Goal: Information Seeking & Learning: Learn about a topic

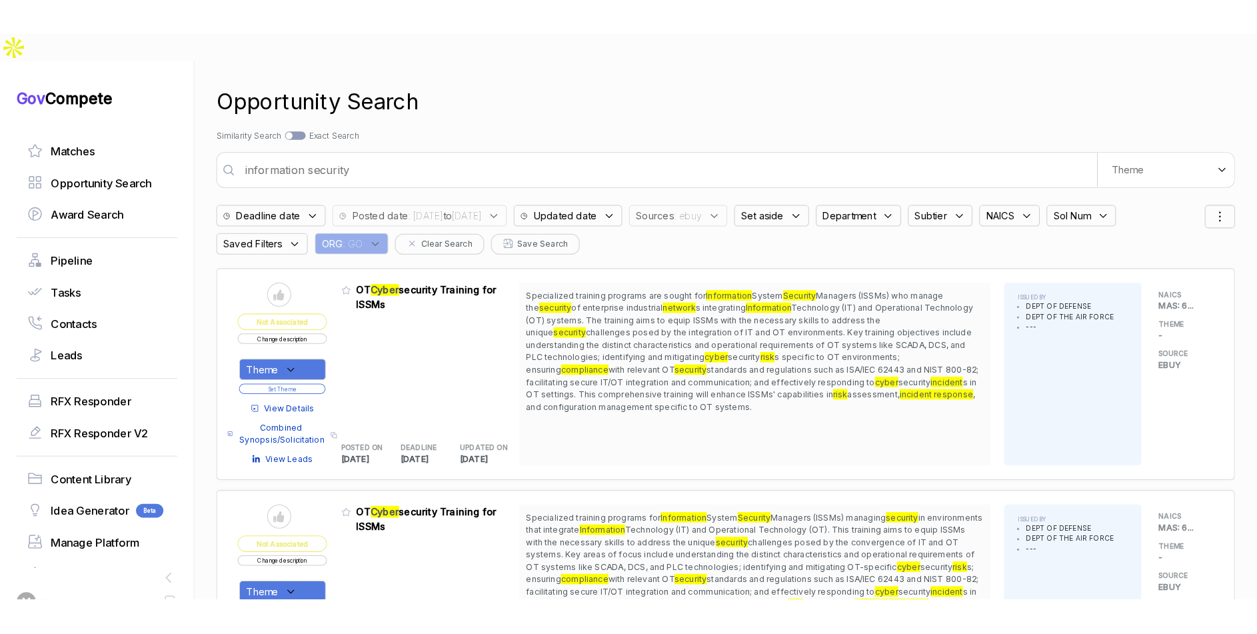
scroll to position [2418, 0]
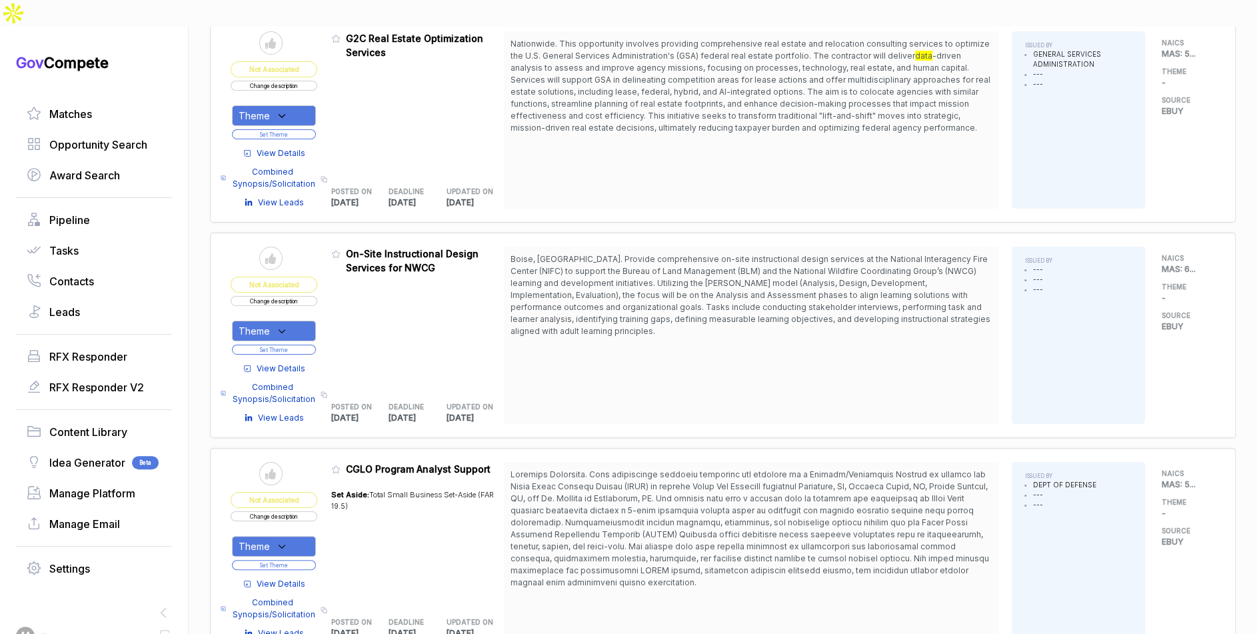
scroll to position [3026, 0]
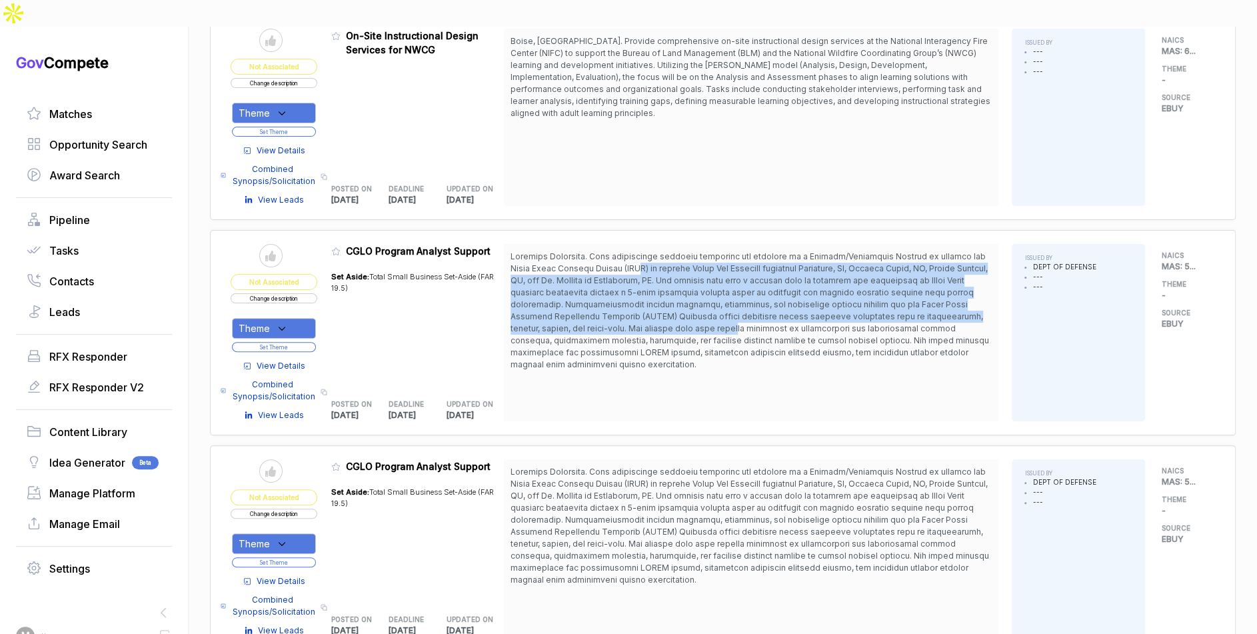
drag, startPoint x: 641, startPoint y: 231, endPoint x: 668, endPoint y: 290, distance: 65.0
click at [660, 283] on span at bounding box center [749, 310] width 478 height 118
click at [309, 292] on button "Change description" at bounding box center [274, 297] width 87 height 10
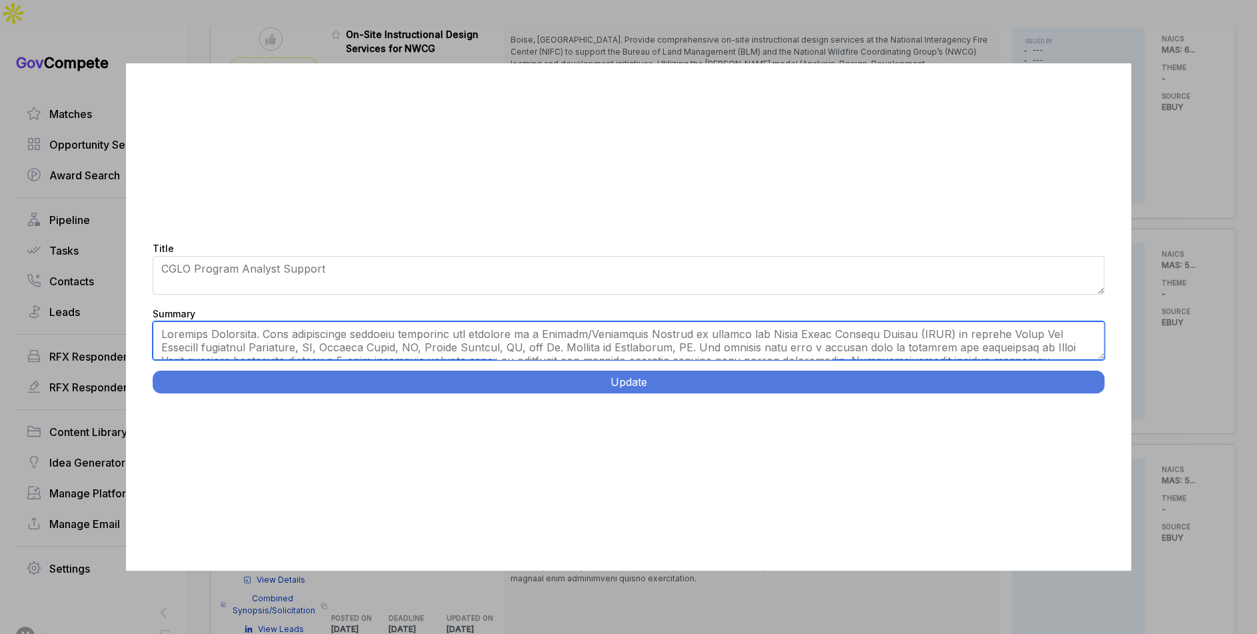
click at [339, 336] on textarea "Summary" at bounding box center [629, 340] width 952 height 39
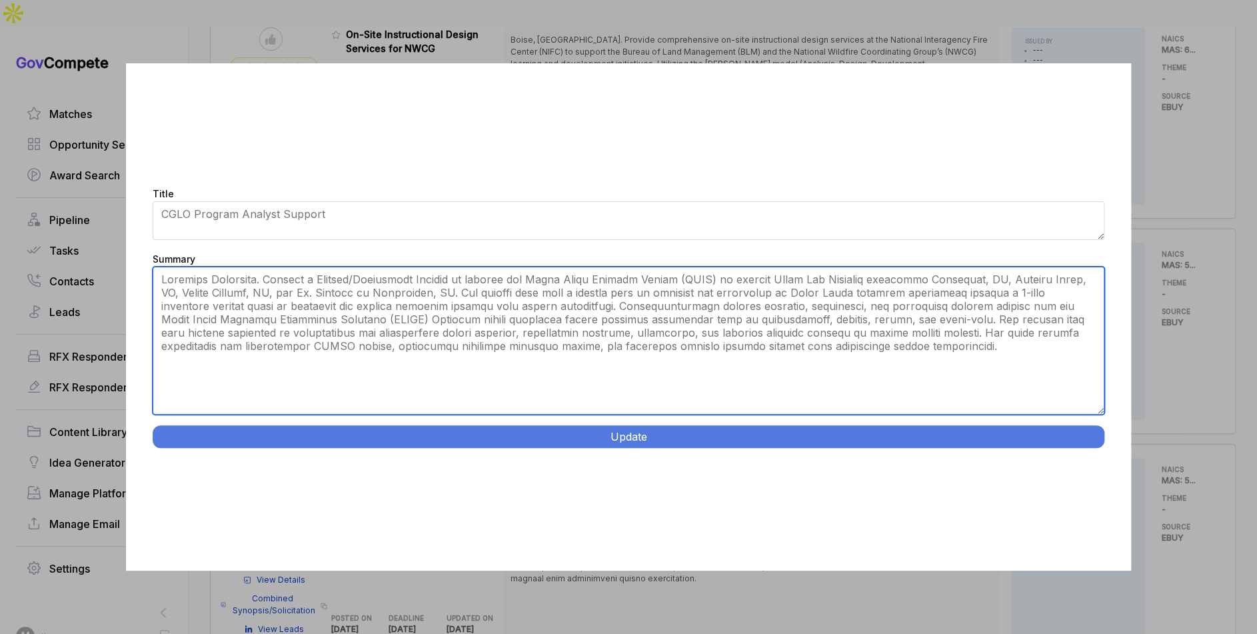
drag, startPoint x: 1101, startPoint y: 357, endPoint x: 1076, endPoint y: 474, distance: 119.8
click at [1098, 482] on div "Title CGLO Program Analyst Support Summary Update" at bounding box center [629, 316] width 1006 height 507
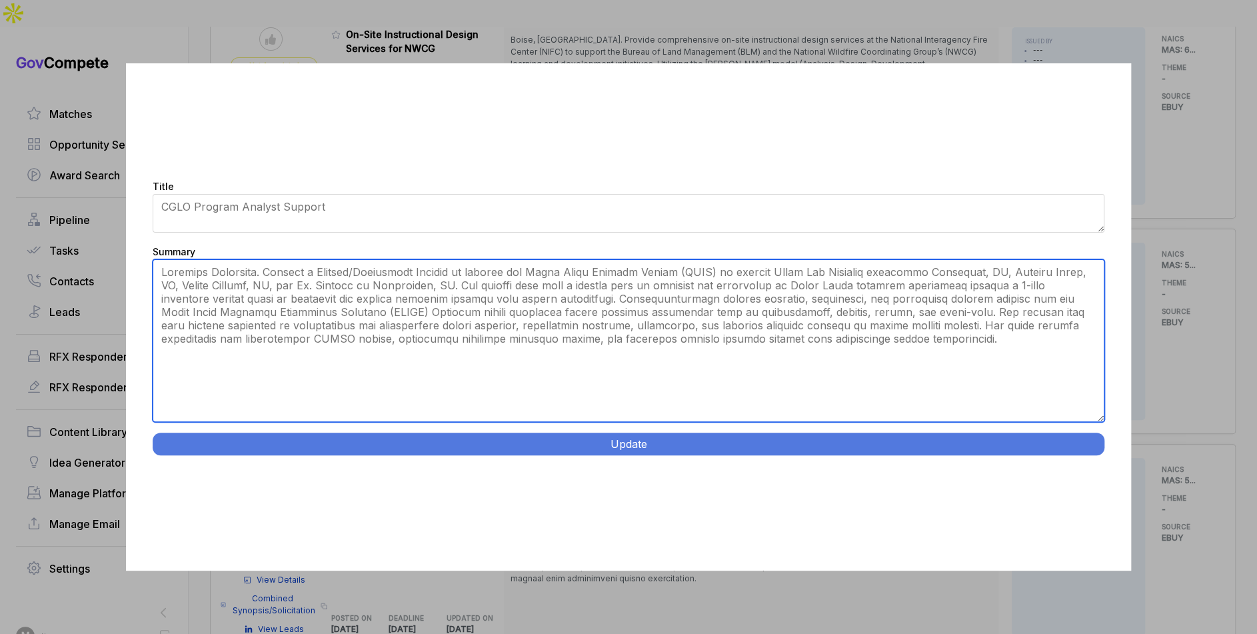
click at [652, 283] on textarea "Summary" at bounding box center [629, 340] width 952 height 163
type textarea "Multiple Locations. Seeking a Program/Management Analyst to support the Coast G…"
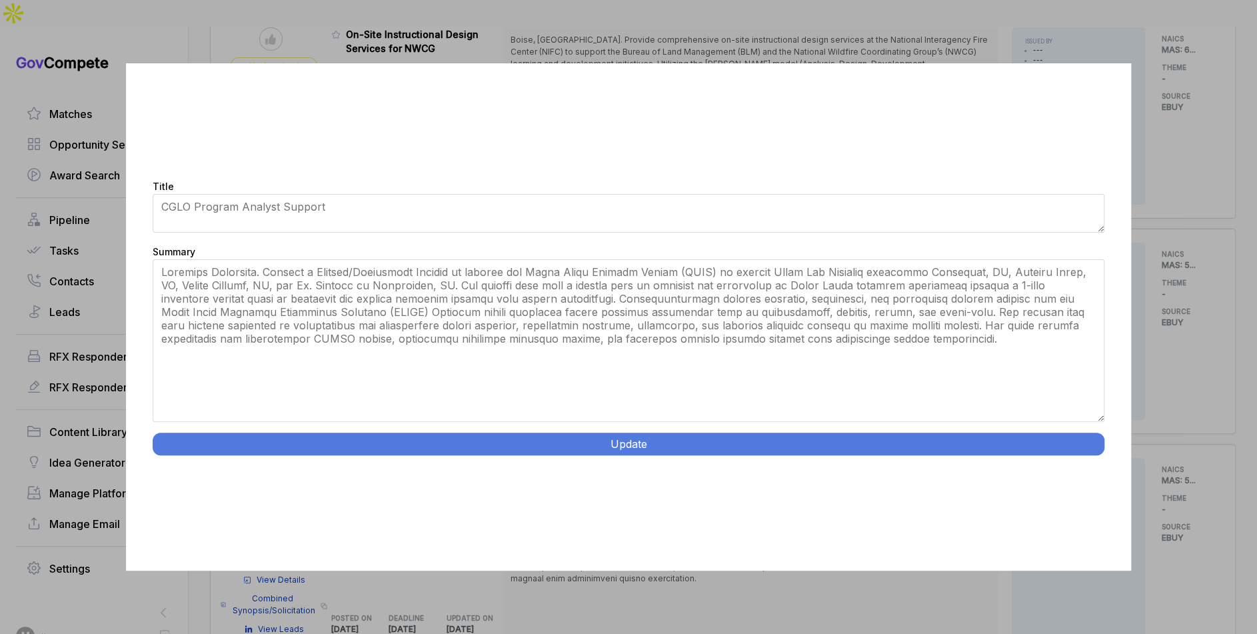
click at [654, 445] on button "Update" at bounding box center [629, 443] width 952 height 23
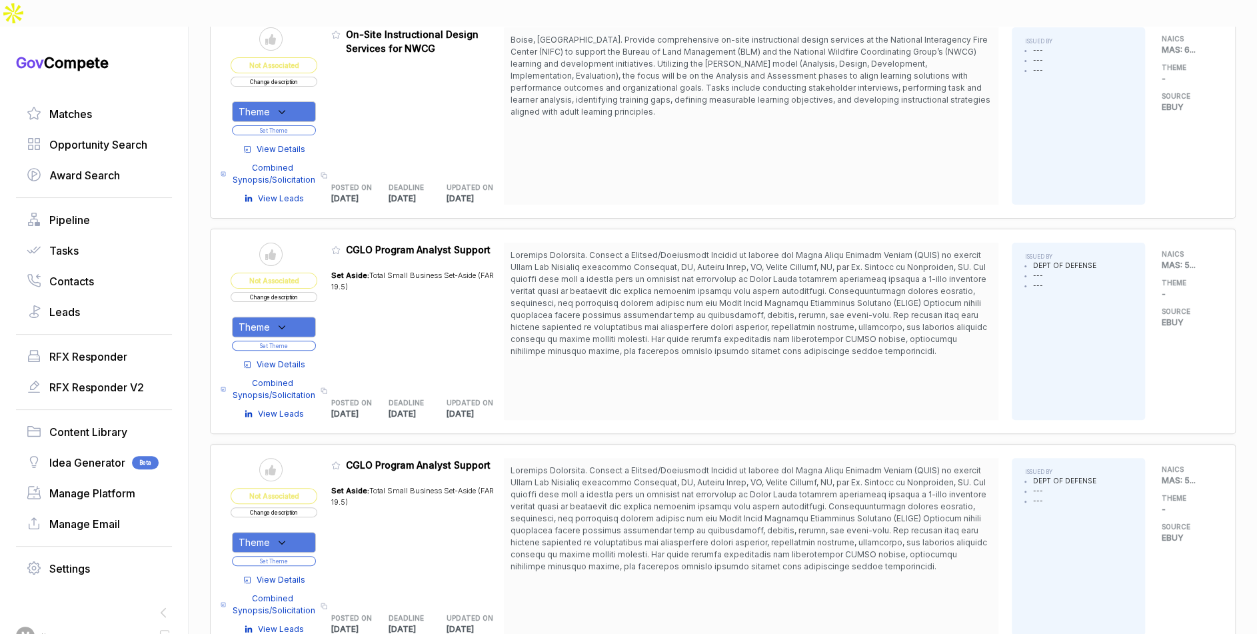
click at [293, 524] on div "Theme Set Theme" at bounding box center [274, 545] width 87 height 43
click at [297, 532] on div "Theme" at bounding box center [274, 542] width 84 height 21
drag, startPoint x: 303, startPoint y: 548, endPoint x: 317, endPoint y: 530, distance: 22.4
click at [303, 548] on span "Instructional Design" at bounding box center [311, 586] width 101 height 16
checkbox input "true"
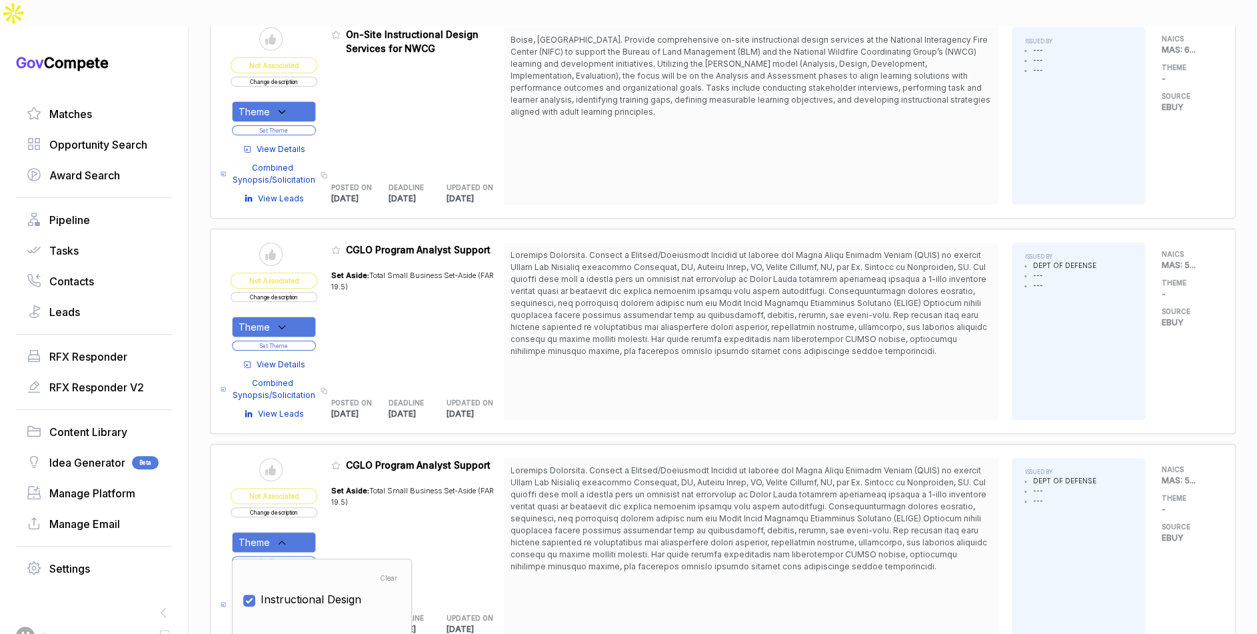
drag, startPoint x: 346, startPoint y: 501, endPoint x: 320, endPoint y: 512, distance: 28.1
click at [344, 503] on div "Set Aside: Total Small Business Set-Aside (FAR 19.5)" at bounding box center [417, 537] width 173 height 121
click at [315, 548] on button "Set Theme" at bounding box center [274, 561] width 84 height 10
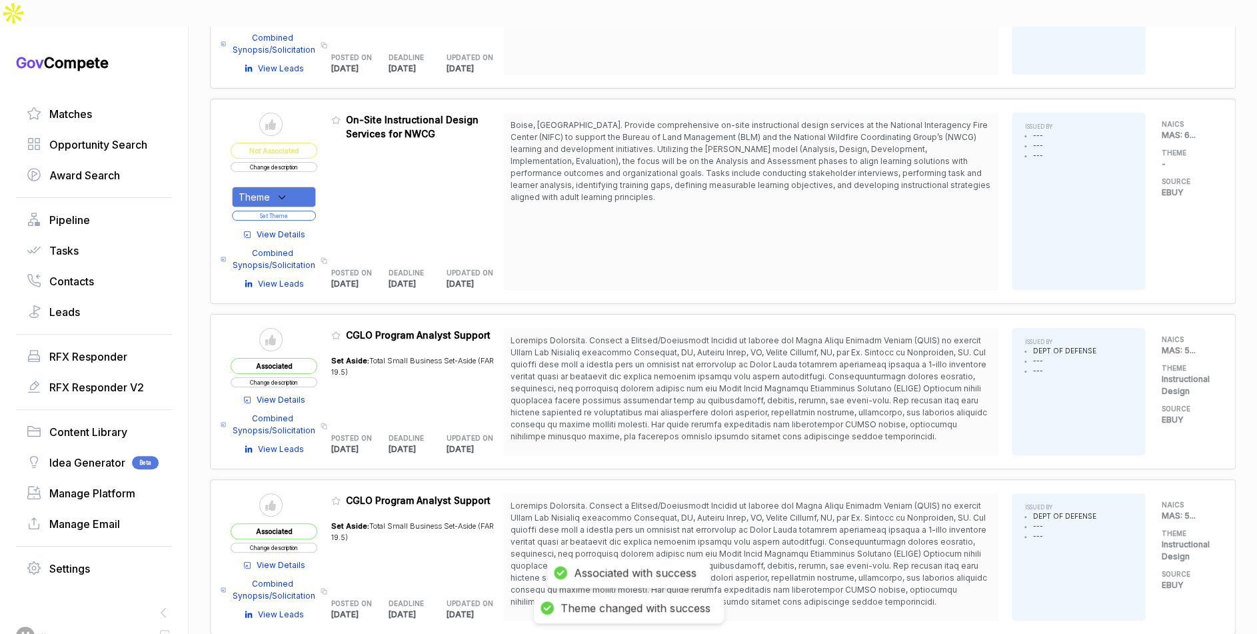
scroll to position [3143, 0]
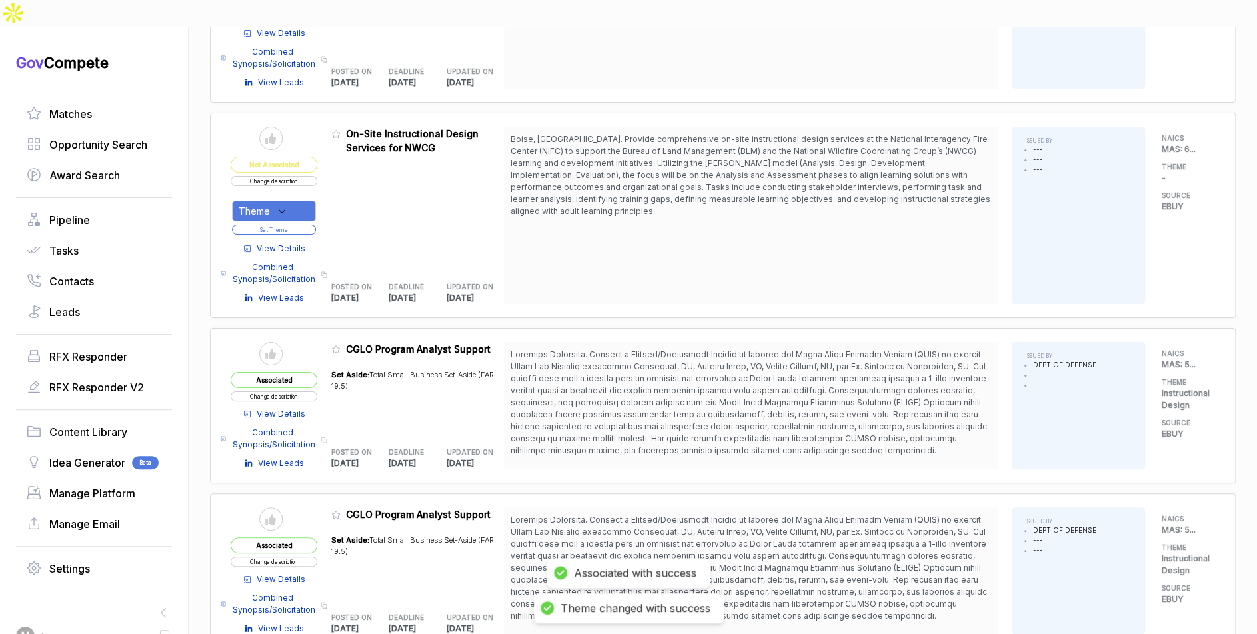
click at [341, 510] on icon at bounding box center [335, 514] width 9 height 9
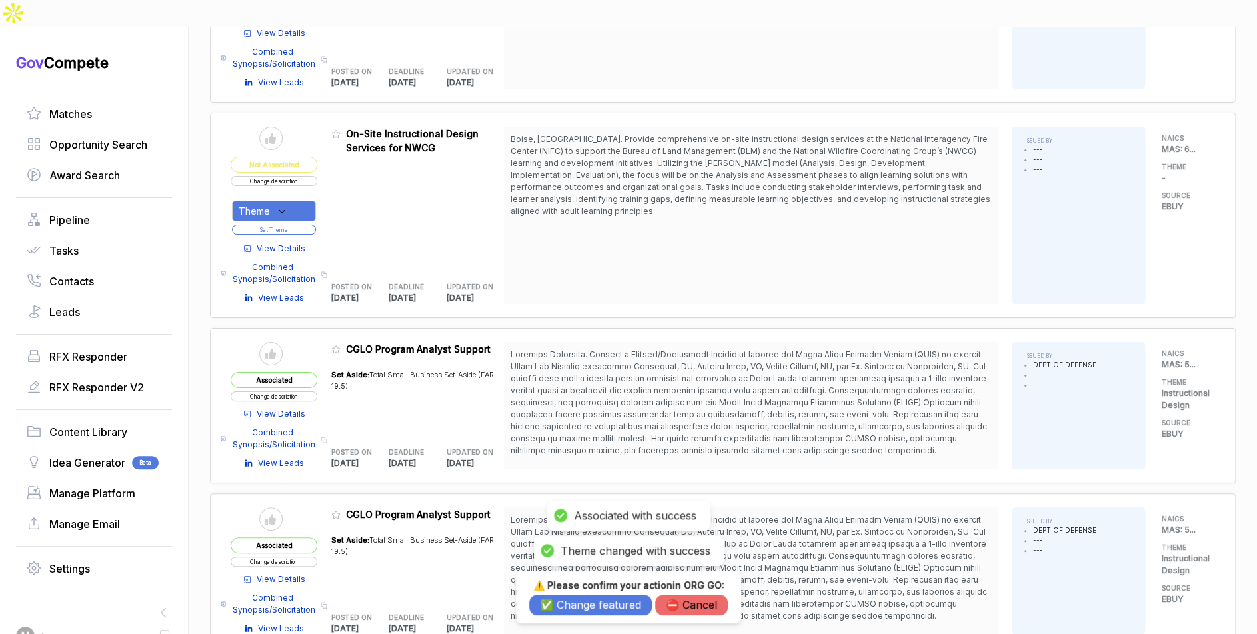
click at [696, 548] on button "⛔️ Cancel" at bounding box center [691, 604] width 73 height 21
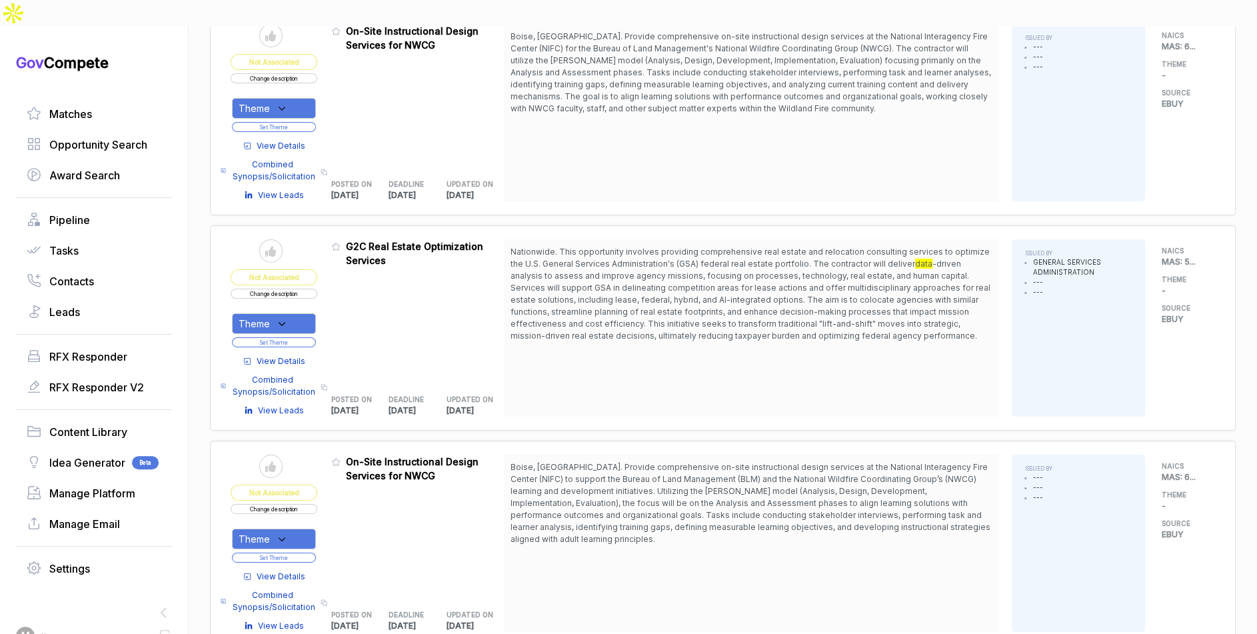
scroll to position [2807, 0]
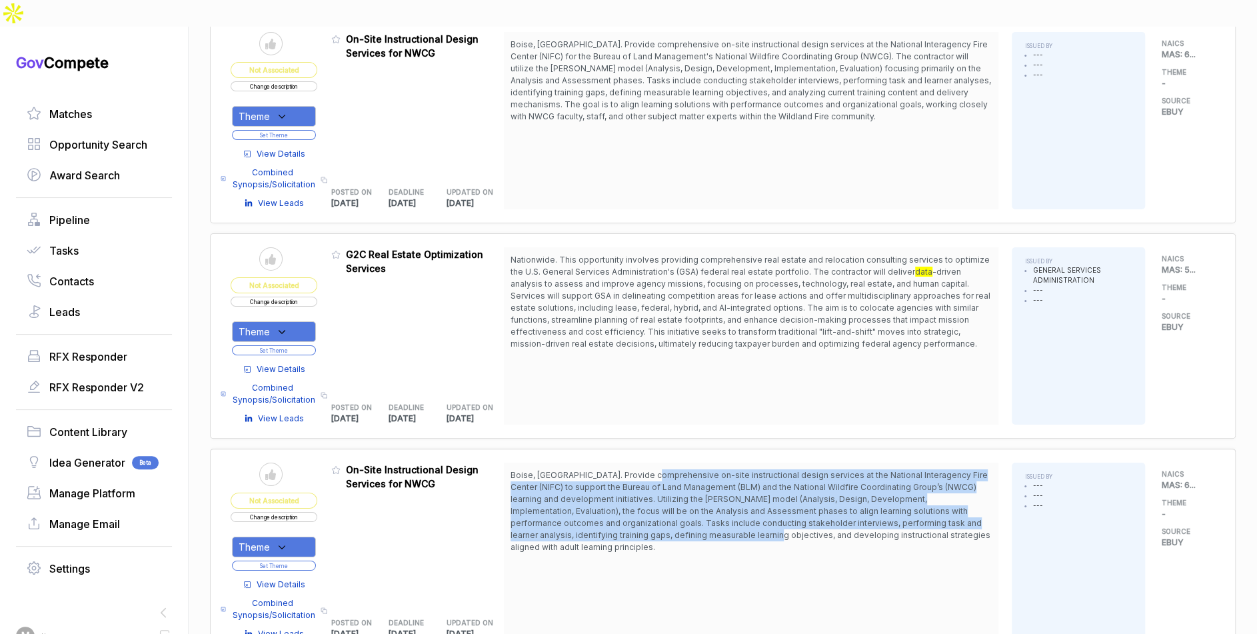
drag, startPoint x: 658, startPoint y: 434, endPoint x: 712, endPoint y: 496, distance: 82.7
click at [712, 496] on span "Boise, [GEOGRAPHIC_DATA]. Provide comprehensive on-site instructional design se…" at bounding box center [750, 511] width 480 height 82
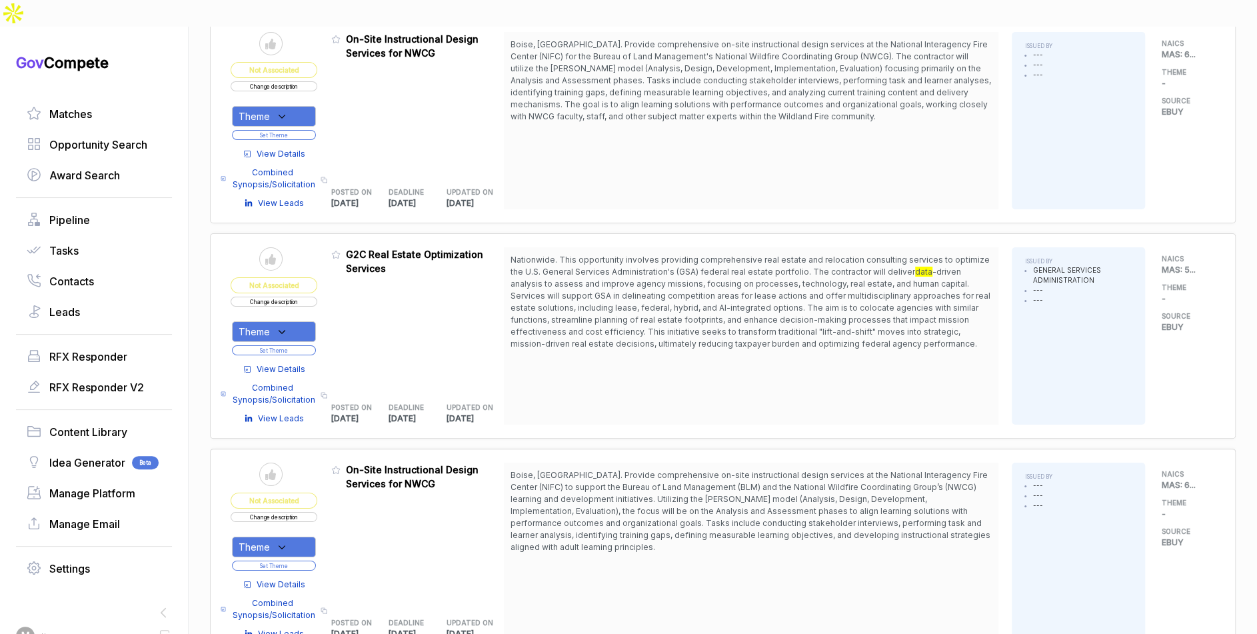
click at [714, 493] on span "Boise, [GEOGRAPHIC_DATA]. Provide comprehensive on-site instructional design se…" at bounding box center [750, 511] width 480 height 82
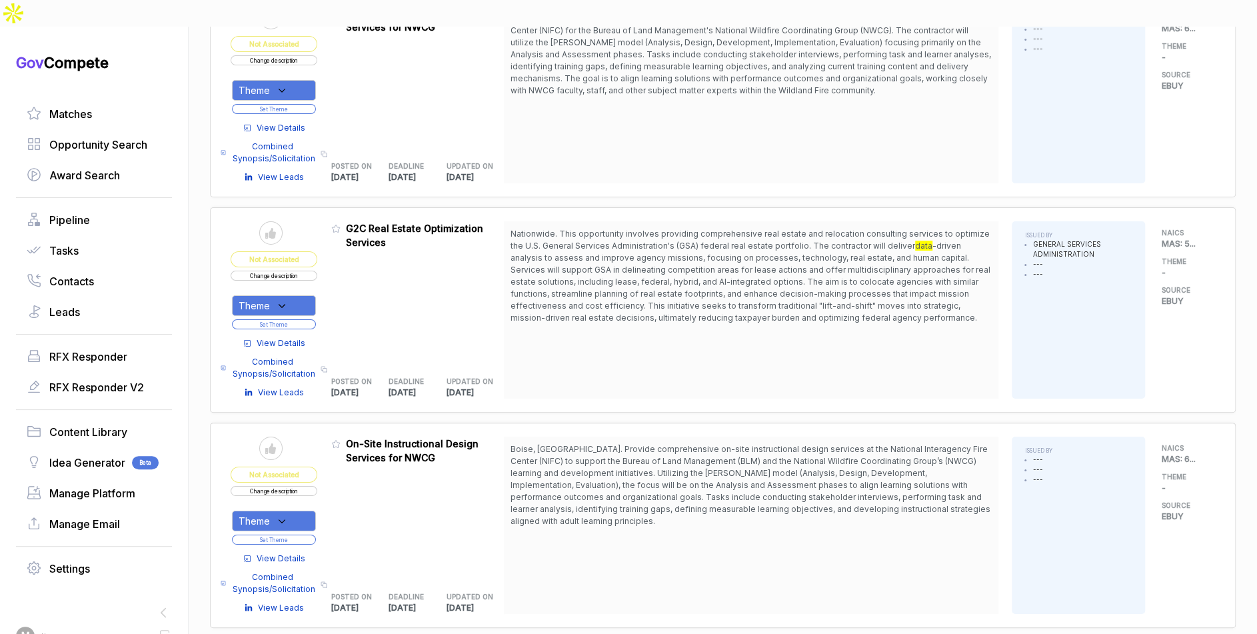
scroll to position [2859, 0]
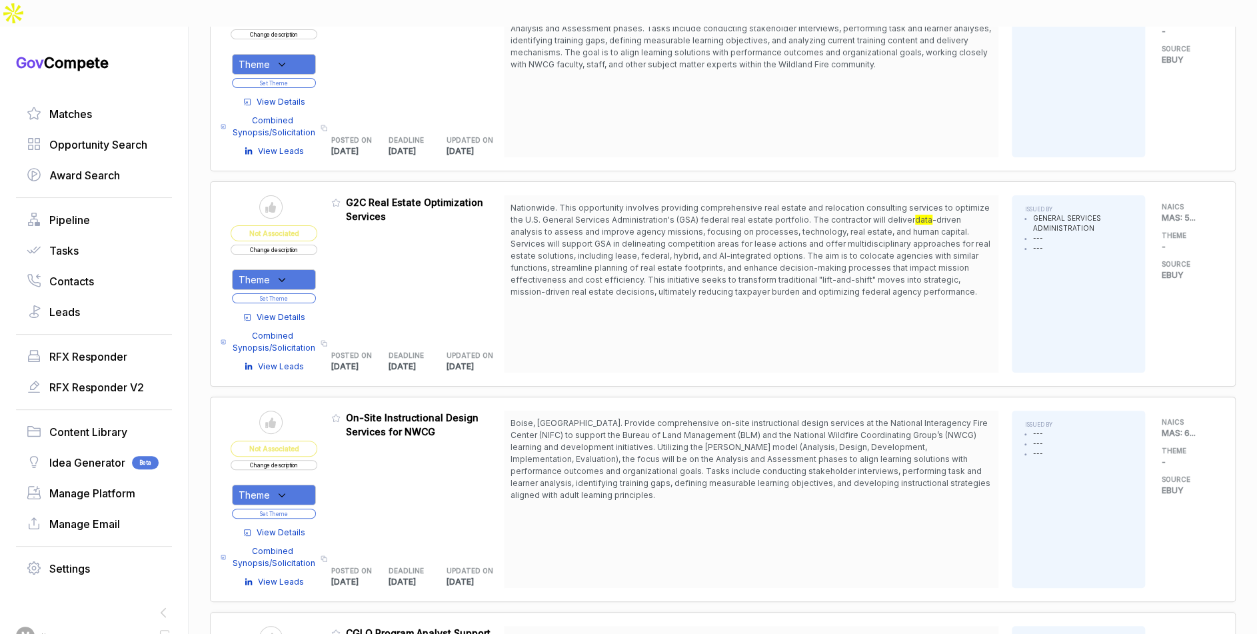
click at [305, 484] on div "Theme" at bounding box center [274, 494] width 84 height 21
drag, startPoint x: 308, startPoint y: 498, endPoint x: 326, endPoint y: 478, distance: 26.9
click at [309, 530] on span "Instructional Design" at bounding box center [311, 538] width 101 height 16
checkbox input "true"
click at [359, 446] on div "Admin: Click to change feature to 1 RFI1783223_GS-10F-0212S On-Site Instruction…" at bounding box center [417, 498] width 173 height 177
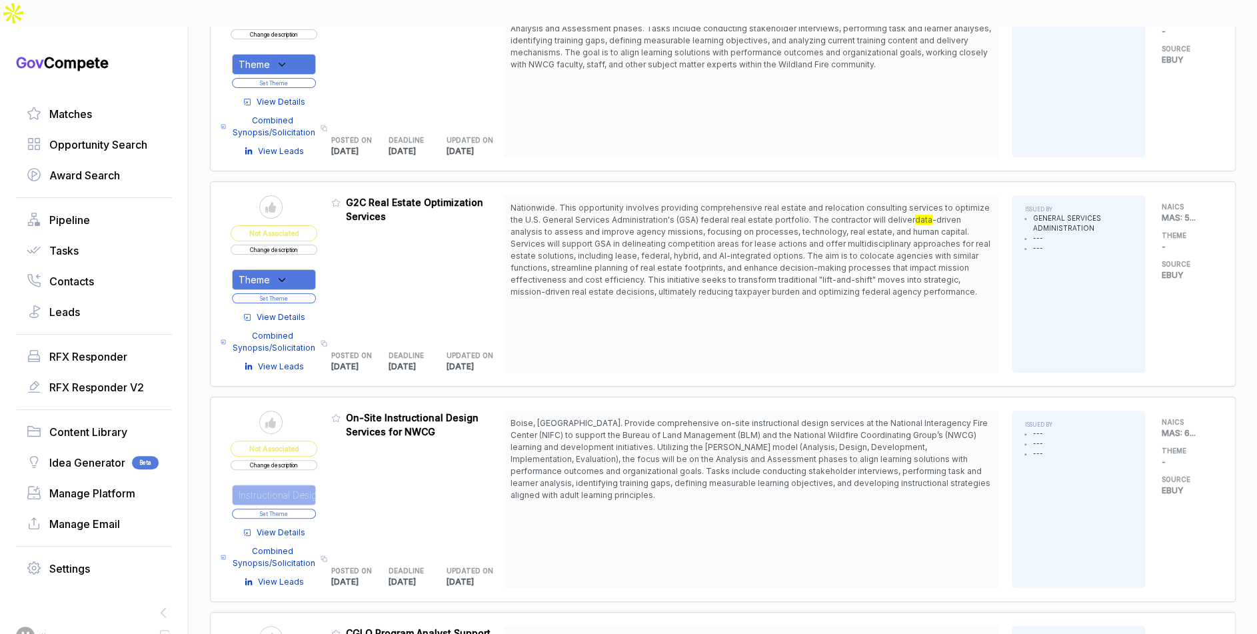
click at [316, 508] on button "Set Theme" at bounding box center [274, 513] width 84 height 10
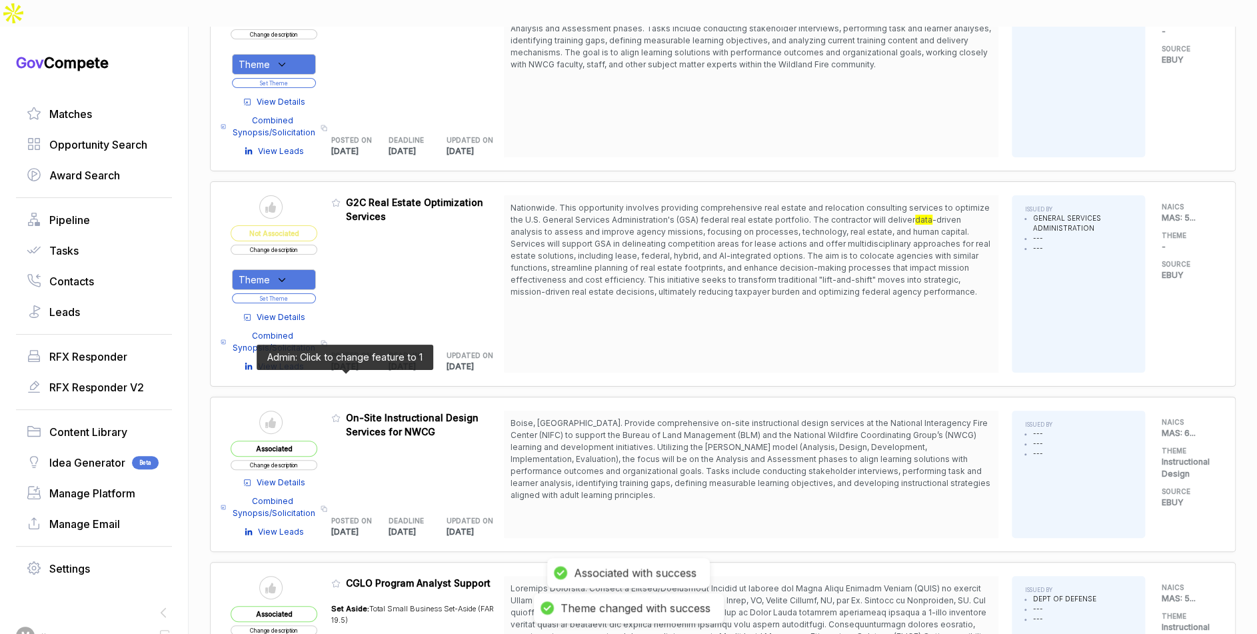
click at [341, 413] on icon at bounding box center [335, 417] width 9 height 9
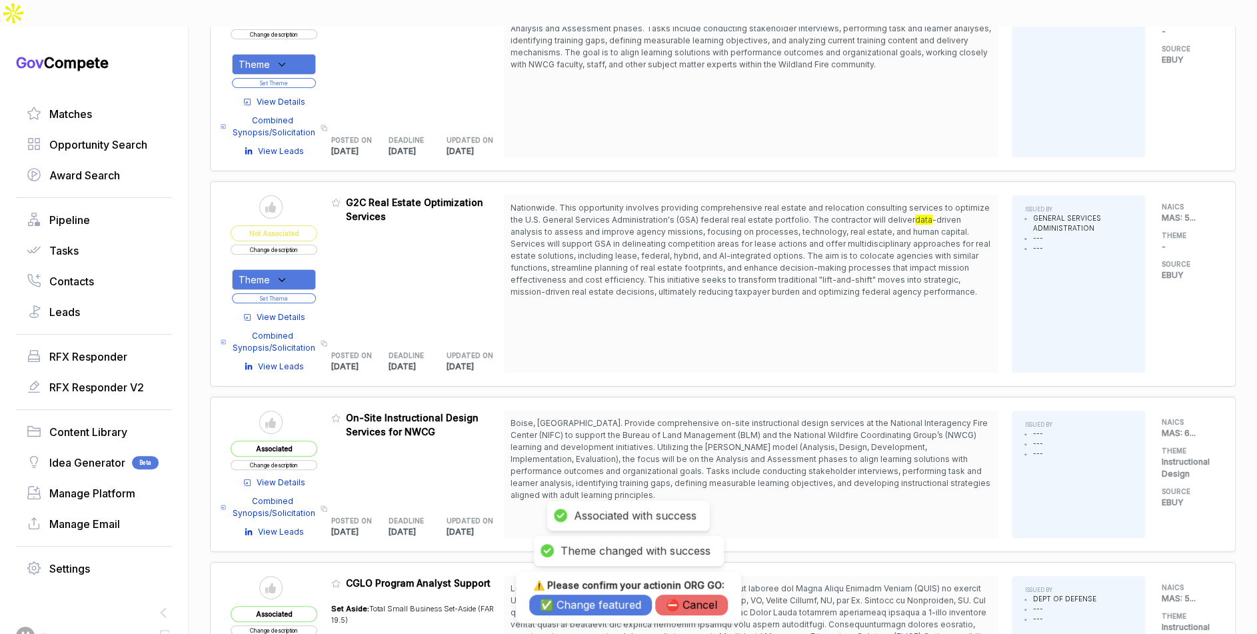
click at [559, 548] on button "✅ Change featured" at bounding box center [590, 604] width 123 height 21
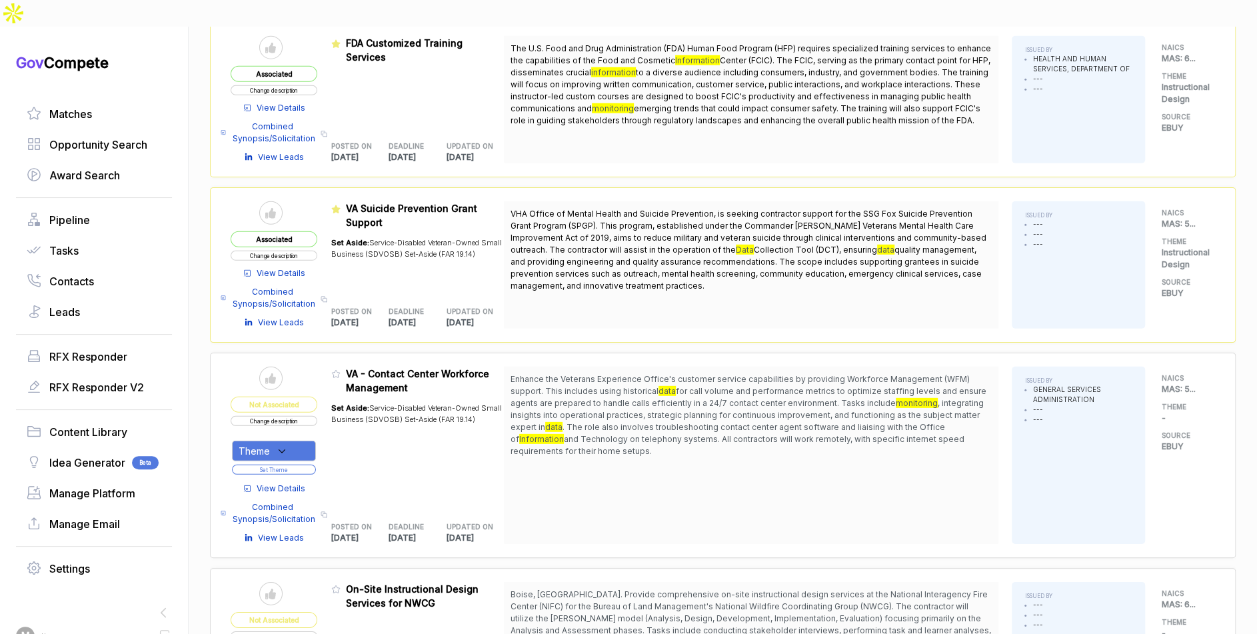
scroll to position [2194, 0]
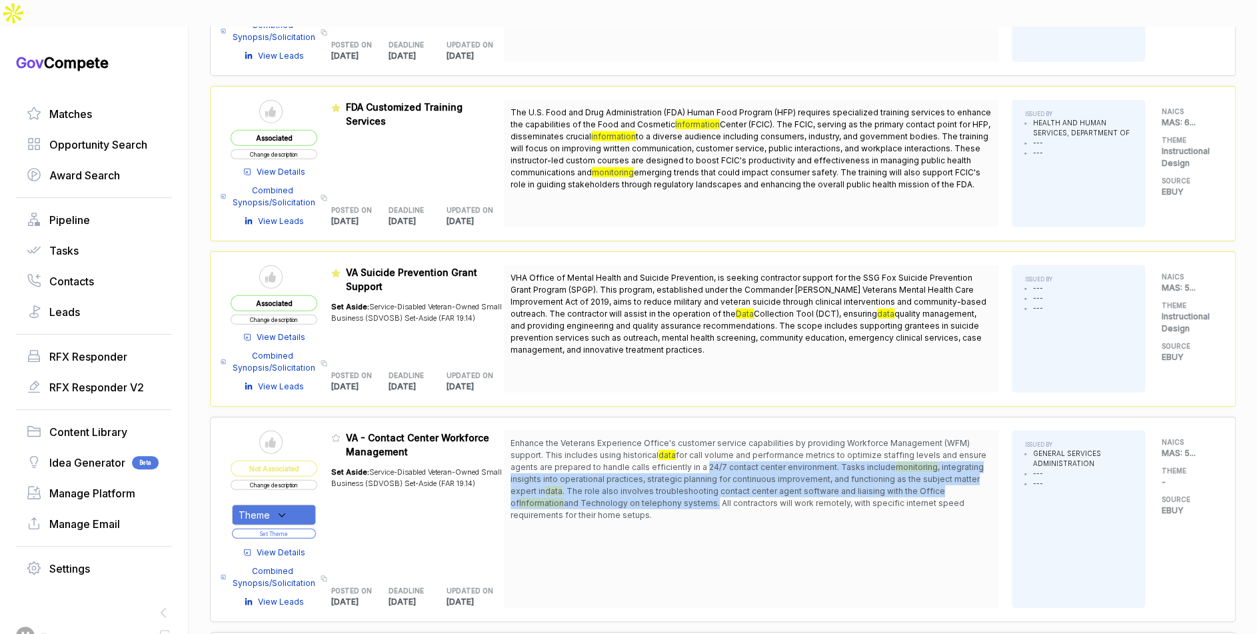
drag, startPoint x: 706, startPoint y: 431, endPoint x: 708, endPoint y: 472, distance: 41.4
click at [708, 472] on span "Enhance the Veterans Experience Office's customer service capabilities by provi…" at bounding box center [750, 479] width 481 height 84
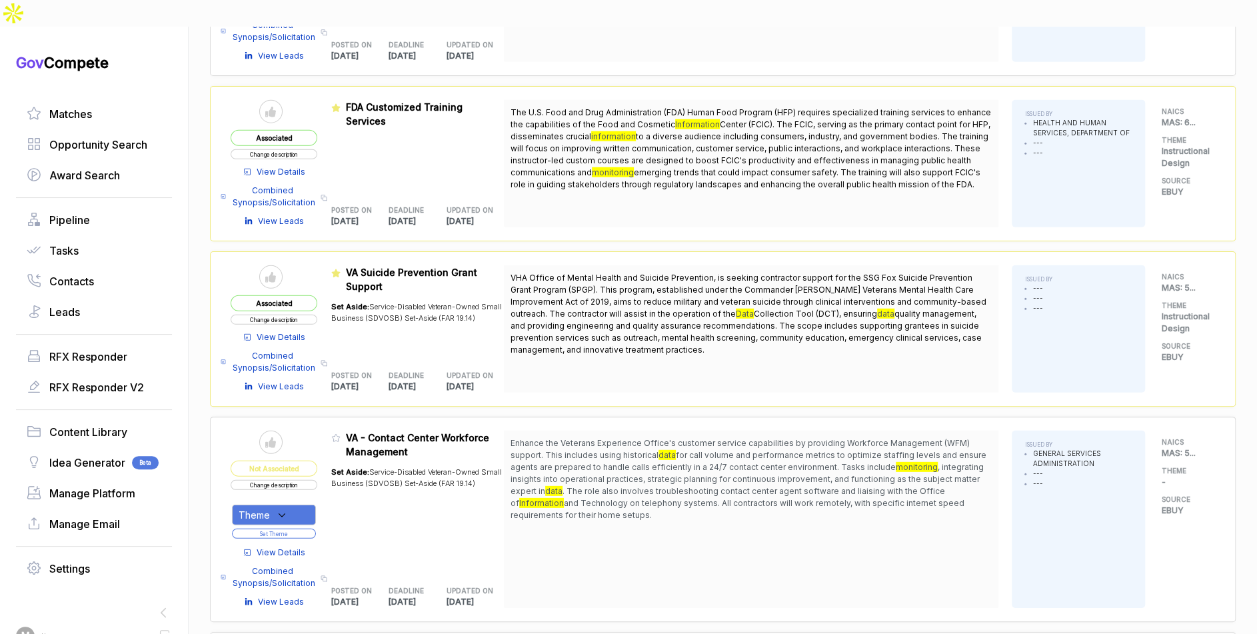
click at [708, 474] on span "Enhance the Veterans Experience Office's customer service capabilities by provi…" at bounding box center [750, 479] width 481 height 84
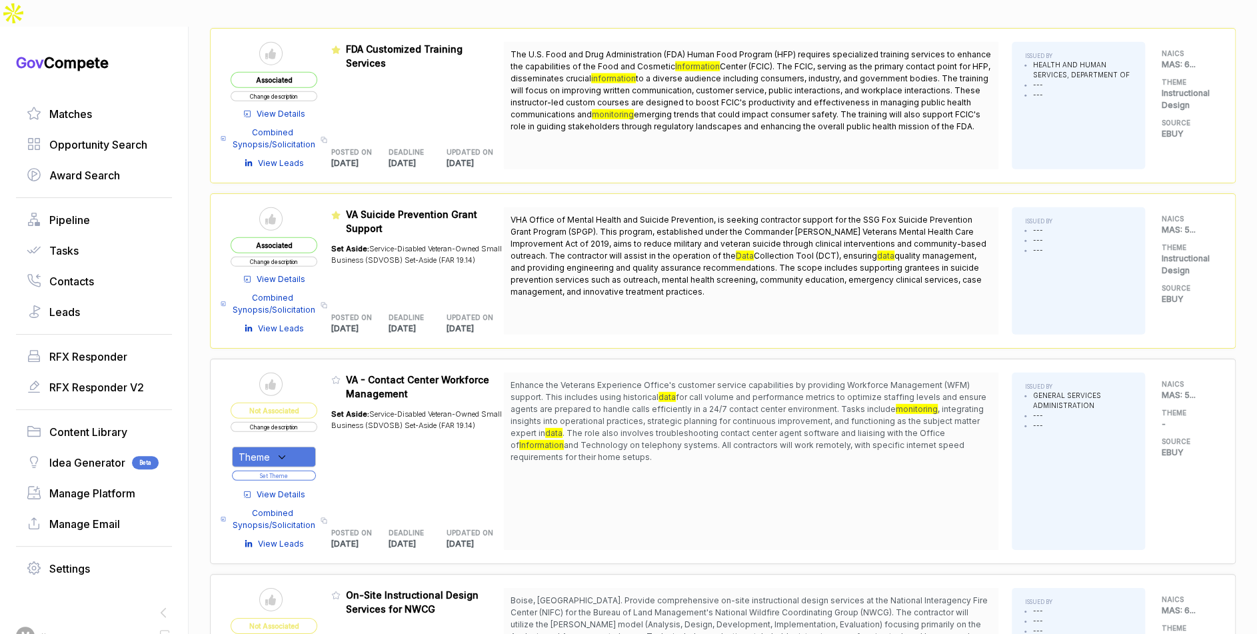
scroll to position [2258, 0]
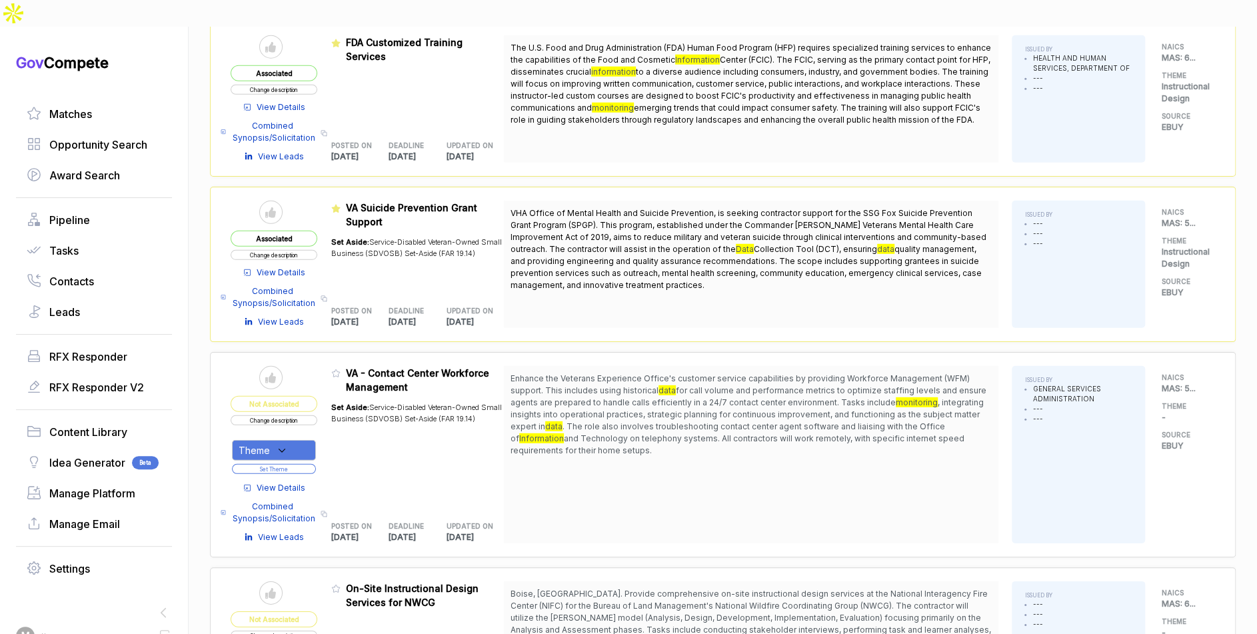
click at [305, 440] on div "Theme" at bounding box center [274, 450] width 84 height 21
drag, startPoint x: 328, startPoint y: 390, endPoint x: 321, endPoint y: 388, distance: 7.0
click at [328, 391] on table "Send to Pipeline Not Associated Change description Theme Instructional Design S…" at bounding box center [367, 454] width 273 height 177
click at [317, 415] on button "Change description" at bounding box center [274, 420] width 87 height 10
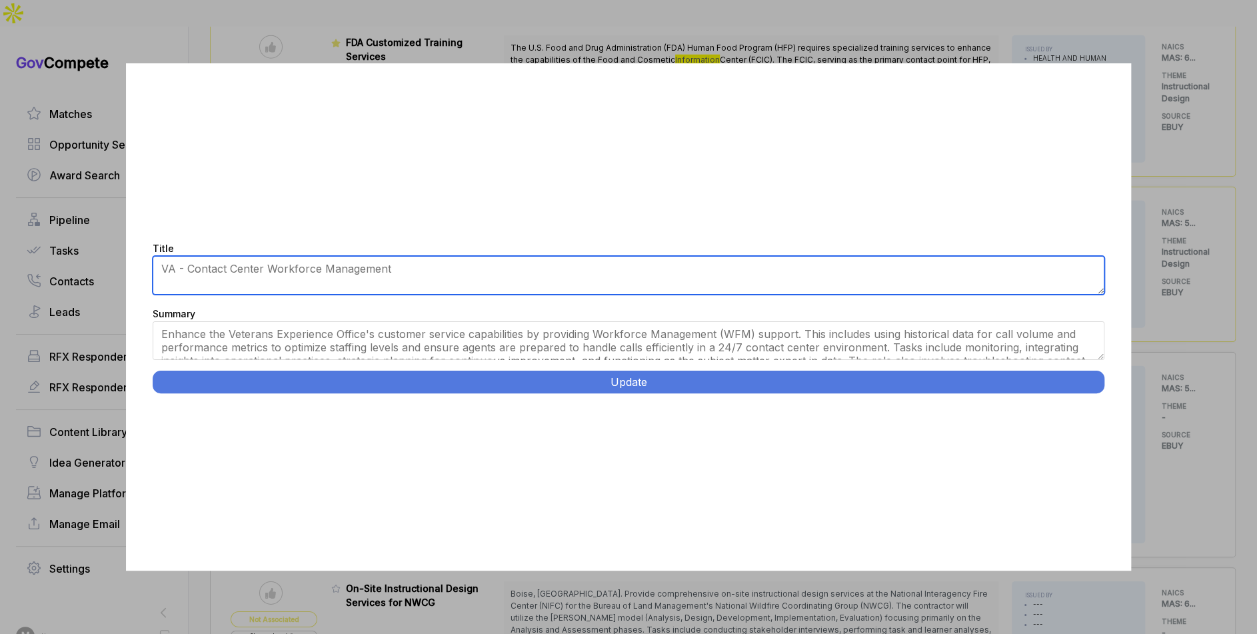
drag, startPoint x: 321, startPoint y: 278, endPoint x: 331, endPoint y: 275, distance: 11.2
click at [321, 278] on textarea "VA - Contact Center Workforce Management" at bounding box center [629, 275] width 952 height 39
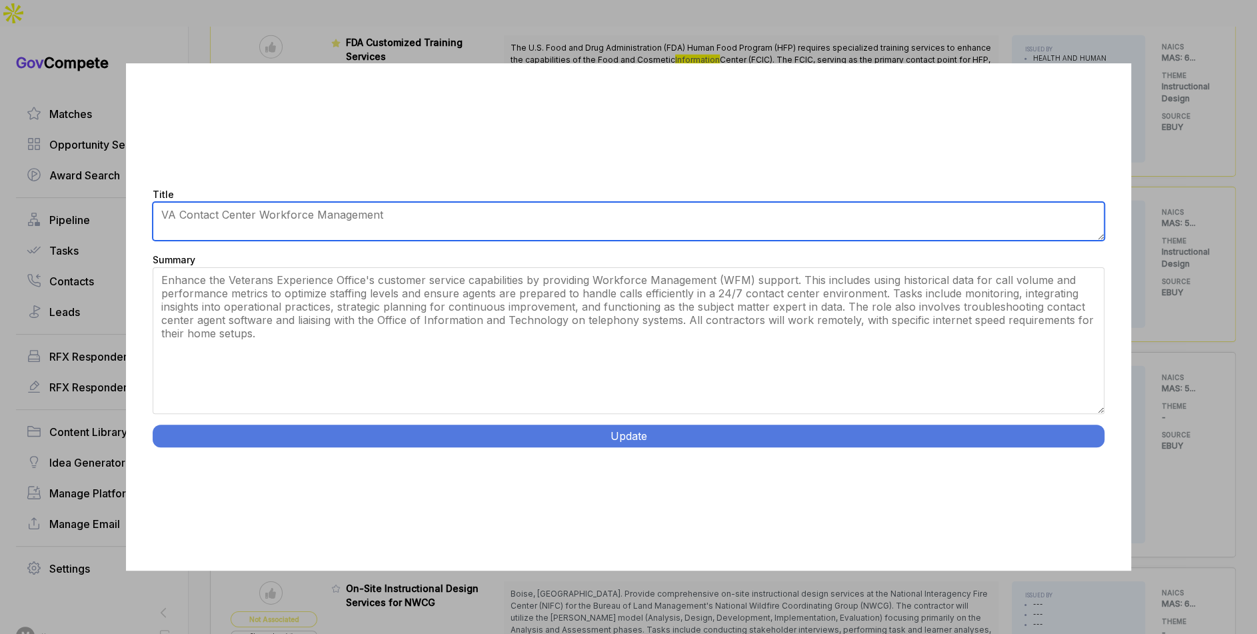
drag, startPoint x: 1098, startPoint y: 354, endPoint x: 1110, endPoint y: 470, distance: 117.2
click at [1110, 472] on div "Title VA - Contact Center Workforce Management Summary Enhance the Veterans Exp…" at bounding box center [629, 316] width 1006 height 507
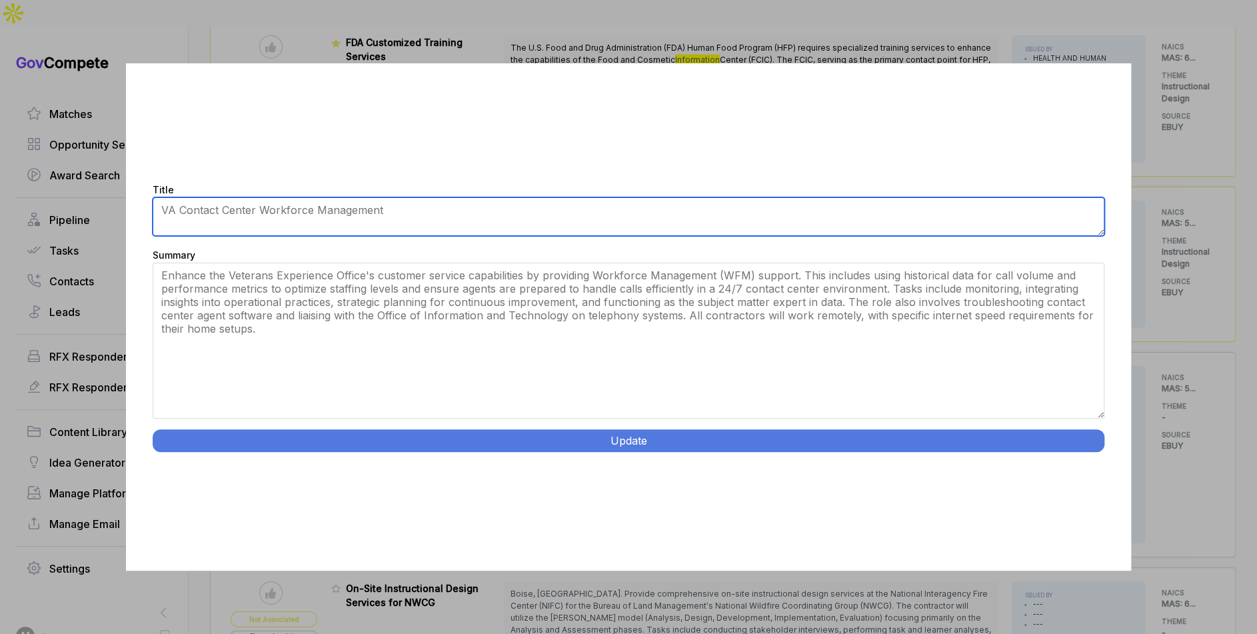
type textarea "VA Contact Center Workforce Management"
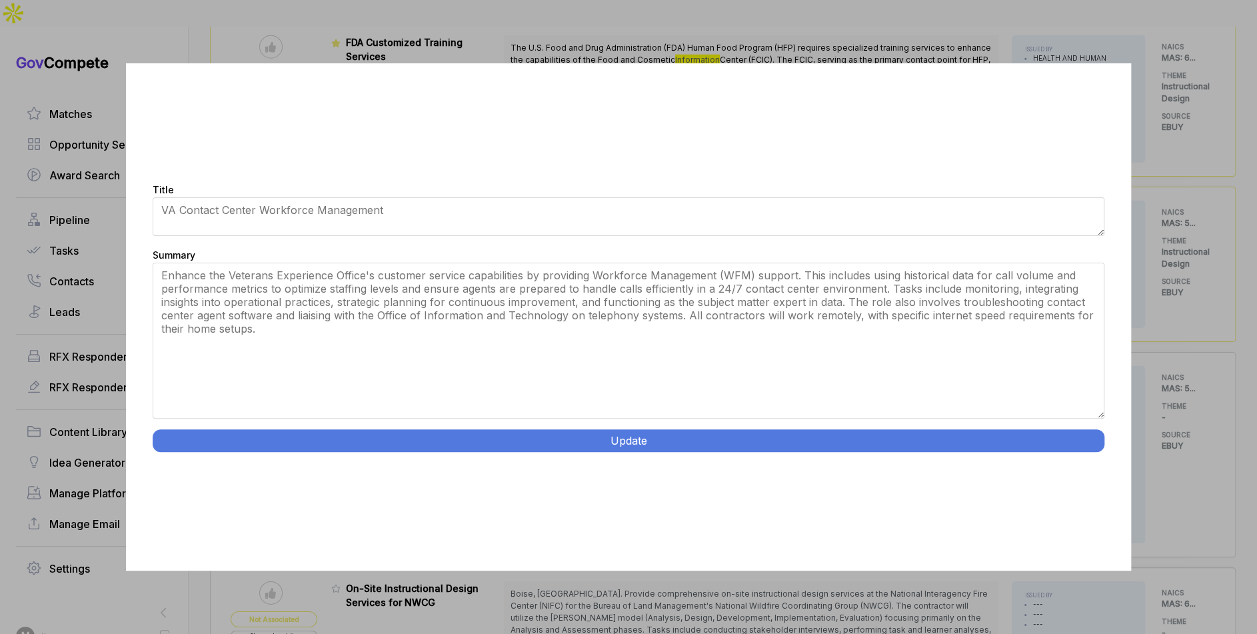
click at [682, 432] on button "Update" at bounding box center [629, 440] width 952 height 23
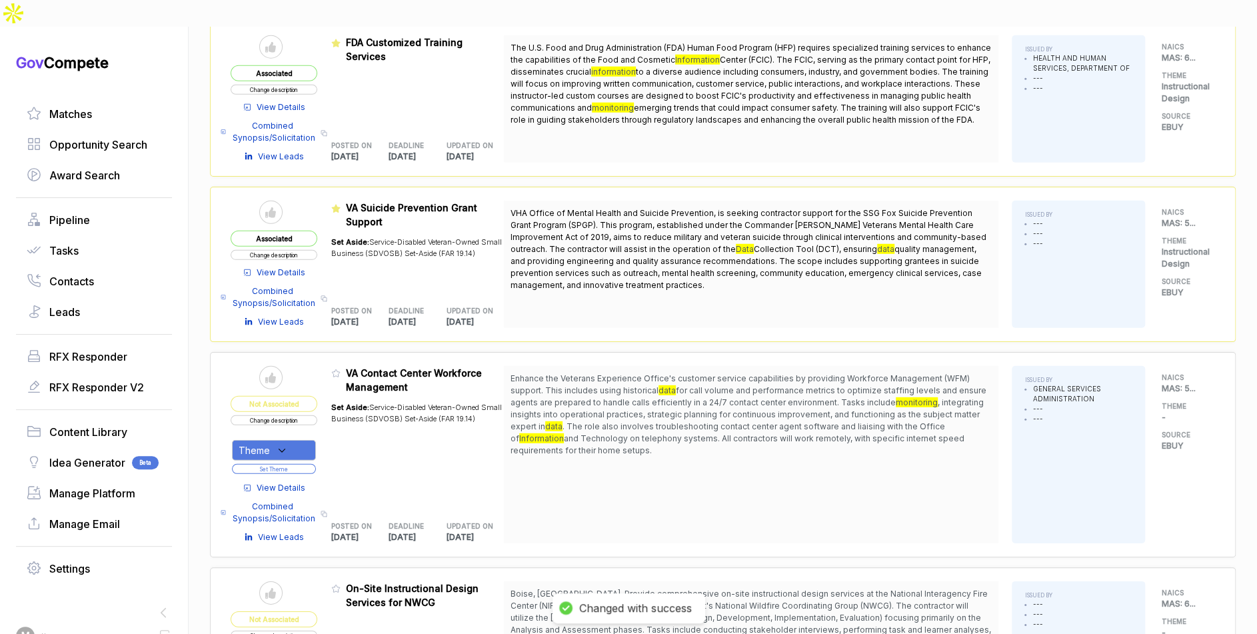
click at [302, 440] on div "Theme" at bounding box center [274, 450] width 84 height 21
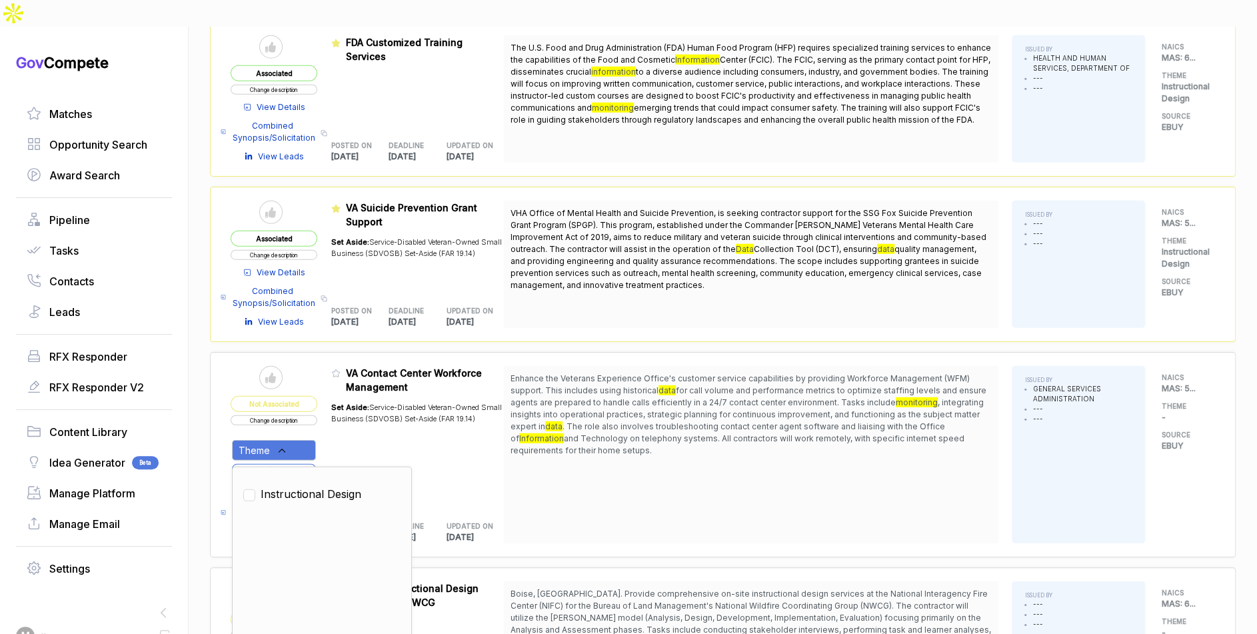
click at [314, 486] on span "Instructional Design" at bounding box center [311, 494] width 101 height 16
checkbox input "true"
drag, startPoint x: 350, startPoint y: 409, endPoint x: 312, endPoint y: 430, distance: 43.6
click at [349, 412] on div "Set Aside: Service-Disabled Veteran-Owned Small Business (SDVOSB) Set-Aside (FA…" at bounding box center [417, 450] width 173 height 113
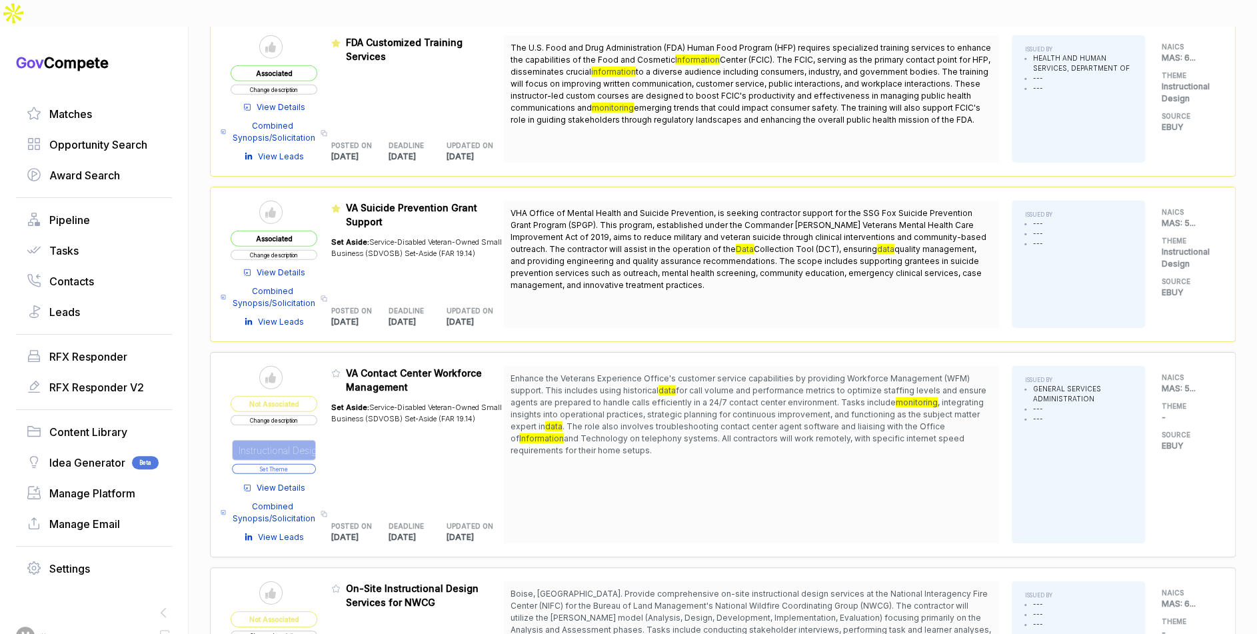
click at [312, 464] on button "Set Theme" at bounding box center [274, 469] width 84 height 10
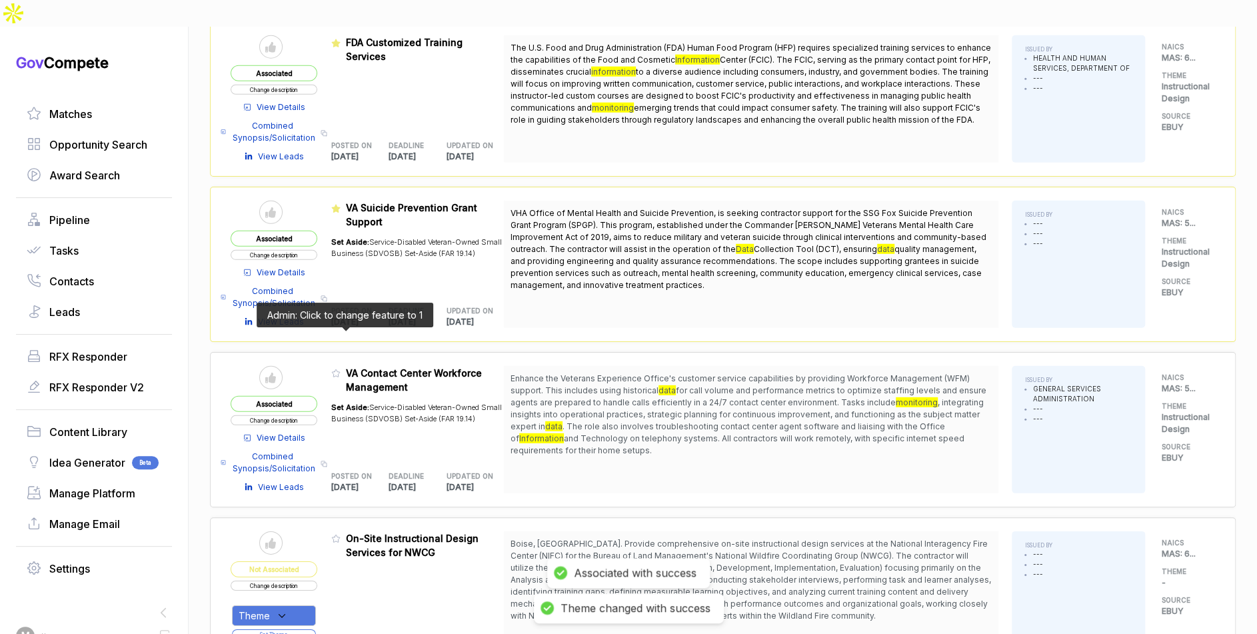
drag, startPoint x: 343, startPoint y: 334, endPoint x: 369, endPoint y: 391, distance: 63.2
click at [341, 369] on icon at bounding box center [335, 373] width 9 height 9
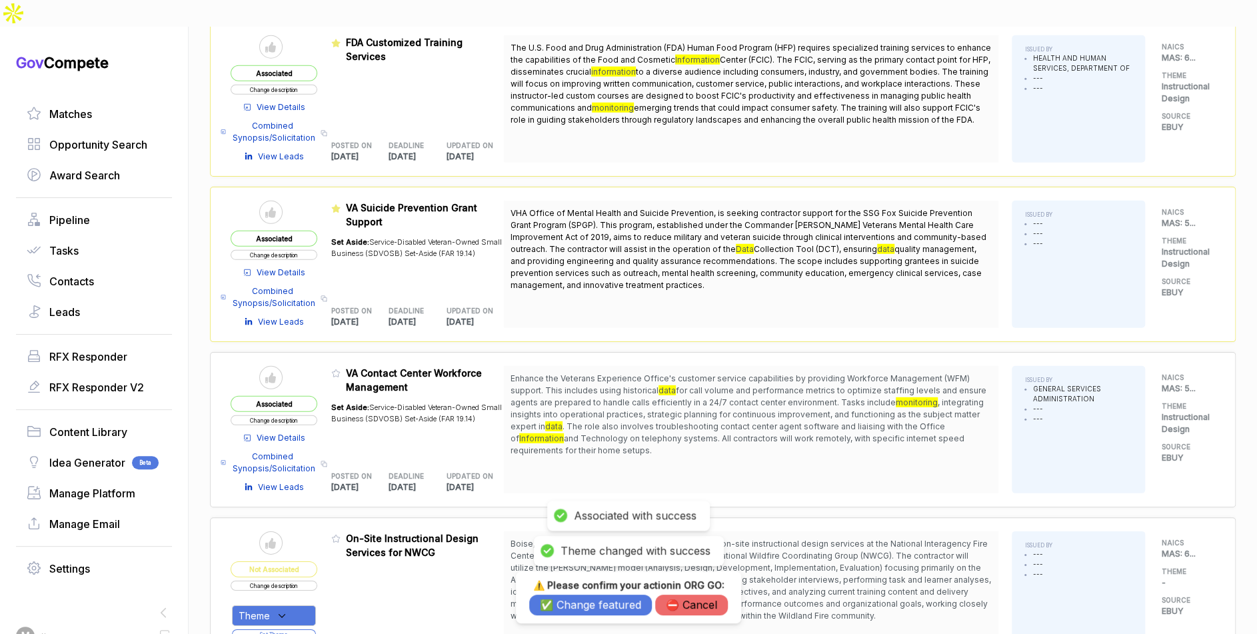
click at [570, 548] on button "✅ Change featured" at bounding box center [590, 604] width 123 height 21
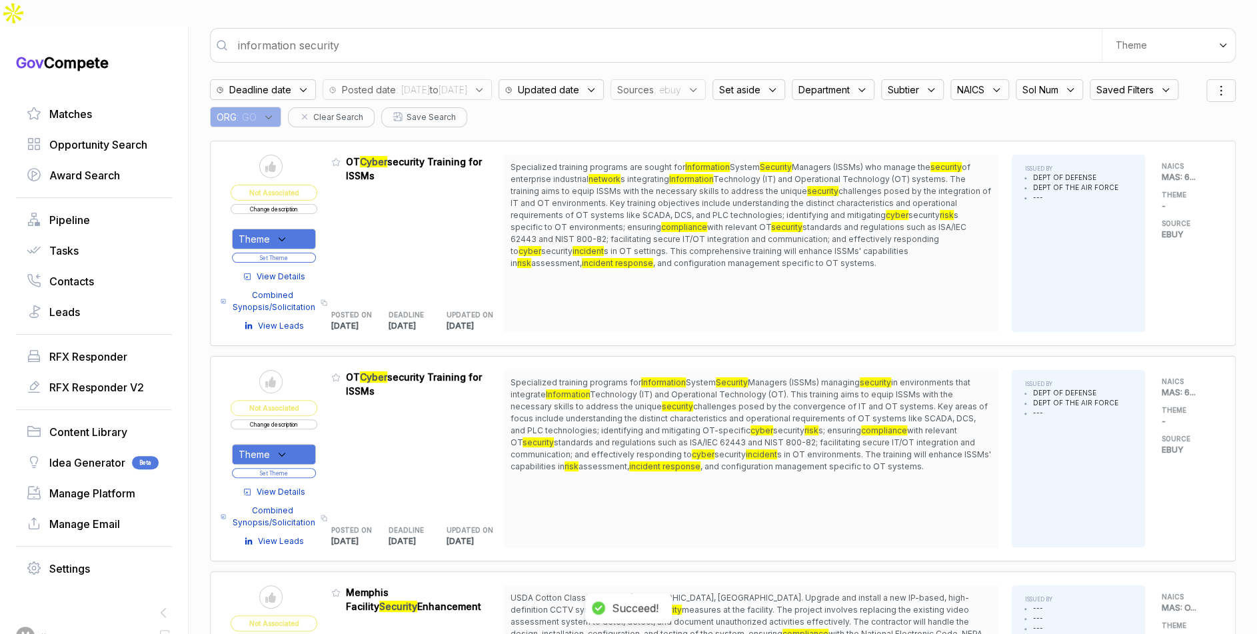
scroll to position [0, 0]
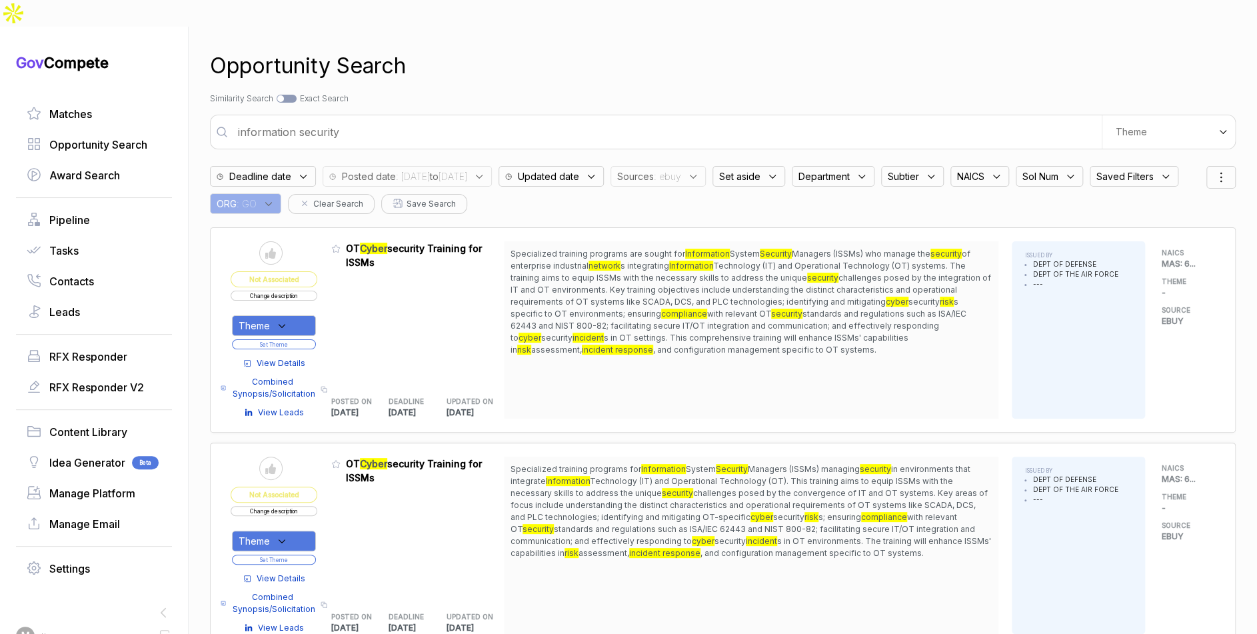
click at [718, 159] on div "Deadline date Posted date : 2025/09/15 to 2025/09/18 Updated date Sources : ebu…" at bounding box center [708, 186] width 996 height 55
click at [681, 169] on span ": ebuy" at bounding box center [667, 176] width 27 height 14
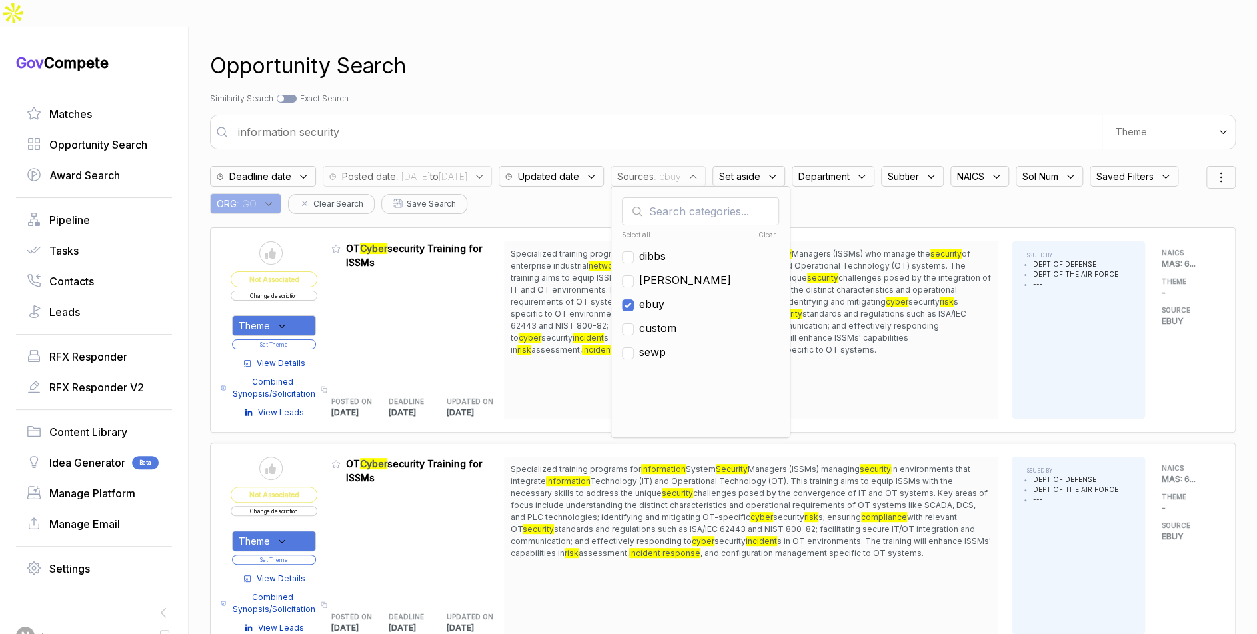
click at [664, 296] on span "ebuy" at bounding box center [651, 304] width 25 height 16
checkbox input "false"
click at [696, 272] on span "sam" at bounding box center [685, 280] width 92 height 16
checkbox input "true"
click at [729, 55] on div "Opportunity Search Search by Topic Relevance Similarity Search Search by Exact …" at bounding box center [723, 344] width 1026 height 634
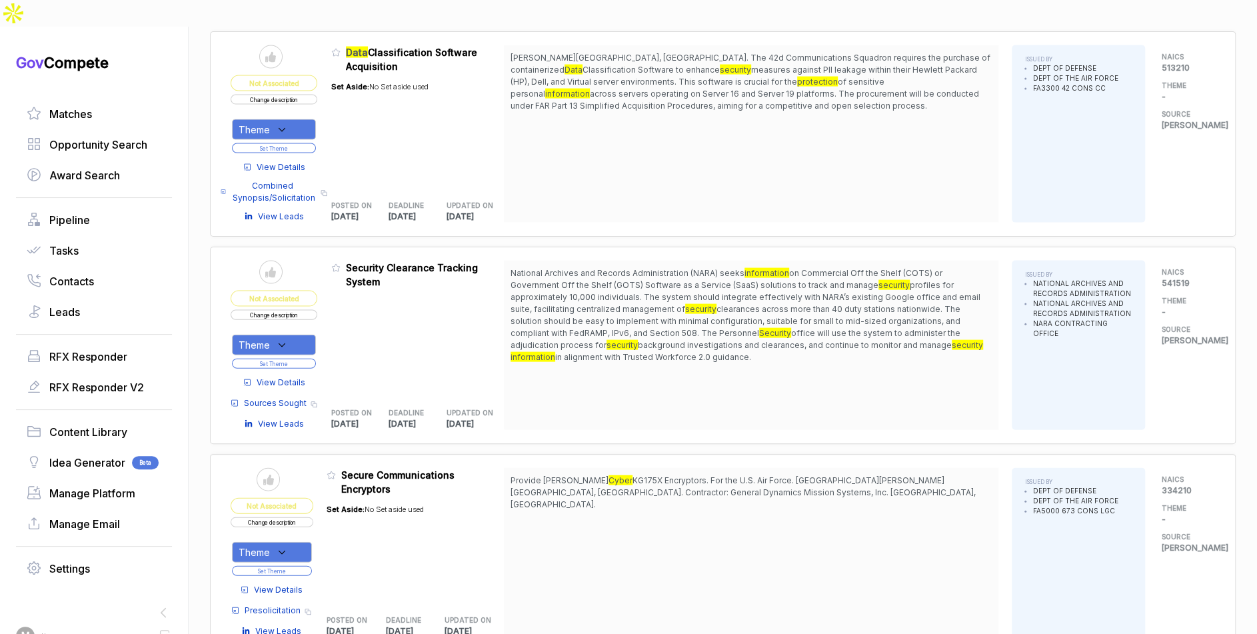
scroll to position [1677, 0]
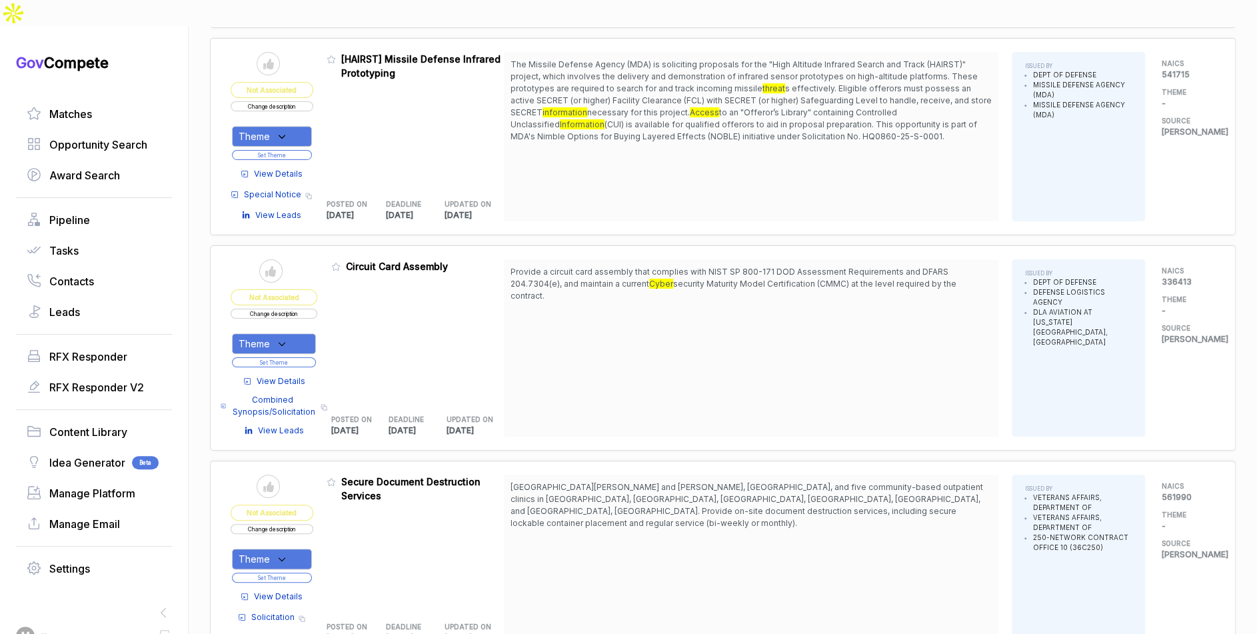
scroll to position [3780, 0]
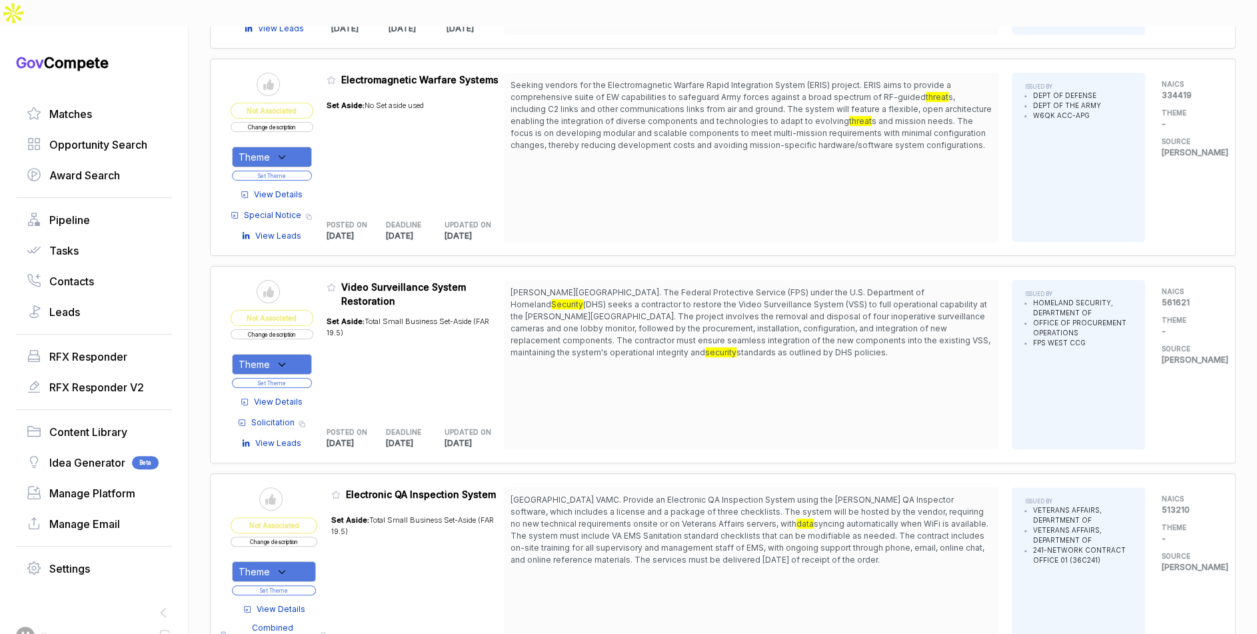
scroll to position [5894, 0]
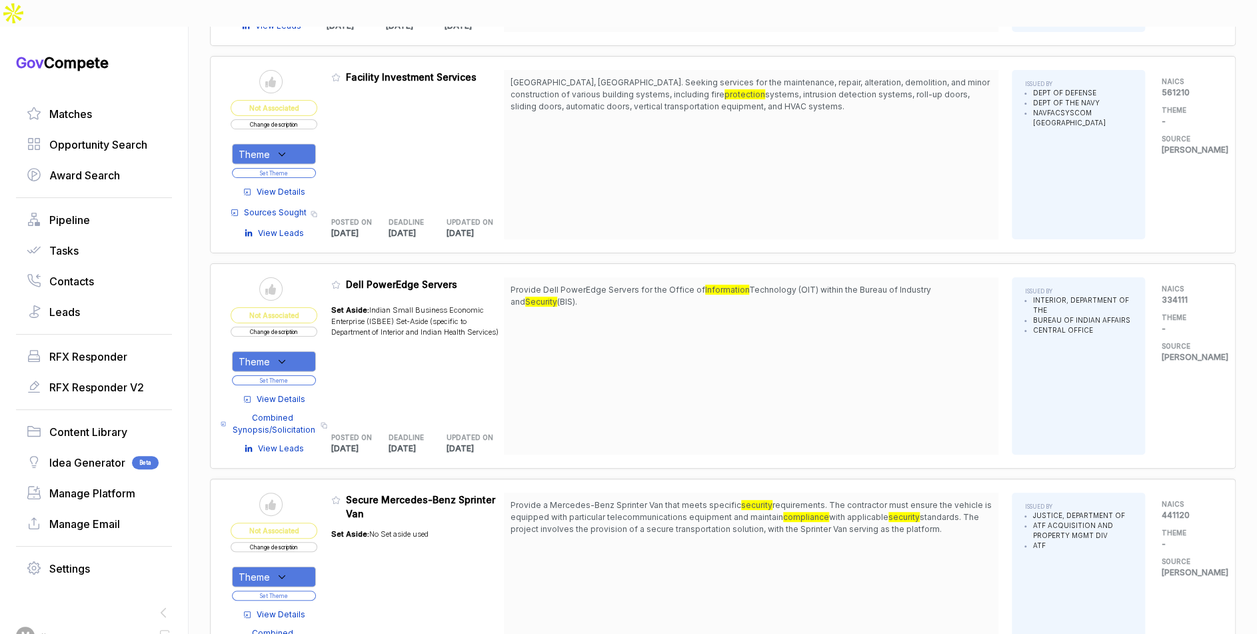
scroll to position [8005, 0]
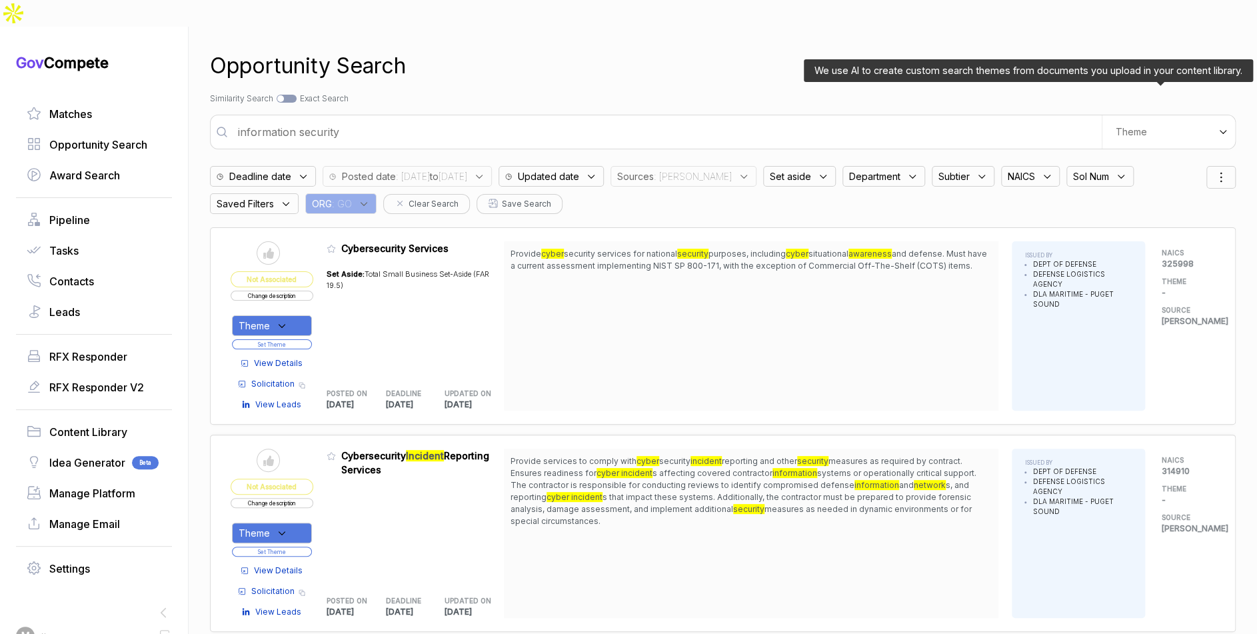
drag, startPoint x: 1130, startPoint y: 96, endPoint x: 1125, endPoint y: 113, distance: 18.1
click at [1130, 115] on div "Theme" at bounding box center [1168, 131] width 133 height 33
drag, startPoint x: 1118, startPoint y: 149, endPoint x: 1089, endPoint y: 124, distance: 38.3
click at [1118, 175] on span "E-Learning" at bounding box center [1102, 181] width 55 height 13
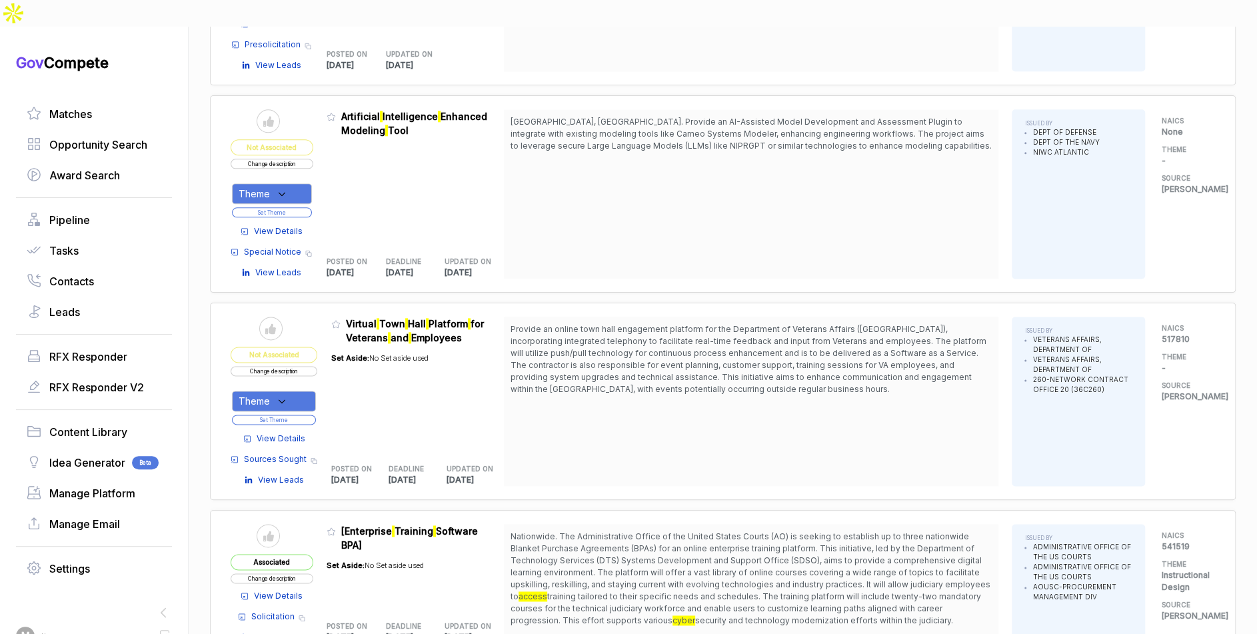
scroll to position [967, 0]
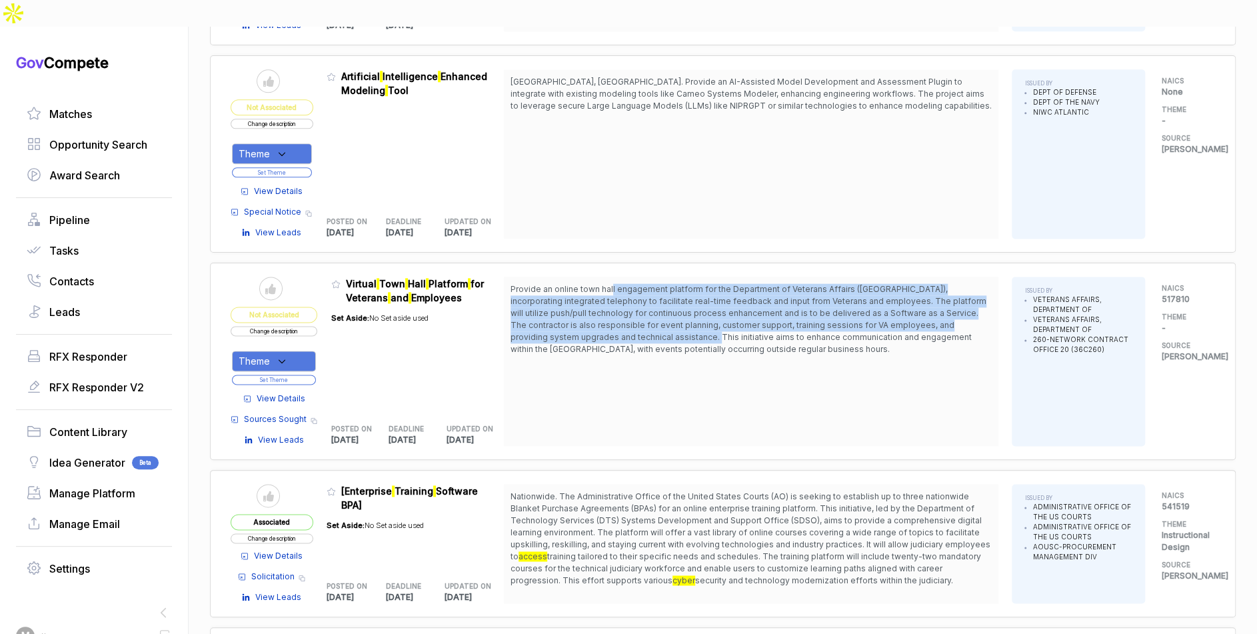
drag, startPoint x: 618, startPoint y: 259, endPoint x: 646, endPoint y: 311, distance: 59.9
click at [646, 311] on span "Provide an online town hall engagement platform for the Department of Veterans …" at bounding box center [750, 319] width 481 height 72
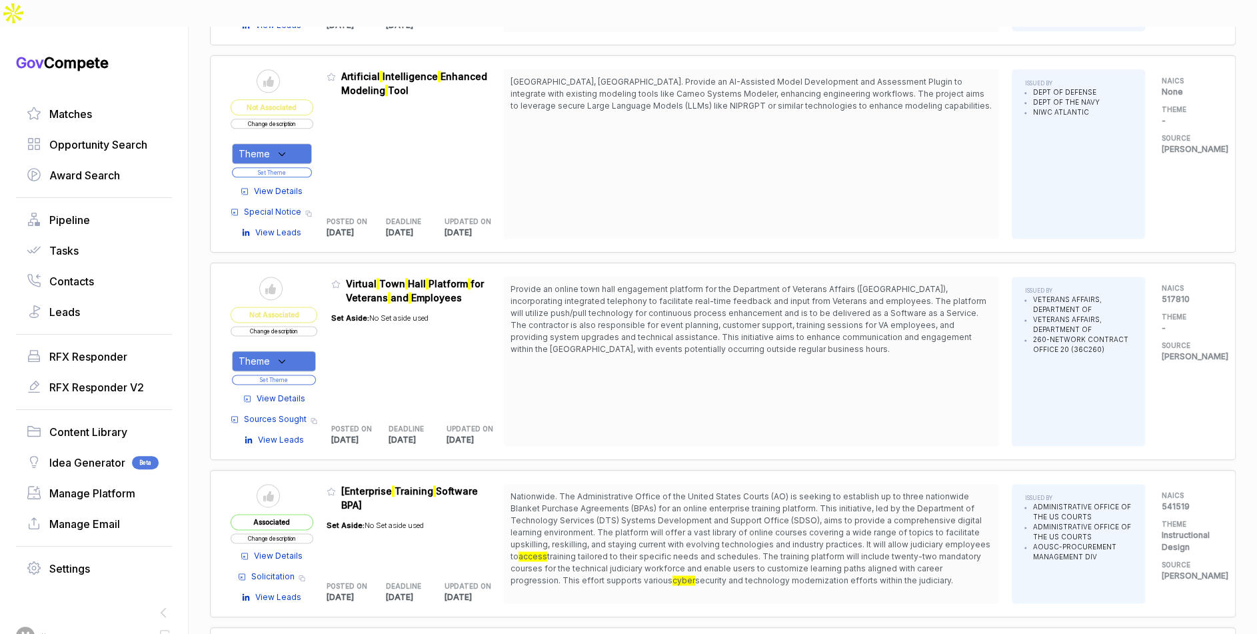
click at [291, 393] on span "View Details" at bounding box center [281, 399] width 49 height 12
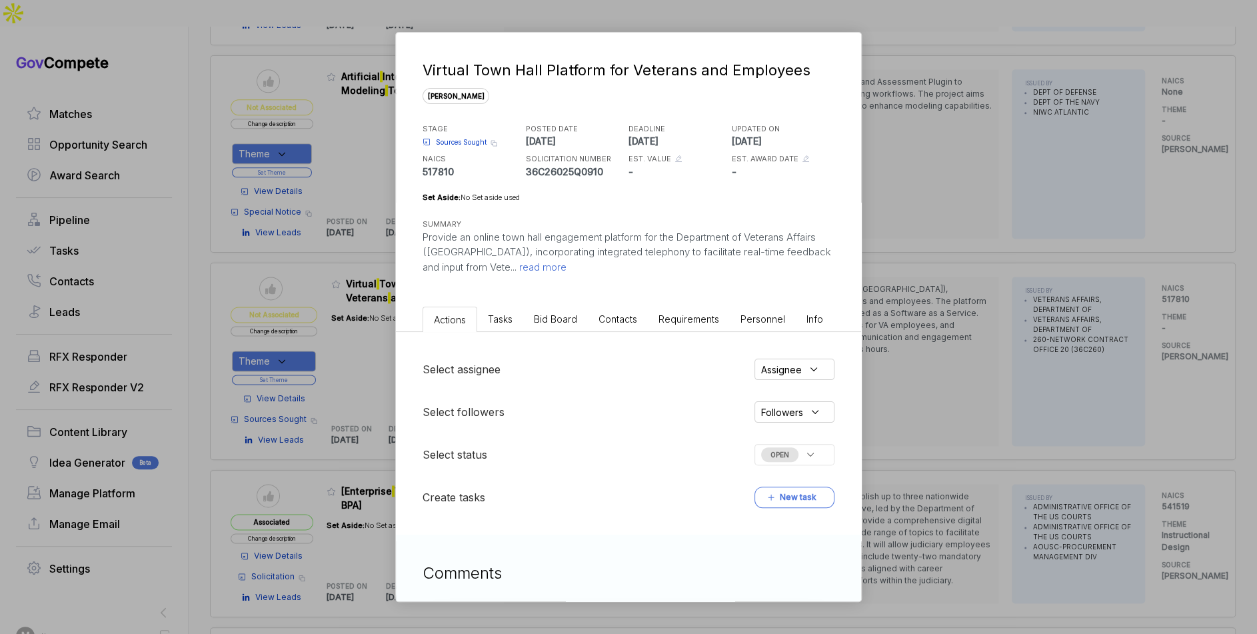
click at [547, 335] on div "Select assignee Assignee Select followers Followers Select status OPEN Create t…" at bounding box center [628, 433] width 465 height 203
click at [548, 329] on li "Bid Board" at bounding box center [555, 319] width 65 height 25
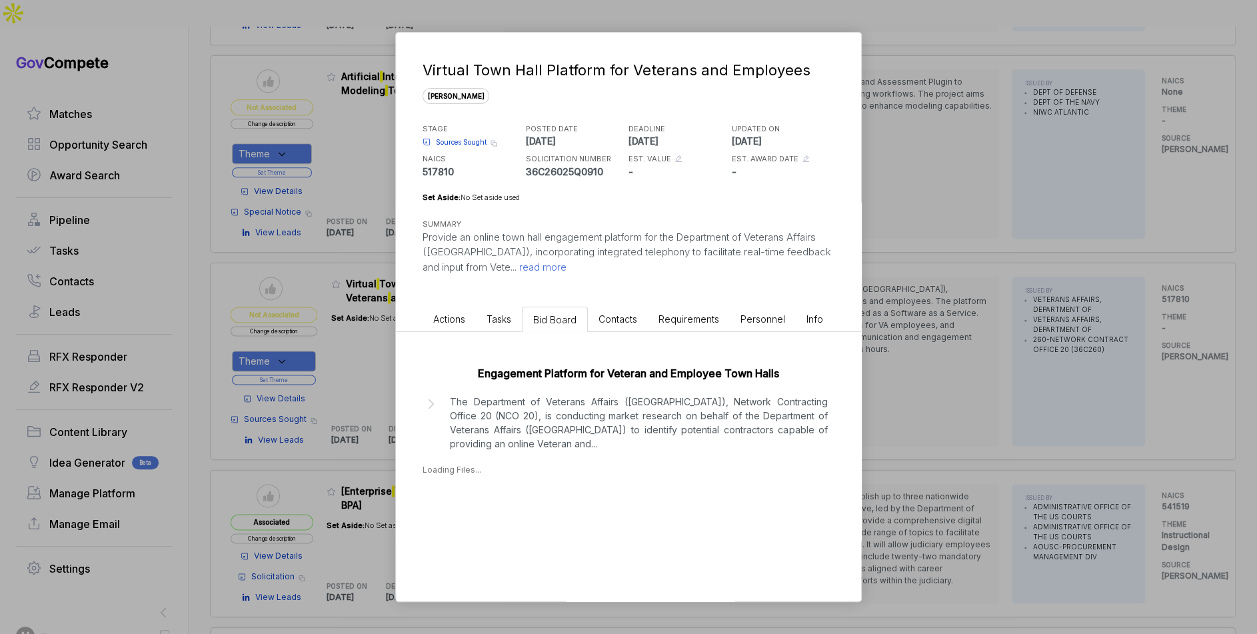
click at [554, 430] on p "The Department of Veterans Affairs (VA), Network Contracting Office 20 (NCO 20)…" at bounding box center [639, 422] width 378 height 56
drag, startPoint x: 957, startPoint y: 431, endPoint x: 666, endPoint y: 389, distance: 293.6
click at [956, 431] on div "Virtual Town Hall Platform for Veterans and Employees sam STAGE Sources Sought …" at bounding box center [628, 317] width 1257 height 634
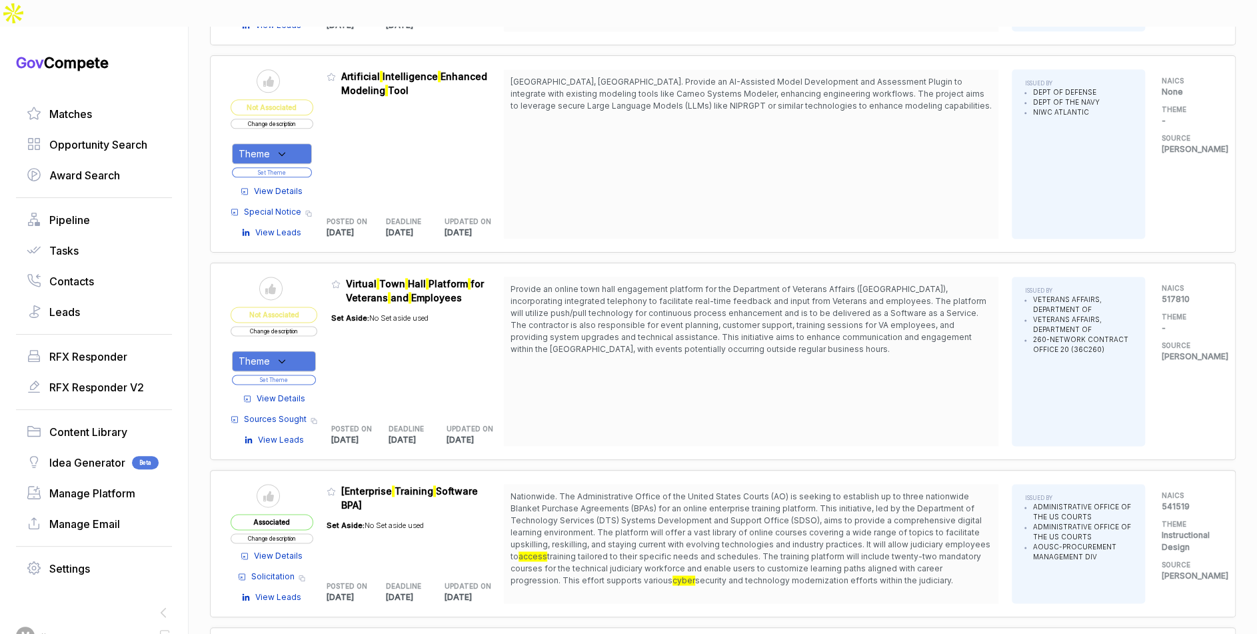
drag, startPoint x: 293, startPoint y: 326, endPoint x: 305, endPoint y: 342, distance: 19.6
click at [288, 355] on icon at bounding box center [282, 361] width 12 height 12
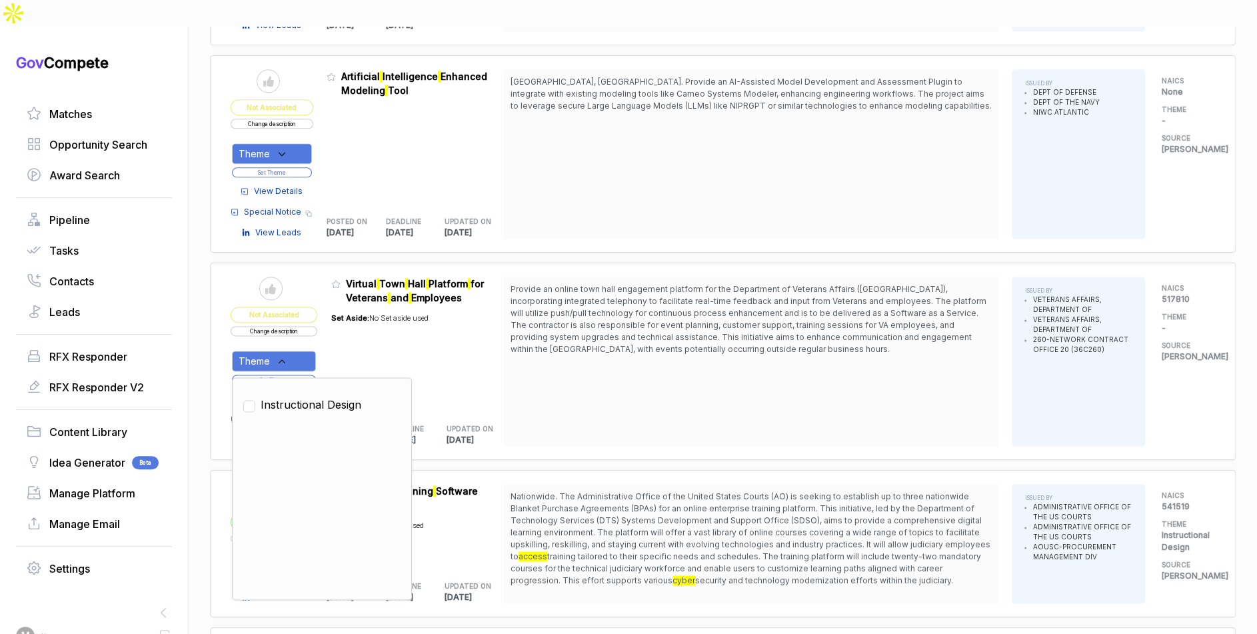
click at [321, 396] on span "Instructional Design" at bounding box center [311, 404] width 101 height 16
checkbox input "true"
drag, startPoint x: 342, startPoint y: 335, endPoint x: 321, endPoint y: 342, distance: 21.9
click at [340, 337] on div "Set Aside: No Set aside used" at bounding box center [379, 357] width 97 height 105
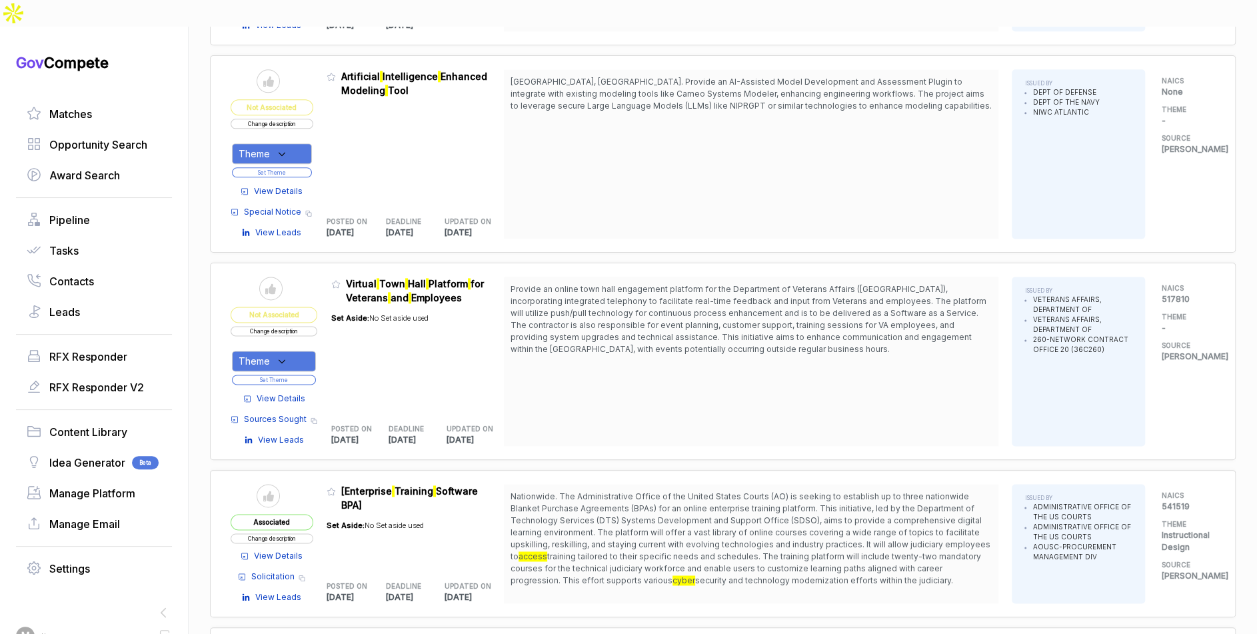
click at [316, 375] on button "Set Theme" at bounding box center [274, 380] width 84 height 10
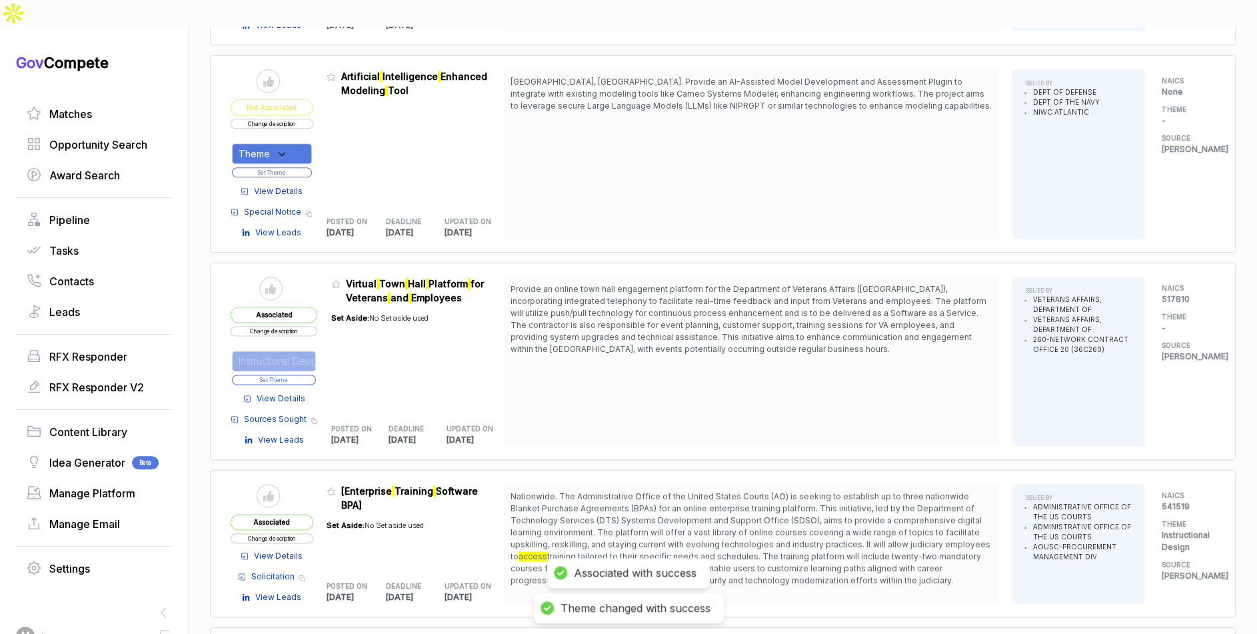
click at [316, 375] on button "Set Theme" at bounding box center [274, 380] width 84 height 10
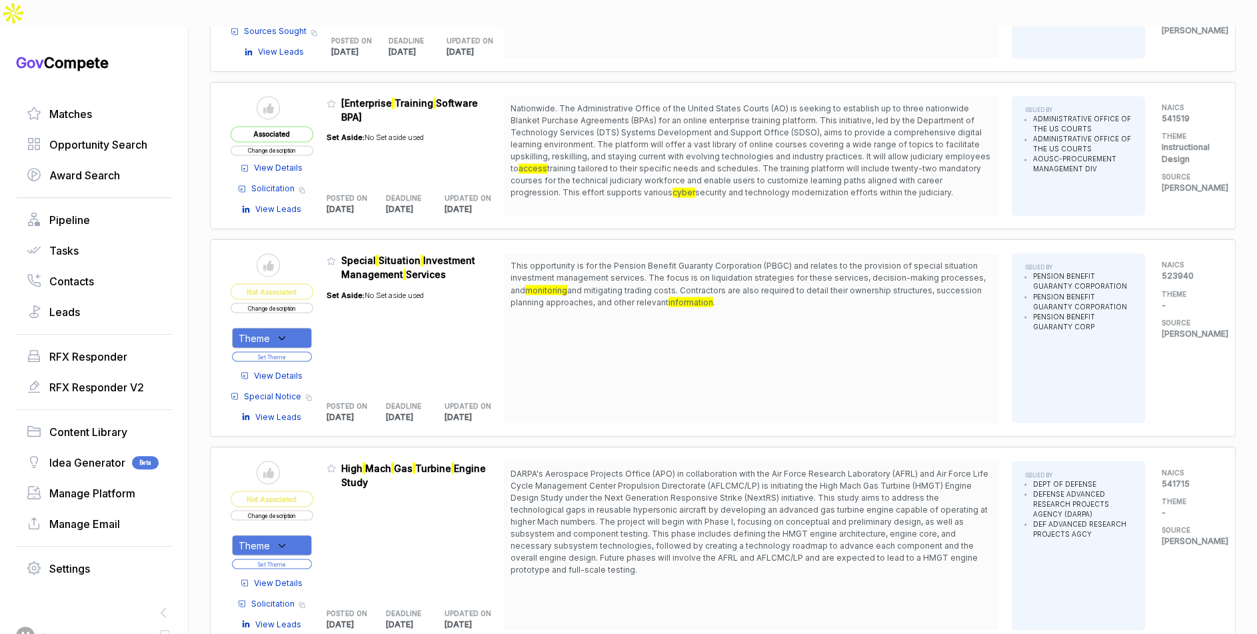
scroll to position [1379, 0]
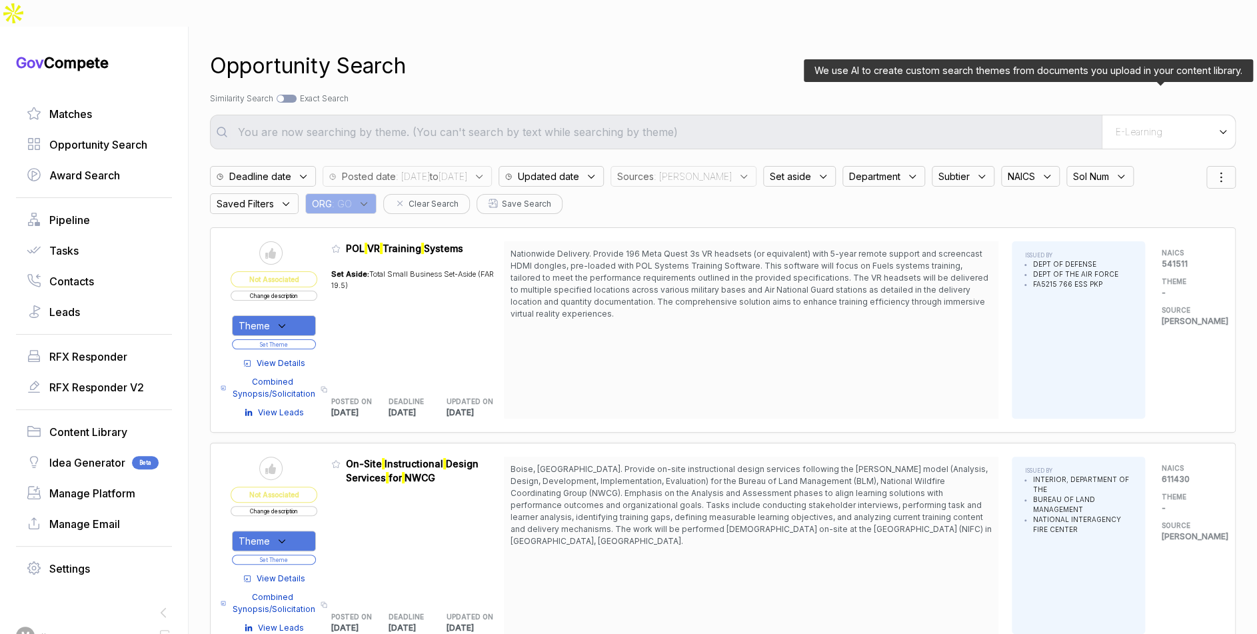
drag, startPoint x: 1147, startPoint y: 100, endPoint x: 1143, endPoint y: 113, distance: 13.9
click at [1146, 126] on span "E-Learning" at bounding box center [1139, 132] width 47 height 12
click at [1112, 175] on span "E-Learning" at bounding box center [1102, 181] width 55 height 13
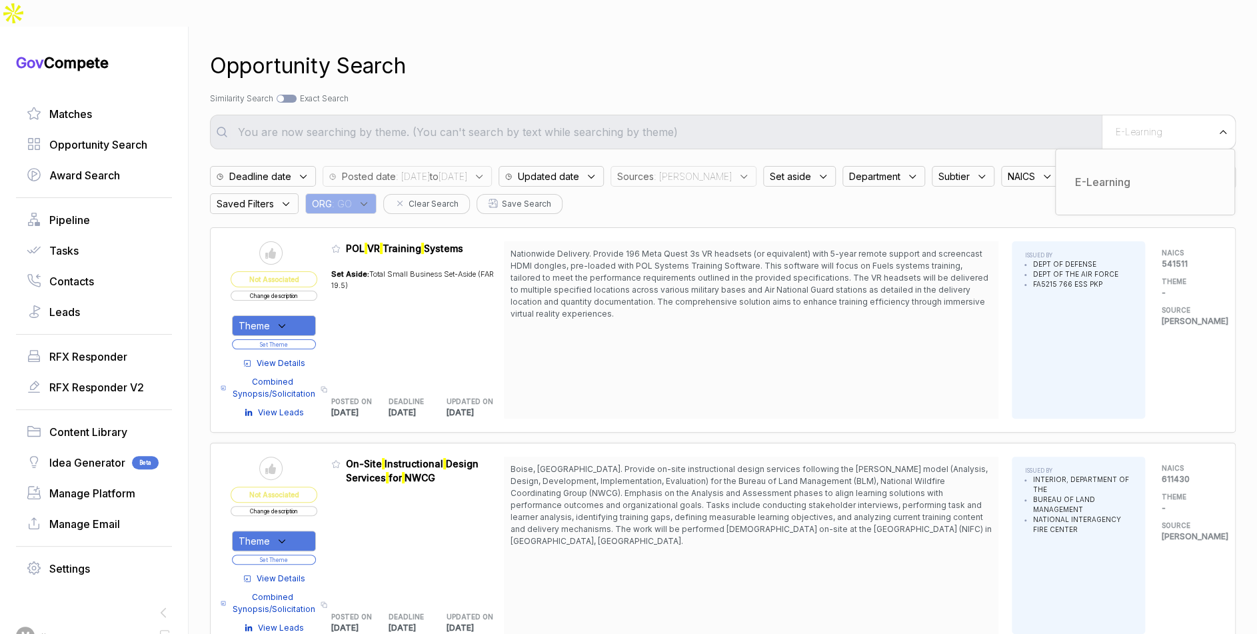
drag, startPoint x: 978, startPoint y: 73, endPoint x: 968, endPoint y: 92, distance: 21.8
click at [978, 93] on div "Search by Topic Relevance Similarity Search Search by Exact Keyword Match Exact…" at bounding box center [723, 99] width 1026 height 12
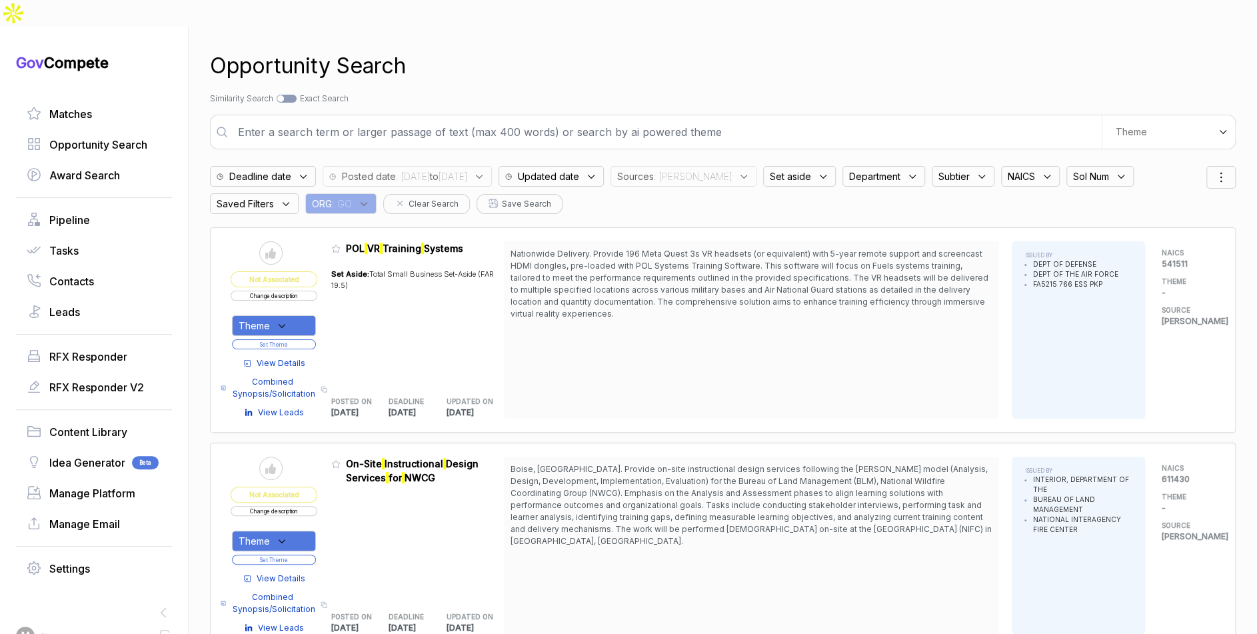
click at [966, 119] on input "text" at bounding box center [666, 132] width 872 height 27
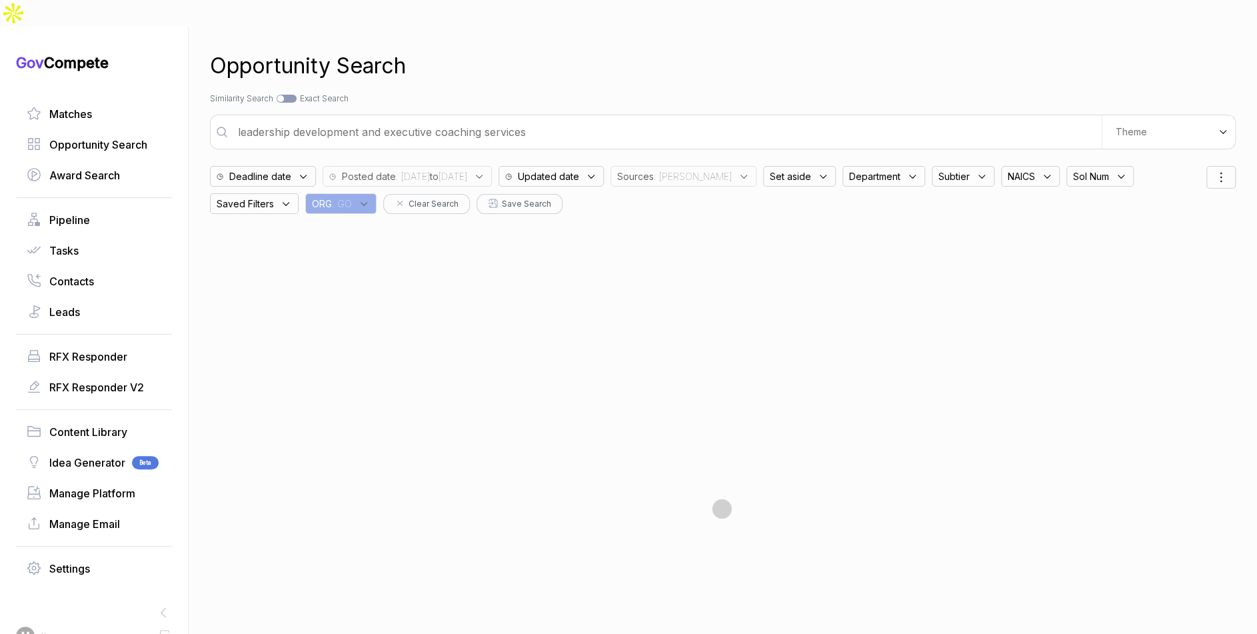
type input "leadership development and executive coaching services"
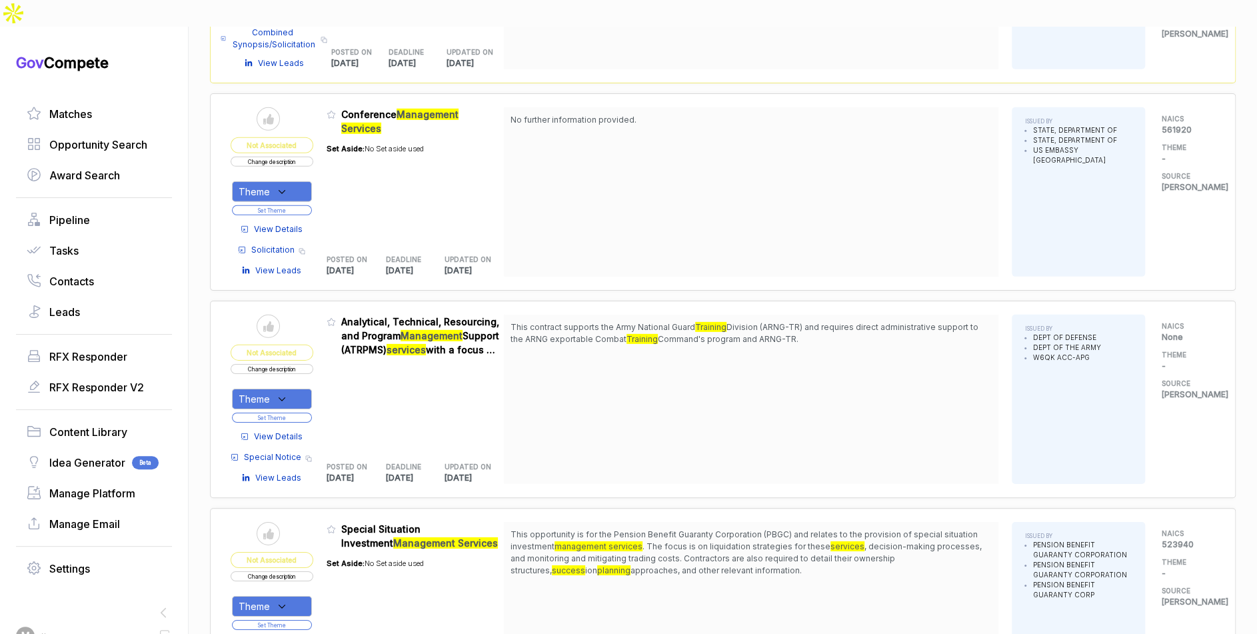
scroll to position [2447, 0]
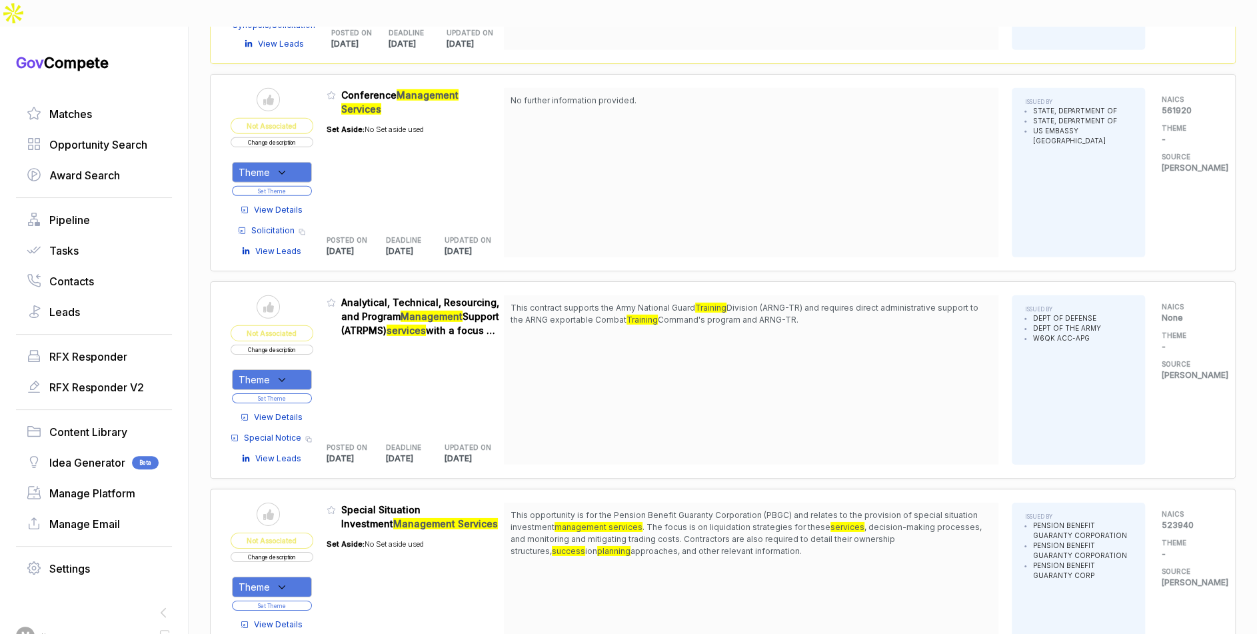
click at [268, 411] on span "View Details" at bounding box center [278, 417] width 49 height 12
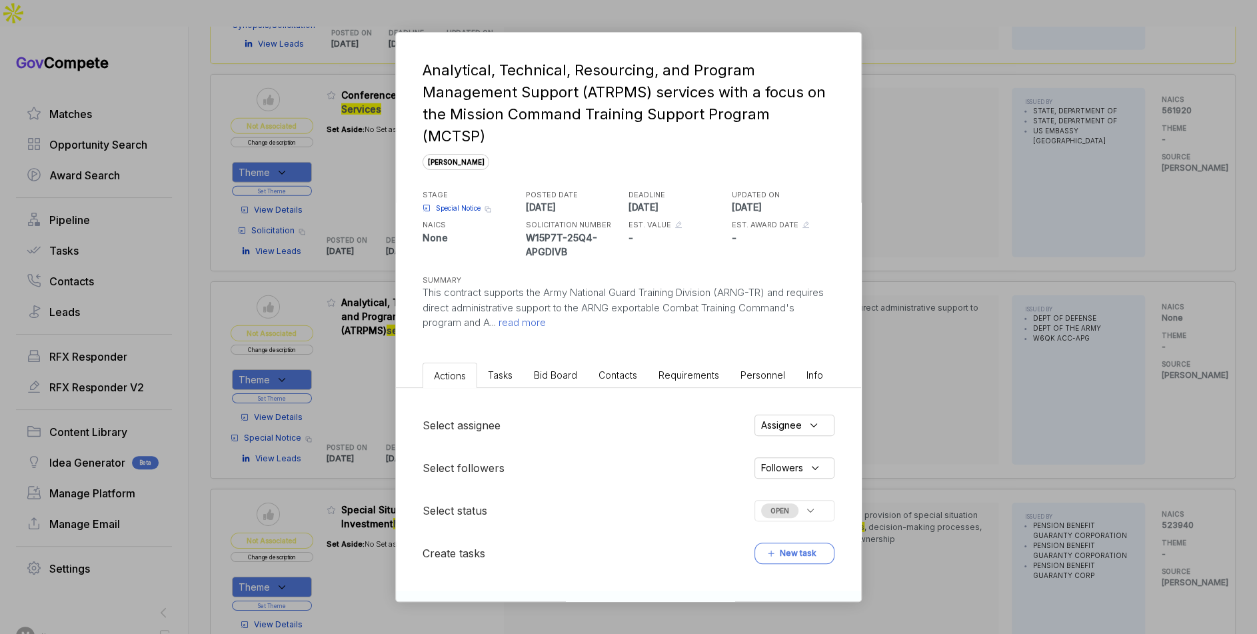
click at [569, 369] on span "Bid Board" at bounding box center [555, 374] width 43 height 11
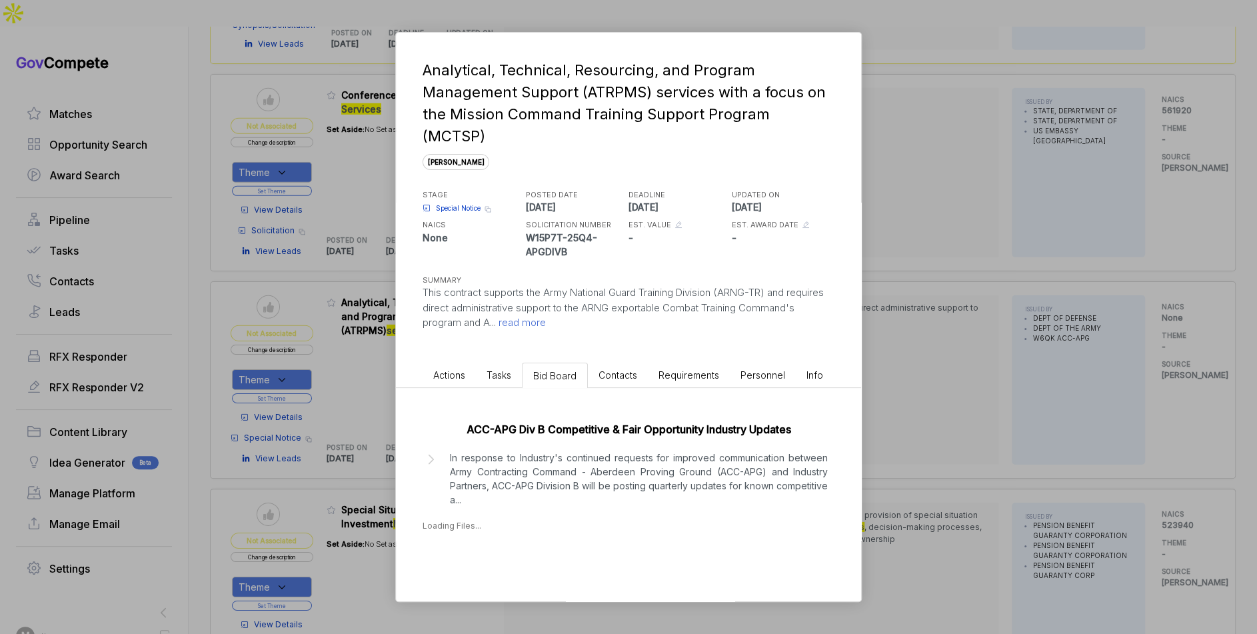
click at [570, 422] on div "ACC-APG Div B Competitive & Fair Opportunity Industry Updates In response to In…" at bounding box center [628, 473] width 465 height 171
click at [868, 411] on div "Analytical, Technical, Resourcing, and Program Management Support (ATRPMS) serv…" at bounding box center [628, 317] width 1257 height 634
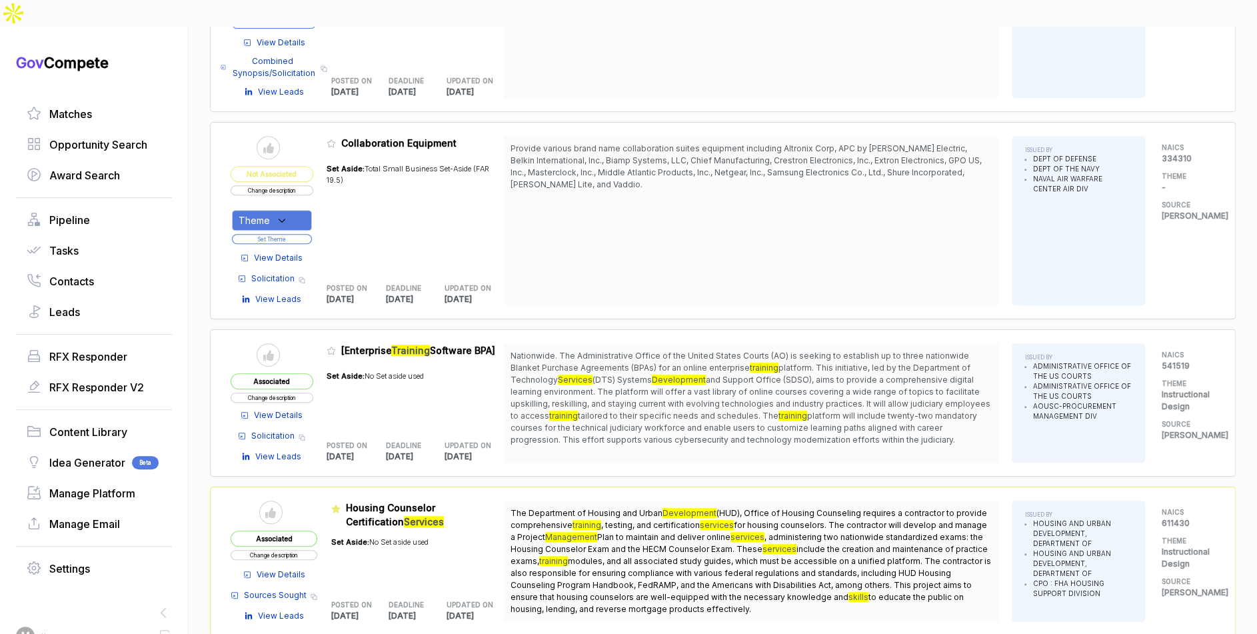
scroll to position [3596, 0]
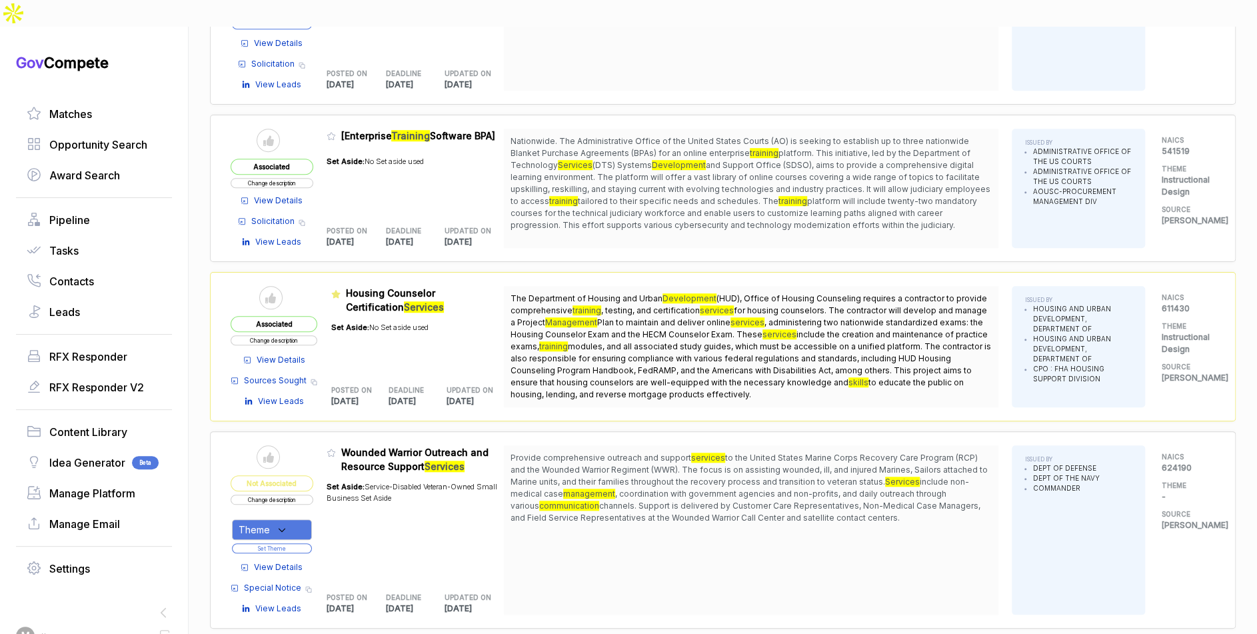
scroll to position [3711, 0]
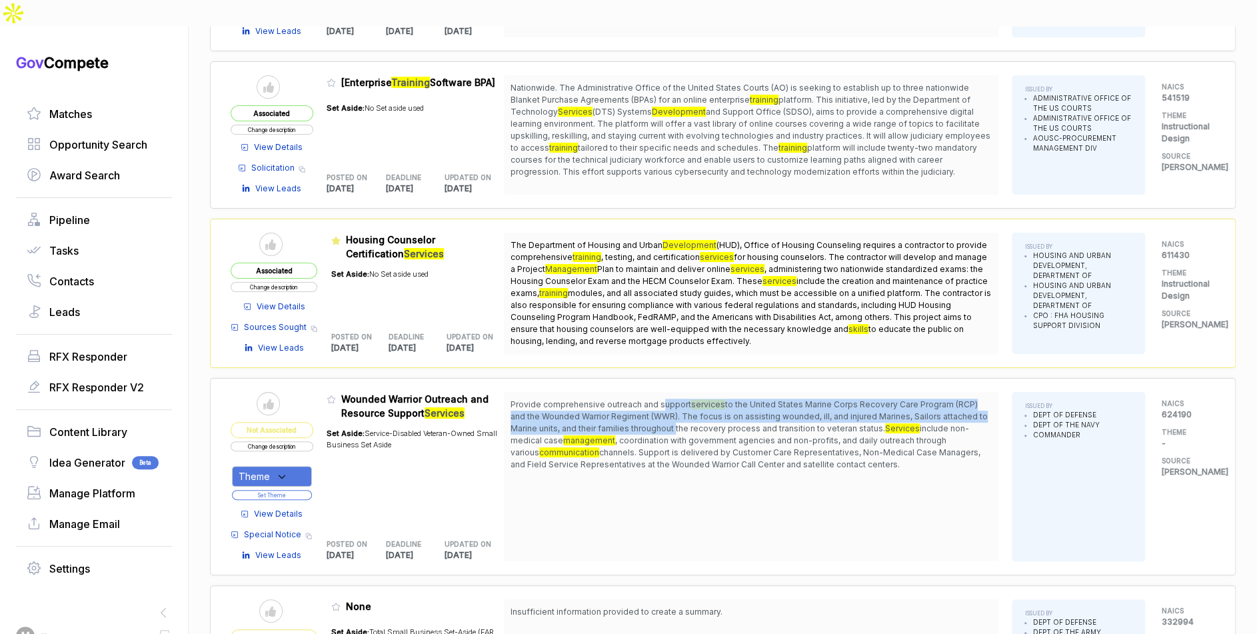
drag, startPoint x: 667, startPoint y: 365, endPoint x: 676, endPoint y: 387, distance: 23.9
click at [676, 398] on span "Provide comprehensive outreach and support services to the United States Marine…" at bounding box center [750, 434] width 481 height 72
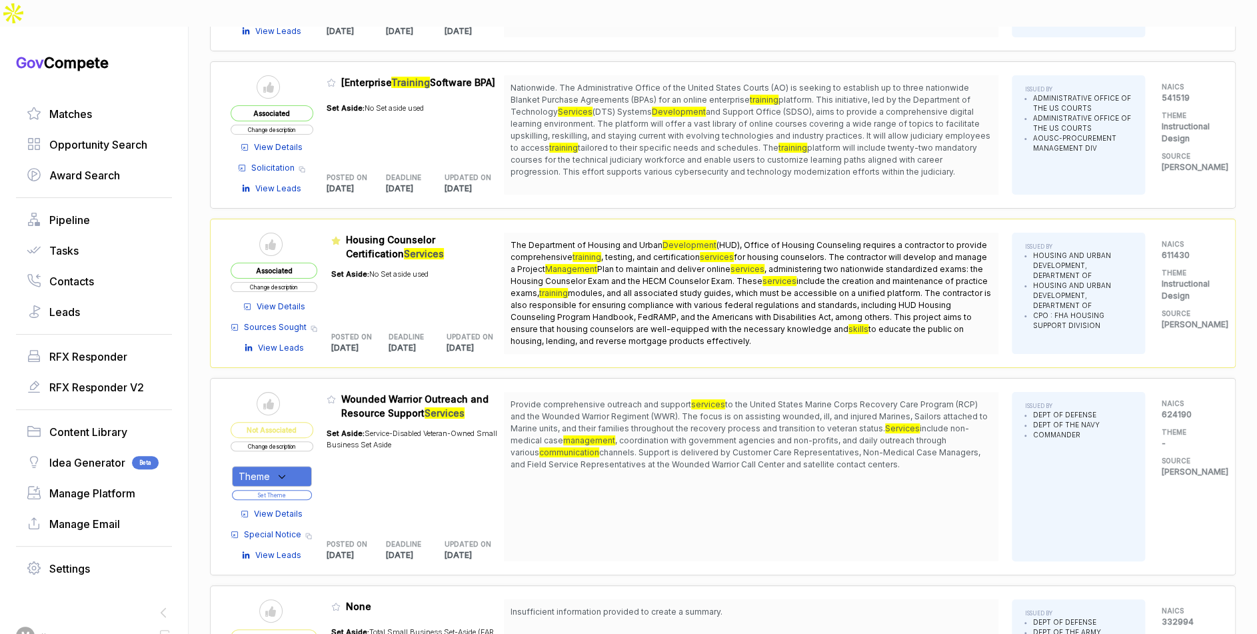
drag, startPoint x: 709, startPoint y: 352, endPoint x: 735, endPoint y: 364, distance: 28.6
click at [710, 392] on div "Provide comprehensive outreach and support services to the United States Marine…" at bounding box center [751, 476] width 494 height 169
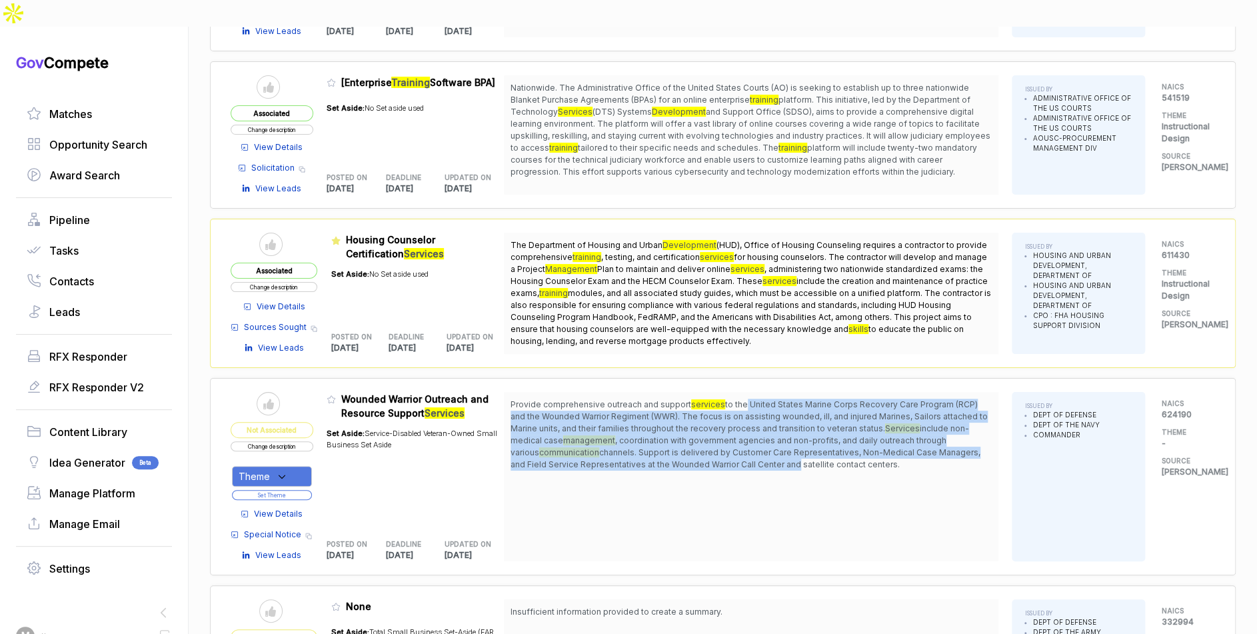
drag, startPoint x: 742, startPoint y: 365, endPoint x: 756, endPoint y: 421, distance: 57.7
click at [757, 422] on span "Provide comprehensive outreach and support services to the United States Marine…" at bounding box center [750, 434] width 481 height 72
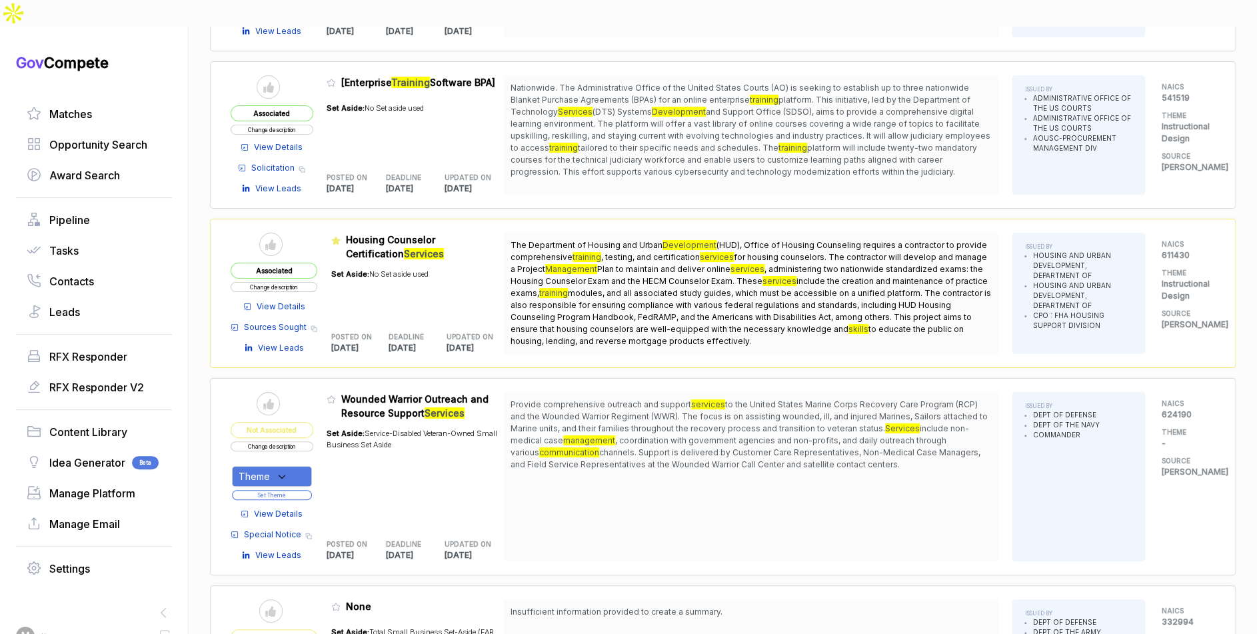
click at [303, 508] on span "View Details" at bounding box center [278, 514] width 49 height 12
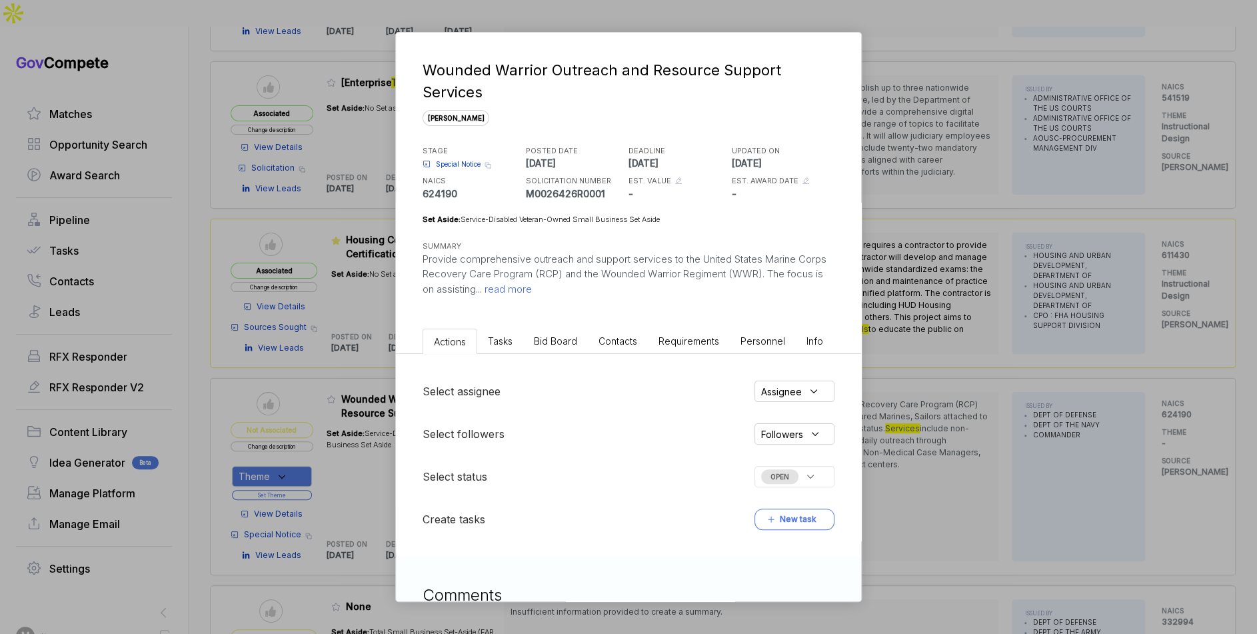
click at [558, 340] on span "Bid Board" at bounding box center [555, 340] width 43 height 11
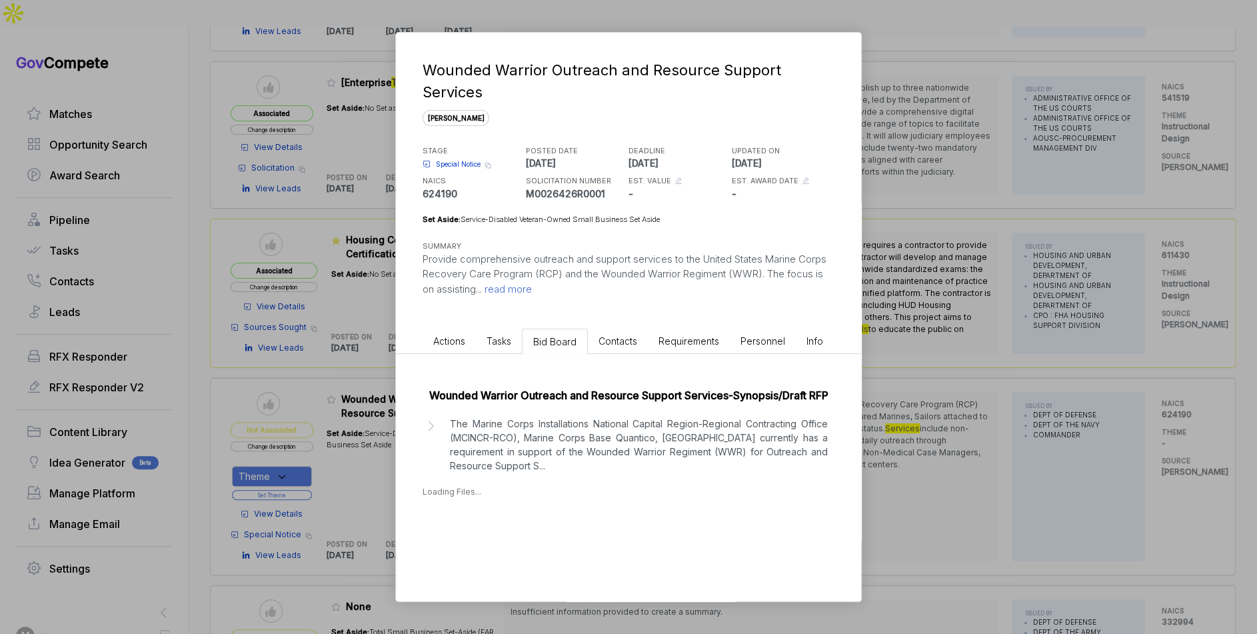
click at [567, 436] on p "The Marine Corps Installations National Capital Region-Regional Contracting Off…" at bounding box center [639, 444] width 378 height 56
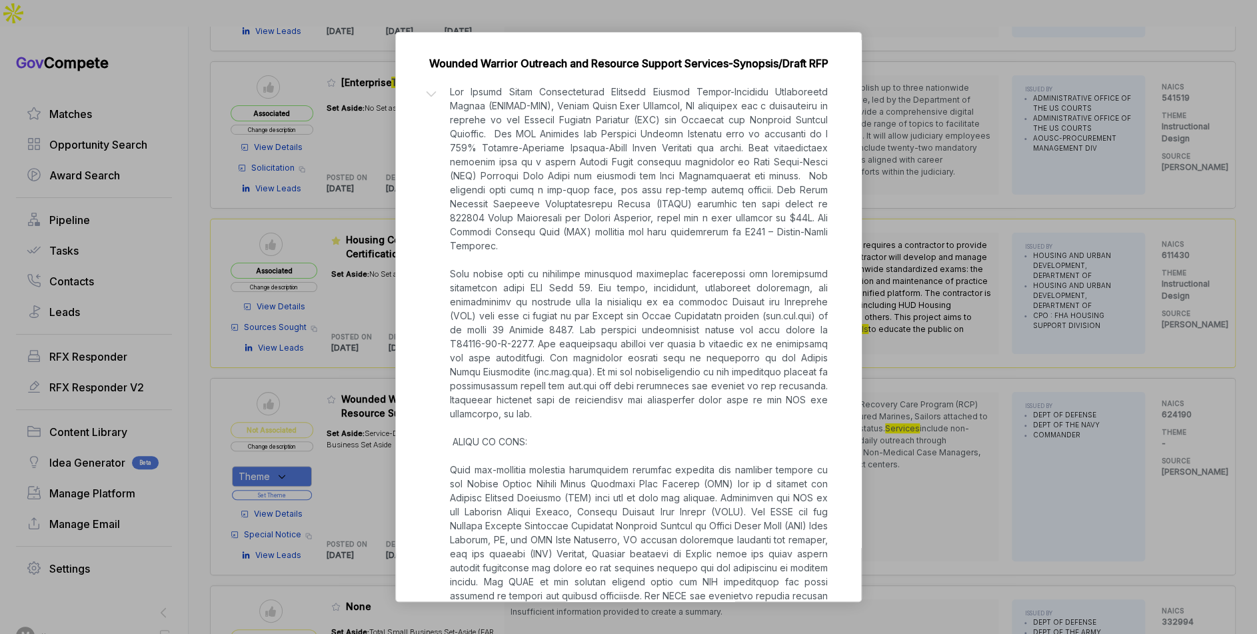
scroll to position [341, 0]
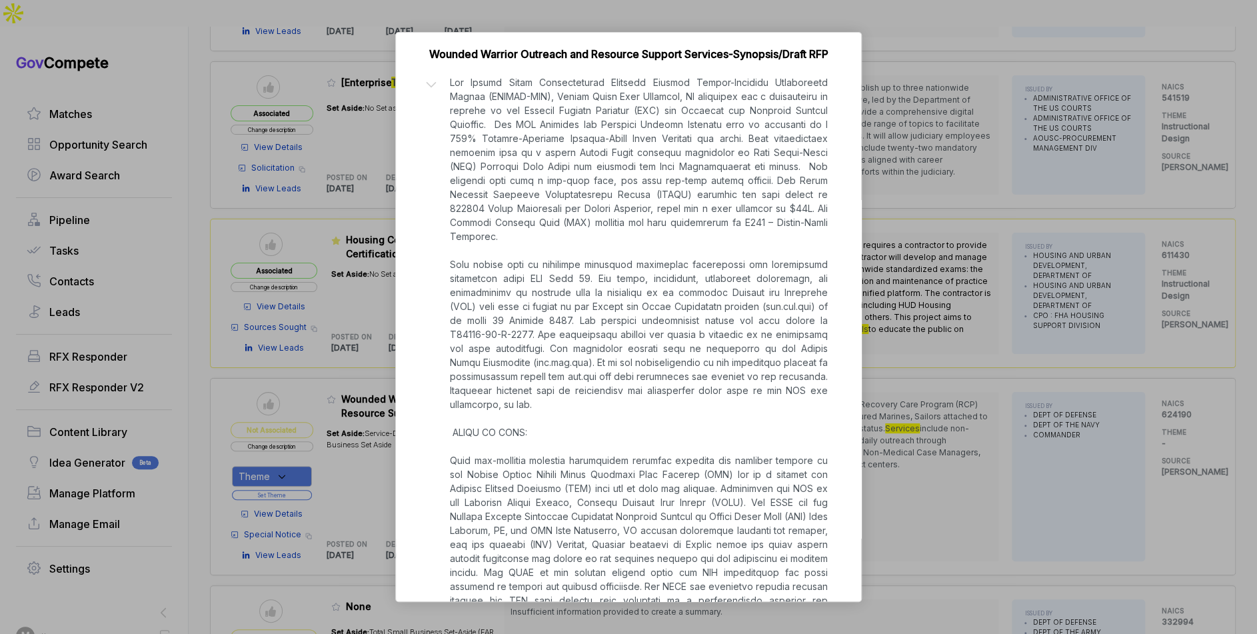
drag, startPoint x: 958, startPoint y: 440, endPoint x: 710, endPoint y: 430, distance: 247.4
click at [954, 440] on div "Wounded Warrior Outreach and Resource Support Services sam STAGE Special Notice…" at bounding box center [628, 317] width 1257 height 634
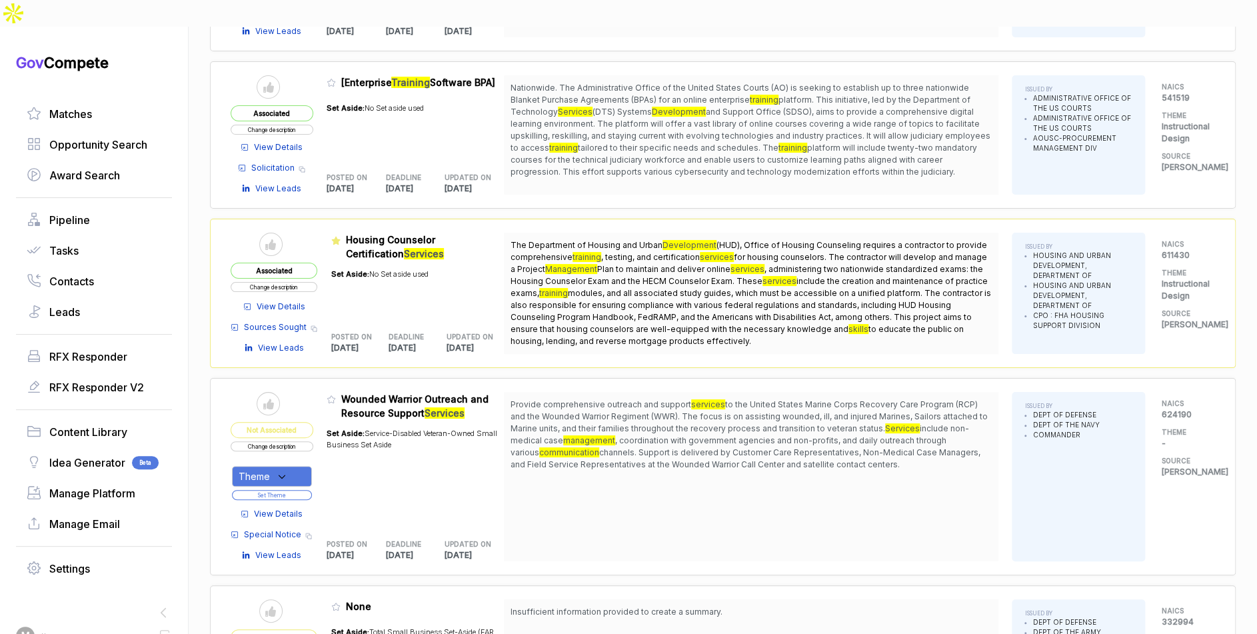
click at [300, 458] on div "Theme Set Theme" at bounding box center [272, 479] width 83 height 43
click at [300, 466] on div "Theme" at bounding box center [272, 476] width 80 height 21
drag, startPoint x: 305, startPoint y: 486, endPoint x: 306, endPoint y: 478, distance: 7.5
click at [305, 504] on ul "Instructional Design" at bounding box center [321, 604] width 157 height 200
click at [306, 512] on span "Instructional Design" at bounding box center [311, 520] width 101 height 16
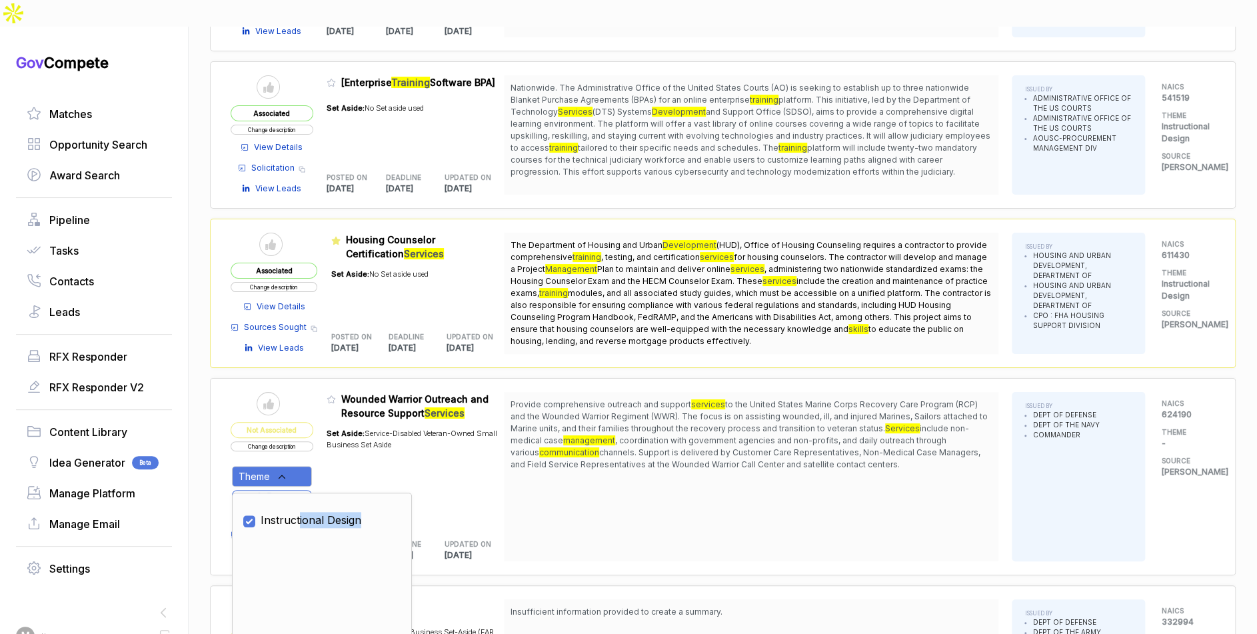
checkbox input "true"
drag, startPoint x: 339, startPoint y: 434, endPoint x: 313, endPoint y: 448, distance: 30.4
click at [339, 435] on div "Set Aside: Service-Disabled Veteran-Owned Small Business Set Aside" at bounding box center [415, 472] width 177 height 105
click at [311, 490] on button "Set Theme" at bounding box center [272, 495] width 80 height 10
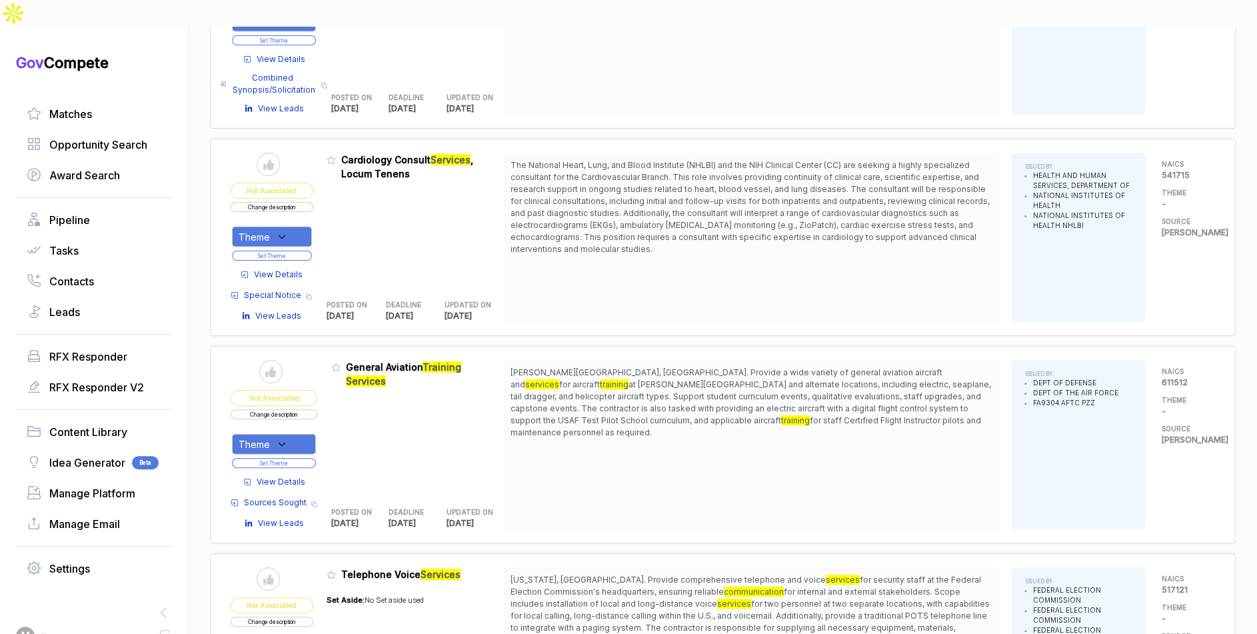
scroll to position [5180, 0]
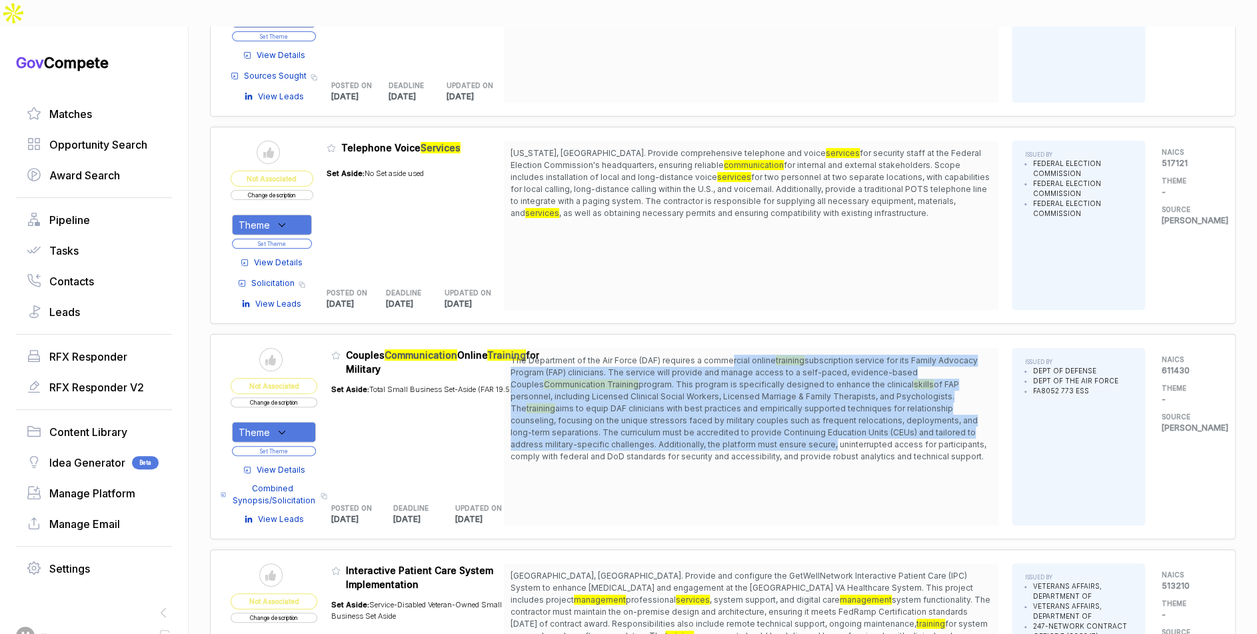
drag, startPoint x: 733, startPoint y: 319, endPoint x: 734, endPoint y: 399, distance: 80.0
click at [734, 398] on span "The Department of the Air Force (DAF) requires a commercial online training sub…" at bounding box center [750, 409] width 481 height 108
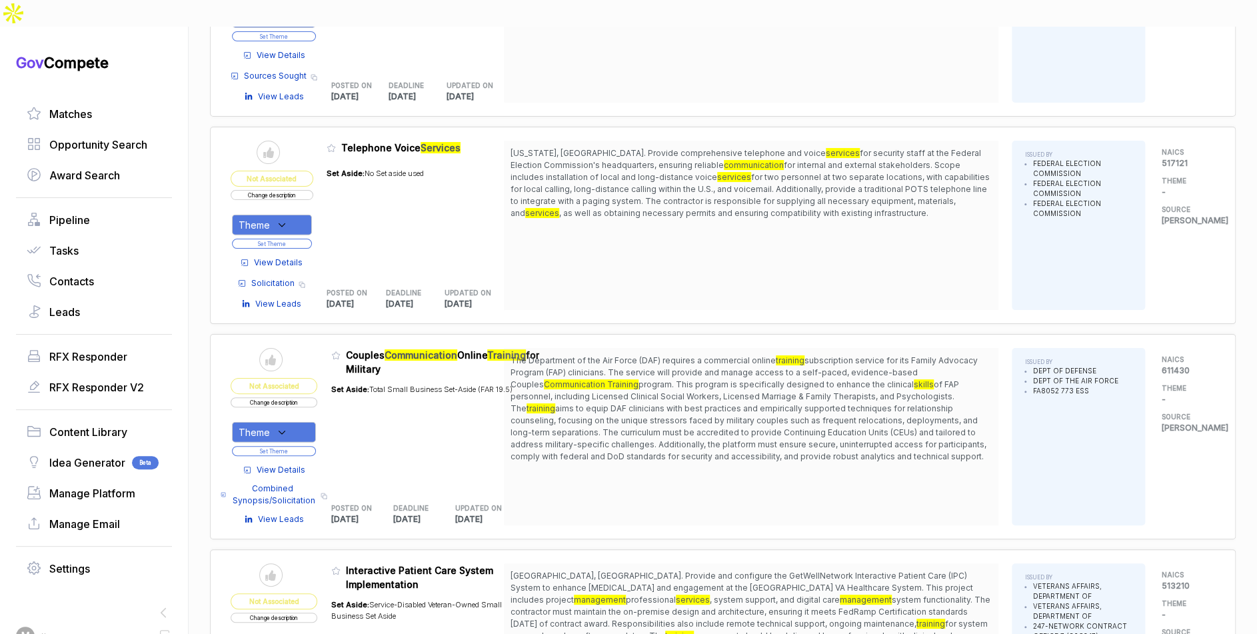
drag, startPoint x: 730, startPoint y: 404, endPoint x: 538, endPoint y: 418, distance: 192.4
click at [724, 405] on span "aims to equip DAF clinicians with best practices and empirically supported tech…" at bounding box center [748, 432] width 476 height 58
click at [285, 464] on span "View Details" at bounding box center [281, 470] width 49 height 12
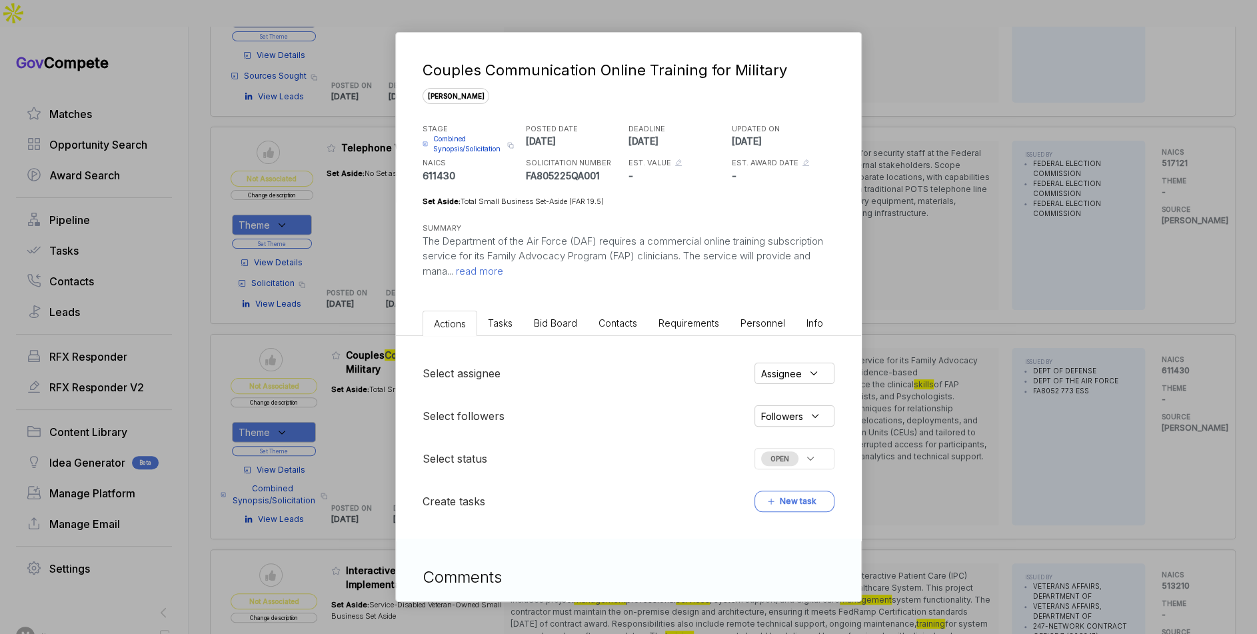
click at [556, 328] on li "Bid Board" at bounding box center [555, 323] width 65 height 25
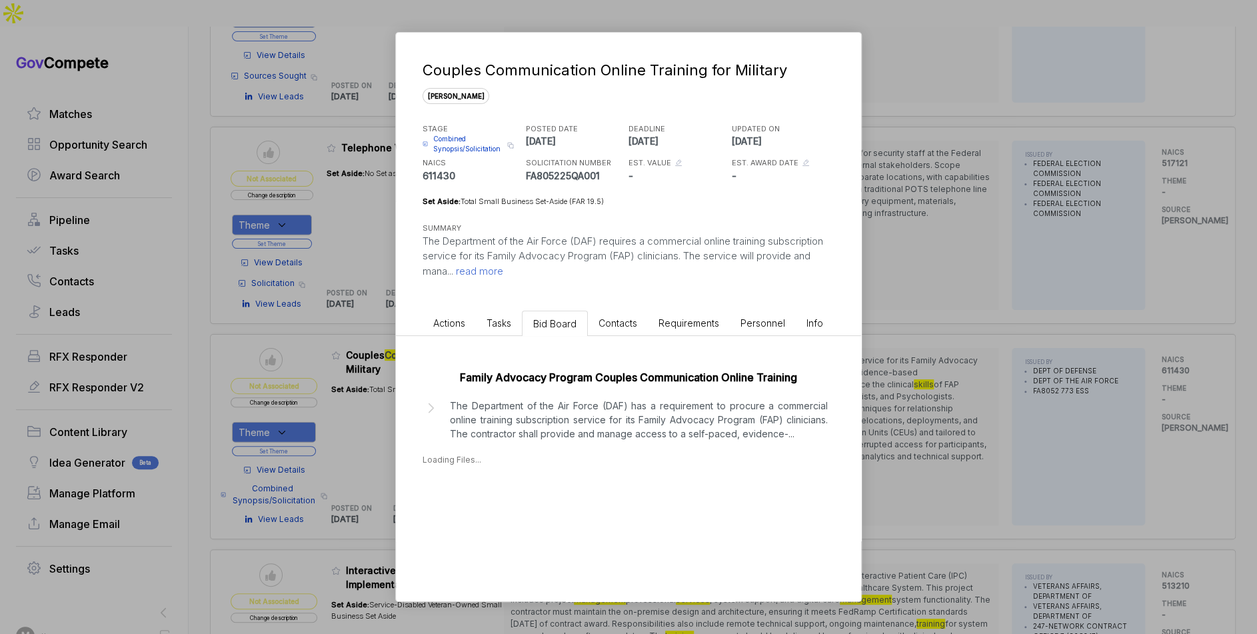
click at [574, 399] on p "The Department of the Air Force (DAF) has a requirement to procure a commercial…" at bounding box center [639, 419] width 378 height 42
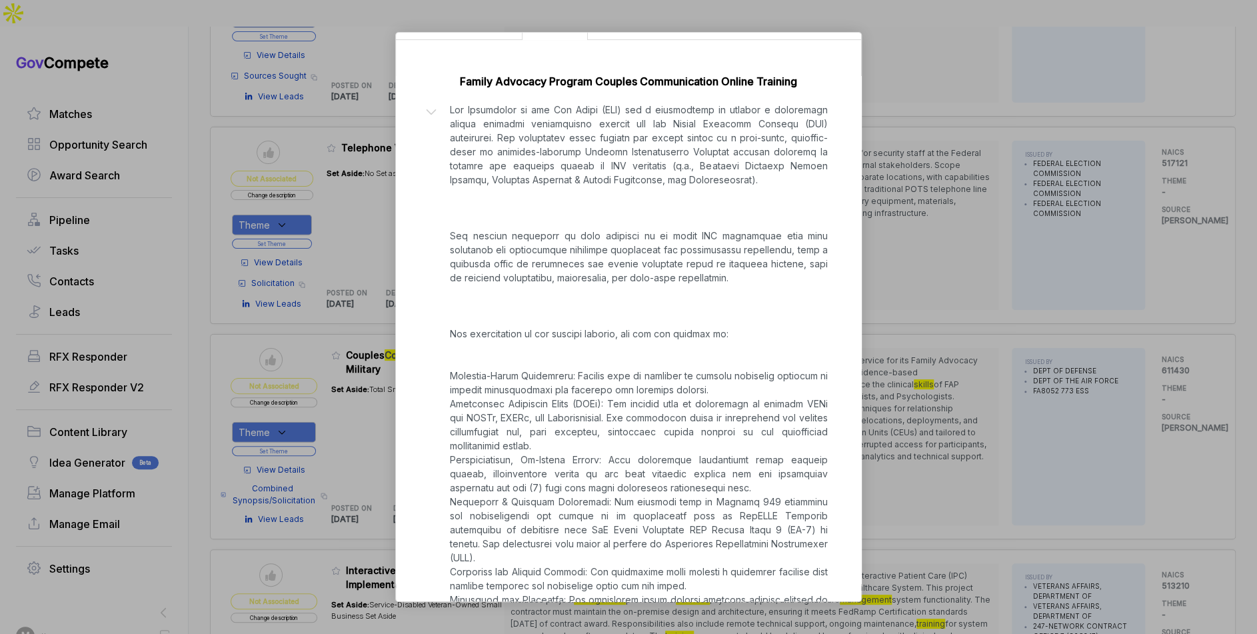
scroll to position [493, 0]
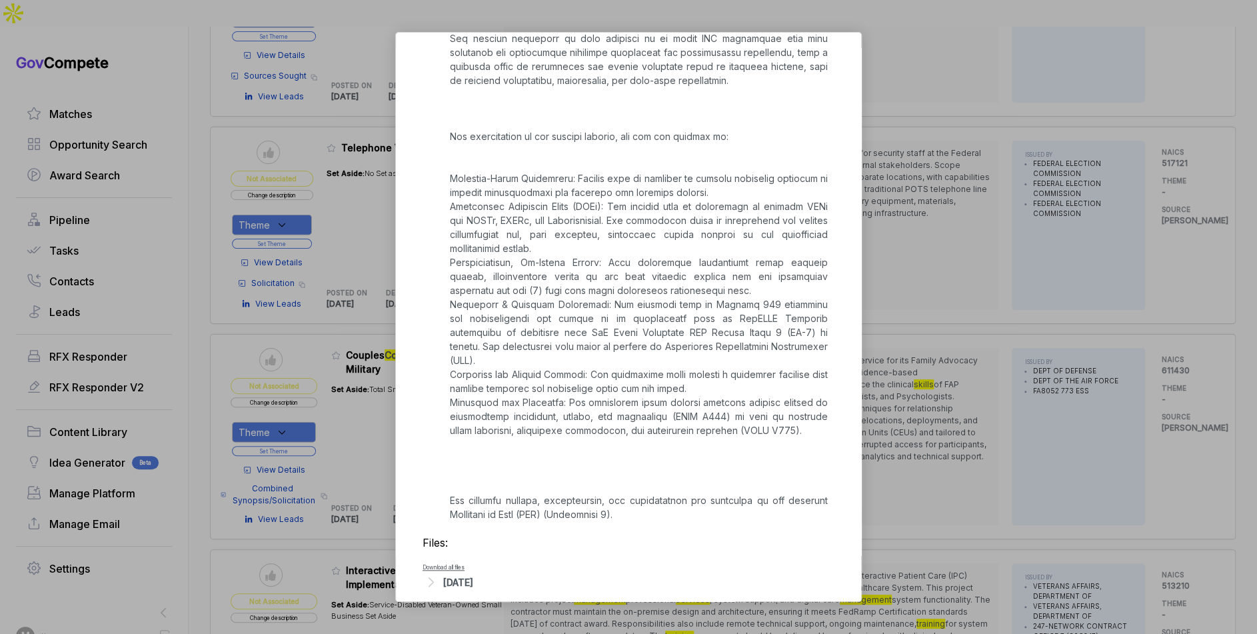
click at [473, 548] on div "Sep 18, 2025" at bounding box center [458, 582] width 30 height 14
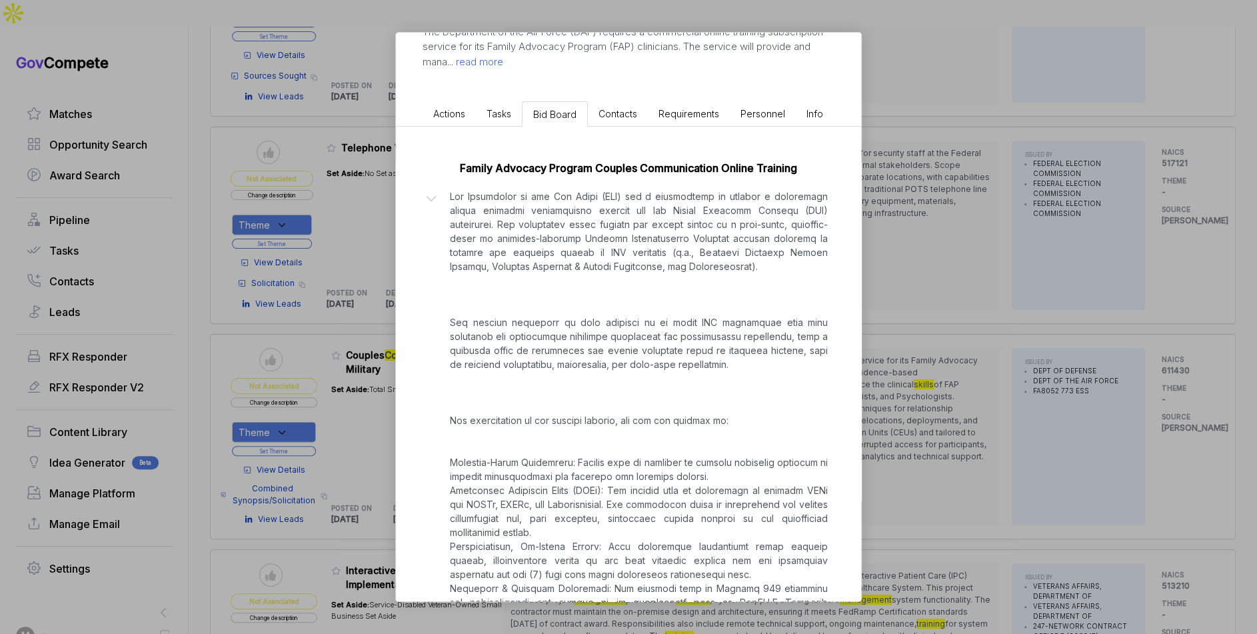
scroll to position [0, 0]
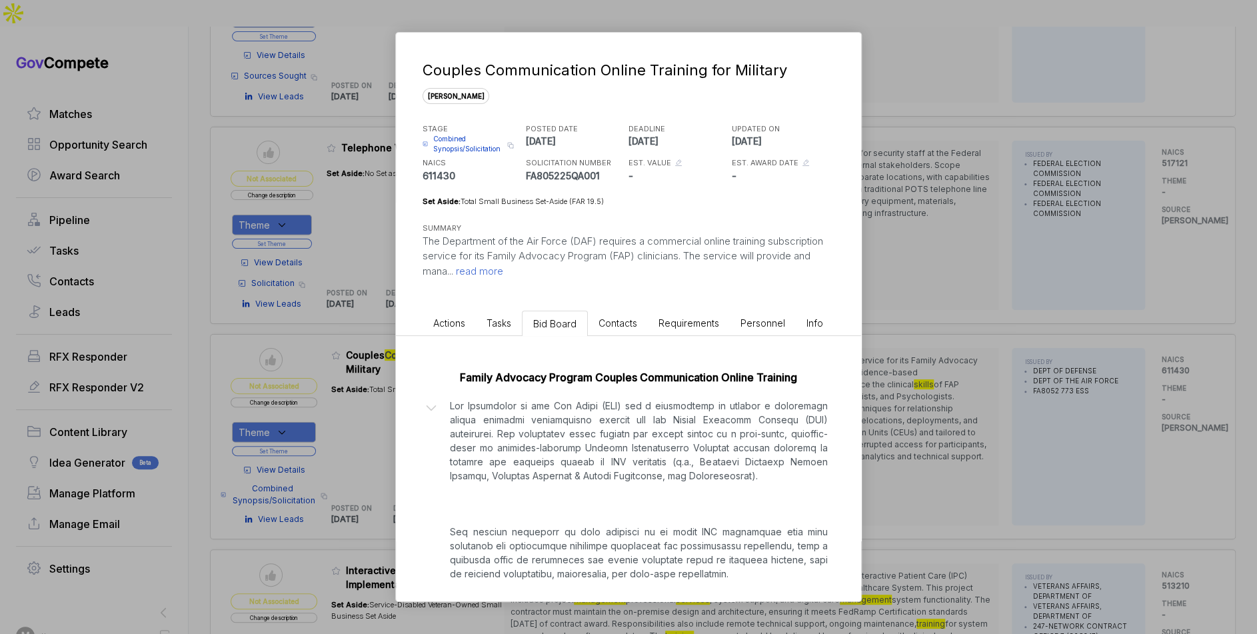
drag, startPoint x: 911, startPoint y: 426, endPoint x: 900, endPoint y: 426, distance: 10.7
click at [911, 426] on div "Couples Communication Online Training for Military sam STAGE Combined Synopsis/…" at bounding box center [628, 317] width 1257 height 634
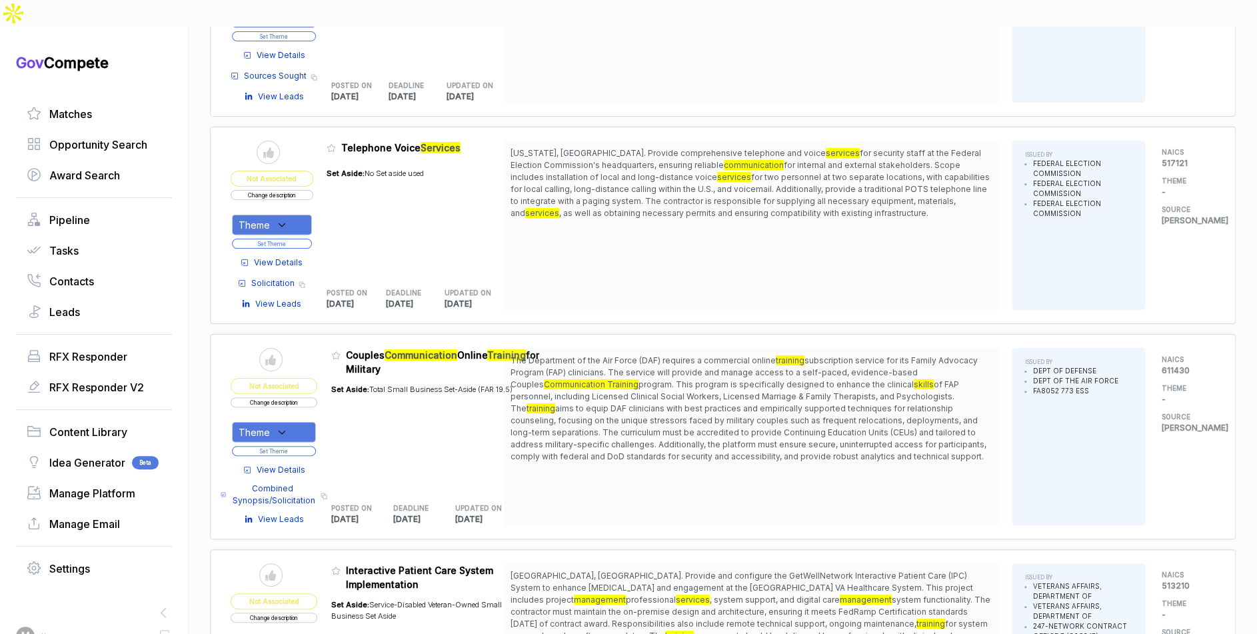
click at [298, 422] on div "Theme" at bounding box center [274, 432] width 84 height 21
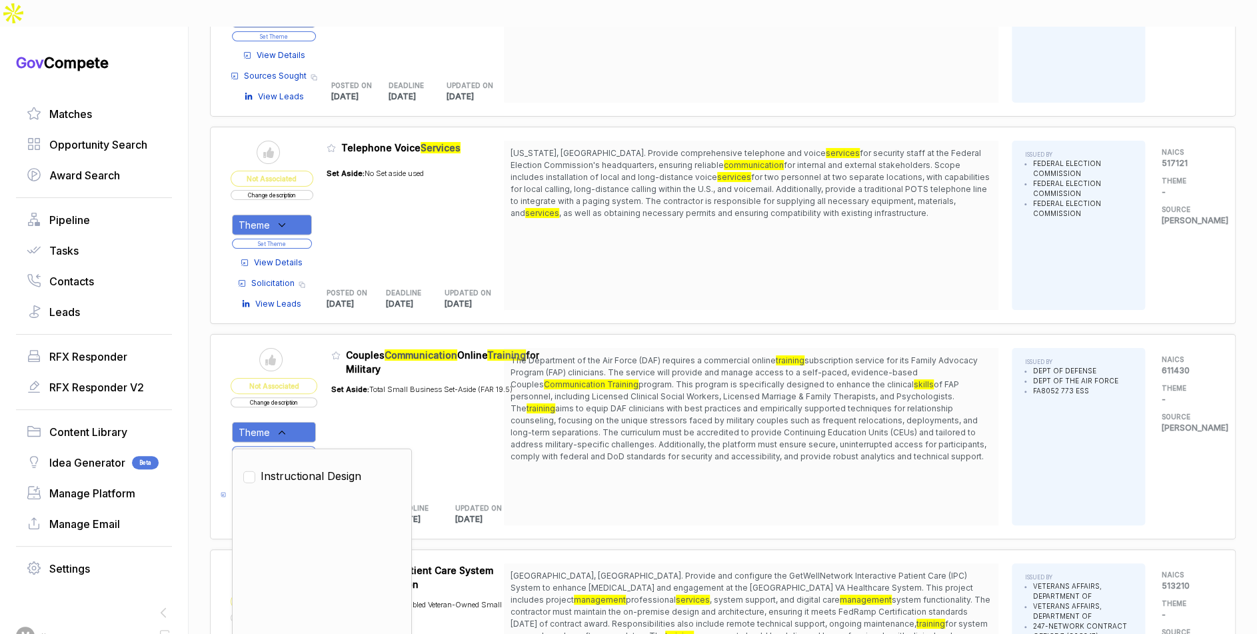
drag, startPoint x: 300, startPoint y: 427, endPoint x: 339, endPoint y: 389, distance: 54.7
click at [301, 468] on span "Instructional Design" at bounding box center [311, 476] width 101 height 16
checkbox input "true"
drag, startPoint x: 351, startPoint y: 383, endPoint x: 338, endPoint y: 389, distance: 13.7
click at [345, 386] on div "Set Aside: Total Small Business Set-Aside (FAR 19.5)" at bounding box center [421, 432] width 181 height 113
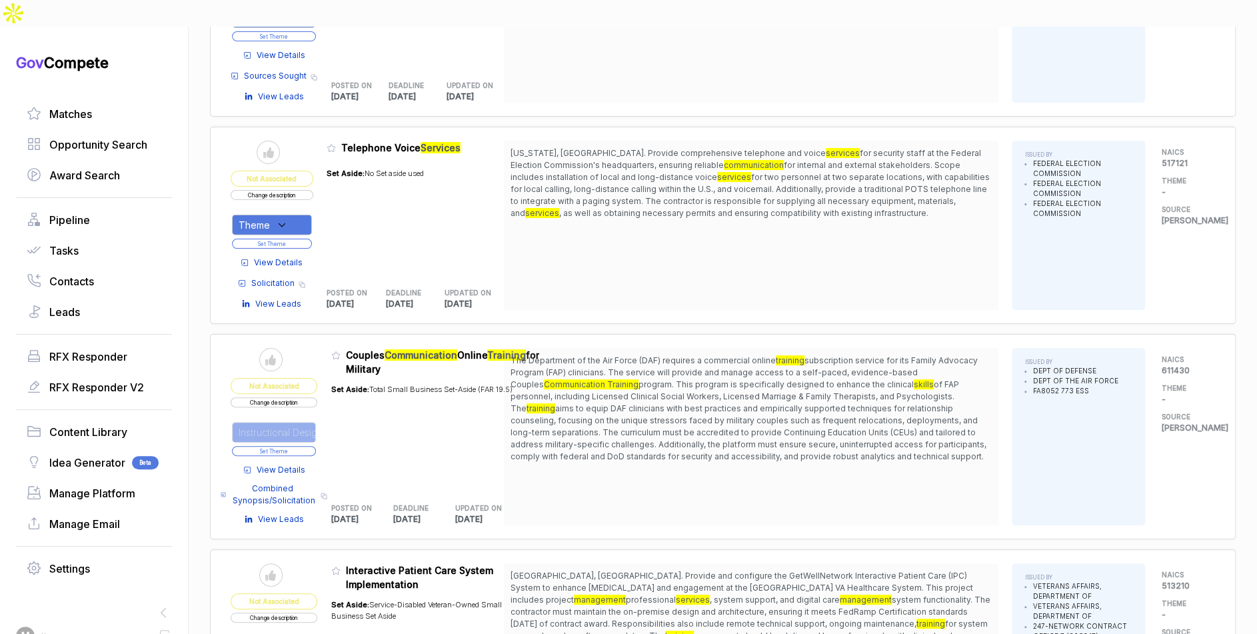
click at [311, 446] on button "Set Theme" at bounding box center [274, 451] width 84 height 10
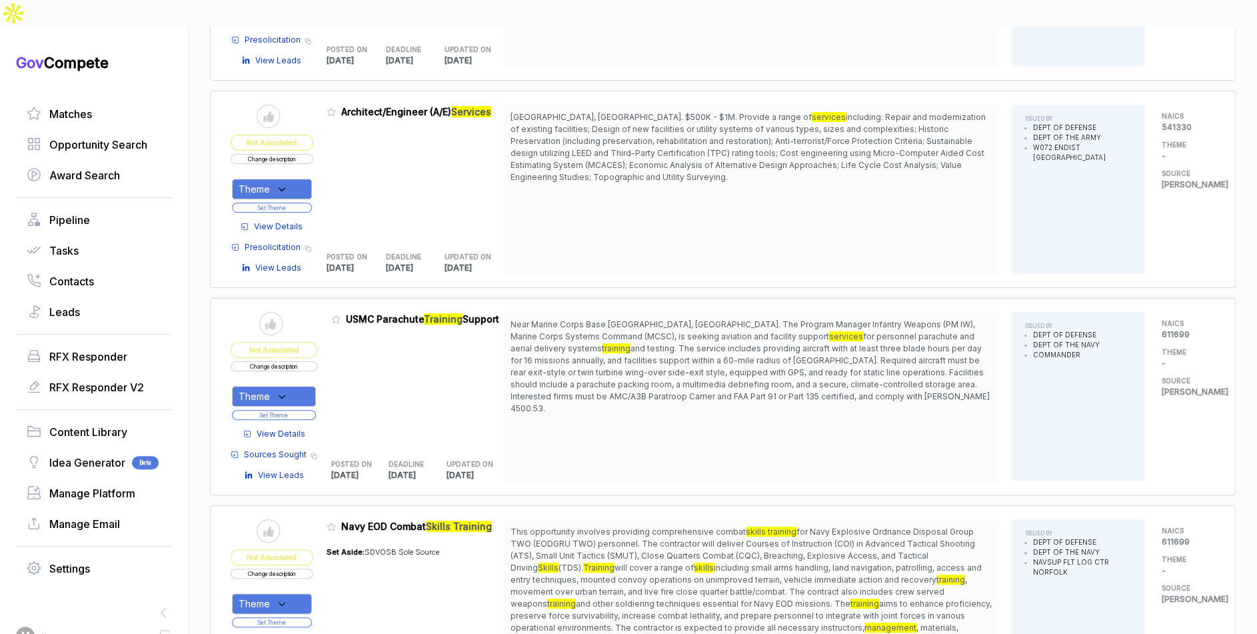
scroll to position [7008, 0]
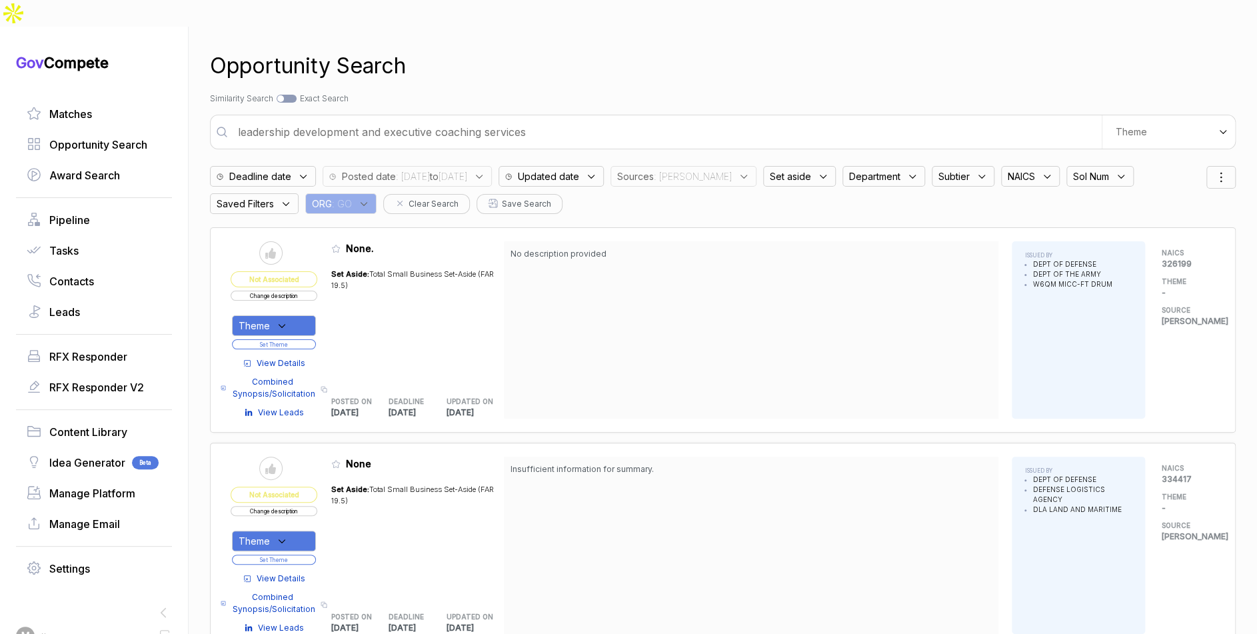
click at [430, 119] on input "leadership development and executive coaching services" at bounding box center [666, 132] width 872 height 27
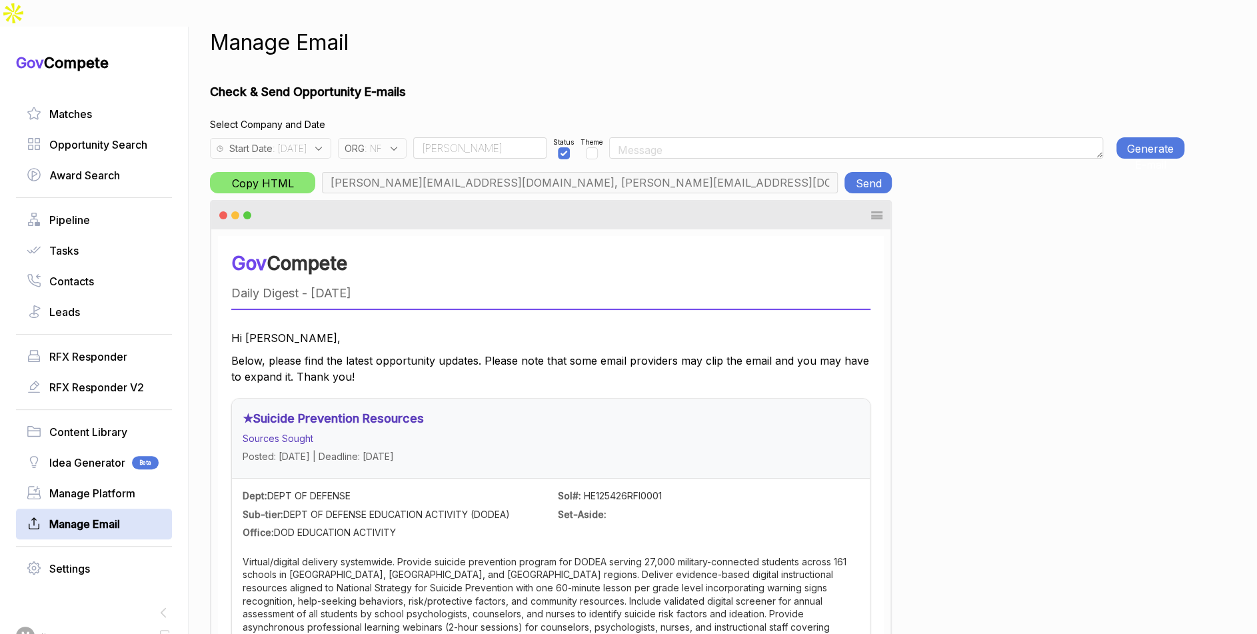
scroll to position [7, 0]
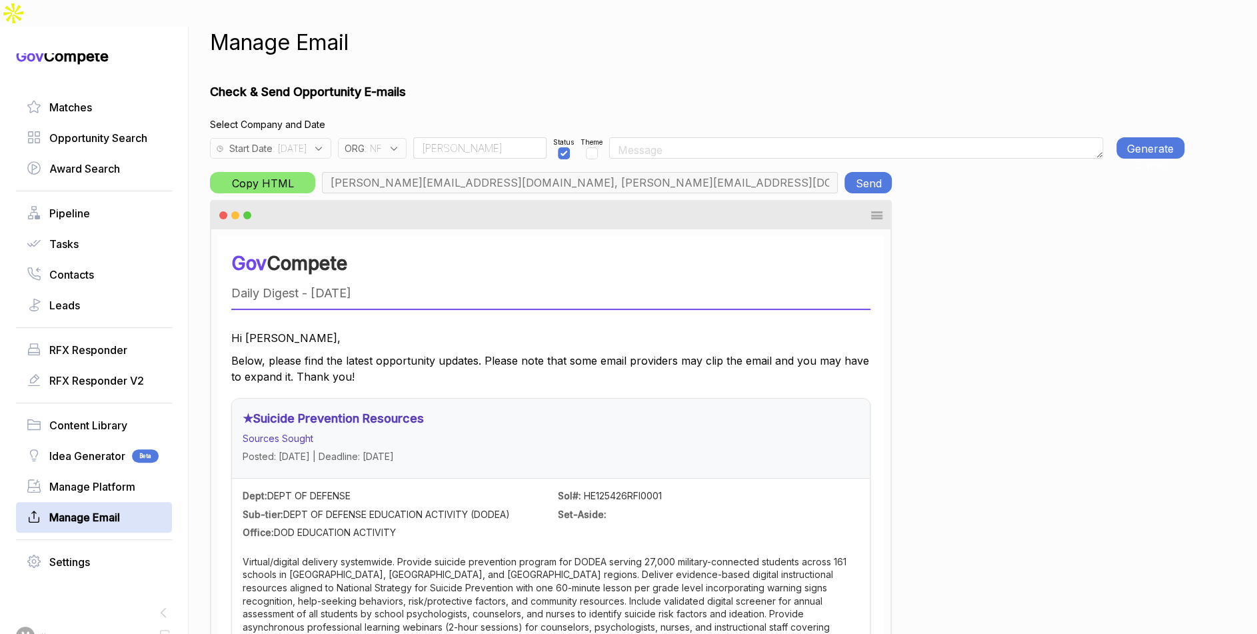
click at [365, 141] on span "ORG" at bounding box center [355, 148] width 20 height 14
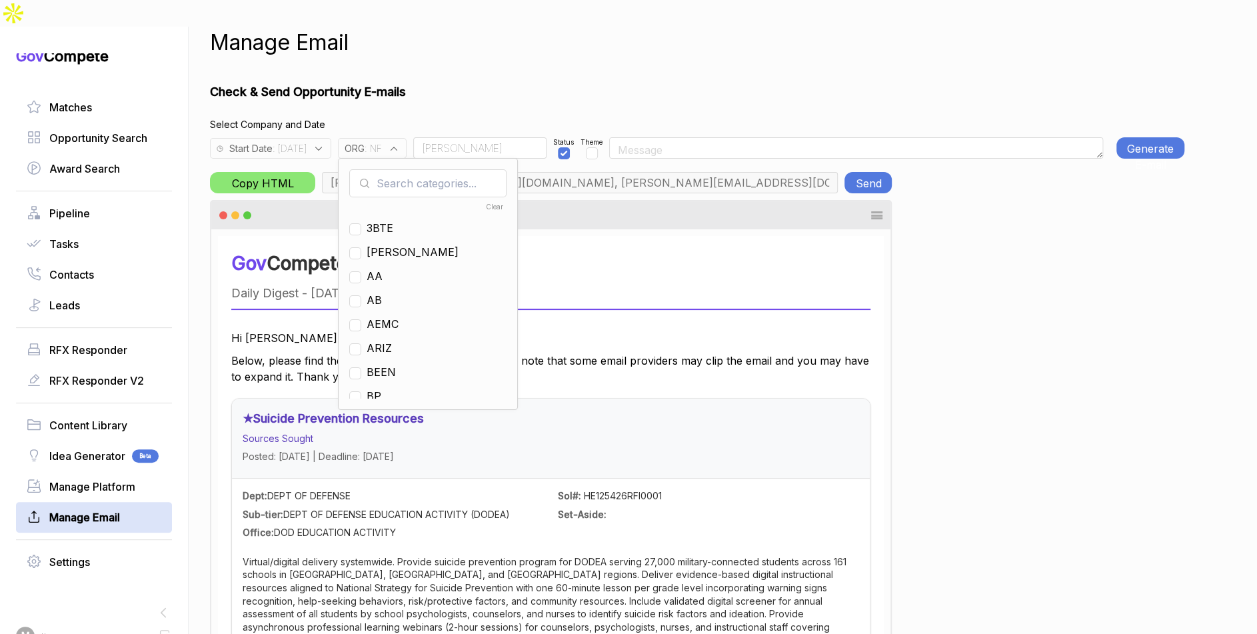
click at [410, 169] on input "text" at bounding box center [427, 183] width 157 height 28
checkbox input "true"
click at [416, 169] on input "ng" at bounding box center [427, 183] width 157 height 28
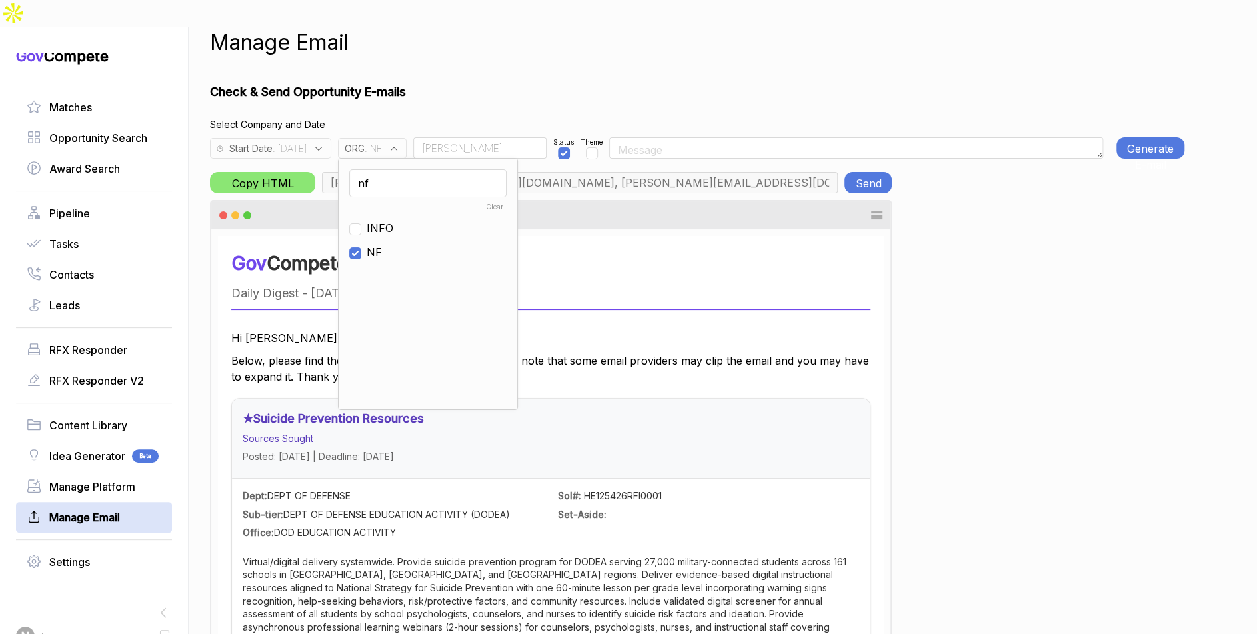
type input "nf"
click at [382, 244] on span "NF" at bounding box center [374, 252] width 15 height 16
checkbox input "false"
click at [414, 169] on input "nf" at bounding box center [427, 183] width 157 height 28
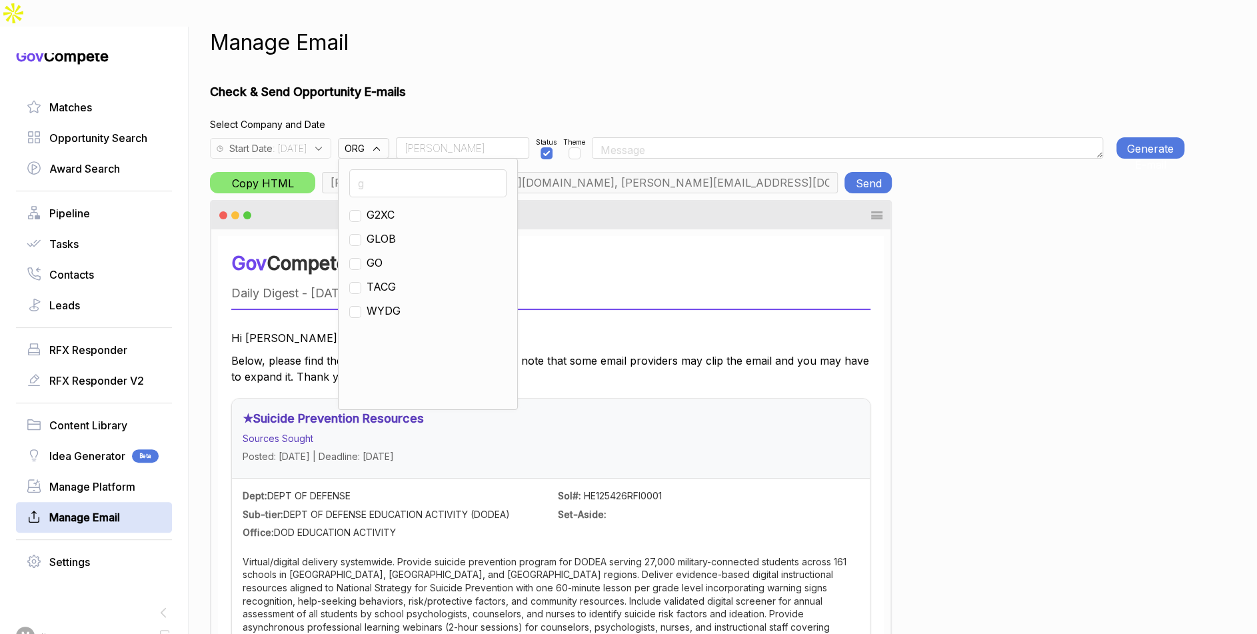
type input "g"
click at [383, 255] on span "GO" at bounding box center [375, 263] width 16 height 16
checkbox input "true"
click at [450, 137] on input "[PERSON_NAME]" at bounding box center [462, 147] width 133 height 21
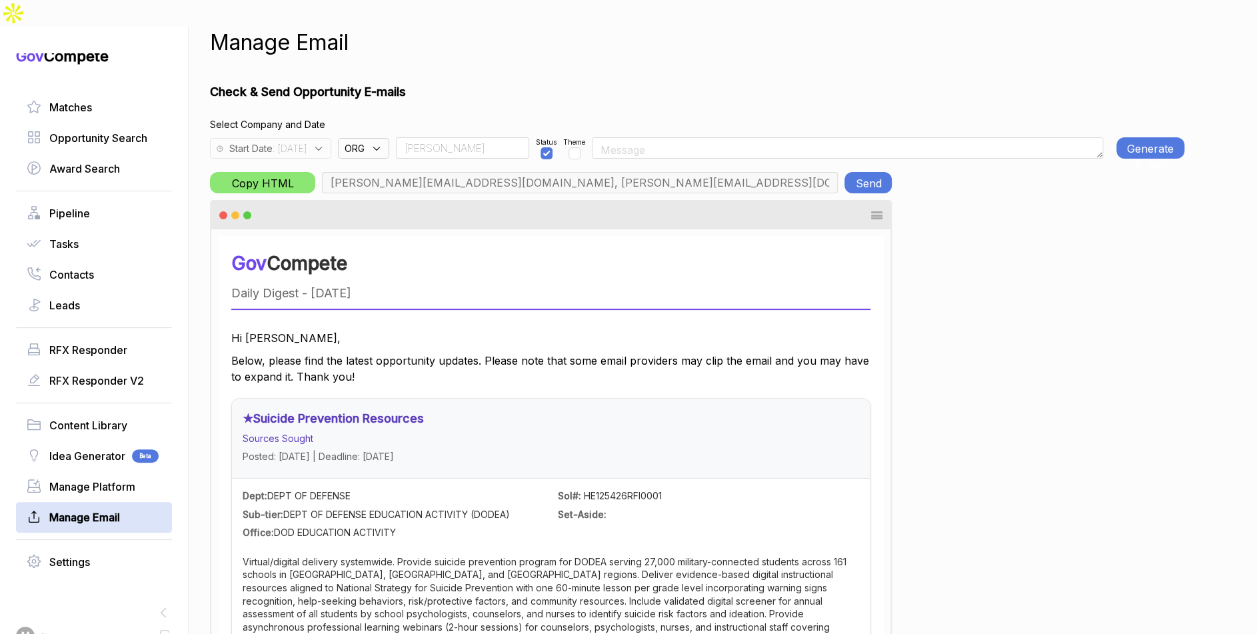
type input "[PERSON_NAME][EMAIL_ADDRESS][PERSON_NAME][DOMAIN_NAME], [PERSON_NAME][EMAIL_ADD…"
type input "Team"
click at [331, 138] on div "Start Date : 2025-09-06" at bounding box center [270, 148] width 121 height 21
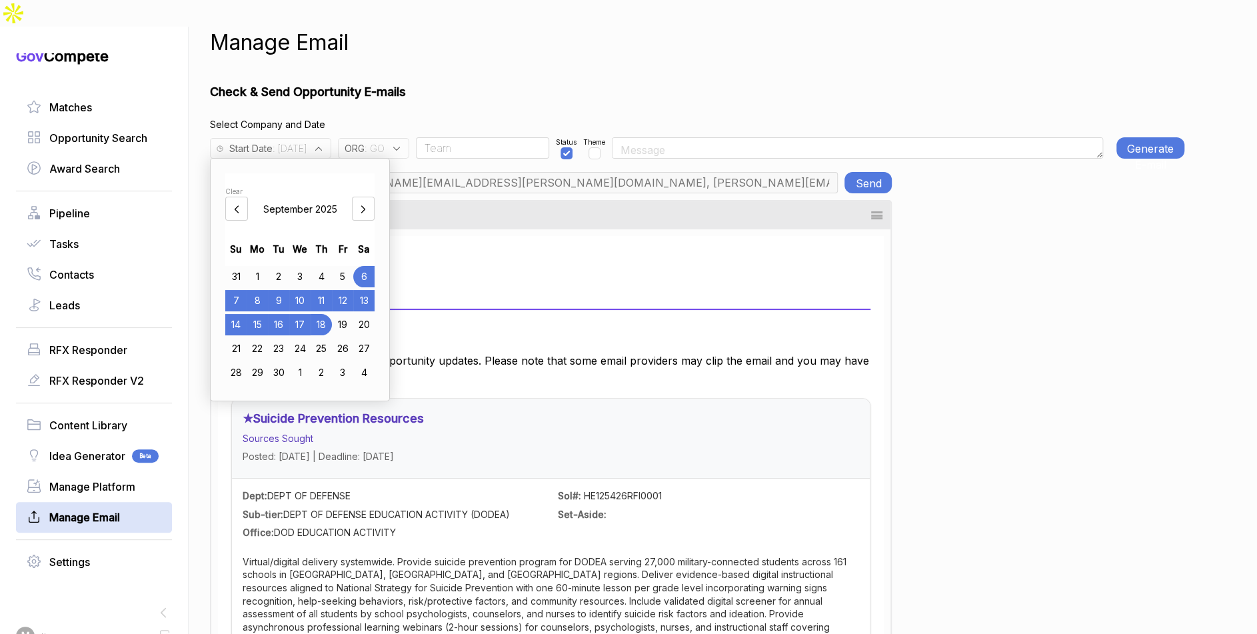
click at [261, 314] on div "15" at bounding box center [257, 324] width 21 height 21
drag, startPoint x: 534, startPoint y: 69, endPoint x: 648, endPoint y: 69, distance: 114.6
click at [536, 83] on h1 "Check & Send Opportunity E-mails" at bounding box center [697, 92] width 974 height 18
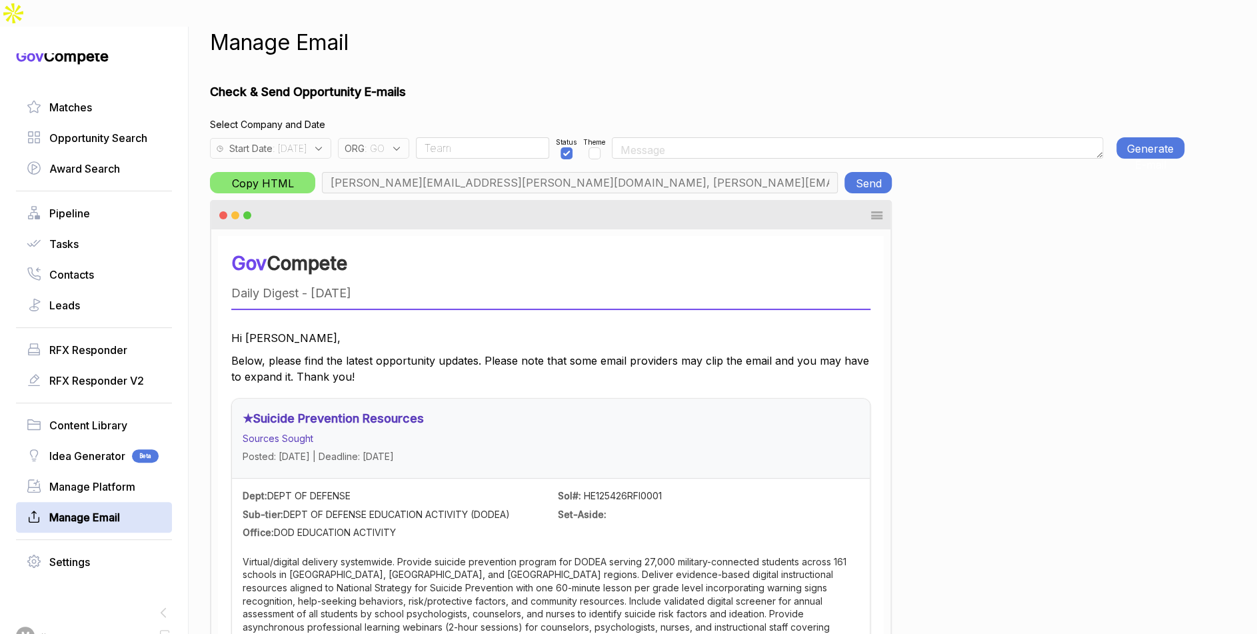
click at [1132, 137] on button "Generate E-mail" at bounding box center [1150, 147] width 68 height 21
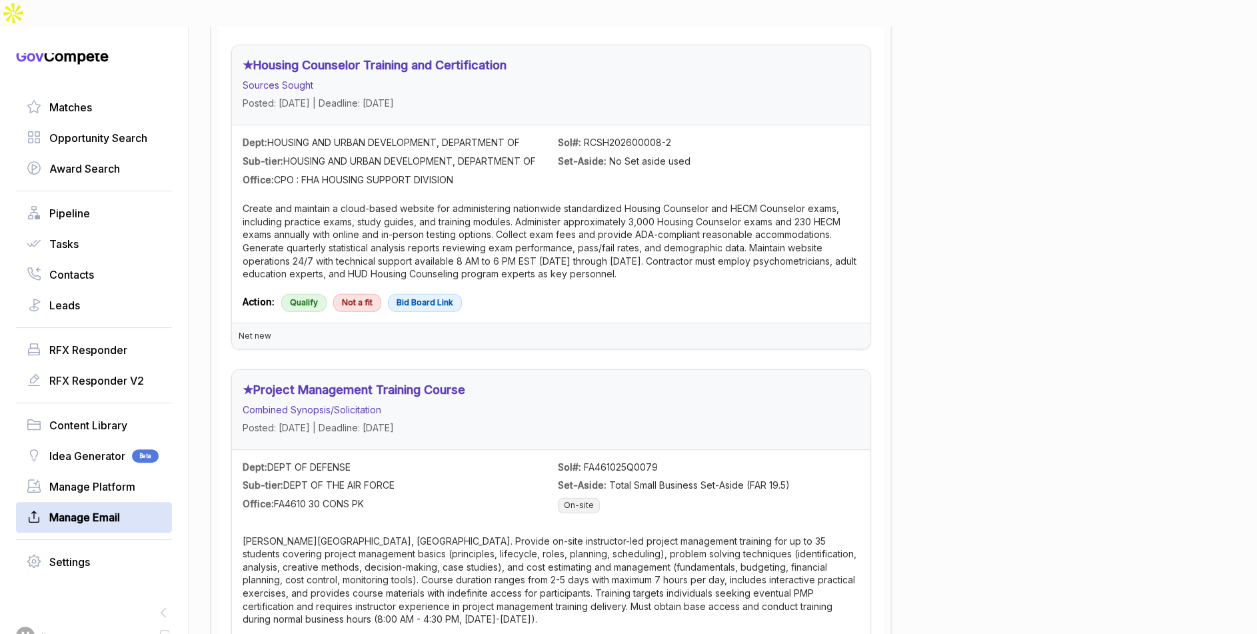
scroll to position [2012, 0]
click at [392, 382] on link "Project Management Training Course" at bounding box center [359, 389] width 212 height 14
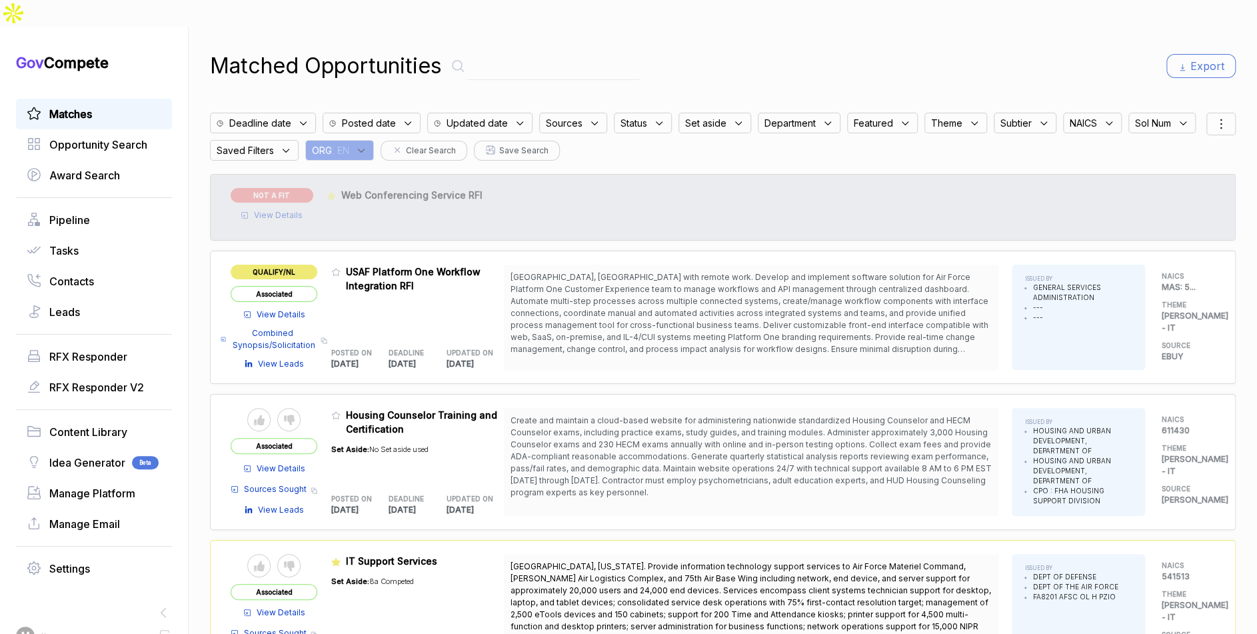
click at [113, 99] on div "Matches" at bounding box center [94, 114] width 156 height 31
drag, startPoint x: 422, startPoint y: 123, endPoint x: 432, endPoint y: 132, distance: 13.7
click at [349, 143] on span ": EN" at bounding box center [340, 150] width 17 height 14
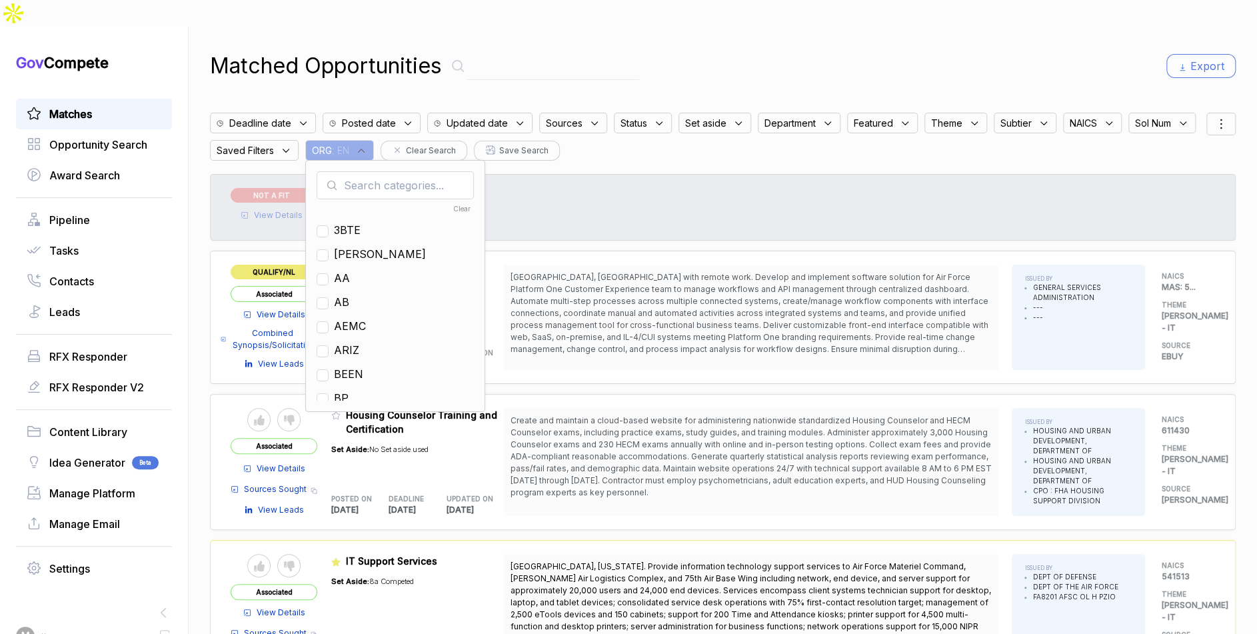
click at [447, 171] on input "text" at bounding box center [395, 185] width 157 height 28
drag, startPoint x: 423, startPoint y: 251, endPoint x: 504, endPoint y: 163, distance: 118.8
click at [350, 270] on span "GO" at bounding box center [342, 278] width 16 height 16
checkbox input "true"
drag, startPoint x: 807, startPoint y: 23, endPoint x: 923, endPoint y: 25, distance: 116.0
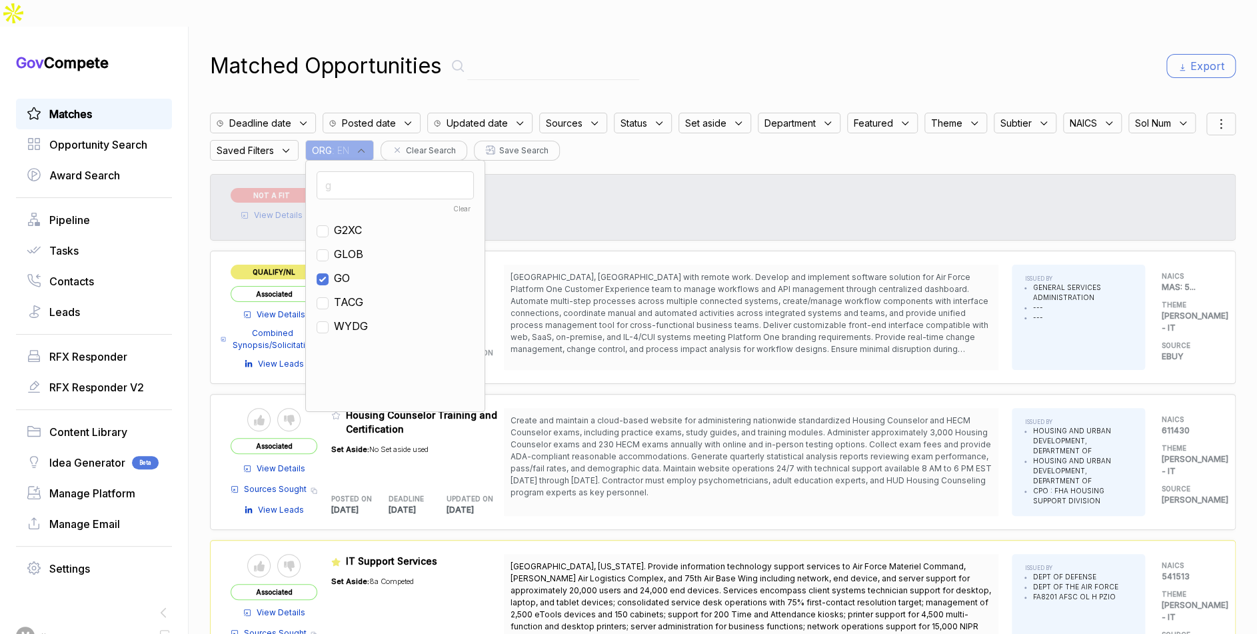
click at [833, 27] on div "Matched Opportunities Export Deadline date Posted date Updated date Sources Sta…" at bounding box center [723, 344] width 1026 height 634
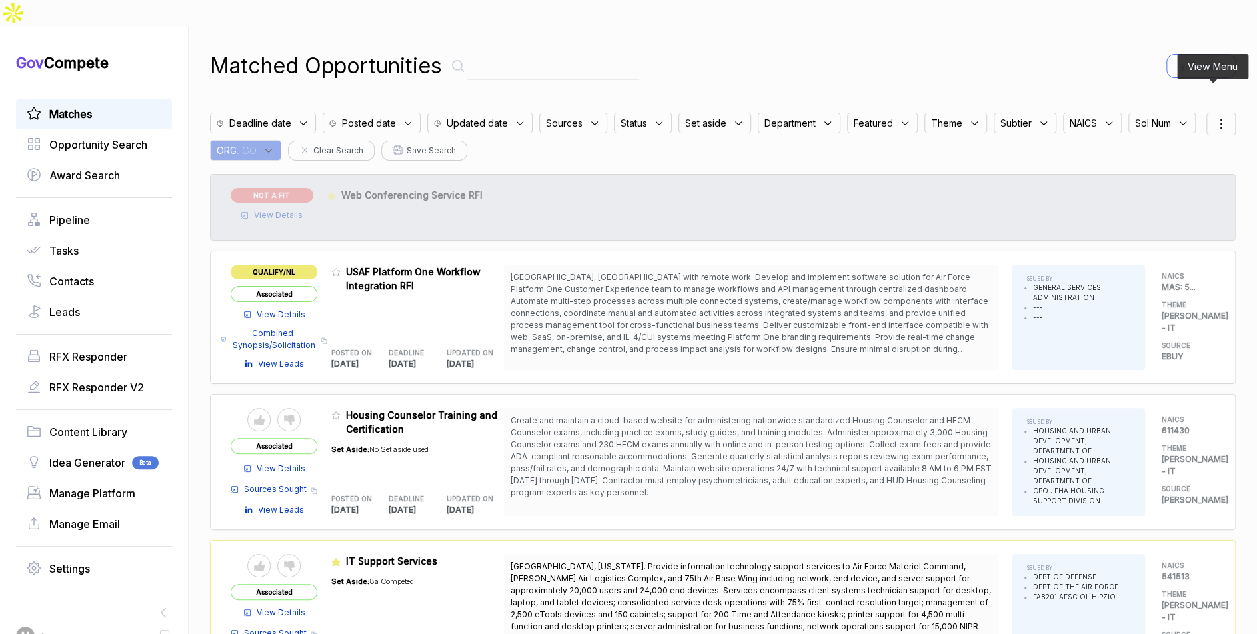
drag, startPoint x: 1211, startPoint y: 89, endPoint x: 1211, endPoint y: 109, distance: 20.0
click at [1213, 116] on icon at bounding box center [1221, 124] width 16 height 16
click at [1151, 190] on div at bounding box center [1158, 194] width 20 height 8
checkbox input "true"
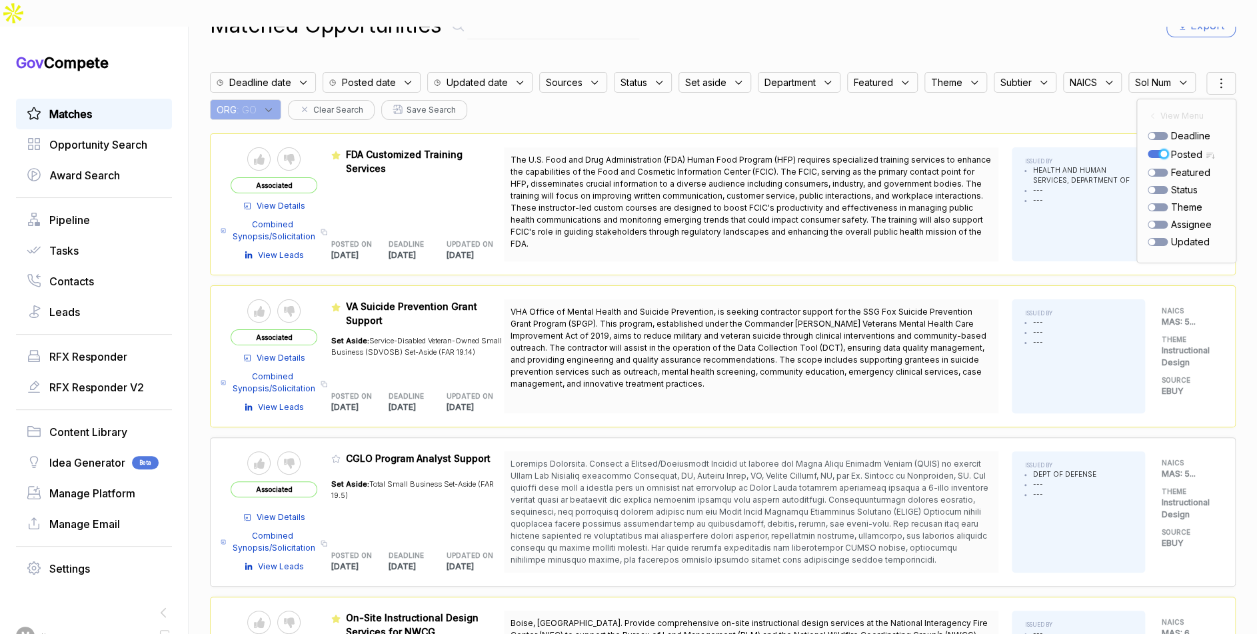
scroll to position [41, 0]
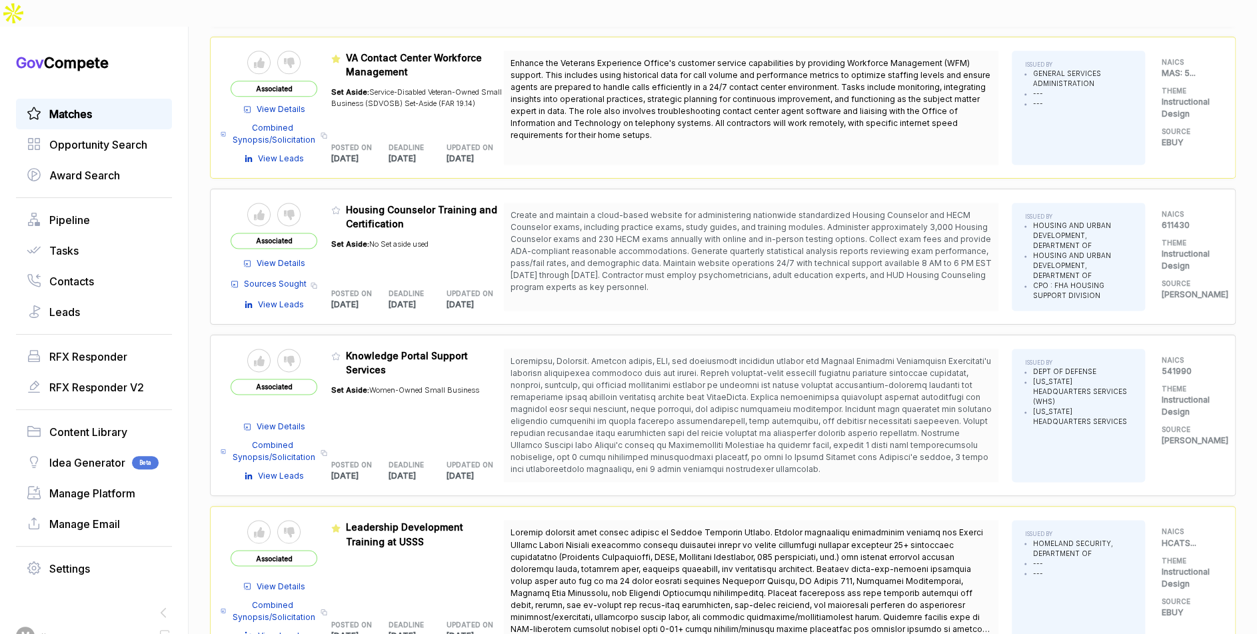
scroll to position [1073, 0]
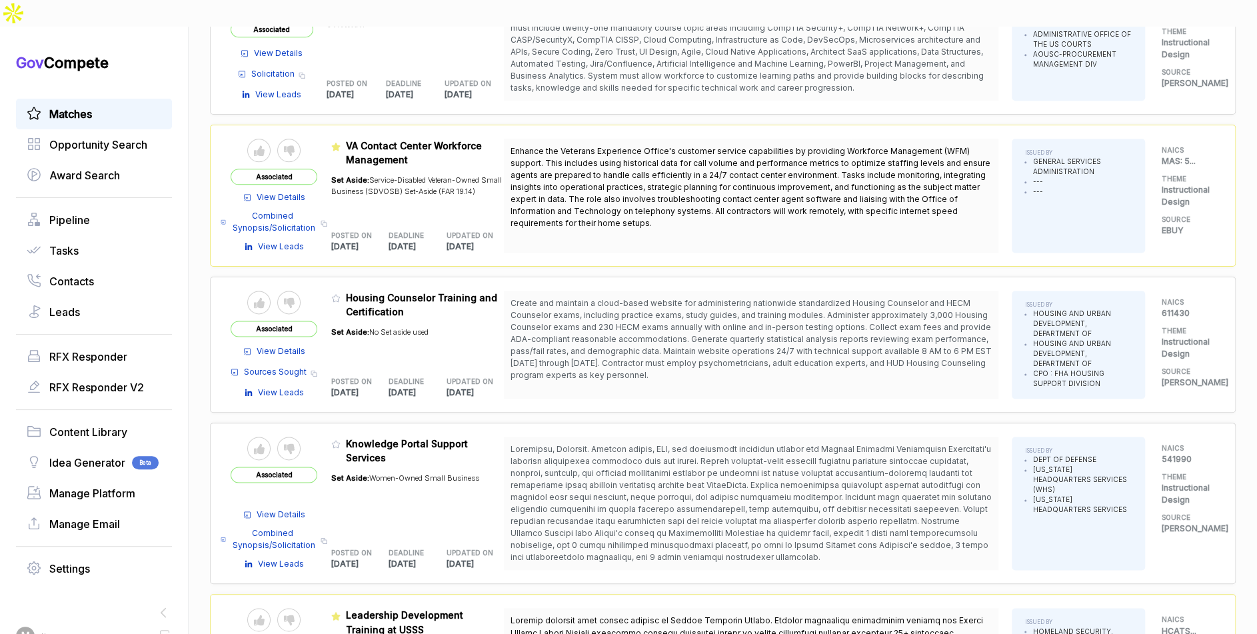
scroll to position [972, 0]
click at [340, 294] on icon at bounding box center [336, 297] width 8 height 7
click at [566, 611] on button "✅ Change featured" at bounding box center [590, 604] width 123 height 21
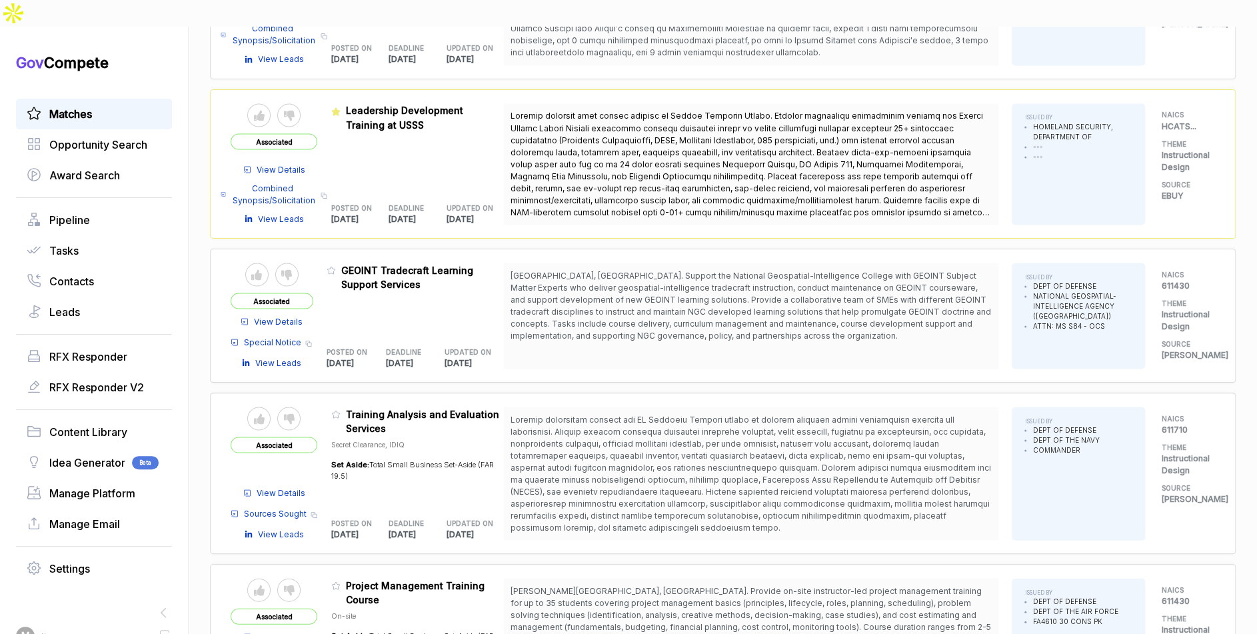
scroll to position [1533, 0]
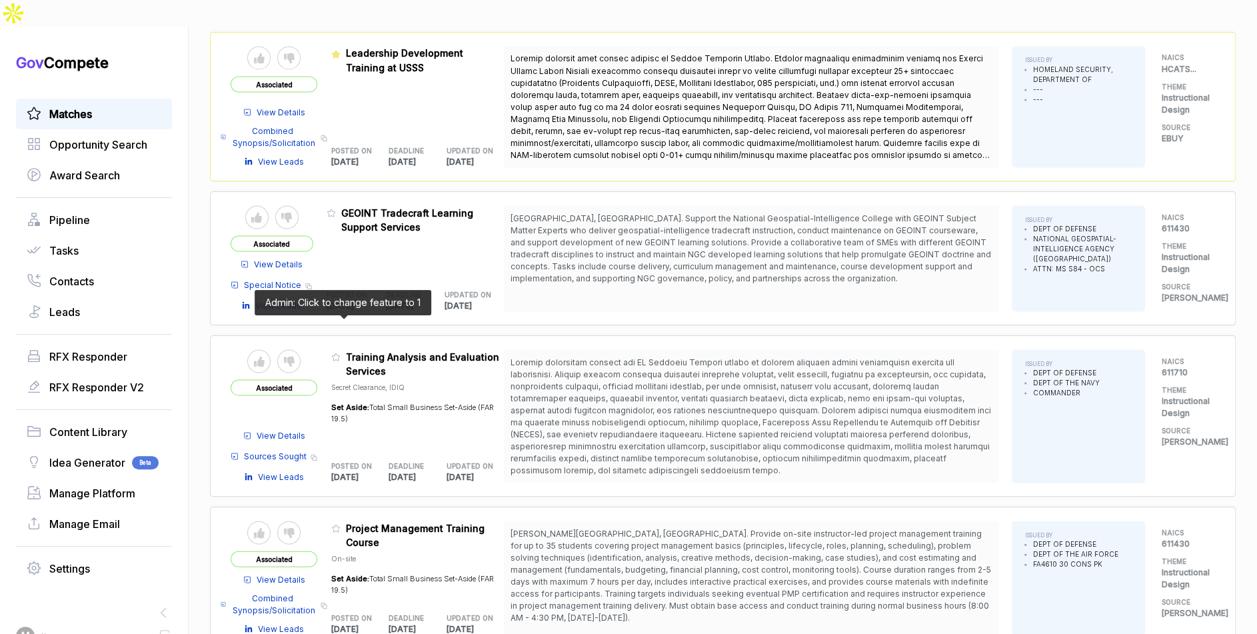
drag, startPoint x: 340, startPoint y: 325, endPoint x: 391, endPoint y: 434, distance: 120.5
click at [340, 352] on icon at bounding box center [335, 356] width 9 height 9
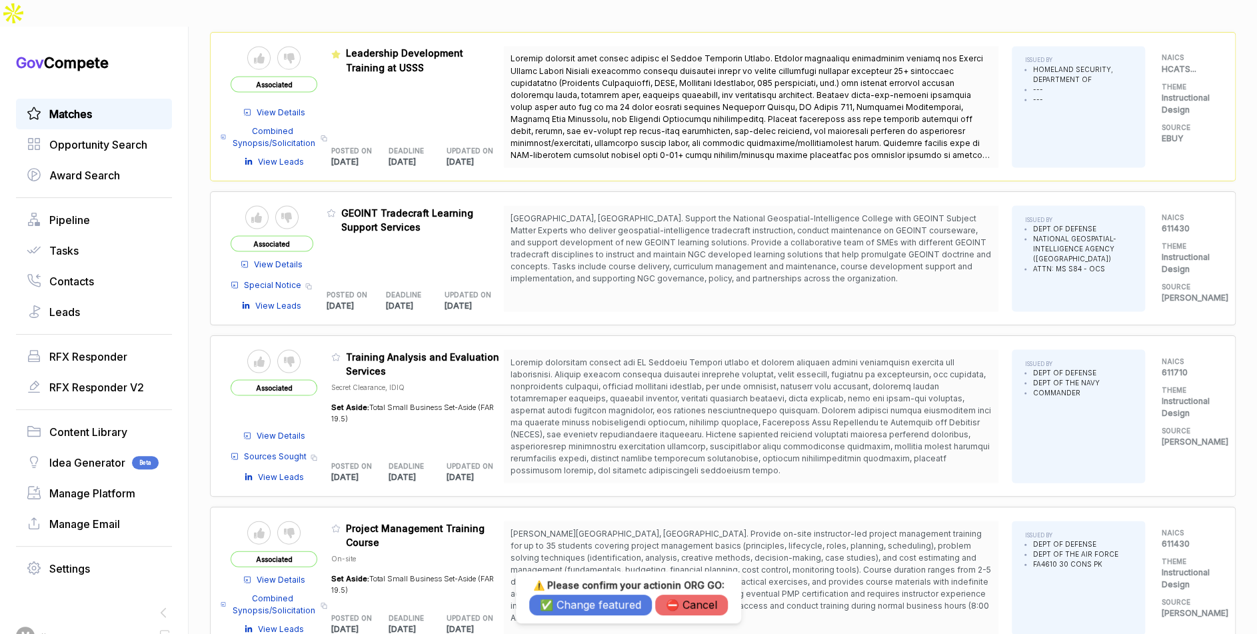
click at [552, 602] on button "✅ Change featured" at bounding box center [590, 604] width 123 height 21
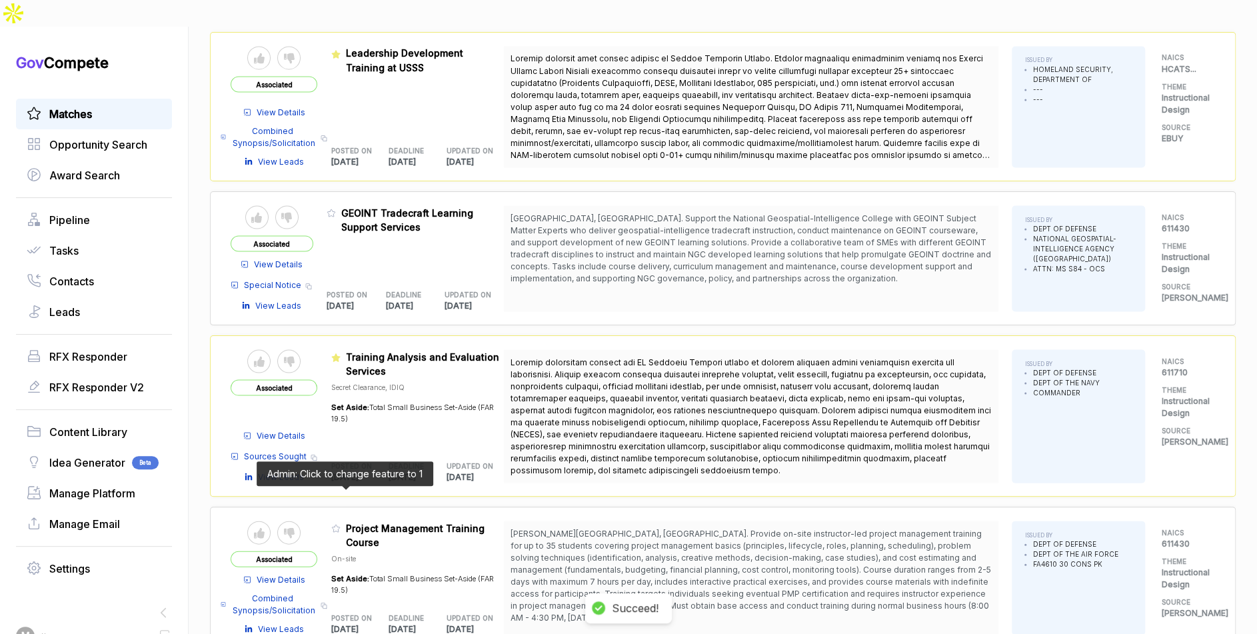
click at [341, 523] on icon at bounding box center [335, 527] width 9 height 9
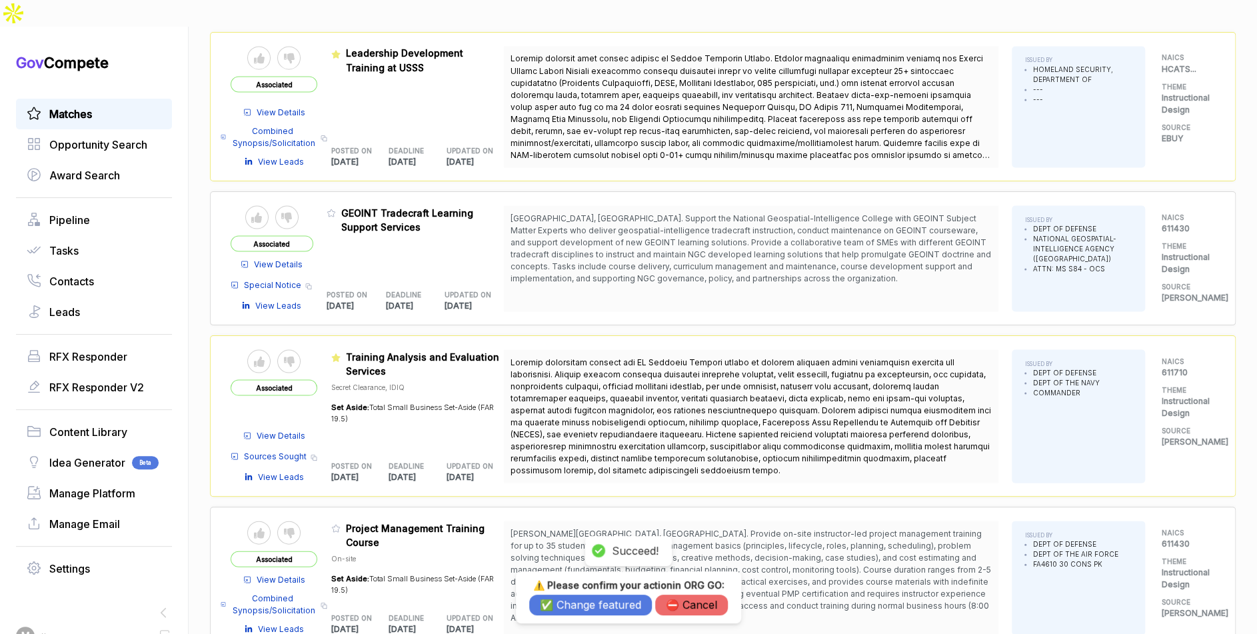
click at [588, 607] on button "✅ Change featured" at bounding box center [590, 604] width 123 height 21
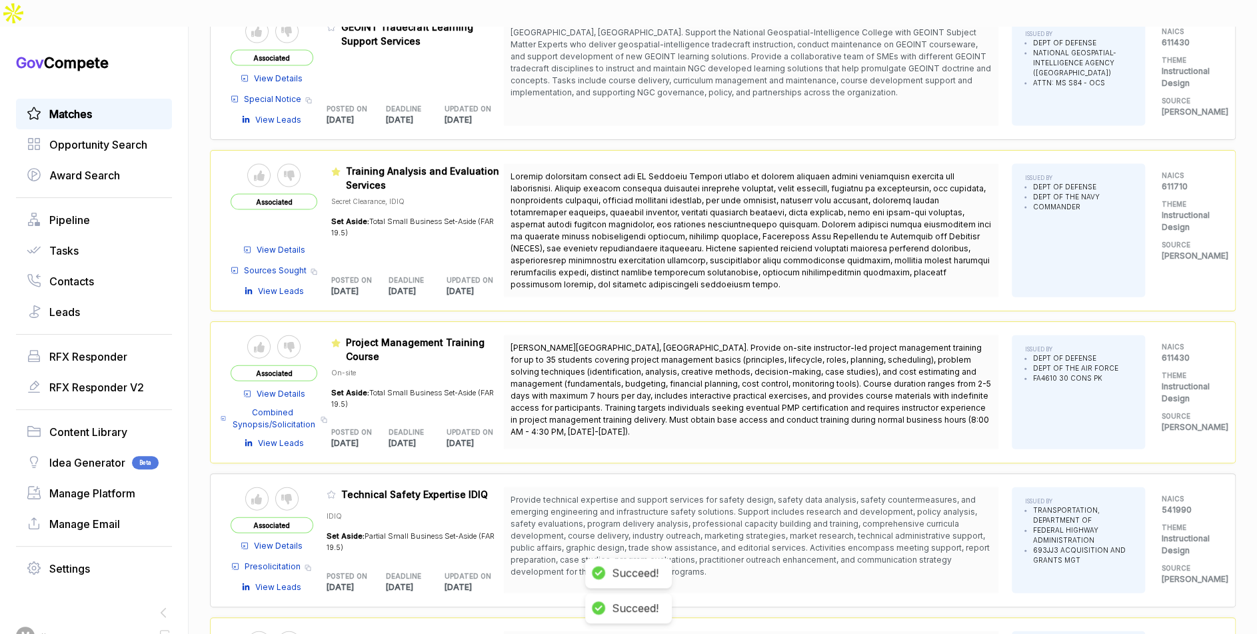
scroll to position [1723, 0]
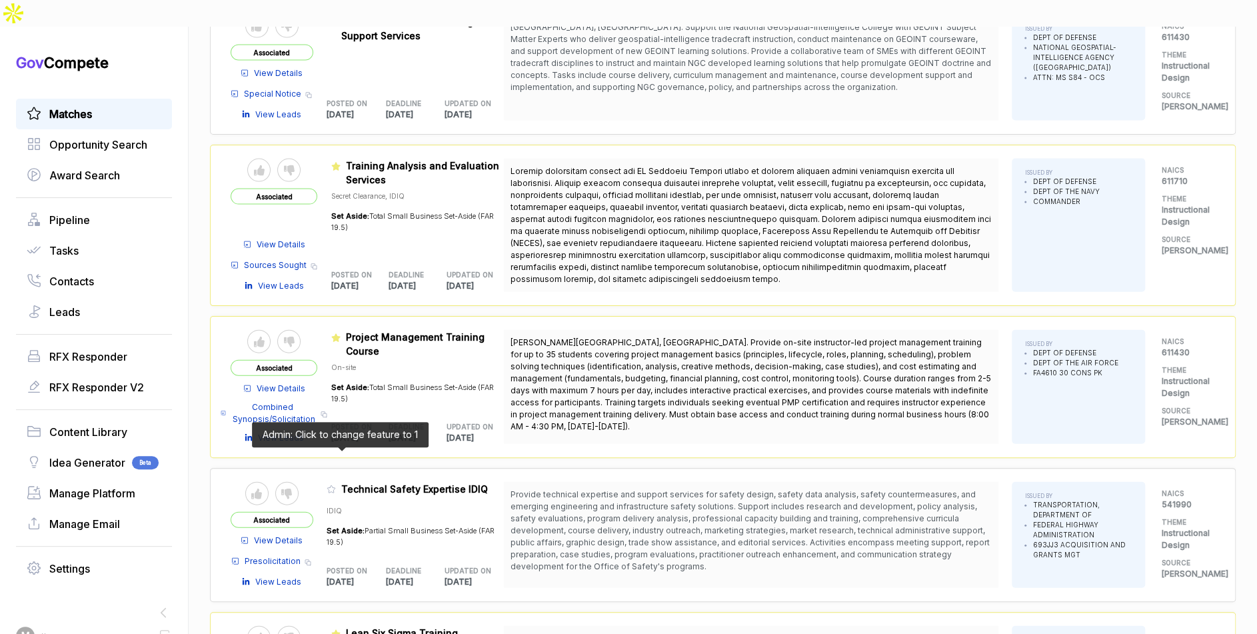
click at [336, 484] on icon at bounding box center [331, 488] width 9 height 9
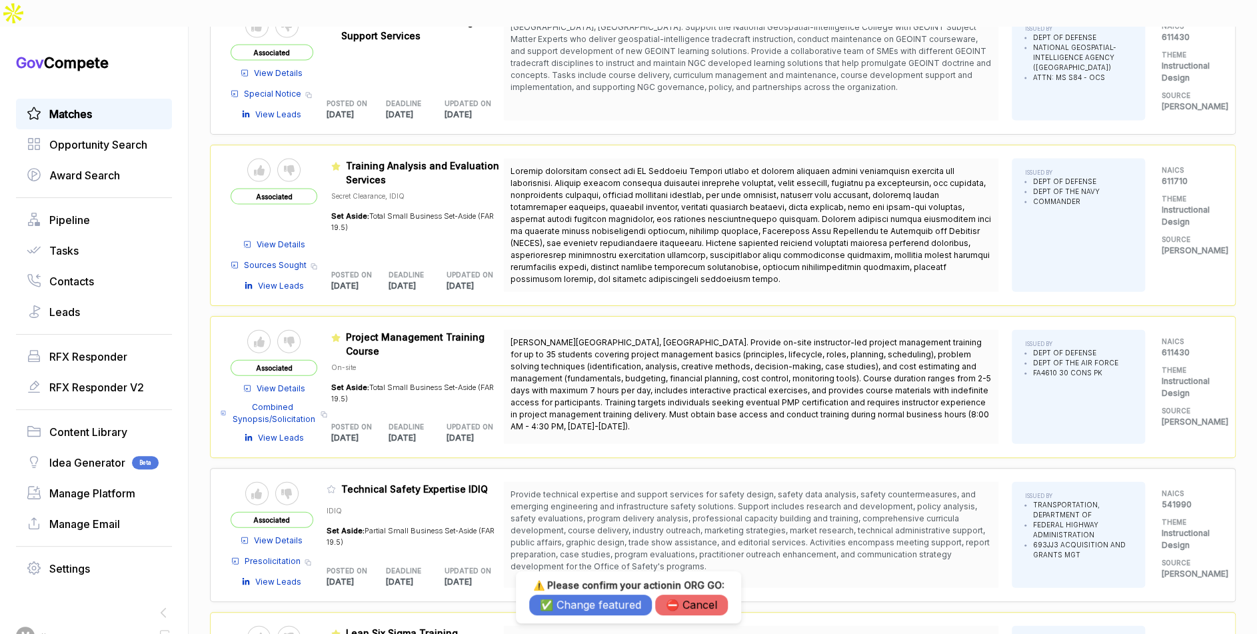
click at [600, 602] on button "✅ Change featured" at bounding box center [590, 604] width 123 height 21
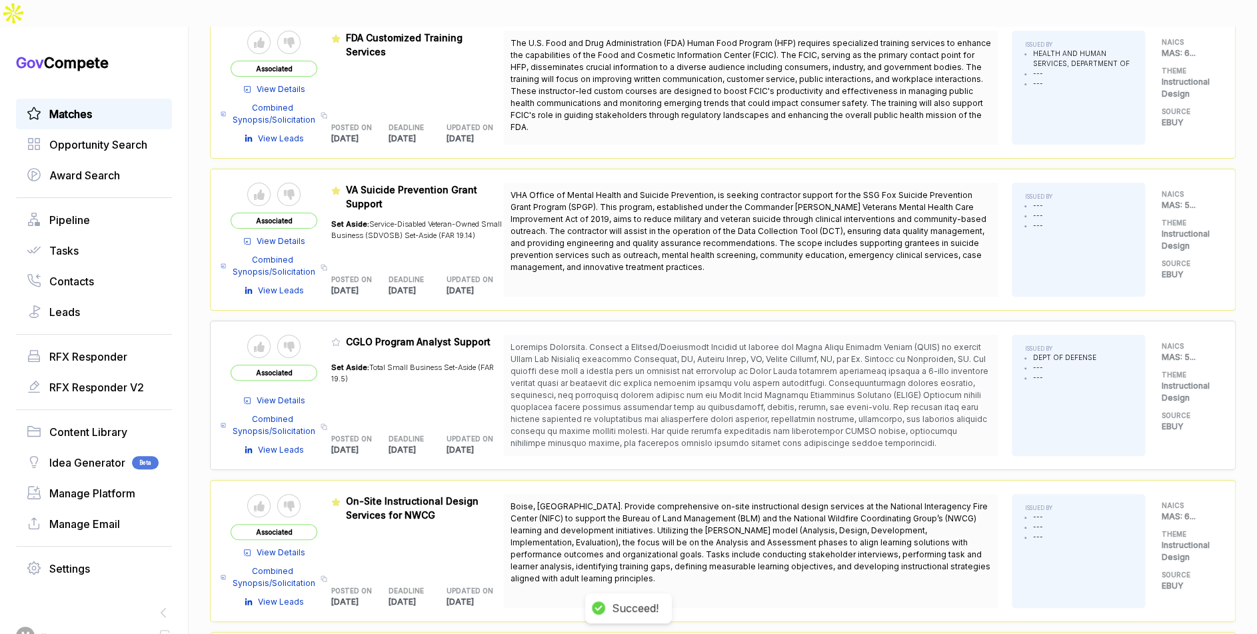
scroll to position [0, 0]
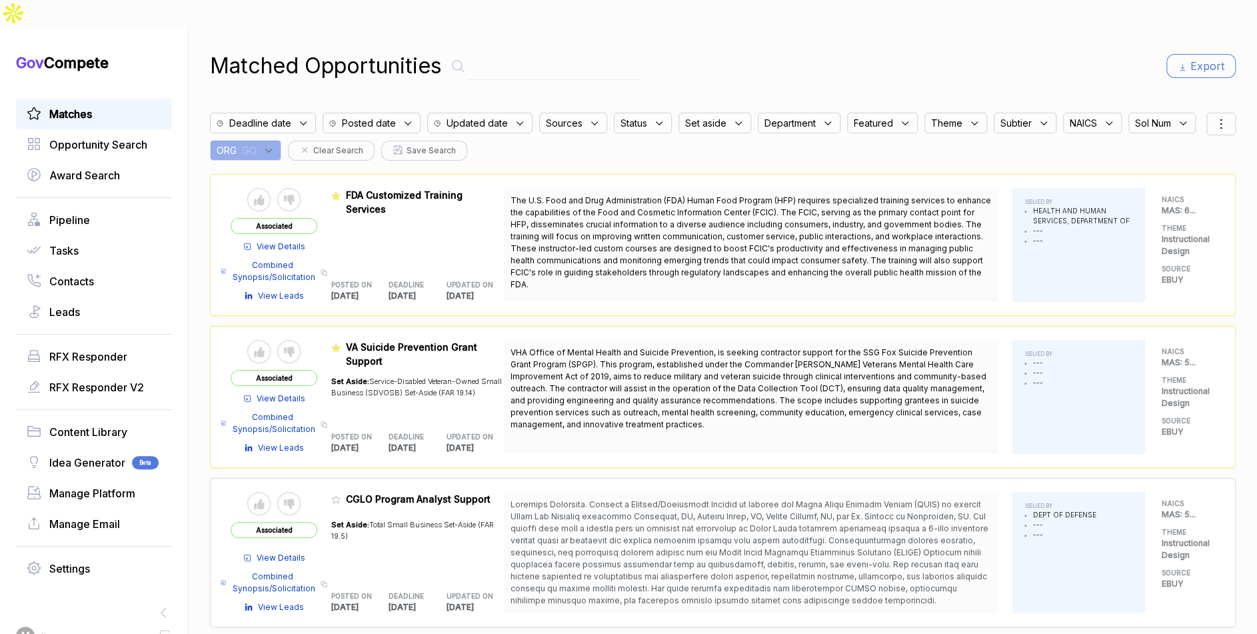
click at [275, 145] on icon at bounding box center [269, 151] width 12 height 12
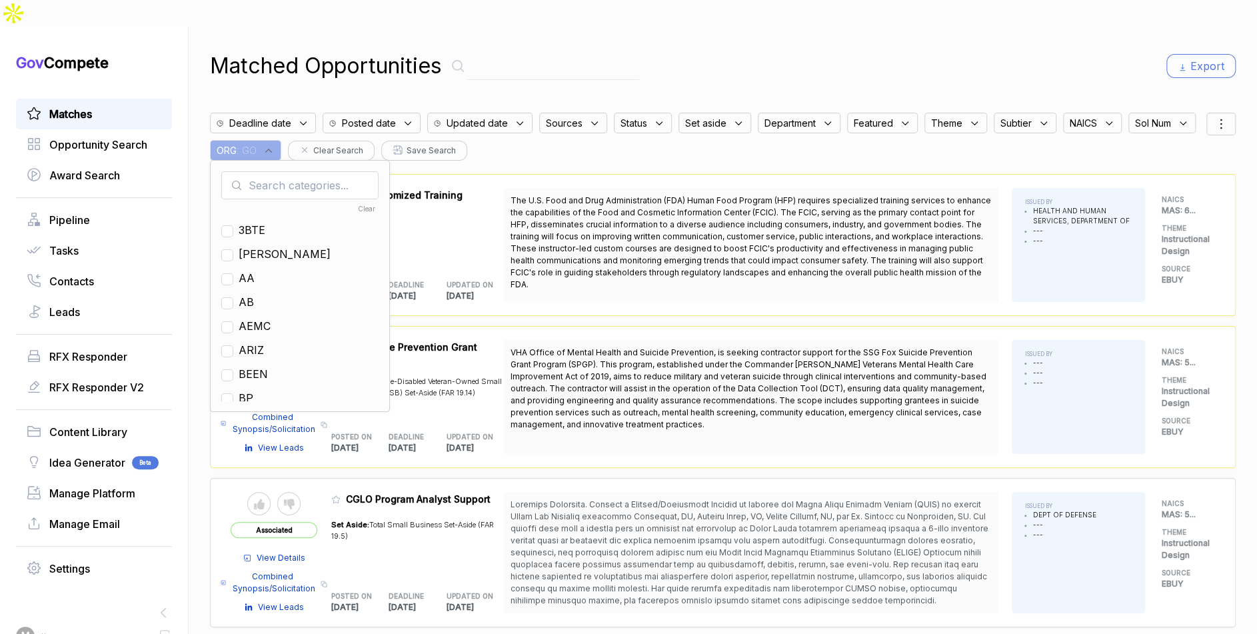
click at [369, 171] on input "text" at bounding box center [299, 185] width 157 height 28
type input "ps"
click at [253, 222] on span "PS" at bounding box center [246, 230] width 15 height 16
checkbox input "true"
drag, startPoint x: 868, startPoint y: 46, endPoint x: 1152, endPoint y: 70, distance: 284.9
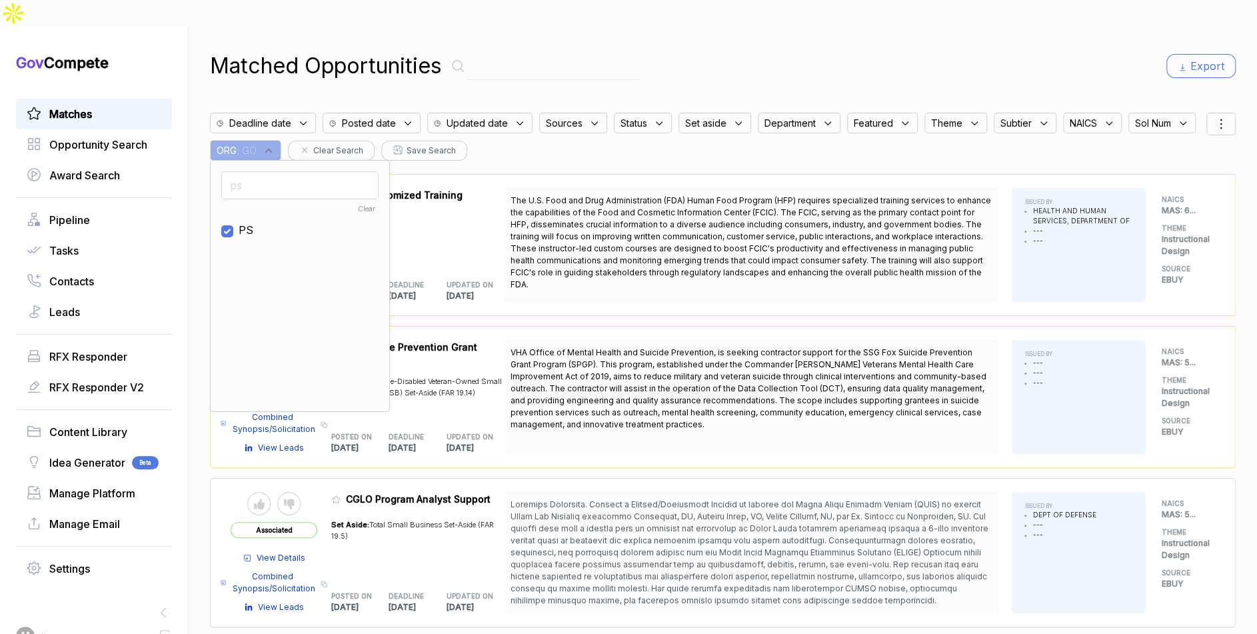
click at [920, 50] on div "Matched Opportunities Export" at bounding box center [723, 66] width 1026 height 32
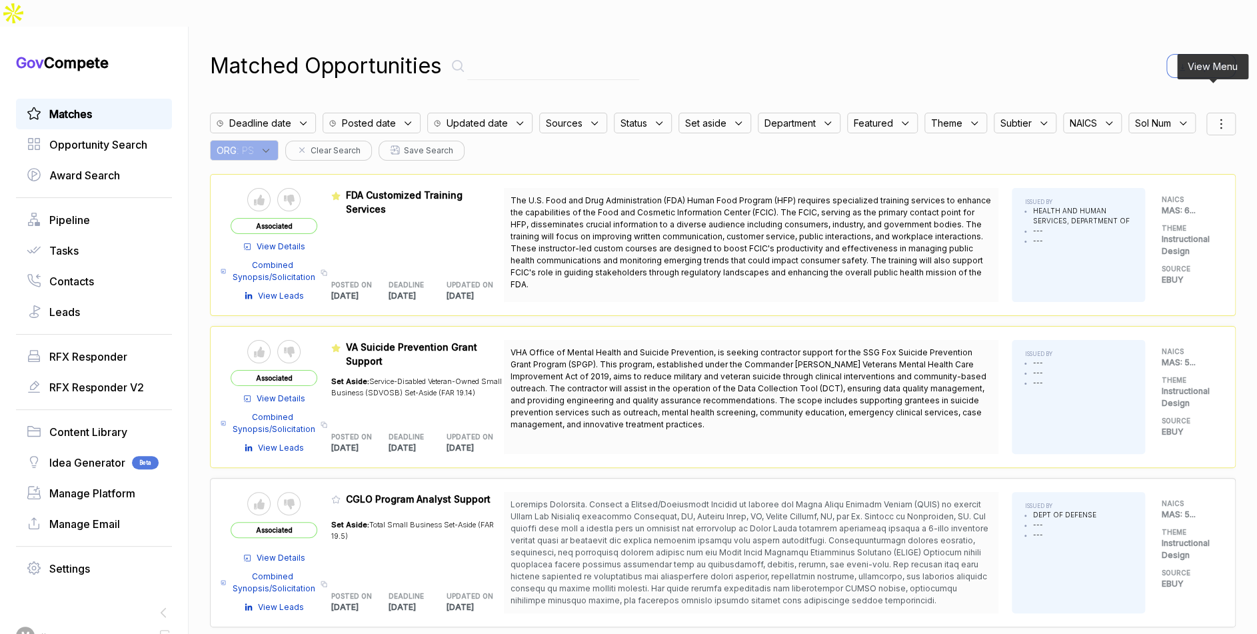
click at [1218, 116] on icon at bounding box center [1221, 124] width 16 height 16
click at [1148, 187] on div "posted" at bounding box center [1186, 194] width 77 height 14
click at [1148, 190] on div at bounding box center [1158, 194] width 20 height 8
checkbox input "true"
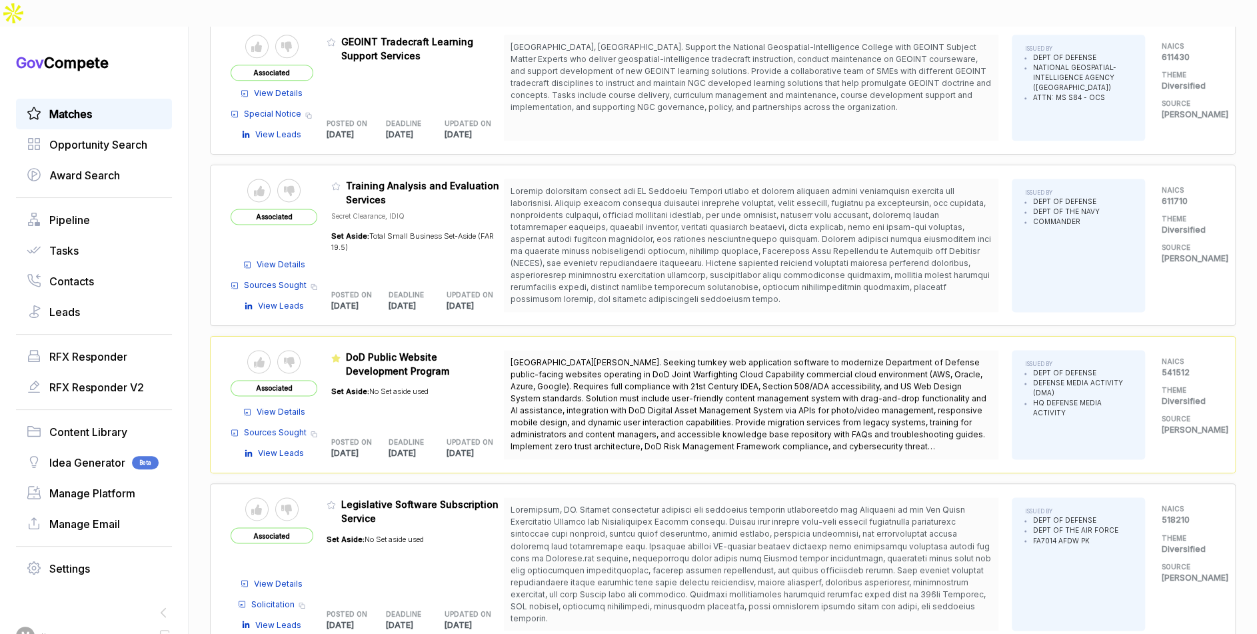
scroll to position [1064, 0]
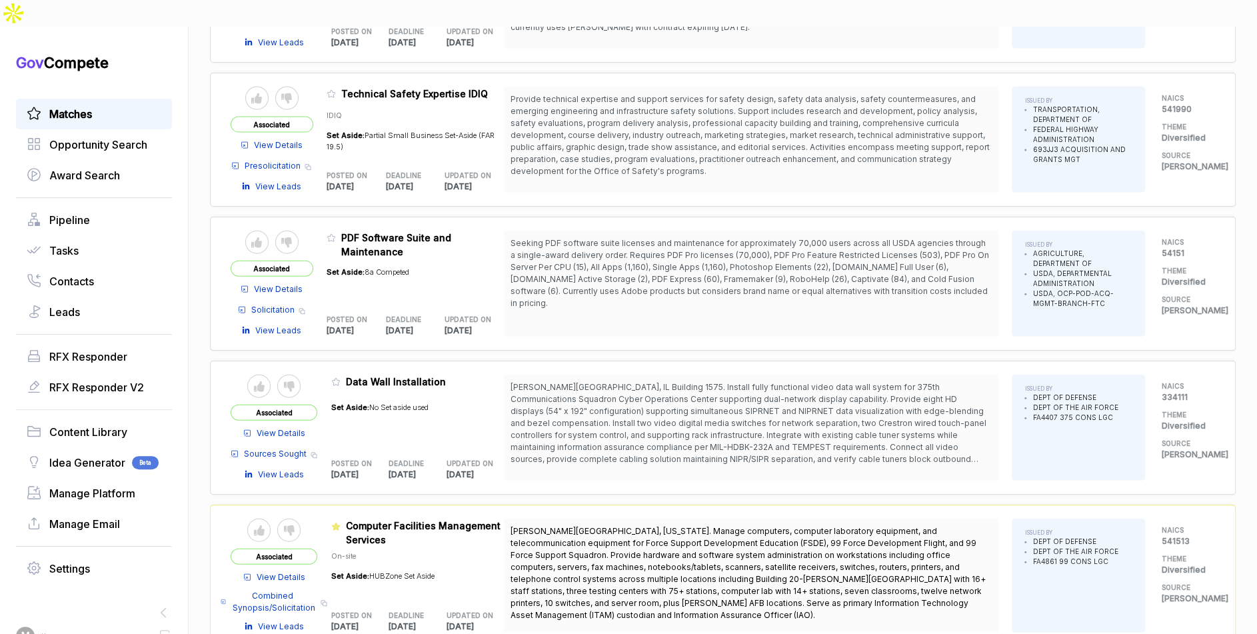
scroll to position [1781, 0]
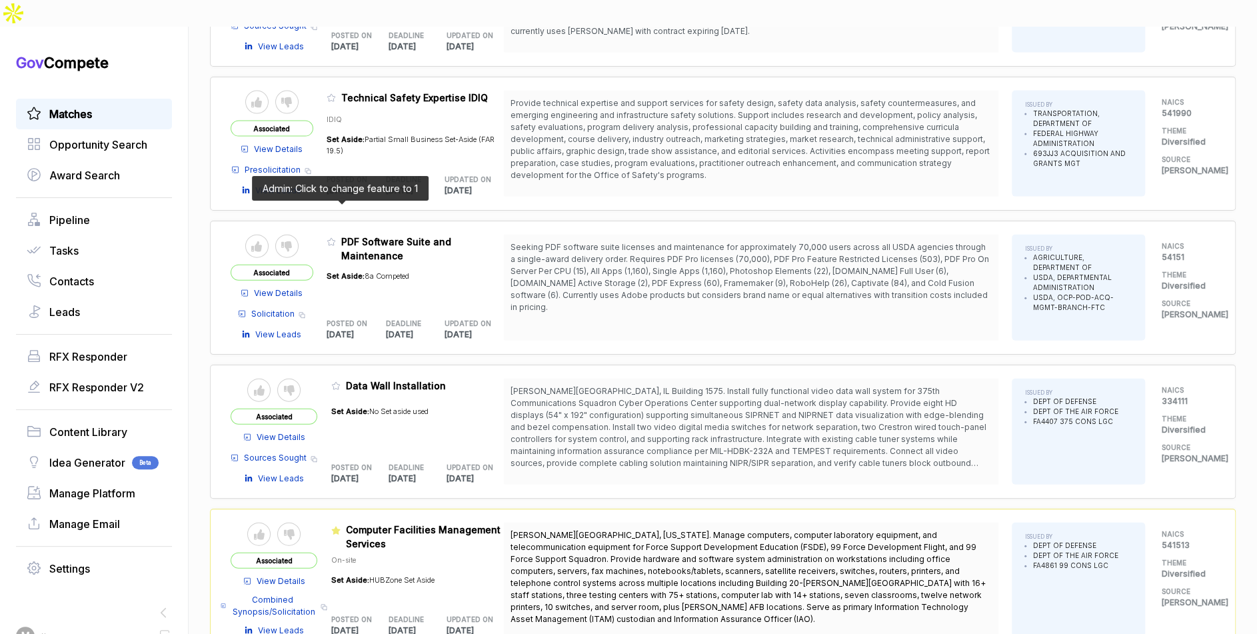
click at [336, 237] on icon at bounding box center [331, 241] width 9 height 9
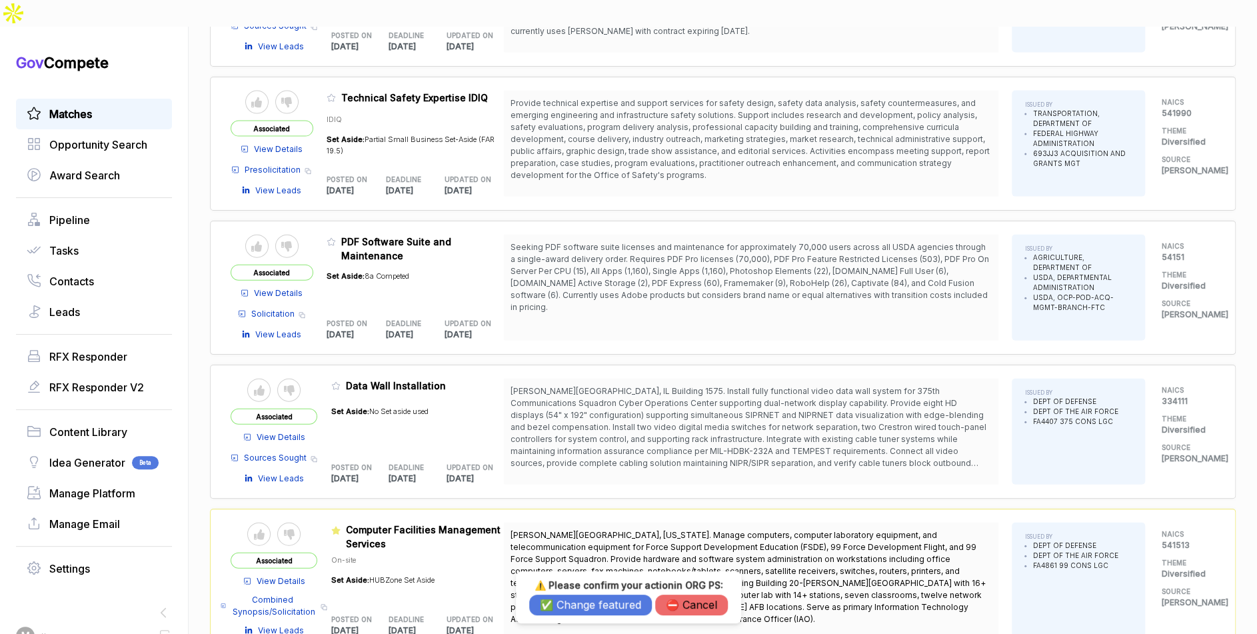
click at [565, 600] on button "✅ Change featured" at bounding box center [590, 604] width 123 height 21
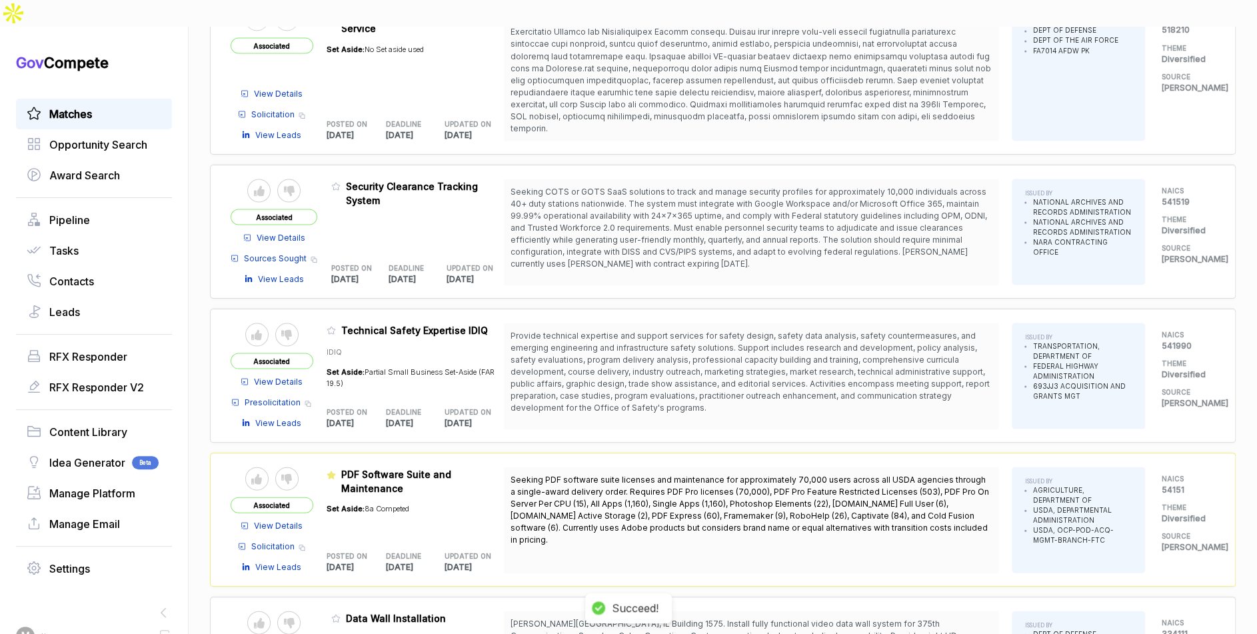
scroll to position [1546, 0]
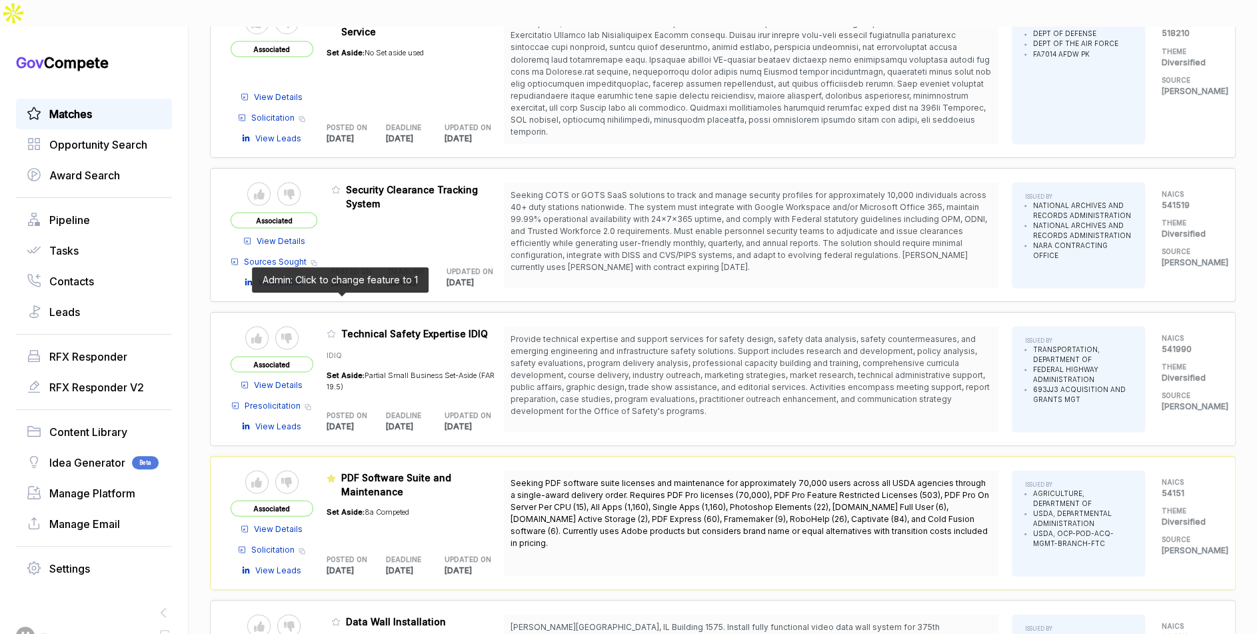
click at [336, 329] on icon at bounding box center [331, 333] width 9 height 9
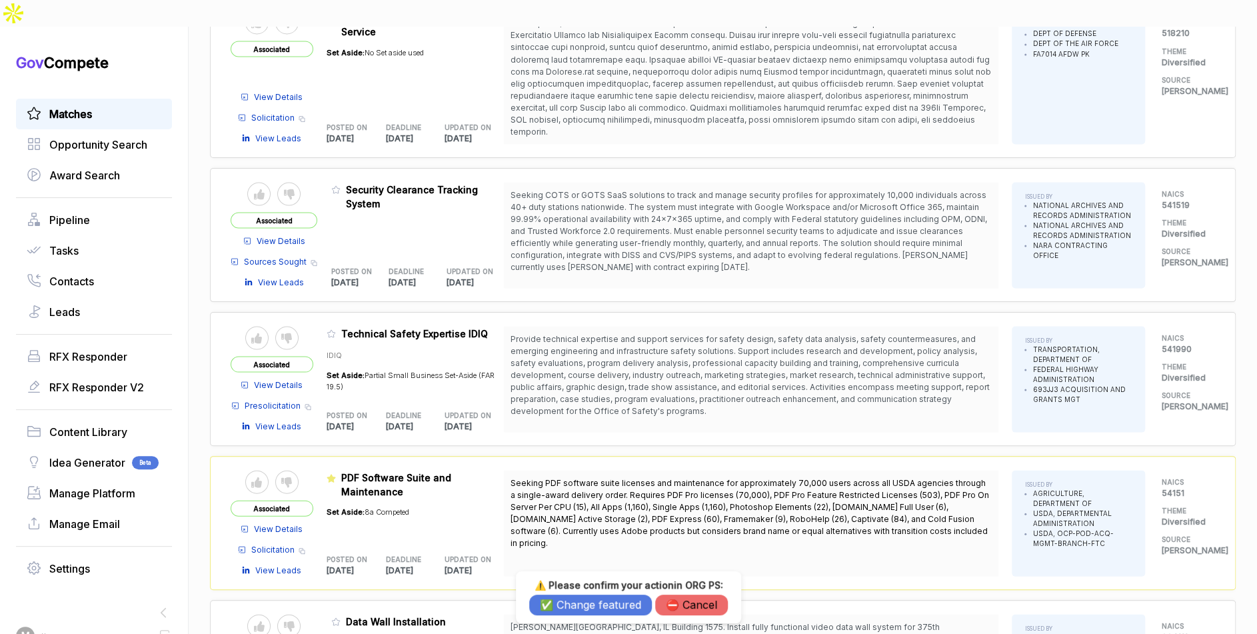
drag, startPoint x: 604, startPoint y: 602, endPoint x: 574, endPoint y: 535, distance: 73.4
click at [604, 602] on button "✅ Change featured" at bounding box center [590, 604] width 123 height 21
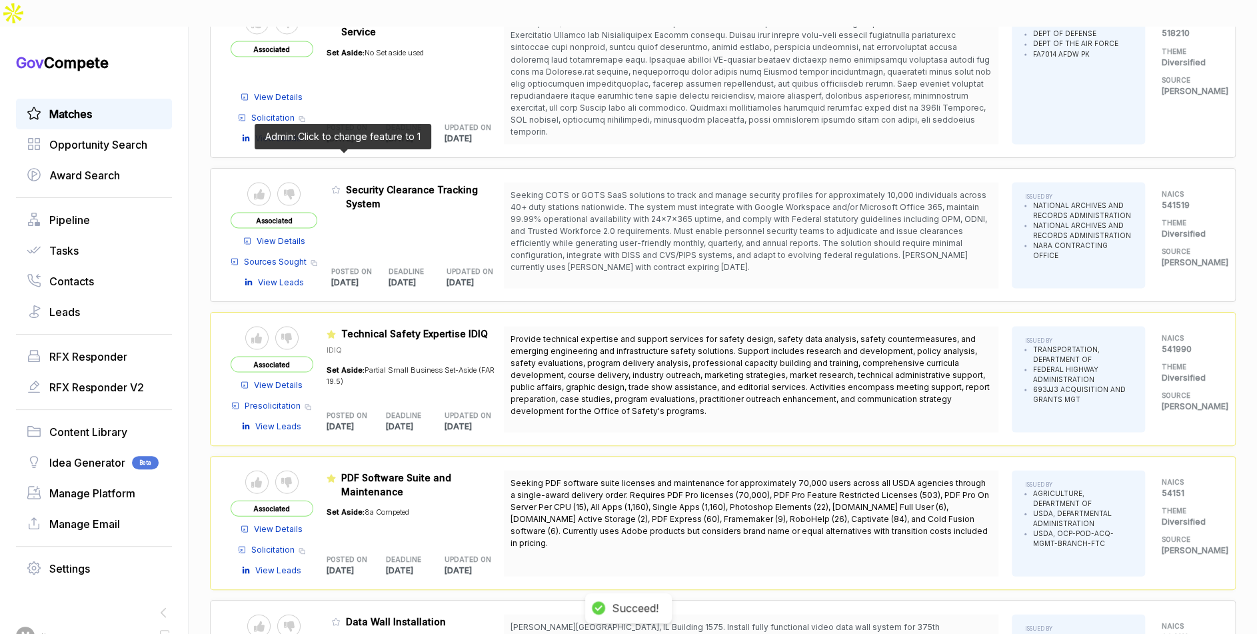
click at [341, 185] on icon at bounding box center [335, 189] width 9 height 9
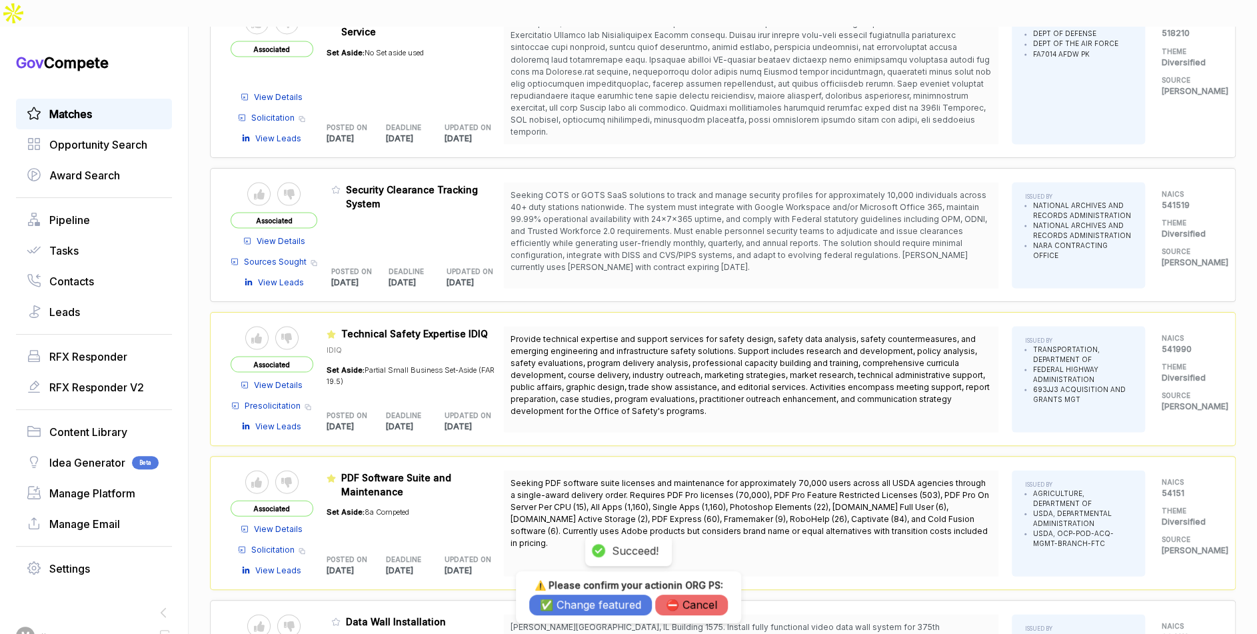
drag, startPoint x: 611, startPoint y: 607, endPoint x: 588, endPoint y: 550, distance: 61.3
click at [610, 604] on button "✅ Change featured" at bounding box center [590, 604] width 123 height 21
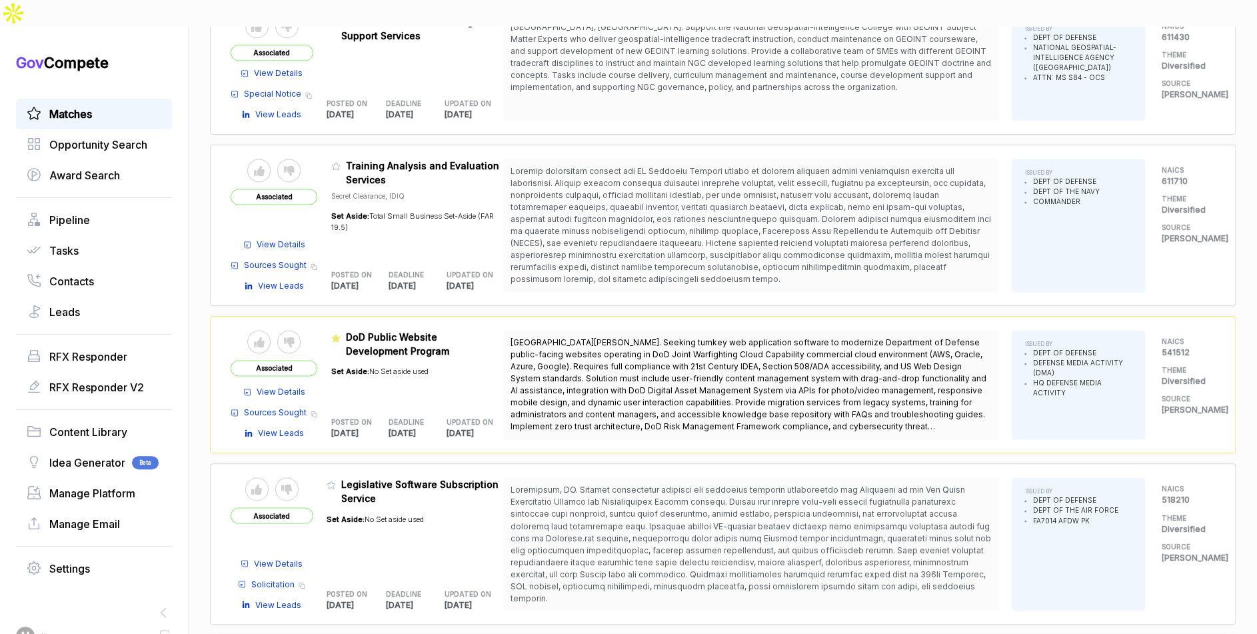
scroll to position [934, 0]
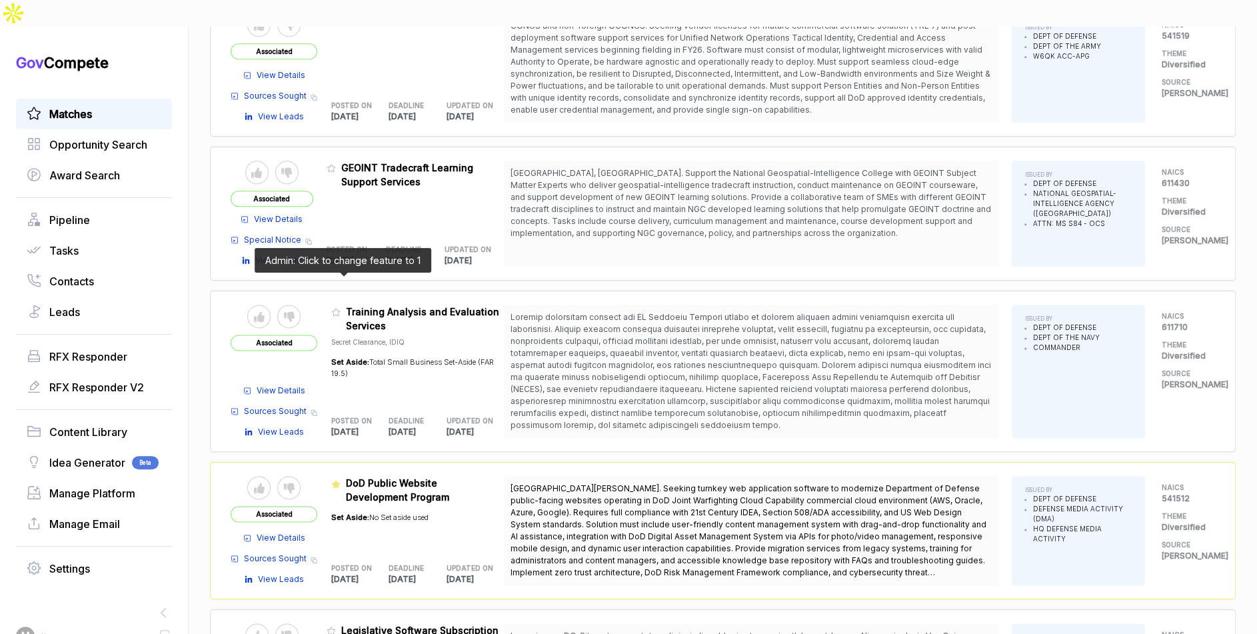
click at [341, 307] on icon at bounding box center [335, 311] width 9 height 9
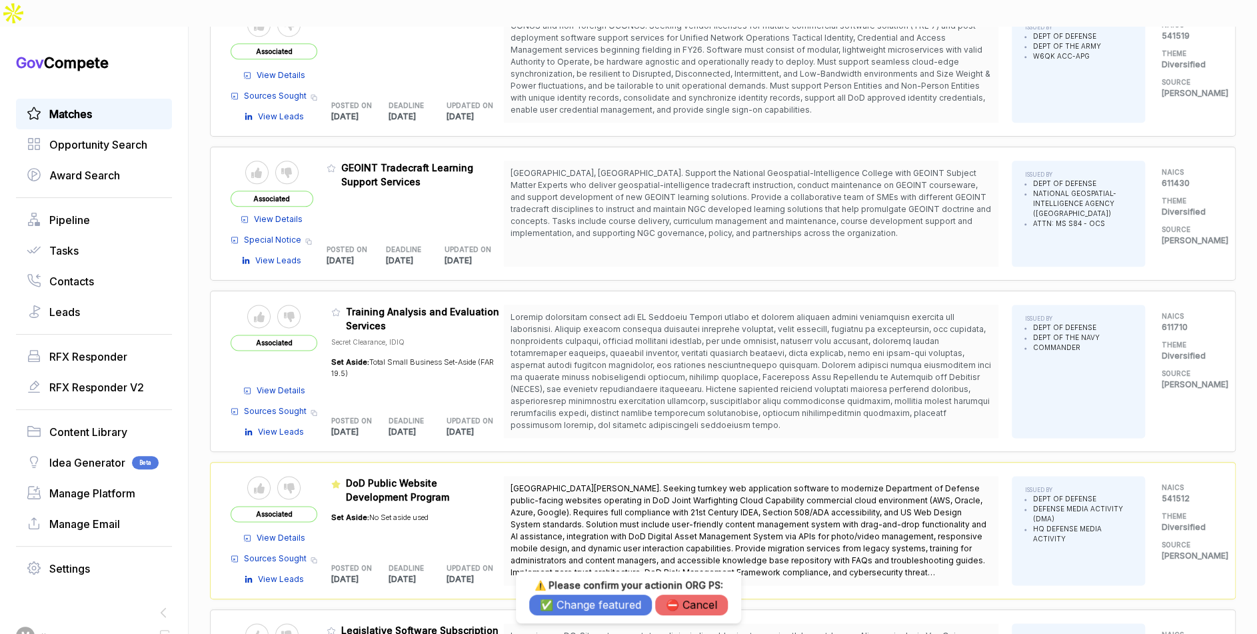
click at [593, 612] on button "✅ Change featured" at bounding box center [590, 604] width 123 height 21
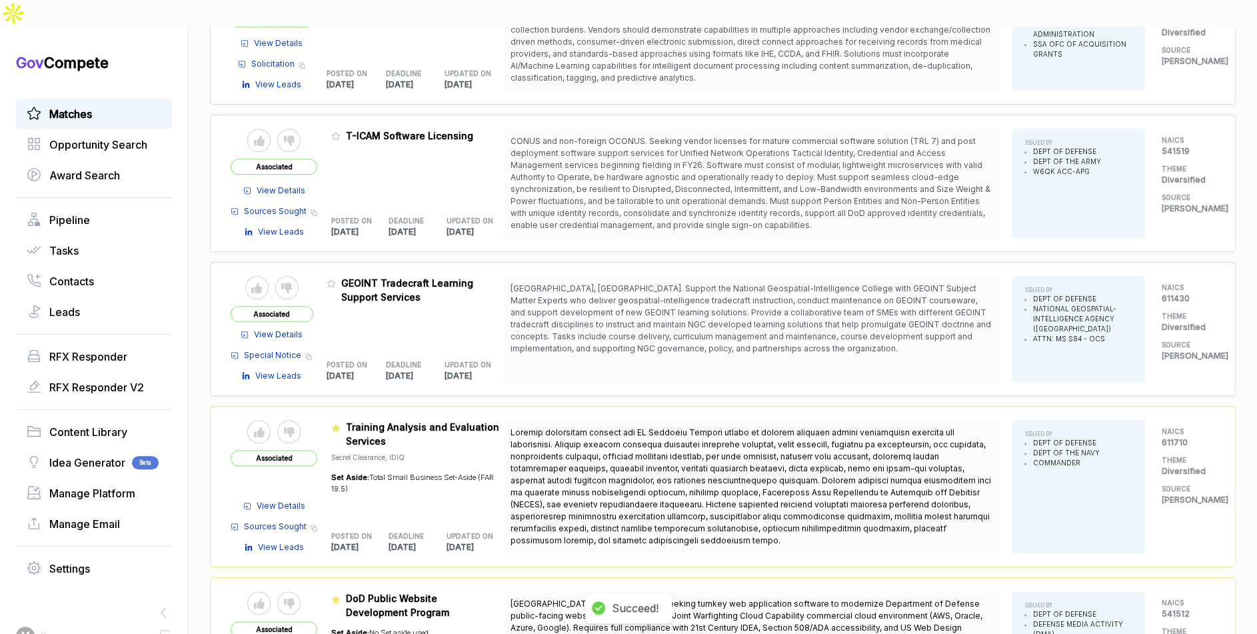
scroll to position [803, 0]
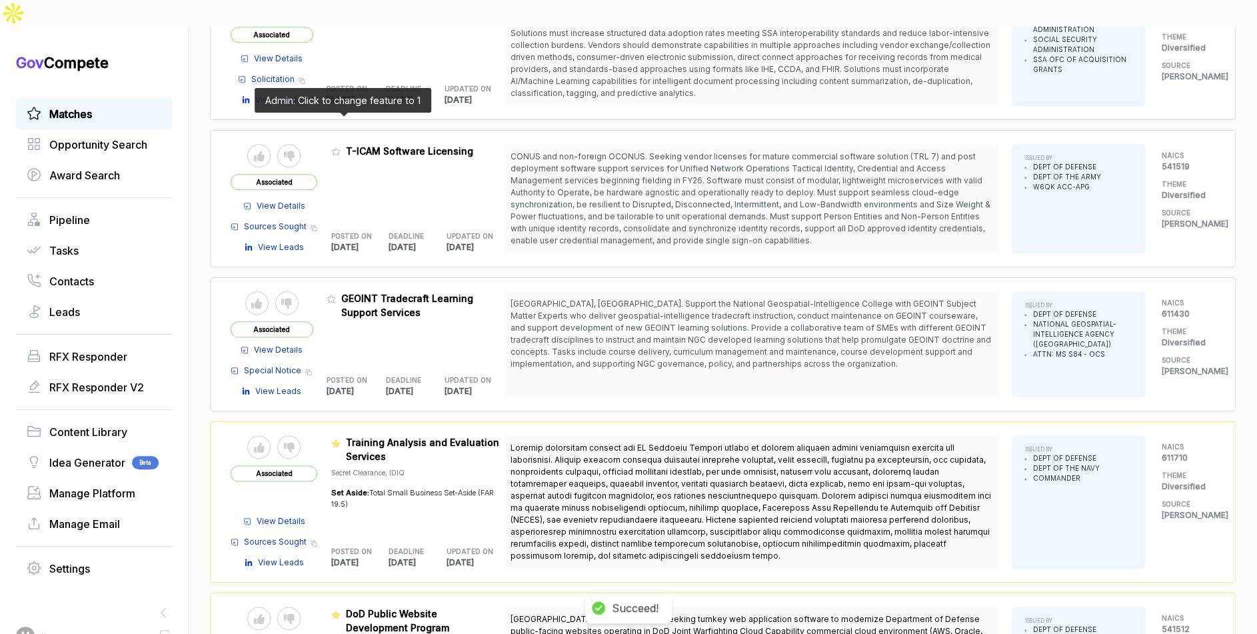
click at [341, 147] on icon at bounding box center [335, 151] width 9 height 9
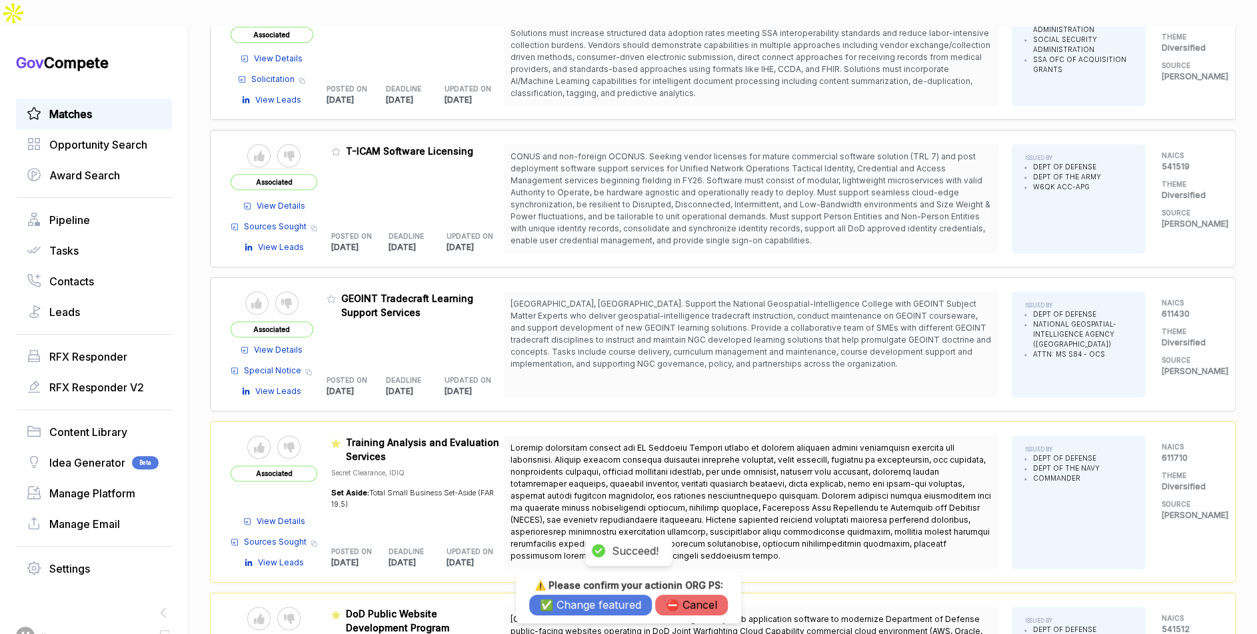
click at [568, 608] on button "✅ Change featured" at bounding box center [590, 604] width 123 height 21
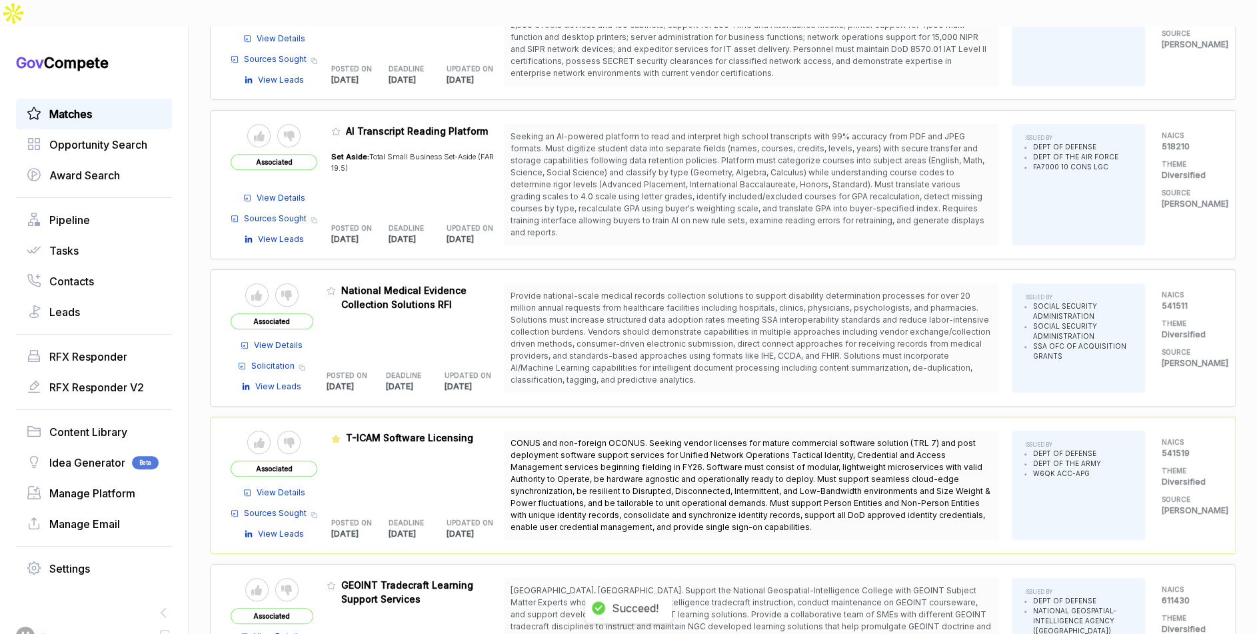
scroll to position [483, 0]
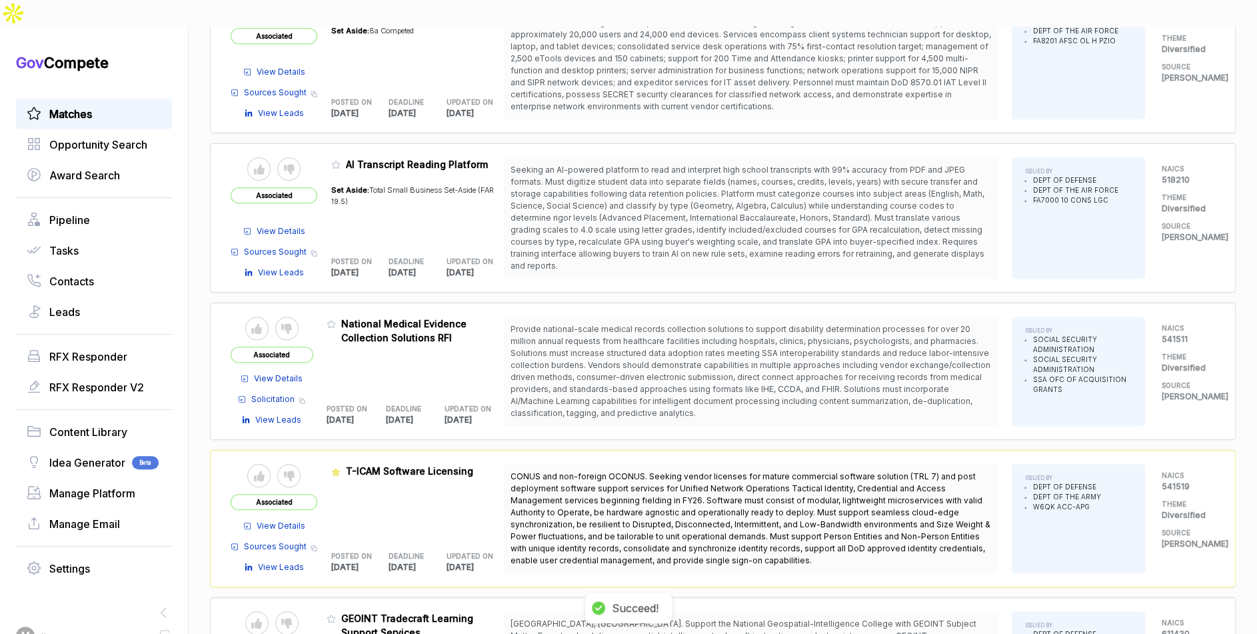
click at [336, 319] on icon at bounding box center [331, 323] width 9 height 9
drag, startPoint x: 598, startPoint y: 603, endPoint x: 591, endPoint y: 582, distance: 22.5
click at [598, 602] on button "✅ Change featured" at bounding box center [590, 604] width 123 height 21
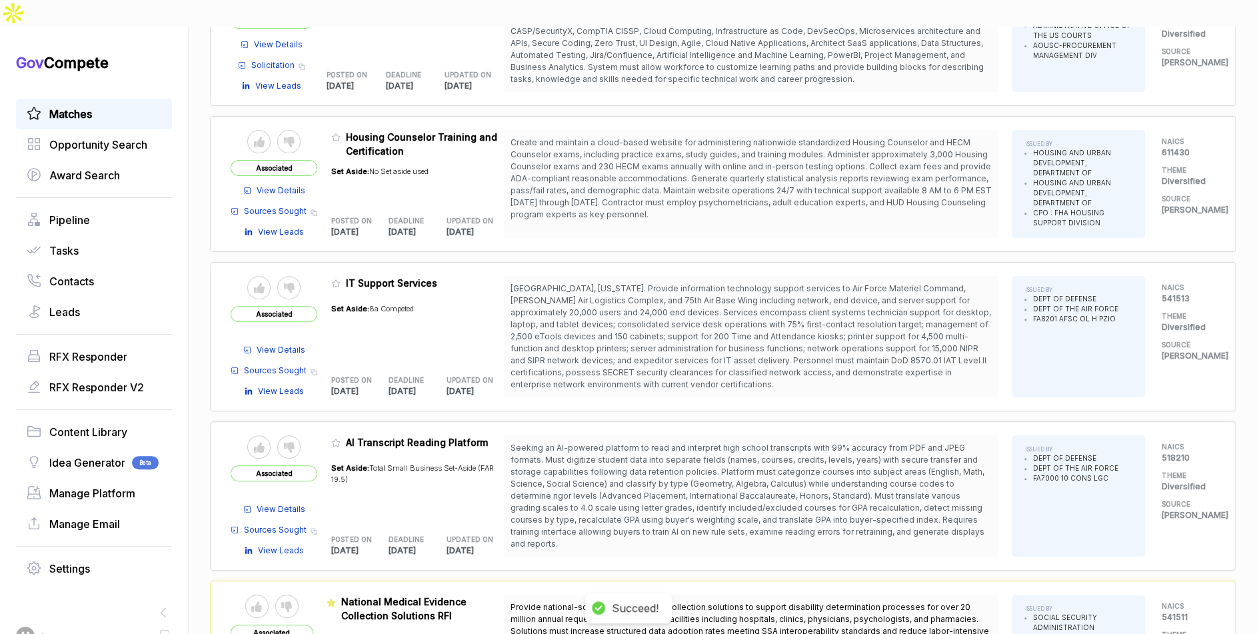
scroll to position [169, 0]
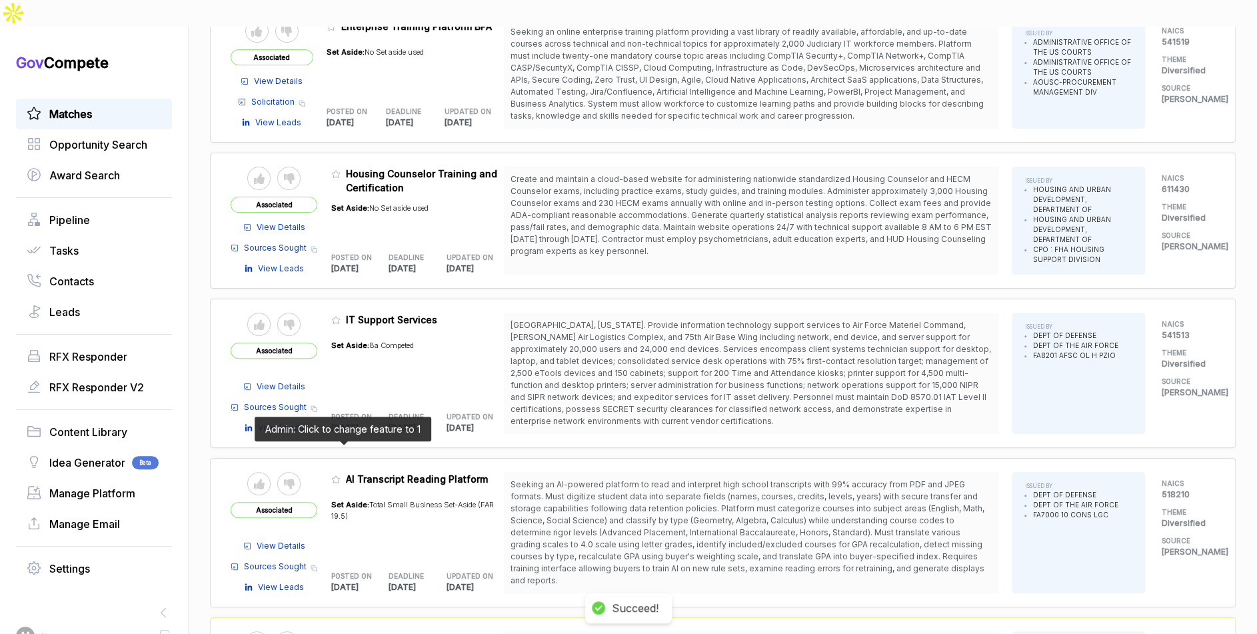
drag, startPoint x: 340, startPoint y: 446, endPoint x: 390, endPoint y: 487, distance: 64.8
click at [340, 474] on icon at bounding box center [335, 478] width 9 height 9
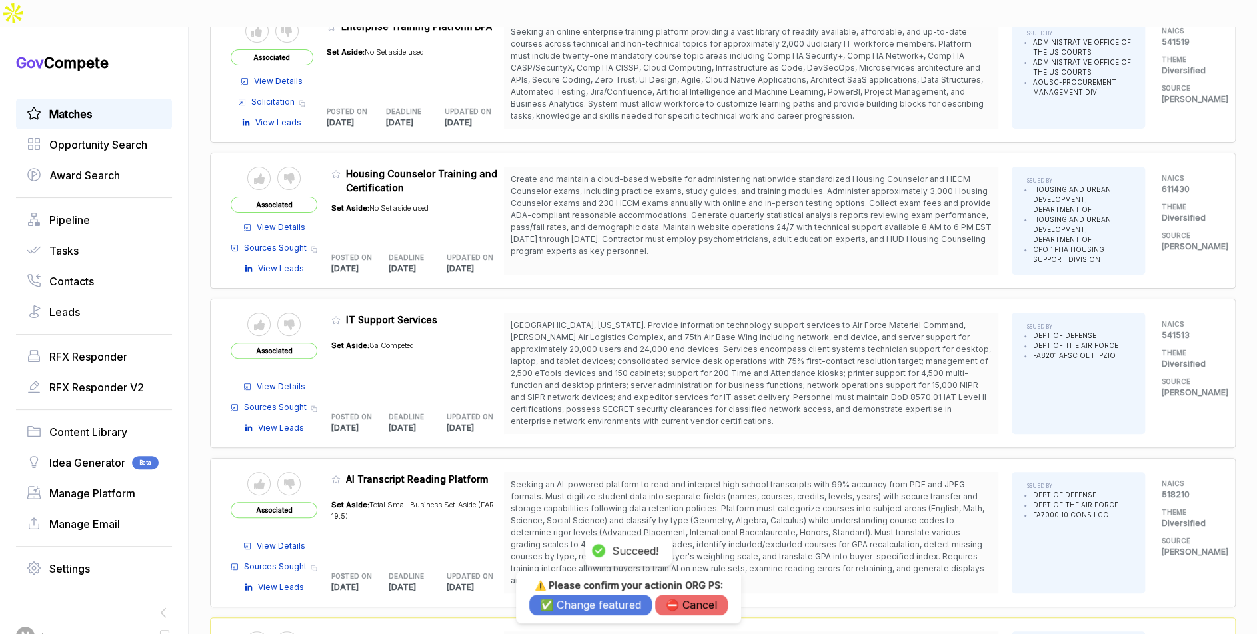
click at [558, 599] on button "✅ Change featured" at bounding box center [590, 604] width 123 height 21
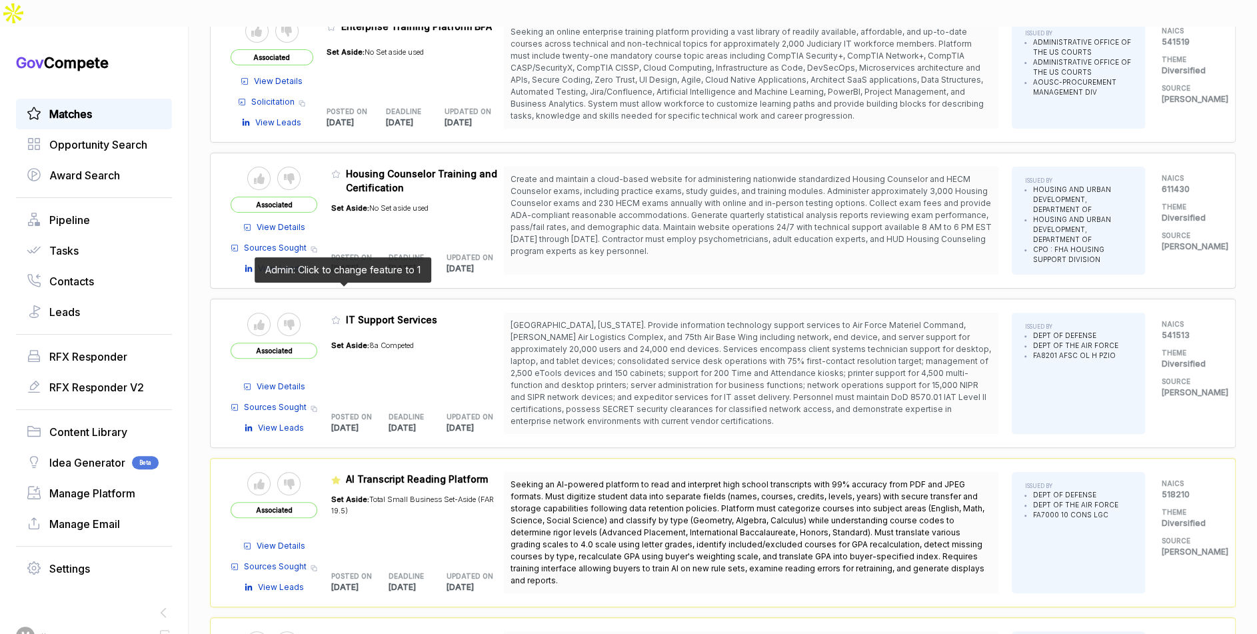
click at [337, 315] on icon at bounding box center [335, 319] width 9 height 9
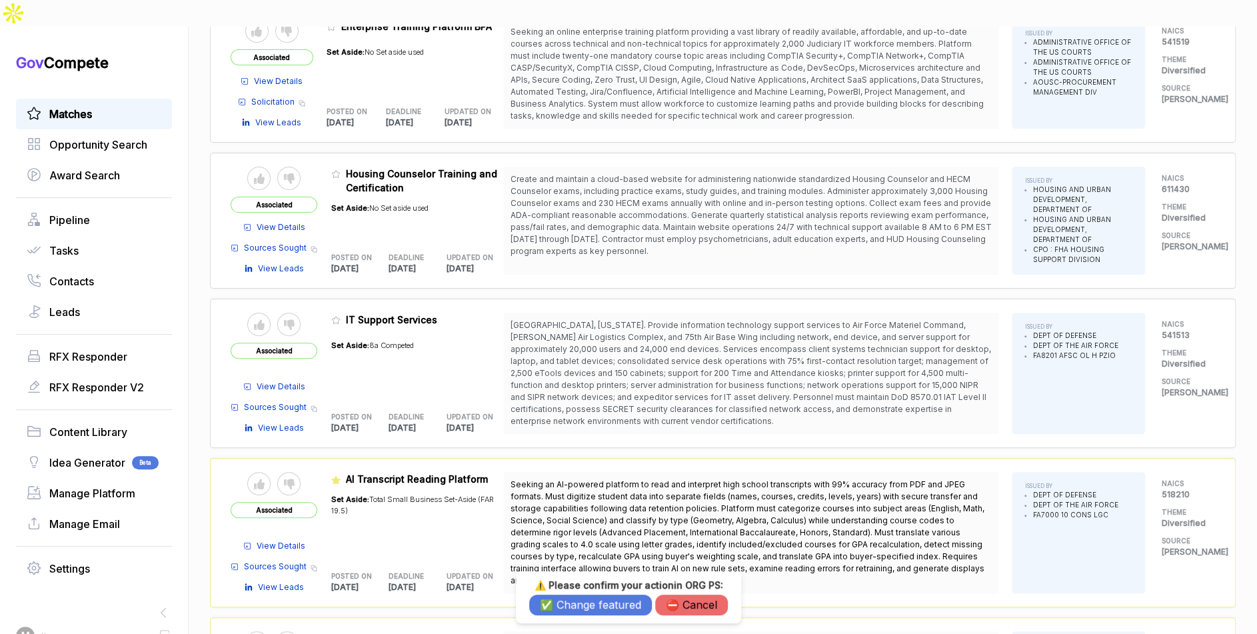
click at [559, 614] on div "⚠️ Please confirm your action in ORG PS : ✅ Change featured ⛔️ Cancel" at bounding box center [628, 597] width 225 height 52
click at [560, 608] on button "✅ Change featured" at bounding box center [590, 604] width 123 height 21
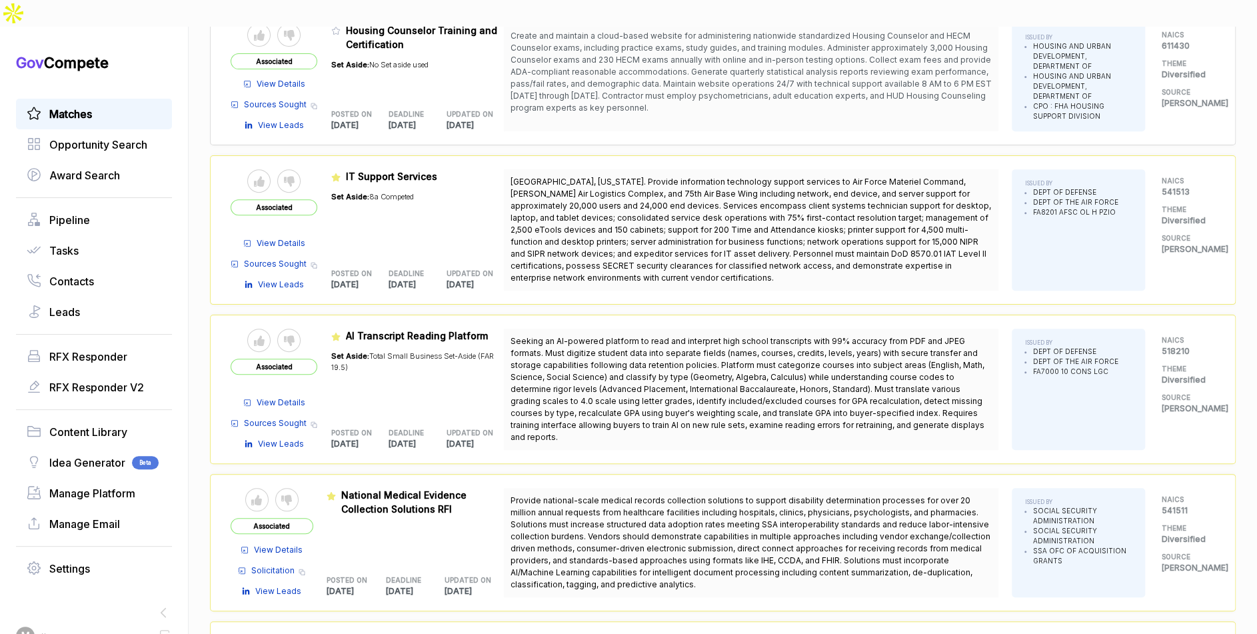
scroll to position [0, 0]
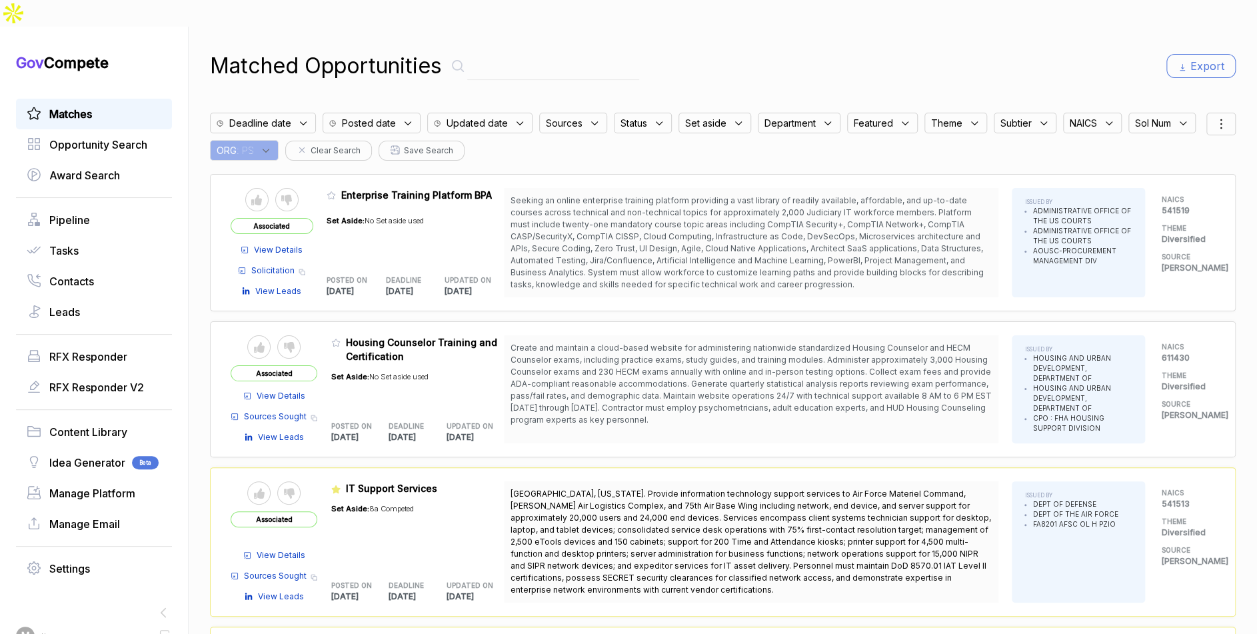
click at [254, 143] on span ": PS" at bounding box center [245, 150] width 17 height 14
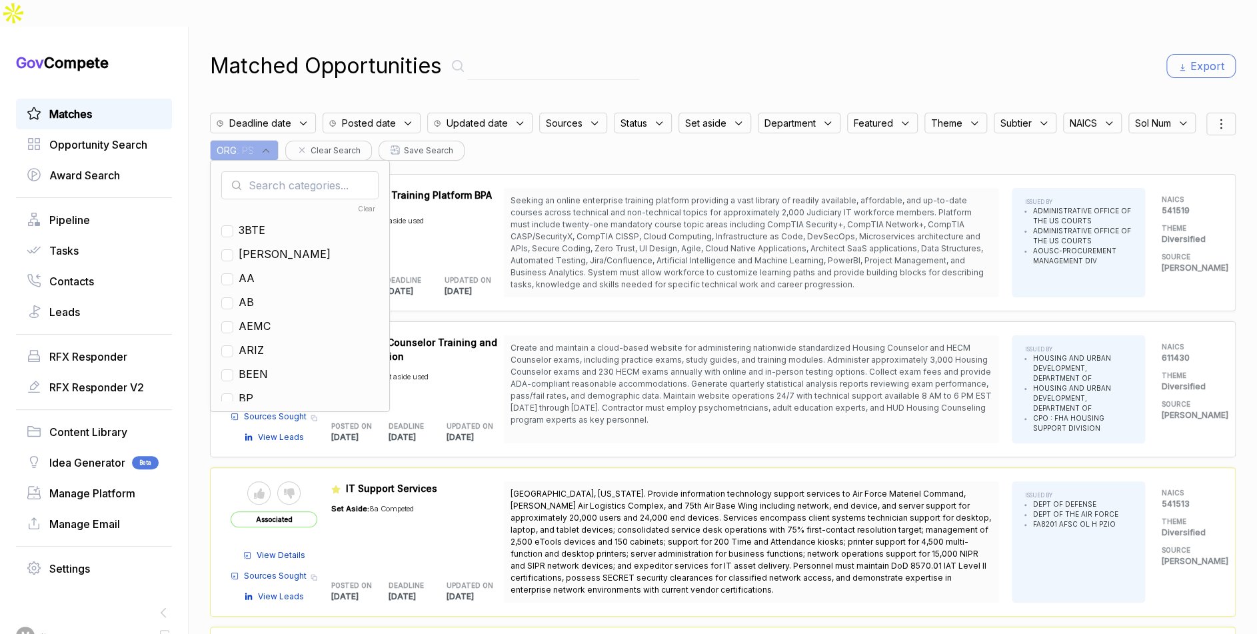
click at [349, 171] on input "text" at bounding box center [299, 185] width 157 height 28
type input "ja"
click at [335, 222] on div "[PERSON_NAME]" at bounding box center [299, 230] width 157 height 16
click at [331, 222] on span "[PERSON_NAME]" at bounding box center [285, 230] width 92 height 16
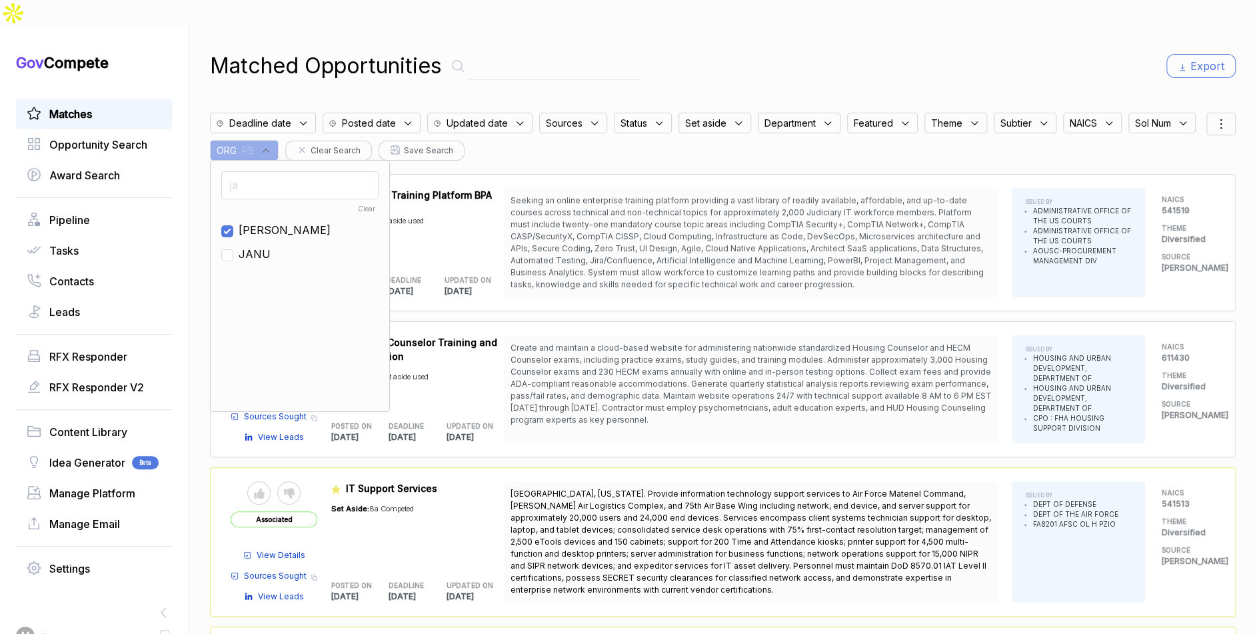
checkbox input "true"
drag, startPoint x: 756, startPoint y: 43, endPoint x: 1164, endPoint y: 65, distance: 407.8
click at [784, 50] on div "Matched Opportunities Export" at bounding box center [723, 66] width 1026 height 32
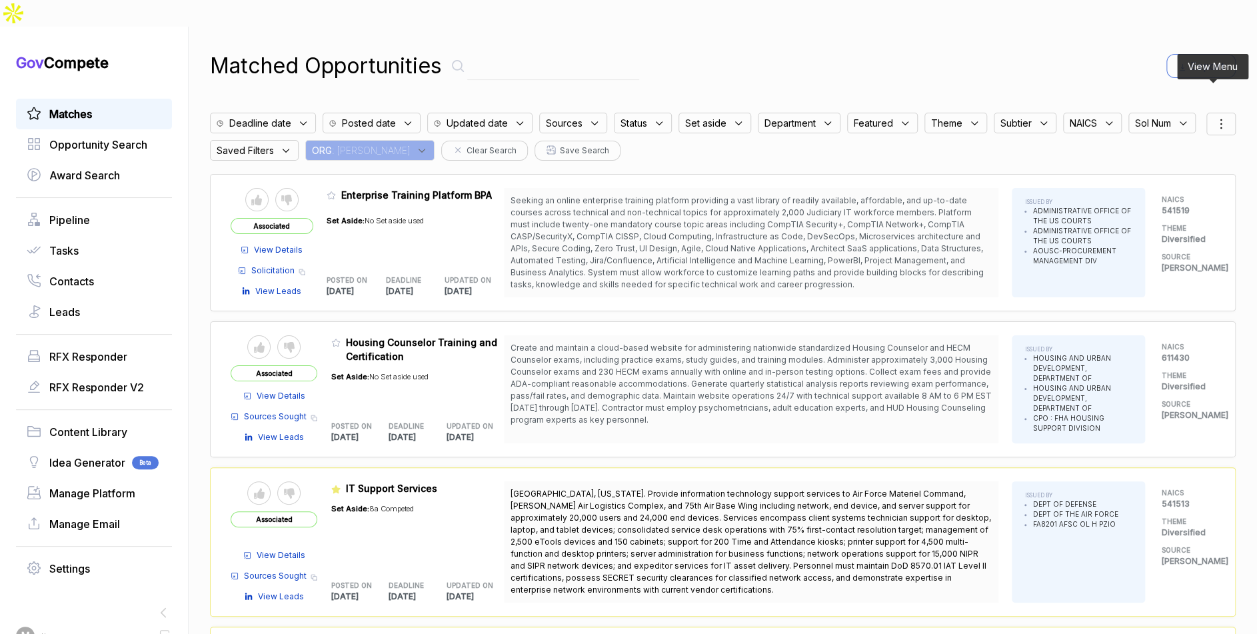
click at [1214, 116] on icon at bounding box center [1221, 124] width 16 height 16
click at [1156, 190] on div at bounding box center [1158, 194] width 20 height 8
checkbox input "true"
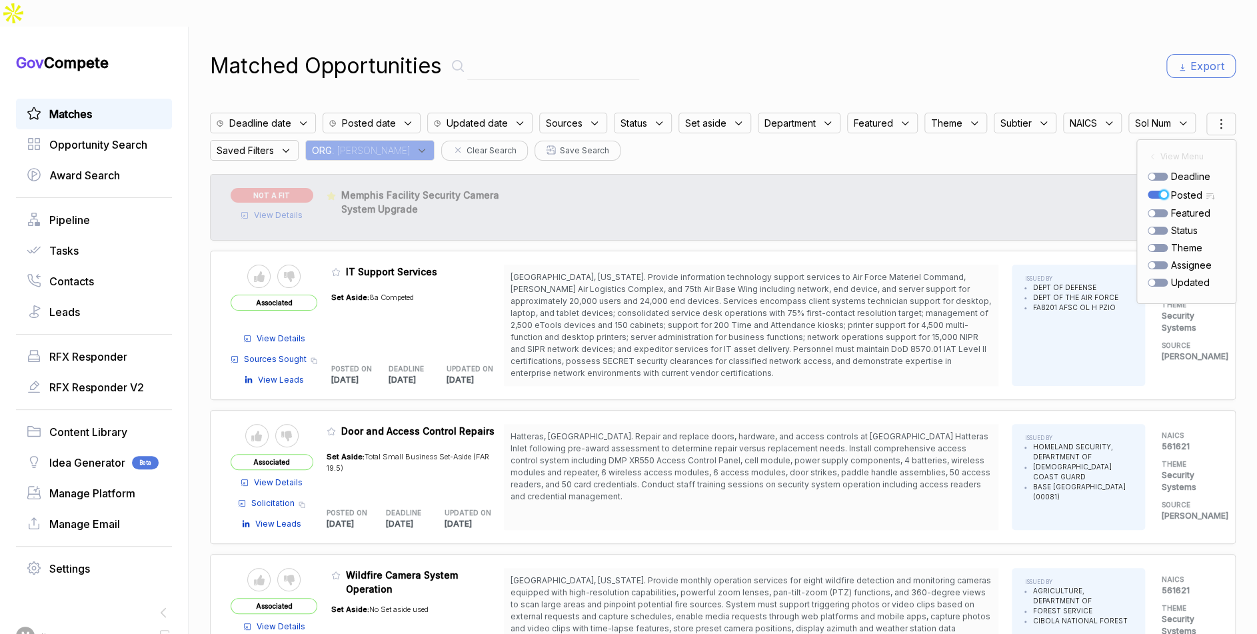
click at [1093, 54] on div "Matched Opportunities Export" at bounding box center [723, 66] width 1026 height 32
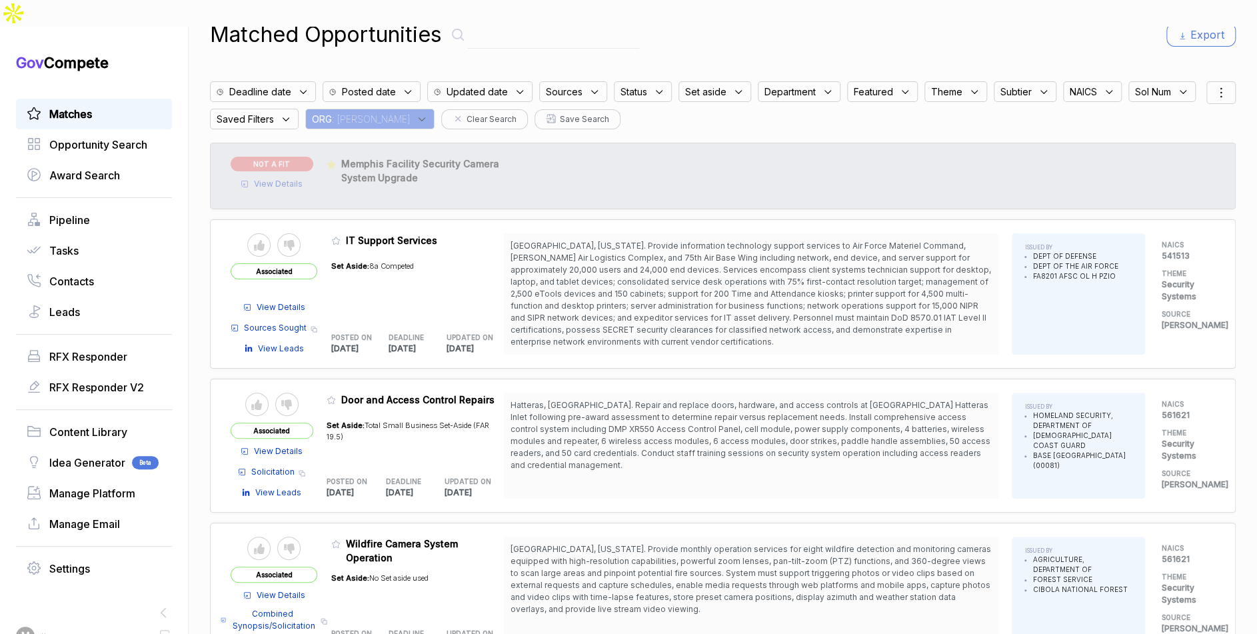
scroll to position [81, 0]
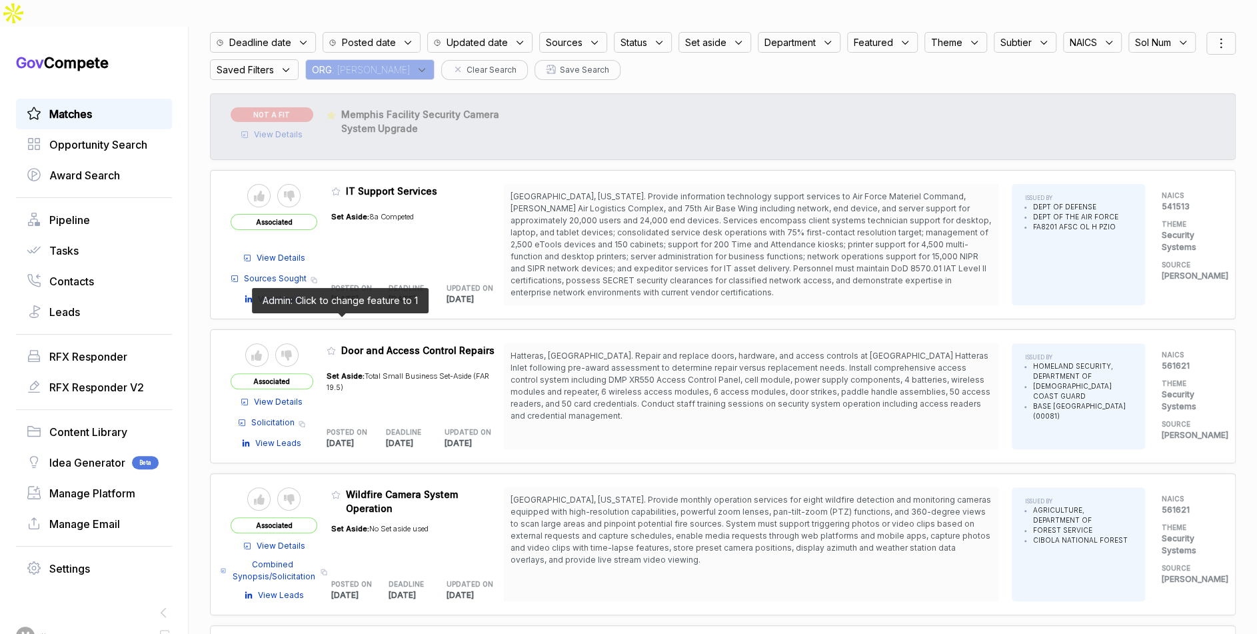
click at [336, 346] on icon at bounding box center [331, 350] width 9 height 9
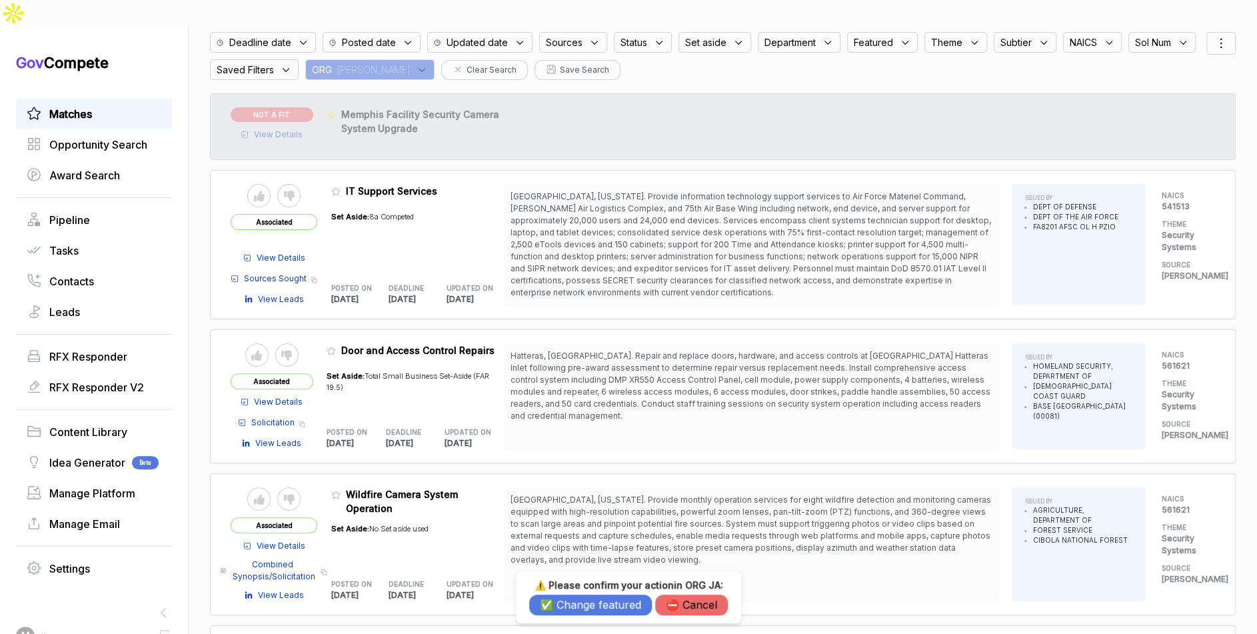
click at [558, 598] on button "✅ Change featured" at bounding box center [590, 604] width 123 height 21
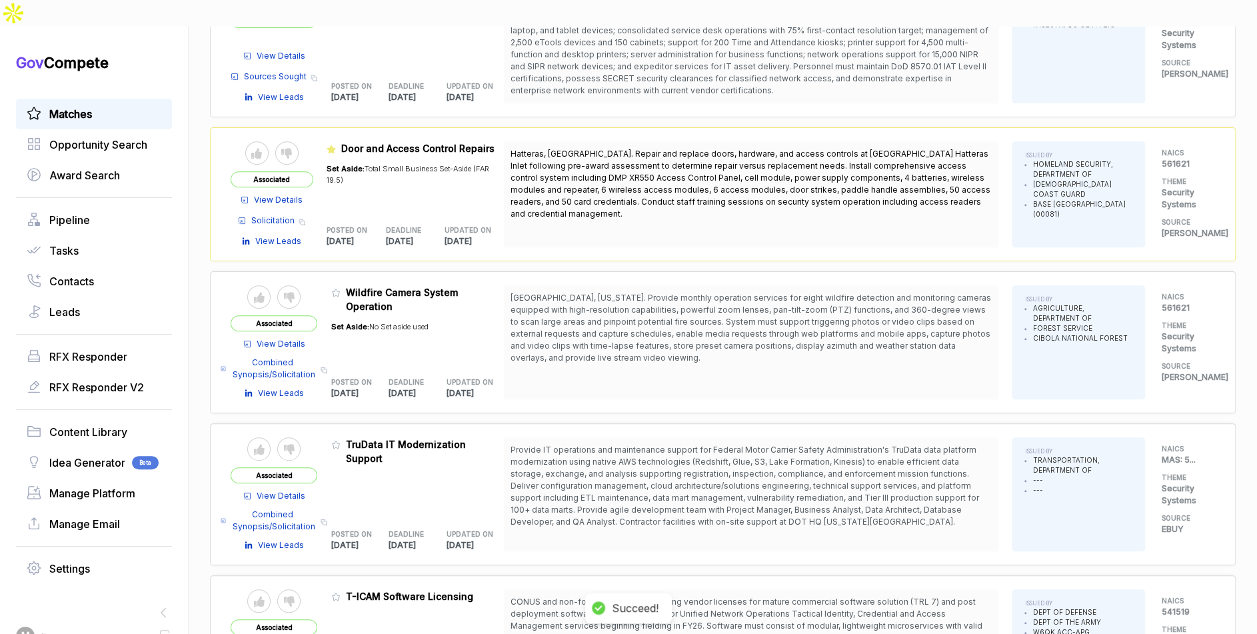
scroll to position [295, 0]
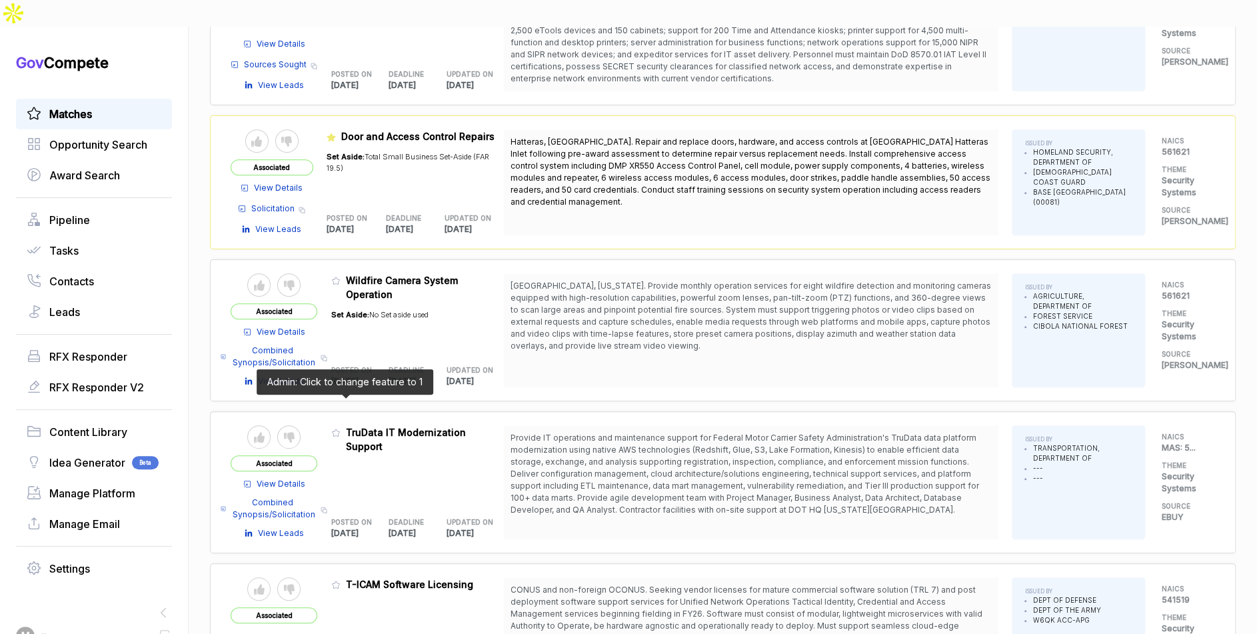
click at [341, 428] on icon at bounding box center [335, 432] width 9 height 9
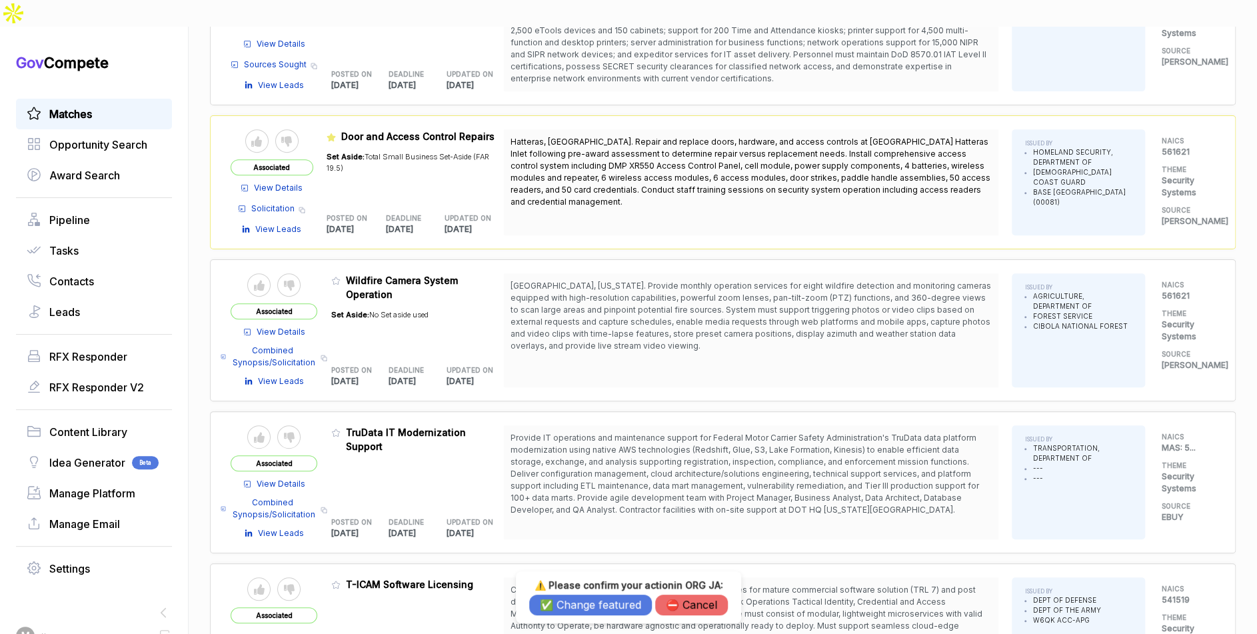
click at [593, 612] on button "✅ Change featured" at bounding box center [590, 604] width 123 height 21
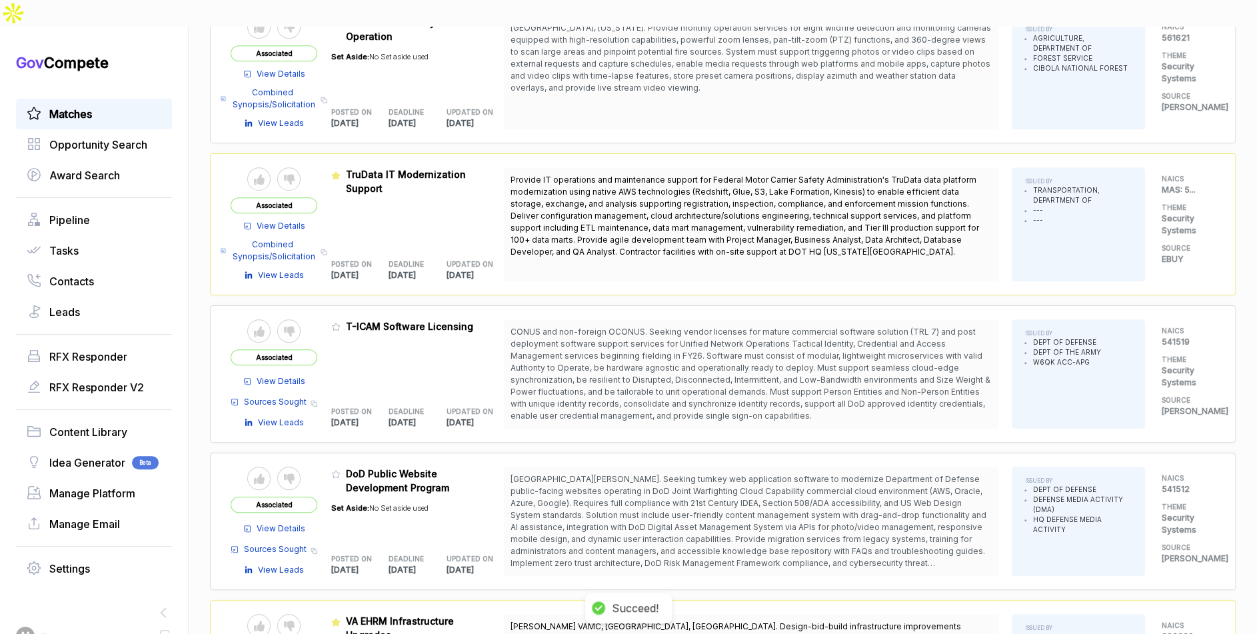
scroll to position [599, 0]
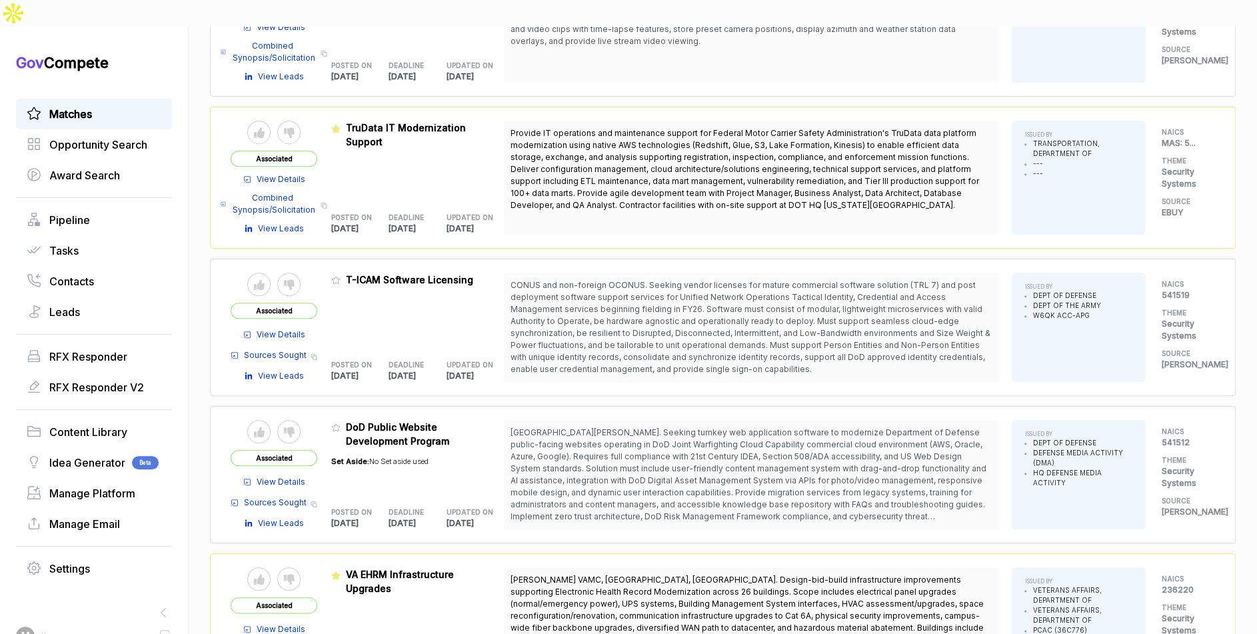
click at [335, 420] on table "Send to Pipeline Reject Associated View Details Sources Sought Copy link View L…" at bounding box center [367, 474] width 273 height 109
click at [337, 422] on icon at bounding box center [335, 426] width 9 height 9
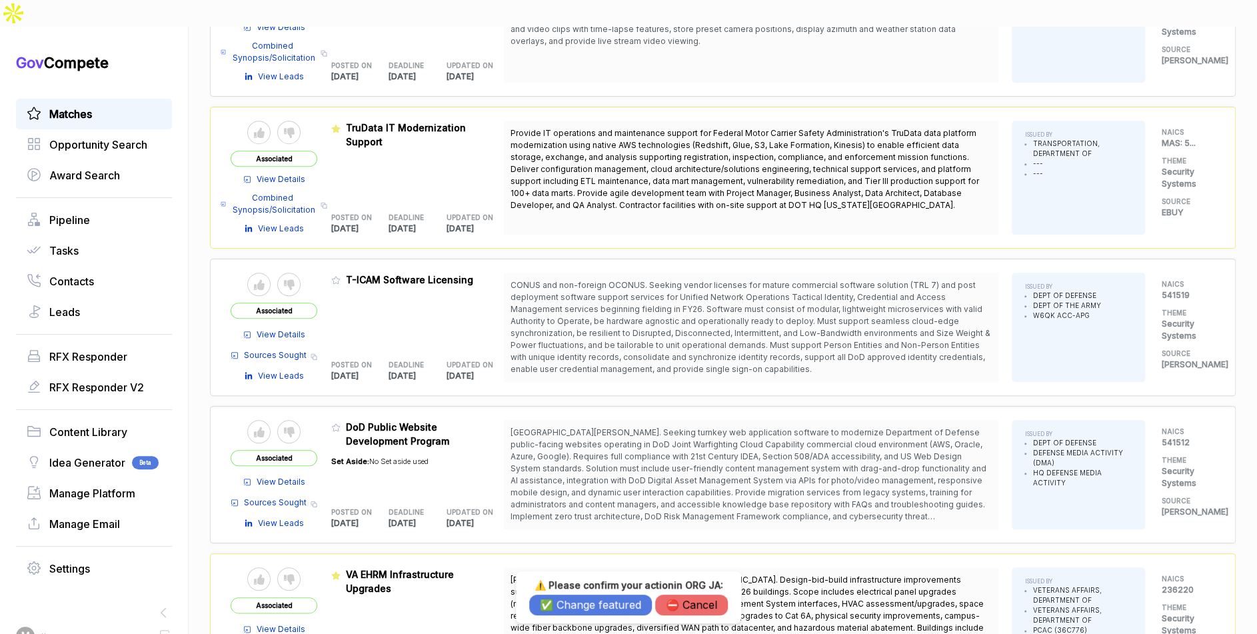
click at [582, 602] on button "✅ Change featured" at bounding box center [590, 604] width 123 height 21
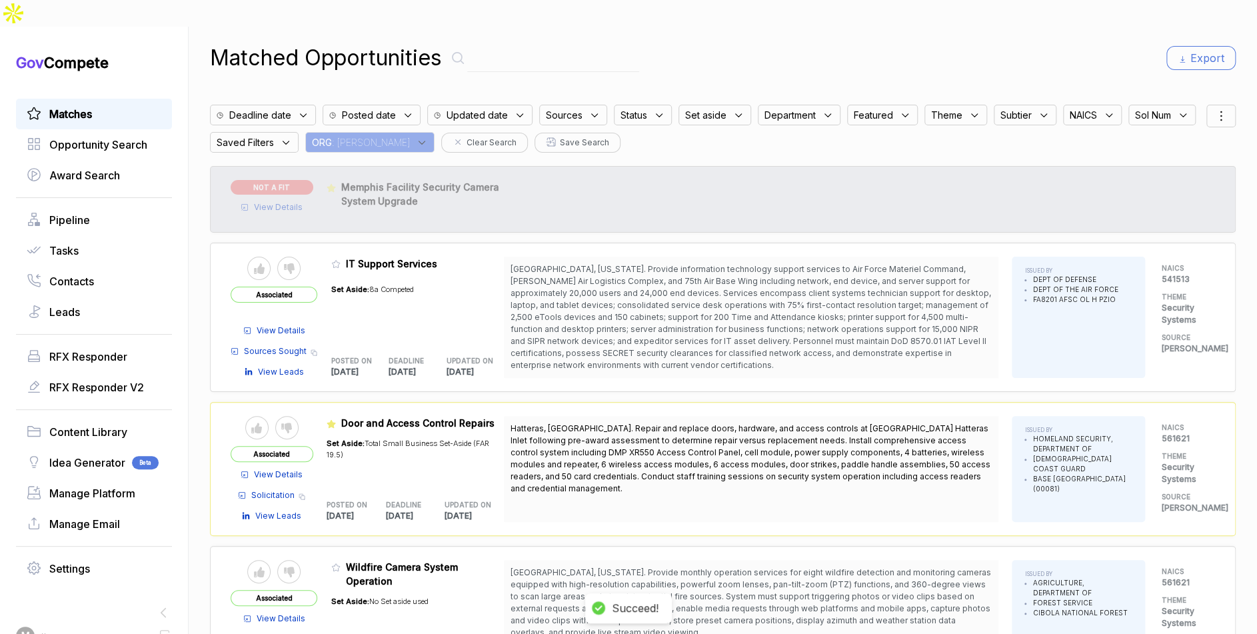
scroll to position [0, 0]
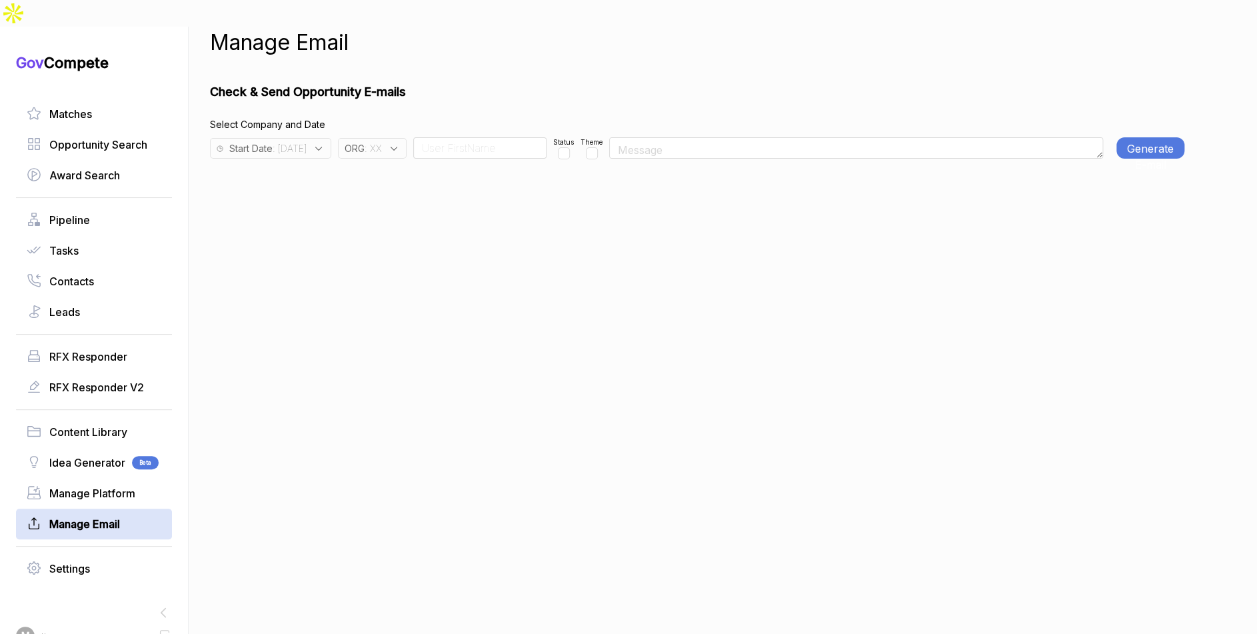
drag, startPoint x: 415, startPoint y: 121, endPoint x: 420, endPoint y: 128, distance: 8.7
click at [406, 138] on div "ORG : XX" at bounding box center [372, 148] width 69 height 21
drag, startPoint x: 420, startPoint y: 128, endPoint x: 435, endPoint y: 159, distance: 34.3
click at [435, 169] on input "text" at bounding box center [427, 183] width 157 height 28
click at [381, 268] on span "XX" at bounding box center [374, 276] width 15 height 16
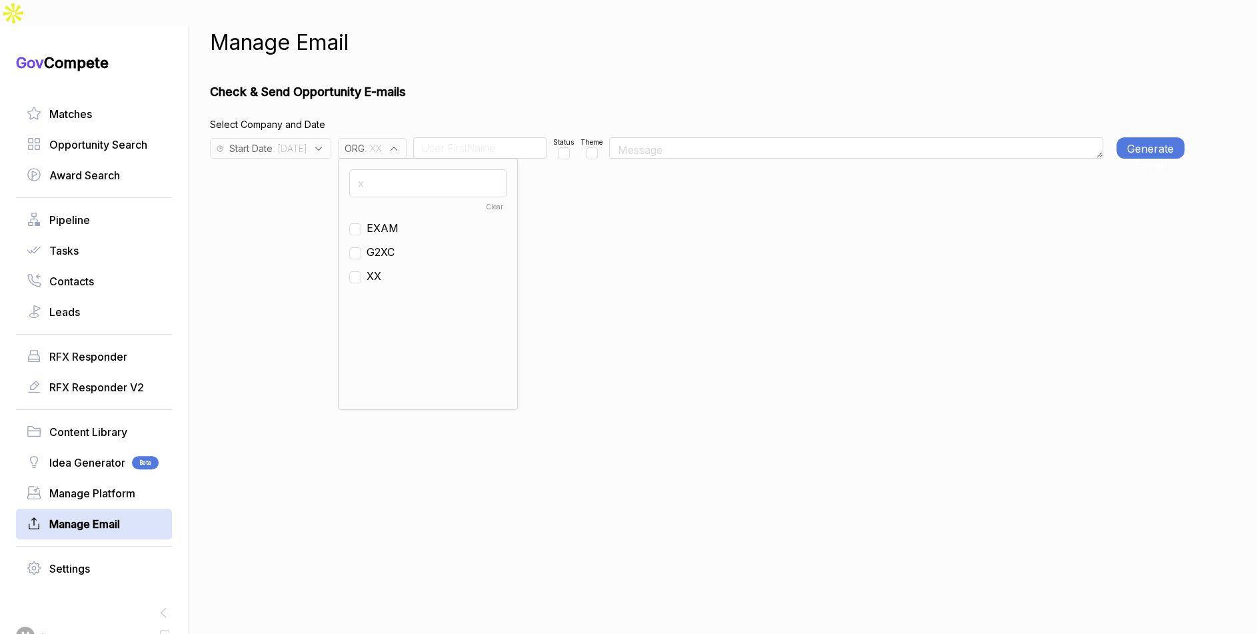
checkbox input "false"
click at [409, 169] on input "x" at bounding box center [427, 183] width 157 height 28
type input "g"
click at [383, 255] on span "GO" at bounding box center [375, 263] width 16 height 16
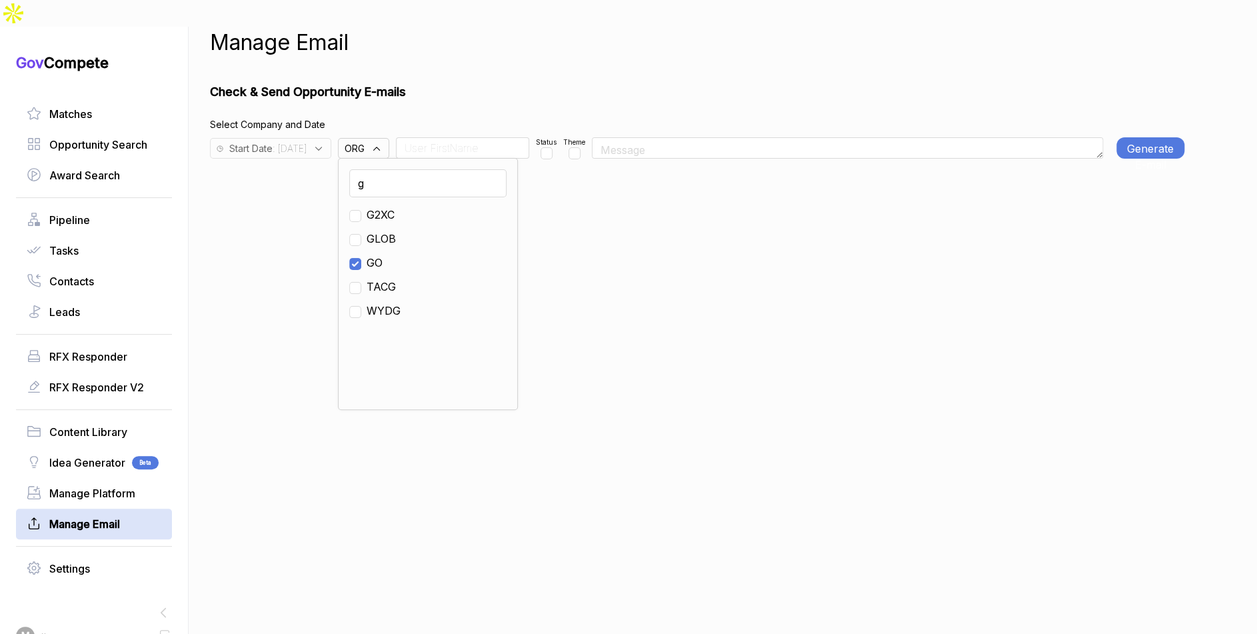
checkbox input "true"
click at [444, 137] on input at bounding box center [462, 147] width 133 height 21
type input "Team"
click at [576, 137] on div "Status" at bounding box center [566, 147] width 21 height 21
checkbox input "true"
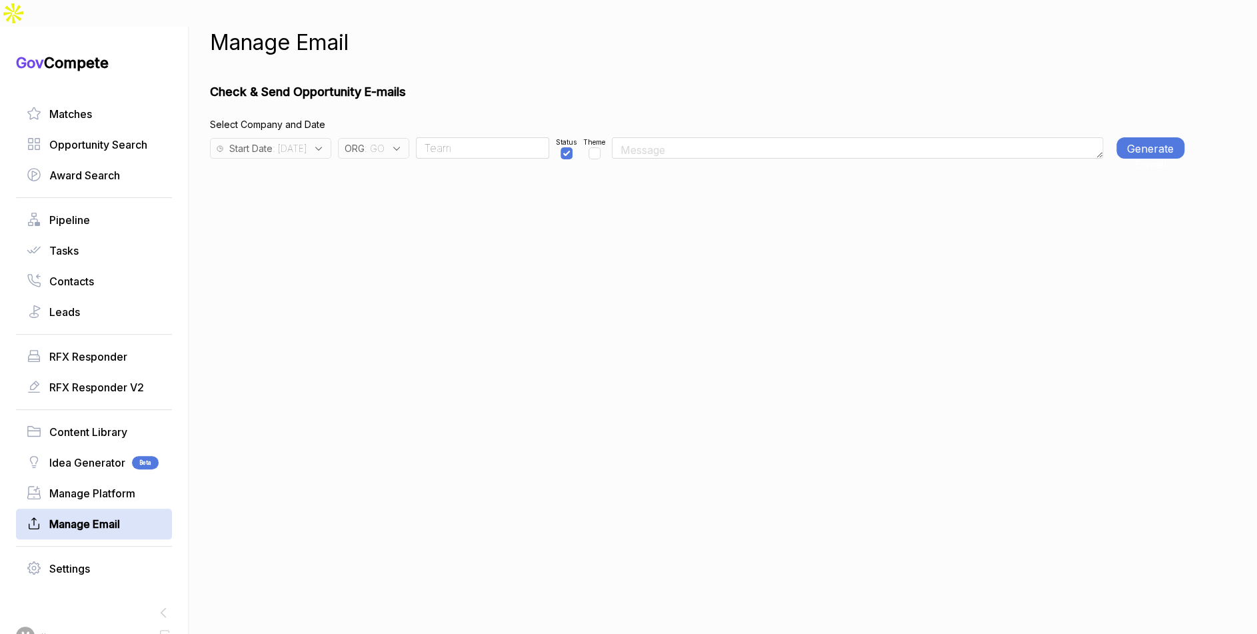
click at [331, 138] on div "Start Date : 2025-09-17" at bounding box center [270, 148] width 121 height 21
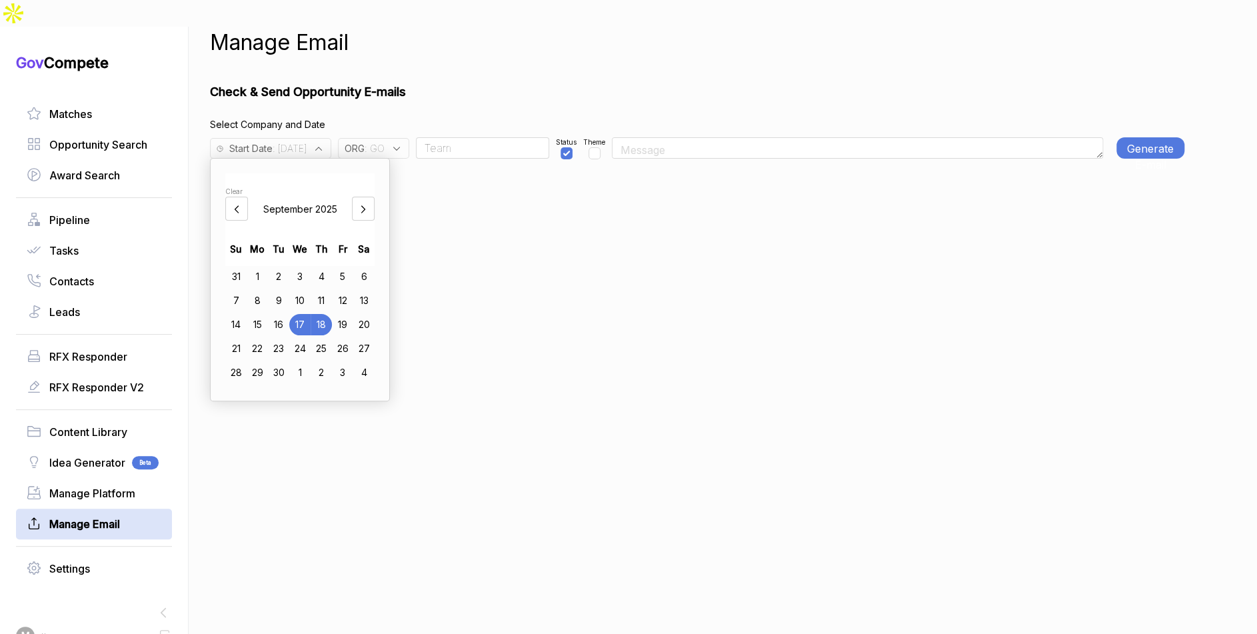
drag, startPoint x: 261, startPoint y: 299, endPoint x: 268, endPoint y: 288, distance: 13.5
click at [261, 314] on div "15" at bounding box center [257, 324] width 21 height 21
click at [1162, 137] on button "Generate E-mail" at bounding box center [1150, 147] width 68 height 21
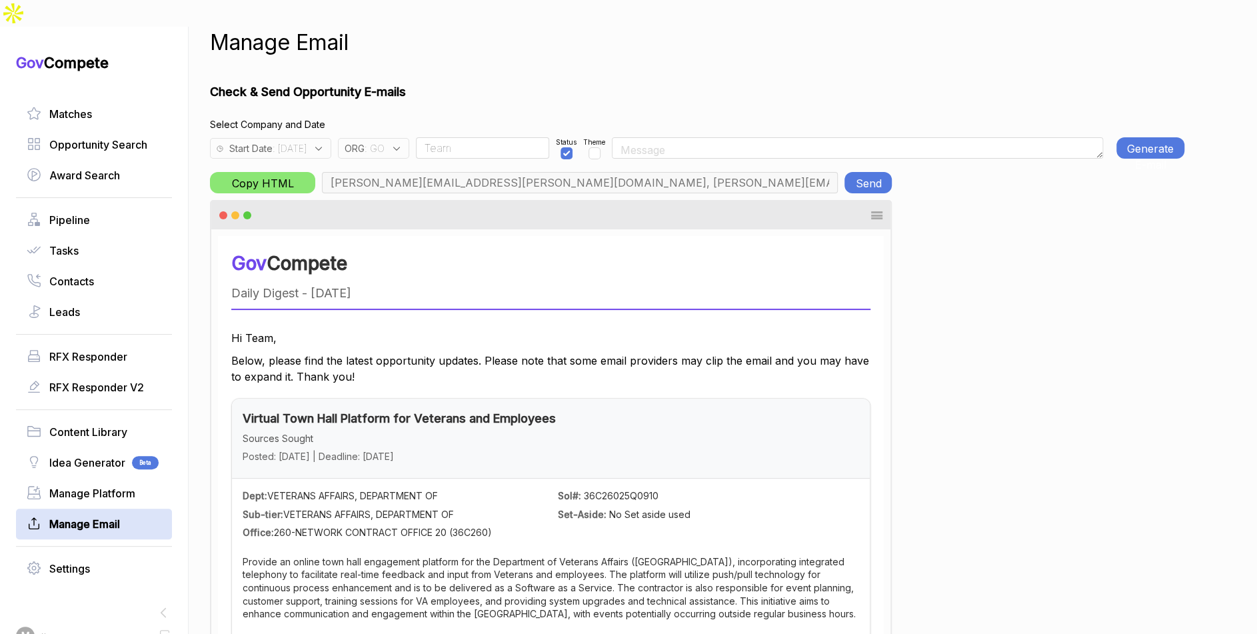
drag, startPoint x: 1162, startPoint y: 119, endPoint x: 1096, endPoint y: 170, distance: 84.1
click at [1162, 137] on button "Generate E-mail" at bounding box center [1150, 147] width 68 height 21
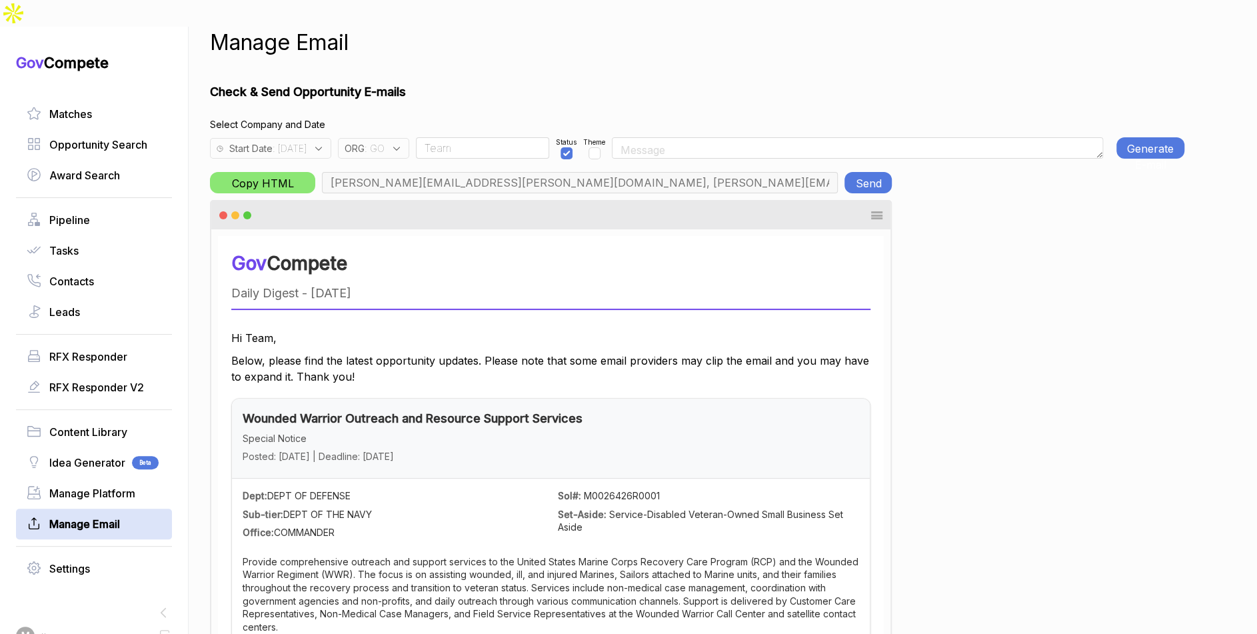
click at [1118, 137] on button "Generate E-mail" at bounding box center [1150, 147] width 68 height 21
click at [859, 172] on button "Send" at bounding box center [867, 182] width 47 height 21
click at [402, 143] on icon at bounding box center [397, 149] width 12 height 12
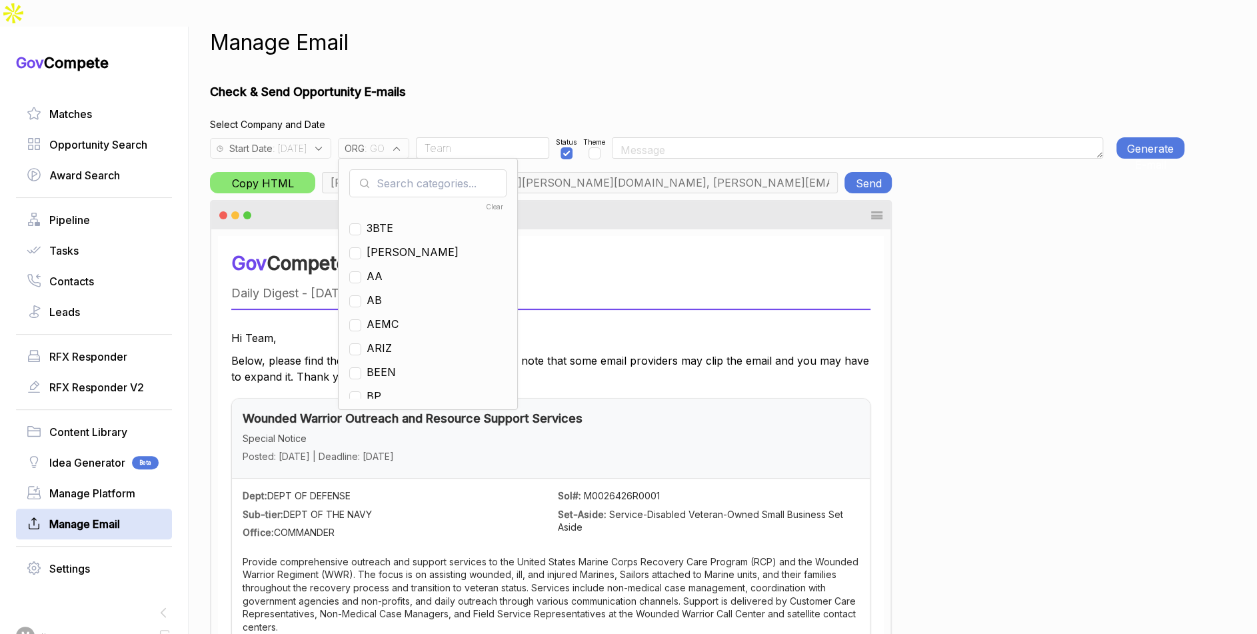
click at [434, 169] on input "text" at bounding box center [427, 183] width 157 height 28
drag, startPoint x: 402, startPoint y: 249, endPoint x: 408, endPoint y: 187, distance: 62.2
click at [383, 268] on span "GO" at bounding box center [375, 276] width 16 height 16
checkbox input "false"
click at [412, 199] on ul "G2XC GLOB GO TACG WYDG" at bounding box center [427, 299] width 157 height 200
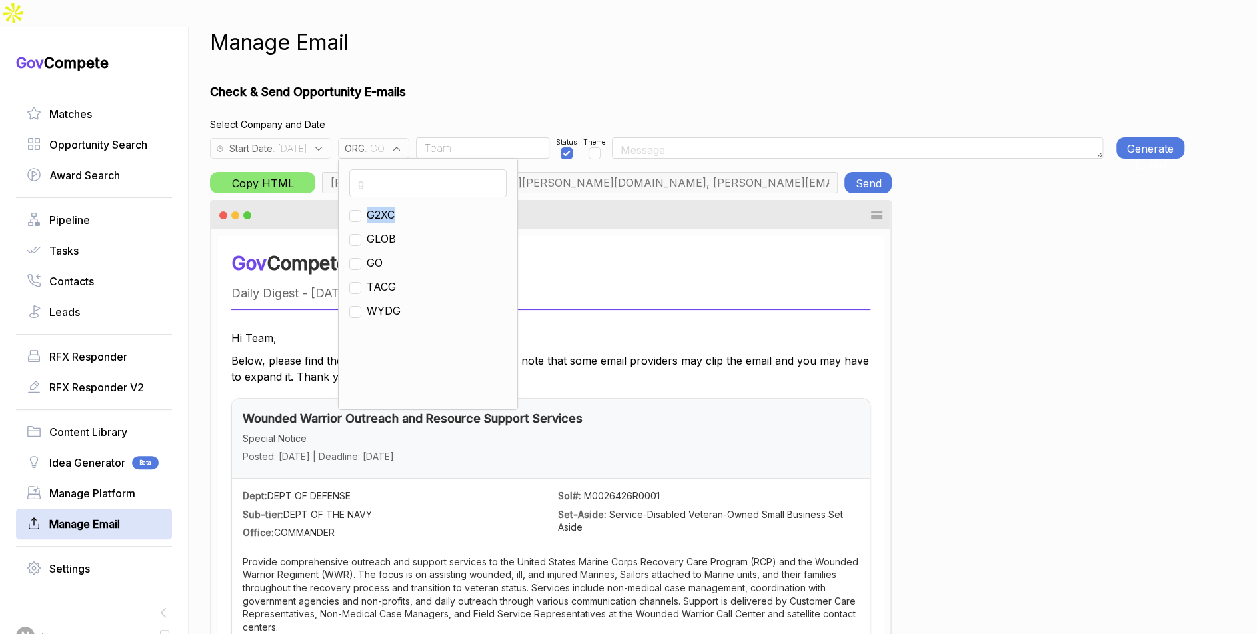
drag, startPoint x: 412, startPoint y: 173, endPoint x: 416, endPoint y: 159, distance: 13.7
click at [412, 170] on div "g G2XC GLOB GO TACG WYDG" at bounding box center [428, 284] width 180 height 252
click at [416, 169] on input "g" at bounding box center [427, 183] width 157 height 28
type input "ps"
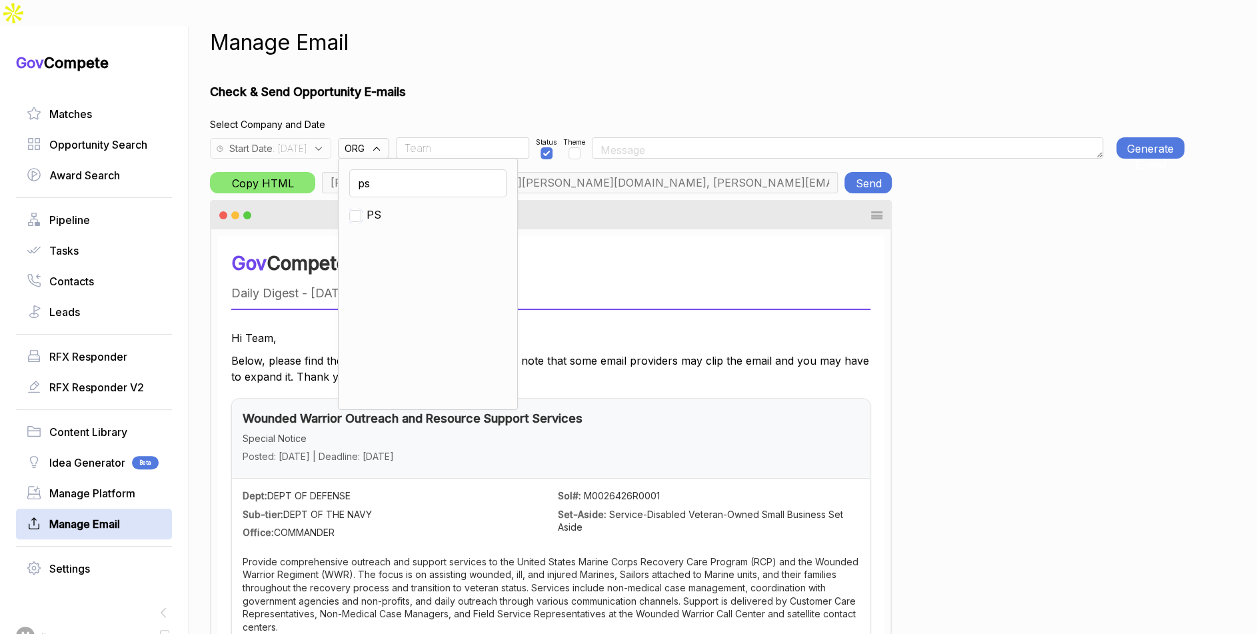
drag, startPoint x: 385, startPoint y: 189, endPoint x: 404, endPoint y: 173, distance: 25.1
click at [361, 210] on input "checkbox" at bounding box center [355, 216] width 12 height 12
checkbox input "true"
click at [476, 137] on input "Team" at bounding box center [462, 147] width 133 height 21
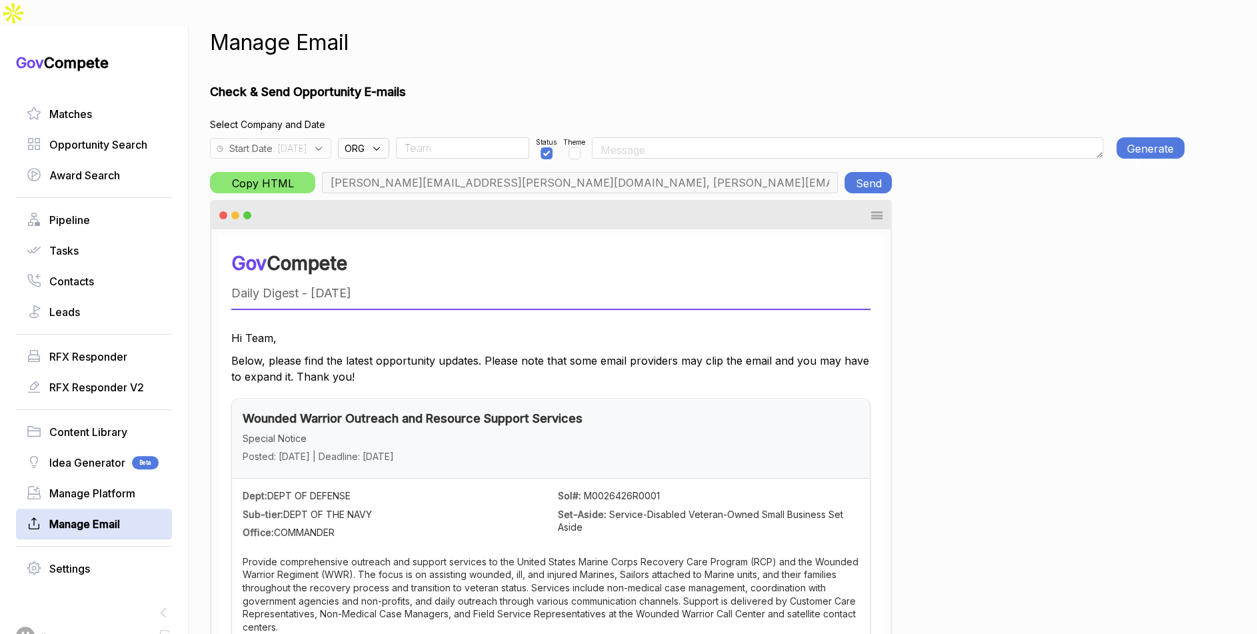
click at [476, 137] on input "Team" at bounding box center [462, 147] width 133 height 21
type input "rudy.delosreyes@pie-ps.com, max@macronometry.com, abigail@govcompete.com"
click at [1150, 137] on button "Generate E-mail" at bounding box center [1150, 147] width 68 height 21
click at [1154, 137] on button "Generate E-mail" at bounding box center [1150, 147] width 68 height 21
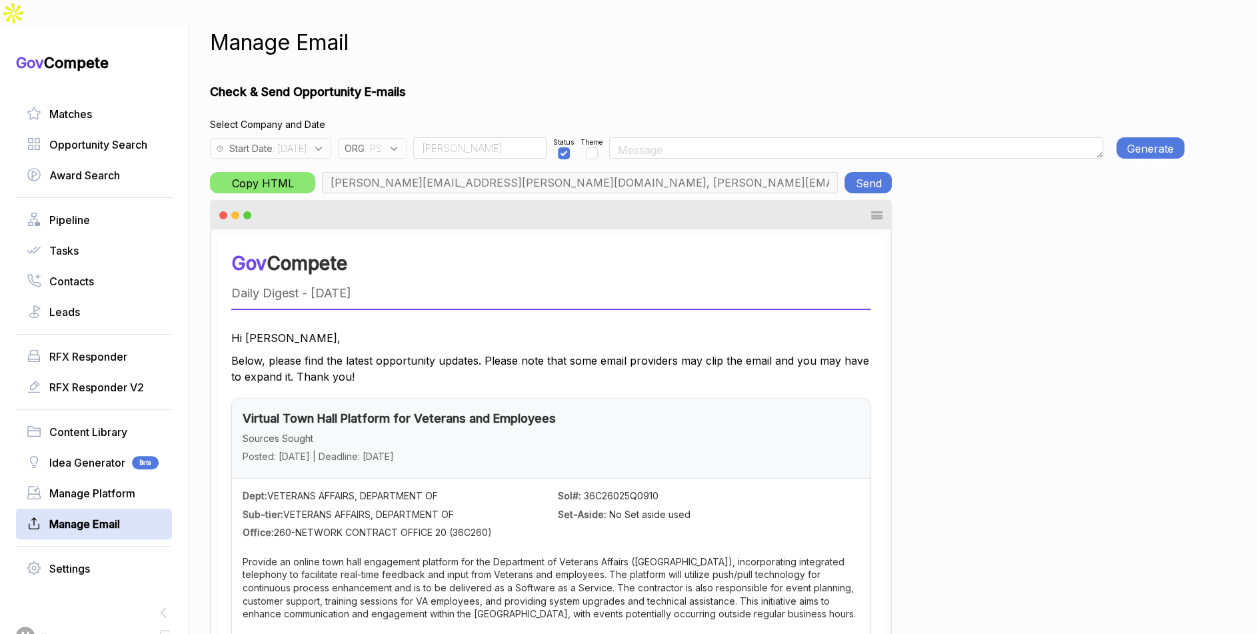
click at [1160, 137] on button "Generate E-mail" at bounding box center [1150, 147] width 68 height 21
click at [870, 172] on button "Send" at bounding box center [867, 182] width 47 height 21
click at [470, 137] on input "Rudy" at bounding box center [479, 147] width 133 height 21
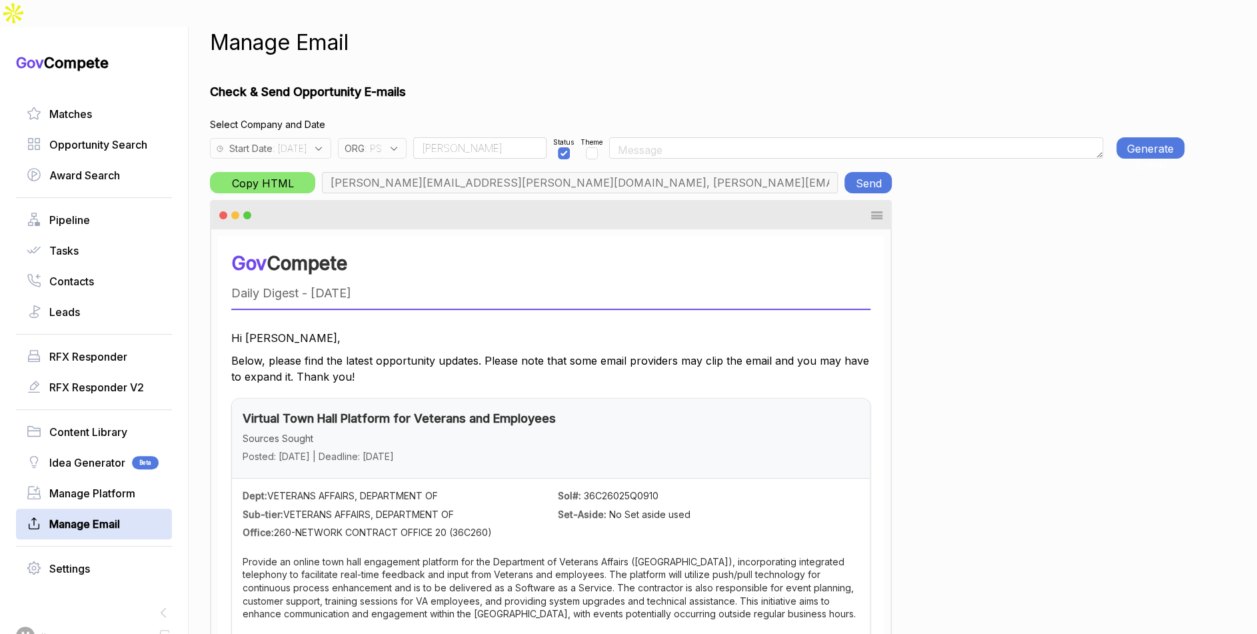
click at [470, 137] on input "Rudy" at bounding box center [479, 147] width 133 height 21
type input "Team"
click at [307, 141] on span ": 2025-09-15" at bounding box center [290, 148] width 34 height 14
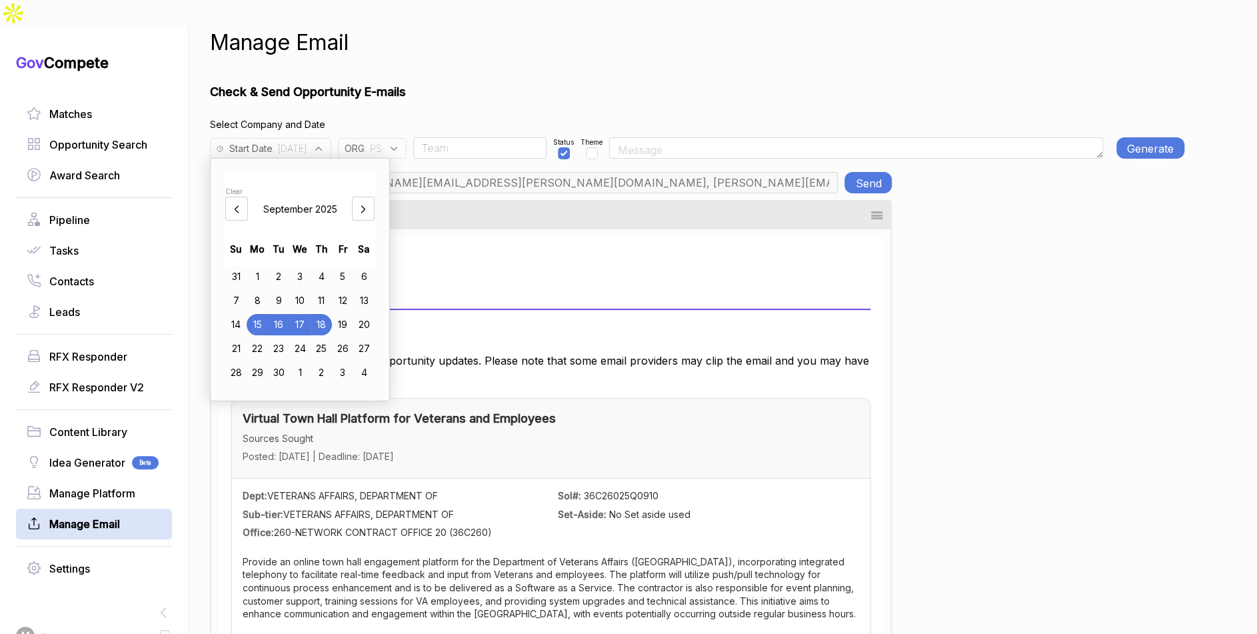
click at [494, 83] on h1 "Check & Send Opportunity E-mails" at bounding box center [697, 92] width 974 height 18
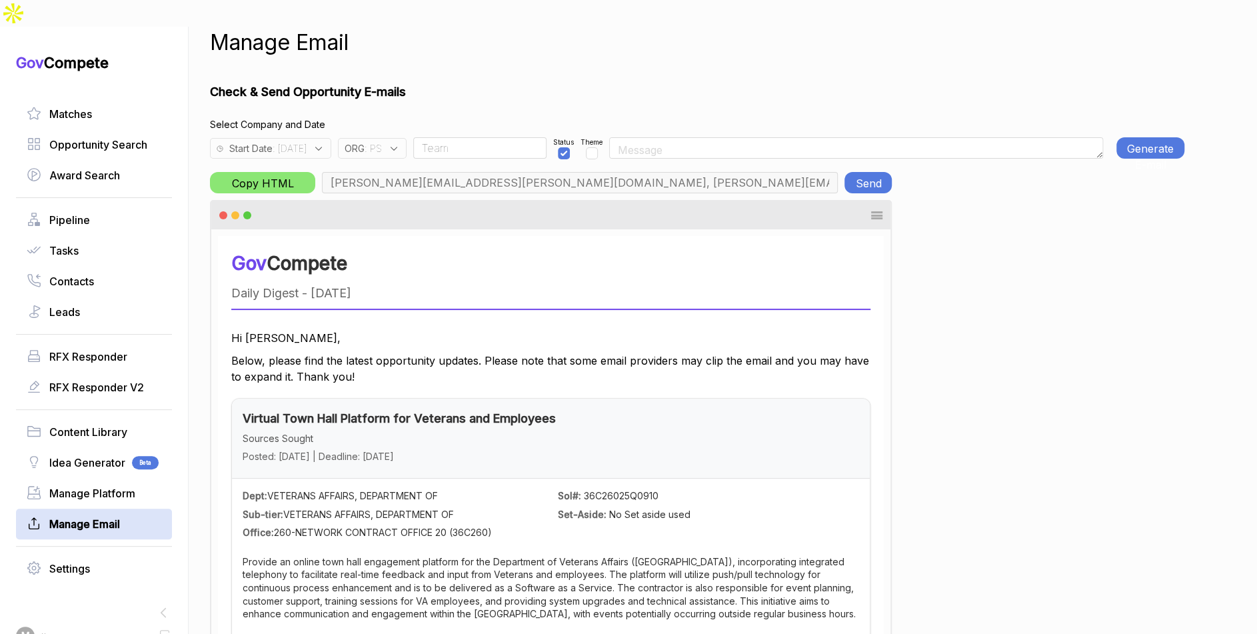
click at [1142, 137] on button "Generate E-mail" at bounding box center [1150, 147] width 68 height 21
click at [406, 138] on div "ORG : PS" at bounding box center [372, 148] width 69 height 21
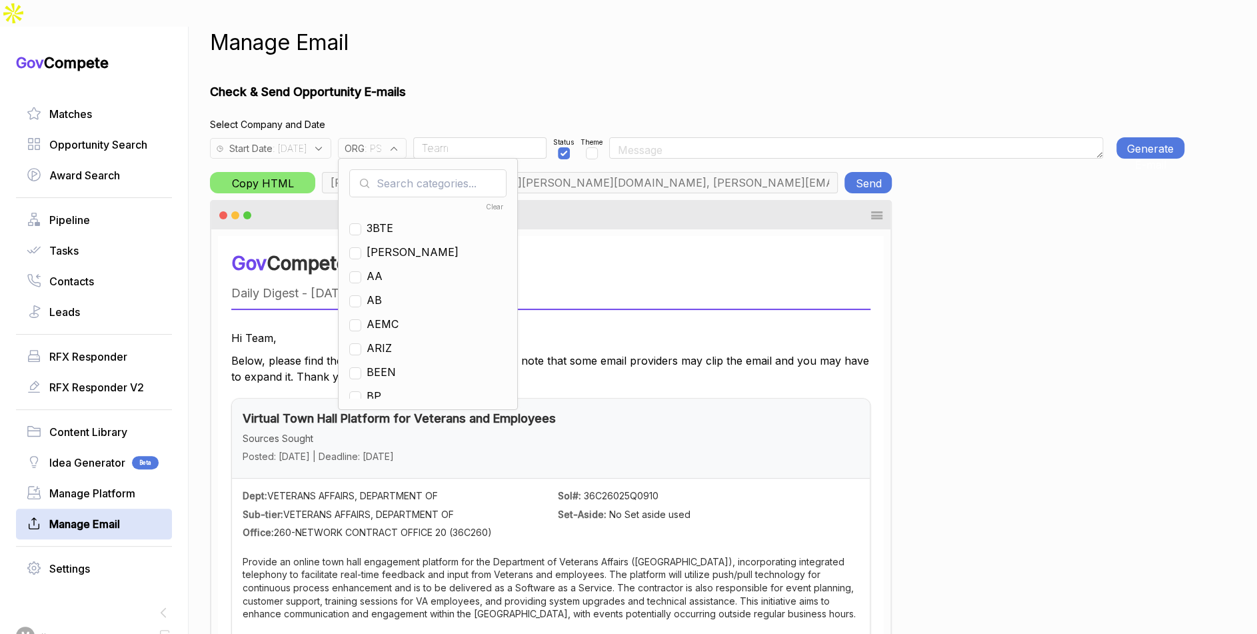
click at [422, 169] on input "text" at bounding box center [427, 183] width 157 height 28
checkbox input "true"
type input "ps"
drag, startPoint x: 386, startPoint y: 203, endPoint x: 393, endPoint y: 174, distance: 29.6
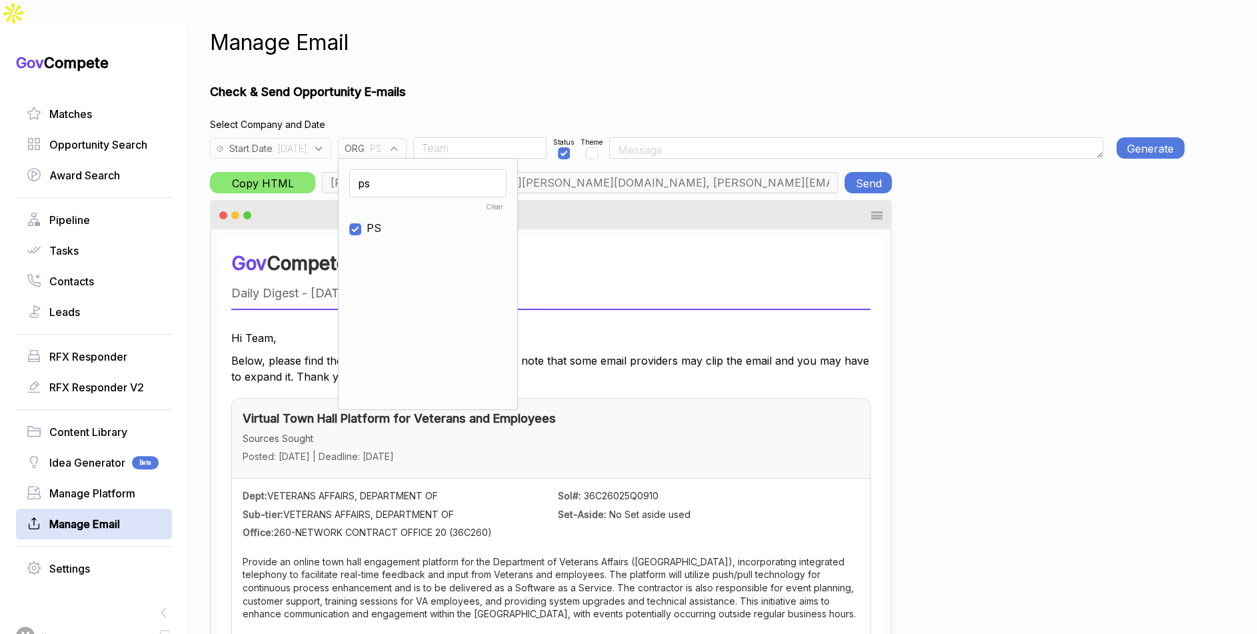
click at [361, 223] on input "checkbox" at bounding box center [355, 229] width 12 height 12
checkbox input "false"
click at [400, 169] on input "ps" at bounding box center [427, 183] width 157 height 28
type input "e"
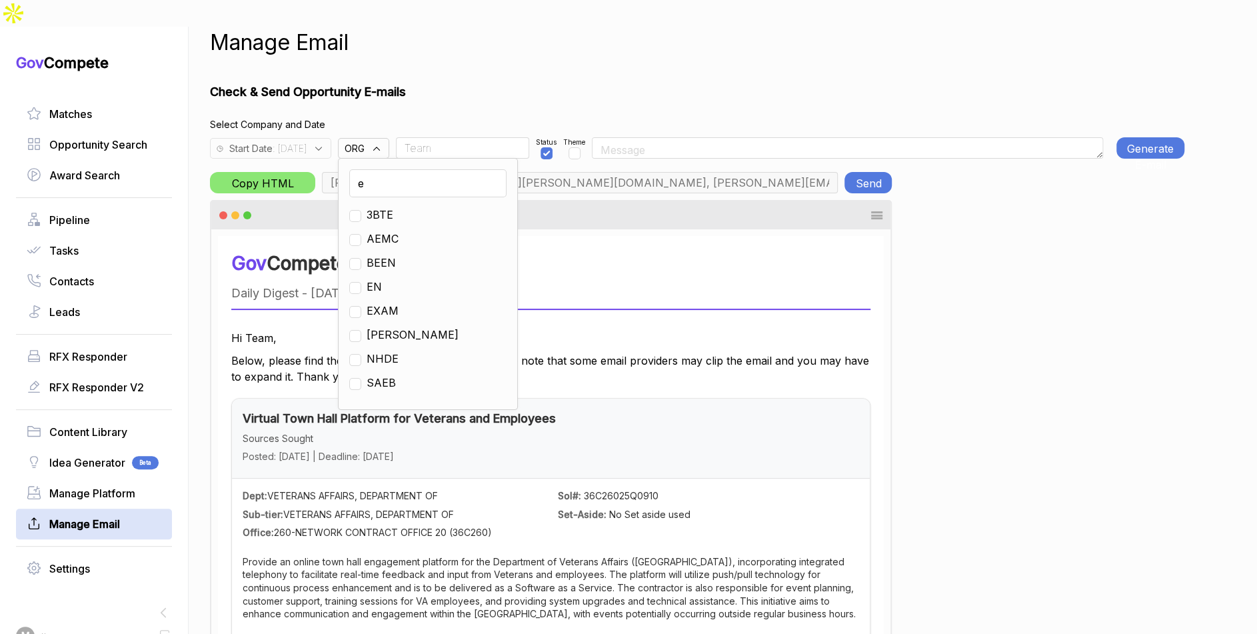
click at [382, 279] on span "EN" at bounding box center [374, 287] width 15 height 16
checkbox input "true"
click at [524, 117] on h4 "Select Company and Date" at bounding box center [697, 124] width 974 height 14
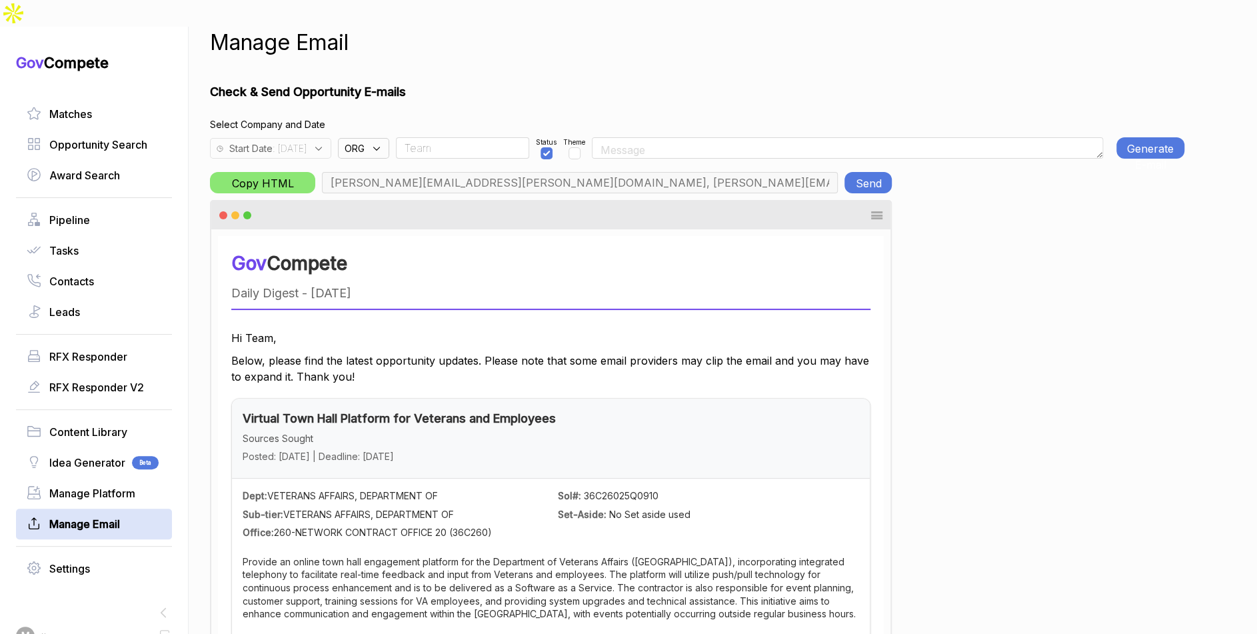
type input "max@macronometry.com, pwilson@ensembleconsultancy.com, nreyna@ensembleconsultan…"
click at [406, 138] on div "ORG : EN" at bounding box center [372, 148] width 69 height 21
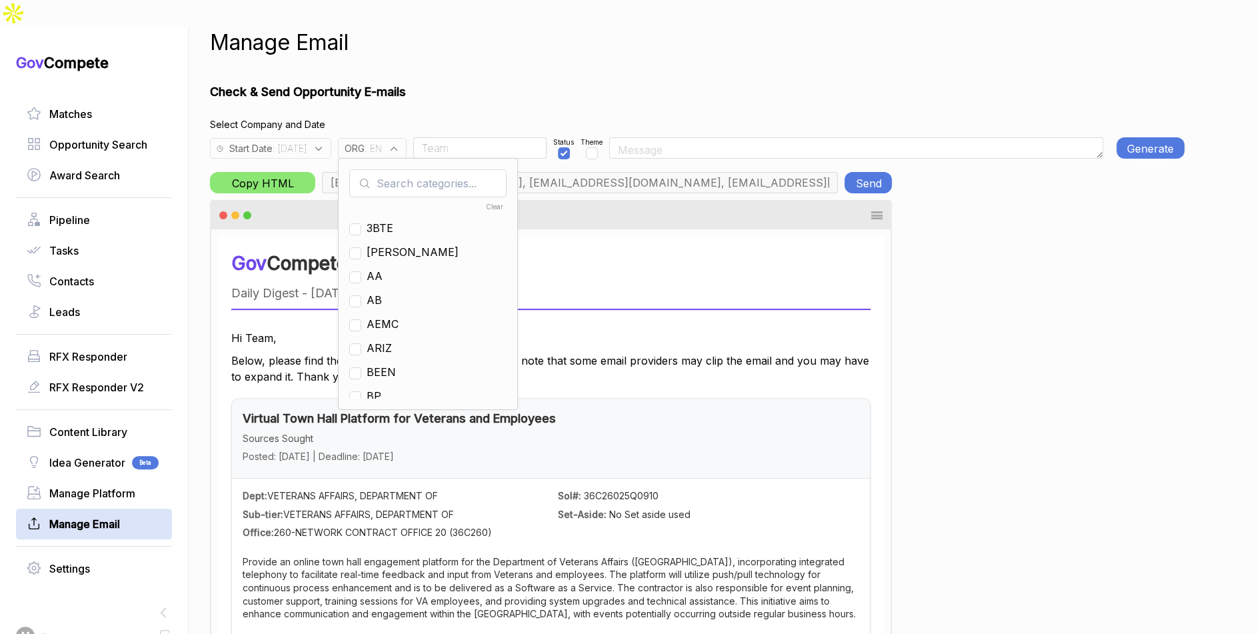
drag, startPoint x: 414, startPoint y: 125, endPoint x: 419, endPoint y: 163, distance: 37.6
click at [419, 169] on input "text" at bounding box center [427, 183] width 157 height 28
drag, startPoint x: 398, startPoint y: 269, endPoint x: 408, endPoint y: 200, distance: 70.1
click at [382, 292] on span "EN" at bounding box center [374, 300] width 15 height 16
checkbox input "false"
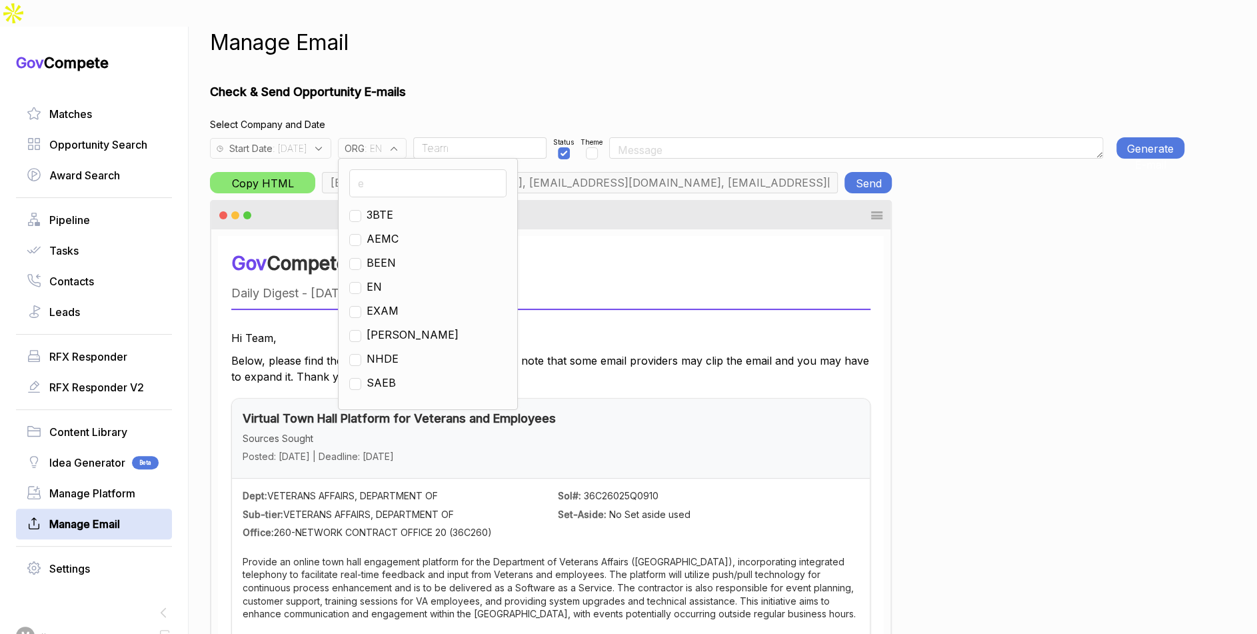
click at [412, 169] on input "e" at bounding box center [427, 183] width 157 height 28
type input "ja"
click at [361, 210] on input "checkbox" at bounding box center [355, 216] width 12 height 12
checkbox input "true"
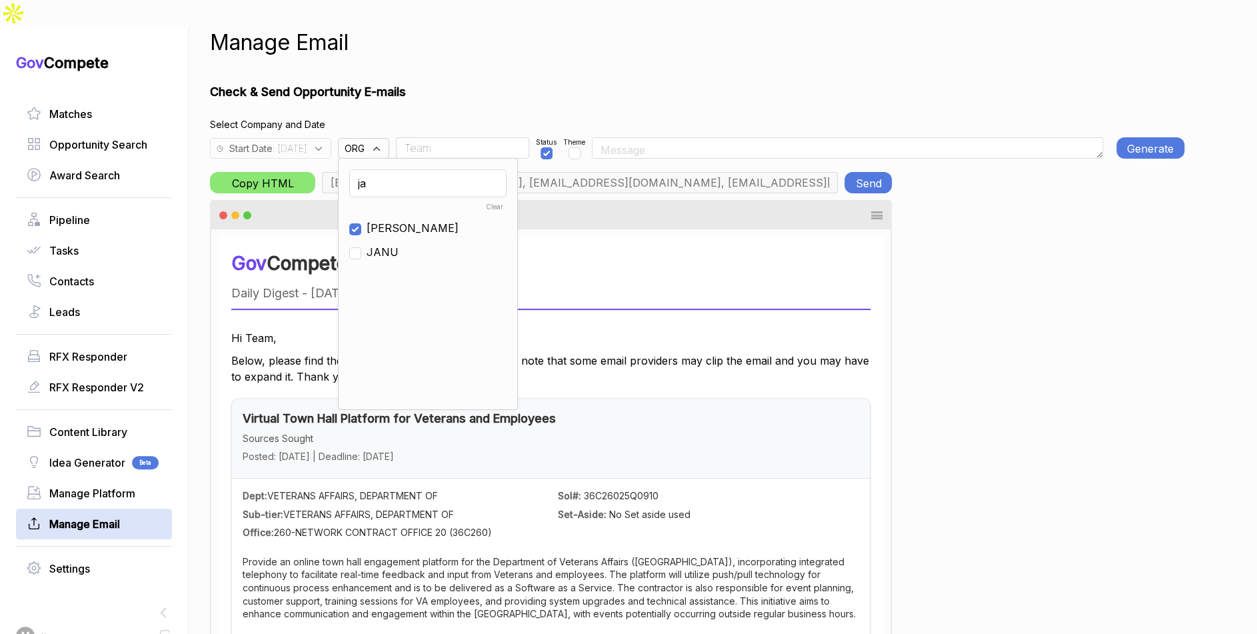
click at [484, 83] on h1 "Check & Send Opportunity E-mails" at bounding box center [697, 92] width 974 height 18
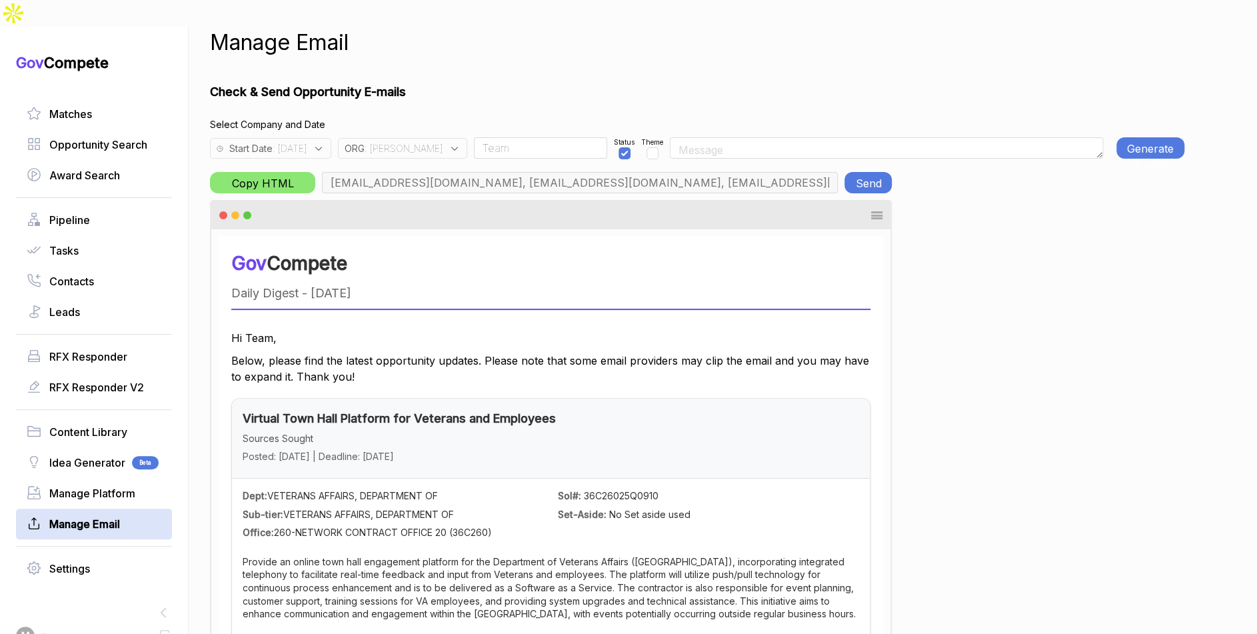
type input "m.pulk@janus-ag.com, a.jones@janus-ag.com, t.davis@janus-ag.com, j.milstead@jan…"
click at [1162, 137] on button "Generate E-mail" at bounding box center [1150, 147] width 68 height 21
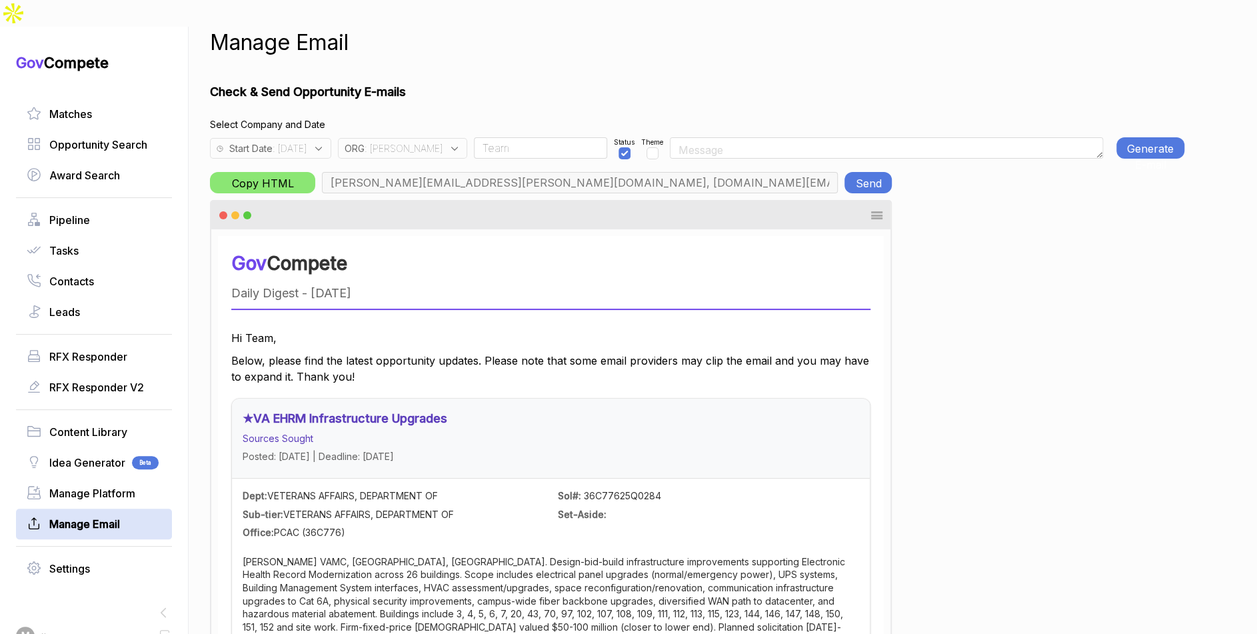
click at [1149, 137] on button "Generate E-mail" at bounding box center [1150, 147] width 68 height 21
click at [861, 172] on button "Send" at bounding box center [867, 182] width 47 height 21
click at [419, 138] on div "ORG : JA" at bounding box center [402, 148] width 129 height 21
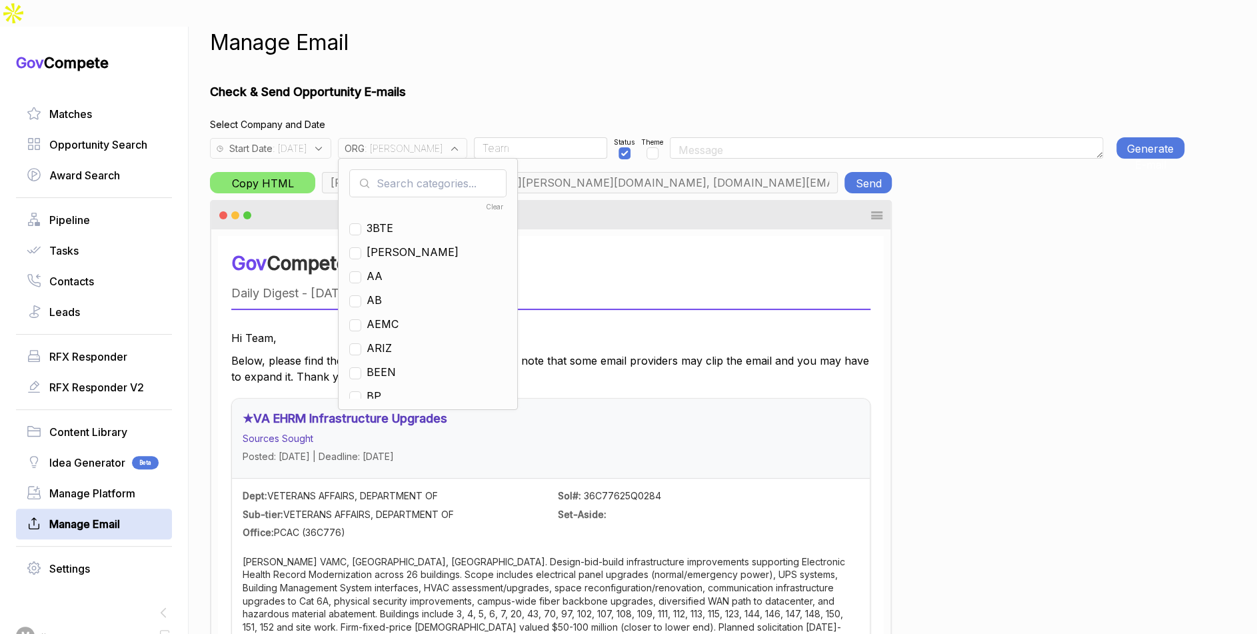
click at [538, 47] on div "Manage Email Check & Send Opportunity E-mails Select Company and Date Start Dat…" at bounding box center [697, 344] width 974 height 634
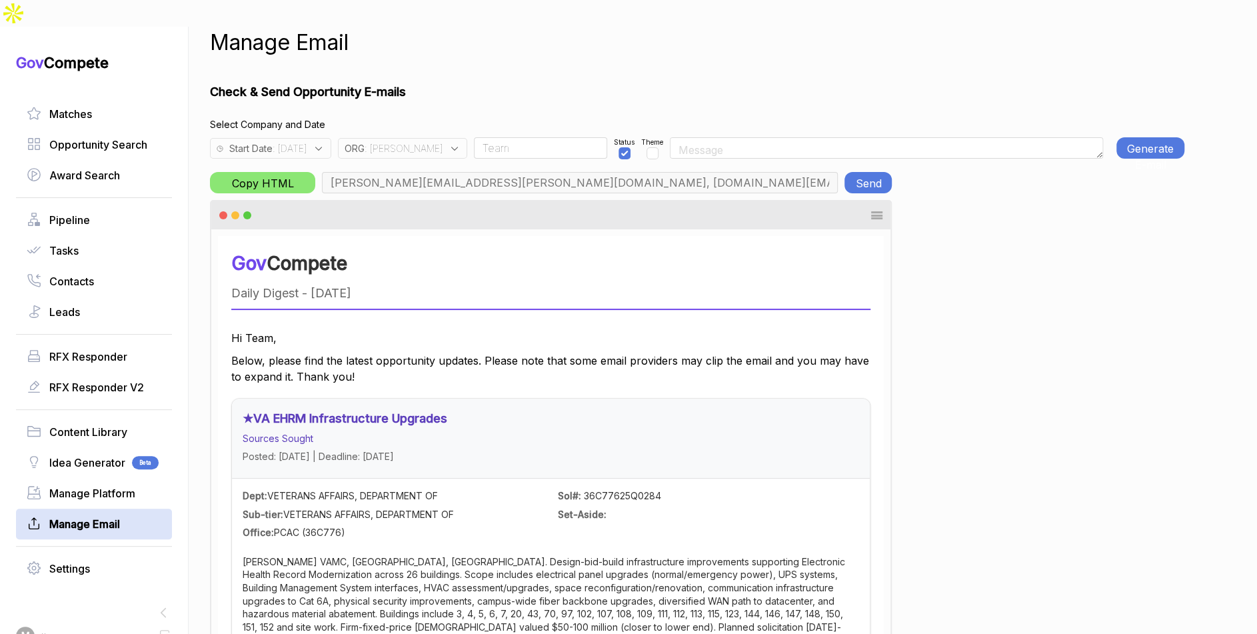
drag, startPoint x: 385, startPoint y: 119, endPoint x: 407, endPoint y: 129, distance: 24.2
click at [365, 141] on span "ORG" at bounding box center [355, 148] width 20 height 14
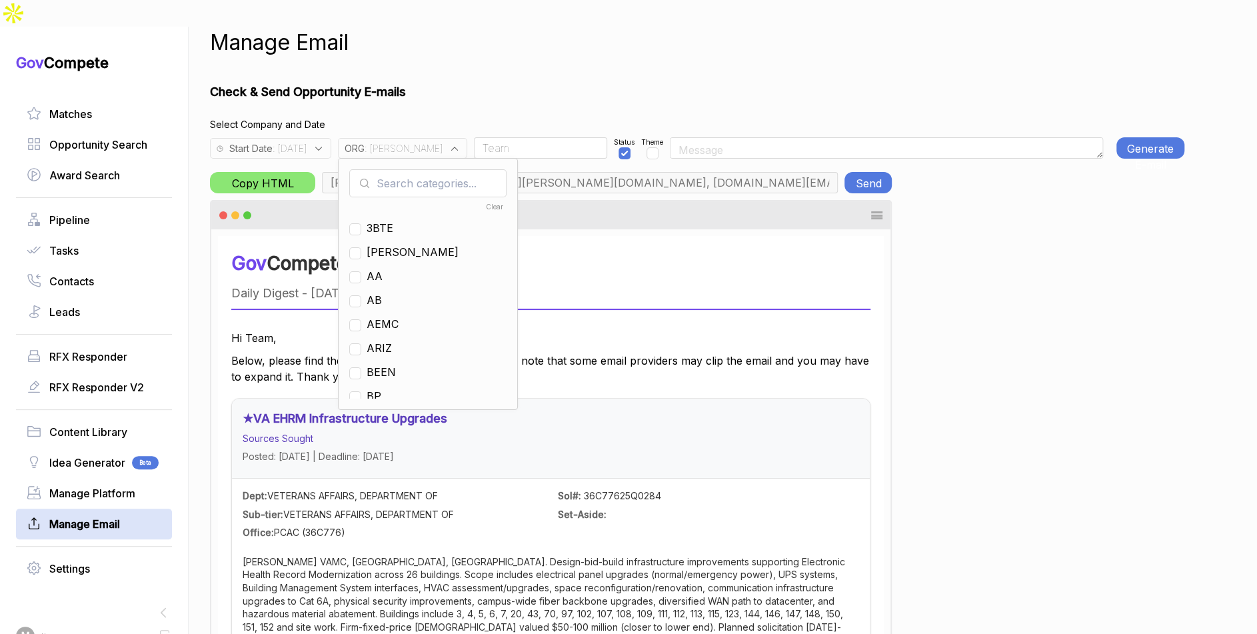
click at [434, 169] on input "text" at bounding box center [427, 183] width 157 height 28
checkbox input "true"
type input "ja"
drag, startPoint x: 399, startPoint y: 204, endPoint x: 402, endPoint y: 181, distance: 23.5
click at [400, 220] on span "[PERSON_NAME]" at bounding box center [413, 228] width 92 height 16
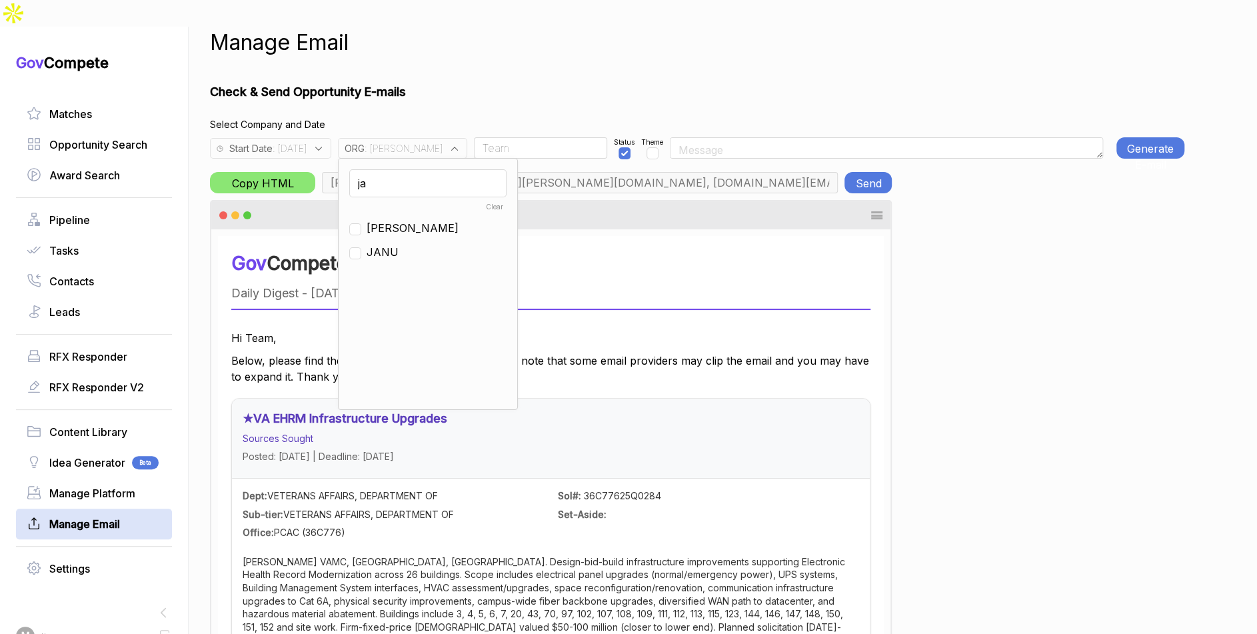
checkbox input "false"
click at [407, 169] on input "ja" at bounding box center [427, 183] width 157 height 28
type input "e"
click at [382, 279] on span "EN" at bounding box center [374, 287] width 15 height 16
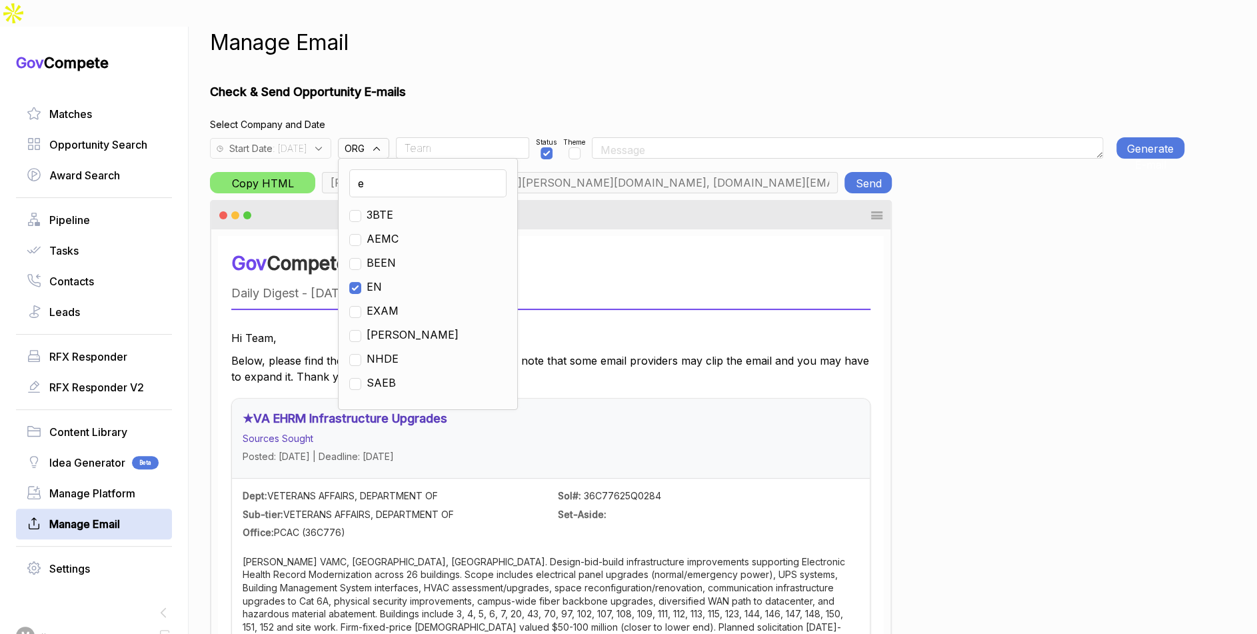
checkbox input "true"
click at [472, 83] on h1 "Check & Send Opportunity E-mails" at bounding box center [697, 92] width 974 height 18
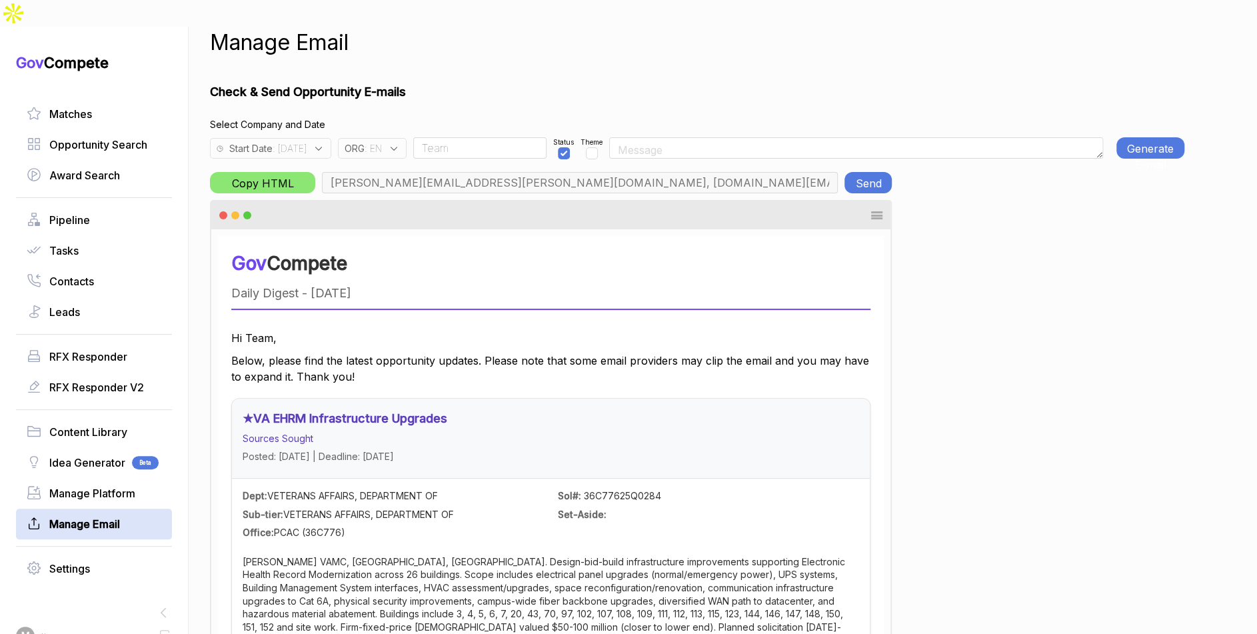
type input "max@macronometry.com, pwilson@ensembleconsultancy.com, nreyna@ensembleconsultan…"
click at [1168, 137] on button "Generate E-mail" at bounding box center [1150, 147] width 68 height 21
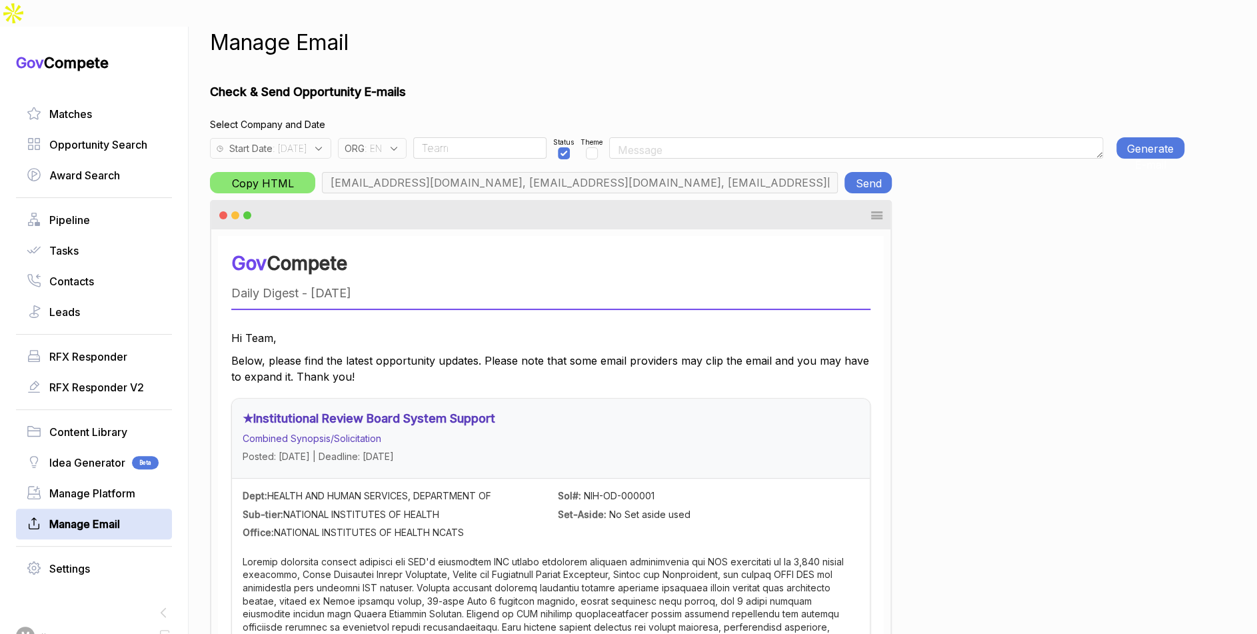
click at [1157, 137] on button "Generate E-mail" at bounding box center [1150, 147] width 68 height 21
click at [1131, 137] on button "Generate E-mail" at bounding box center [1150, 147] width 68 height 21
click at [880, 172] on button "Send" at bounding box center [867, 182] width 47 height 21
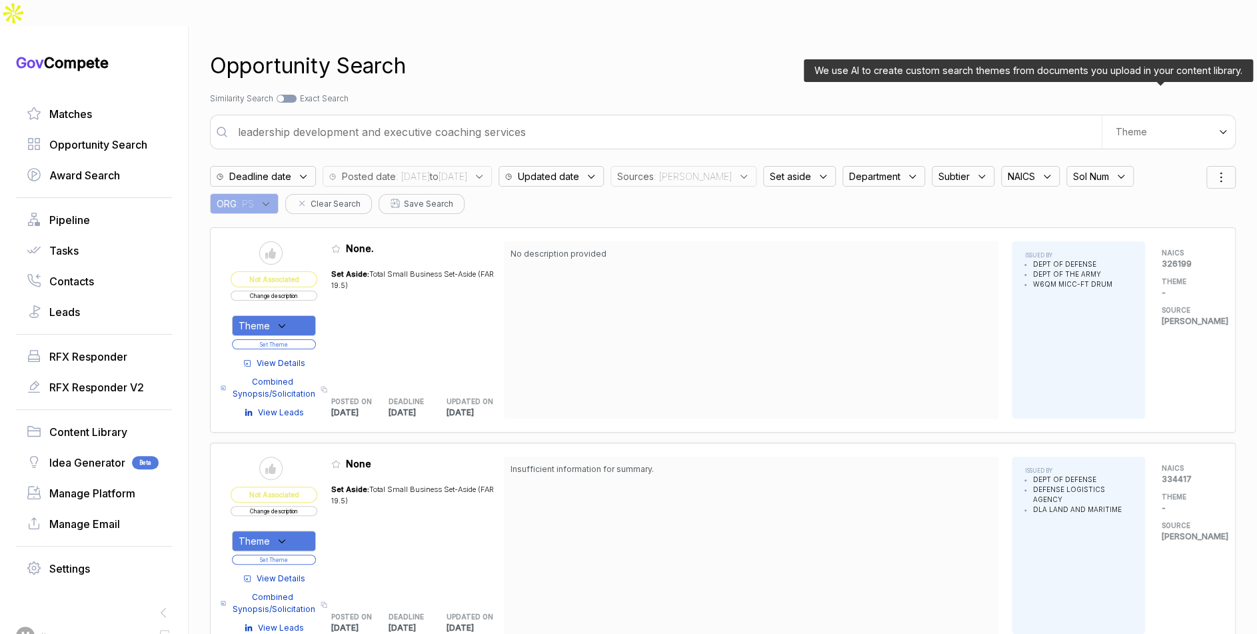
click at [1140, 115] on div "Theme" at bounding box center [1168, 131] width 133 height 33
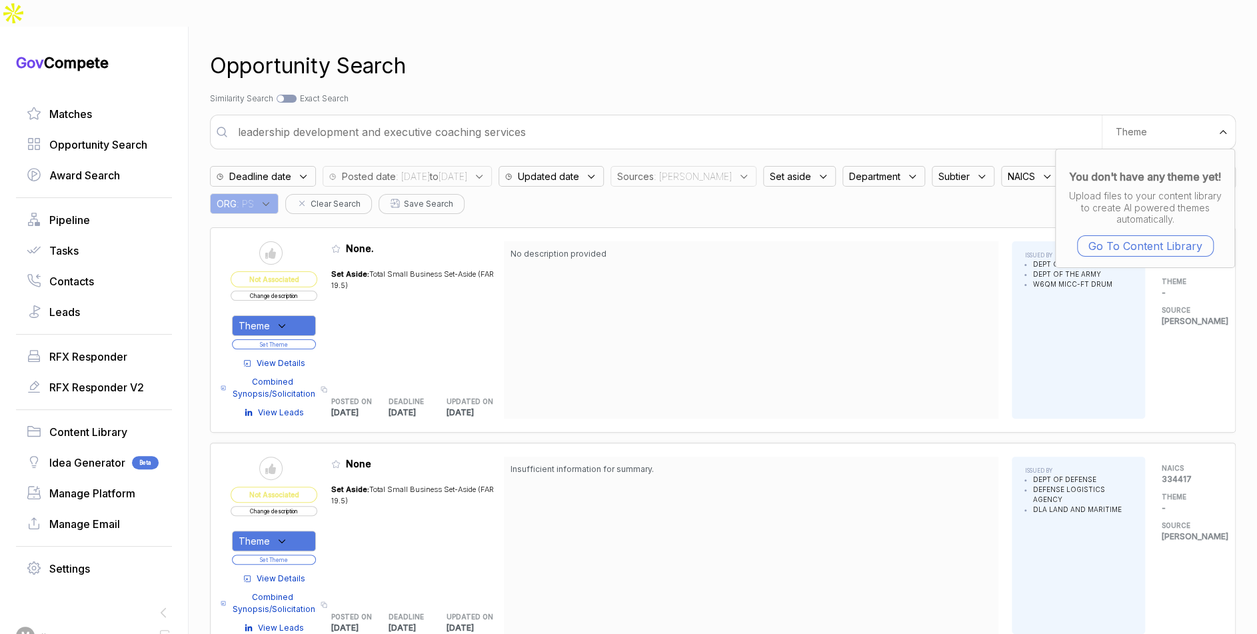
click at [893, 119] on input "leadership development and executive coaching services" at bounding box center [666, 132] width 872 height 27
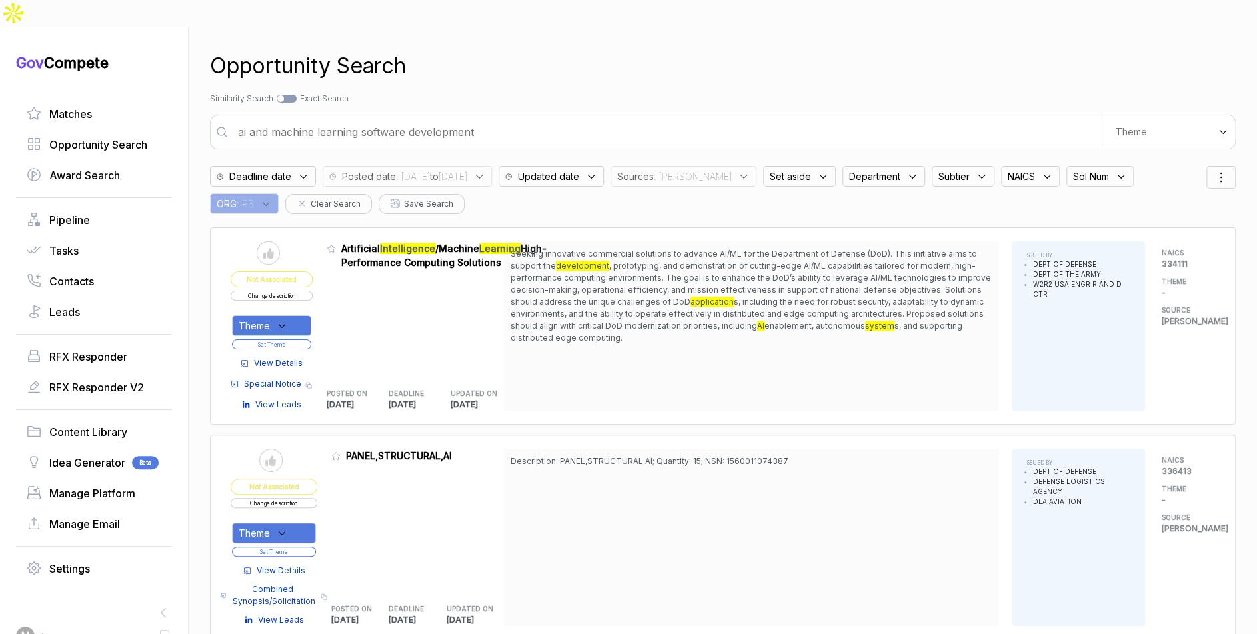
type input "ai and machine learning software development"
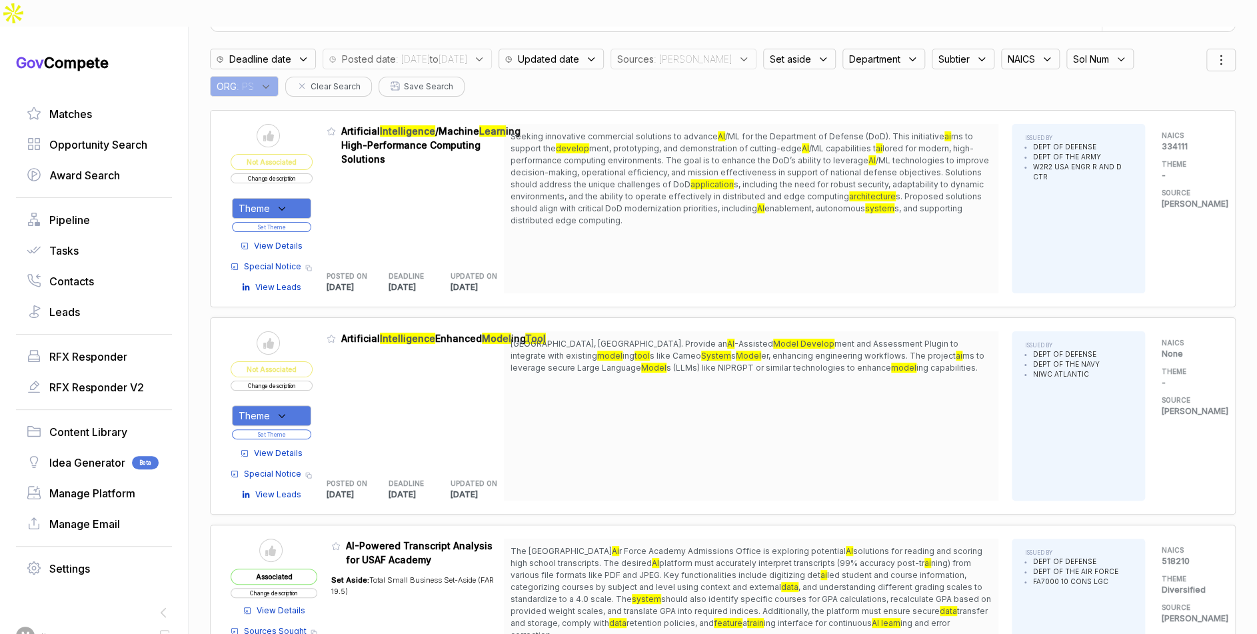
scroll to position [119, 0]
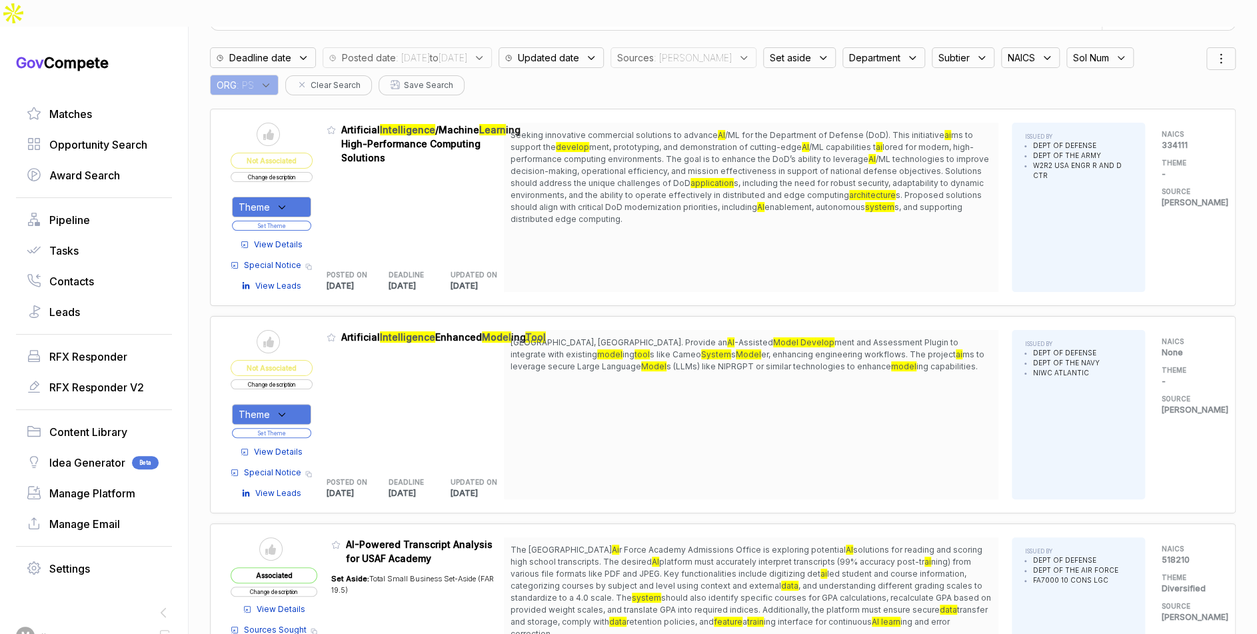
click at [297, 446] on span "View Details" at bounding box center [278, 452] width 49 height 12
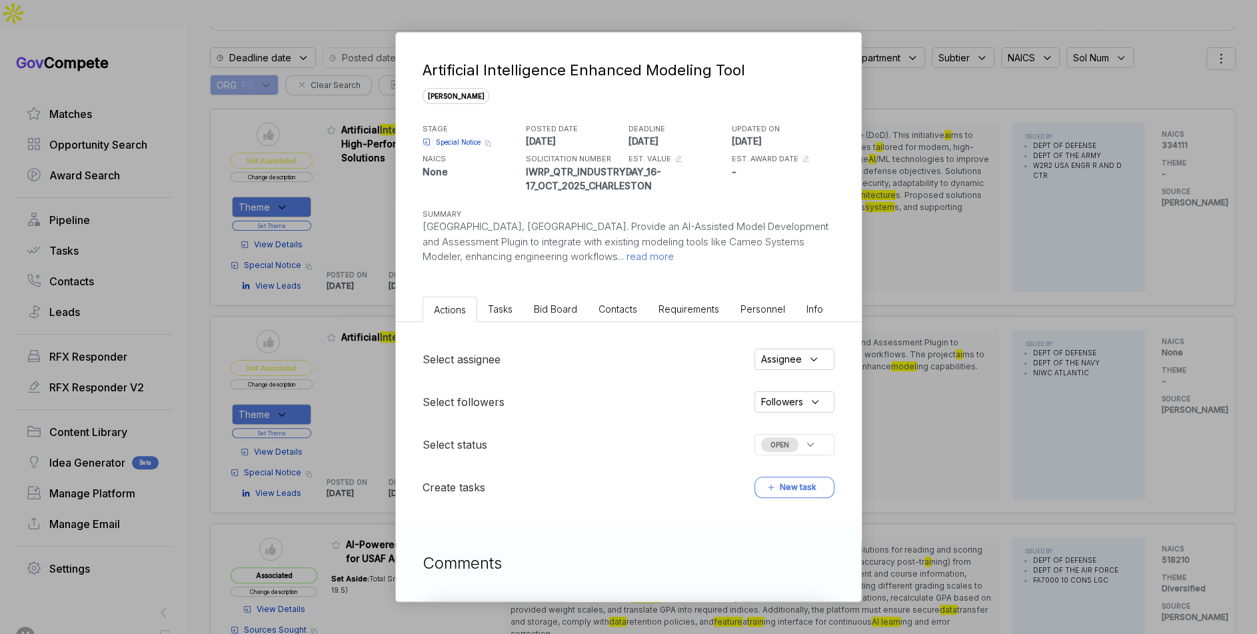
click at [569, 303] on span "Bid Board" at bounding box center [555, 308] width 43 height 11
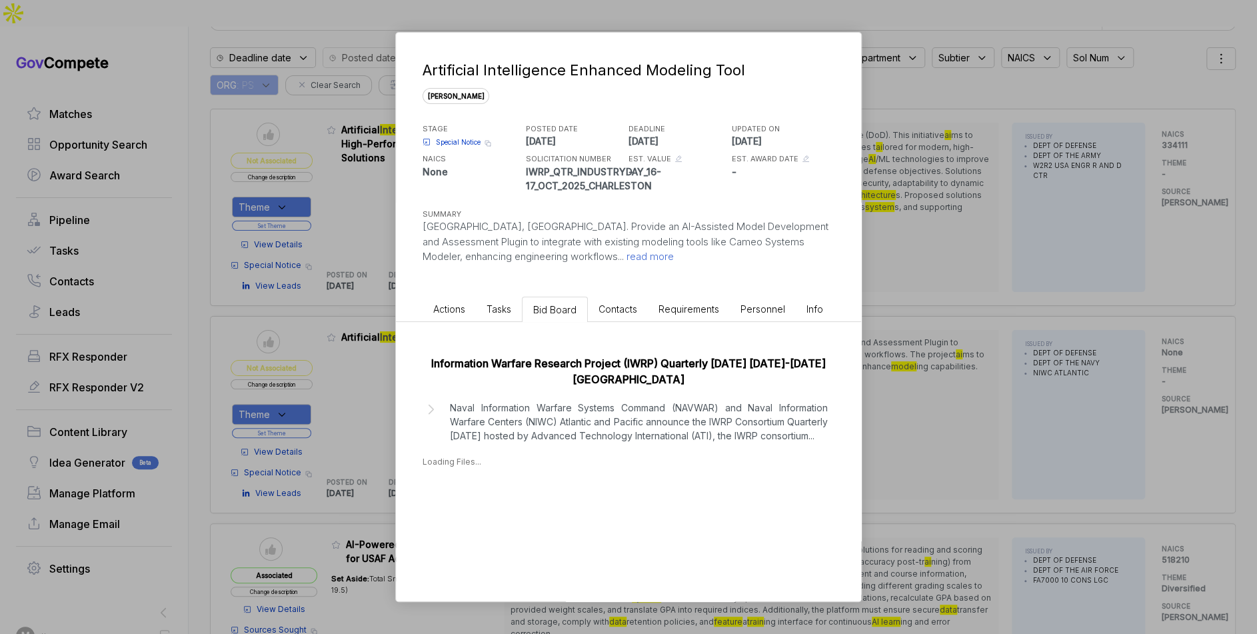
click at [720, 422] on p "Naval Information Warfare Systems Command (NAVWAR) and Naval Information Warfar…" at bounding box center [639, 421] width 378 height 42
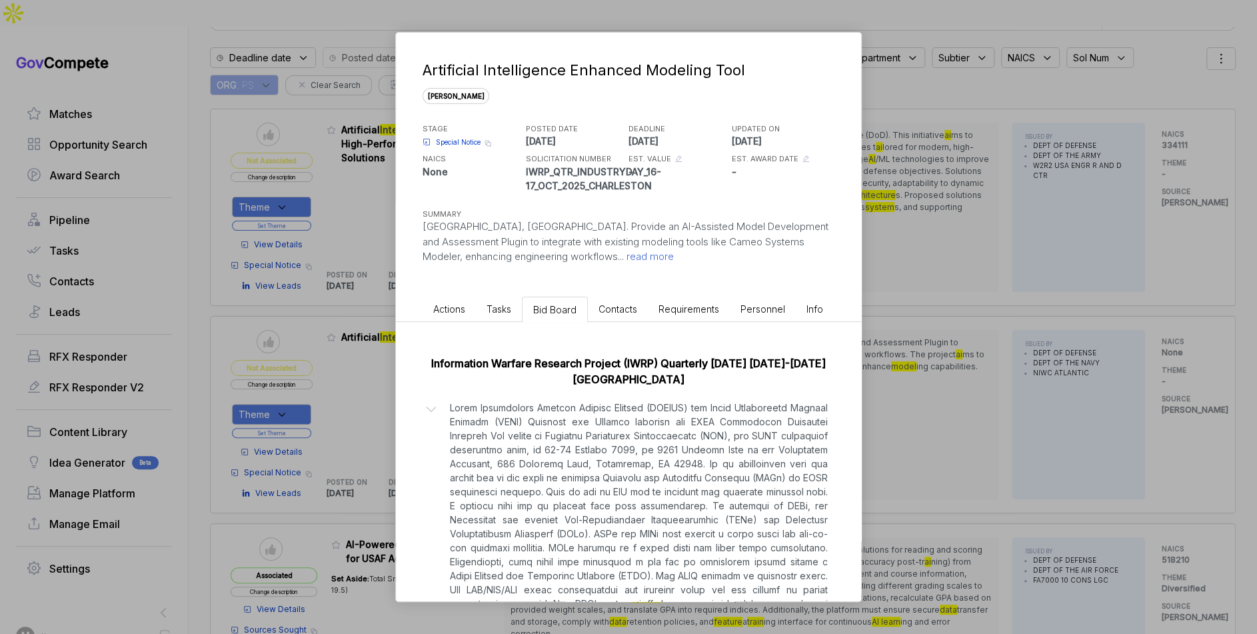
click at [886, 413] on div "Artificial Intelligence Enhanced Modeling Tool [PERSON_NAME] STAGE Special Noti…" at bounding box center [628, 317] width 1257 height 634
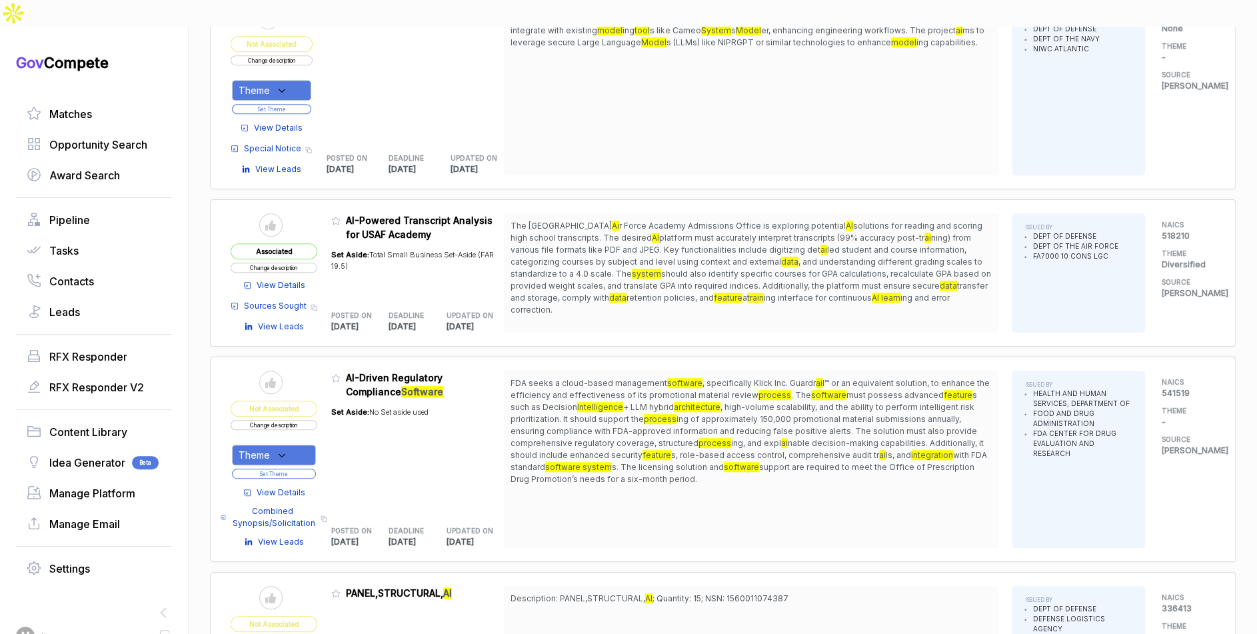
scroll to position [445, 0]
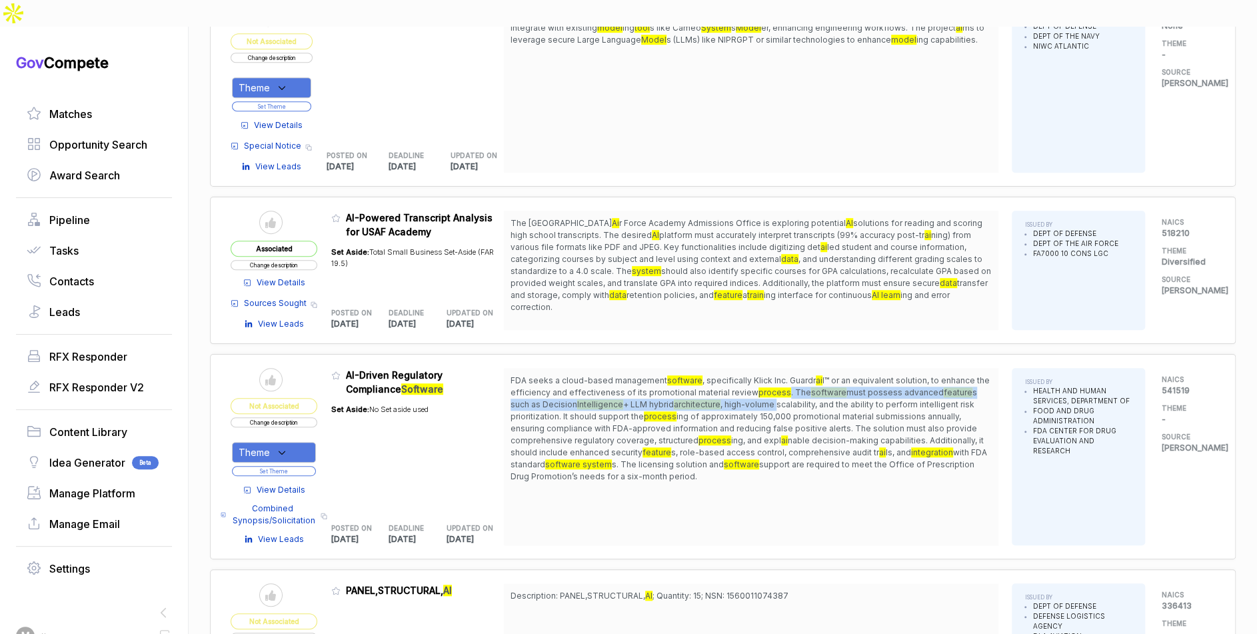
drag, startPoint x: 779, startPoint y: 358, endPoint x: 785, endPoint y: 379, distance: 21.5
click at [784, 376] on span "FDA seeks a cloud-based management software , specifically Klick Inc. Guardr ai…" at bounding box center [750, 429] width 481 height 108
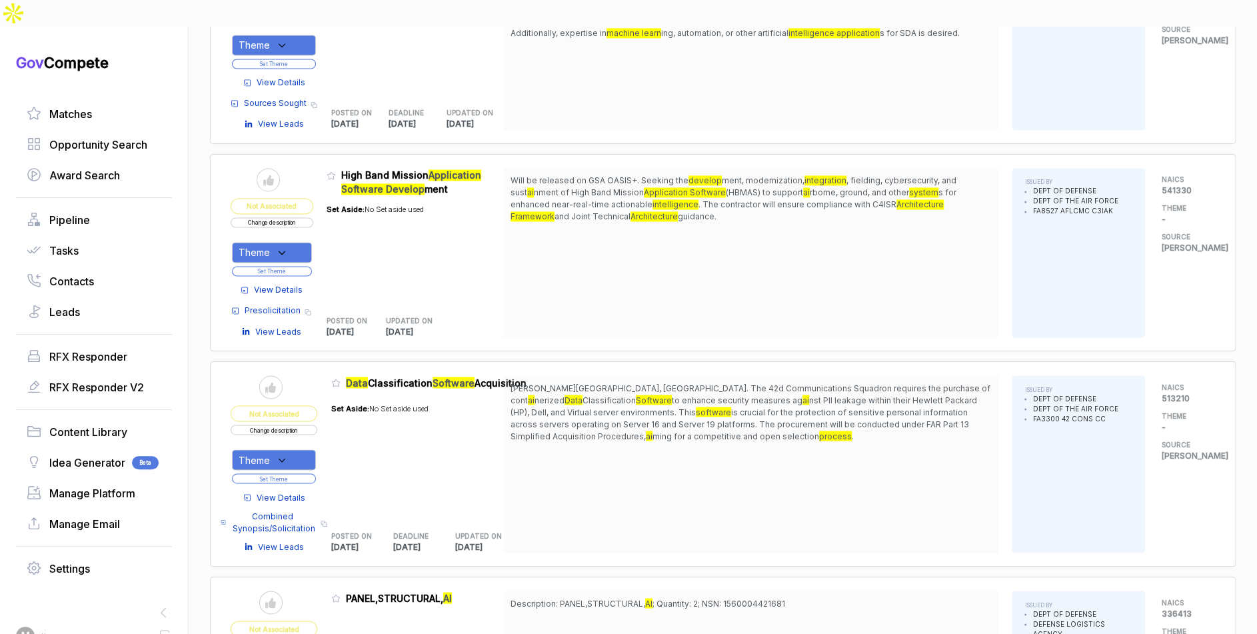
scroll to position [1402, 0]
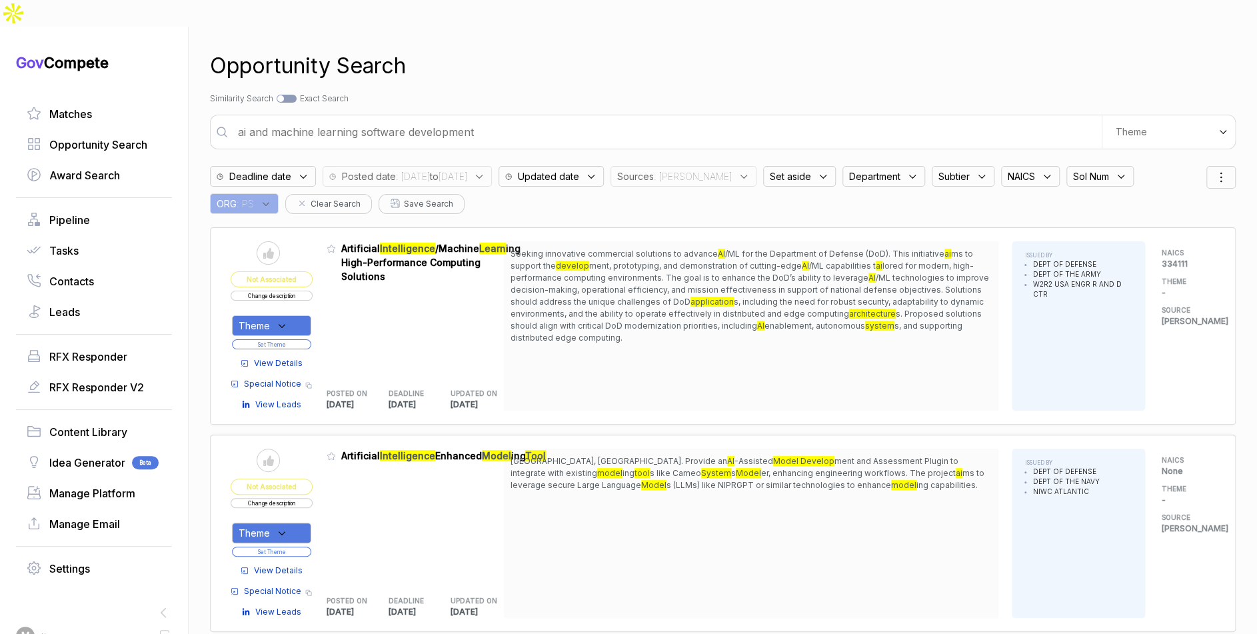
drag, startPoint x: 808, startPoint y: 143, endPoint x: 800, endPoint y: 155, distance: 14.3
click at [817, 171] on icon at bounding box center [823, 177] width 12 height 12
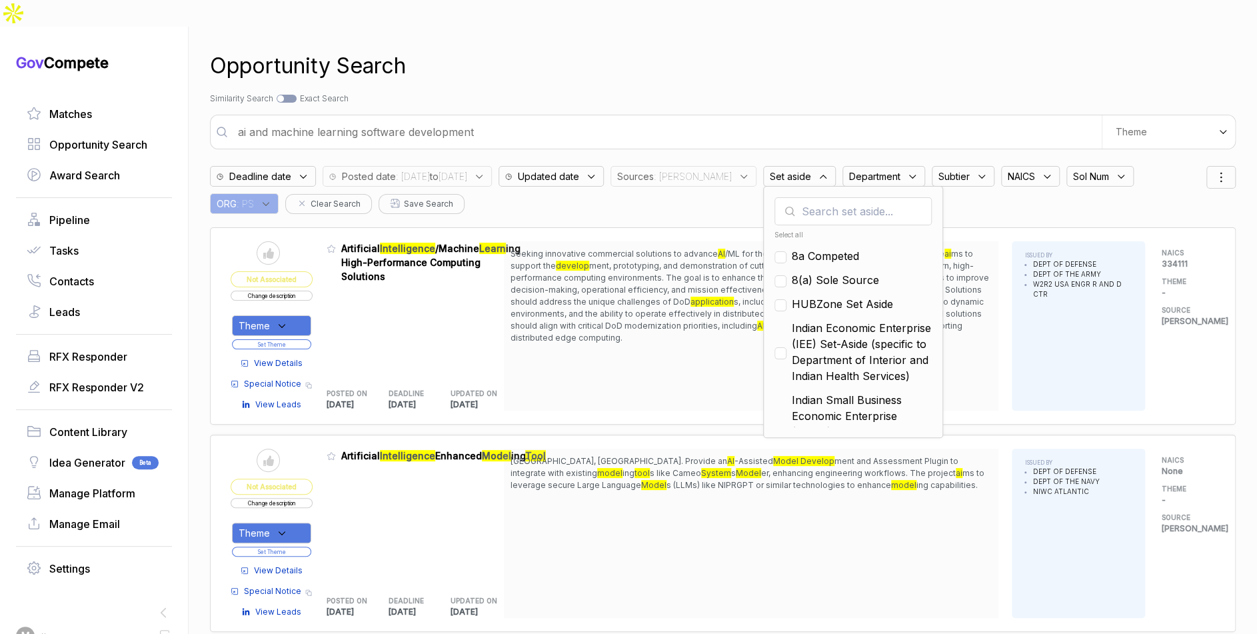
drag, startPoint x: 817, startPoint y: 225, endPoint x: 816, endPoint y: 242, distance: 16.7
click at [816, 248] on span "8a Competed" at bounding box center [825, 256] width 67 height 16
checkbox input "true"
click at [815, 272] on span "8(a) Sole Source" at bounding box center [835, 280] width 87 height 16
checkbox input "true"
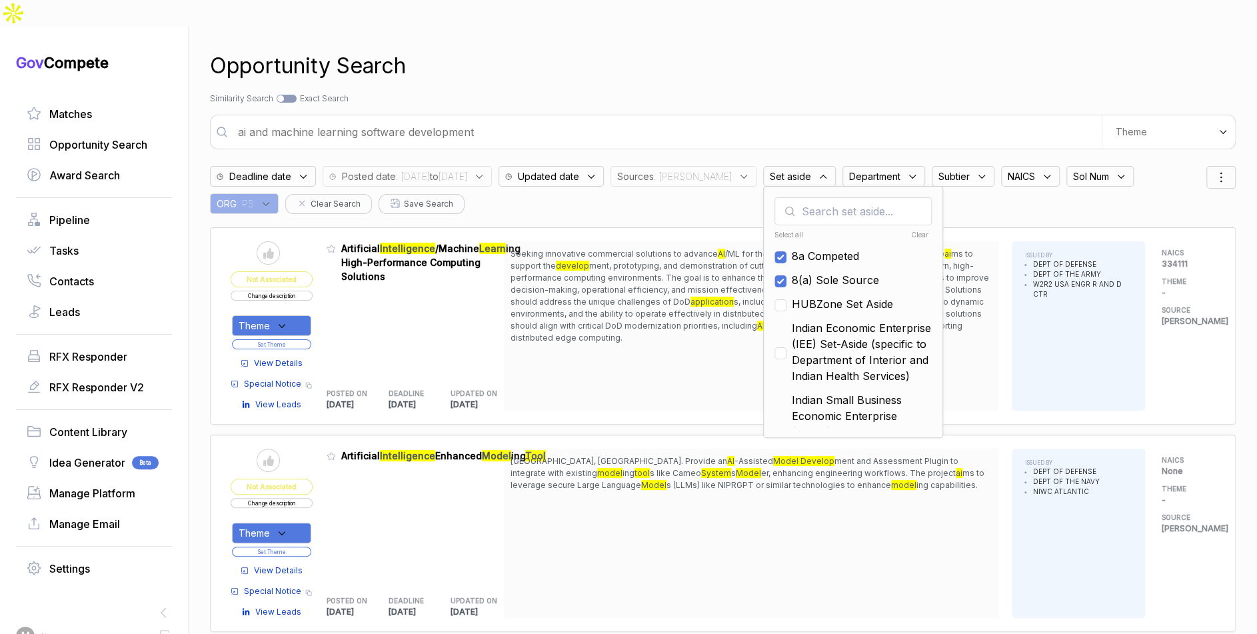
drag, startPoint x: 815, startPoint y: 273, endPoint x: 814, endPoint y: 301, distance: 28.0
click at [815, 296] on span "HUBZone Set Aside" at bounding box center [842, 304] width 101 height 16
checkbox input "true"
drag, startPoint x: 814, startPoint y: 319, endPoint x: 818, endPoint y: 364, distance: 45.6
click at [814, 321] on span "Indian Economic Enterprise (IEE) Set-Aside (specific to Department of Interior …" at bounding box center [862, 352] width 140 height 64
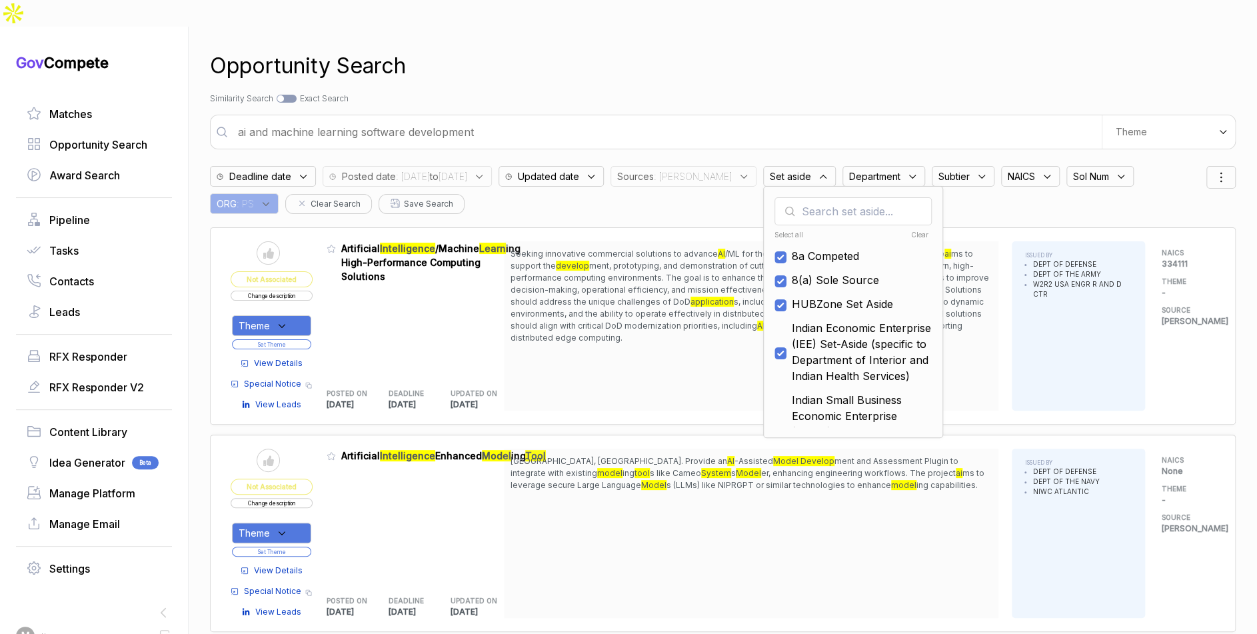
checkbox input "true"
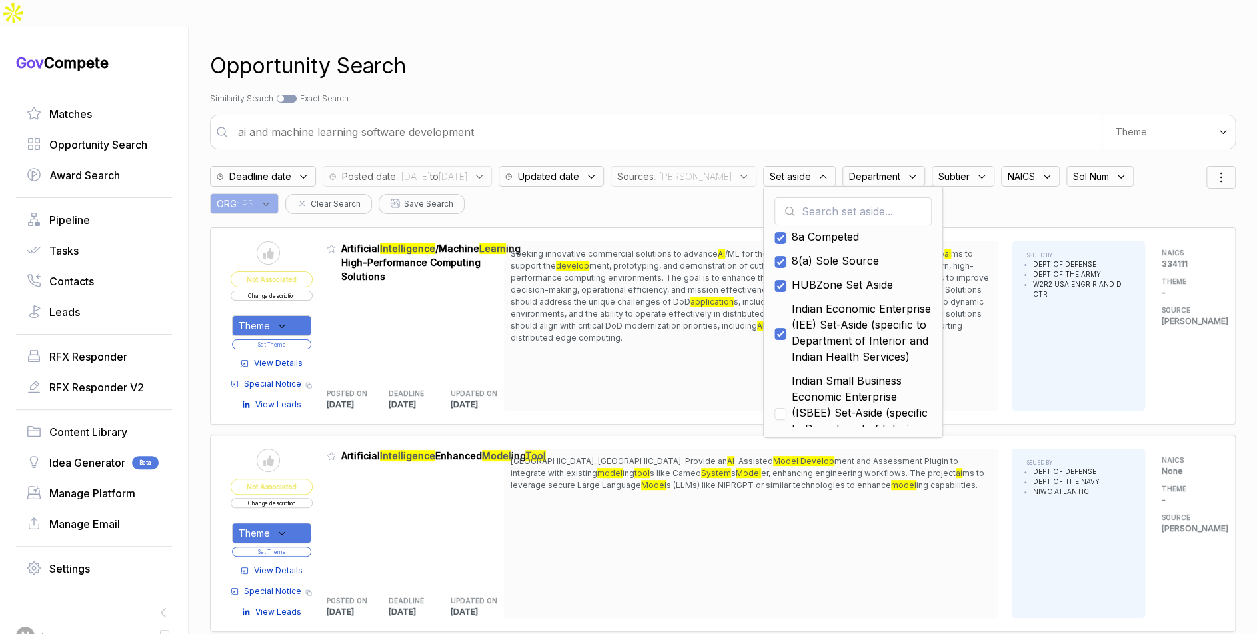
click at [830, 379] on span "Indian Small Business Economic Enterprise (ISBEE) Set-Aside (specific to Depart…" at bounding box center [862, 413] width 140 height 80
checkbox input "true"
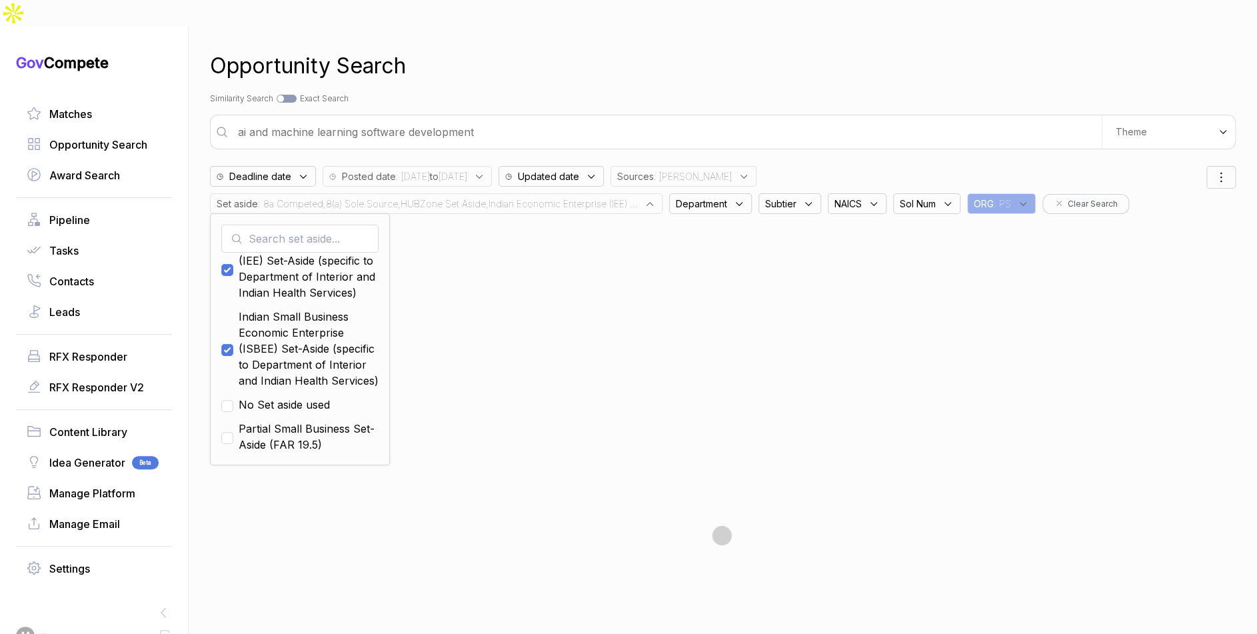
scroll to position [102, 0]
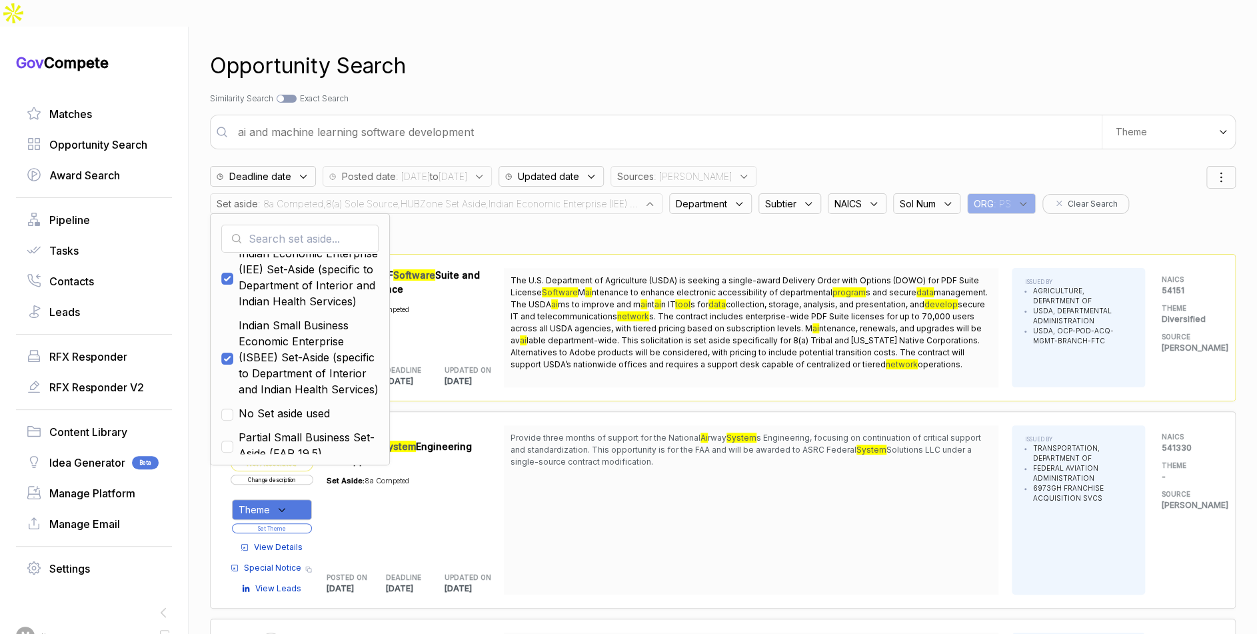
click at [624, 50] on div "Opportunity Search" at bounding box center [723, 66] width 1026 height 32
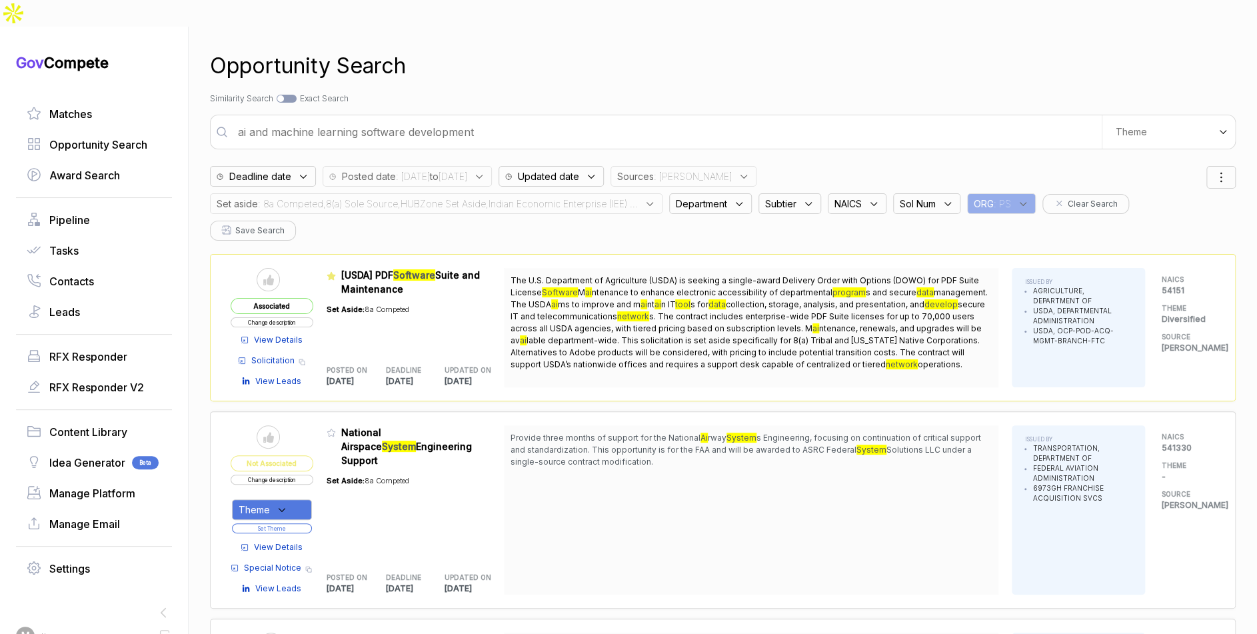
click at [584, 197] on span ": 8a Competed,8(a) Sole Source,HUBZone Set Aside,Indian Economic Enterprise (IE…" at bounding box center [448, 204] width 380 height 14
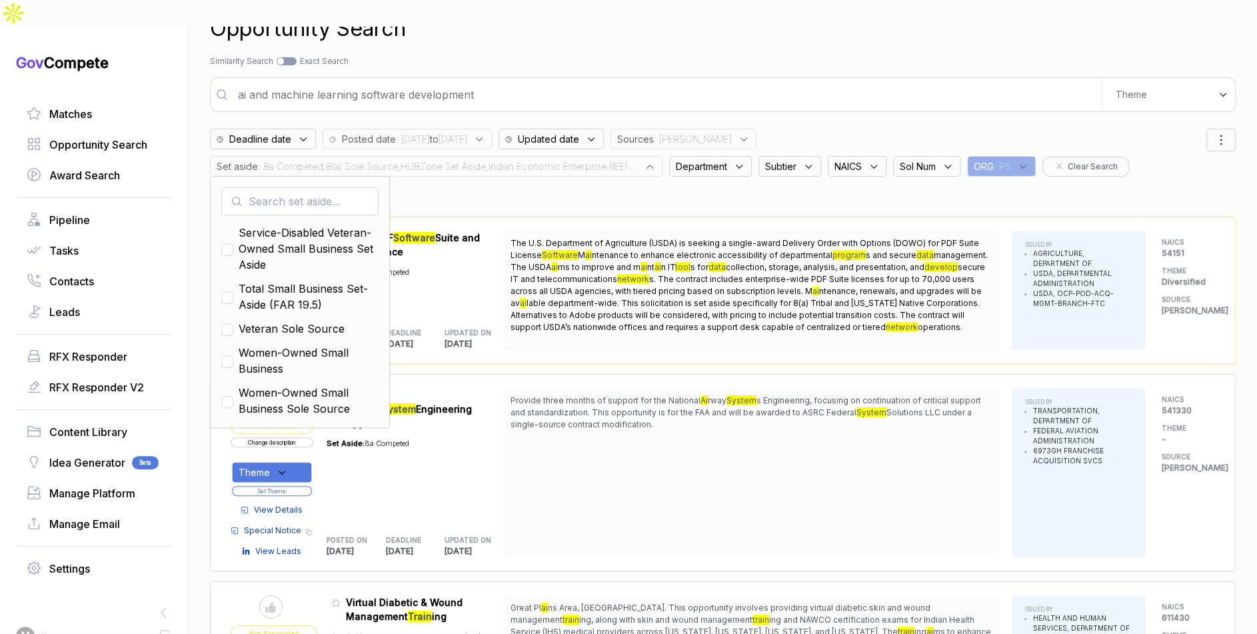
scroll to position [109, 0]
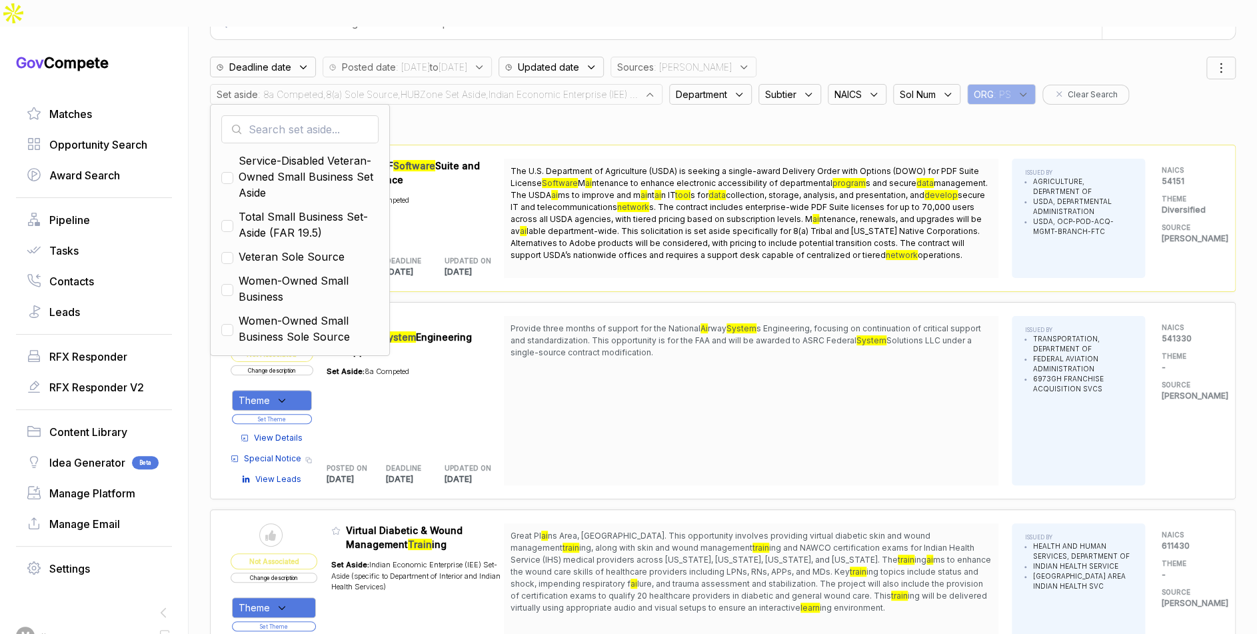
click at [1174, 83] on div "Deadline date Posted date : [DATE] to [DATE] Updated date Sources : [PERSON_NAM…" at bounding box center [708, 90] width 996 height 81
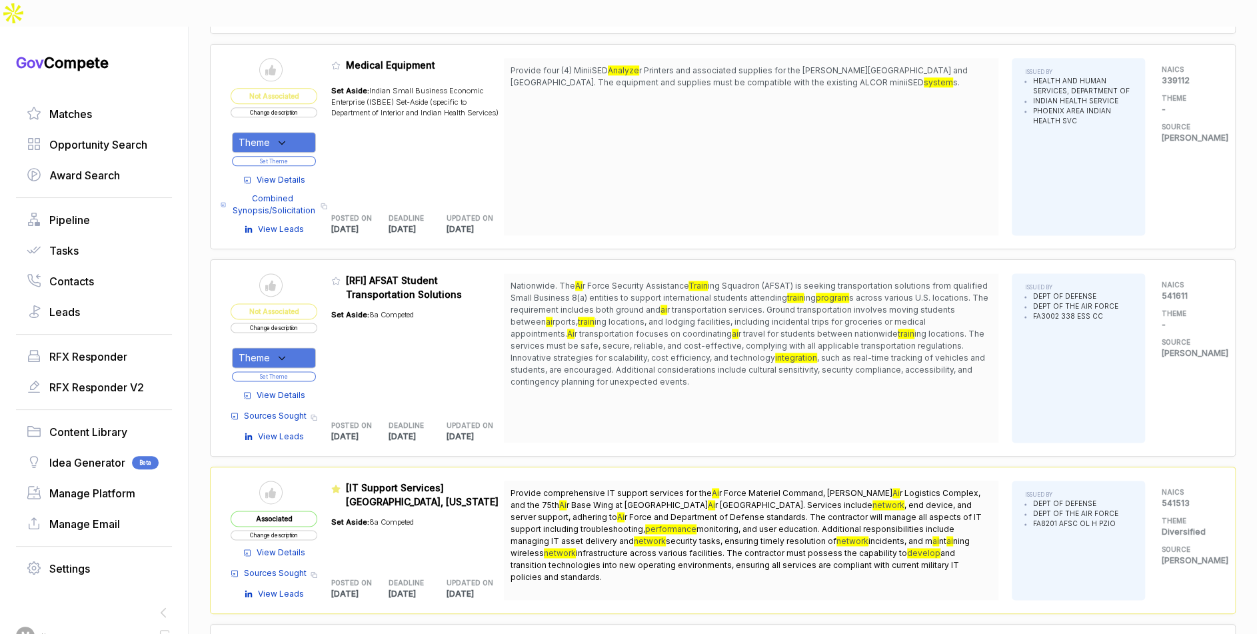
scroll to position [1048, 0]
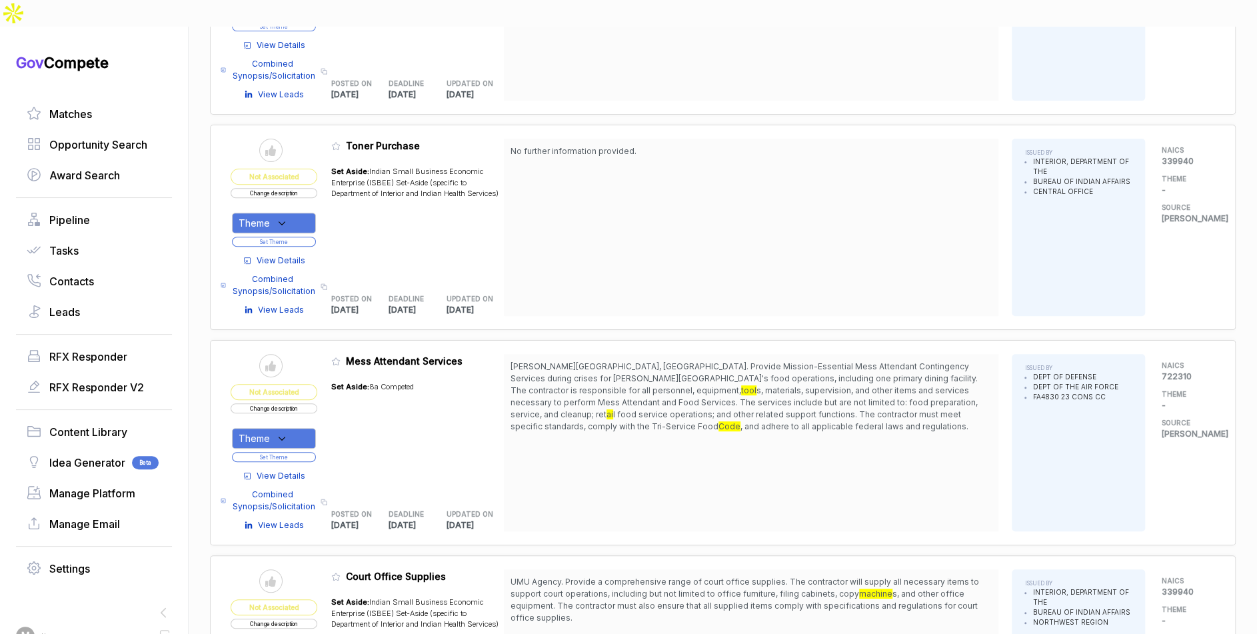
scroll to position [3451, 0]
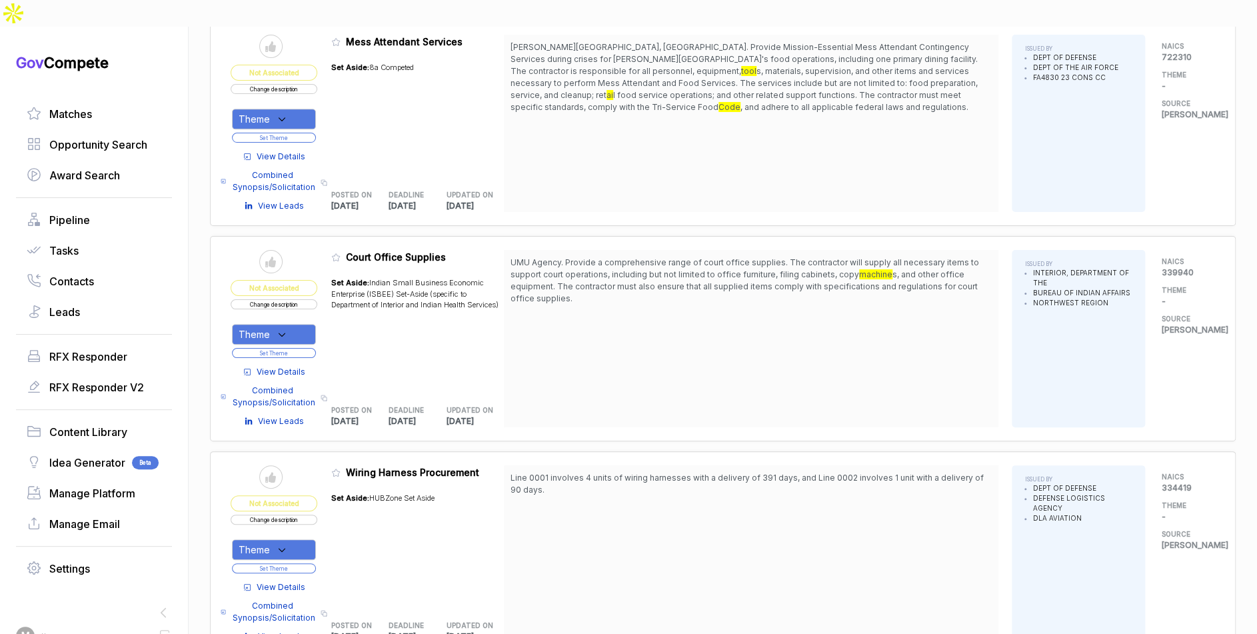
scroll to position [3702, 0]
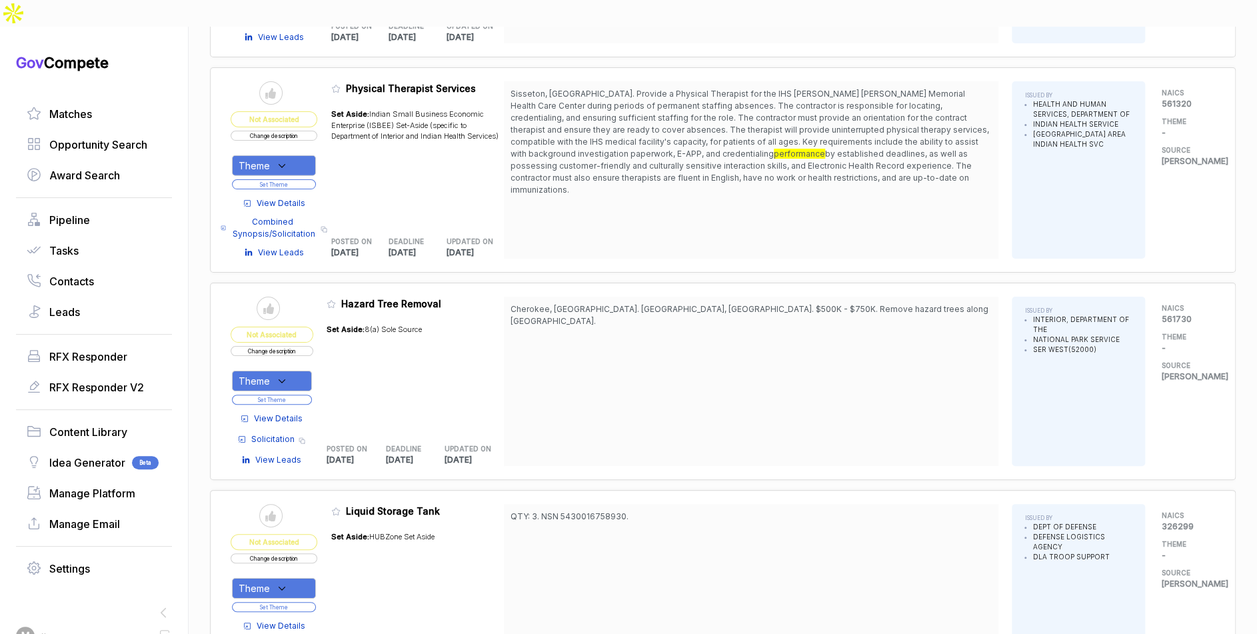
scroll to position [5814, 0]
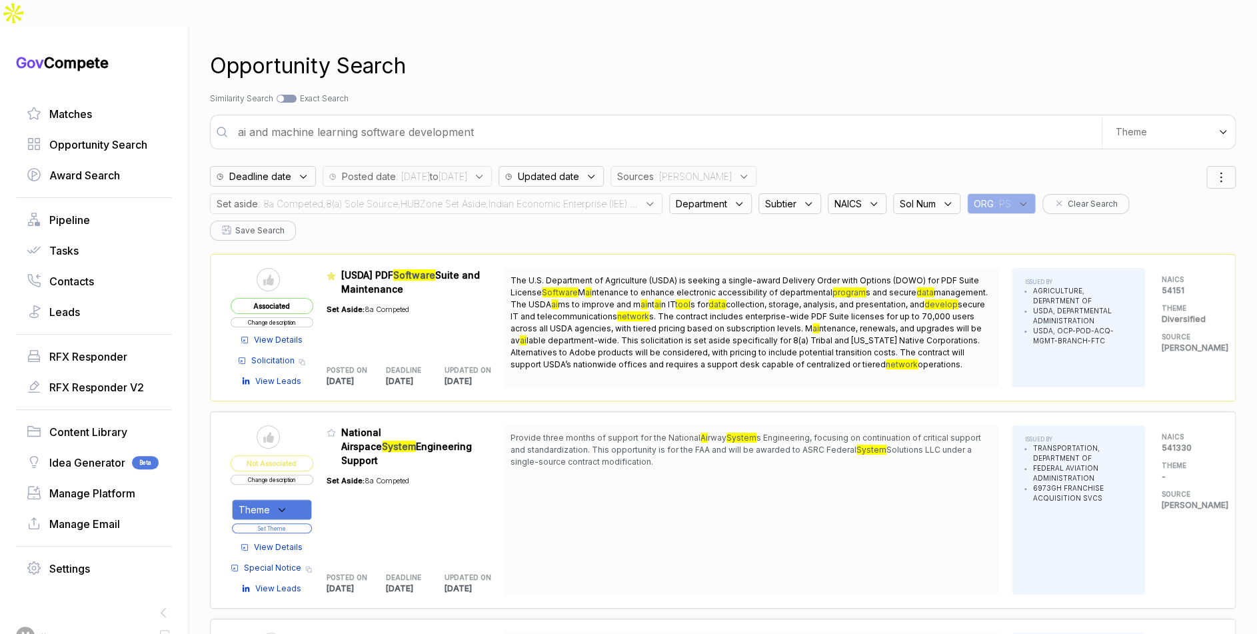
click at [677, 119] on input "ai and machine learning software development" at bounding box center [666, 132] width 872 height 27
click at [618, 197] on span ": 8a Competed,8(a) Sole Source,HUBZone Set Aside,Indian Economic Enterprise (IE…" at bounding box center [448, 204] width 380 height 14
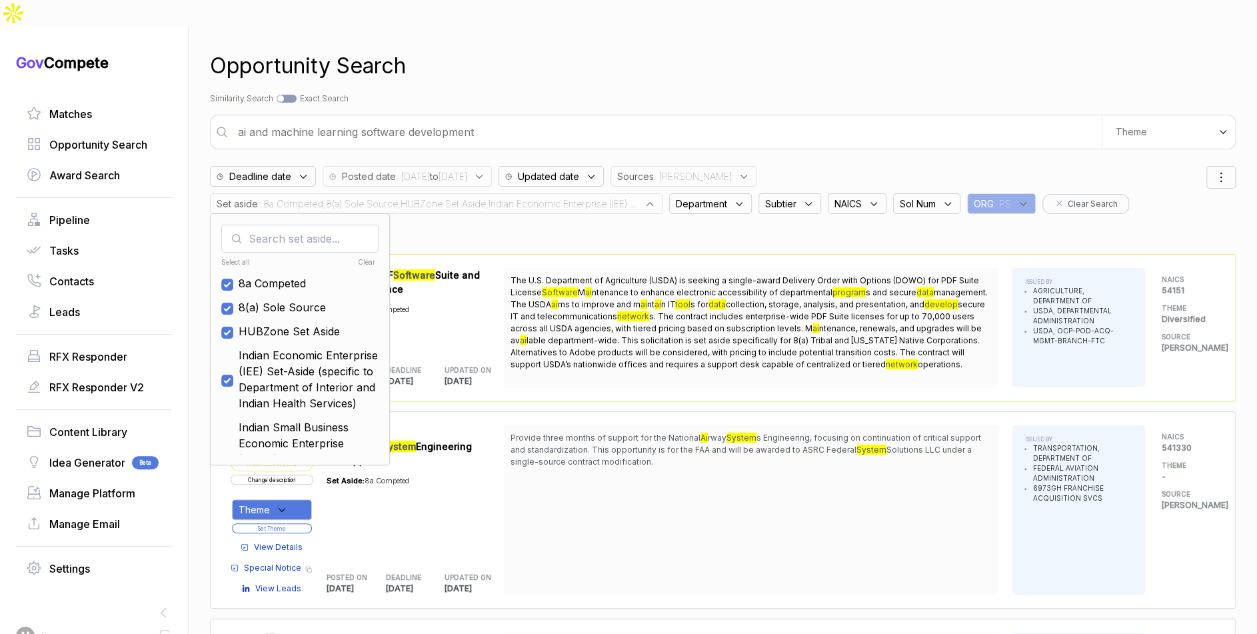
click at [364, 257] on div "Clear" at bounding box center [337, 262] width 77 height 10
checkbox input "false"
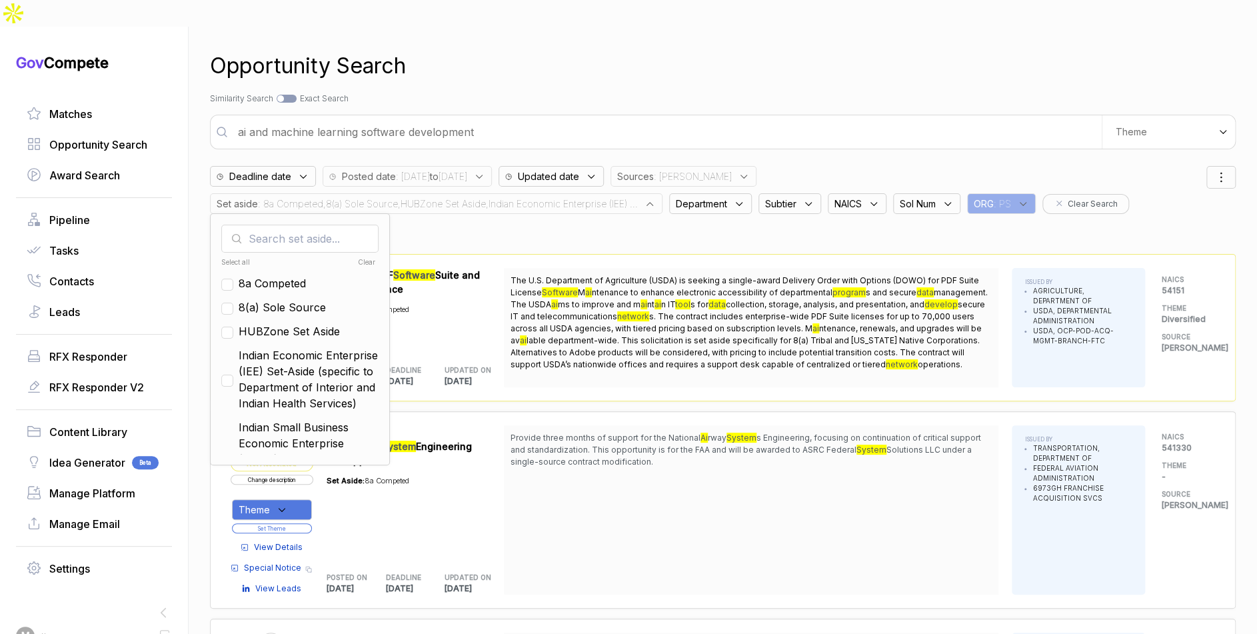
checkbox input "false"
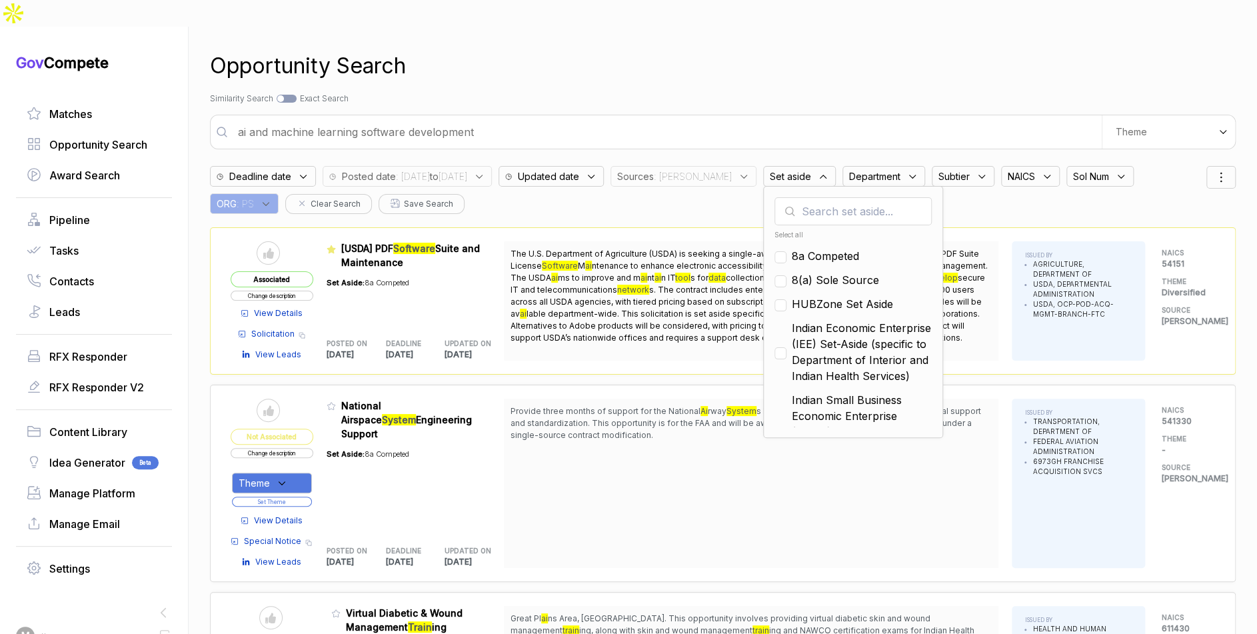
click at [498, 227] on div "Send to Pipeline Associated Change description View Details Solicitation Copy l…" at bounding box center [723, 300] width 1026 height 147
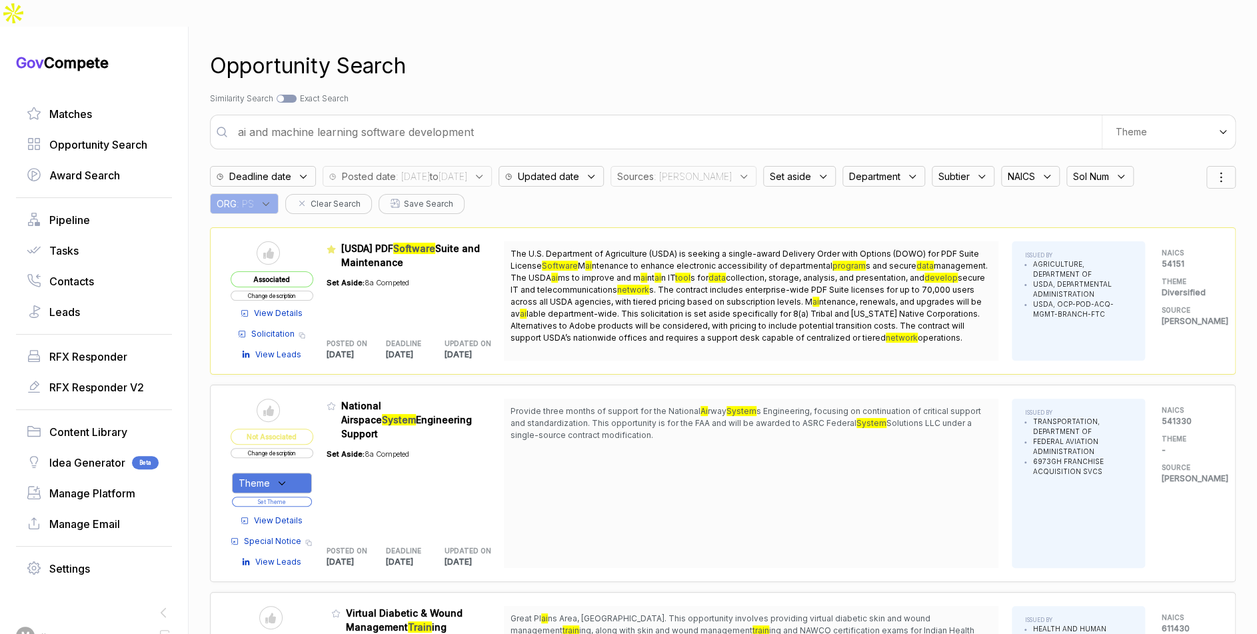
click at [510, 183] on div "Deadline date Posted date : 2025/09/15 to 2025/09/18 Updated date Sources : sam…" at bounding box center [708, 186] width 996 height 55
click at [460, 119] on input "ai and machine learning software development" at bounding box center [666, 132] width 872 height 27
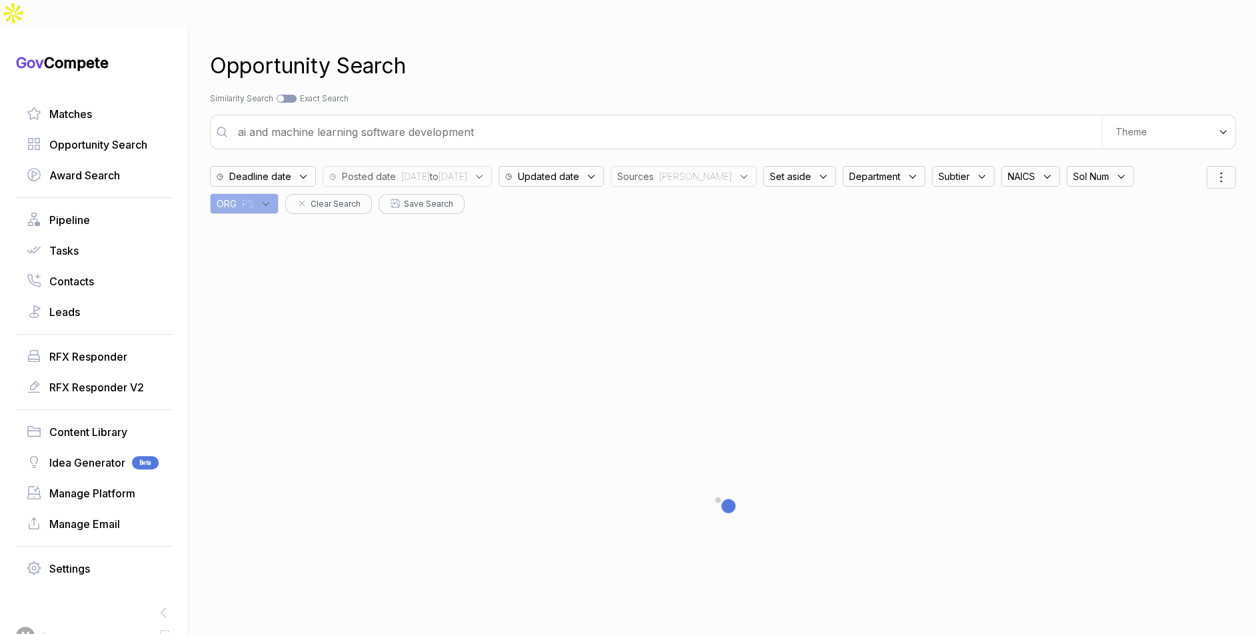
click at [460, 119] on input "ai and machine learning software development" at bounding box center [666, 132] width 872 height 27
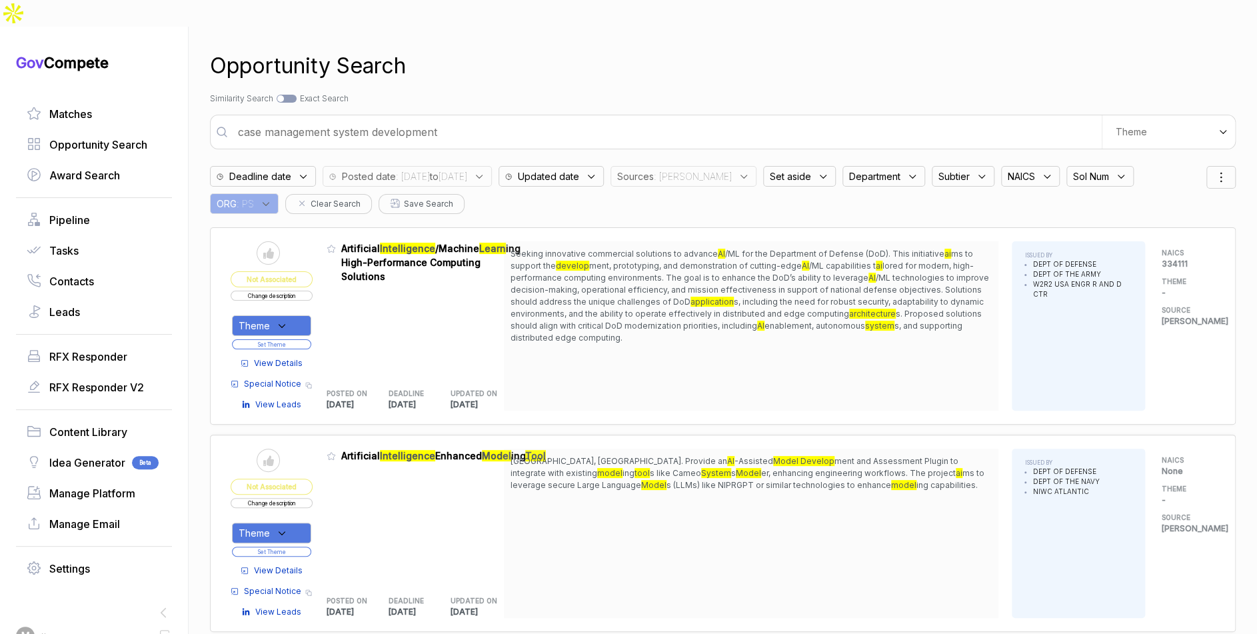
type input "case management system development"
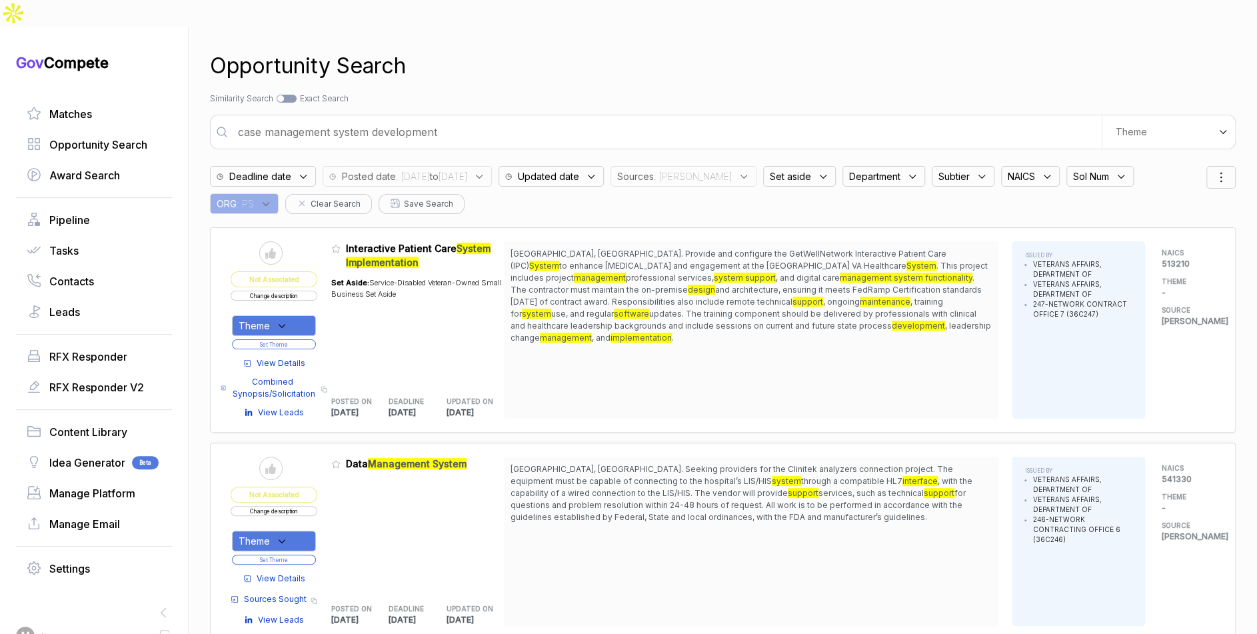
drag, startPoint x: 654, startPoint y: 221, endPoint x: 680, endPoint y: 271, distance: 56.6
click at [680, 271] on span "Atlanta, GA. Provide and configure the GetWellNetwork Interactive Patient Care …" at bounding box center [750, 296] width 481 height 96
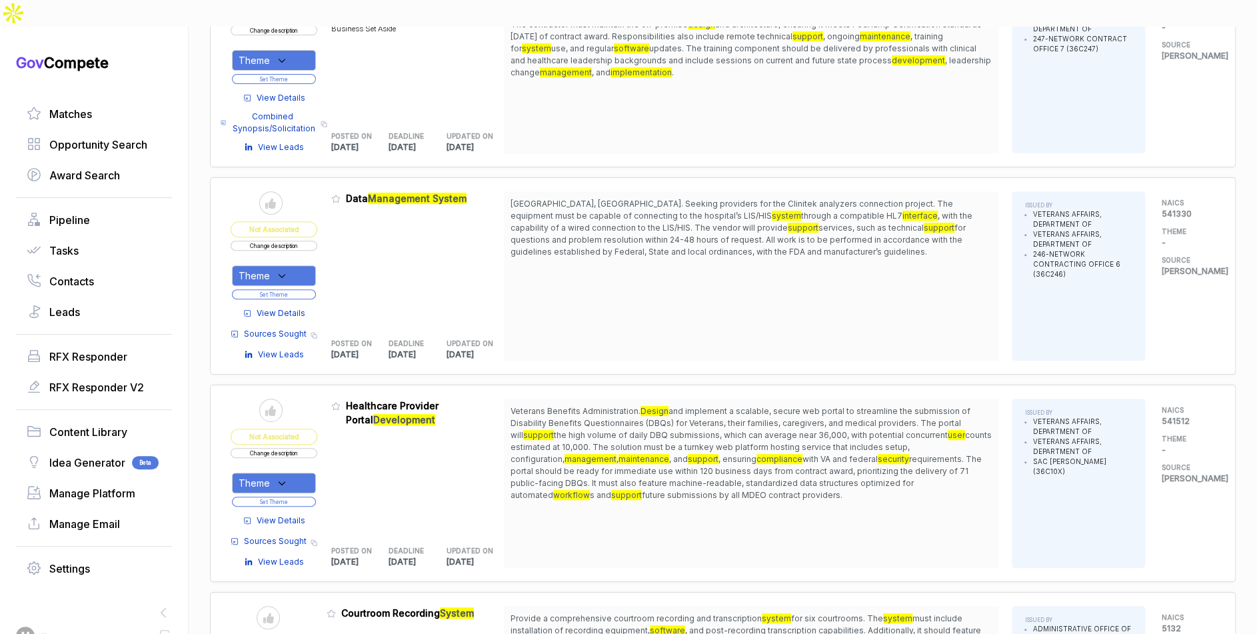
scroll to position [270, 0]
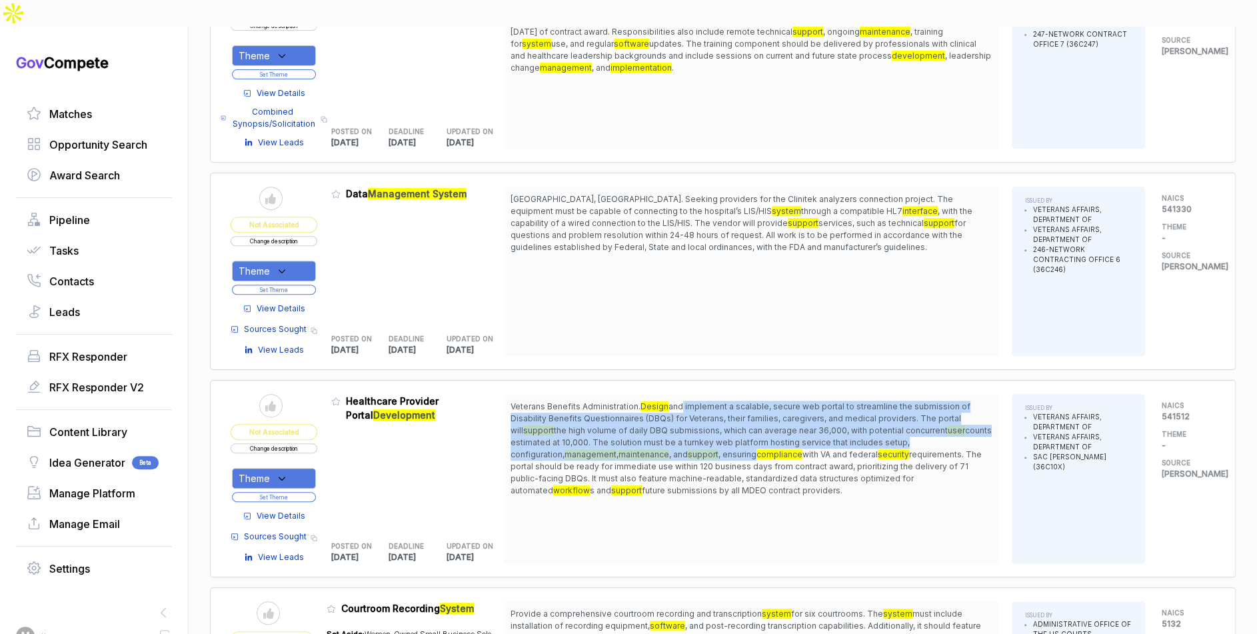
drag, startPoint x: 686, startPoint y: 376, endPoint x: 706, endPoint y: 428, distance: 56.6
click at [706, 428] on span "Veterans Benefits Administration. Design and implement a scalable, secure web p…" at bounding box center [750, 448] width 481 height 96
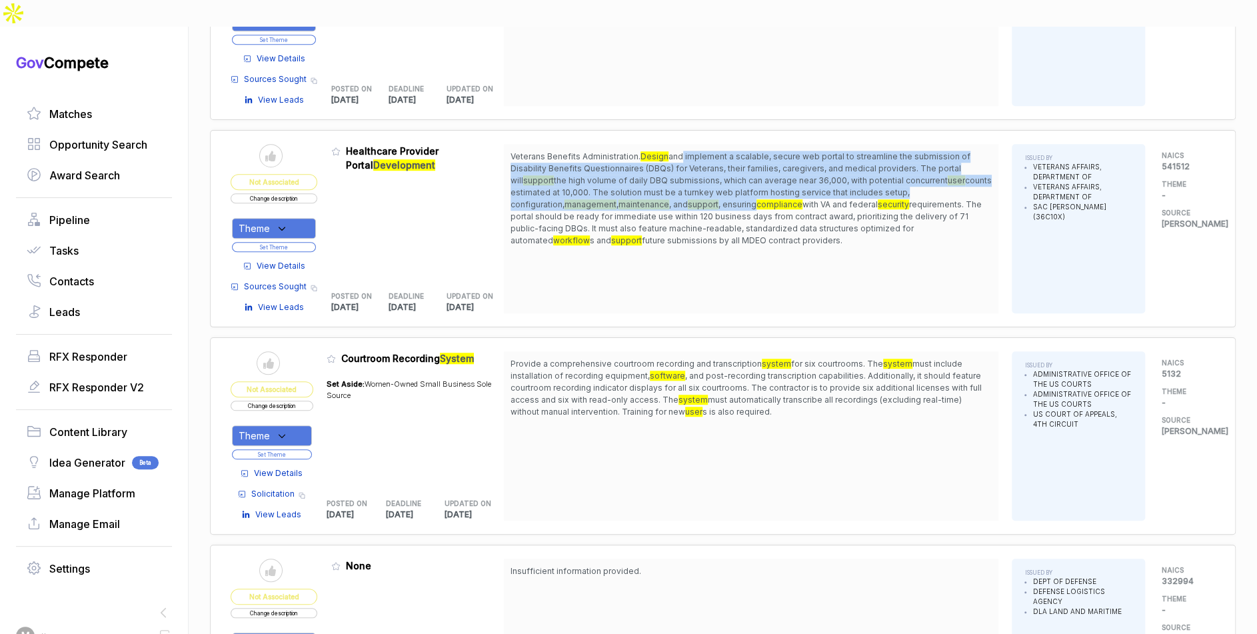
scroll to position [520, 0]
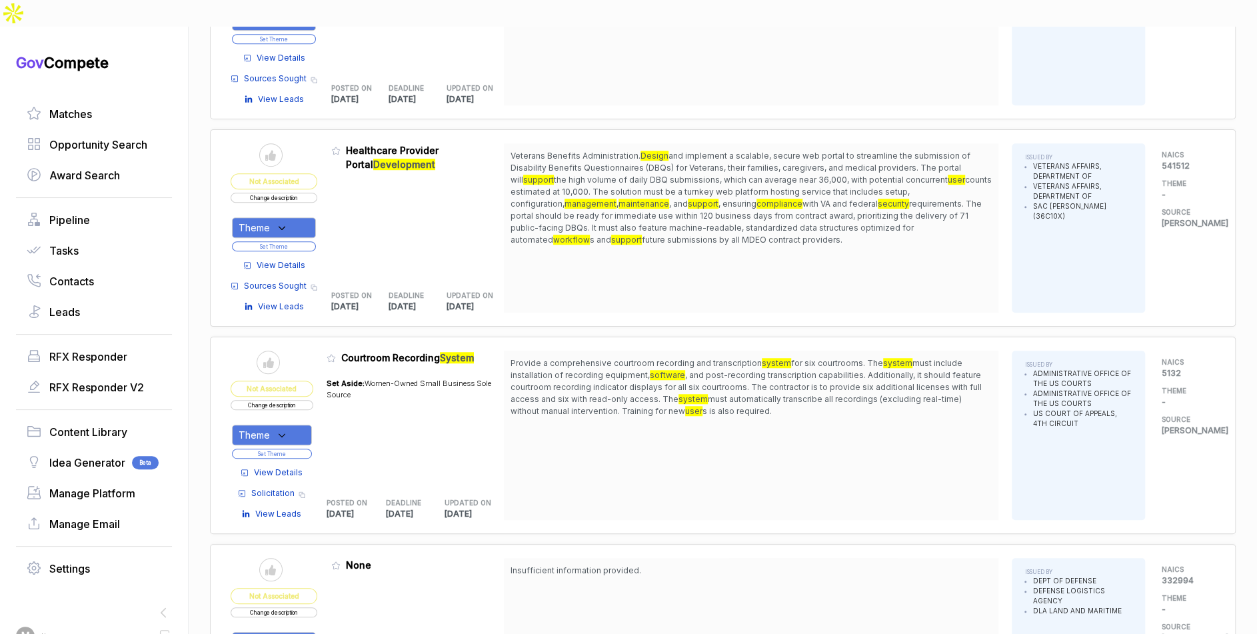
click at [287, 259] on span "View Details" at bounding box center [281, 265] width 49 height 12
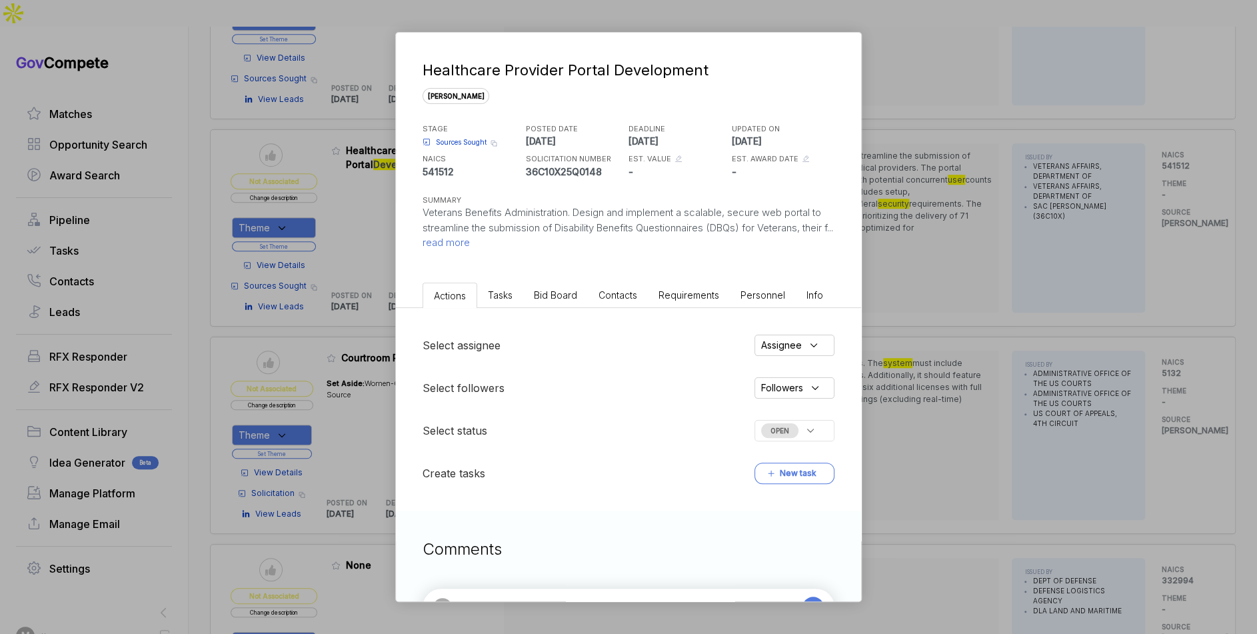
click at [540, 300] on li "Bid Board" at bounding box center [555, 295] width 65 height 25
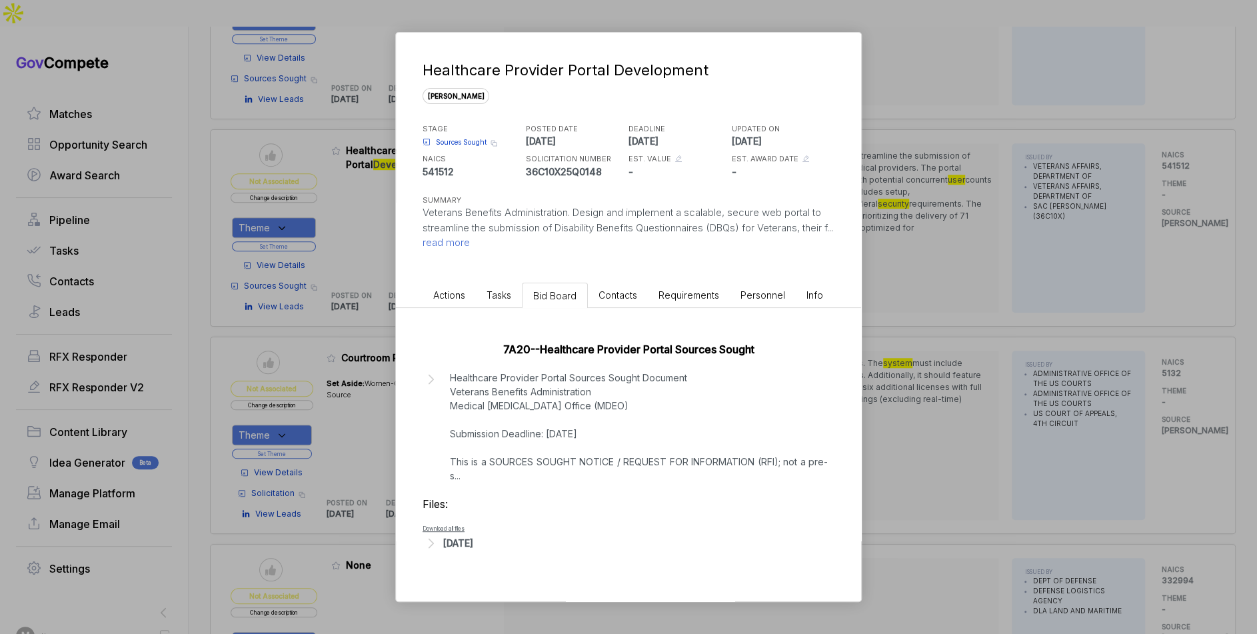
drag, startPoint x: 917, startPoint y: 287, endPoint x: 898, endPoint y: 285, distance: 18.8
click at [908, 287] on div "Healthcare Provider Portal Development sam STAGE Sources Sought Copy link POSTE…" at bounding box center [628, 317] width 1257 height 634
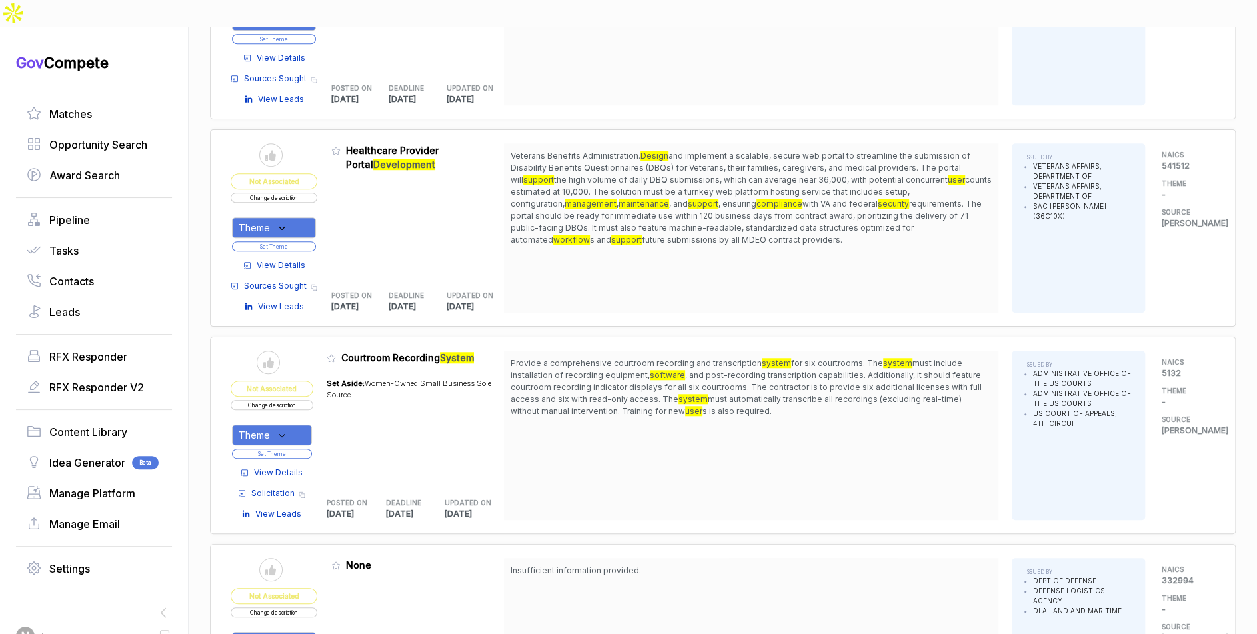
click at [310, 217] on div "Theme" at bounding box center [274, 227] width 84 height 21
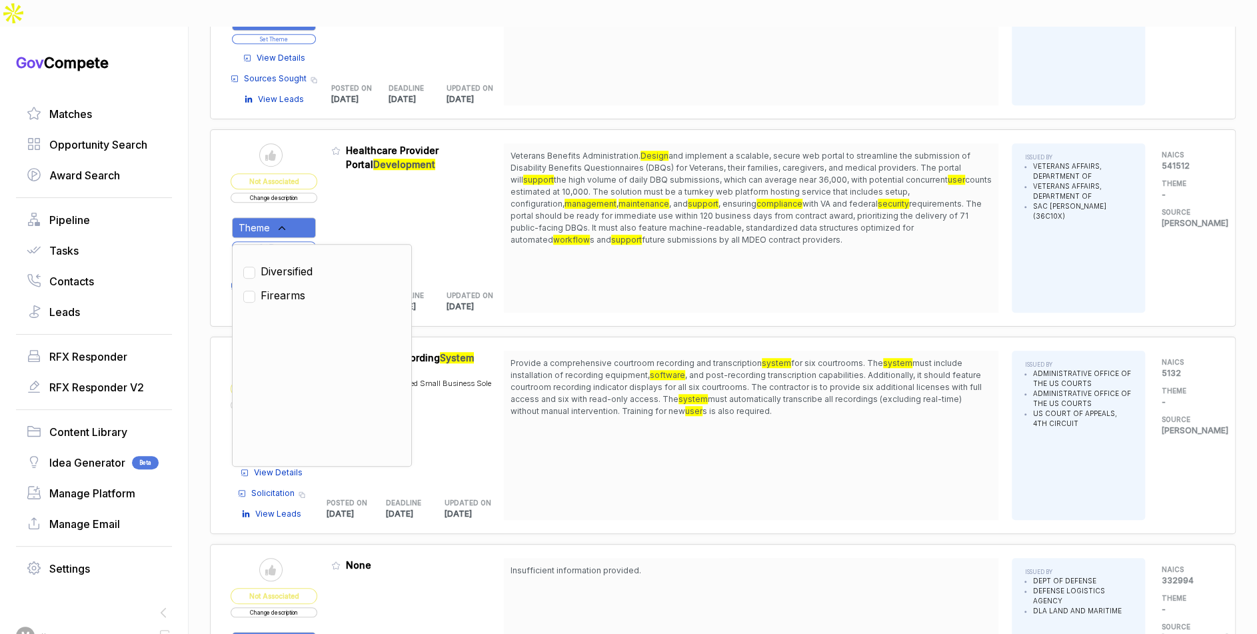
drag, startPoint x: 300, startPoint y: 243, endPoint x: 335, endPoint y: 204, distance: 52.4
click at [301, 263] on span "Diversified" at bounding box center [287, 271] width 52 height 16
checkbox input "true"
drag, startPoint x: 336, startPoint y: 203, endPoint x: 310, endPoint y: 214, distance: 28.4
click at [333, 204] on table "Send to Pipeline Not Associated Change description Theme Clear Diversified Fire…" at bounding box center [367, 227] width 273 height 169
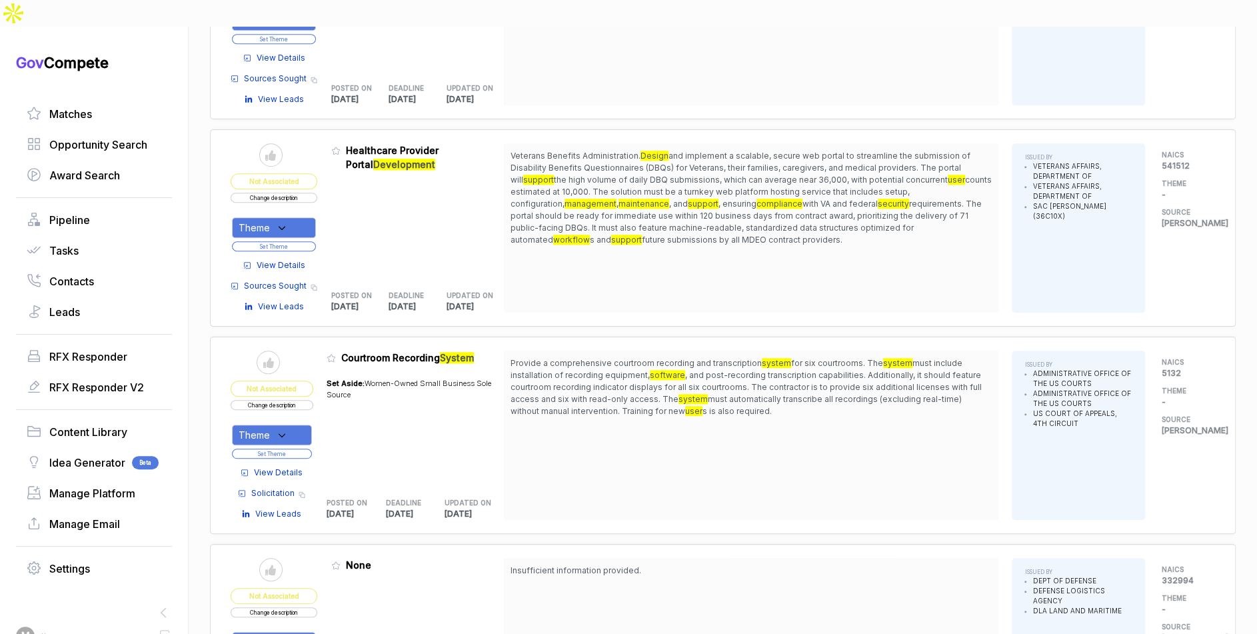
click at [309, 241] on button "Set Theme" at bounding box center [274, 246] width 84 height 10
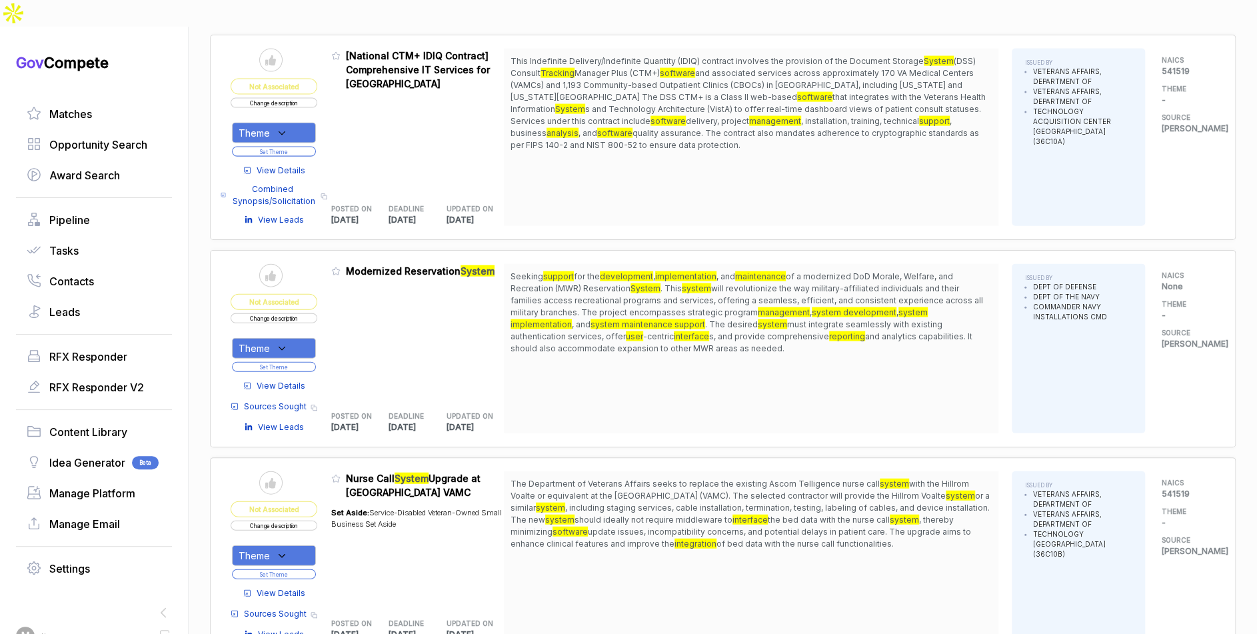
scroll to position [1879, 0]
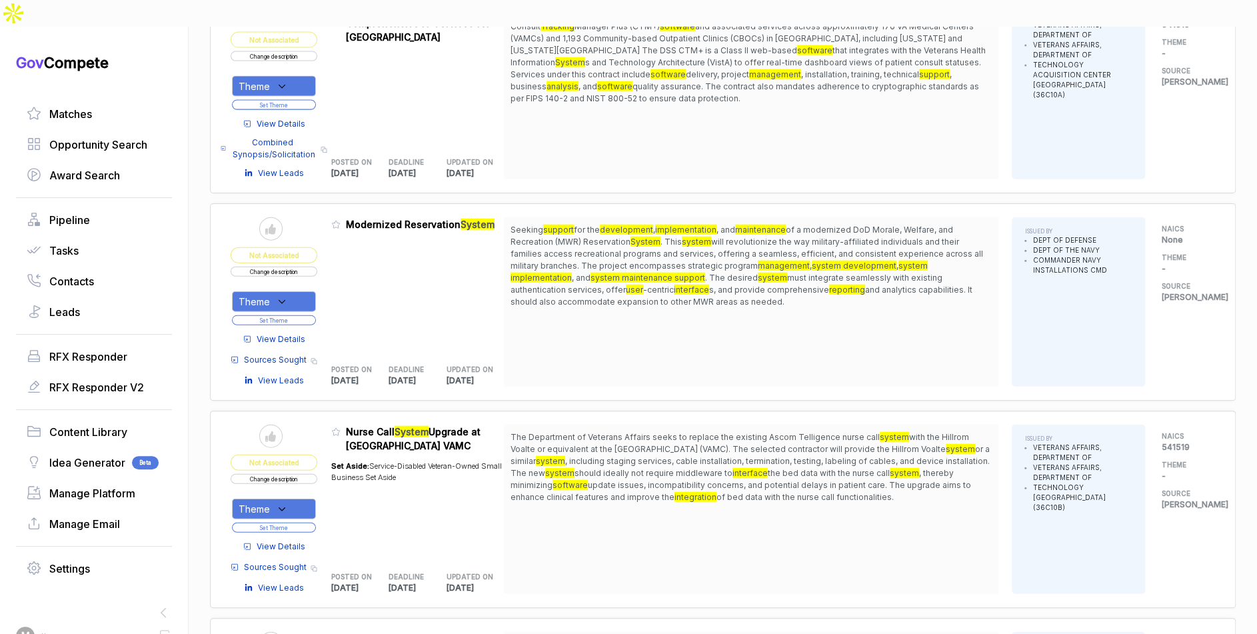
drag, startPoint x: 701, startPoint y: 196, endPoint x: 708, endPoint y: 205, distance: 11.9
click at [708, 224] on span "Seeking support for the development , implementation , and maintenance of a mod…" at bounding box center [750, 266] width 481 height 84
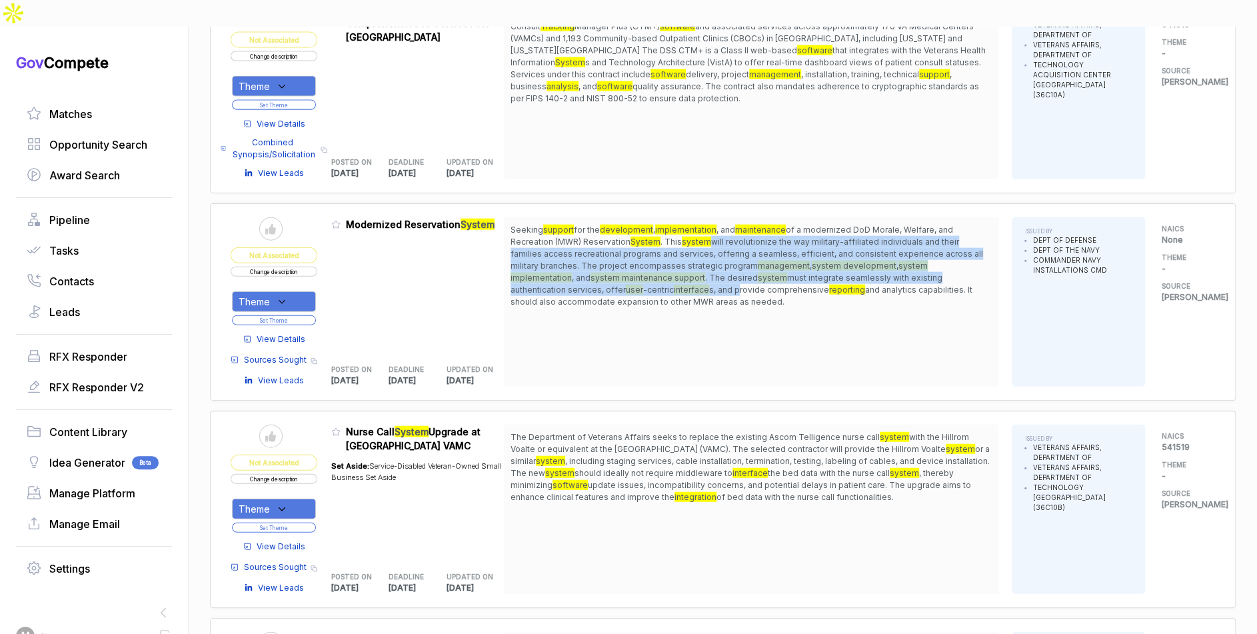
drag, startPoint x: 708, startPoint y: 205, endPoint x: 741, endPoint y: 260, distance: 63.7
click at [741, 260] on span "Seeking support for the development , implementation , and maintenance of a mod…" at bounding box center [750, 266] width 481 height 84
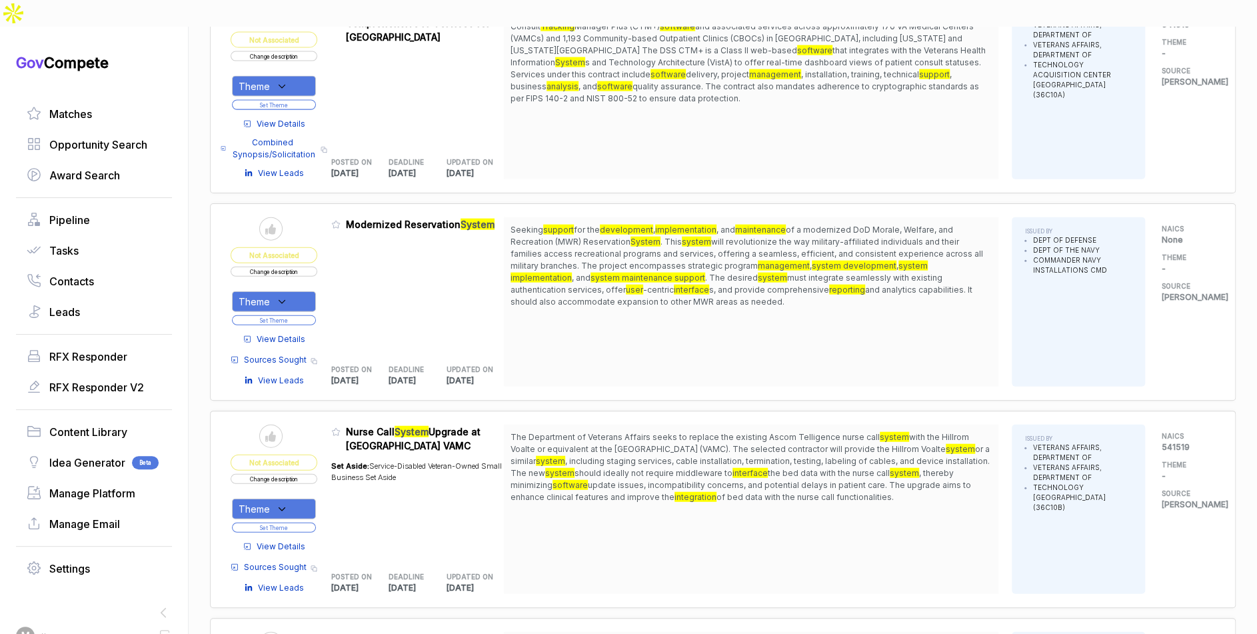
click at [742, 285] on span "and analytics capabilities. It should also accommodate expansion to other MWR a…" at bounding box center [741, 296] width 462 height 22
click at [297, 333] on span "View Details" at bounding box center [281, 339] width 49 height 12
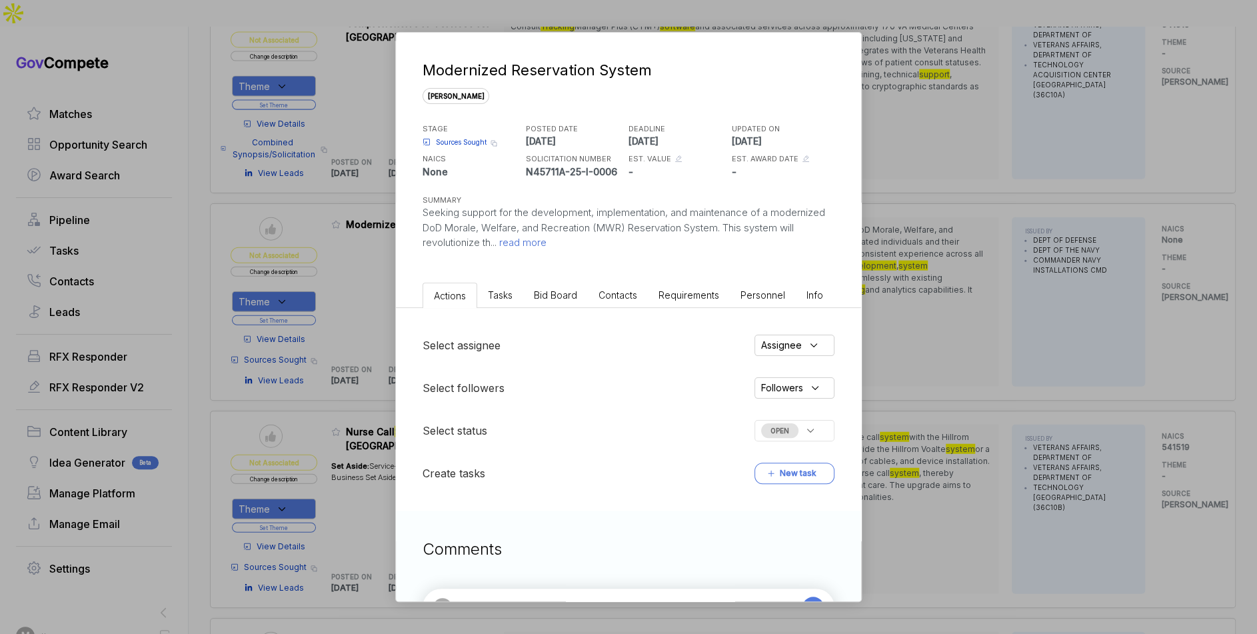
click at [566, 299] on span "Bid Board" at bounding box center [555, 294] width 43 height 11
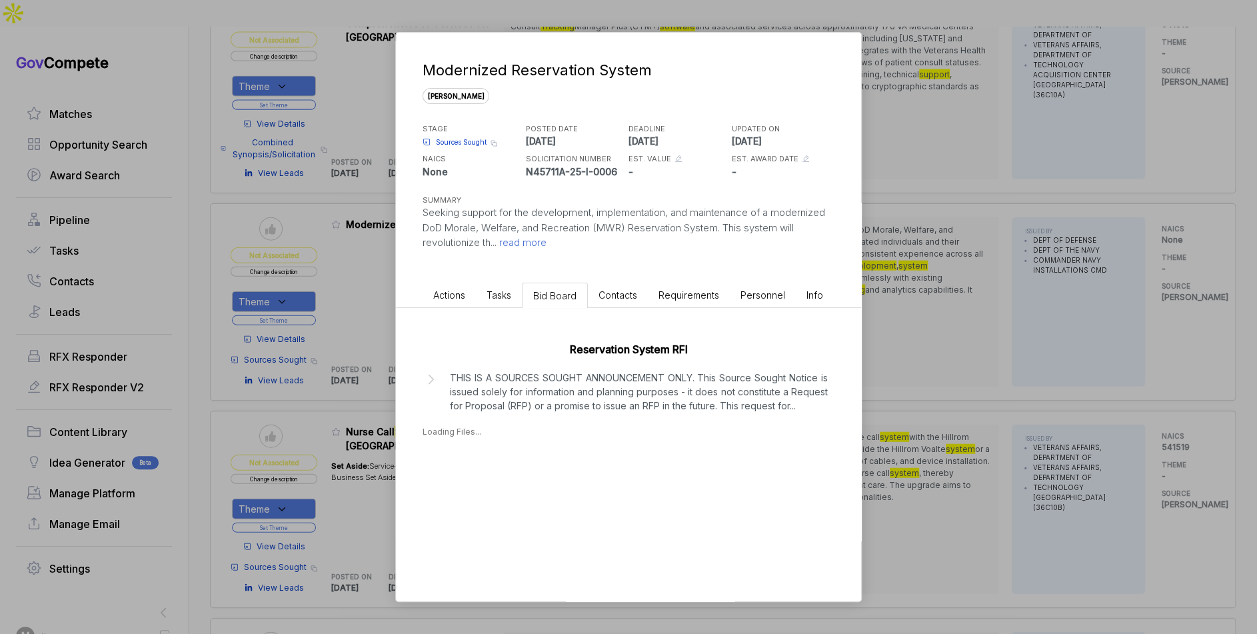
drag, startPoint x: 578, startPoint y: 435, endPoint x: 583, endPoint y: 430, distance: 7.1
click at [578, 434] on div "Loading Files..." at bounding box center [628, 432] width 412 height 12
click at [602, 399] on p "THIS IS A SOURCES SOUGHT ANNOUNCEMENT ONLY. This Source Sought Notice is issued…" at bounding box center [639, 392] width 378 height 42
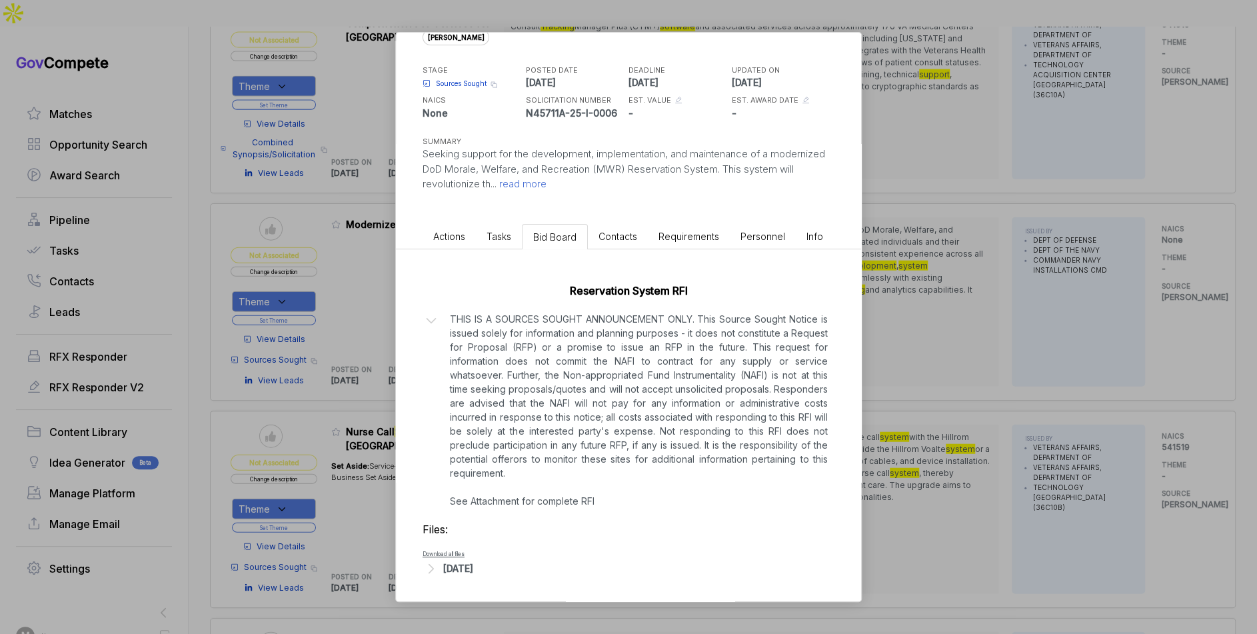
scroll to position [59, 0]
drag, startPoint x: 885, startPoint y: 419, endPoint x: 470, endPoint y: 295, distance: 432.8
click at [883, 418] on div "Modernized Reservation System sam STAGE Sources Sought Copy link POSTED DATE 20…" at bounding box center [628, 317] width 1257 height 634
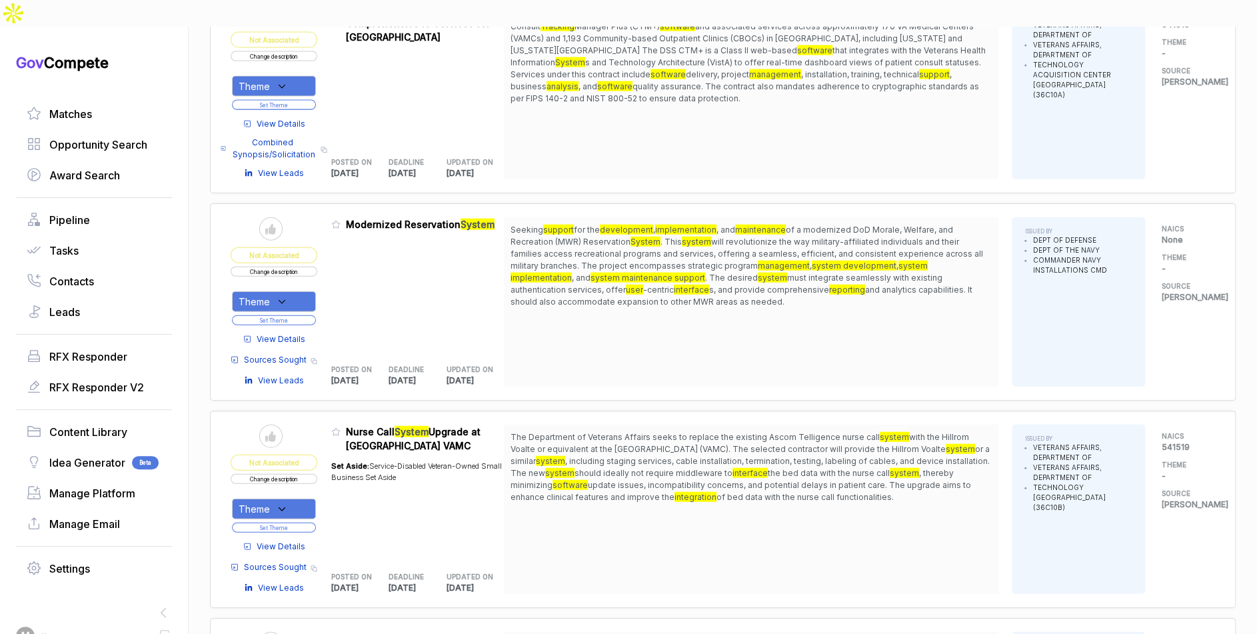
click at [288, 296] on icon at bounding box center [282, 302] width 12 height 12
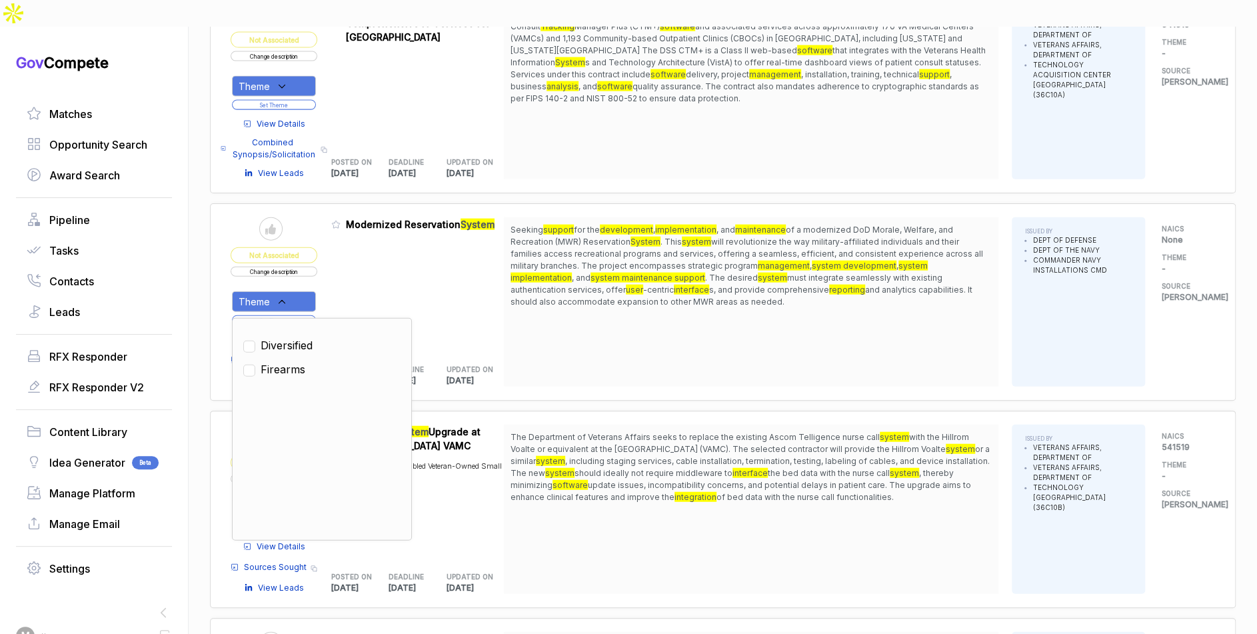
click at [301, 337] on span "Diversified" at bounding box center [287, 345] width 52 height 16
checkbox input "true"
drag, startPoint x: 346, startPoint y: 267, endPoint x: 323, endPoint y: 278, distance: 25.6
click at [342, 270] on div "Admin: Click to change feature to 1 N45711A-25-I-0006 Modernized Reservation Sy…" at bounding box center [417, 301] width 173 height 169
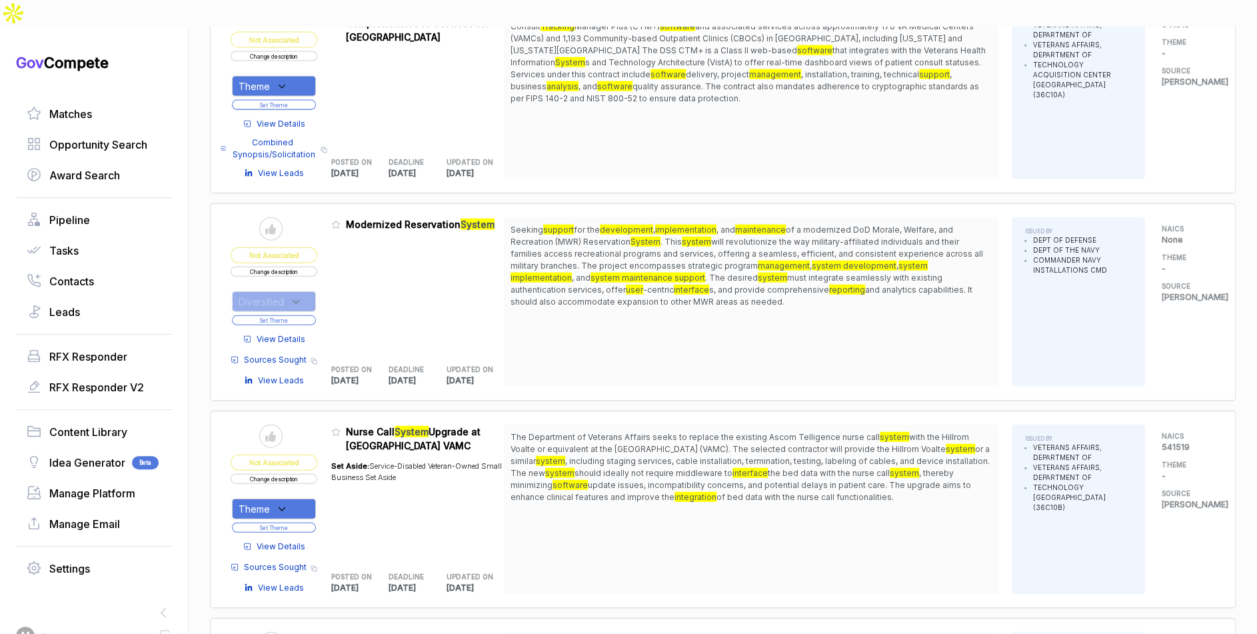
click at [312, 315] on button "Set Theme" at bounding box center [274, 320] width 84 height 10
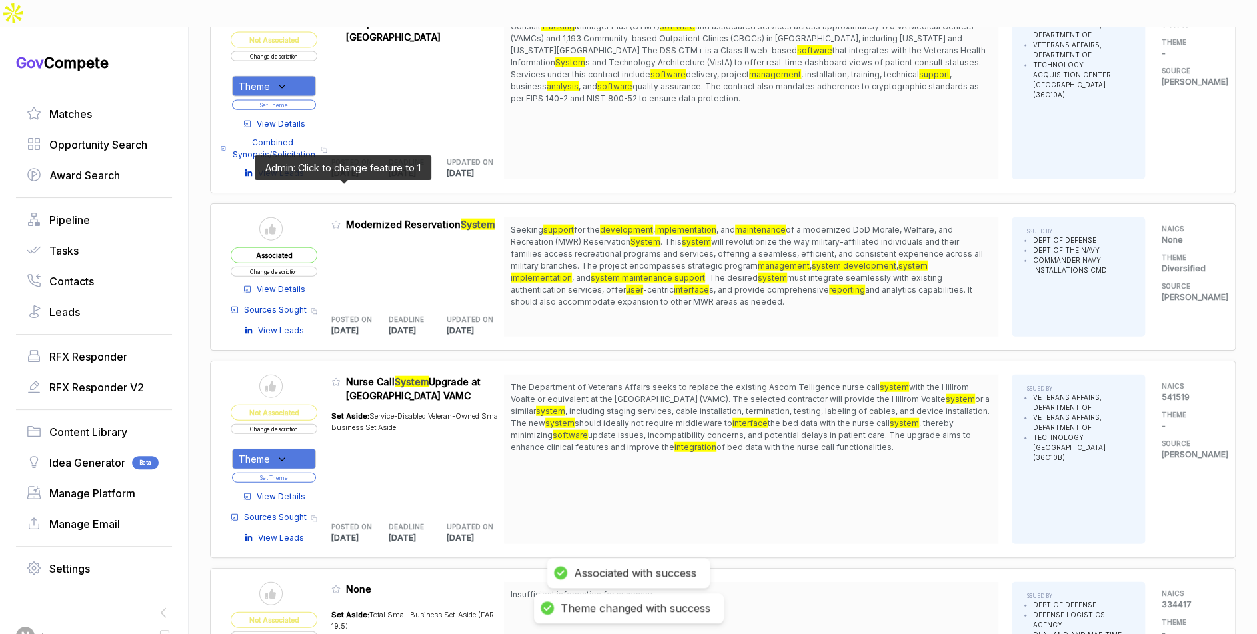
click at [341, 220] on icon at bounding box center [335, 224] width 9 height 9
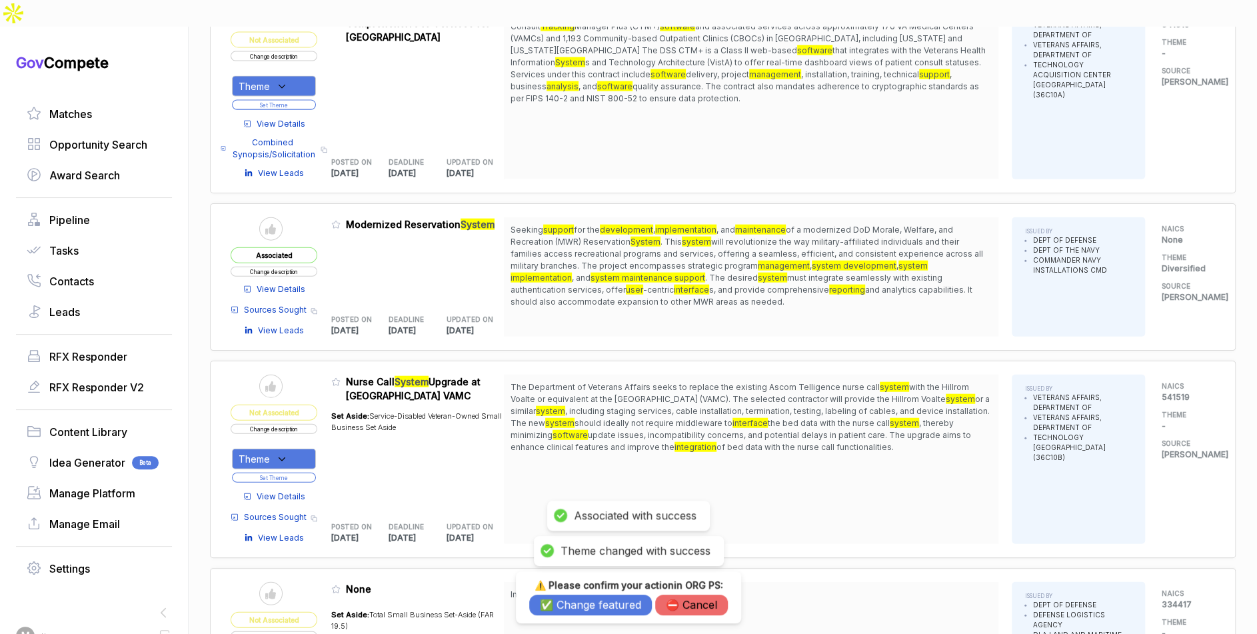
click at [588, 596] on button "✅ Change featured" at bounding box center [590, 604] width 123 height 21
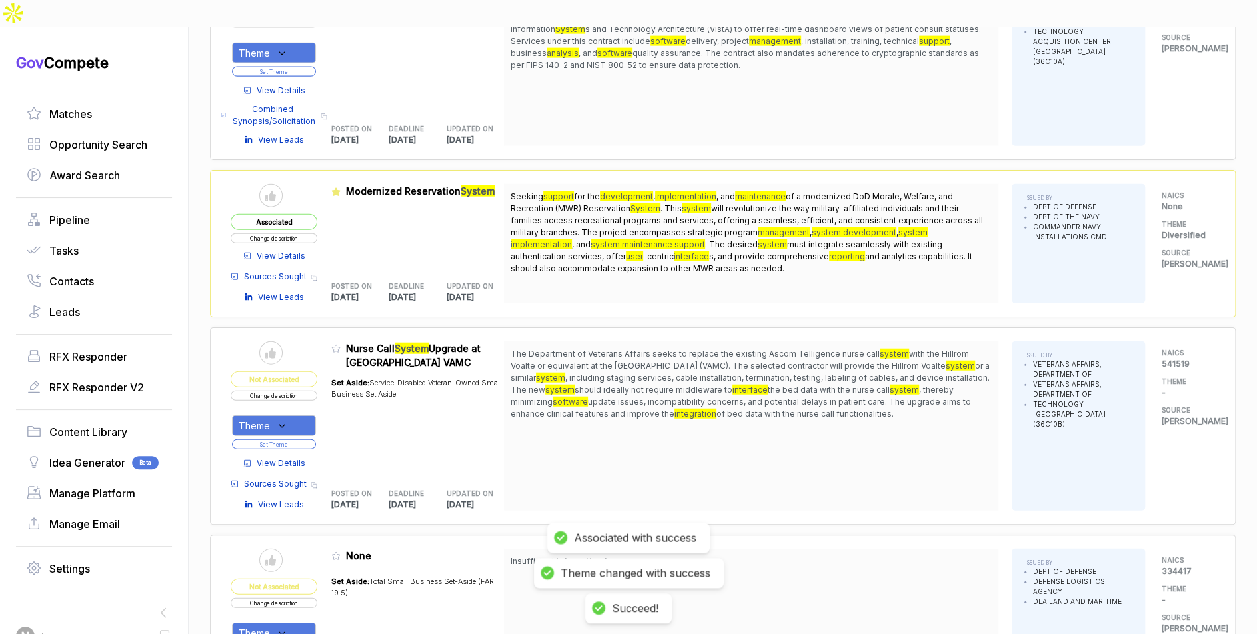
scroll to position [1937, 0]
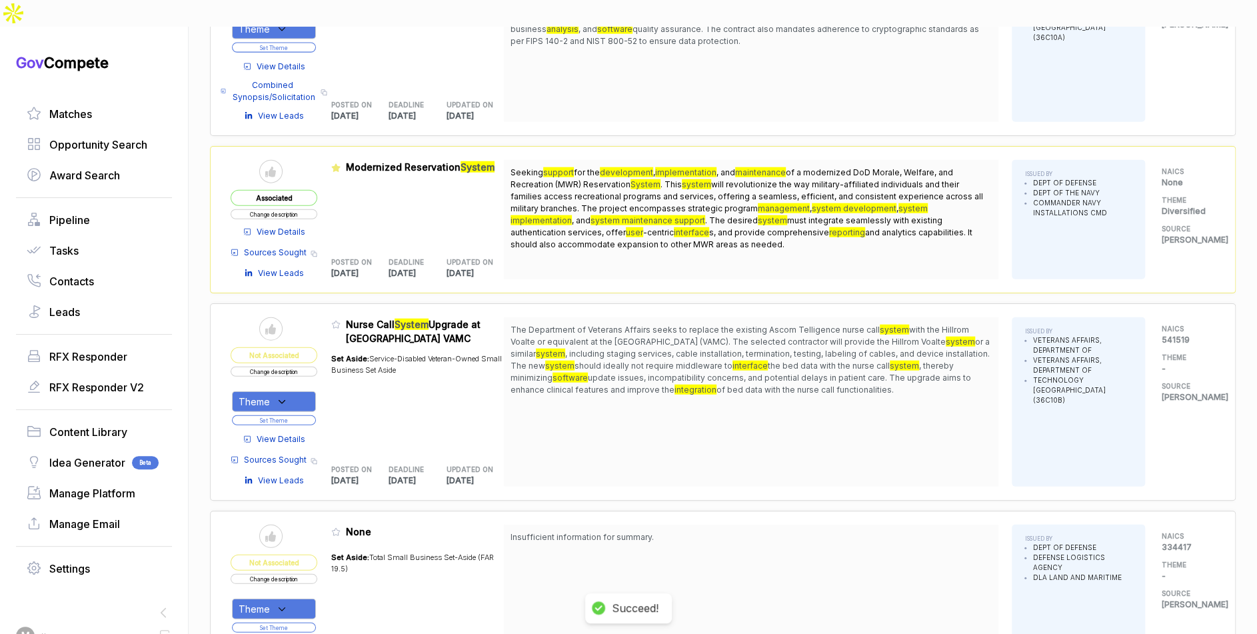
click at [299, 226] on span "View Details" at bounding box center [281, 232] width 49 height 12
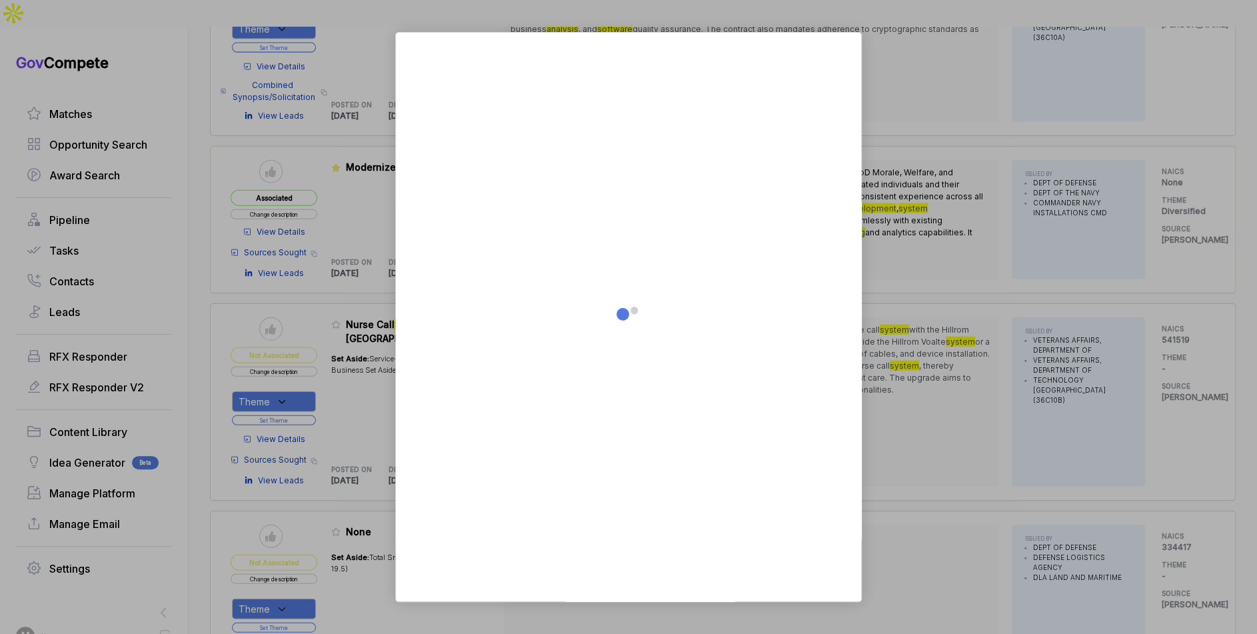
click at [922, 214] on div at bounding box center [628, 317] width 1257 height 634
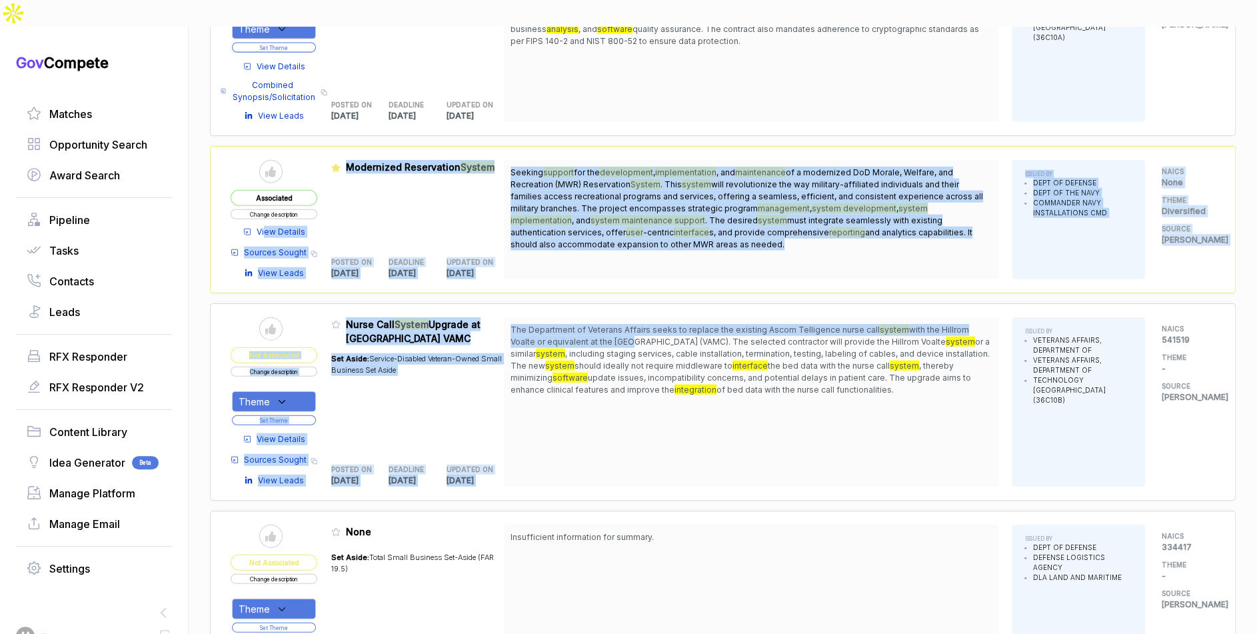
drag, startPoint x: 273, startPoint y: 197, endPoint x: 635, endPoint y: 349, distance: 392.5
click at [630, 303] on div "Send to Pipeline Not Associated Change description Theme Set Theme View Details…" at bounding box center [723, 353] width 1026 height 4125
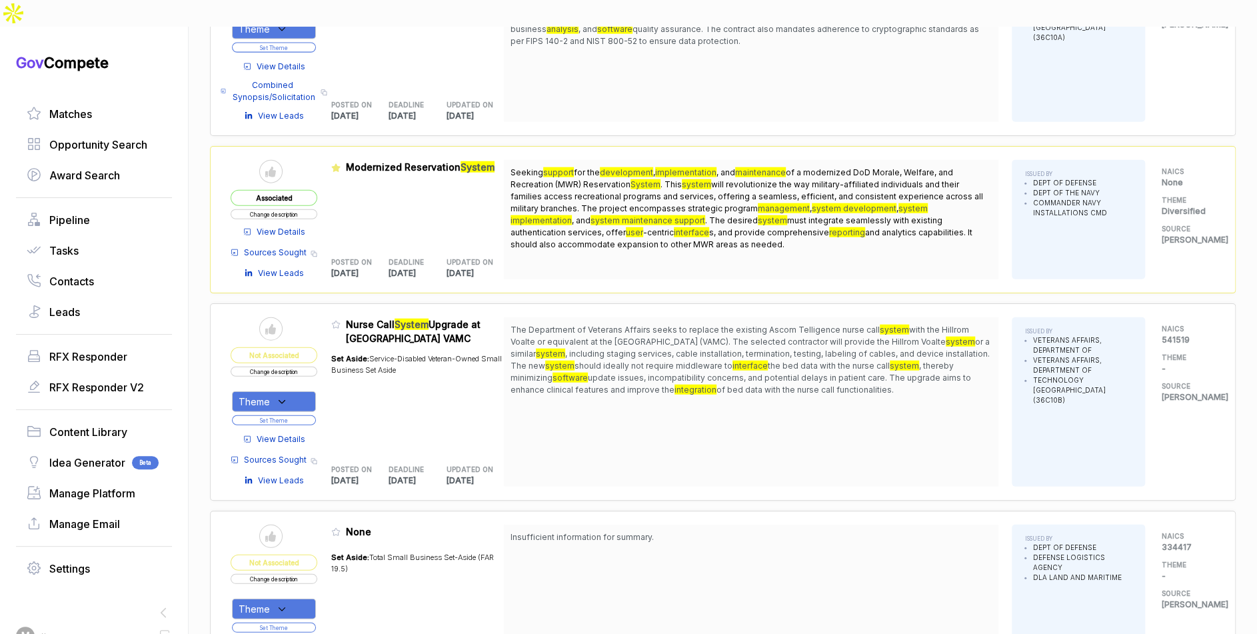
click at [643, 376] on div "The Department of Veterans Affairs seeks to replace the existing Ascom Telligen…" at bounding box center [751, 401] width 494 height 169
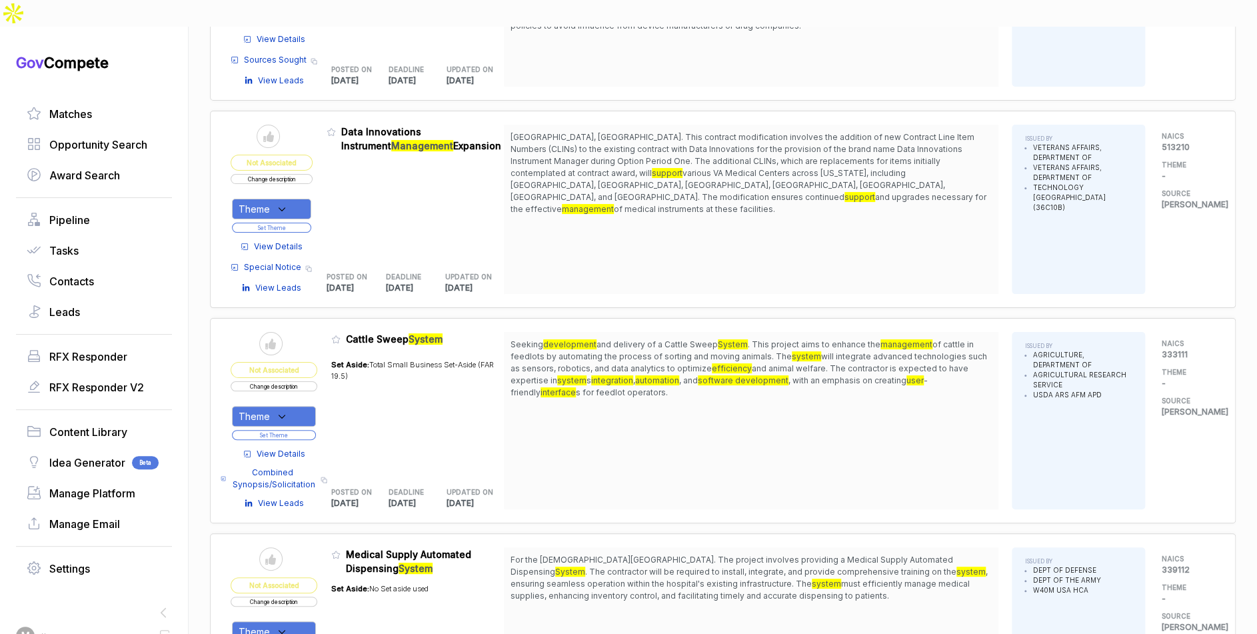
scroll to position [3297, 0]
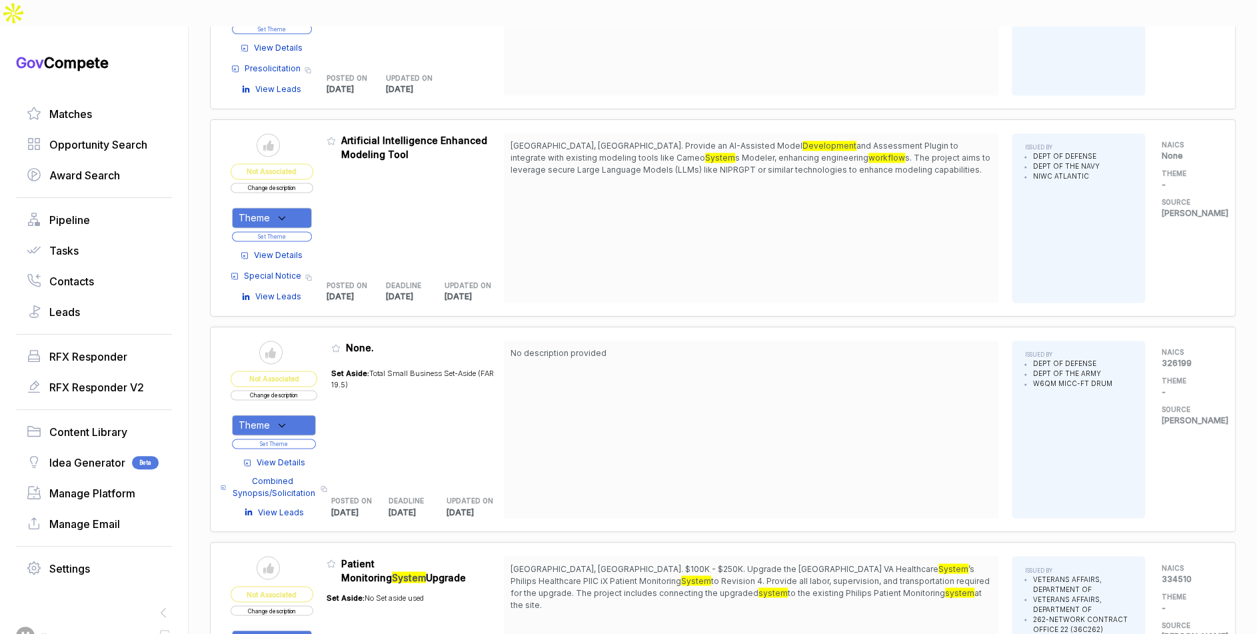
scroll to position [4238, 0]
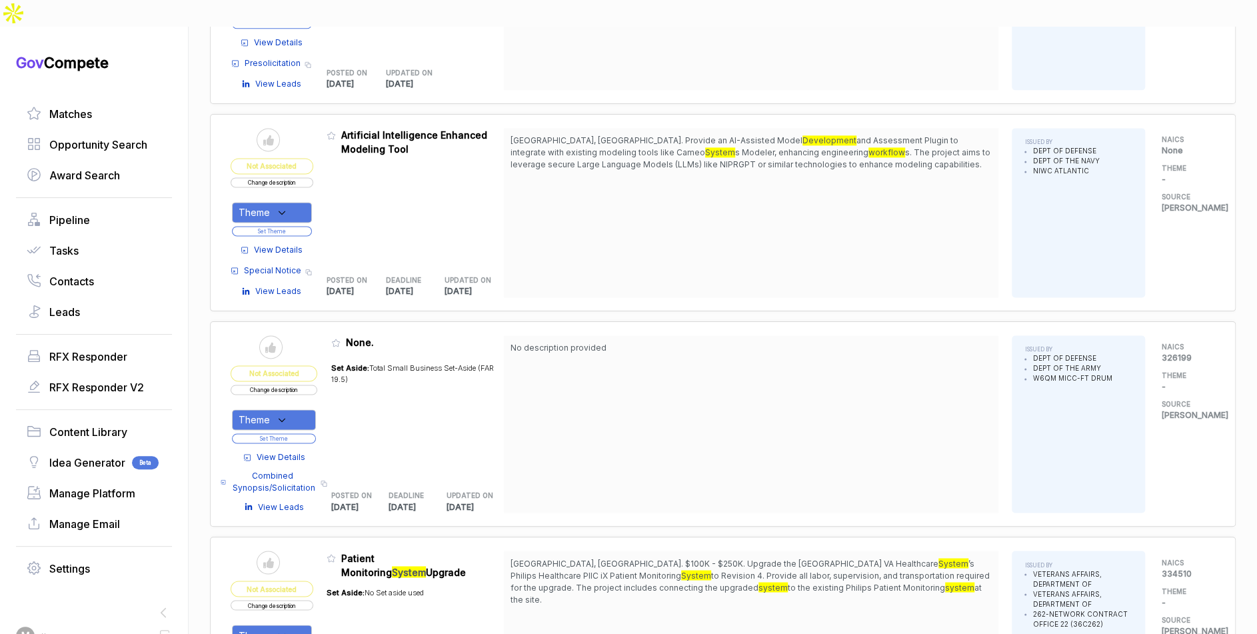
click at [301, 244] on span "View Details" at bounding box center [278, 250] width 49 height 12
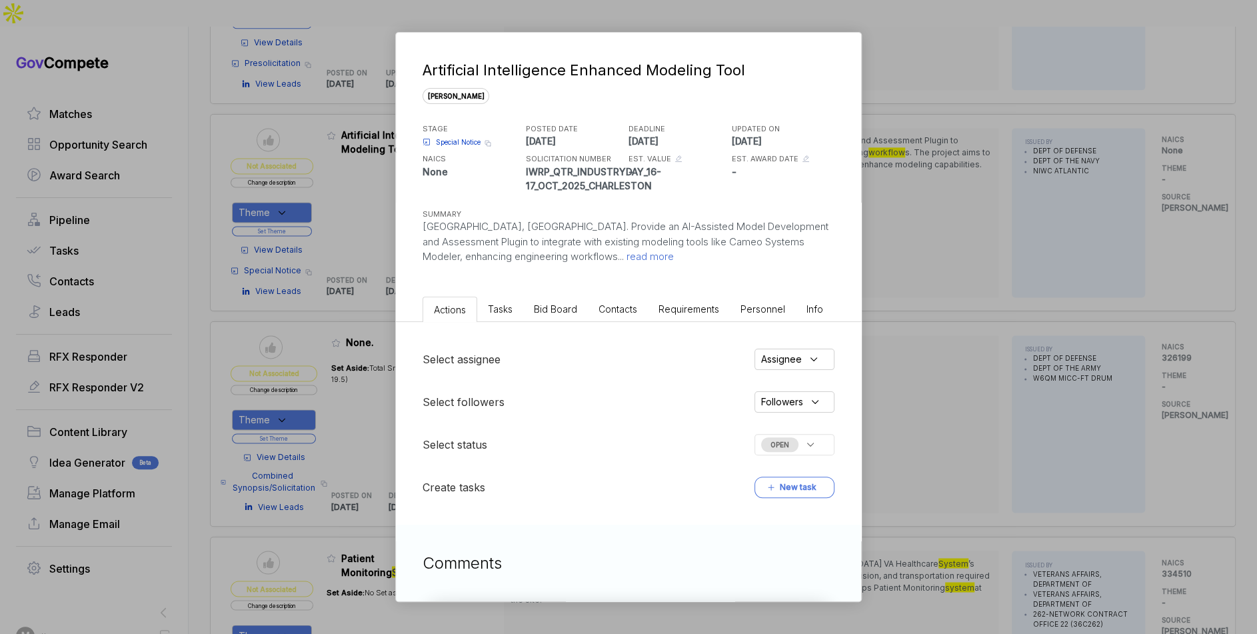
drag, startPoint x: 560, startPoint y: 303, endPoint x: 564, endPoint y: 314, distance: 11.4
click at [560, 303] on span "Bid Board" at bounding box center [555, 308] width 43 height 11
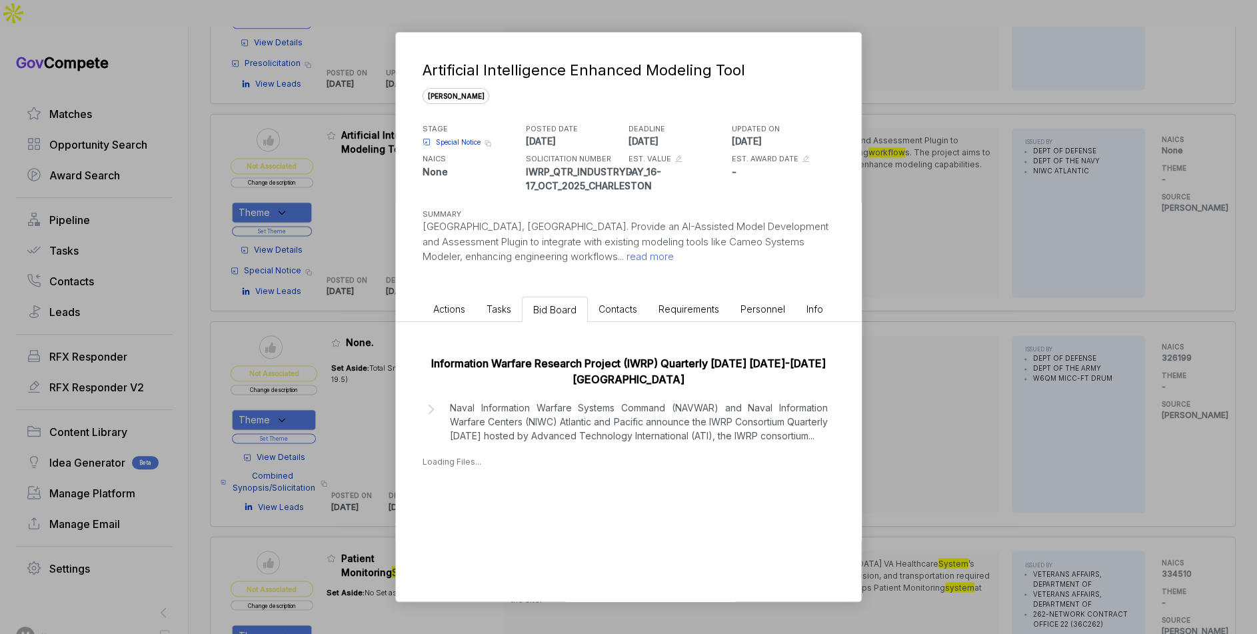
click at [588, 394] on div "Information Warfare Research Project (IWRP) Quarterly Industry Day 16-17 Oct 20…" at bounding box center [628, 408] width 465 height 173
click at [743, 412] on p "Naval Information Warfare Systems Command (NAVWAR) and Naval Information Warfar…" at bounding box center [639, 421] width 378 height 42
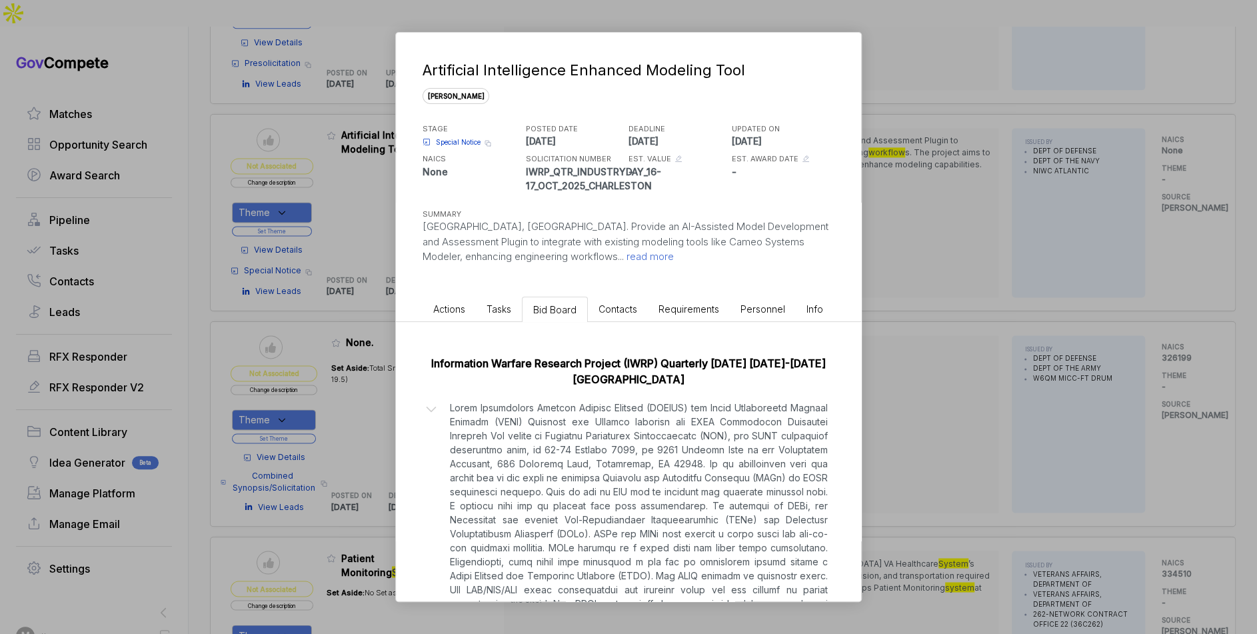
click at [912, 387] on div "Artificial Intelligence Enhanced Modeling Tool sam STAGE Special Notice Copy li…" at bounding box center [628, 317] width 1257 height 634
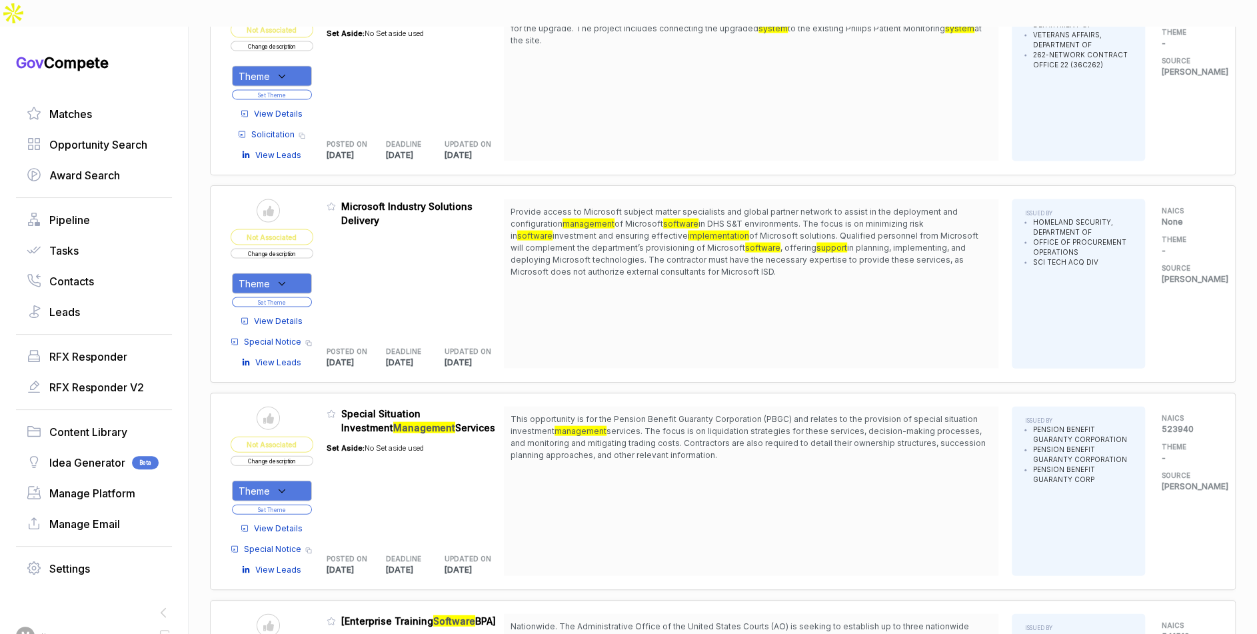
scroll to position [4798, 0]
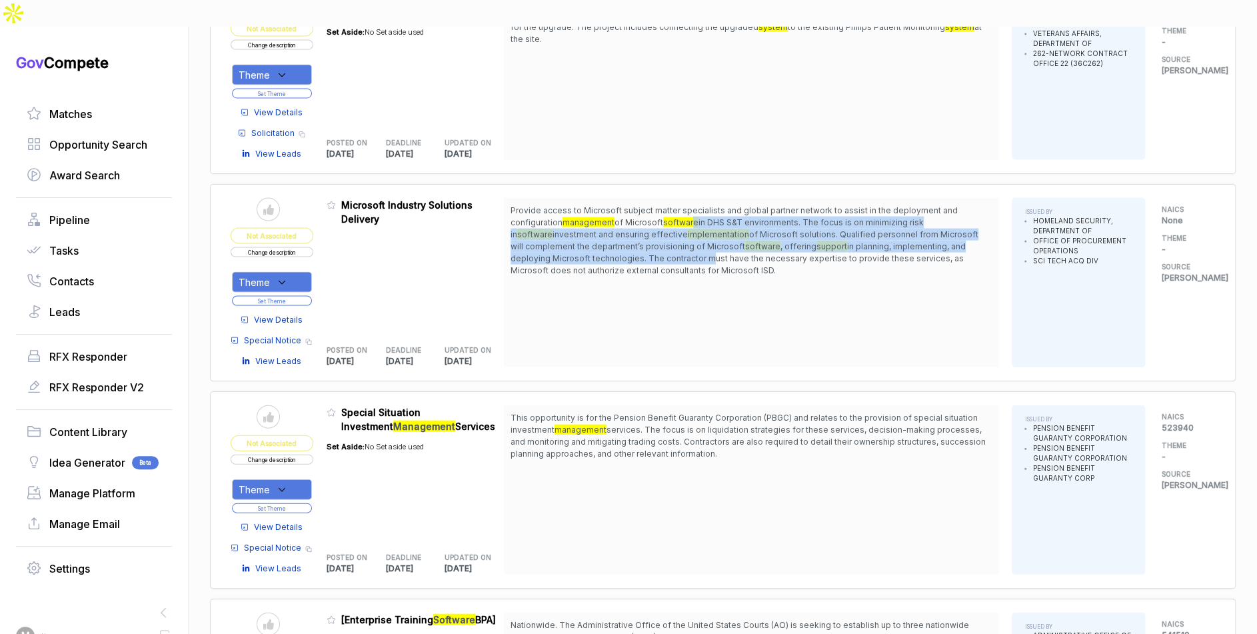
drag, startPoint x: 696, startPoint y: 177, endPoint x: 664, endPoint y: 232, distance: 63.6
click at [700, 218] on span "Provide access to Microsoft subject matter specialists and global partner netwo…" at bounding box center [750, 241] width 481 height 72
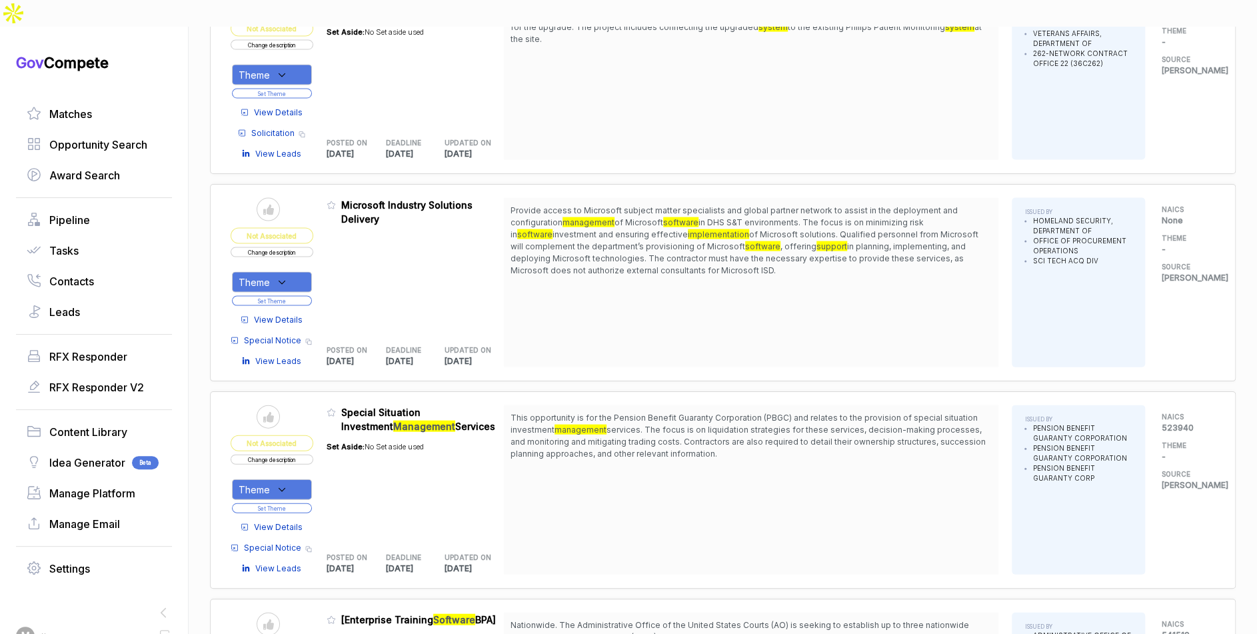
click at [283, 314] on span "View Details" at bounding box center [278, 320] width 49 height 12
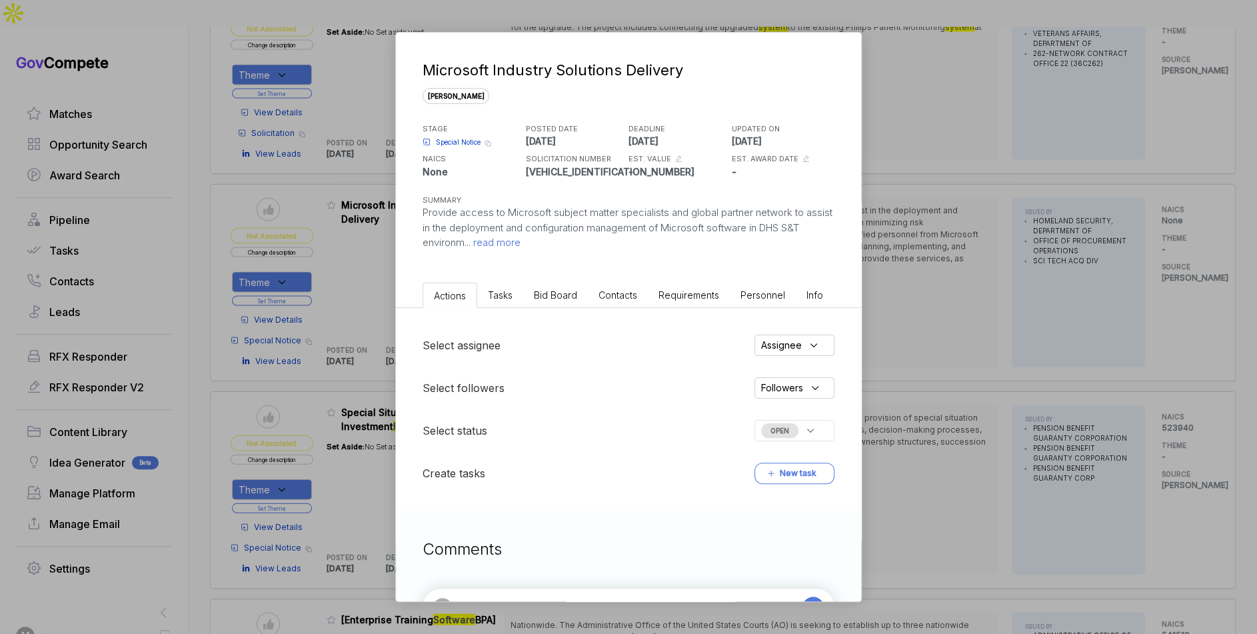
click at [564, 294] on span "Bid Board" at bounding box center [555, 294] width 43 height 11
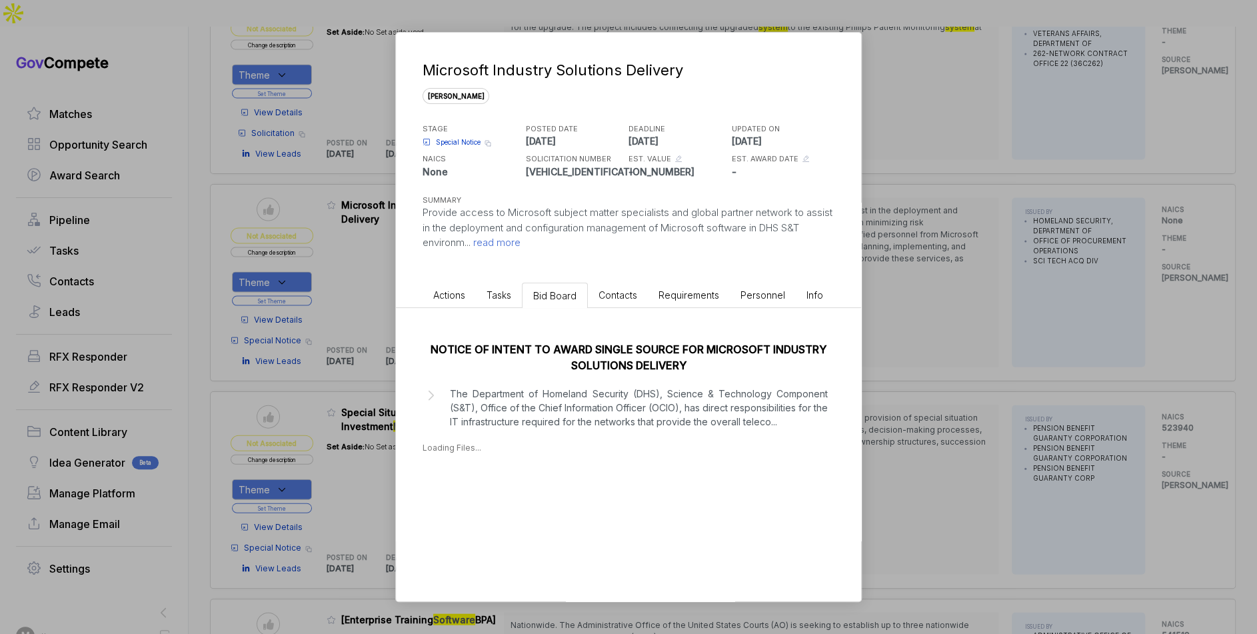
click at [588, 399] on p "The Department of Homeland Security (DHS), Science & Technology Component (S&T)…" at bounding box center [639, 408] width 378 height 42
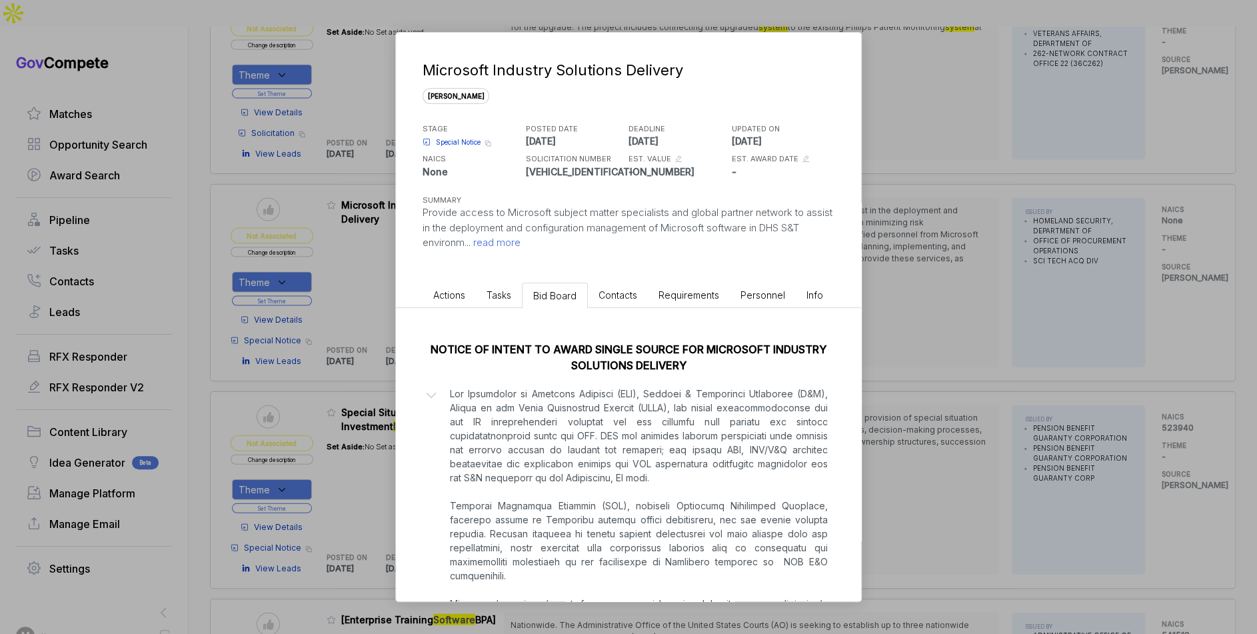
click at [888, 404] on div "Microsoft Industry Solutions Delivery sam STAGE Special Notice Copy link POSTED…" at bounding box center [628, 317] width 1257 height 634
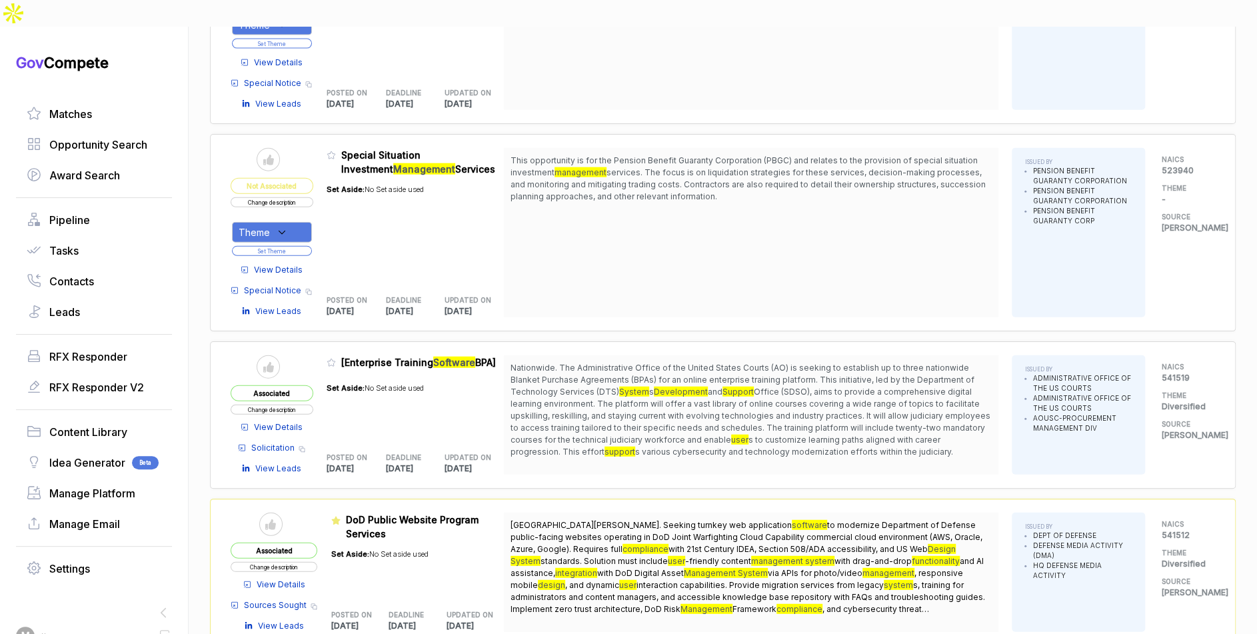
scroll to position [5059, 0]
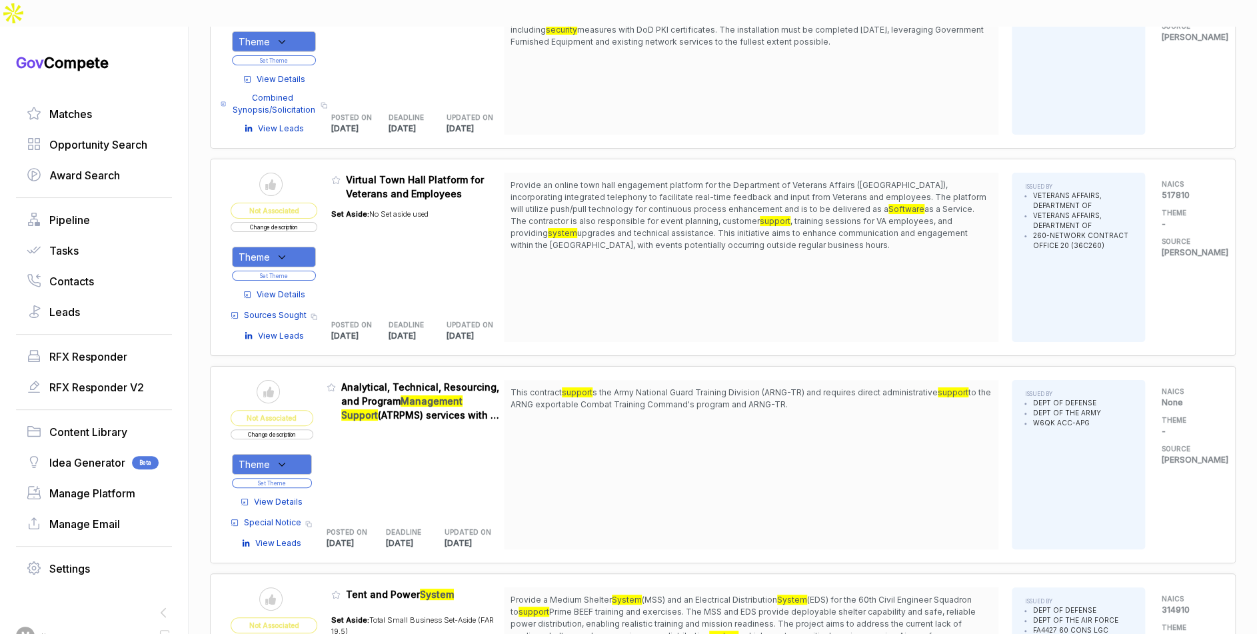
scroll to position [5768, 0]
drag, startPoint x: 277, startPoint y: 201, endPoint x: 282, endPoint y: 220, distance: 19.4
click at [270, 249] on span "Theme" at bounding box center [254, 256] width 31 height 14
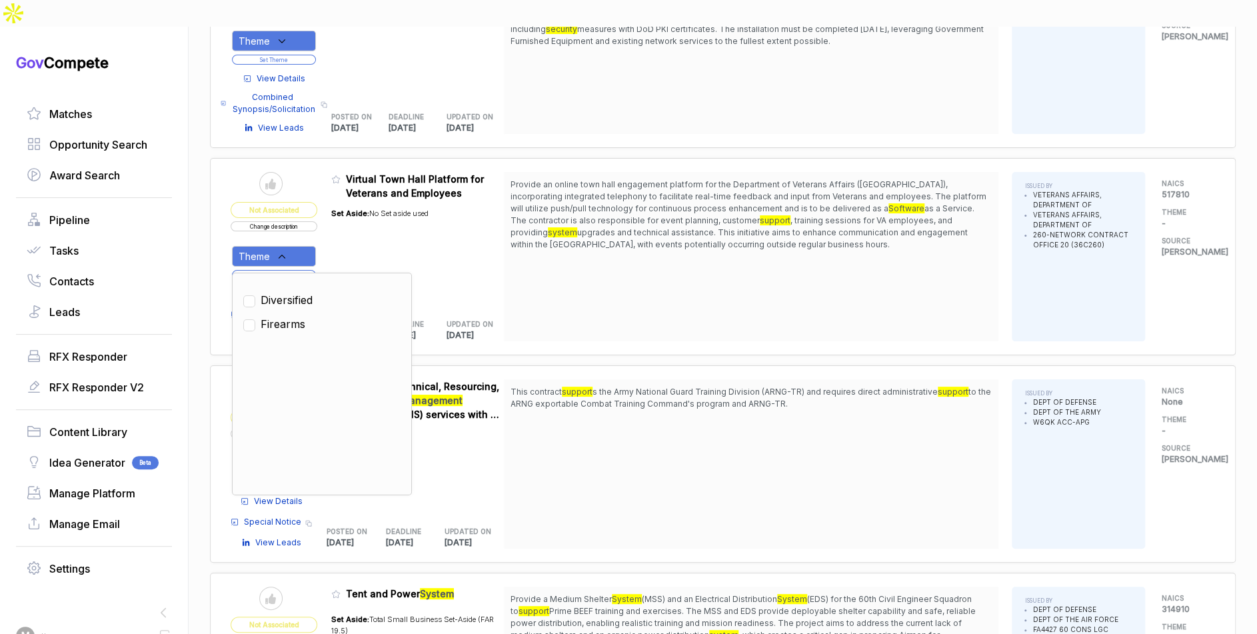
drag, startPoint x: 296, startPoint y: 253, endPoint x: 334, endPoint y: 217, distance: 52.3
click at [299, 292] on span "Diversified" at bounding box center [287, 300] width 52 height 16
checkbox input "true"
drag, startPoint x: 342, startPoint y: 211, endPoint x: 321, endPoint y: 220, distance: 23.3
click at [341, 211] on div "Set Aside: No Set aside used" at bounding box center [379, 252] width 97 height 105
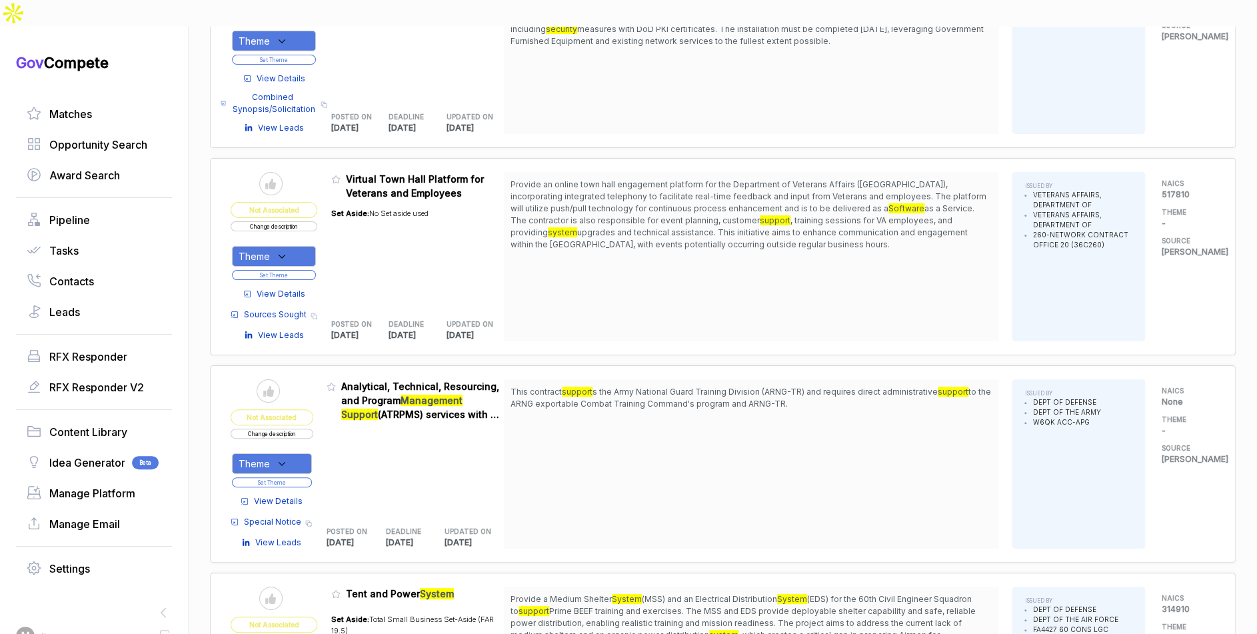
click at [315, 270] on button "Set Theme" at bounding box center [274, 275] width 84 height 10
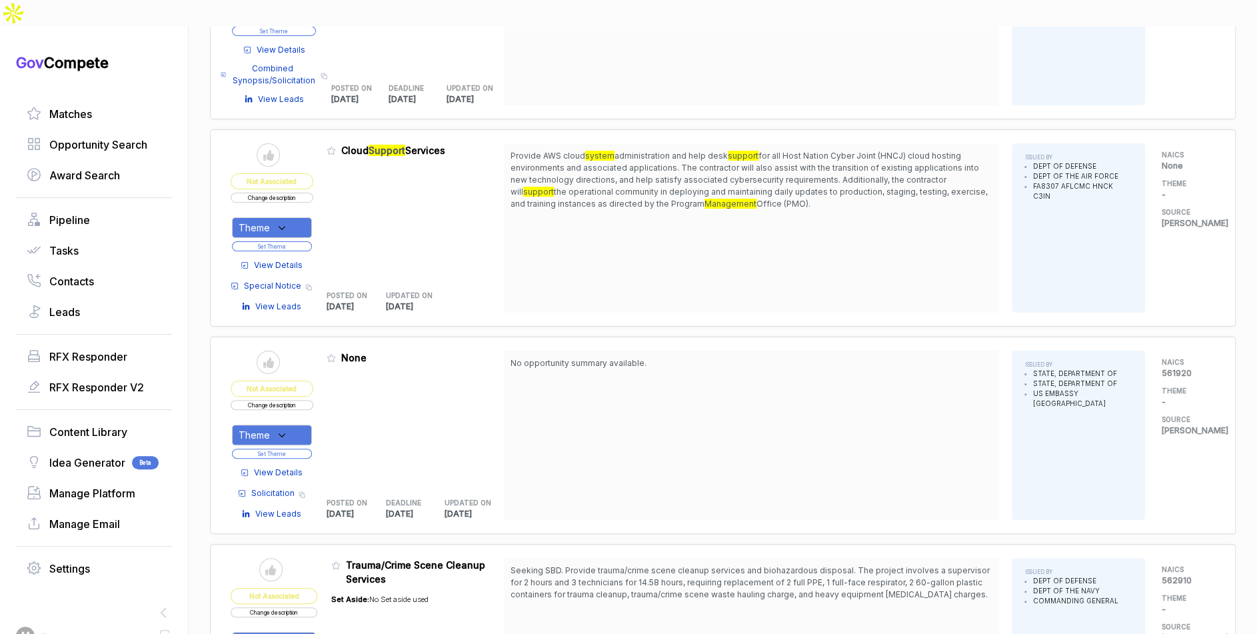
scroll to position [6376, 0]
click at [297, 260] on span "View Details" at bounding box center [278, 266] width 49 height 12
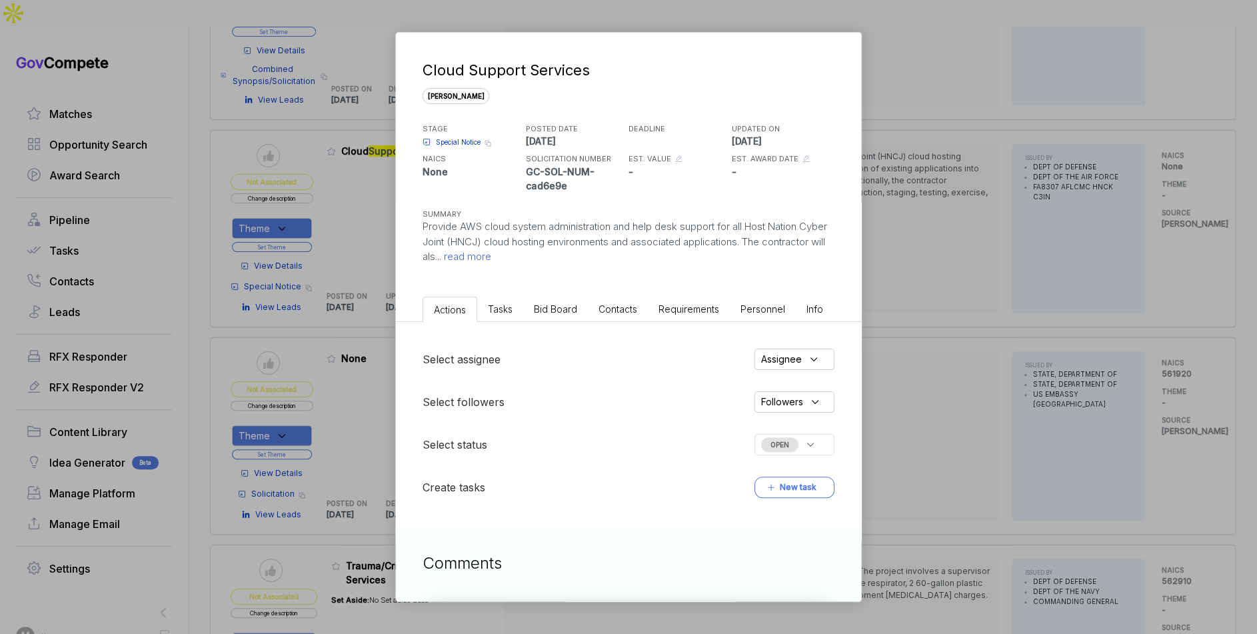
click at [544, 298] on li "Bid Board" at bounding box center [555, 309] width 65 height 25
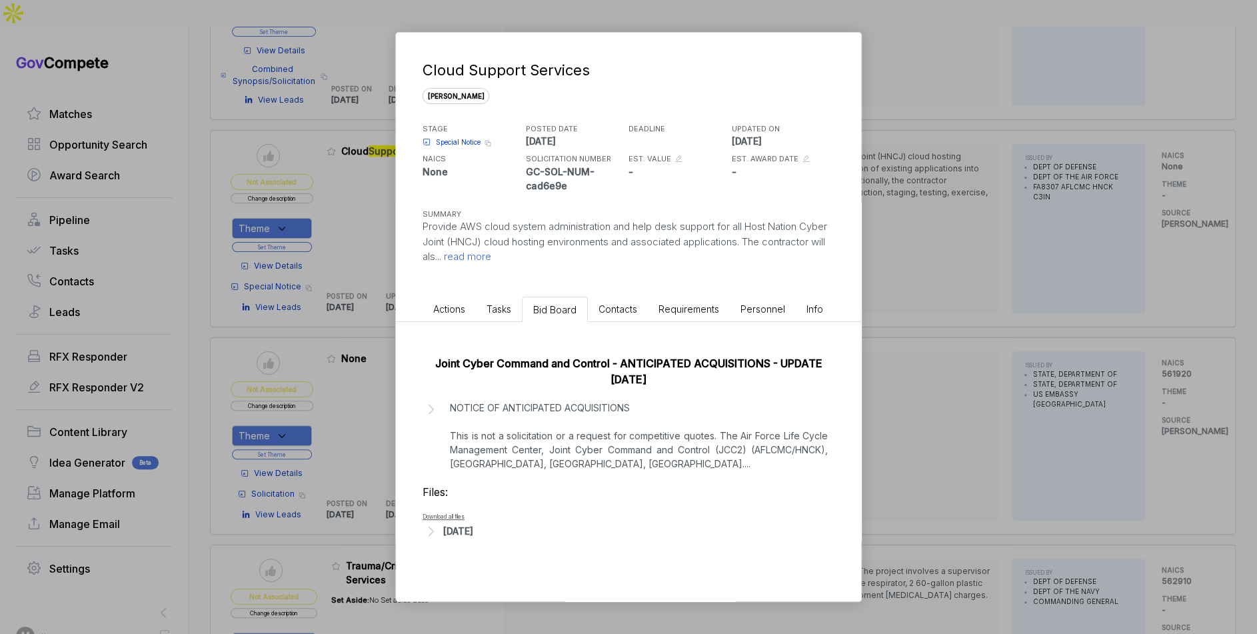
click at [610, 436] on p "NOTICE OF ANTICIPATED ACQUISITIONS This is not a solicitation or a request for …" at bounding box center [639, 435] width 378 height 70
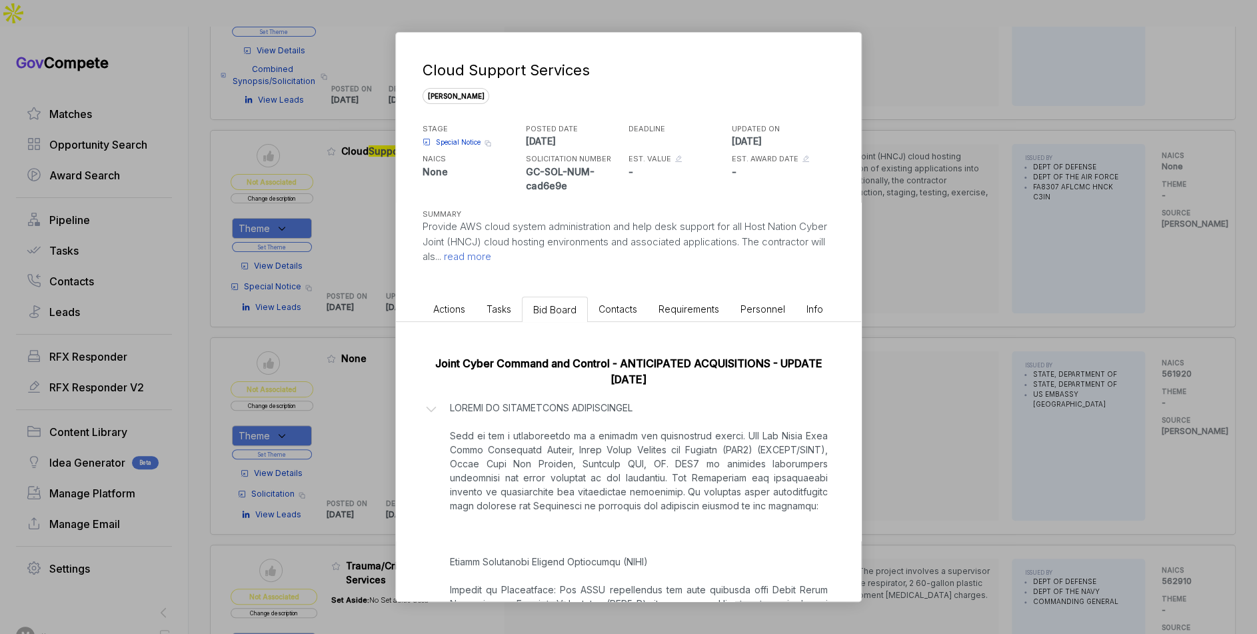
click at [946, 440] on div "Cloud Support Services sam STAGE Special Notice Copy link POSTED DATE 2025-09-1…" at bounding box center [628, 317] width 1257 height 634
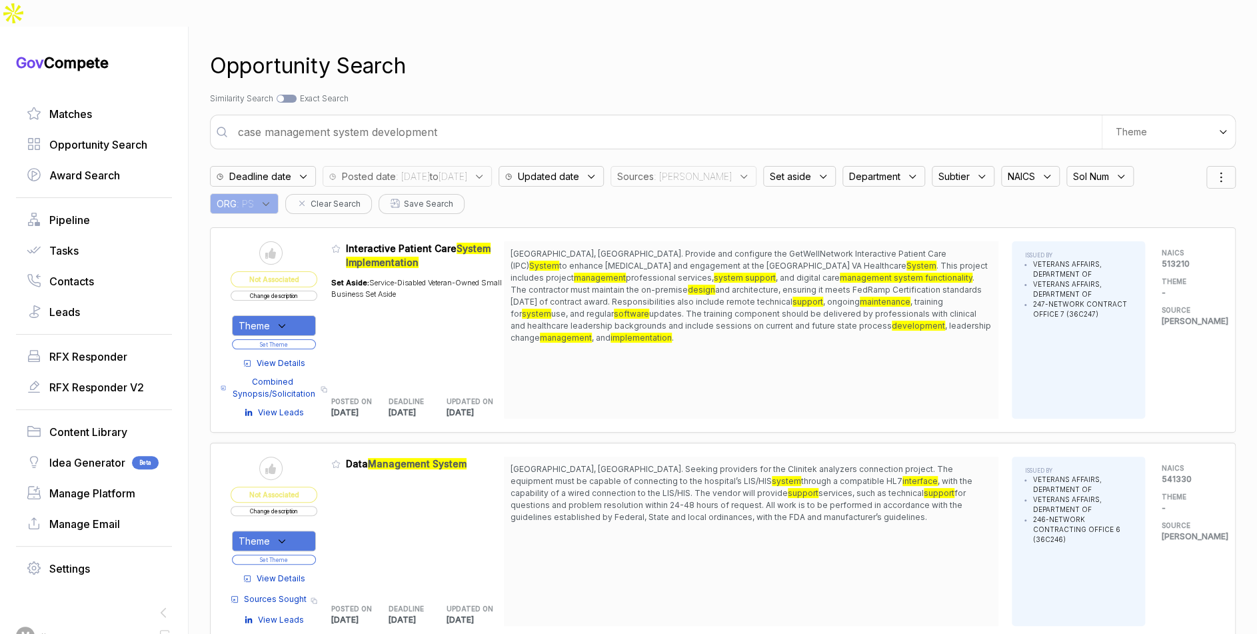
click at [672, 119] on input "case management system development" at bounding box center [666, 132] width 872 height 27
drag, startPoint x: 672, startPoint y: 111, endPoint x: 663, endPoint y: 109, distance: 8.9
click at [670, 119] on input "case management system development" at bounding box center [666, 132] width 872 height 27
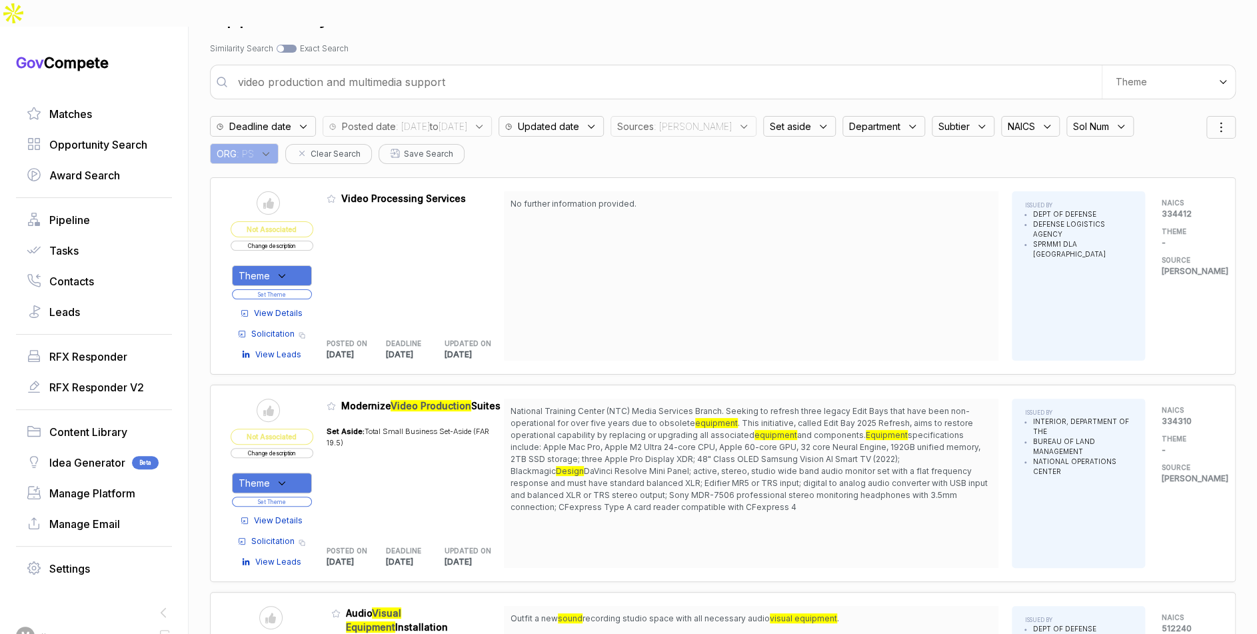
scroll to position [75, 0]
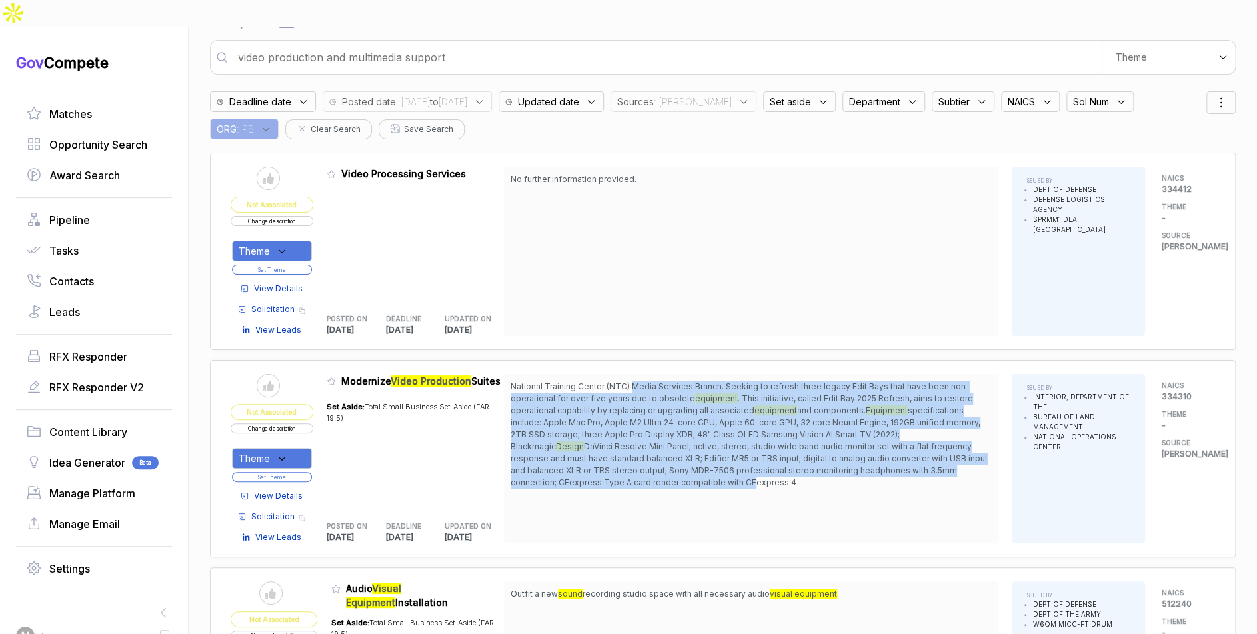
drag, startPoint x: 637, startPoint y: 359, endPoint x: 663, endPoint y: 452, distance: 96.2
click at [662, 450] on span "National Training Center (NTC) Media Services Branch. Seeking to refresh three …" at bounding box center [750, 435] width 481 height 108
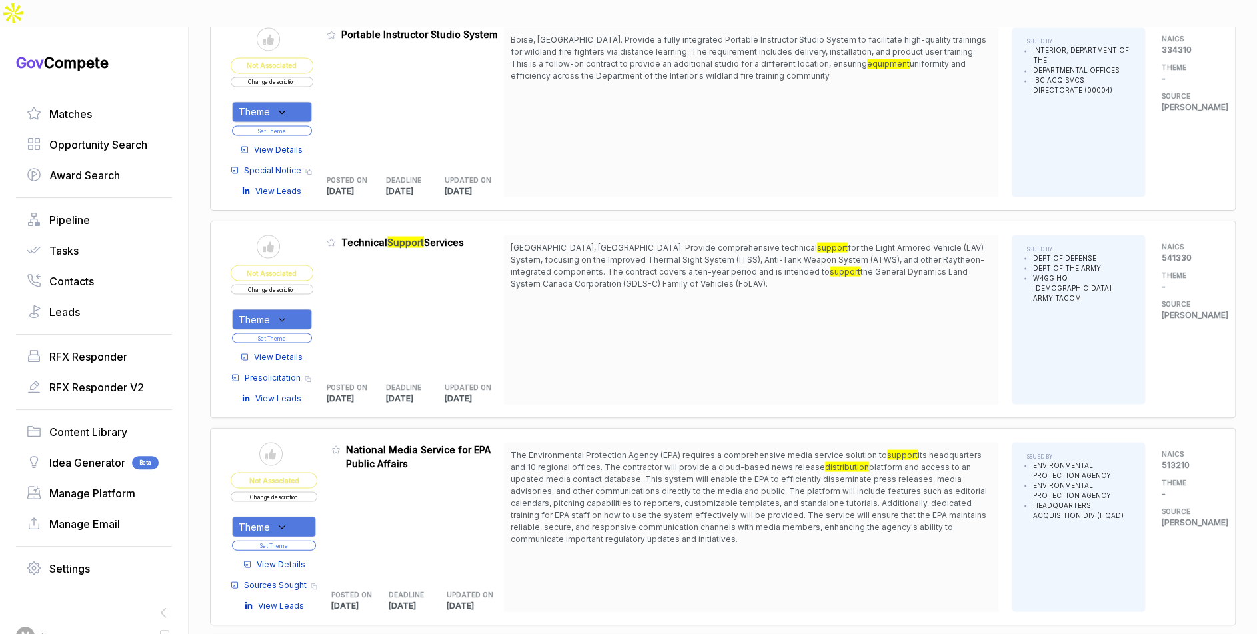
scroll to position [1646, 0]
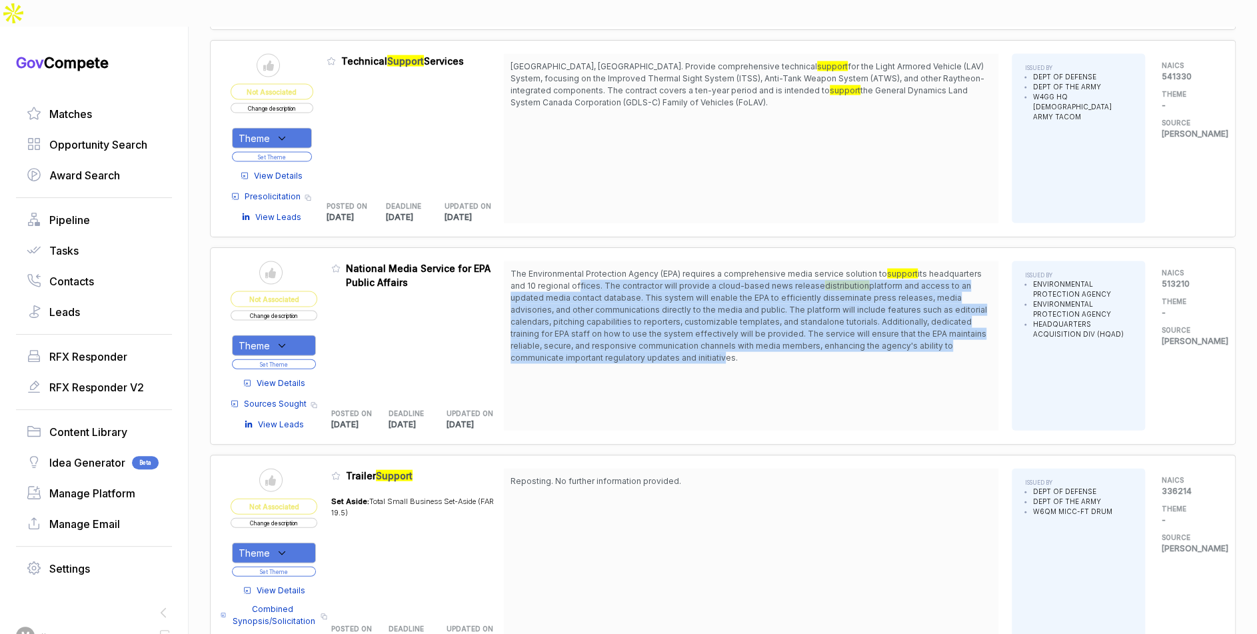
drag, startPoint x: 582, startPoint y: 251, endPoint x: 722, endPoint y: 322, distance: 157.1
click at [722, 322] on span "The Environmental Protection Agency (EPA) requires a comprehensive media servic…" at bounding box center [750, 316] width 481 height 96
click at [722, 322] on span "platform and access to an updated media contact database. This system will enab…" at bounding box center [748, 322] width 476 height 82
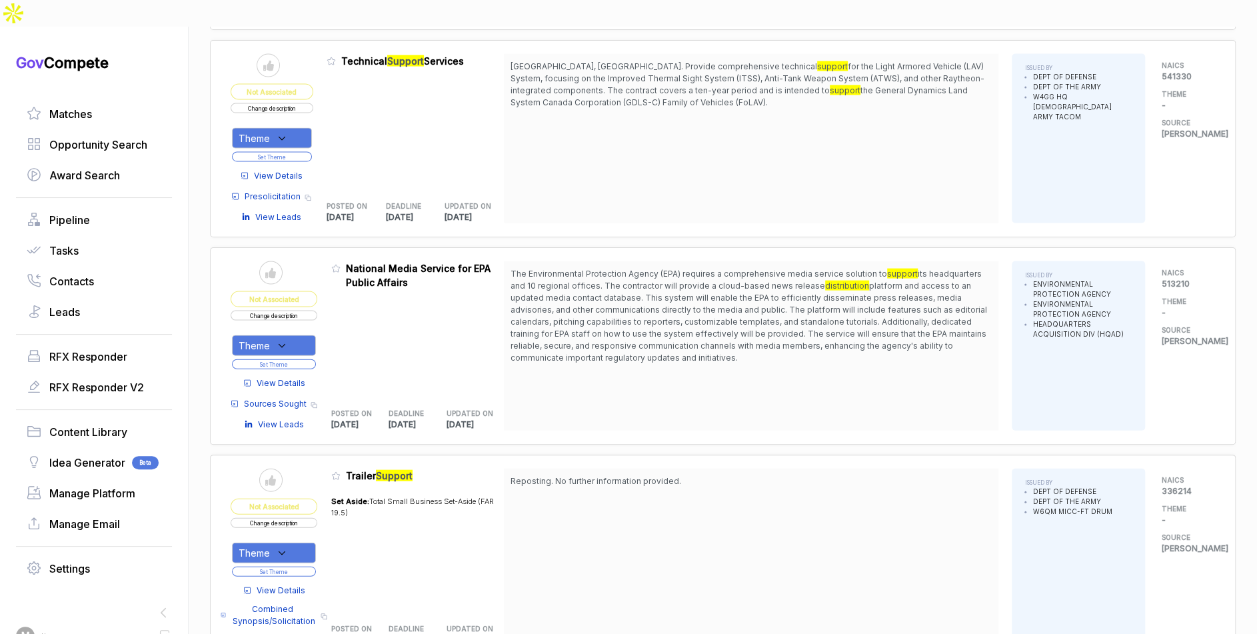
click at [303, 377] on span "View Details" at bounding box center [281, 383] width 49 height 12
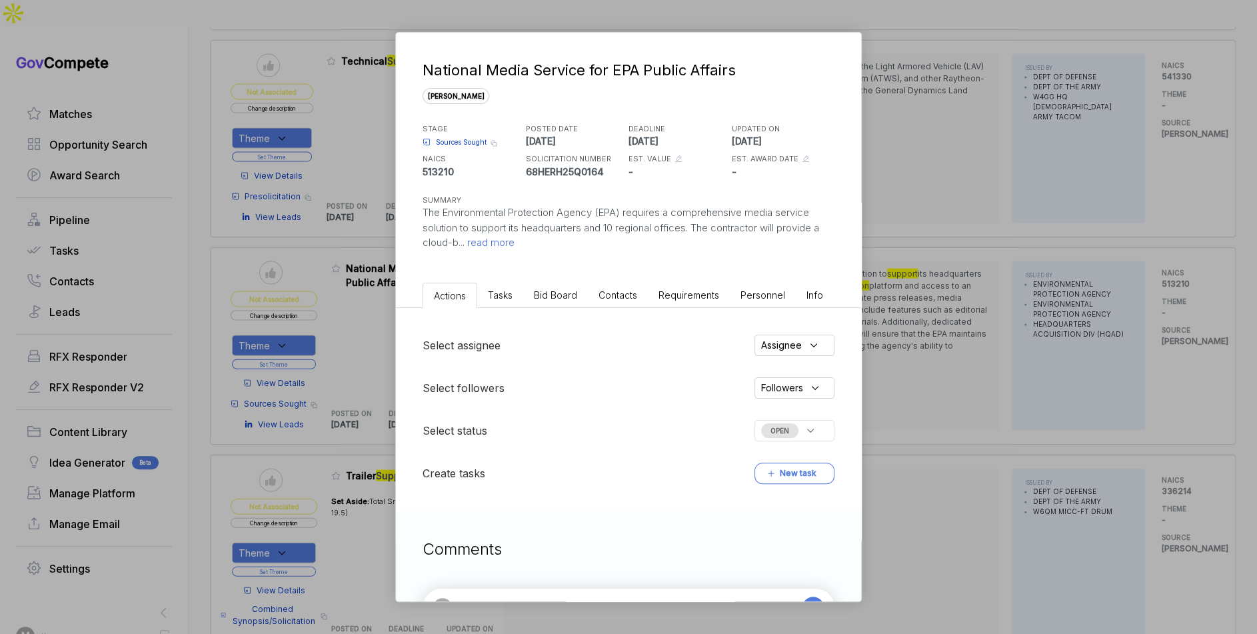
click at [550, 306] on li "Bid Board" at bounding box center [555, 295] width 65 height 25
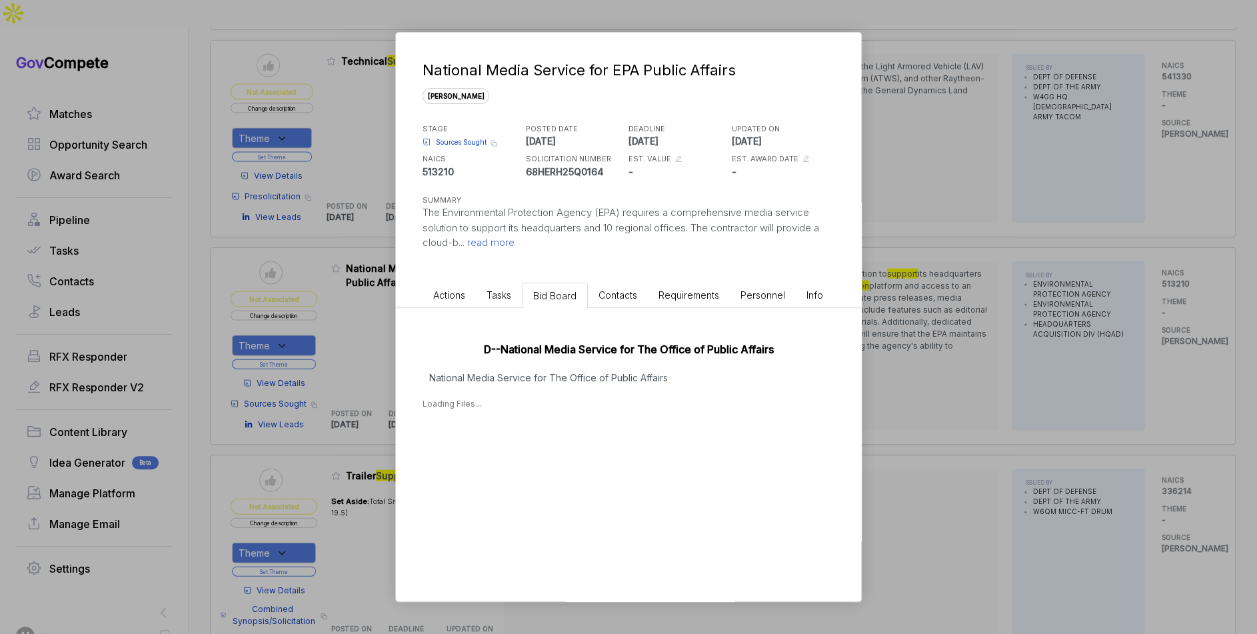
drag, startPoint x: 566, startPoint y: 363, endPoint x: 560, endPoint y: 382, distance: 19.6
click at [566, 363] on div "D--National Media Service for The Office of Public Affairs National Media Servi…" at bounding box center [628, 372] width 465 height 129
click at [551, 394] on div "D--National Media Service for The Office of Public Affairs National Media Servi…" at bounding box center [628, 394] width 465 height 173
click at [473, 445] on div "Sep 17, 2025" at bounding box center [458, 445] width 30 height 14
click at [525, 466] on span "- Notice_of_Intent_to_Award_Sole_Source_1.pdf" at bounding box center [522, 465] width 146 height 8
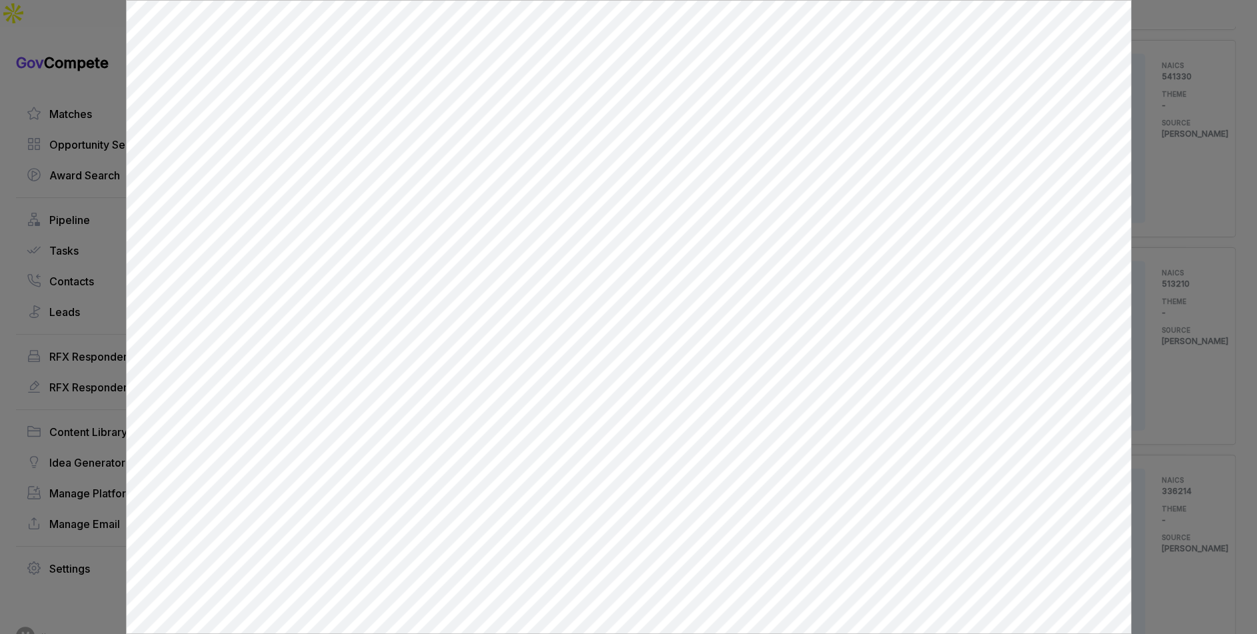
click at [1160, 267] on div at bounding box center [628, 317] width 1257 height 634
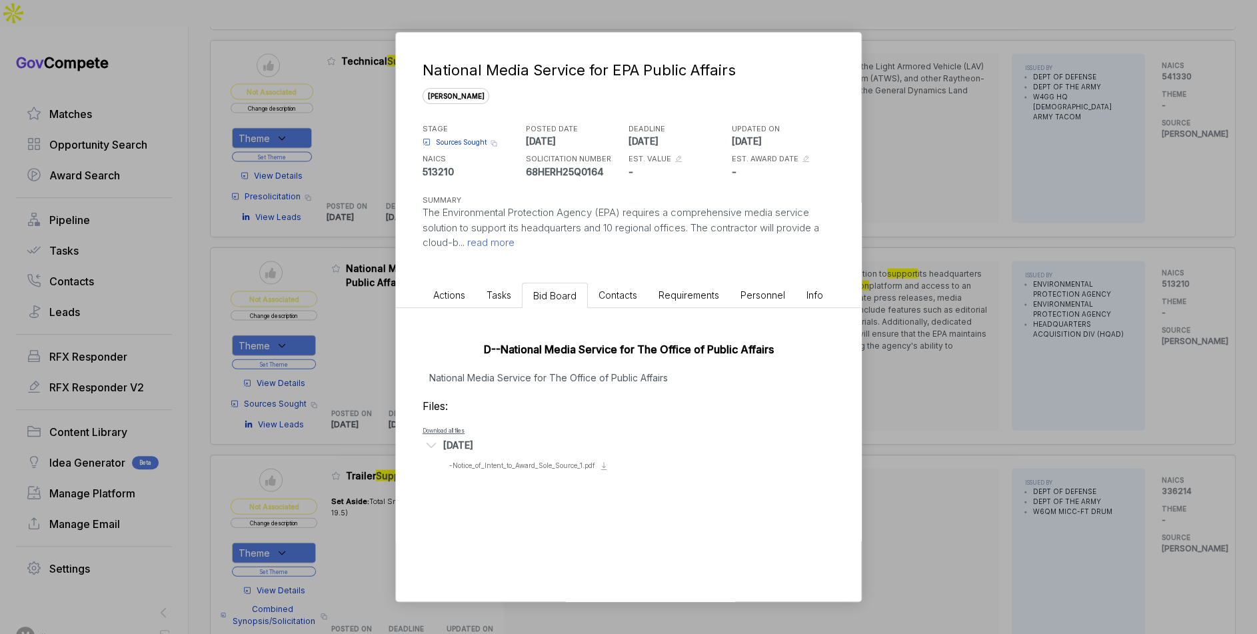
drag, startPoint x: 1160, startPoint y: 269, endPoint x: 1110, endPoint y: 294, distance: 55.4
click at [1159, 269] on div "National Media Service for EPA Public Affairs sam STAGE Sources Sought Copy lin…" at bounding box center [628, 317] width 1257 height 634
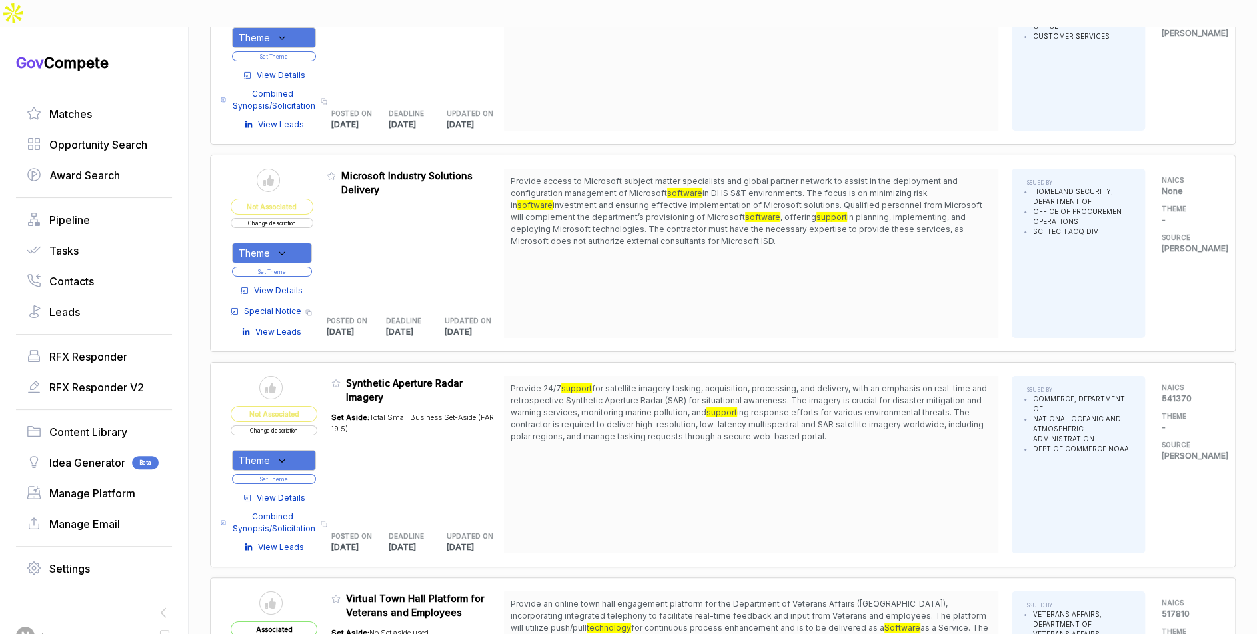
scroll to position [3055, 0]
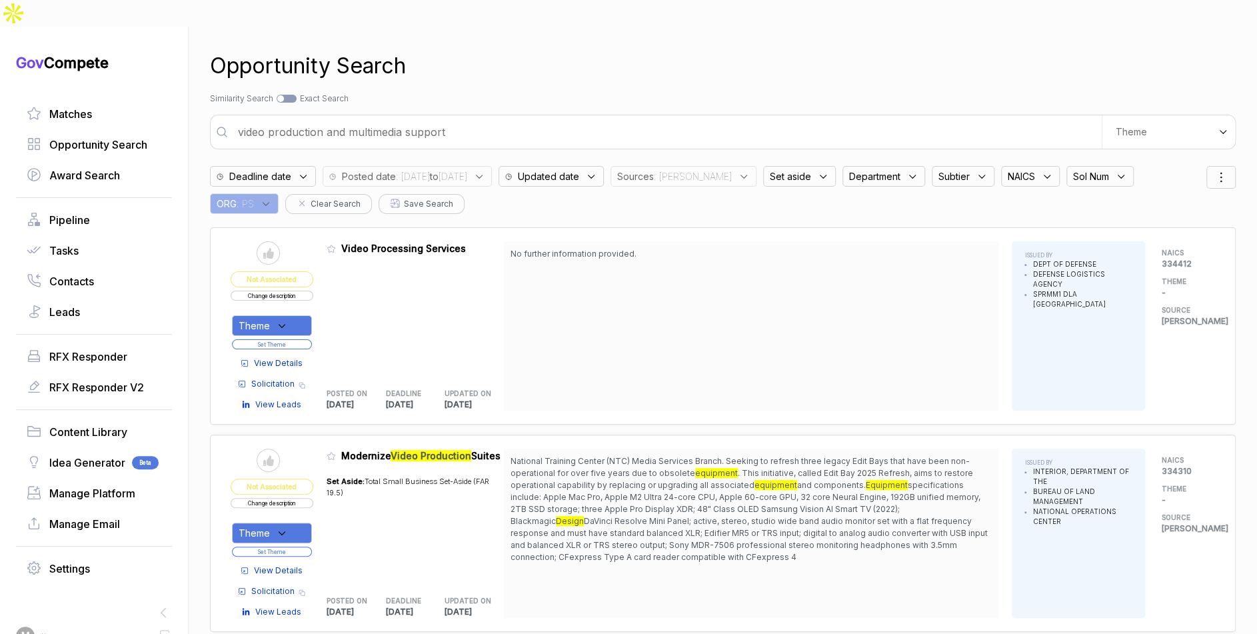
click at [572, 119] on input "video production and multimedia support" at bounding box center [666, 132] width 872 height 27
click at [571, 119] on input "video production and multimedia support" at bounding box center [666, 132] width 872 height 27
click at [653, 119] on input "video production and multimedia support" at bounding box center [666, 132] width 872 height 27
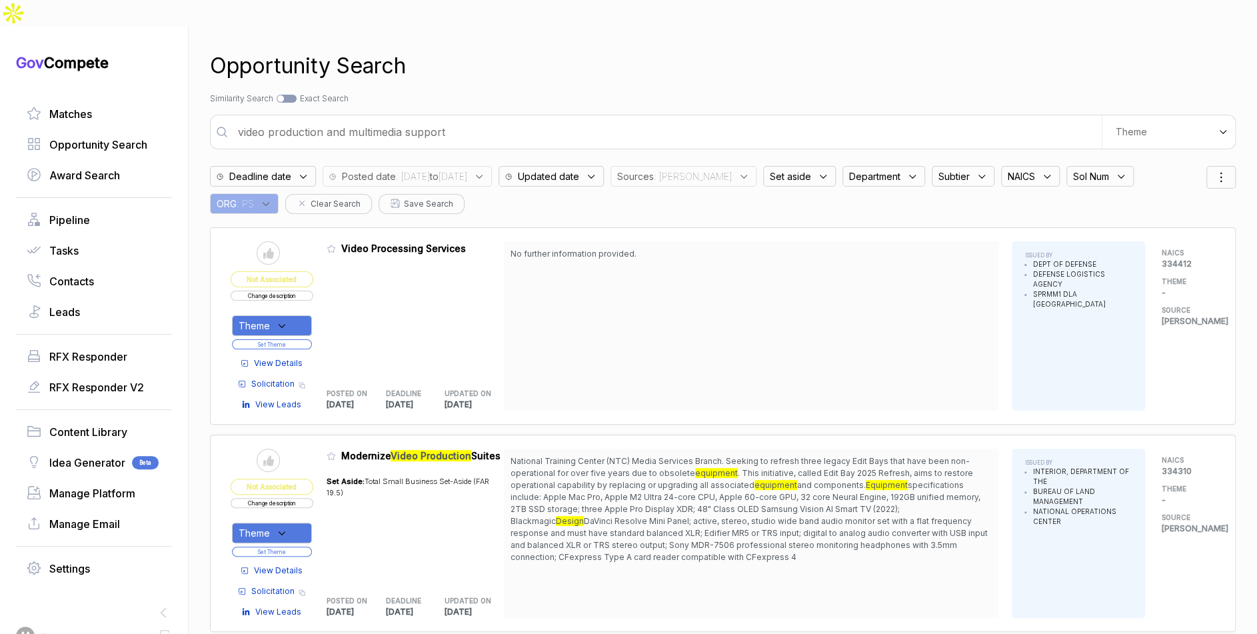
click at [654, 119] on input "video production and multimedia support" at bounding box center [666, 132] width 872 height 27
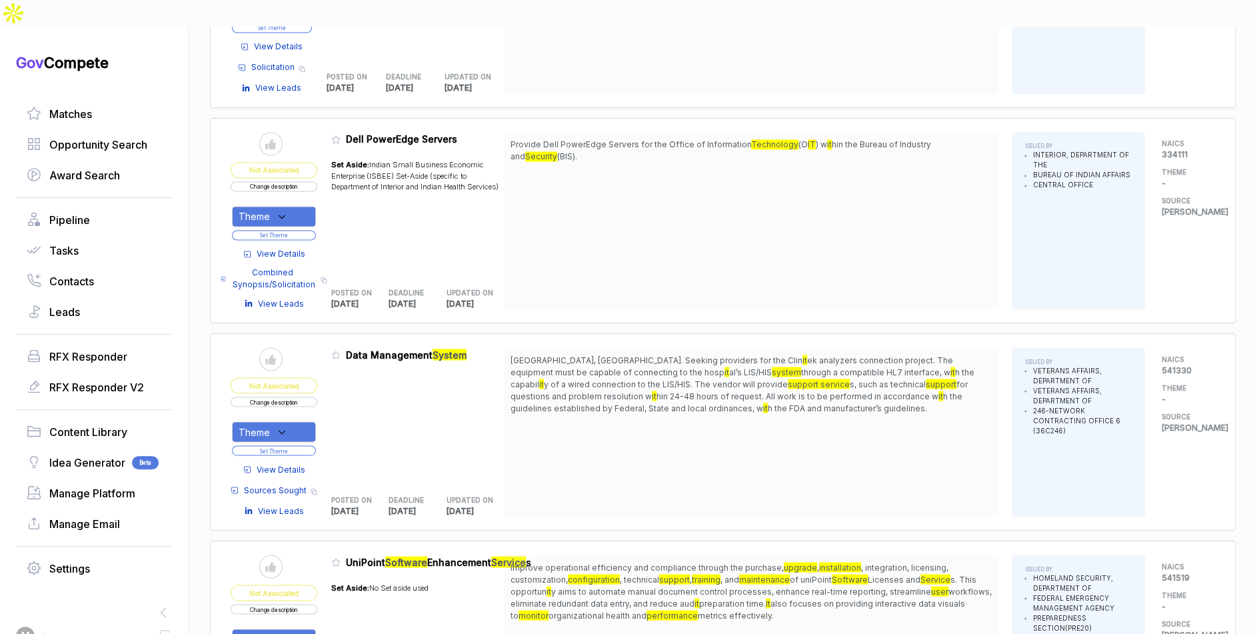
scroll to position [1305, 0]
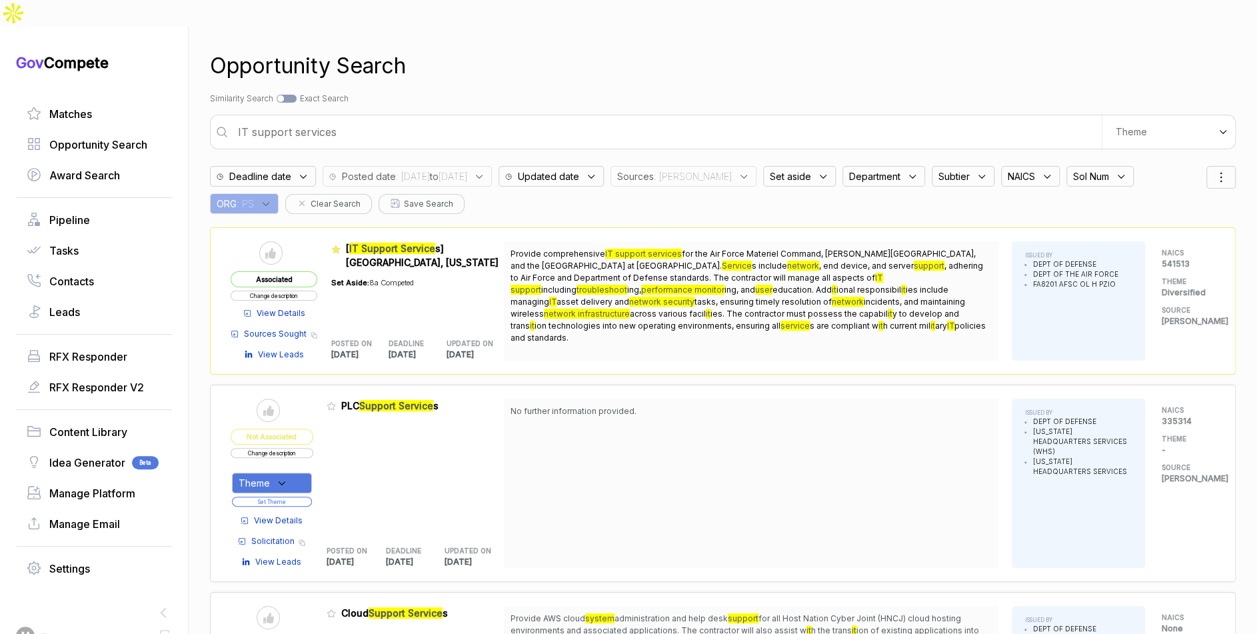
click at [786, 119] on input "IT support services" at bounding box center [666, 132] width 872 height 27
type input "elearning"
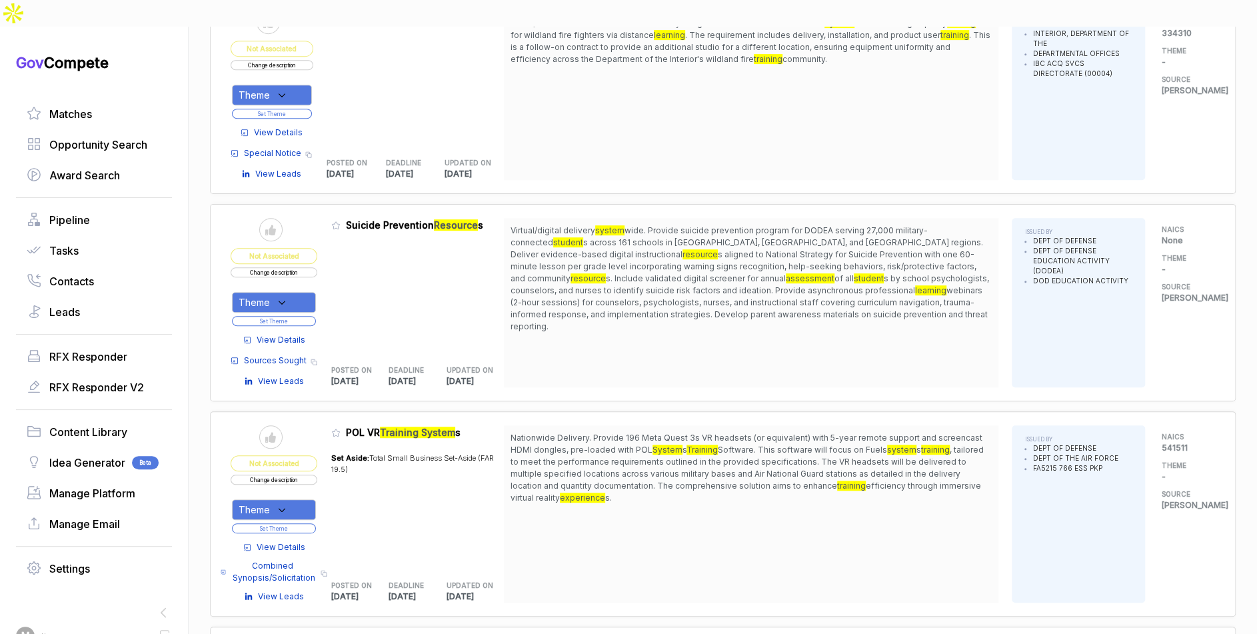
scroll to position [396, 0]
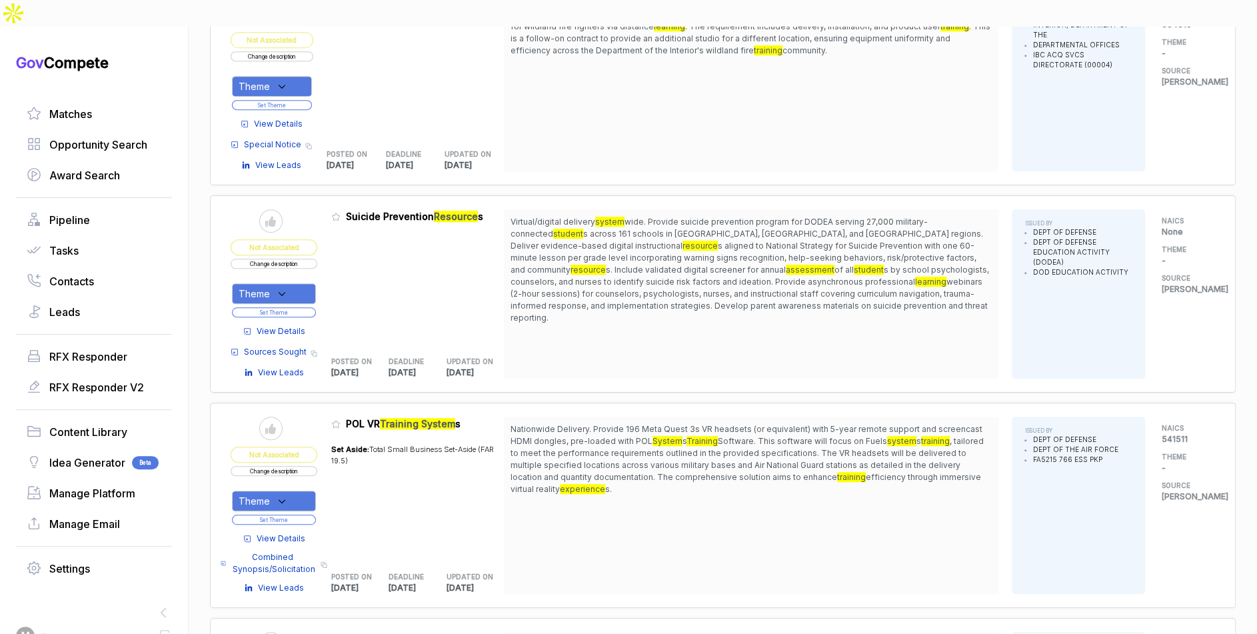
drag, startPoint x: 744, startPoint y: 211, endPoint x: 752, endPoint y: 229, distance: 20.0
click at [751, 241] on span "s aligned to National Strategy for Suicide Prevention with one 60-minute lesson…" at bounding box center [743, 258] width 466 height 34
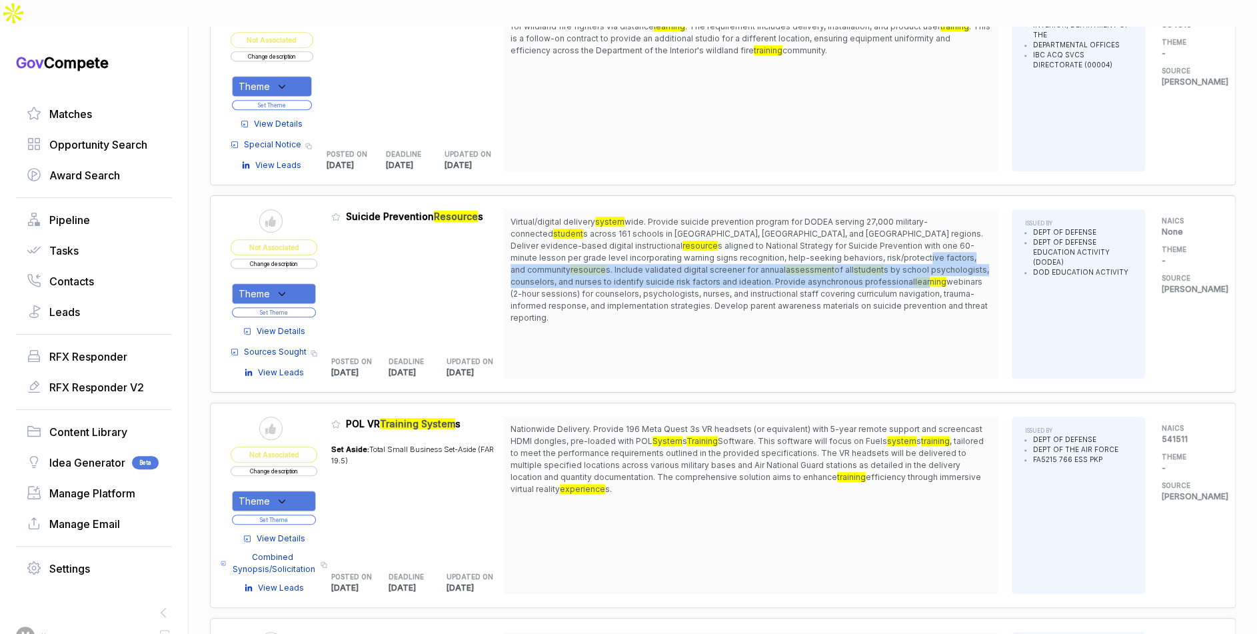
drag, startPoint x: 757, startPoint y: 227, endPoint x: 760, endPoint y: 249, distance: 22.8
click at [760, 249] on span "Virtual/digital delivery system wide. Provide suicide prevention program for DO…" at bounding box center [750, 270] width 481 height 108
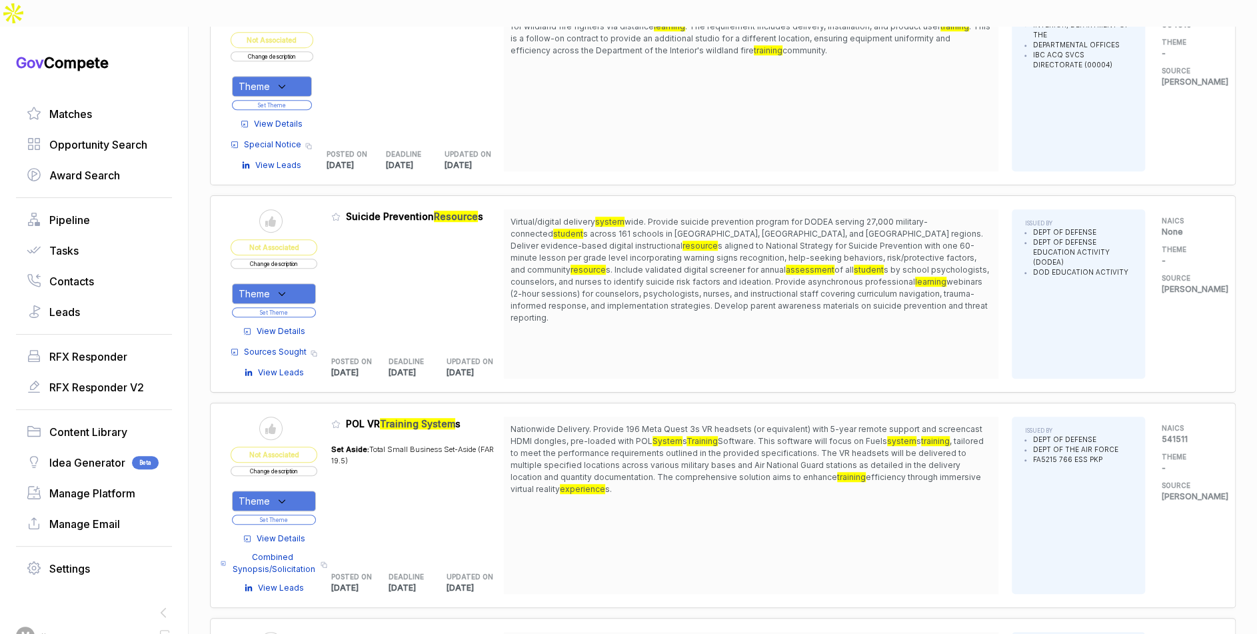
click at [771, 277] on span "webinars (2-hour sessions) for counselors, psychologists, nurses, and instructi…" at bounding box center [748, 300] width 477 height 46
click at [288, 288] on icon at bounding box center [282, 294] width 12 height 12
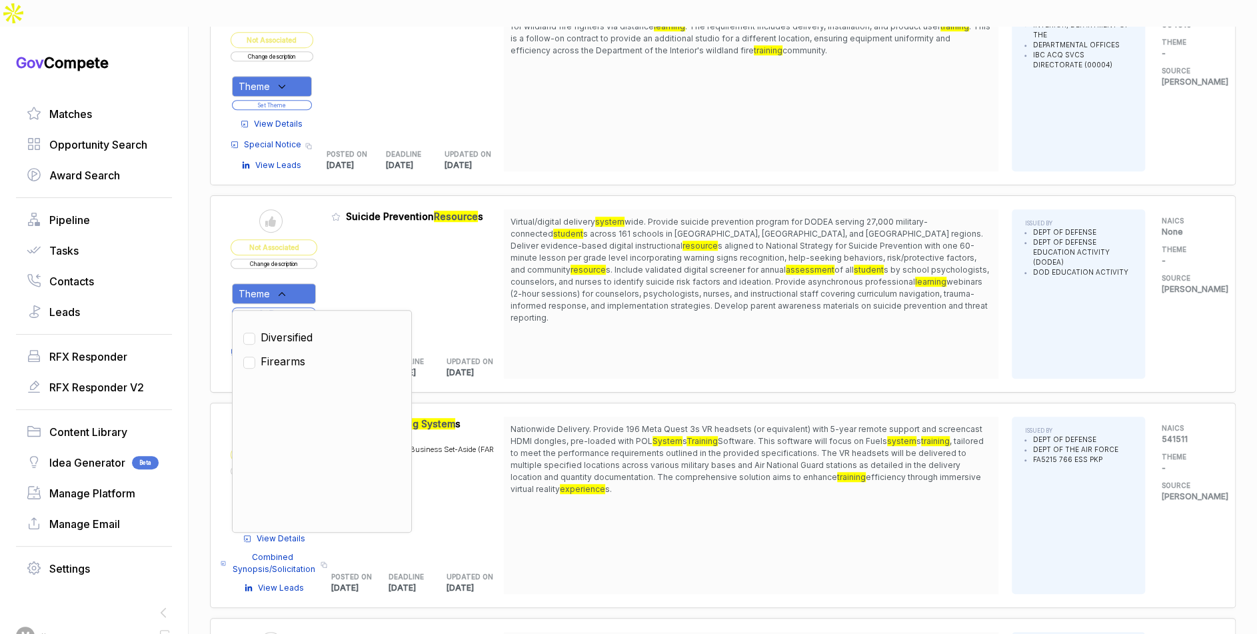
click at [289, 329] on span "Diversified" at bounding box center [287, 337] width 52 height 16
checkbox input "true"
drag, startPoint x: 347, startPoint y: 269, endPoint x: 312, endPoint y: 285, distance: 37.9
click at [344, 272] on div "Admin: Click to change feature to 1 HE125426RFI0001 Suicide Prevention Resource…" at bounding box center [417, 293] width 173 height 169
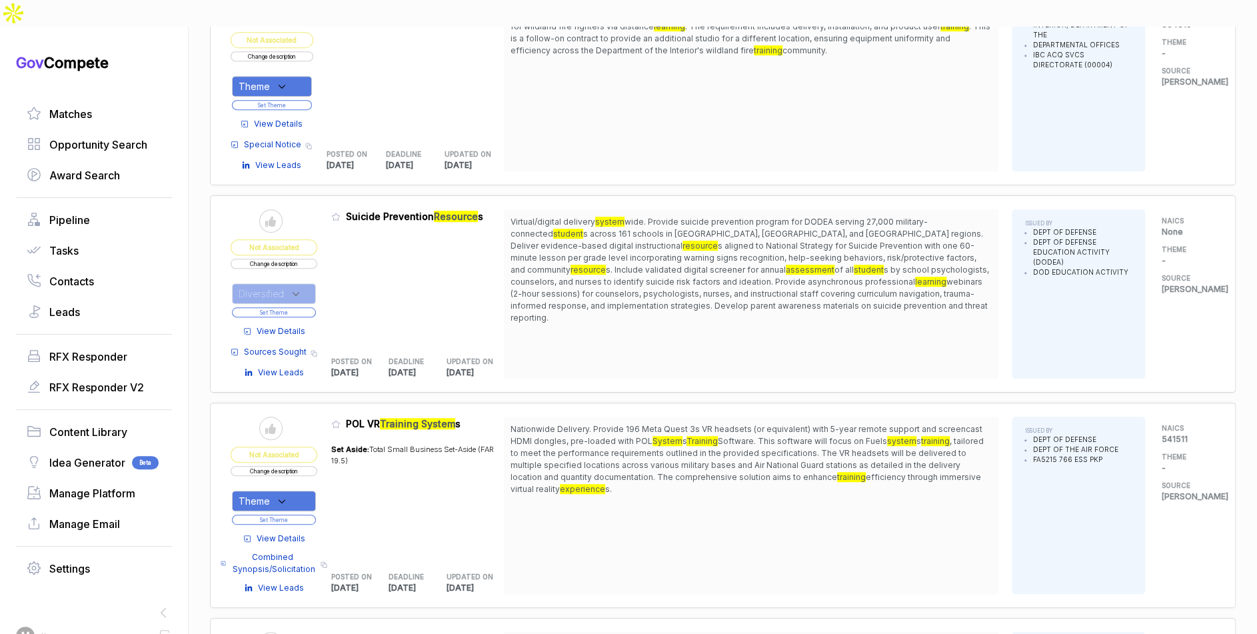
click at [311, 307] on button "Set Theme" at bounding box center [274, 312] width 84 height 10
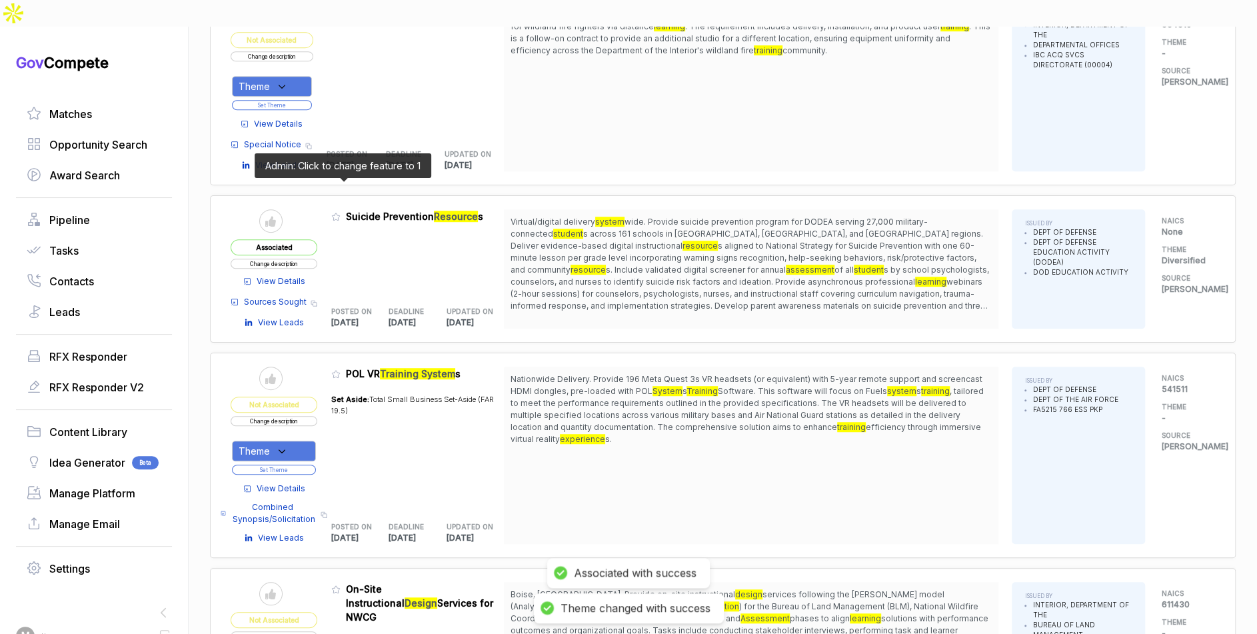
drag, startPoint x: 343, startPoint y: 189, endPoint x: 363, endPoint y: 243, distance: 57.3
click at [341, 212] on icon at bounding box center [335, 216] width 9 height 9
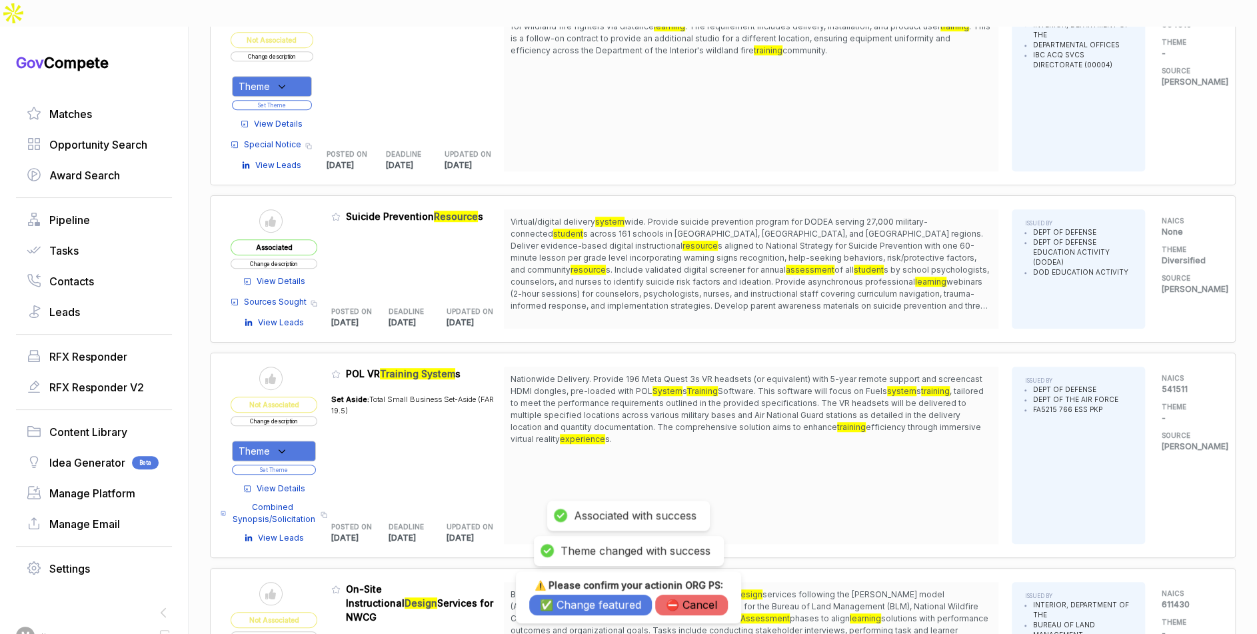
click at [571, 604] on button "✅ Change featured" at bounding box center [590, 604] width 123 height 21
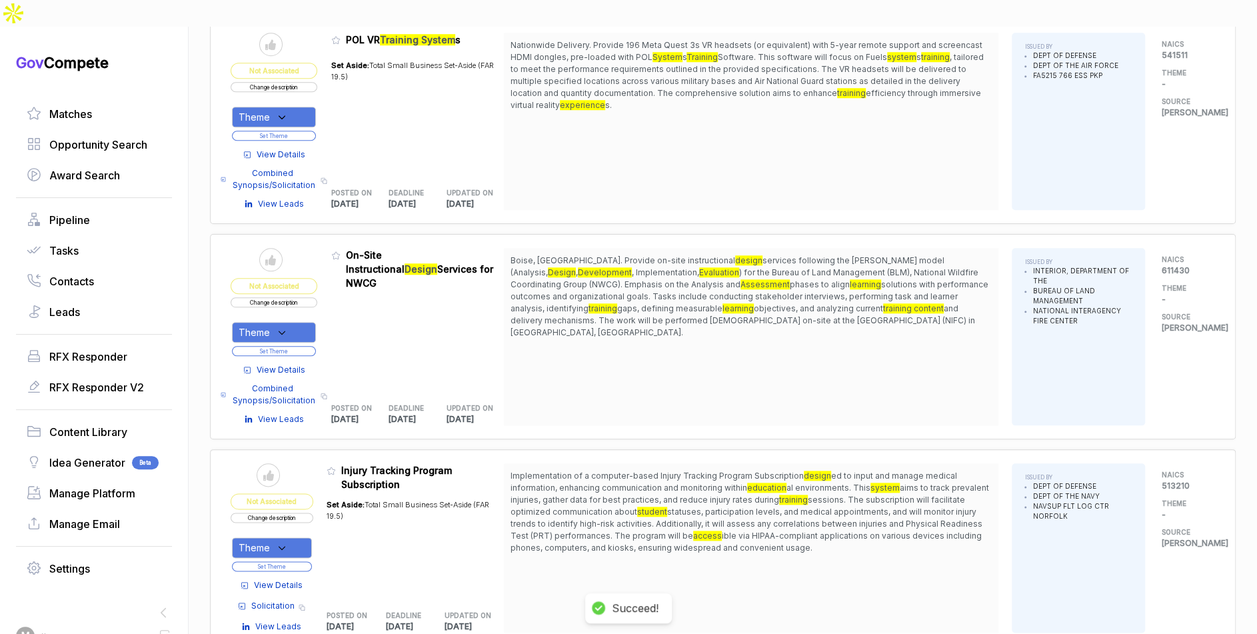
scroll to position [676, 0]
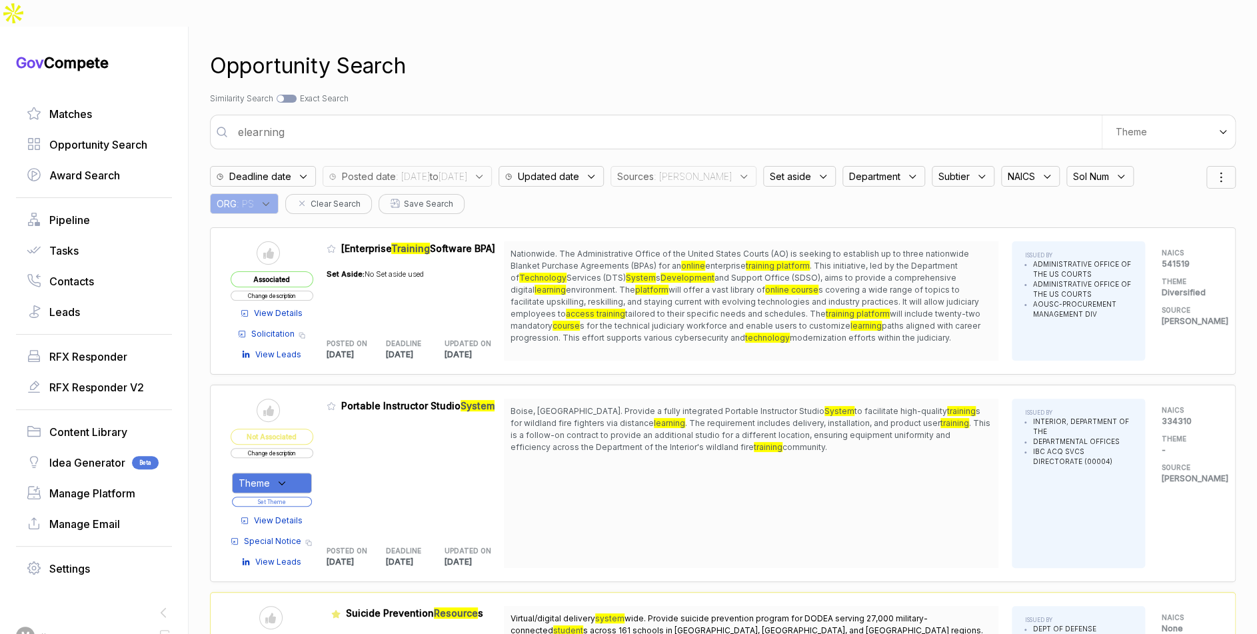
click at [716, 119] on input "elearning" at bounding box center [666, 132] width 872 height 27
click at [254, 197] on span ": PS" at bounding box center [245, 204] width 17 height 14
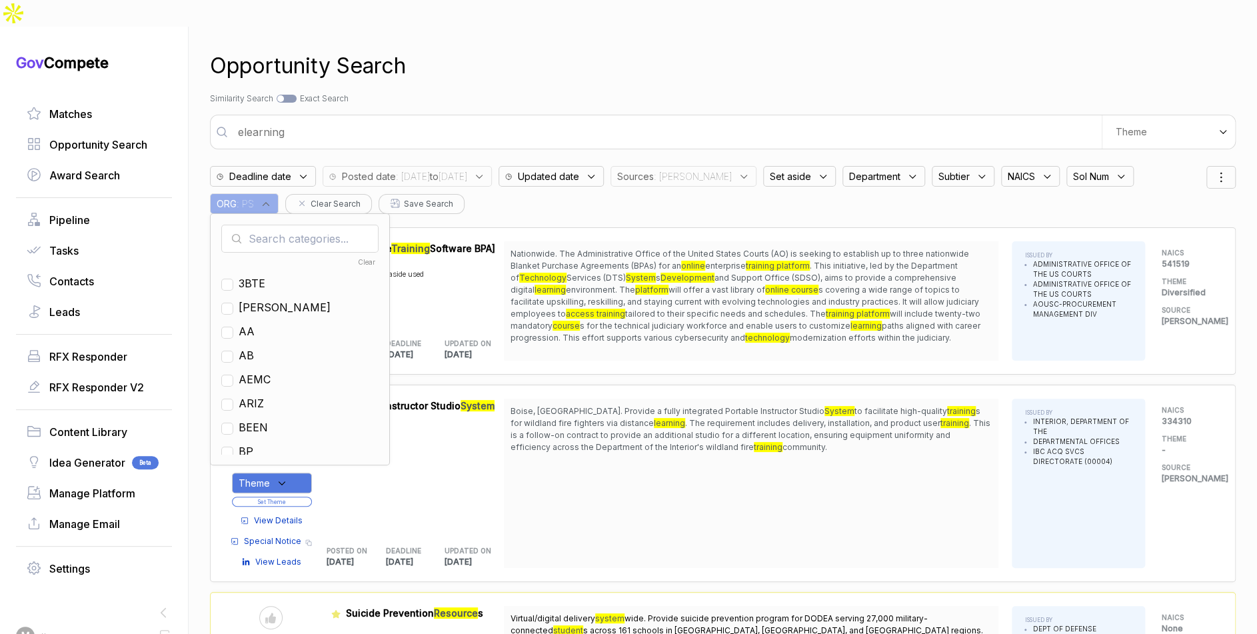
click at [289, 225] on input "text" at bounding box center [299, 239] width 157 height 28
checkbox input "true"
type input "ps"
click at [251, 275] on span "PS" at bounding box center [246, 283] width 15 height 16
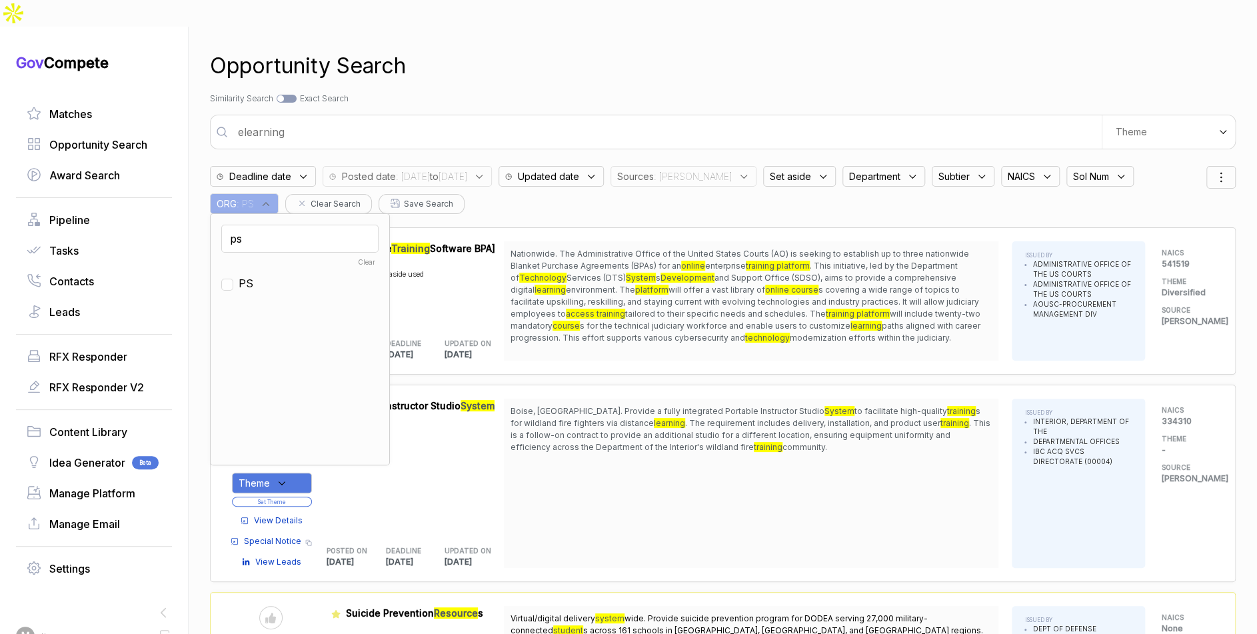
checkbox input "false"
click at [275, 225] on input "ps" at bounding box center [299, 239] width 157 height 28
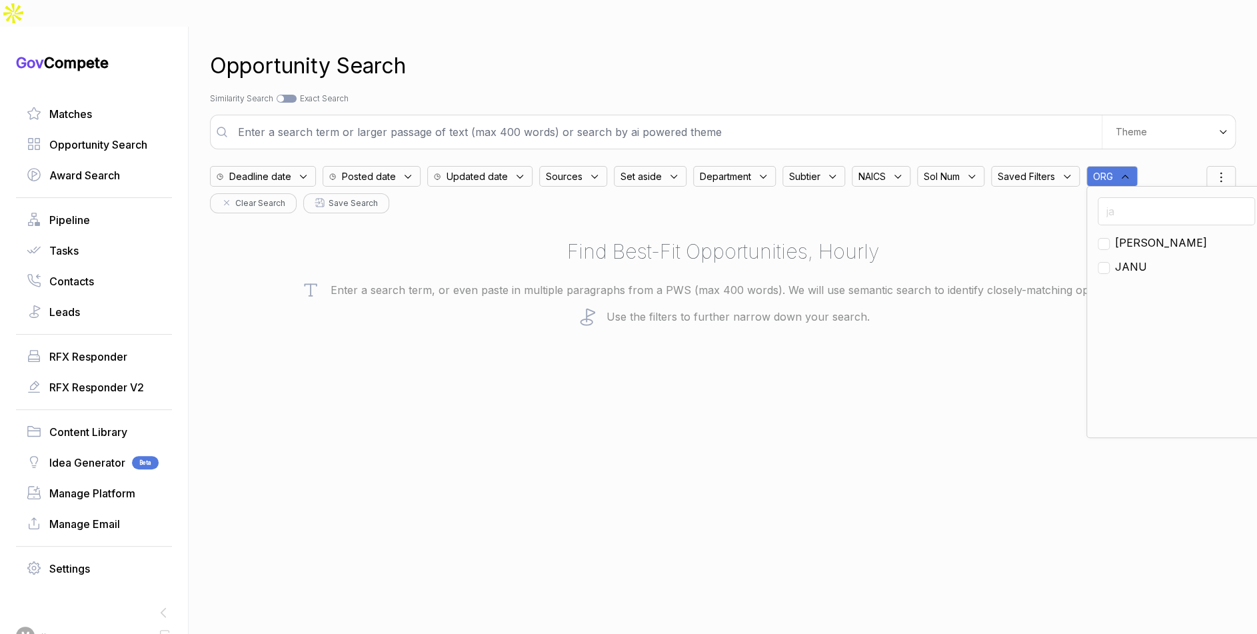
type input "ja"
drag, startPoint x: 1108, startPoint y: 215, endPoint x: 1092, endPoint y: 180, distance: 39.1
click at [1108, 238] on input "checkbox" at bounding box center [1104, 244] width 12 height 12
checkbox input "true"
click at [1012, 55] on div "Opportunity Search" at bounding box center [723, 66] width 1026 height 32
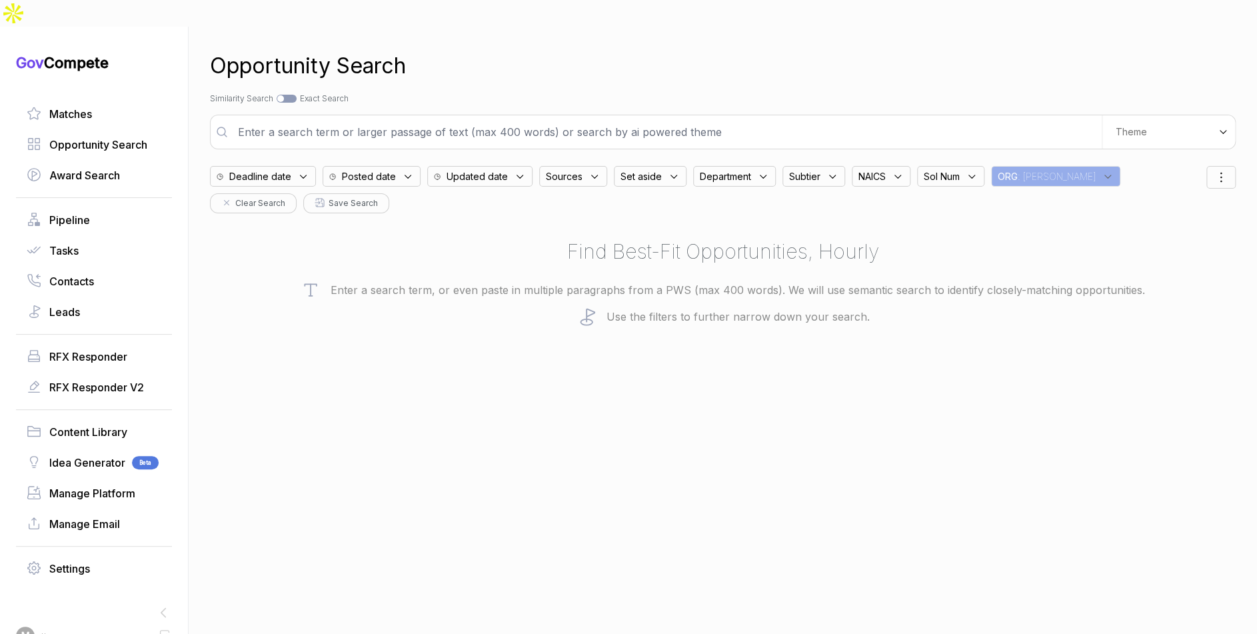
drag, startPoint x: 476, startPoint y: 151, endPoint x: 432, endPoint y: 150, distance: 44.7
click at [475, 169] on span "Updated date" at bounding box center [476, 176] width 61 height 14
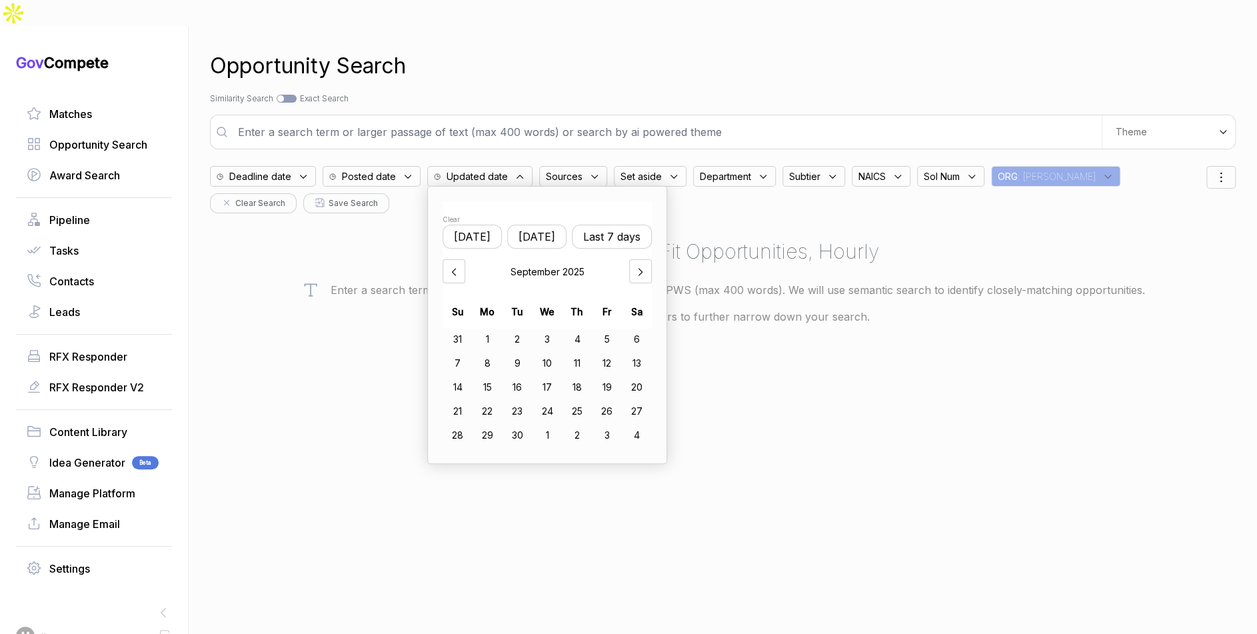
click at [407, 171] on icon at bounding box center [408, 177] width 12 height 12
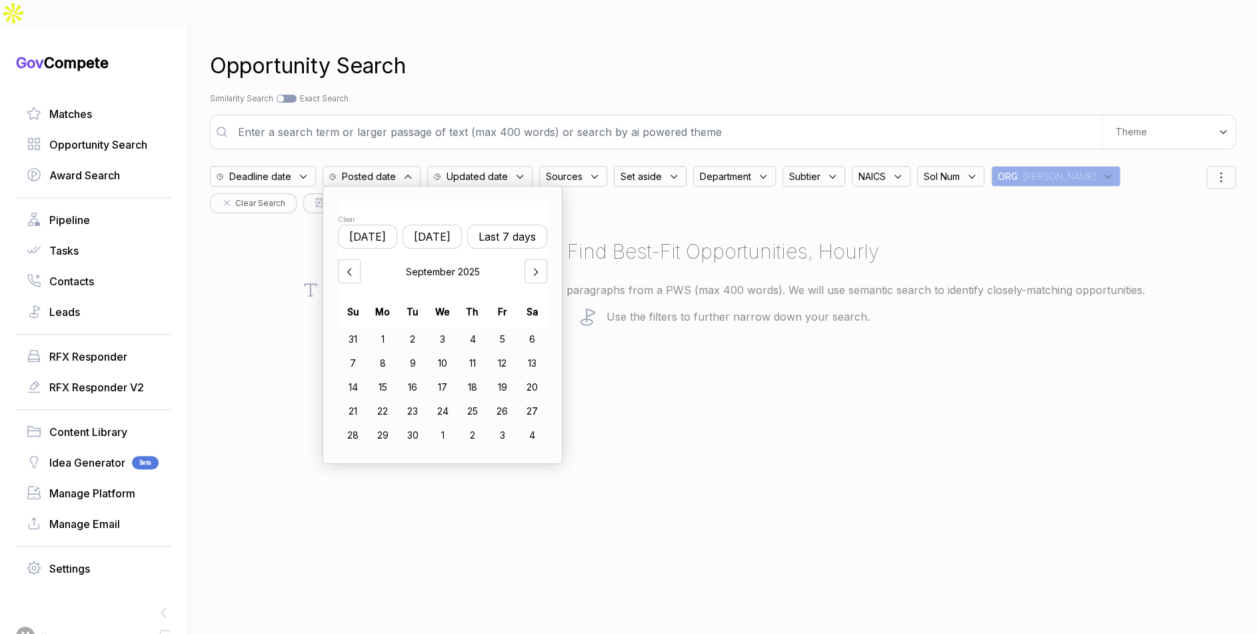
click at [422, 225] on button "Yesterday" at bounding box center [431, 237] width 59 height 24
drag, startPoint x: 386, startPoint y: 359, endPoint x: 449, endPoint y: 360, distance: 63.3
click at [387, 377] on div "15" at bounding box center [383, 387] width 30 height 21
click at [486, 377] on div "18" at bounding box center [472, 387] width 29 height 21
drag, startPoint x: 734, startPoint y: 47, endPoint x: 816, endPoint y: 67, distance: 84.4
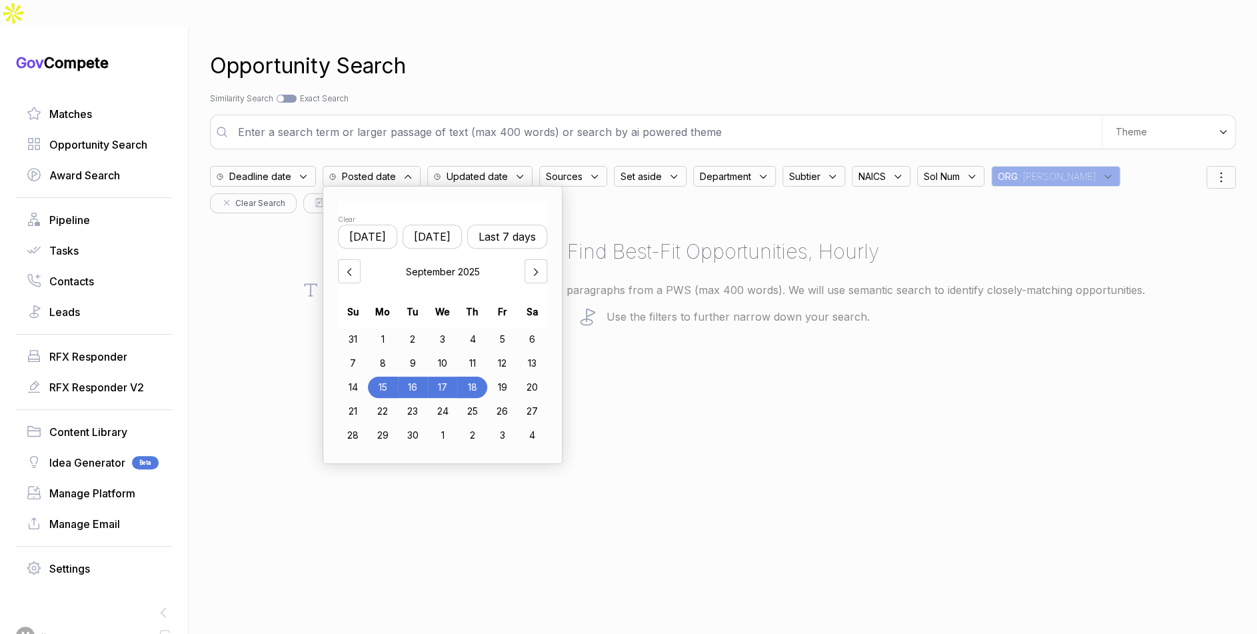
click at [736, 50] on div "Opportunity Search" at bounding box center [723, 66] width 1026 height 32
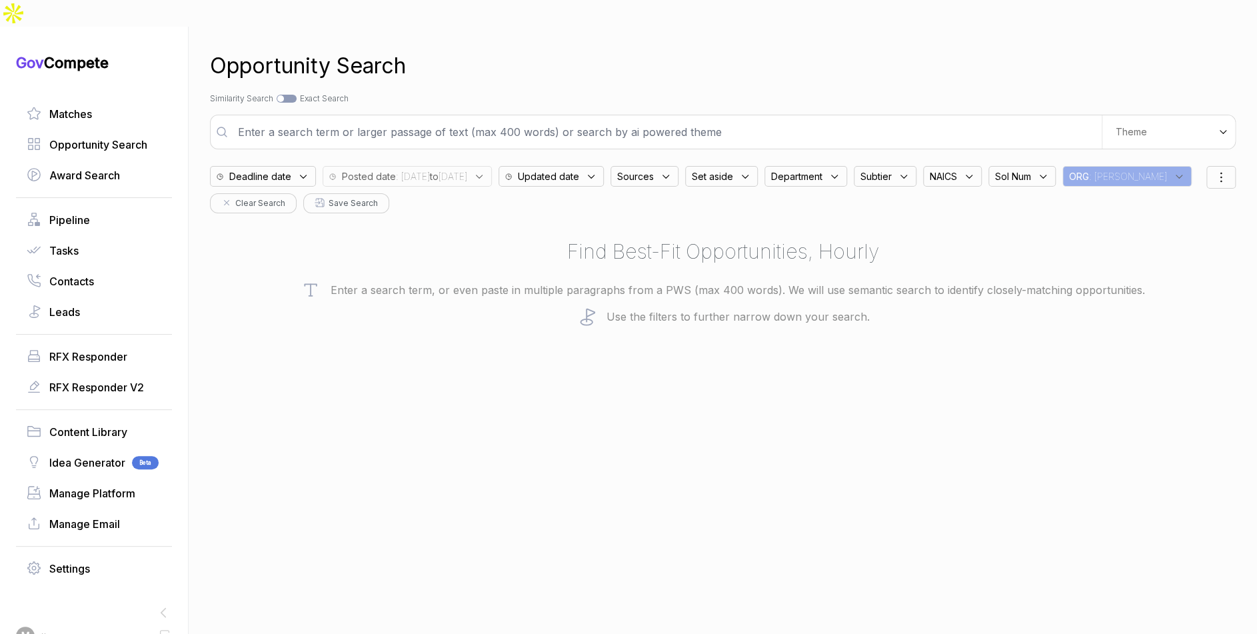
click at [790, 119] on input "text" at bounding box center [666, 132] width 872 height 27
type input "information security"
drag, startPoint x: 709, startPoint y: 140, endPoint x: 710, endPoint y: 151, distance: 11.3
click at [678, 166] on div "Sources" at bounding box center [644, 176] width 68 height 21
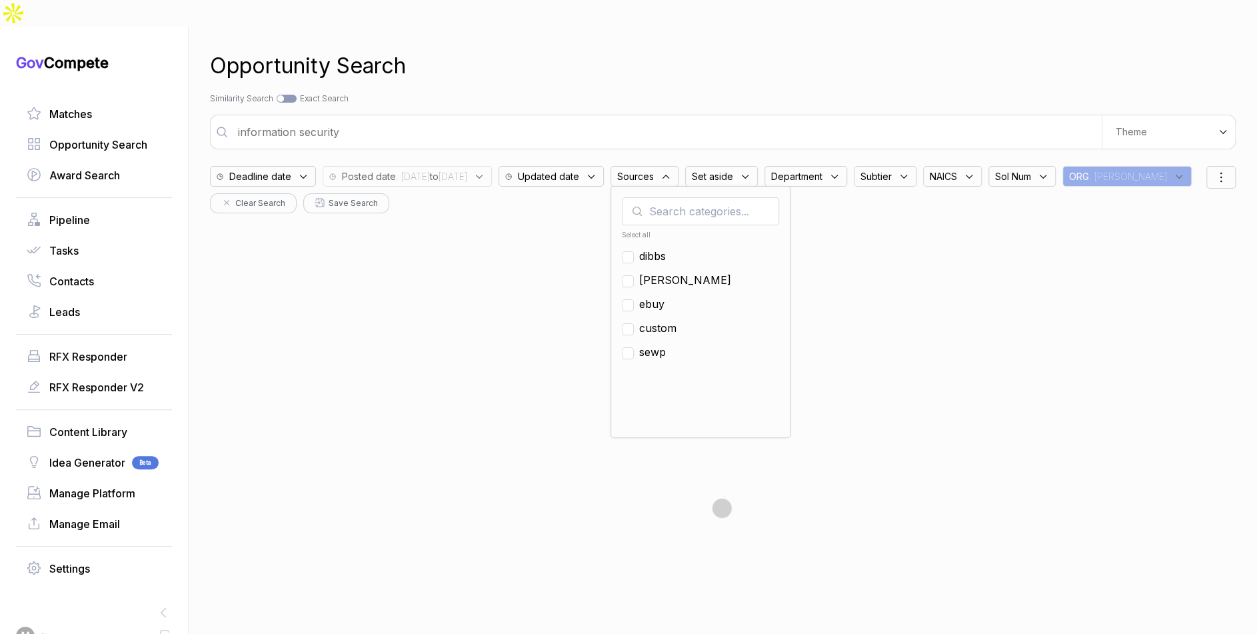
click at [664, 296] on span "ebuy" at bounding box center [651, 304] width 25 height 16
checkbox input "true"
click at [784, 93] on div "Search by Topic Relevance Similarity Search Search by Exact Keyword Match Exact…" at bounding box center [723, 99] width 1026 height 12
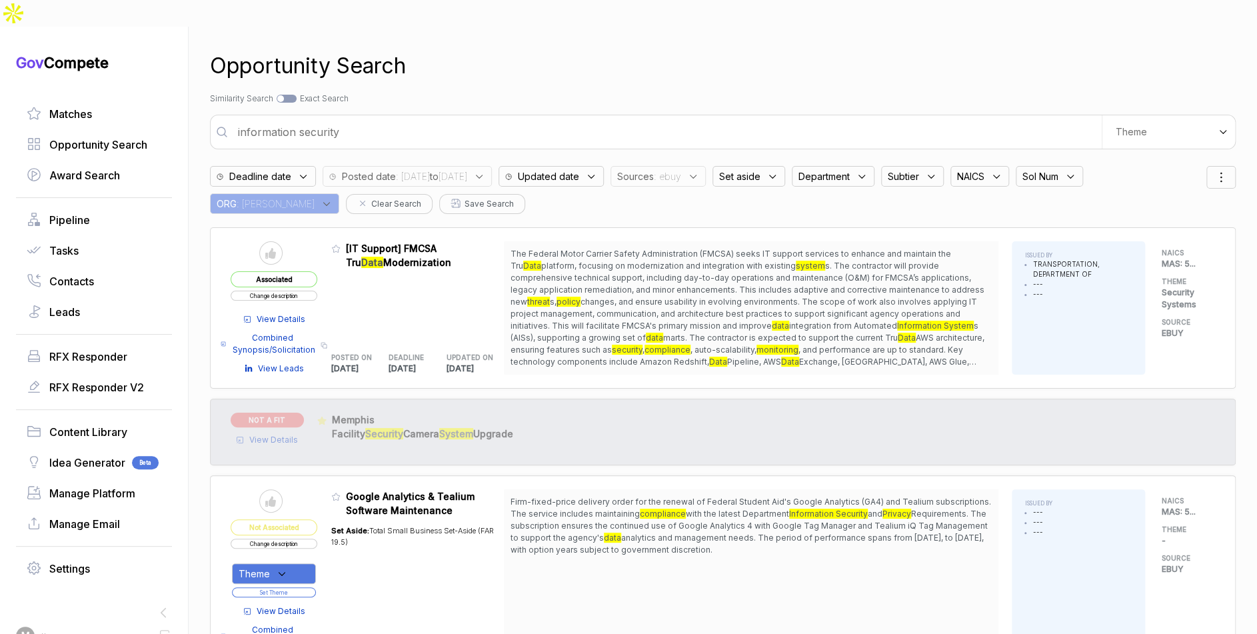
click at [681, 169] on span ": ebuy" at bounding box center [667, 176] width 27 height 14
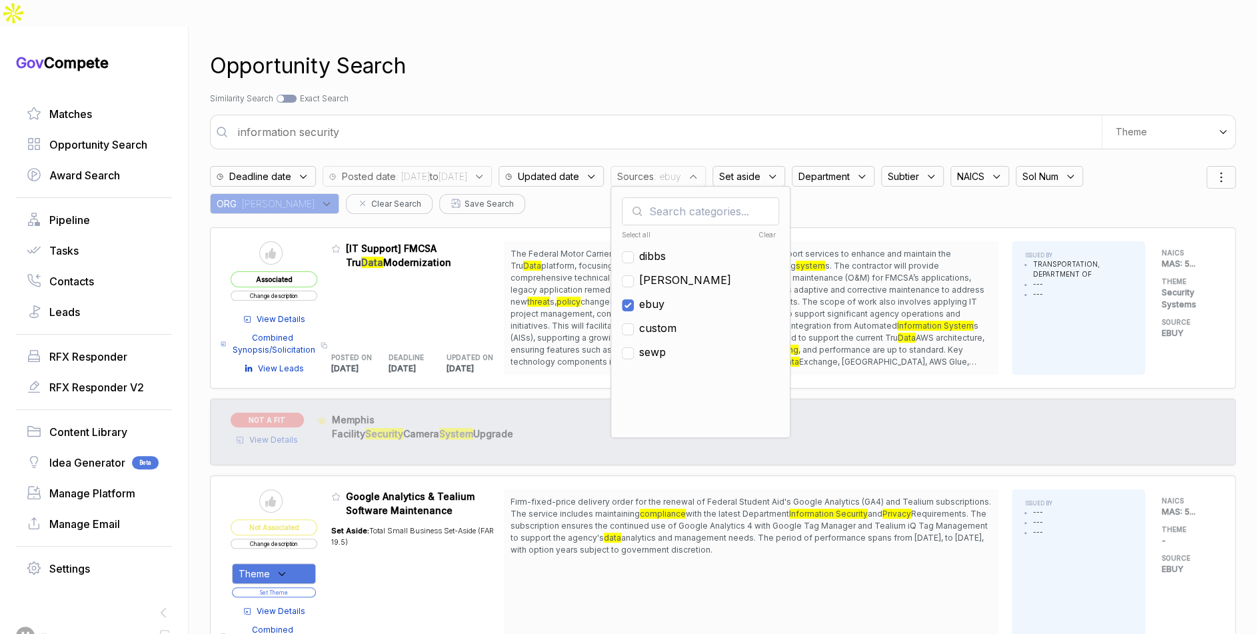
drag, startPoint x: 687, startPoint y: 275, endPoint x: 688, endPoint y: 262, distance: 13.3
click at [664, 296] on span "ebuy" at bounding box center [651, 304] width 25 height 16
checkbox input "false"
click at [688, 272] on span "[PERSON_NAME]" at bounding box center [685, 280] width 92 height 16
checkbox input "true"
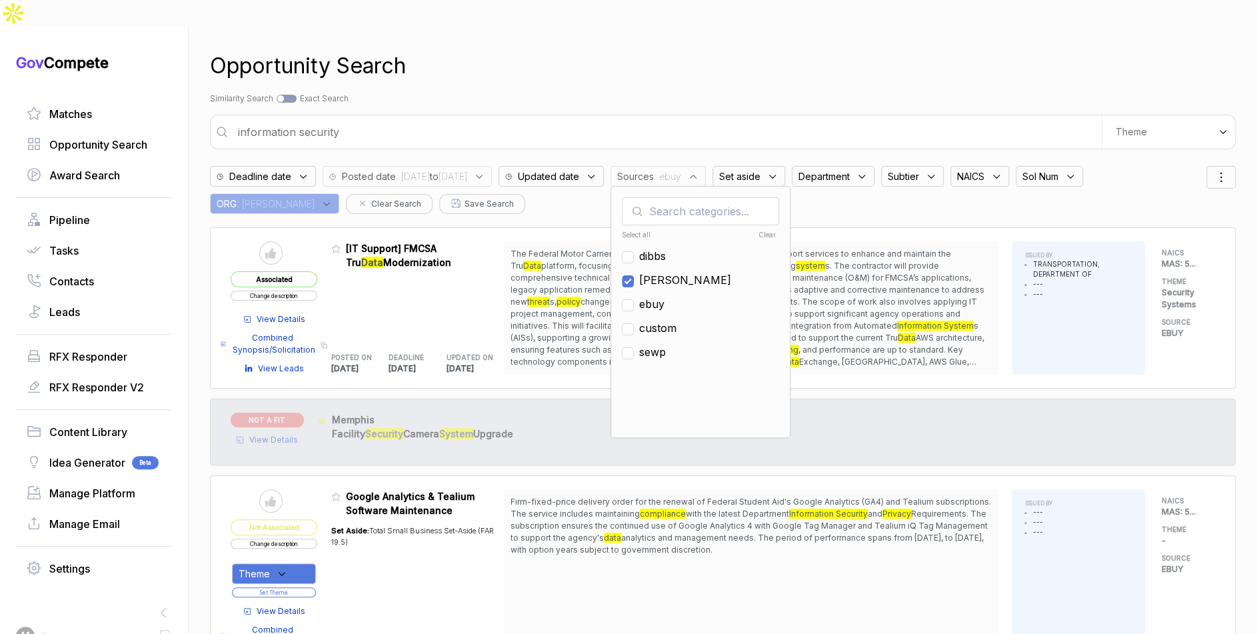
click at [741, 57] on div "Opportunity Search Search by Topic Relevance Similarity Search Search by Exact …" at bounding box center [723, 344] width 1026 height 634
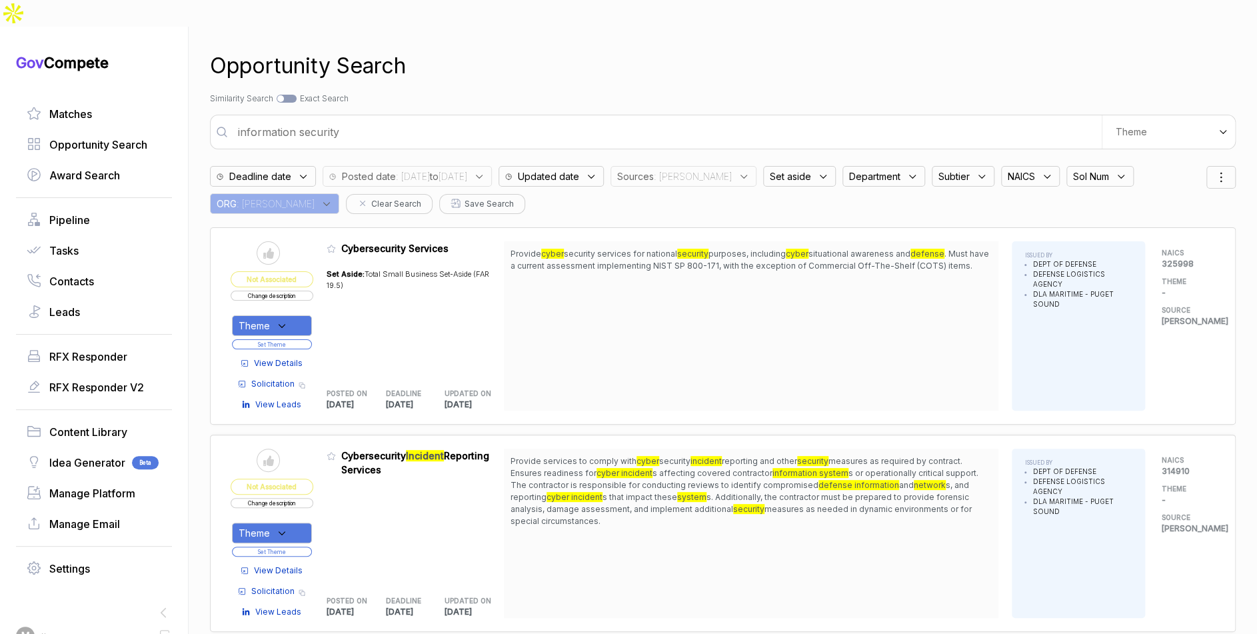
click at [273, 357] on span "View Details" at bounding box center [278, 363] width 49 height 12
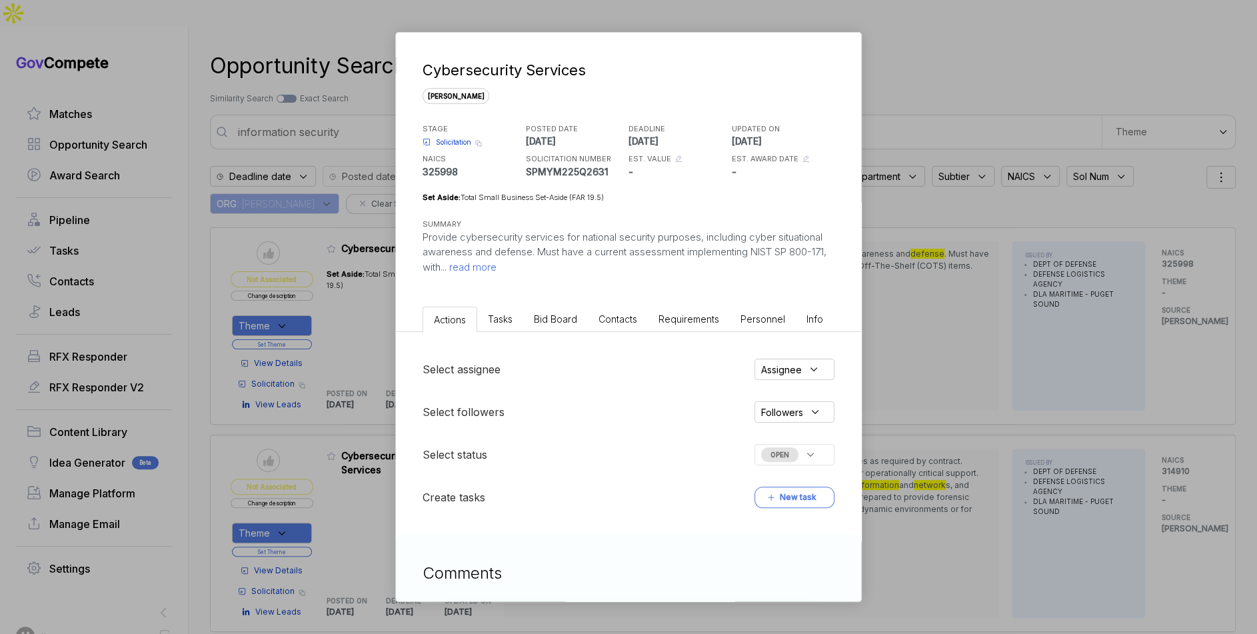
click at [915, 179] on div "Cybersecurity Services sam STAGE Solicitation Copy link POSTED DATE 2025-09-15 …" at bounding box center [628, 317] width 1257 height 634
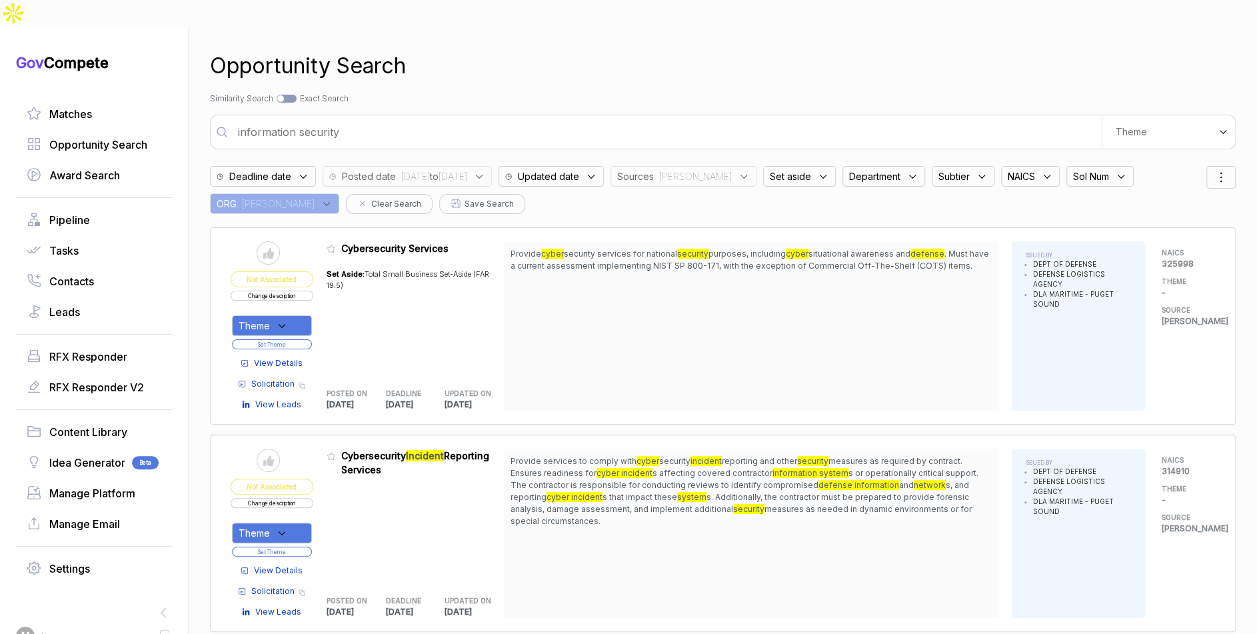
click at [854, 169] on span "Department" at bounding box center [874, 176] width 51 height 14
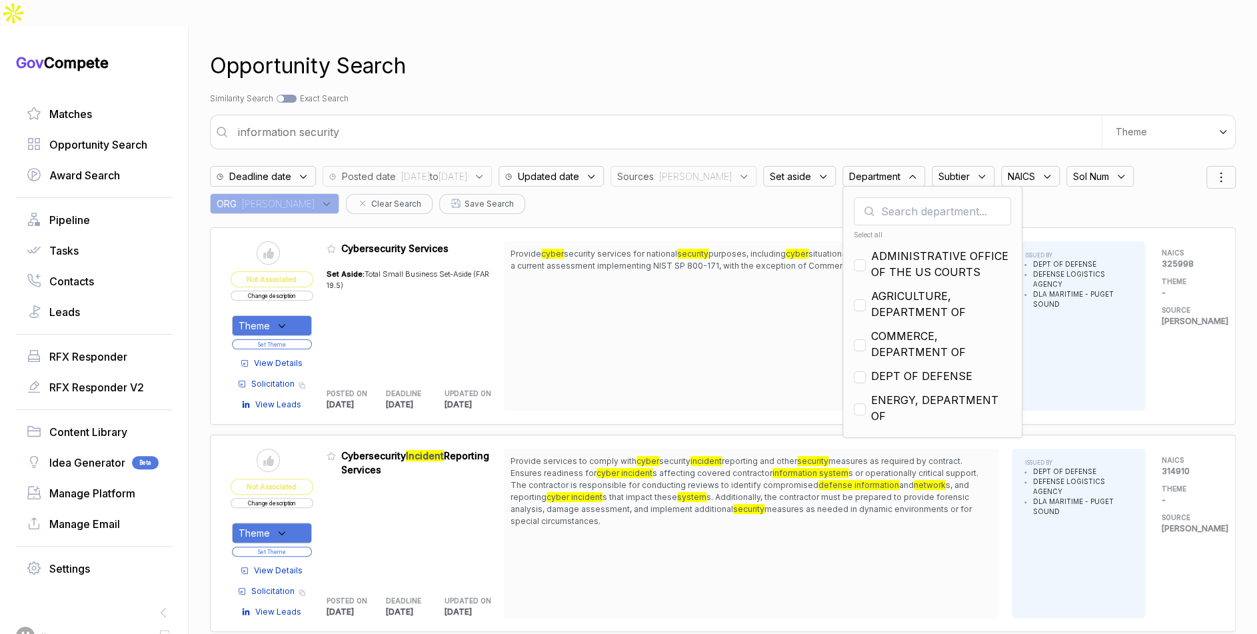
click at [876, 197] on input "text" at bounding box center [932, 211] width 157 height 28
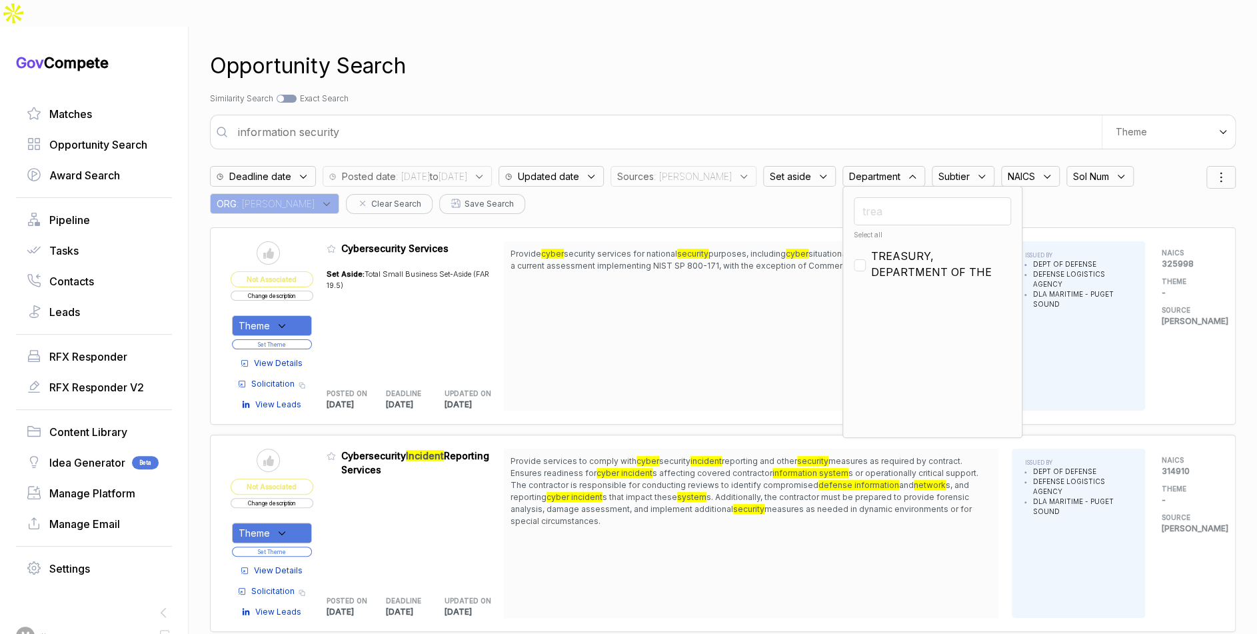
type input "trea"
drag, startPoint x: 880, startPoint y: 229, endPoint x: 880, endPoint y: 204, distance: 24.7
click at [880, 248] on span "TREASURY, DEPARTMENT OF THE" at bounding box center [941, 264] width 140 height 32
click at [882, 197] on input "trea" at bounding box center [932, 211] width 157 height 28
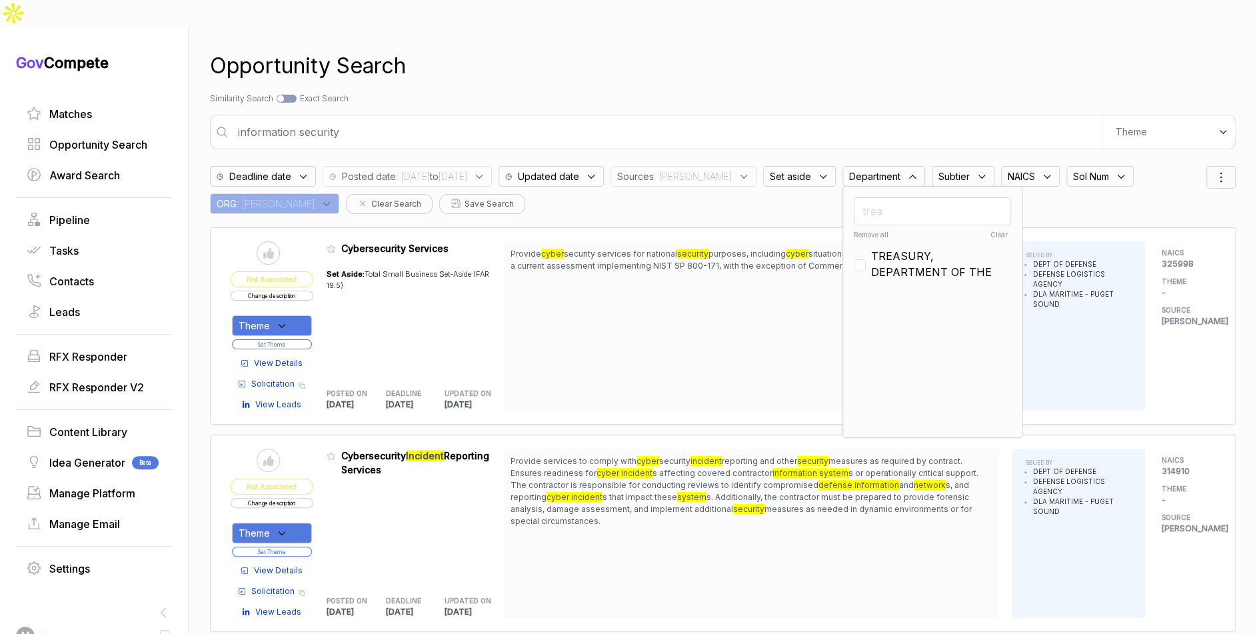
checkbox input "false"
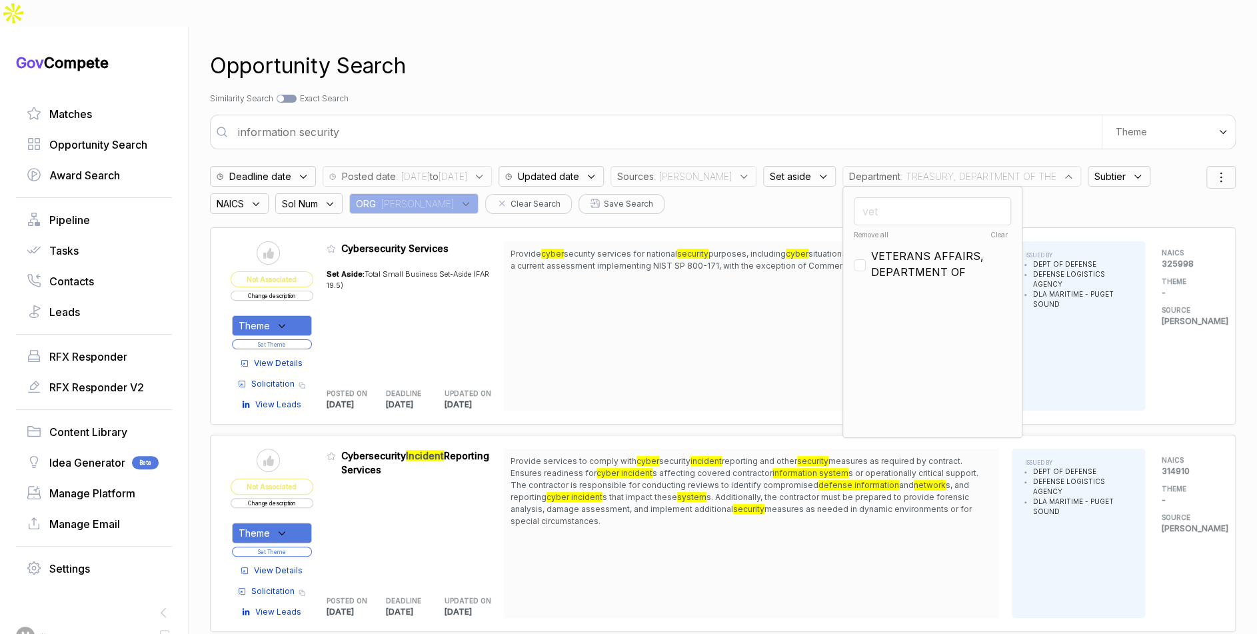
type input "vet"
click at [871, 248] on span "VETERANS AFFAIRS, DEPARTMENT OF" at bounding box center [941, 264] width 140 height 32
checkbox input "true"
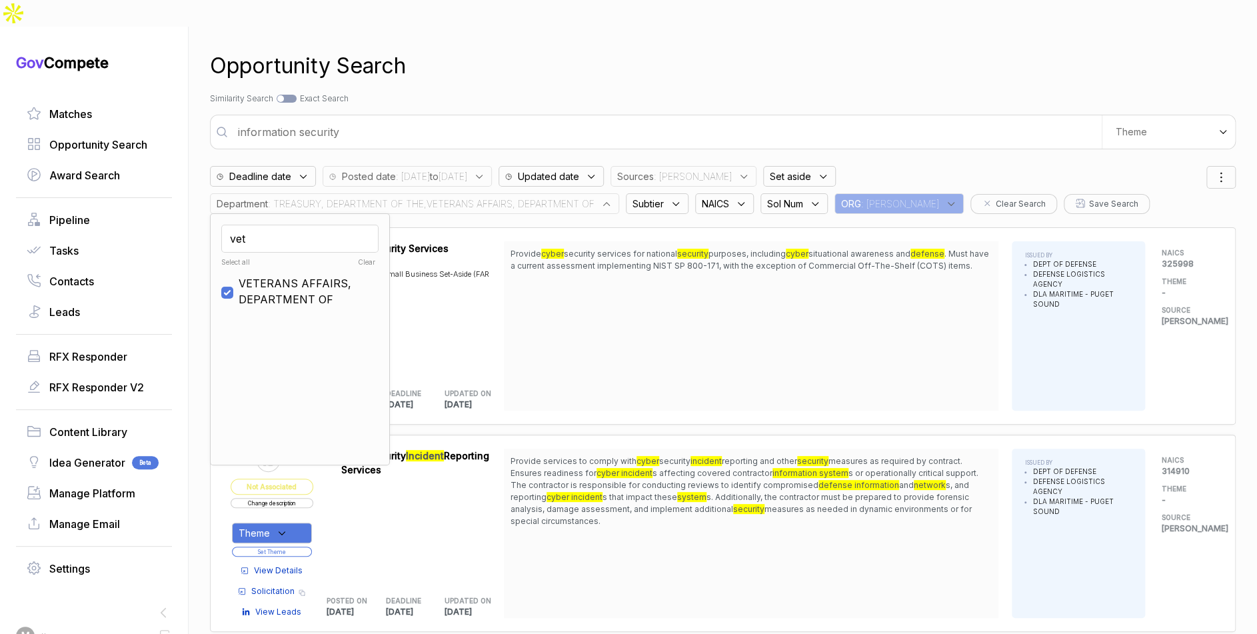
click at [908, 159] on div "Deadline date Posted date : 2025/09/15 to 2025/09/18 Updated date Sources : sam…" at bounding box center [708, 186] width 996 height 55
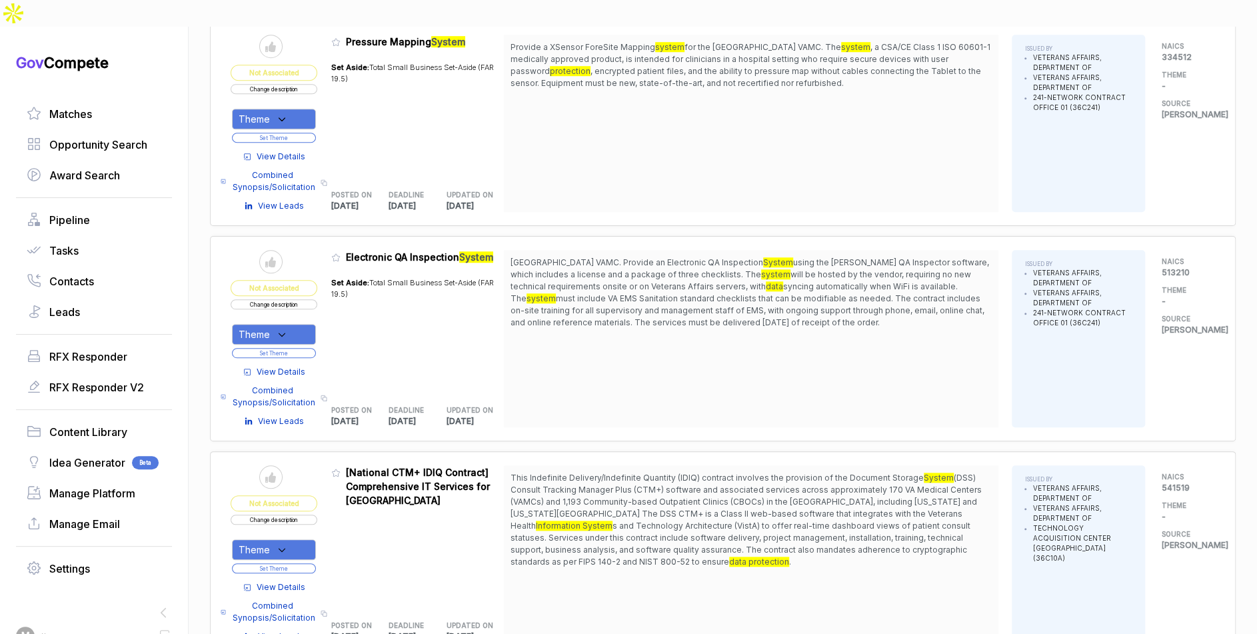
scroll to position [696, 0]
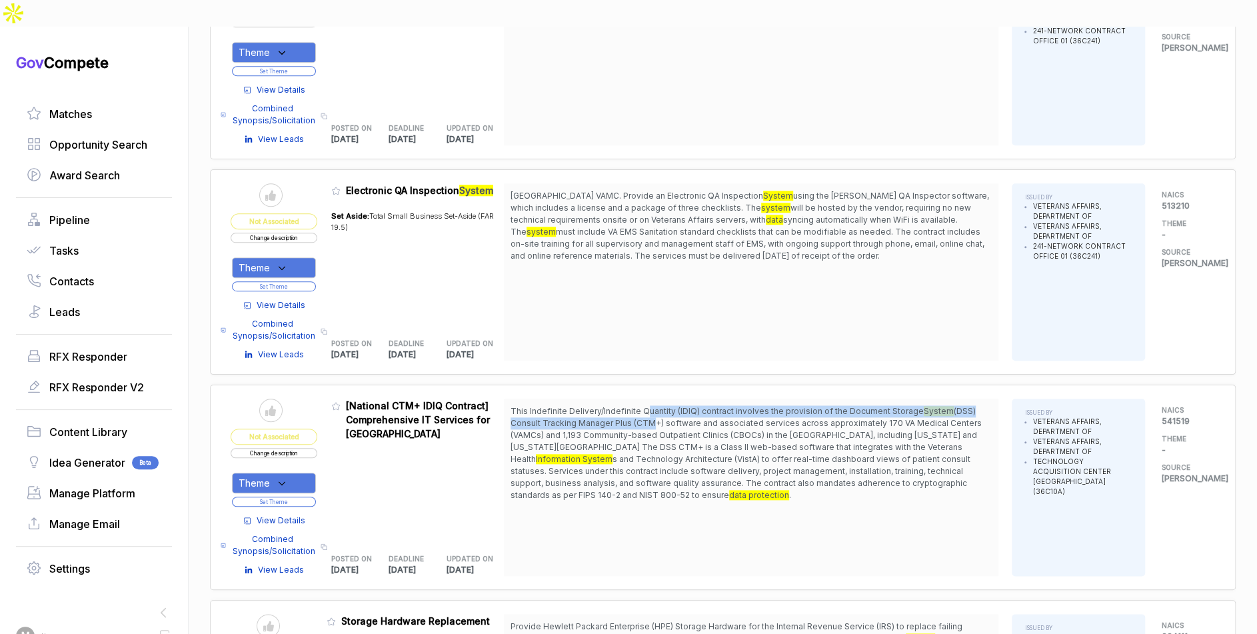
click at [654, 405] on span "This Indefinite Delivery/Indefinite Quantity (IDIQ) contract involves the provi…" at bounding box center [750, 453] width 481 height 96
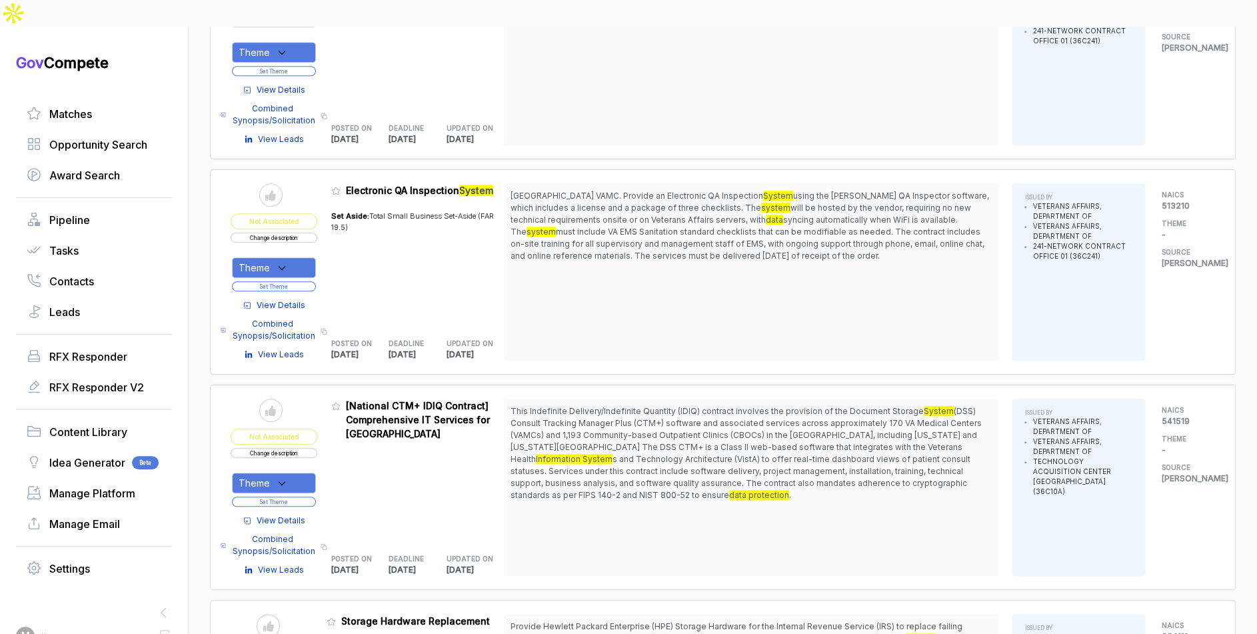
click at [299, 514] on span "View Details" at bounding box center [281, 520] width 49 height 12
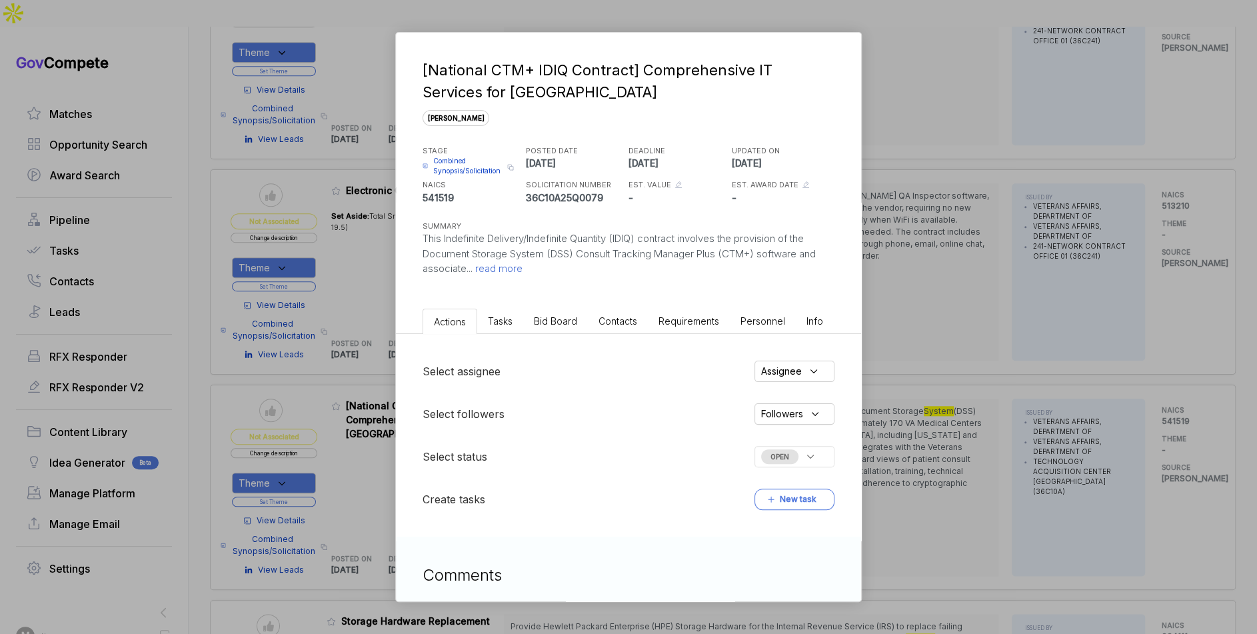
click at [561, 315] on span "Bid Board" at bounding box center [555, 320] width 43 height 11
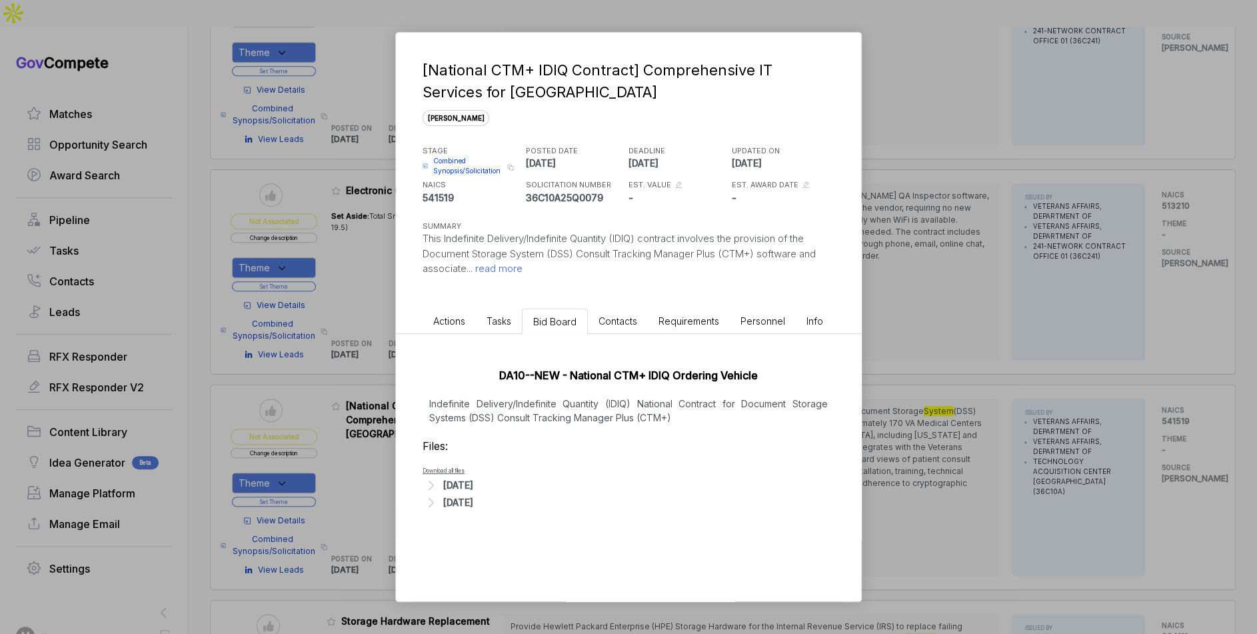
click at [589, 423] on div "DA10--NEW - National CTM+ IDIQ Ordering Vehicle Indefinite Delivery/Indefinite …" at bounding box center [628, 436] width 465 height 204
click at [528, 404] on p "Indefinite Delivery/Indefinite Quantity (IDIQ) National Contract for Document S…" at bounding box center [628, 410] width 412 height 28
drag, startPoint x: 527, startPoint y: 397, endPoint x: 574, endPoint y: 418, distance: 51.0
click at [574, 418] on p "Indefinite Delivery/Indefinite Quantity (IDIQ) National Contract for Document S…" at bounding box center [628, 410] width 412 height 28
drag, startPoint x: 483, startPoint y: 485, endPoint x: 508, endPoint y: 463, distance: 33.0
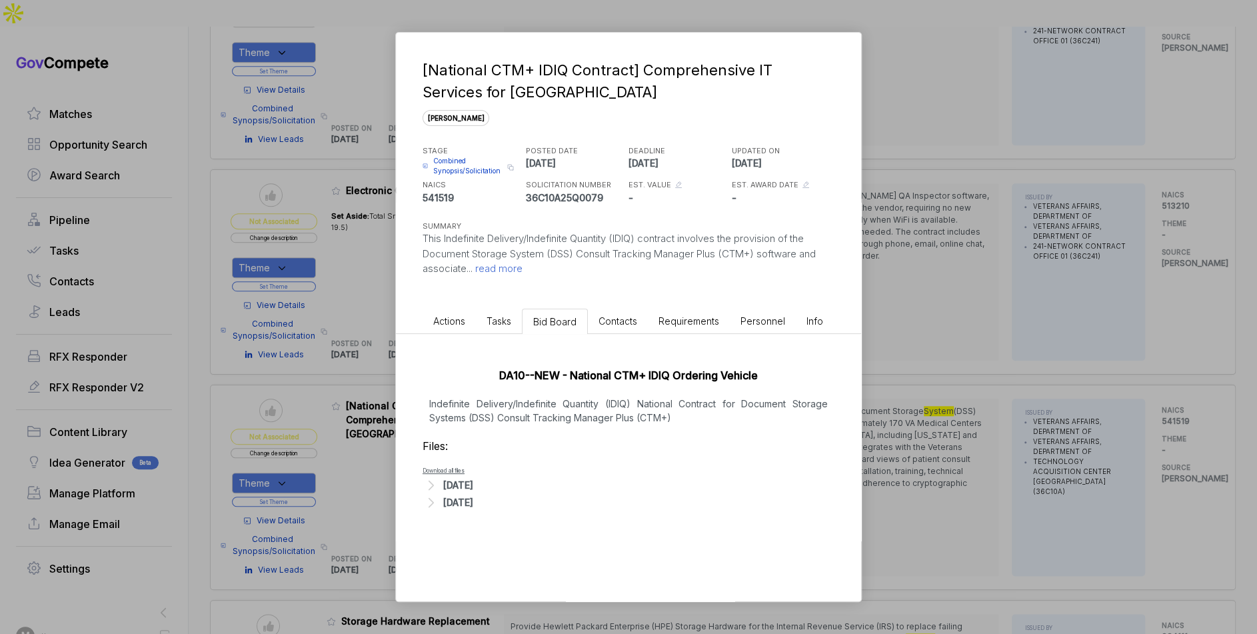
click at [473, 484] on div "[DATE]" at bounding box center [458, 485] width 30 height 14
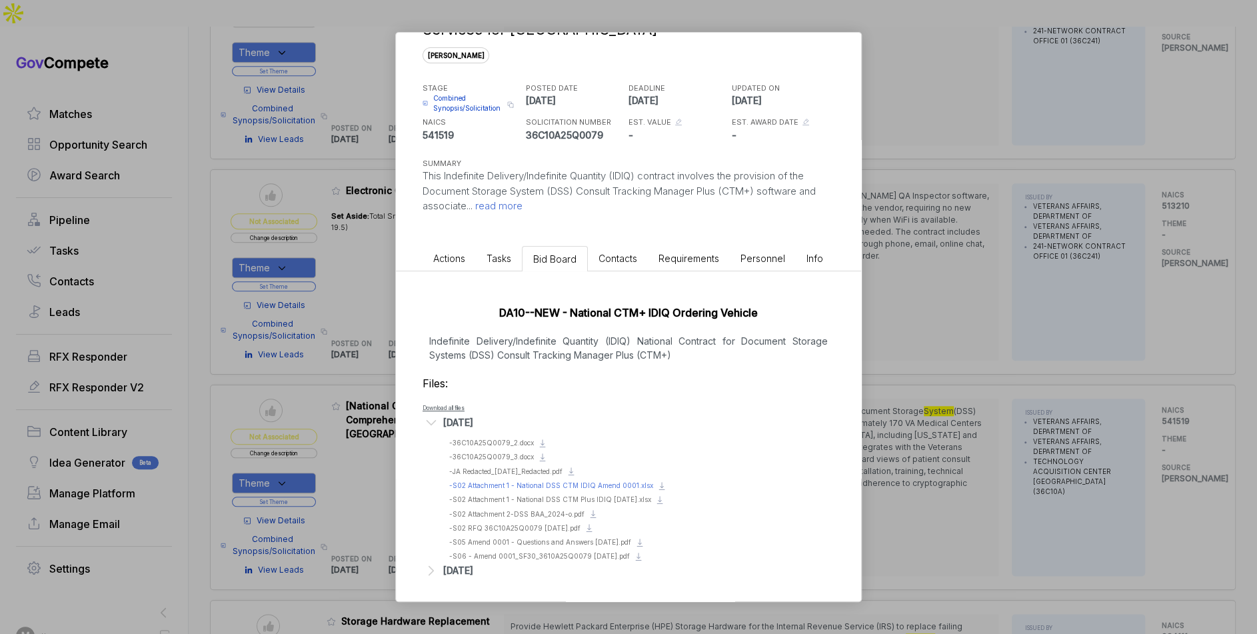
scroll to position [64, 0]
click at [600, 480] on span "- S02 Attachment 1 - National DSS CTM IDIQ Amend 0001.xlsx" at bounding box center [551, 484] width 204 height 8
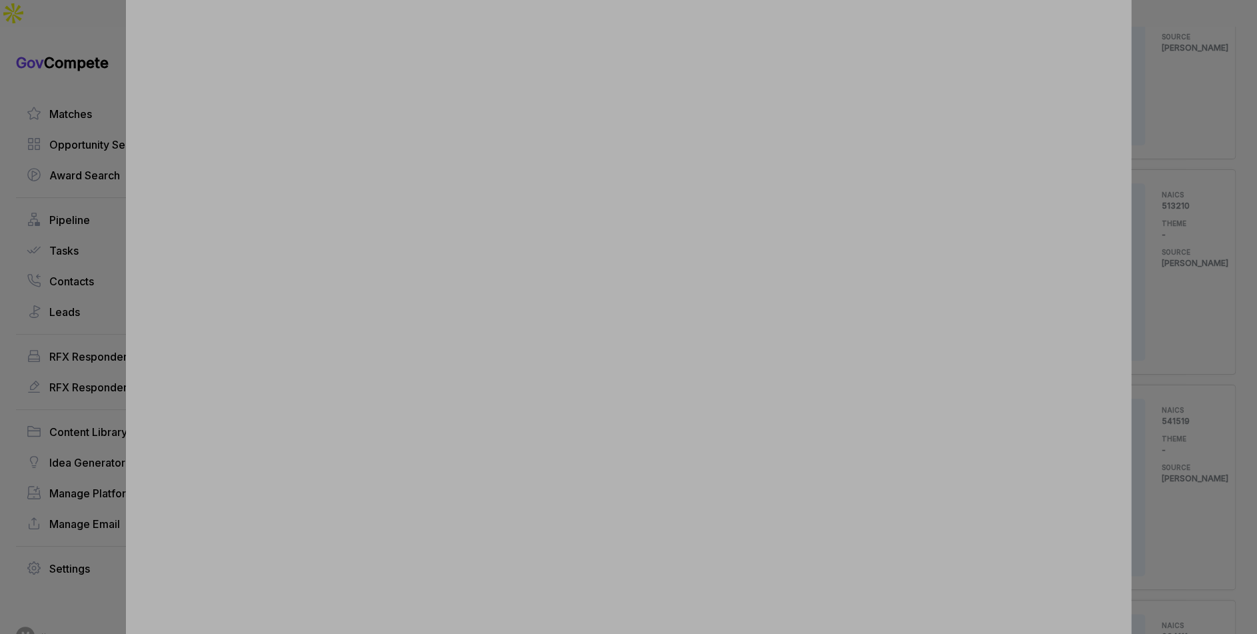
drag, startPoint x: 1168, startPoint y: 249, endPoint x: 1162, endPoint y: 254, distance: 7.6
click at [1166, 251] on div at bounding box center [628, 317] width 1257 height 634
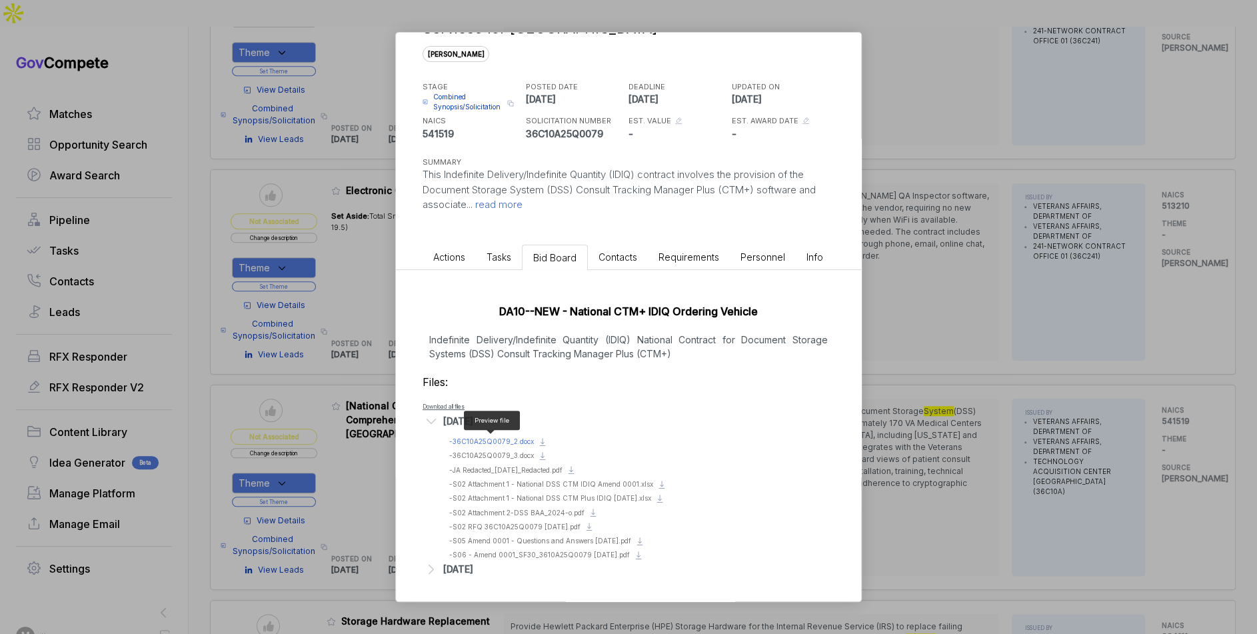
click at [505, 442] on span "- 36C10A25Q0079_2.docx" at bounding box center [491, 441] width 85 height 8
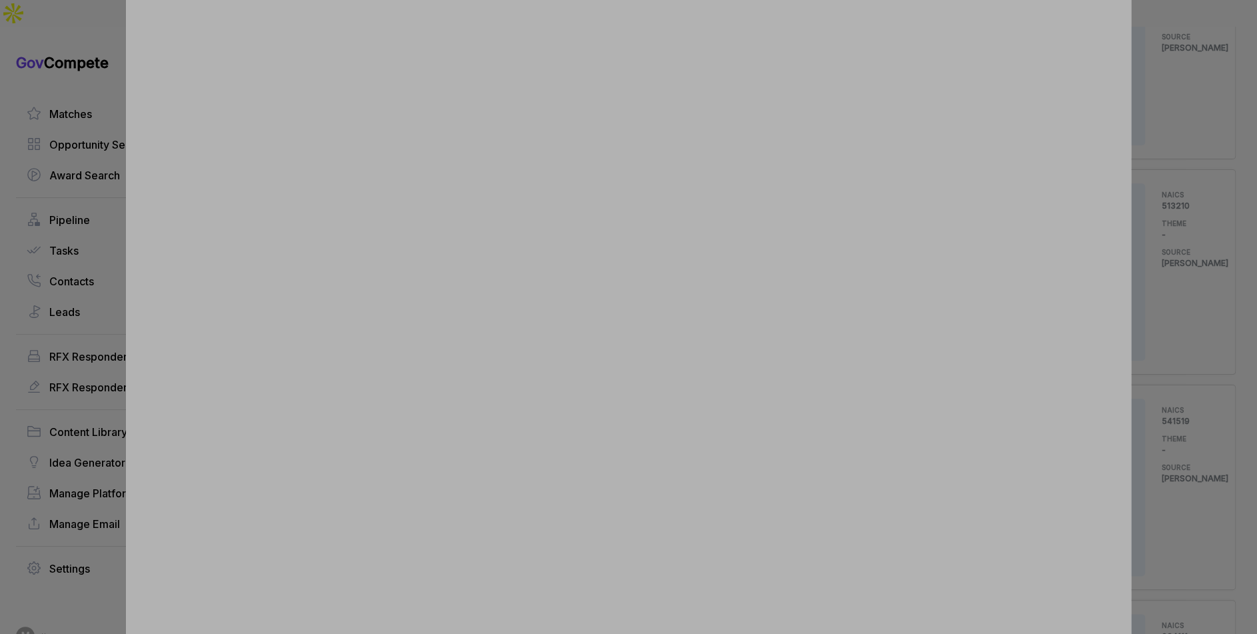
click at [1138, 367] on div at bounding box center [628, 317] width 1257 height 634
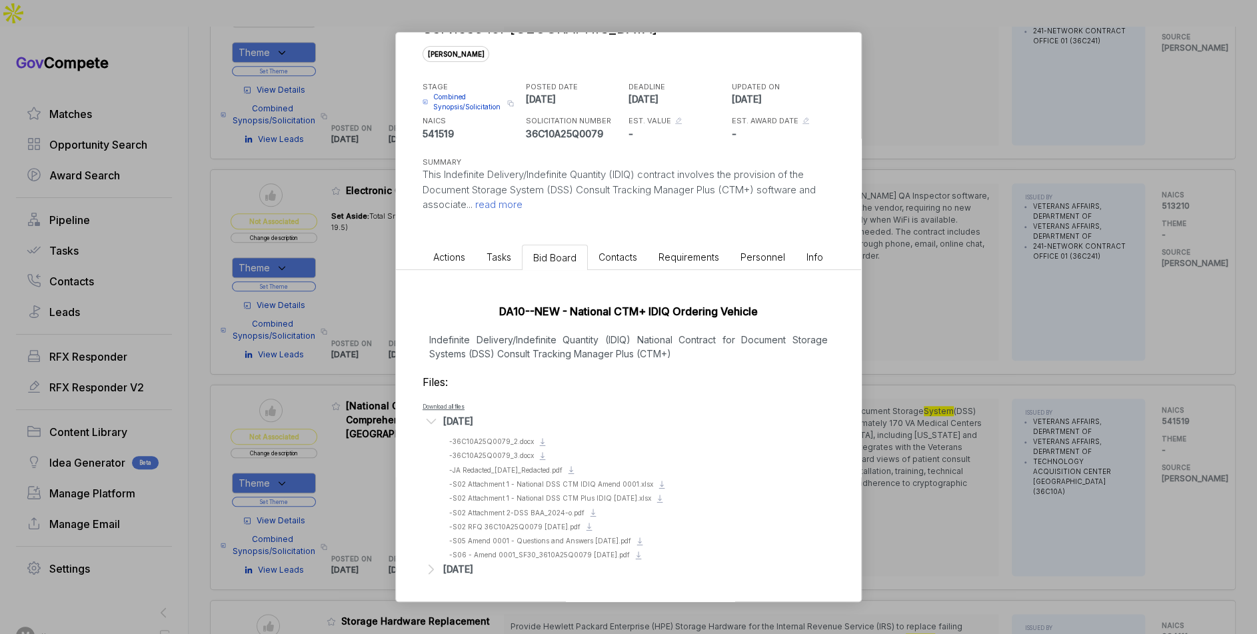
click at [1050, 453] on div "[National CTM+ IDIQ Contract] Comprehensive IT Services for VA sam STAGE Combin…" at bounding box center [628, 317] width 1257 height 634
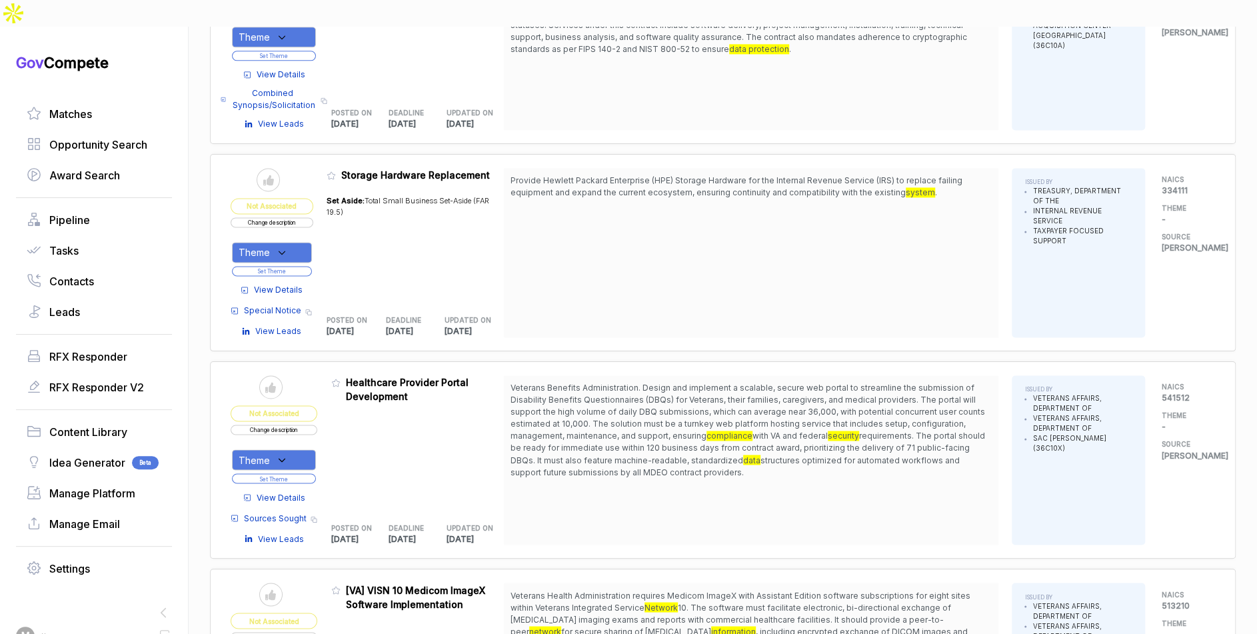
scroll to position [1144, 0]
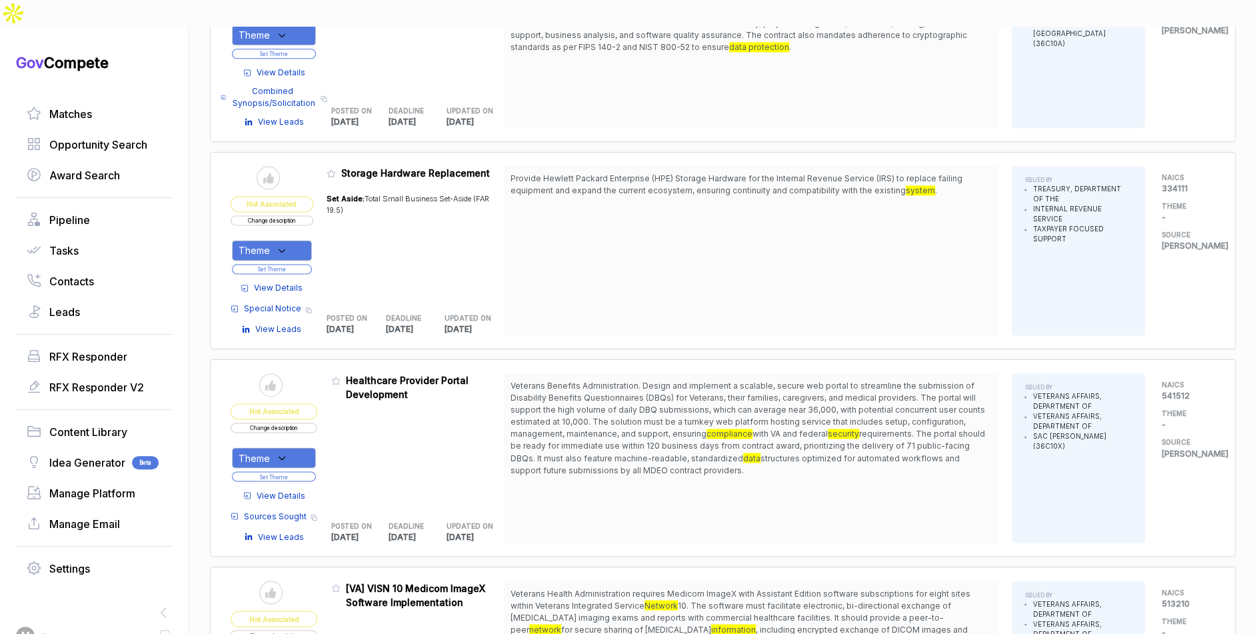
drag, startPoint x: 734, startPoint y: 374, endPoint x: 761, endPoint y: 437, distance: 68.7
click at [761, 437] on span "Veterans Benefits Administration. Design and implement a scalable, secure web p…" at bounding box center [750, 428] width 481 height 96
click at [307, 447] on div "Theme" at bounding box center [274, 457] width 84 height 21
drag, startPoint x: 295, startPoint y: 496, endPoint x: 322, endPoint y: 446, distance: 56.1
click at [296, 517] on span "Security Systems" at bounding box center [305, 525] width 88 height 16
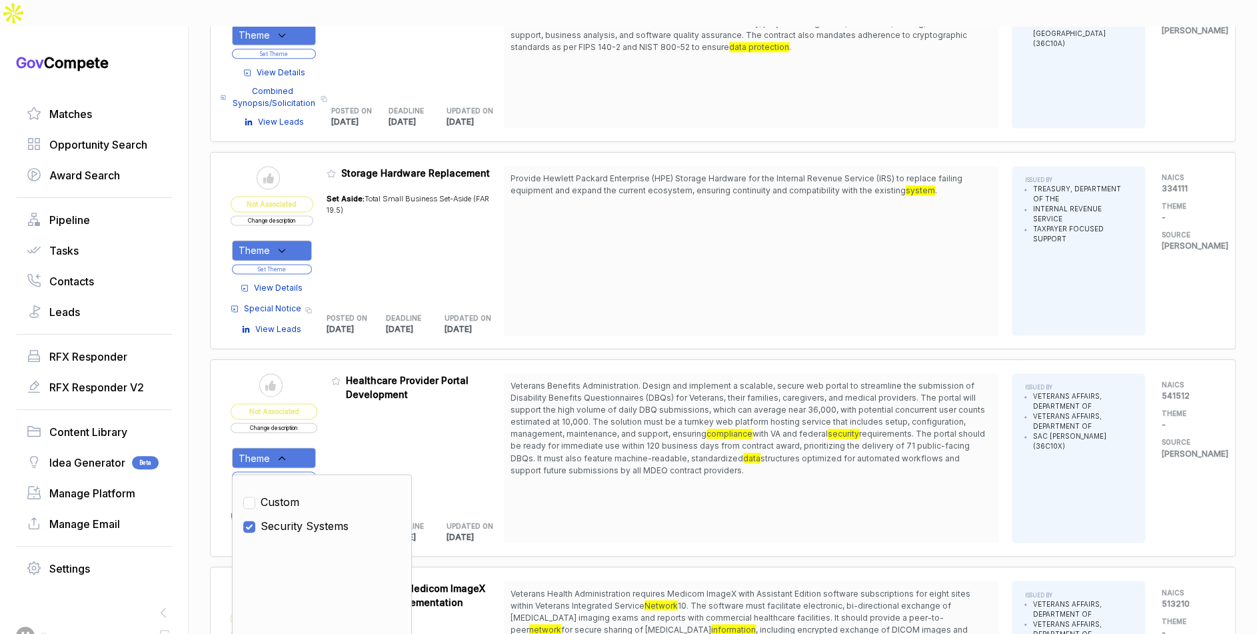
checkbox input "true"
drag, startPoint x: 353, startPoint y: 420, endPoint x: 323, endPoint y: 436, distance: 34.3
click at [347, 425] on div "Admin: Click to change feature to 1 36C10X25Q0148 Healthcare Provider Portal De…" at bounding box center [417, 457] width 173 height 169
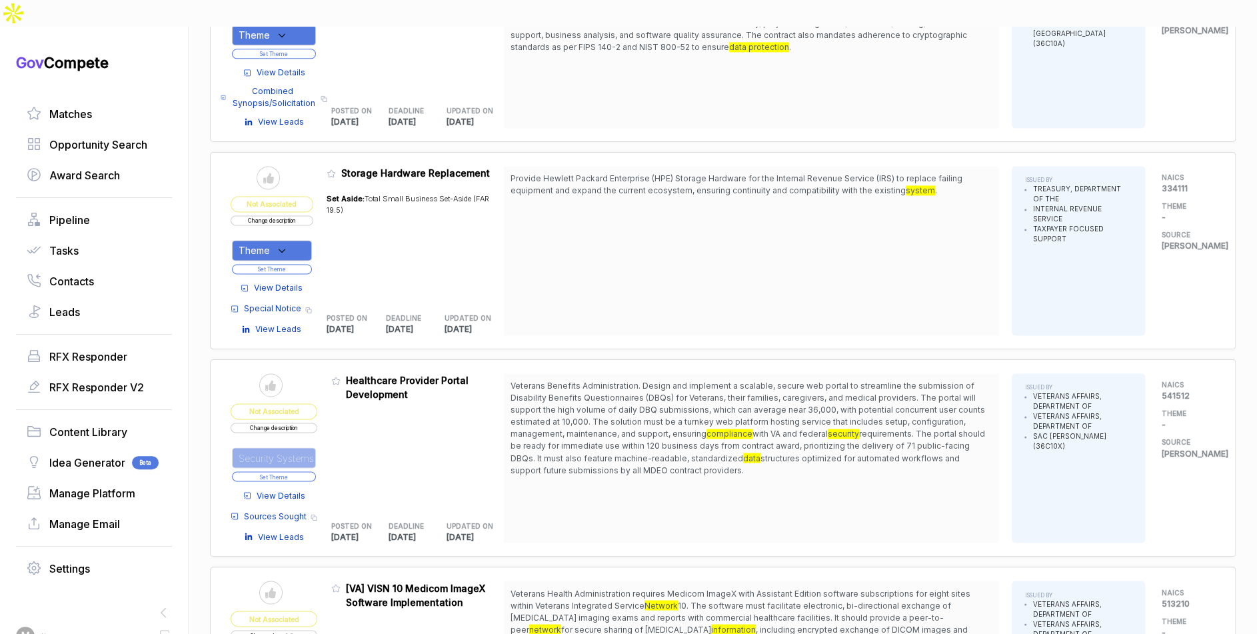
click at [315, 471] on button "Set Theme" at bounding box center [274, 476] width 84 height 10
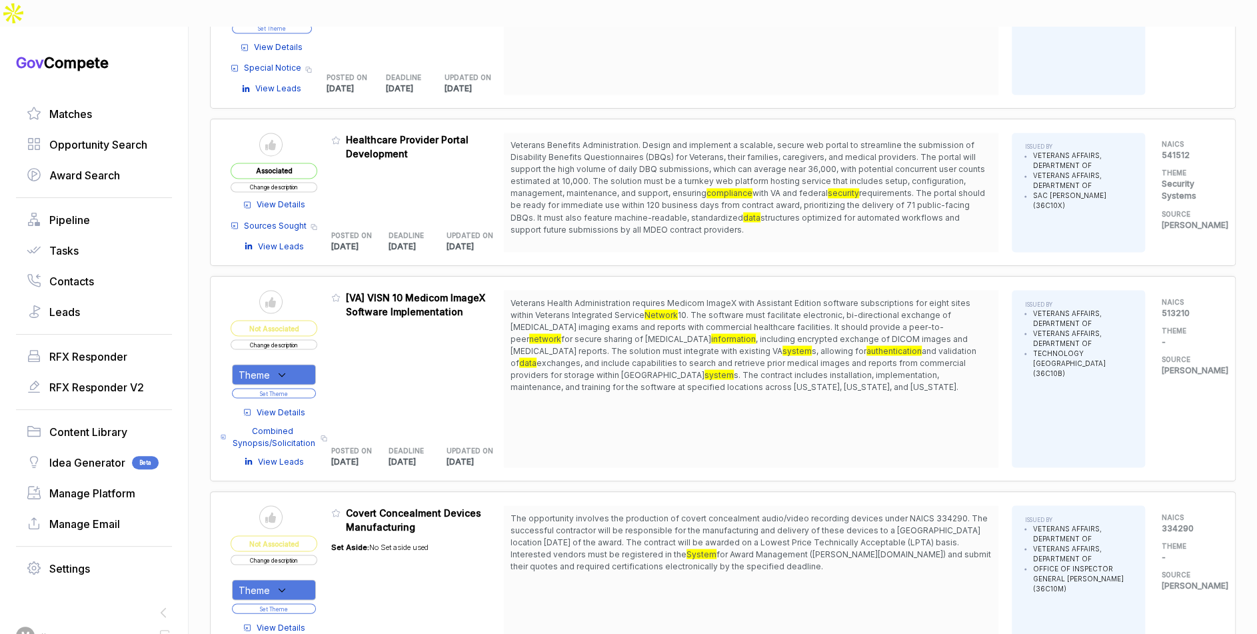
scroll to position [1437, 0]
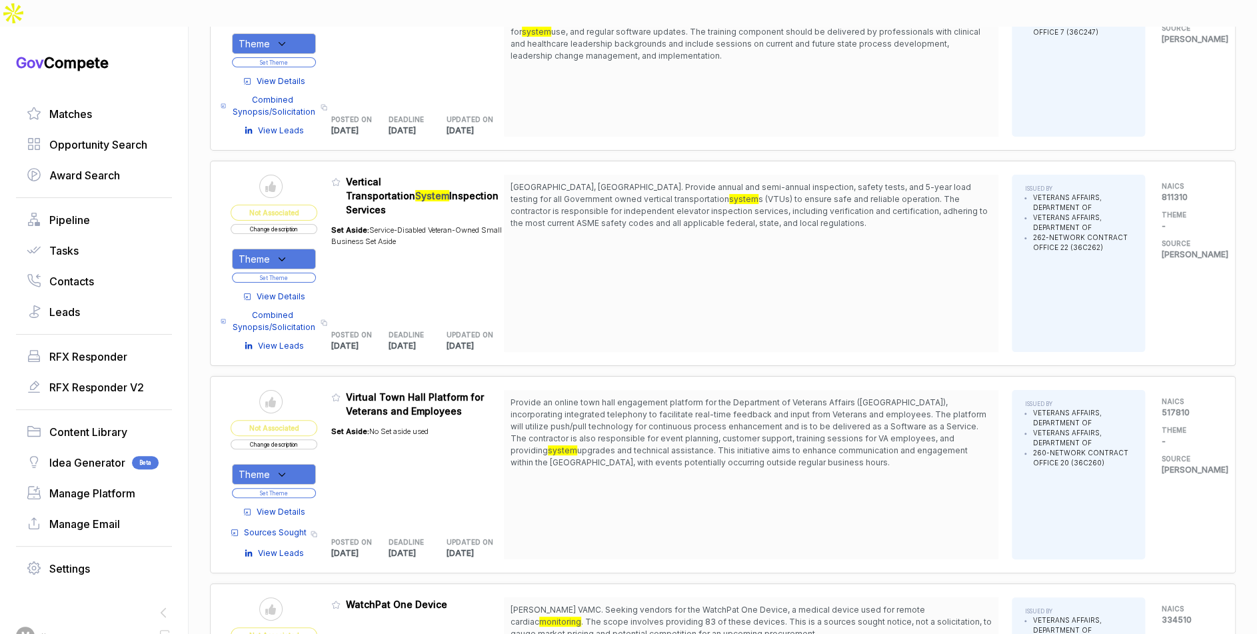
scroll to position [2931, 0]
drag, startPoint x: 311, startPoint y: 437, endPoint x: 314, endPoint y: 446, distance: 9.9
click at [311, 464] on div "Theme" at bounding box center [274, 474] width 84 height 21
drag, startPoint x: 297, startPoint y: 500, endPoint x: 302, endPoint y: 494, distance: 7.1
click at [297, 534] on span "Security Systems" at bounding box center [305, 542] width 88 height 16
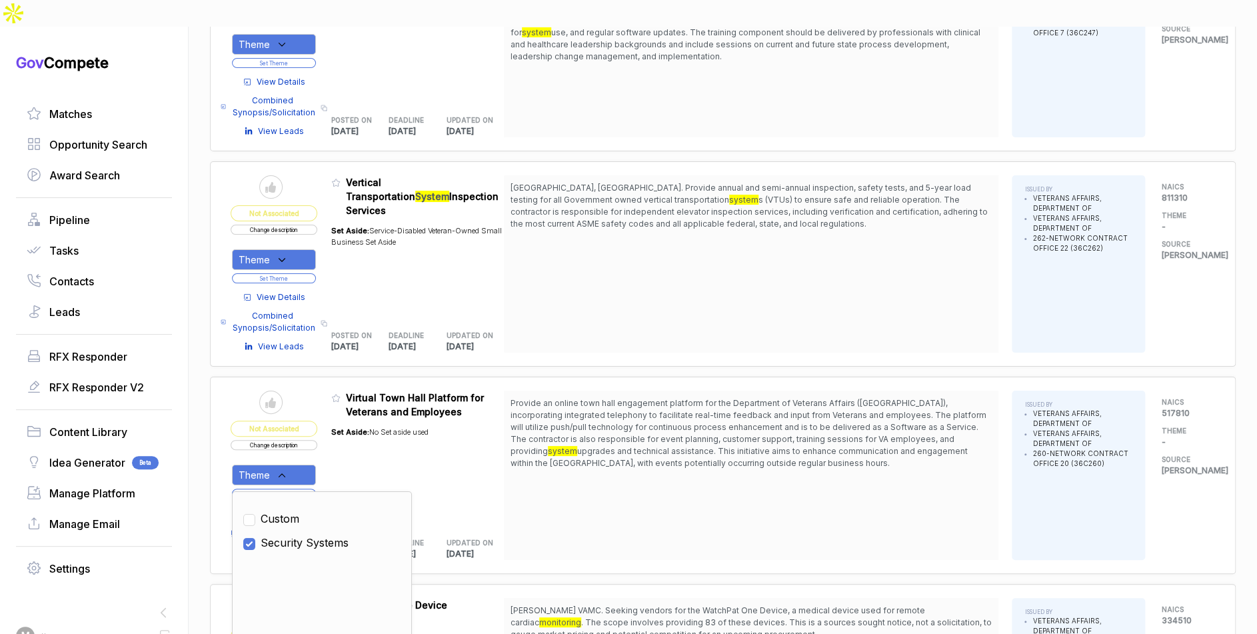
checkbox input "true"
drag, startPoint x: 349, startPoint y: 442, endPoint x: 325, endPoint y: 450, distance: 24.9
click at [346, 444] on div "Set Aside: No Set aside used" at bounding box center [379, 470] width 97 height 105
click at [312, 488] on button "Set Theme" at bounding box center [274, 493] width 84 height 10
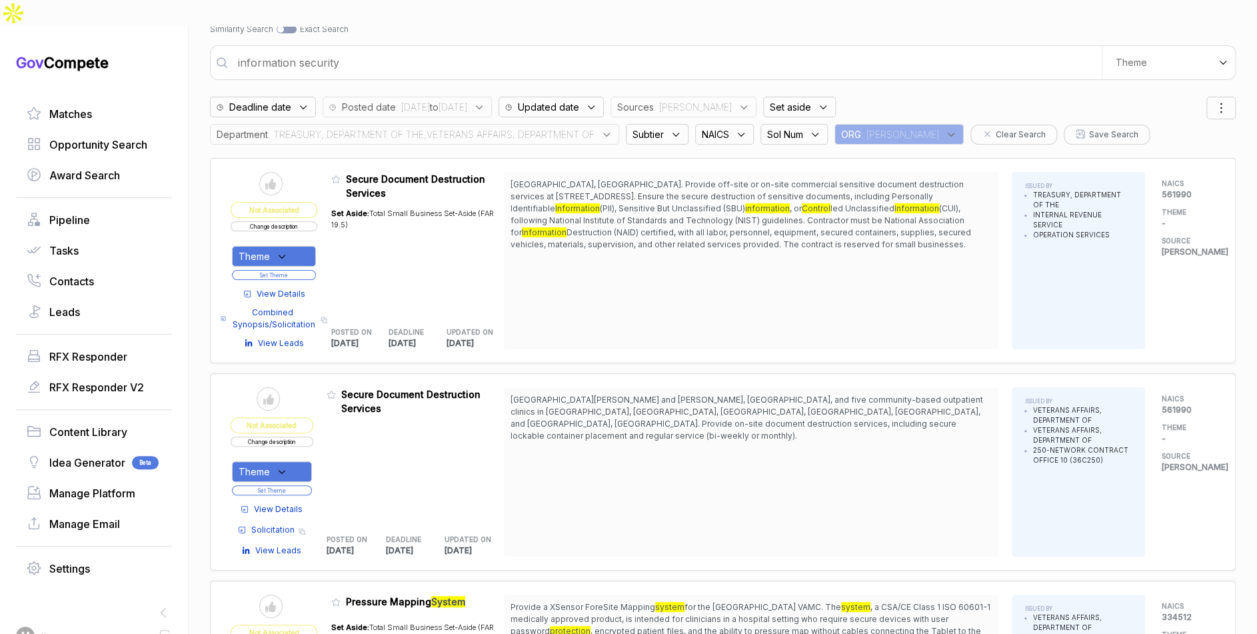
scroll to position [67, 0]
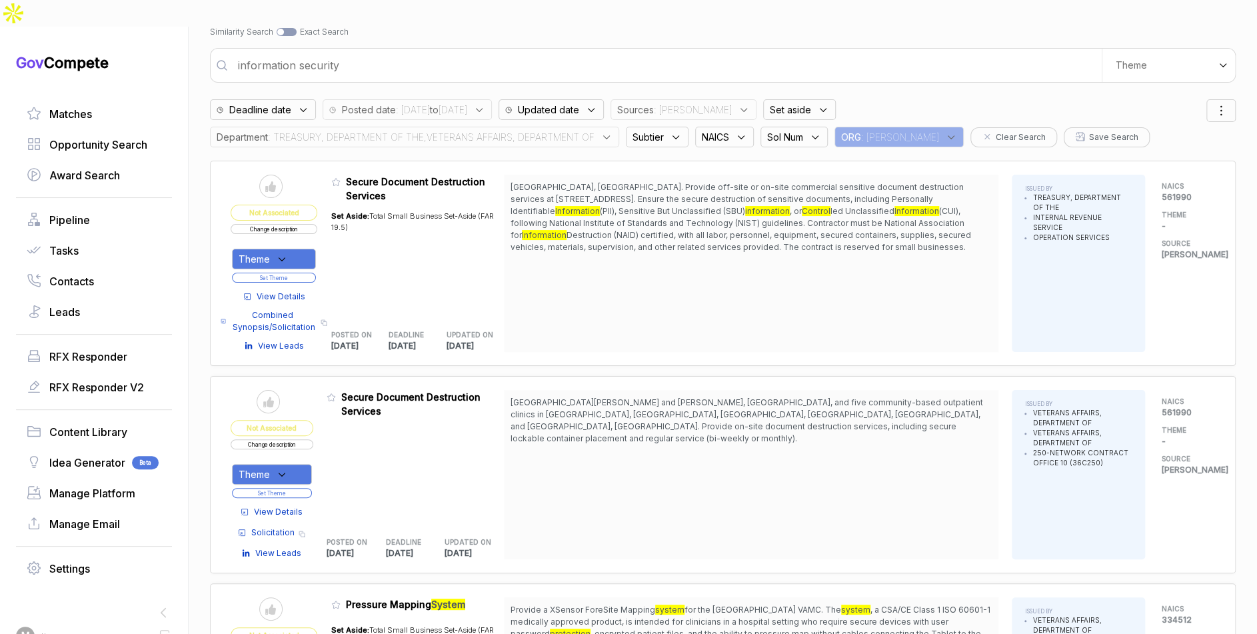
click at [481, 52] on input "information security" at bounding box center [666, 65] width 872 height 27
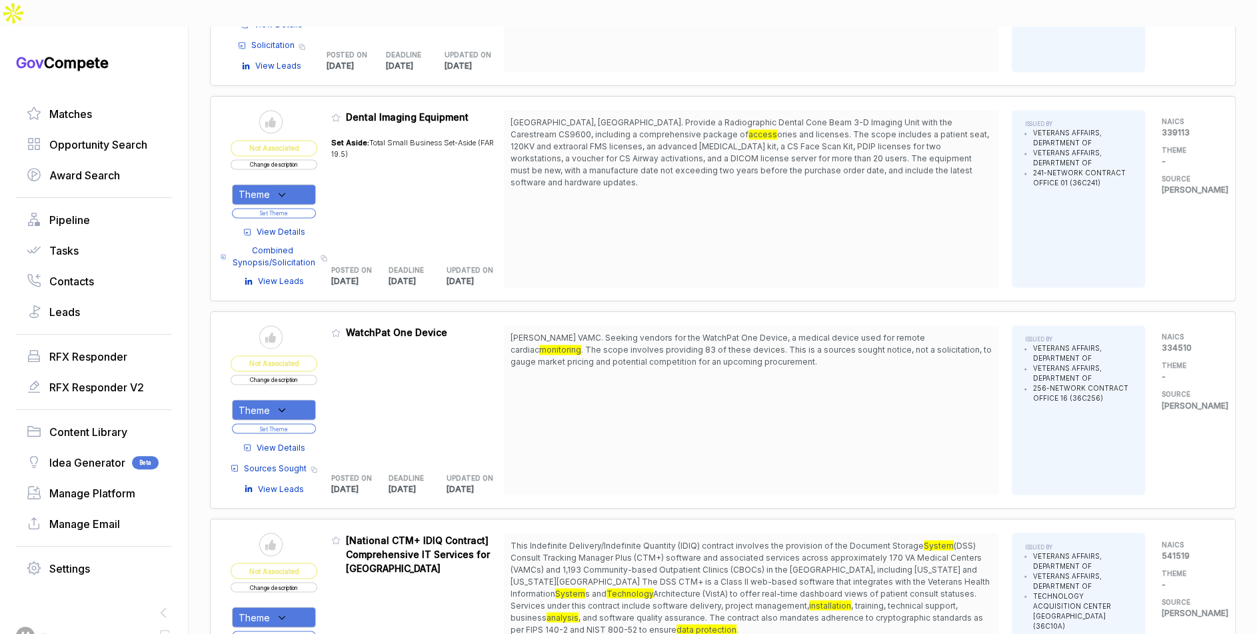
scroll to position [1443, 0]
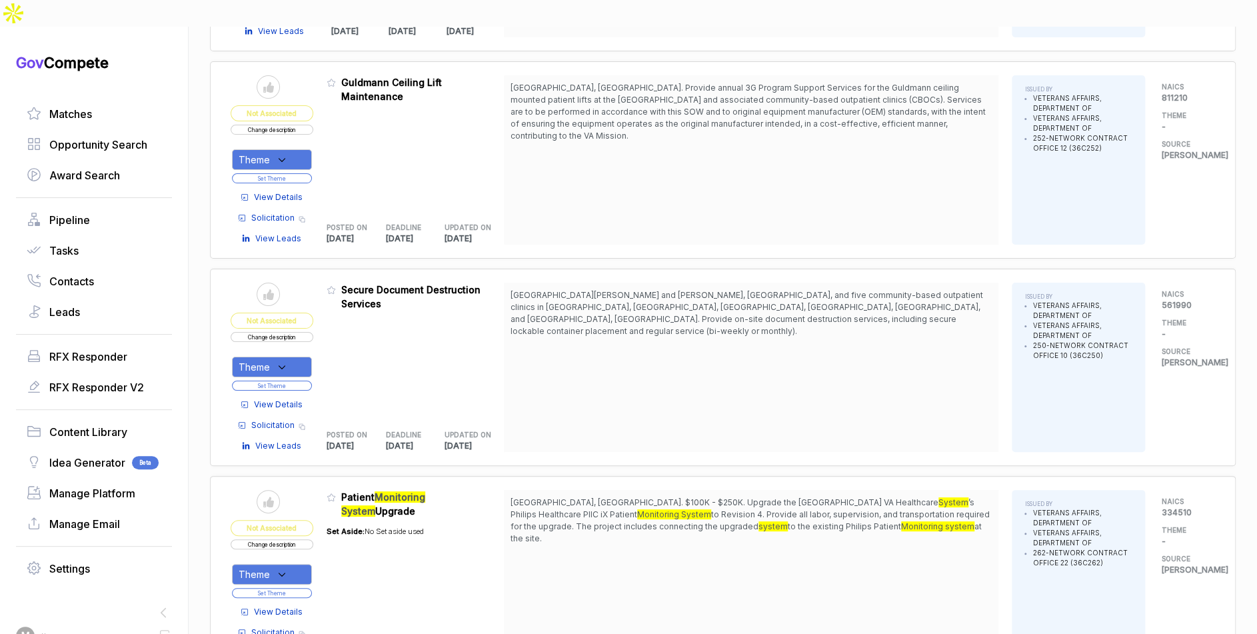
scroll to position [3188, 0]
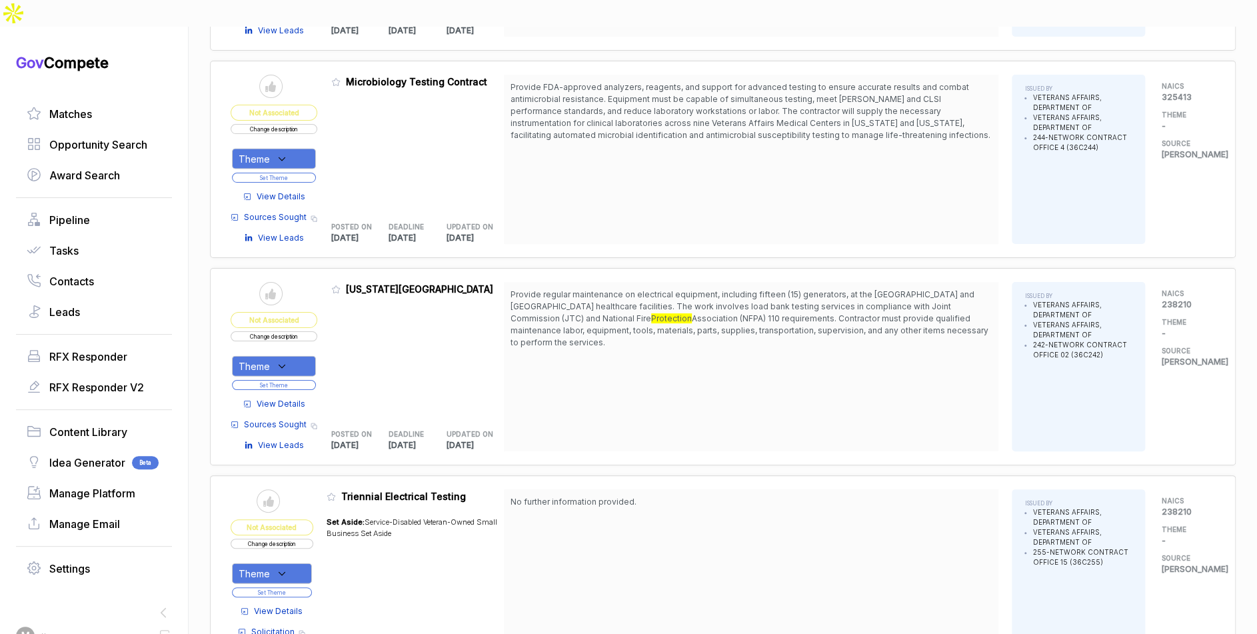
scroll to position [4824, 0]
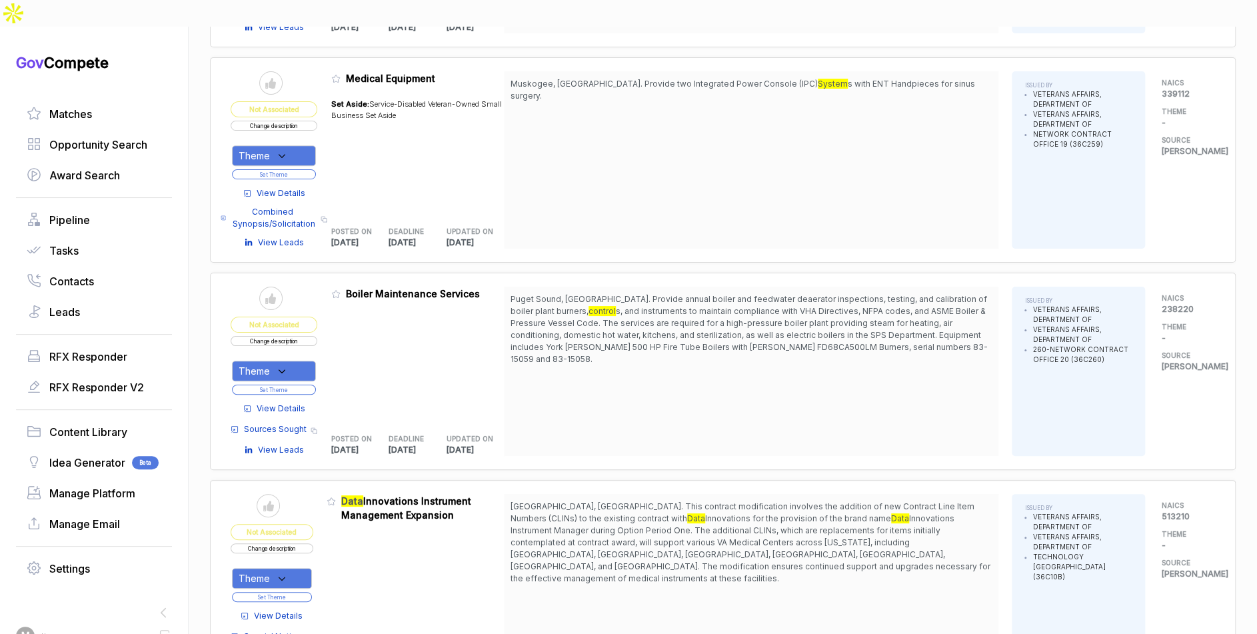
scroll to position [6840, 0]
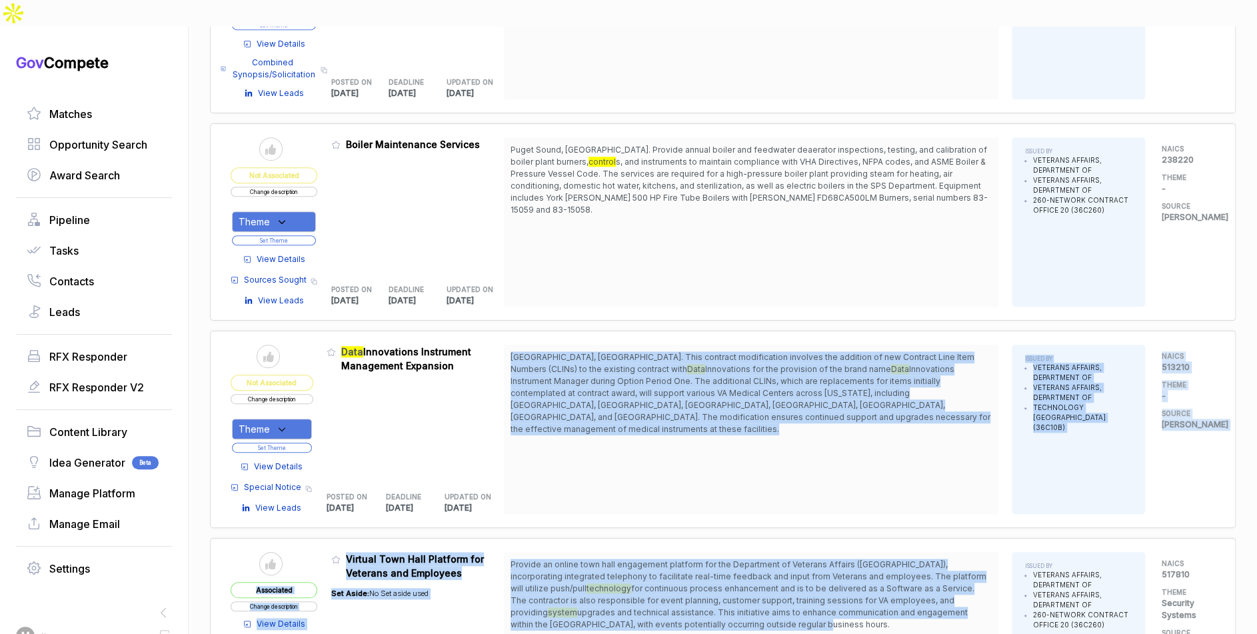
drag, startPoint x: 623, startPoint y: 295, endPoint x: 676, endPoint y: 568, distance: 278.4
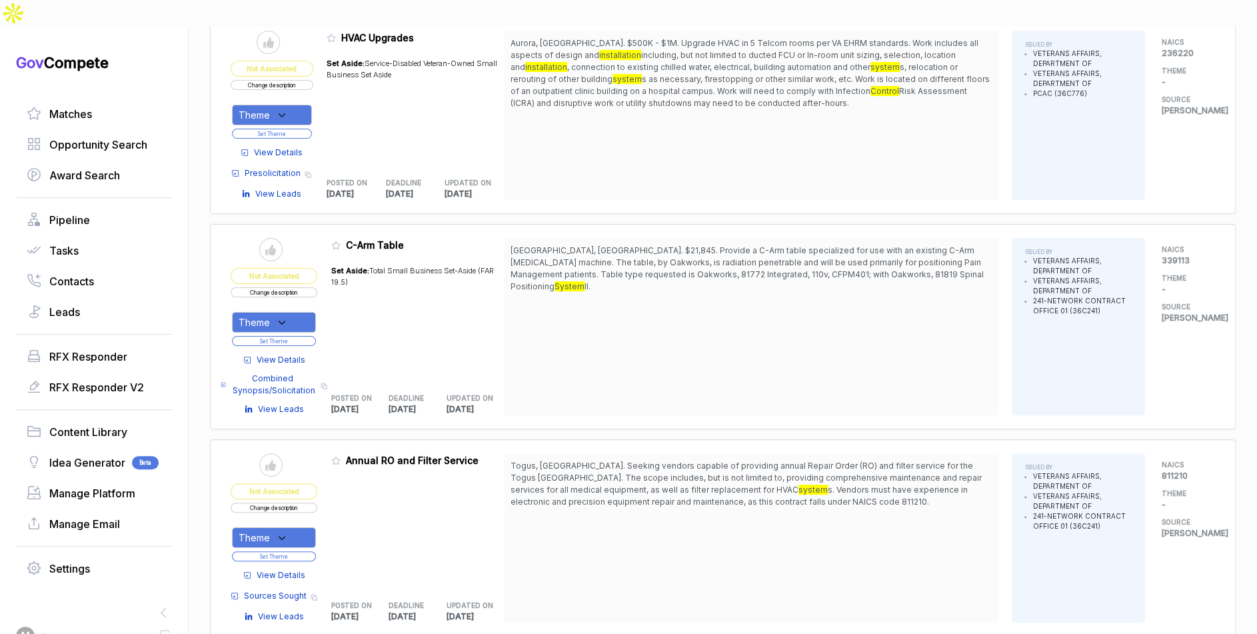
scroll to position [9177, 0]
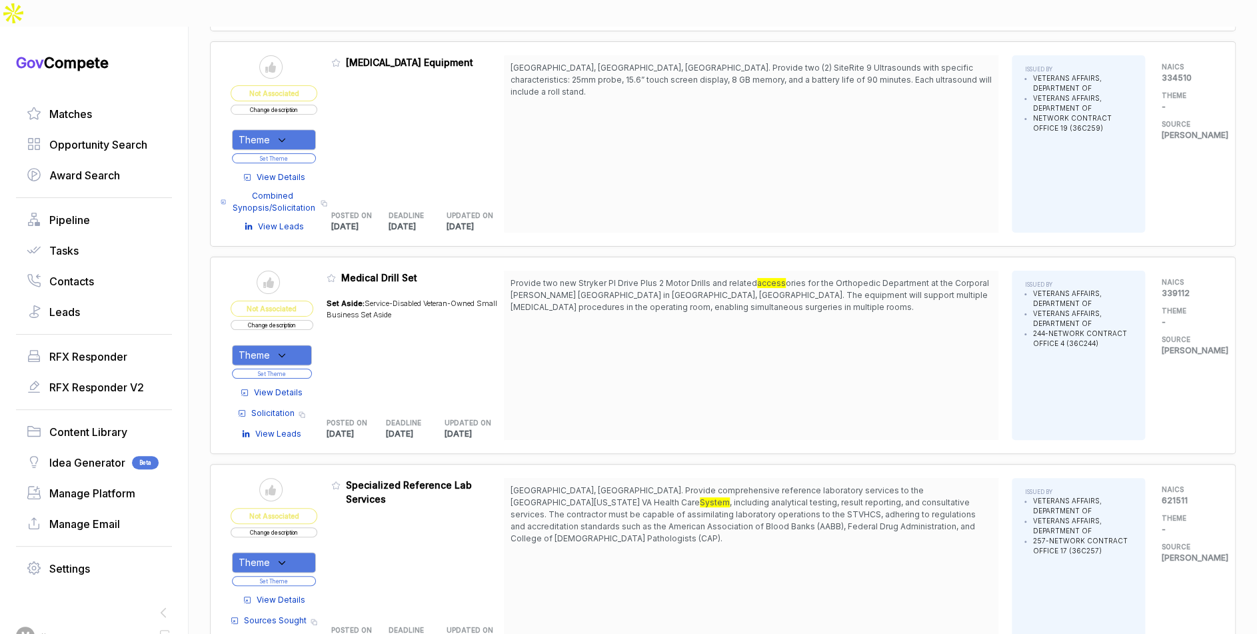
scroll to position [10489, 0]
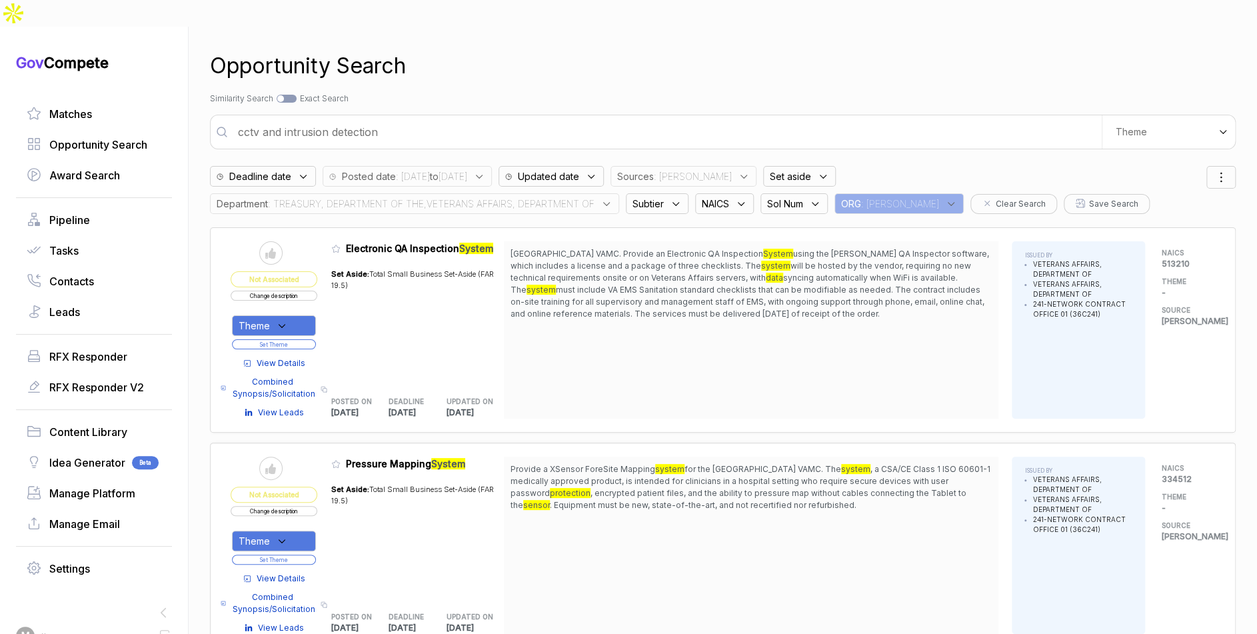
click at [522, 197] on span ": TREASURY, DEPARTMENT OF THE,VETERANS AFFAIRS, DEPARTMENT OF" at bounding box center [431, 204] width 327 height 14
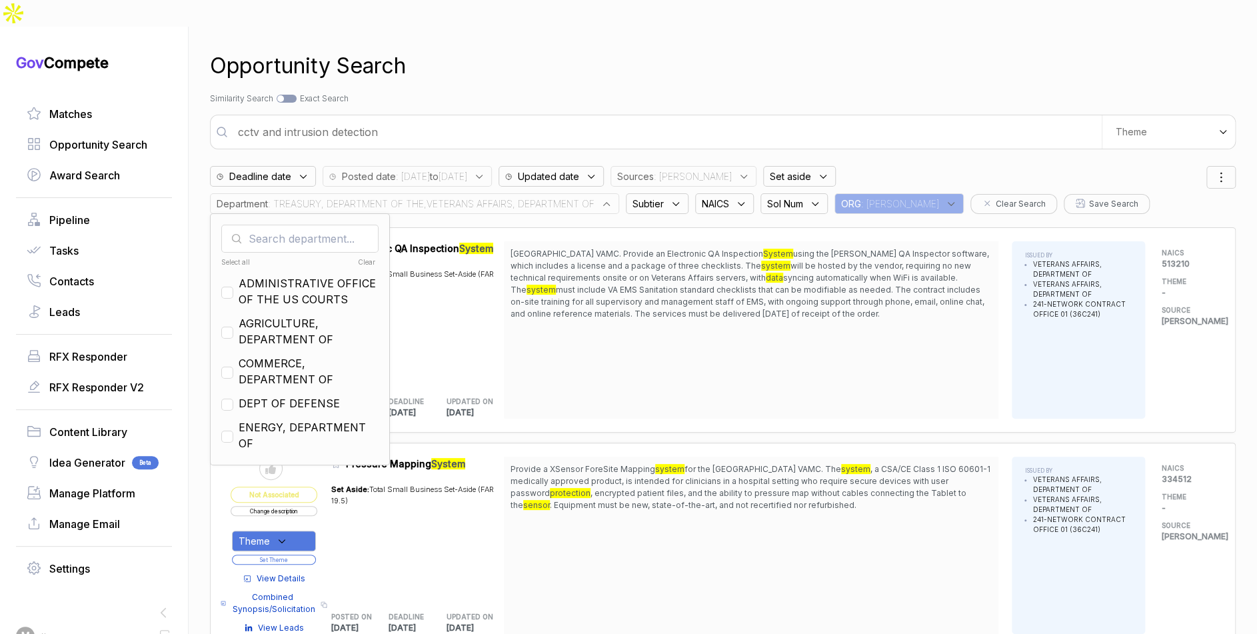
click at [515, 119] on input "cctv and intrusion detection" at bounding box center [666, 132] width 872 height 27
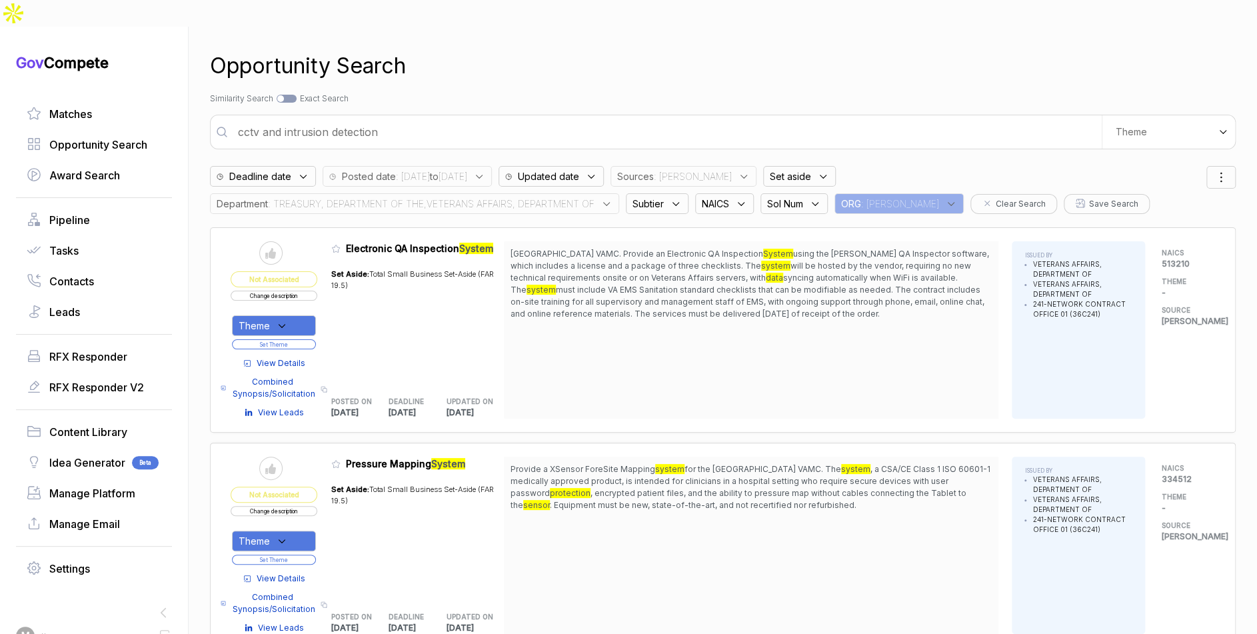
click at [515, 119] on input "cctv and intrusion detection" at bounding box center [666, 132] width 872 height 27
drag, startPoint x: 515, startPoint y: 102, endPoint x: 522, endPoint y: 95, distance: 9.9
click at [515, 119] on input "cctv and intrusion detection" at bounding box center [666, 132] width 872 height 27
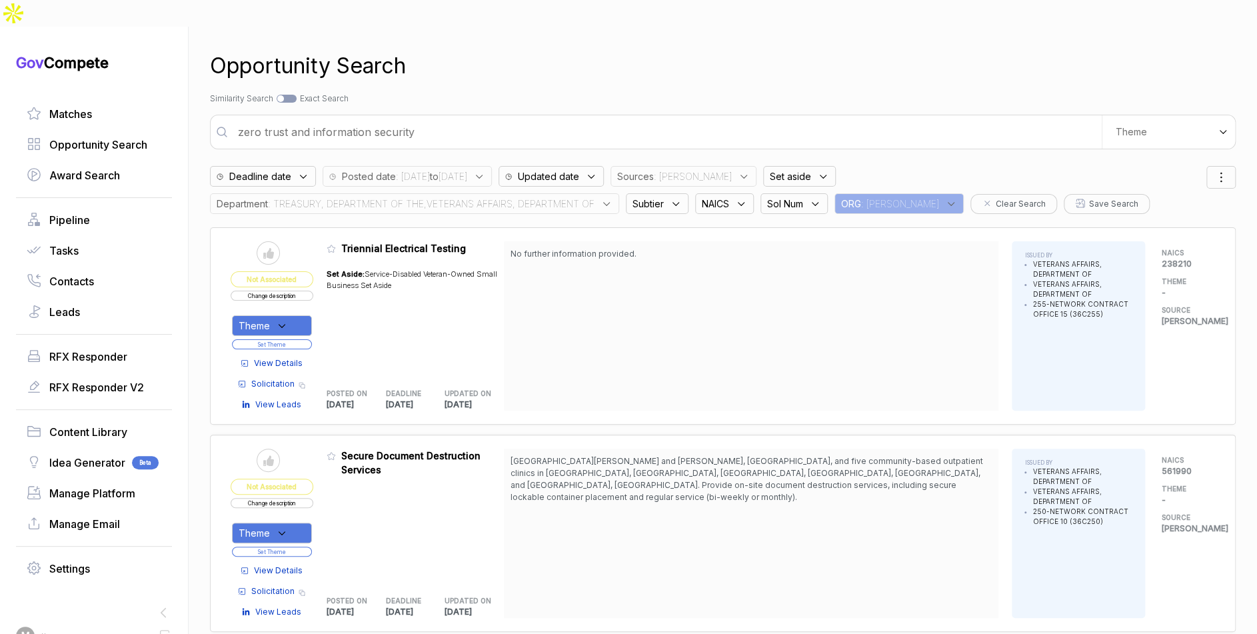
type input "zero trust and information security"
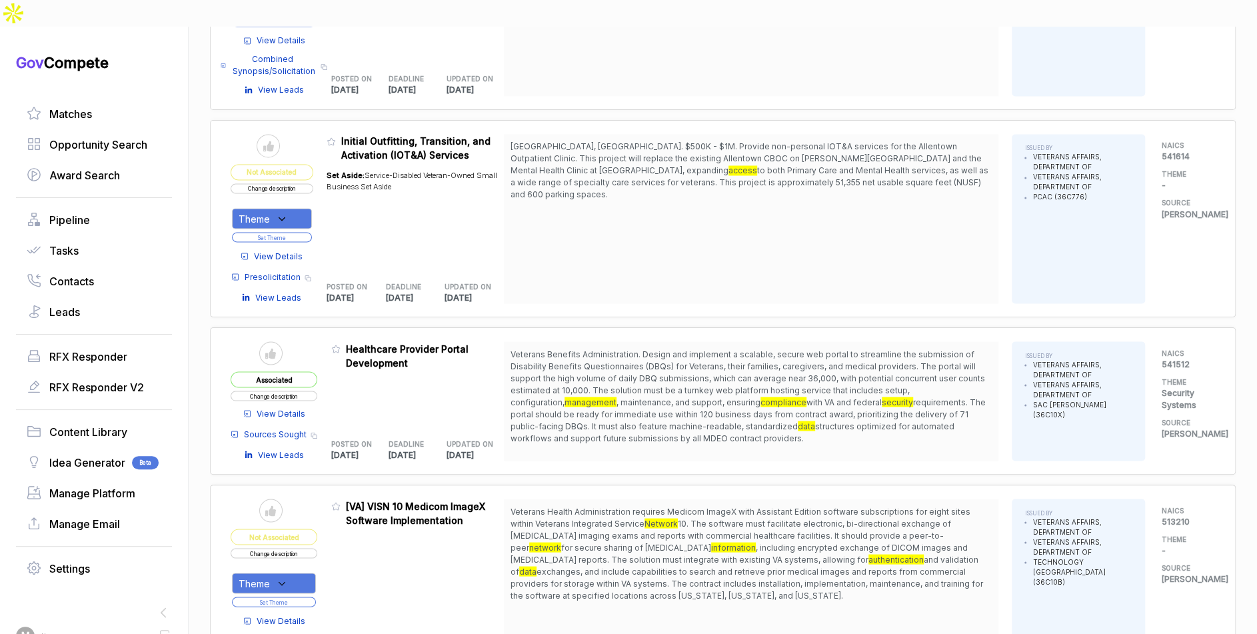
scroll to position [1430, 0]
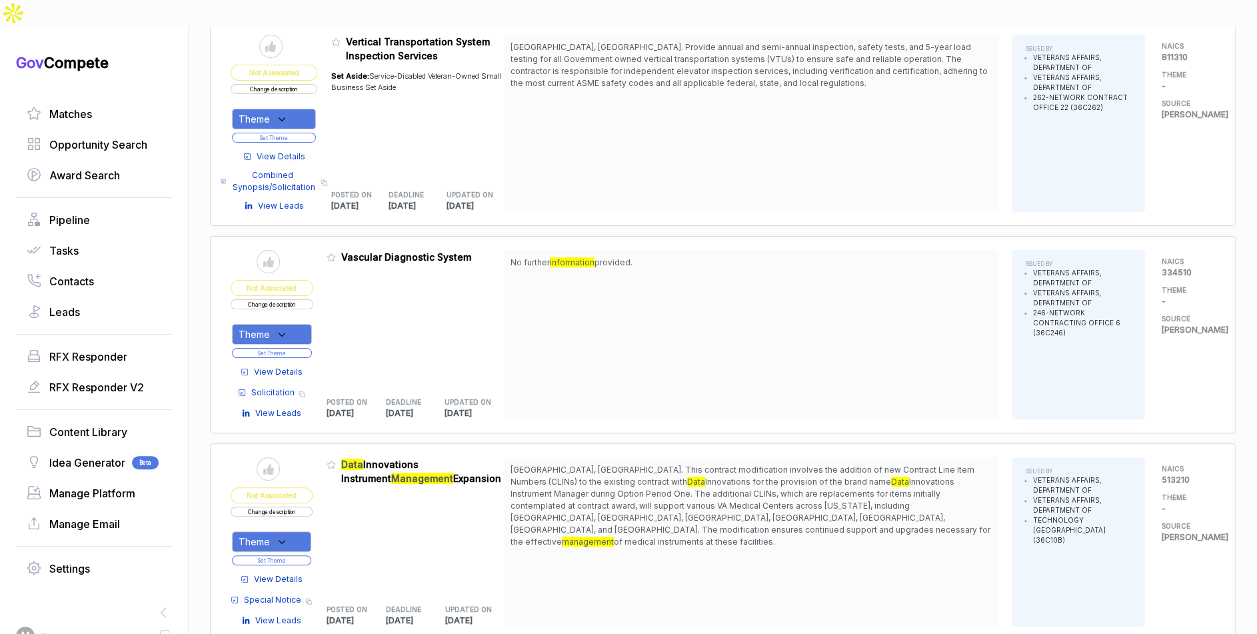
scroll to position [3105, 0]
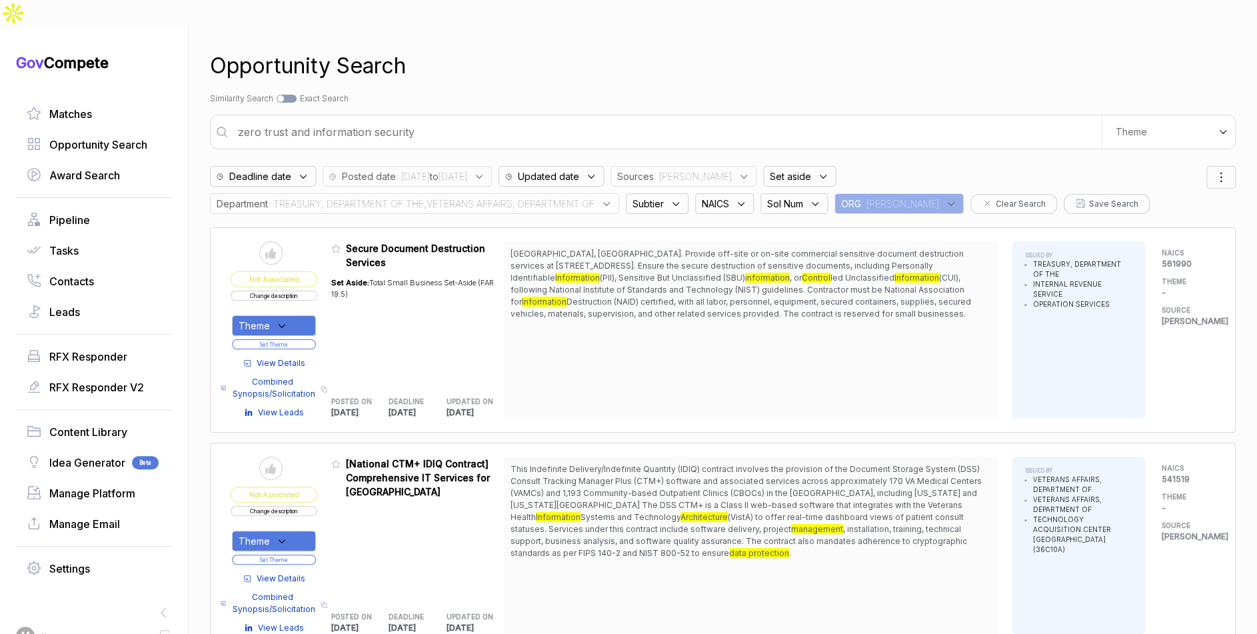
click at [417, 119] on input "zero trust and information security" at bounding box center [666, 132] width 872 height 27
click at [461, 197] on span ": TREASURY, DEPARTMENT OF THE,VETERANS AFFAIRS, DEPARTMENT OF" at bounding box center [431, 204] width 327 height 14
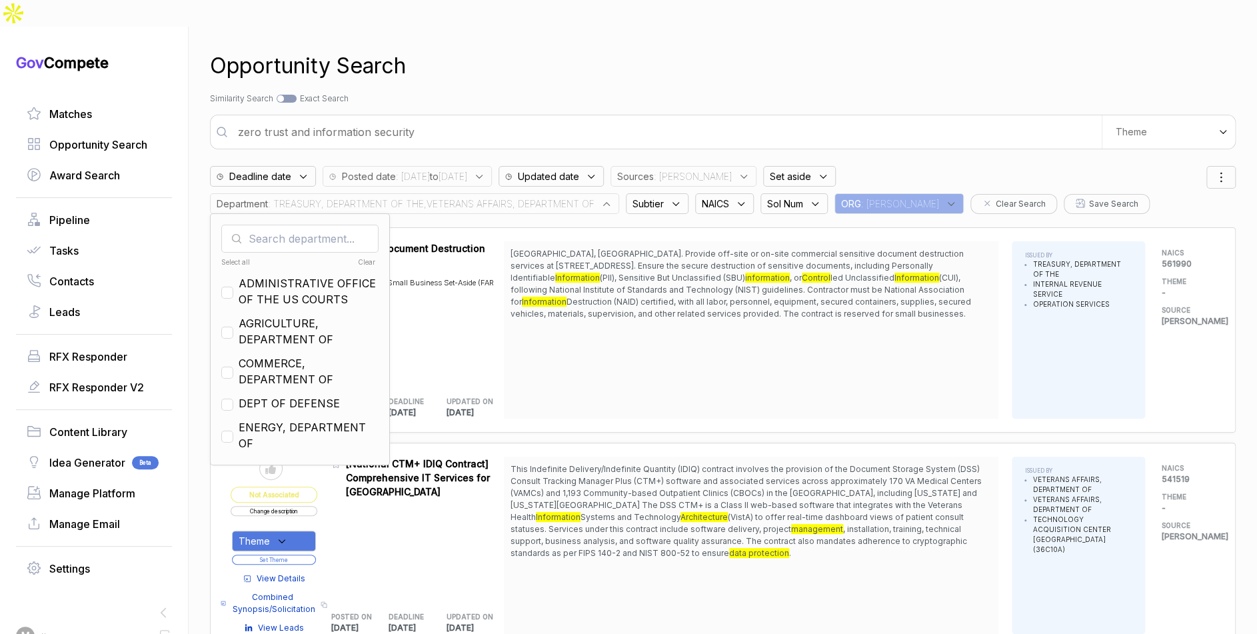
click at [330, 225] on input "text" at bounding box center [299, 239] width 157 height 28
checkbox input "true"
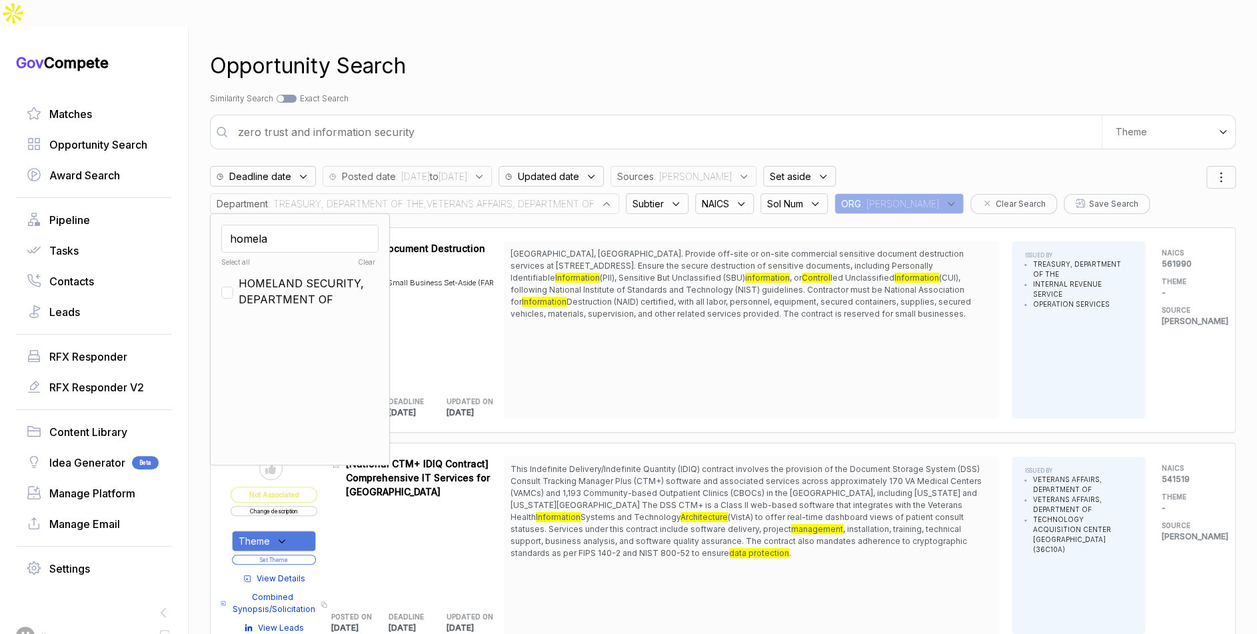
type input "homela"
click at [333, 275] on span "HOMELAND SECURITY, DEPARTMENT OF" at bounding box center [309, 291] width 140 height 32
checkbox input "true"
click at [660, 50] on div "Opportunity Search" at bounding box center [723, 66] width 1026 height 32
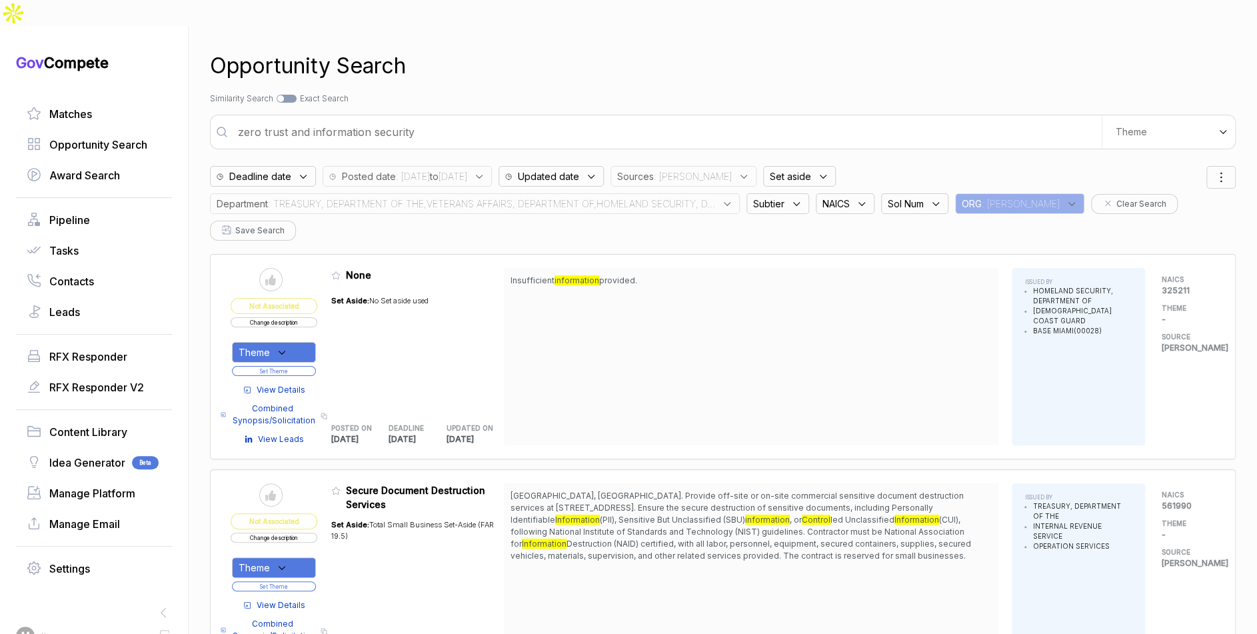
click at [414, 197] on span ": TREASURY, DEPARTMENT OF THE,VETERANS AFFAIRS, DEPARTMENT OF,HOMELAND SECURITY…" at bounding box center [491, 204] width 447 height 14
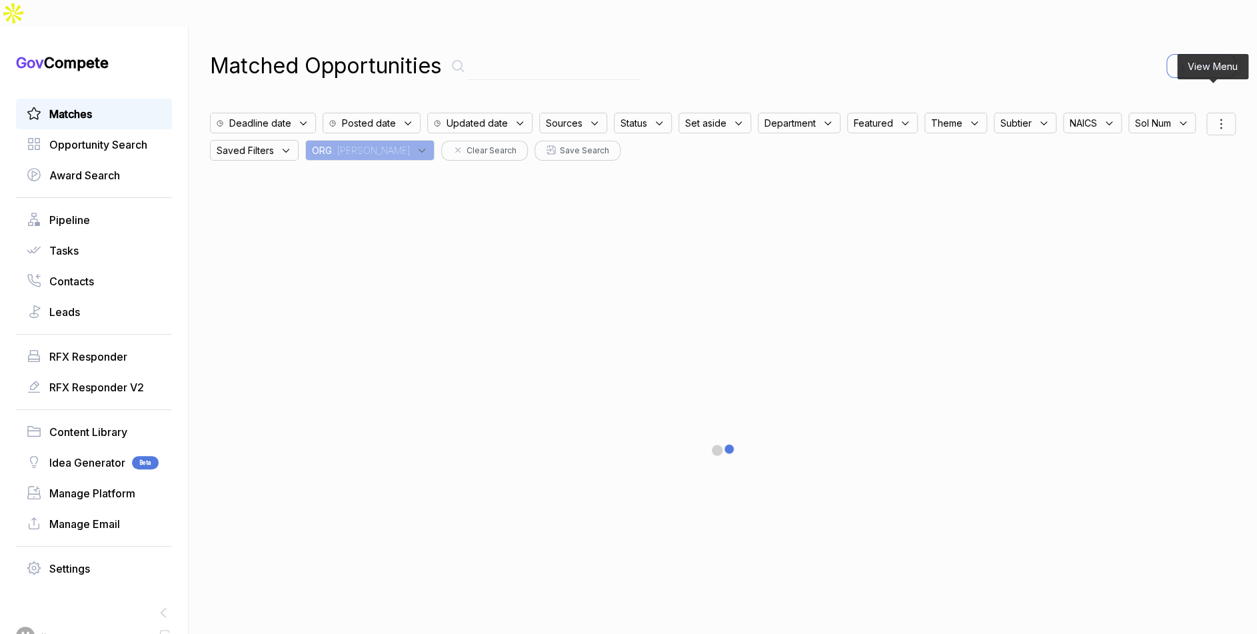
click at [1218, 116] on icon at bounding box center [1221, 124] width 16 height 16
click at [1160, 171] on span "Sorting" at bounding box center [1175, 178] width 31 height 14
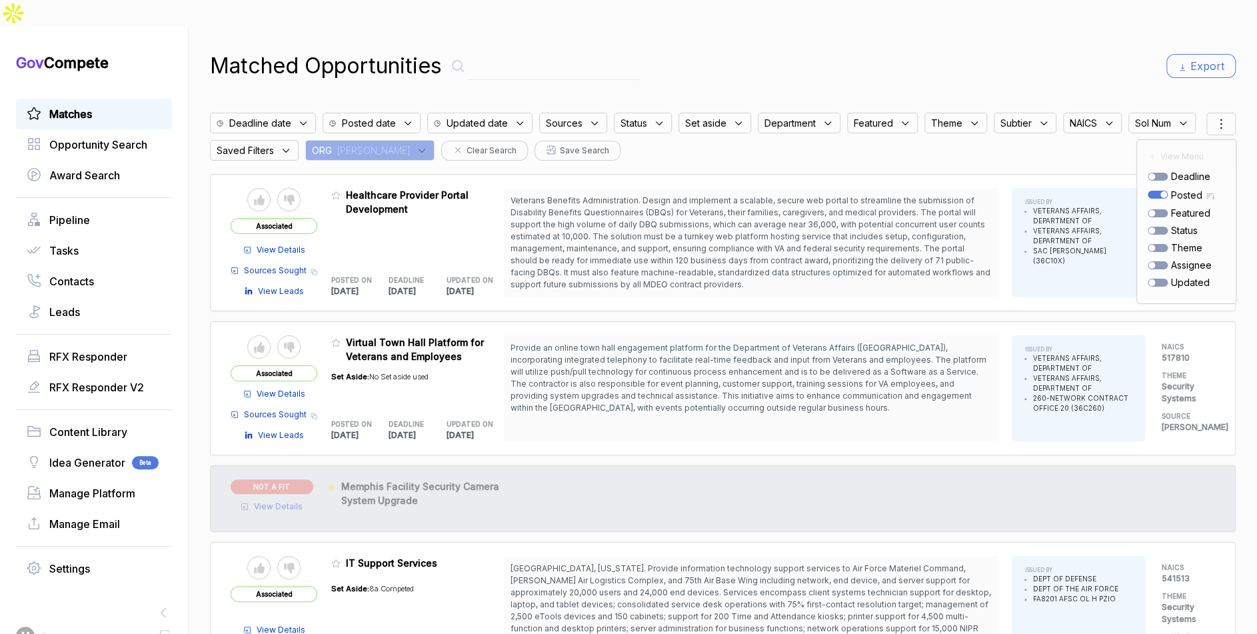
click at [1092, 61] on div "Matched Opportunities Export Deadline date Posted date Updated date Sources Sta…" at bounding box center [723, 344] width 1026 height 634
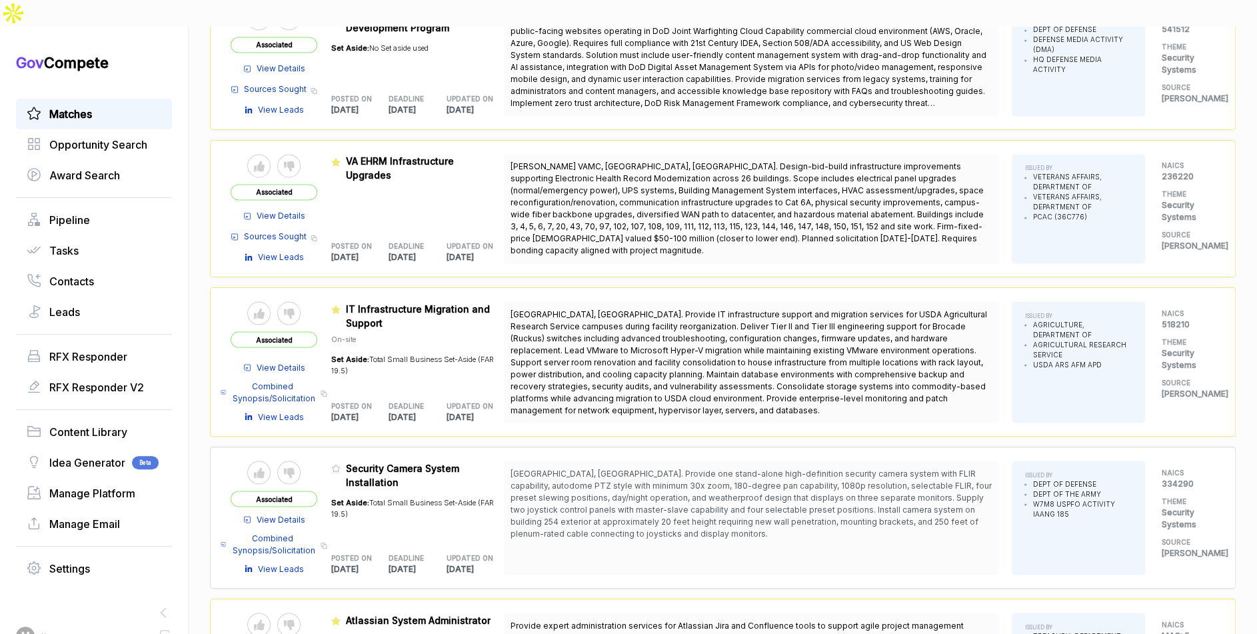
scroll to position [1345, 0]
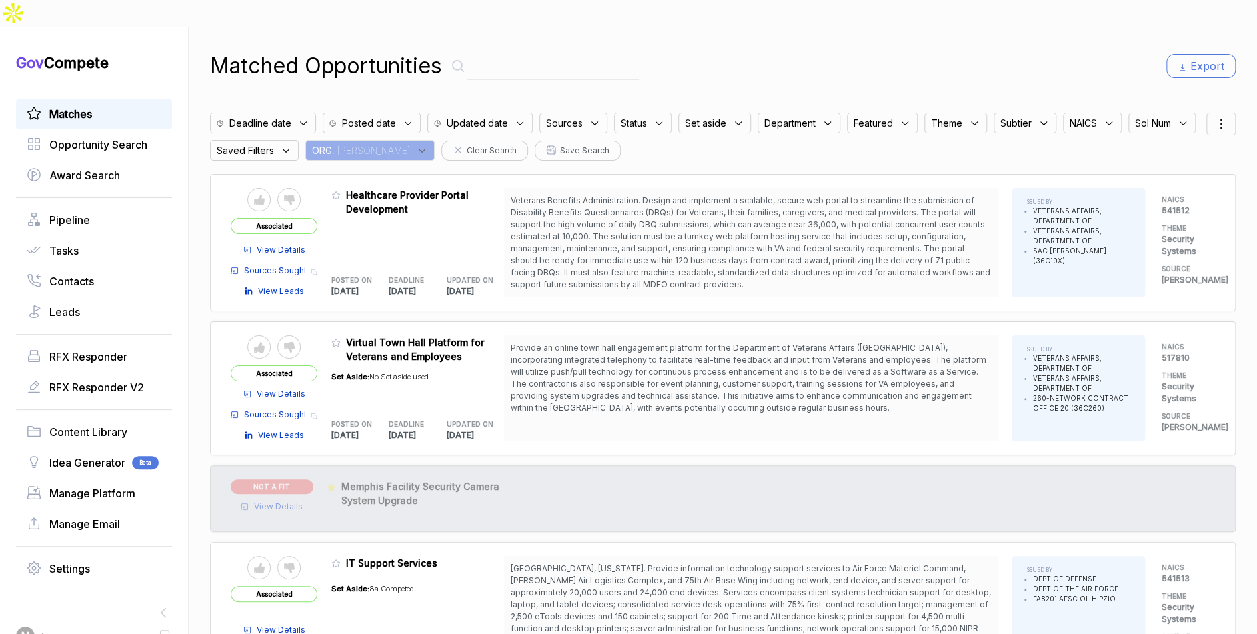
click at [515, 53] on input "text" at bounding box center [553, 66] width 172 height 27
paste input "70RFPW25QW8000"
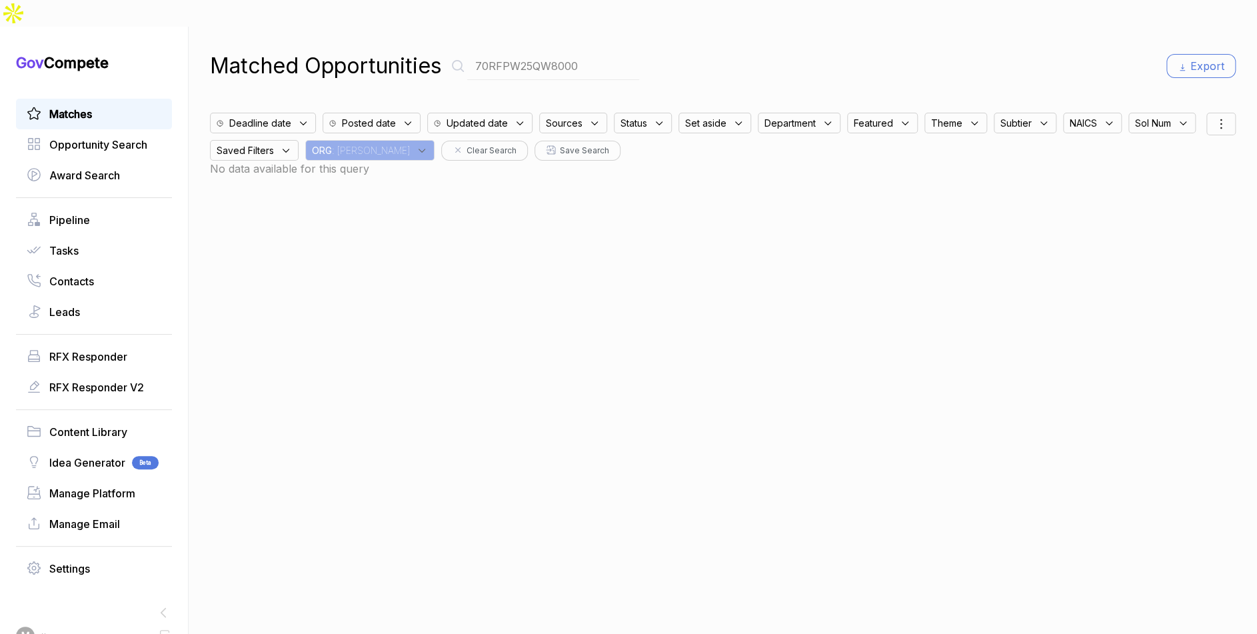
type input "70RFPW25QW8000"
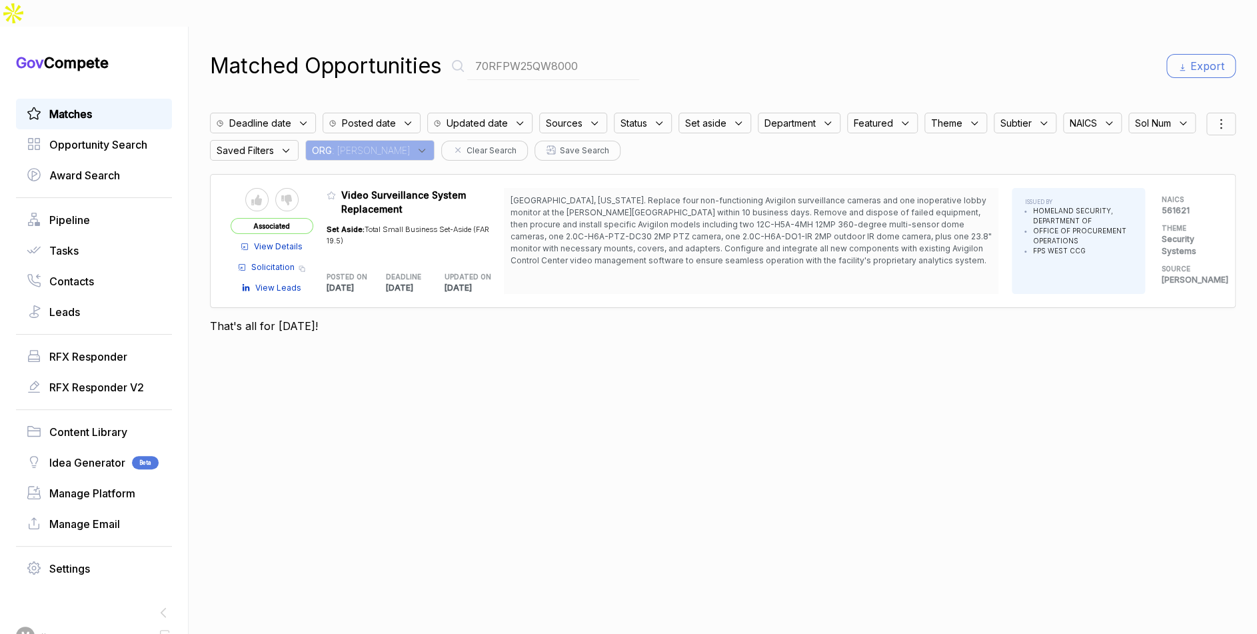
click at [551, 53] on input "70RFPW25QW8000" at bounding box center [553, 66] width 172 height 27
drag, startPoint x: 730, startPoint y: 38, endPoint x: 1051, endPoint y: 49, distance: 320.7
click at [740, 50] on div "Matched Opportunities Export" at bounding box center [723, 66] width 1026 height 32
click at [1222, 116] on icon at bounding box center [1221, 124] width 16 height 16
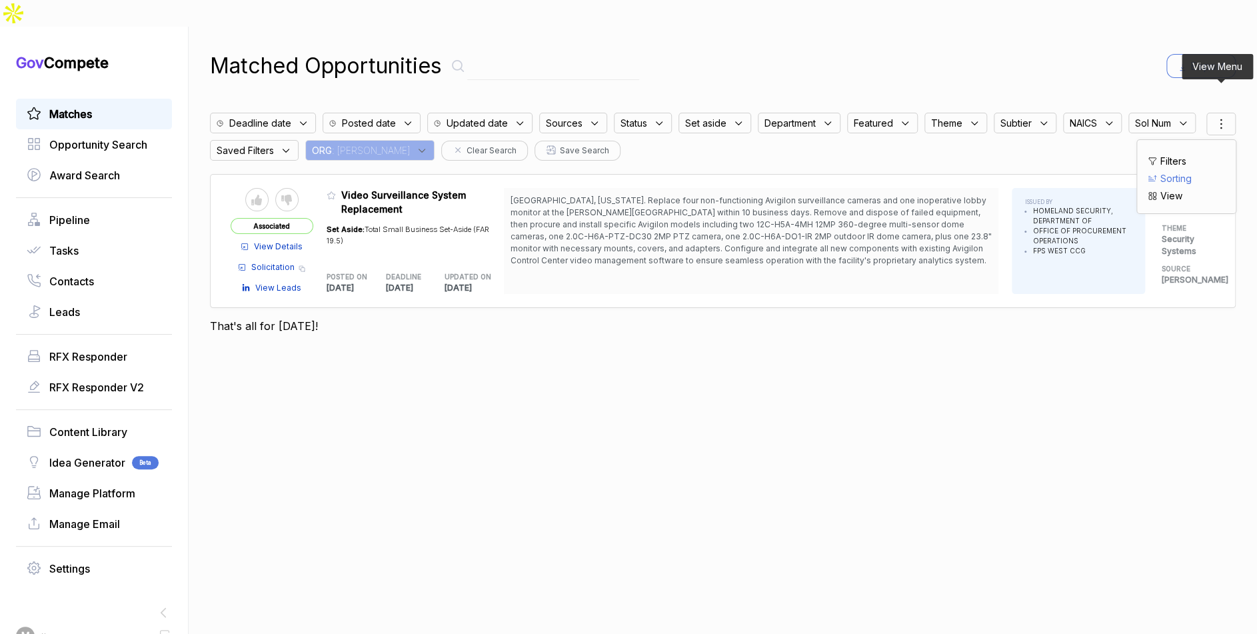
click at [1181, 171] on span "Sorting" at bounding box center [1175, 178] width 31 height 14
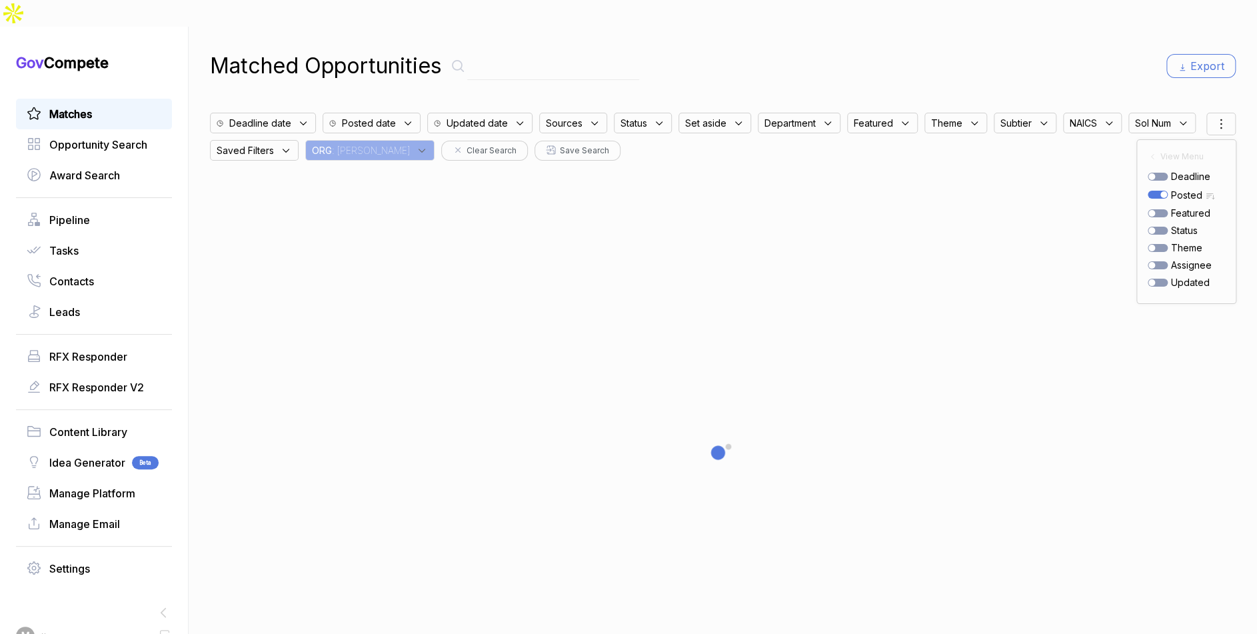
click at [1034, 50] on div "Matched Opportunities Export" at bounding box center [723, 66] width 1026 height 32
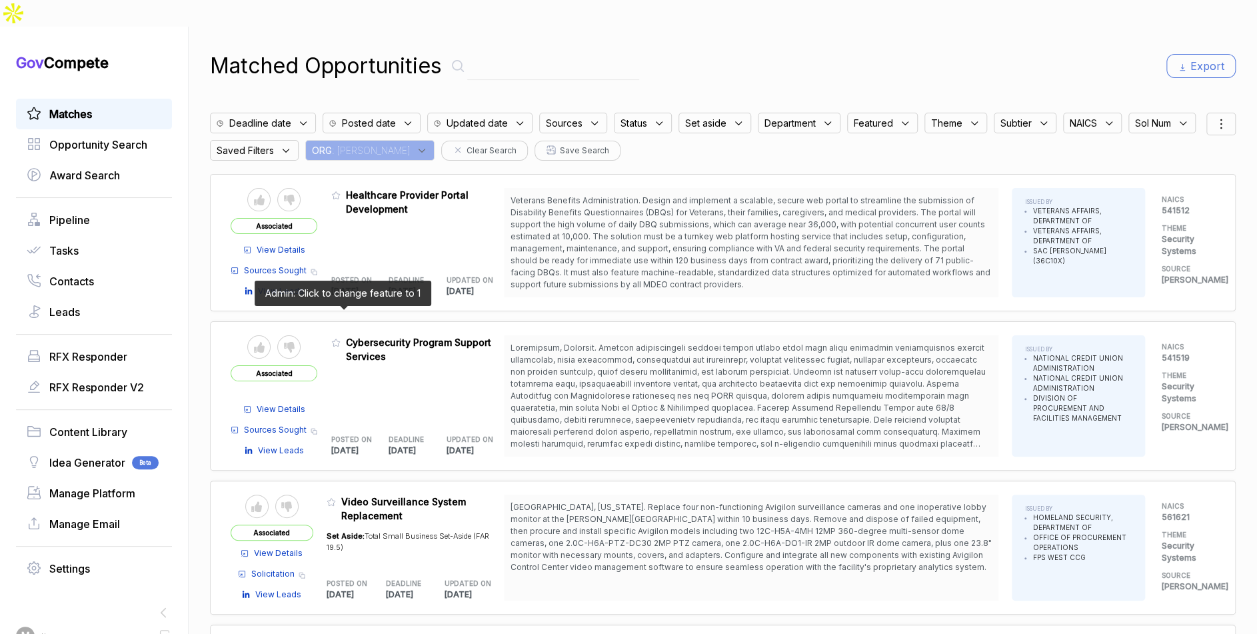
click at [340, 338] on icon at bounding box center [335, 342] width 9 height 9
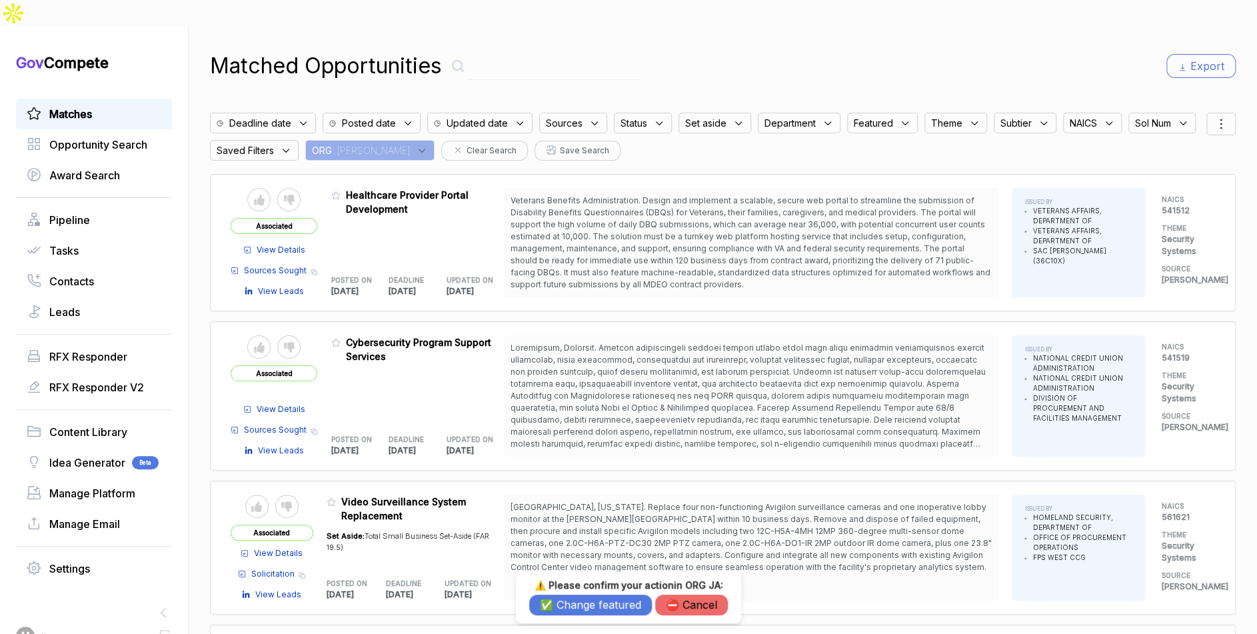
click at [582, 608] on button "✅ Change featured" at bounding box center [590, 604] width 123 height 21
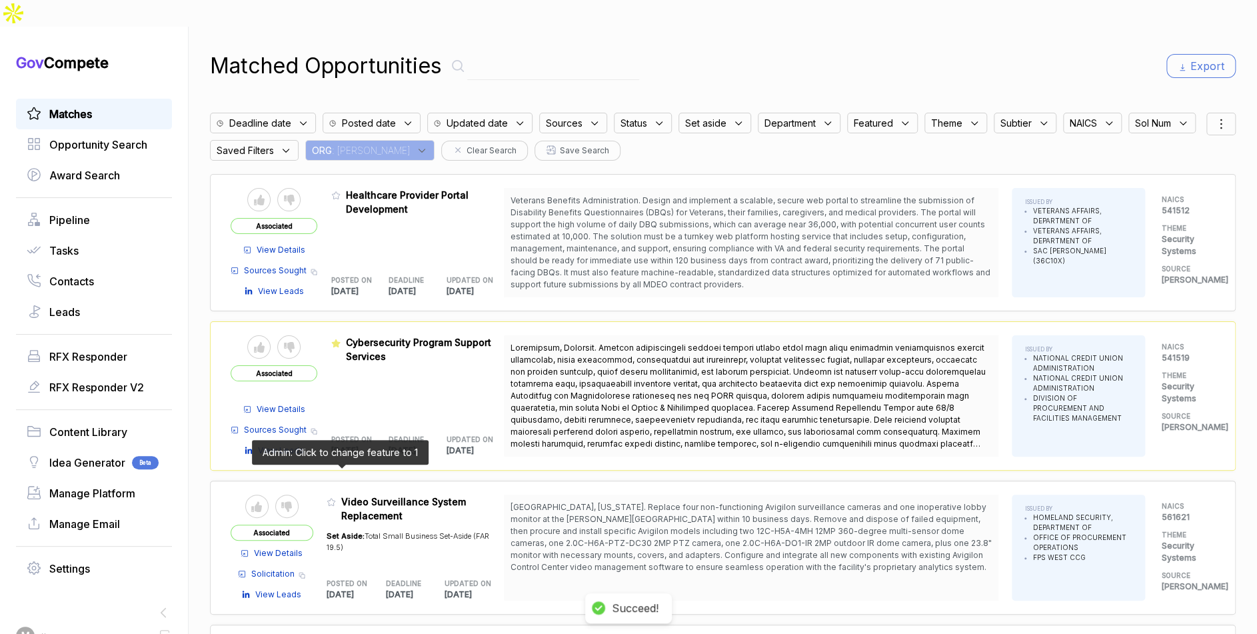
click at [341, 499] on span at bounding box center [334, 505] width 15 height 13
drag, startPoint x: 339, startPoint y: 471, endPoint x: 362, endPoint y: 514, distance: 48.3
click at [336, 497] on icon at bounding box center [331, 501] width 9 height 9
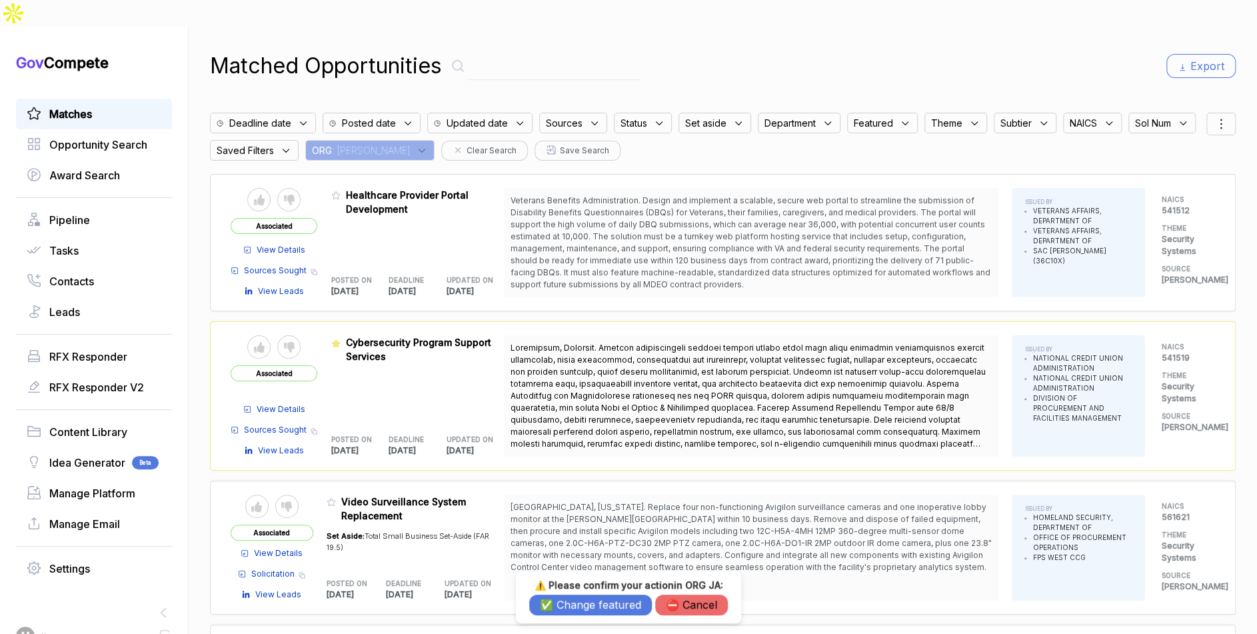
drag, startPoint x: 566, startPoint y: 609, endPoint x: 556, endPoint y: 580, distance: 30.6
click at [566, 608] on button "✅ Change featured" at bounding box center [590, 604] width 123 height 21
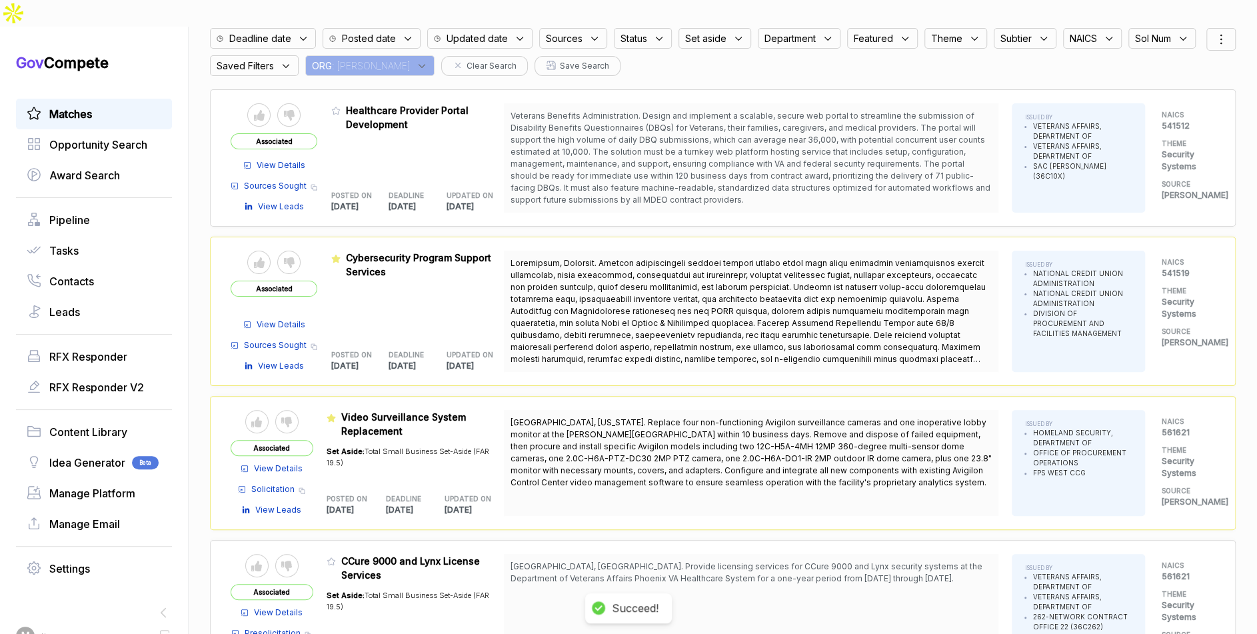
scroll to position [87, 0]
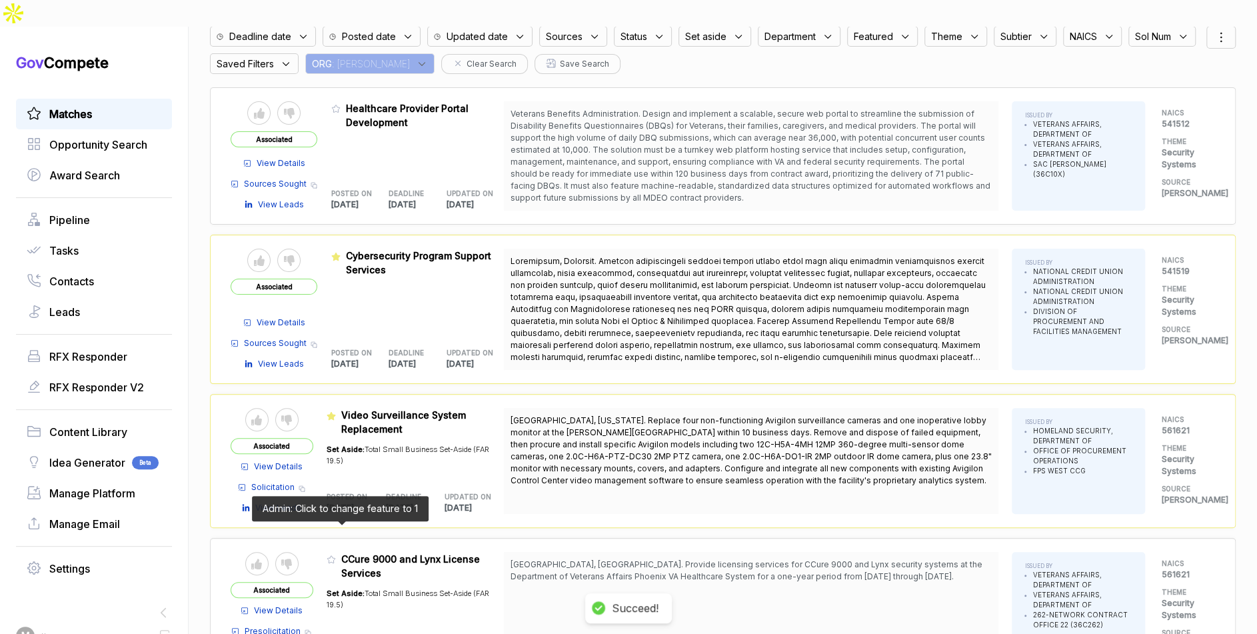
click at [336, 554] on icon at bounding box center [331, 558] width 9 height 9
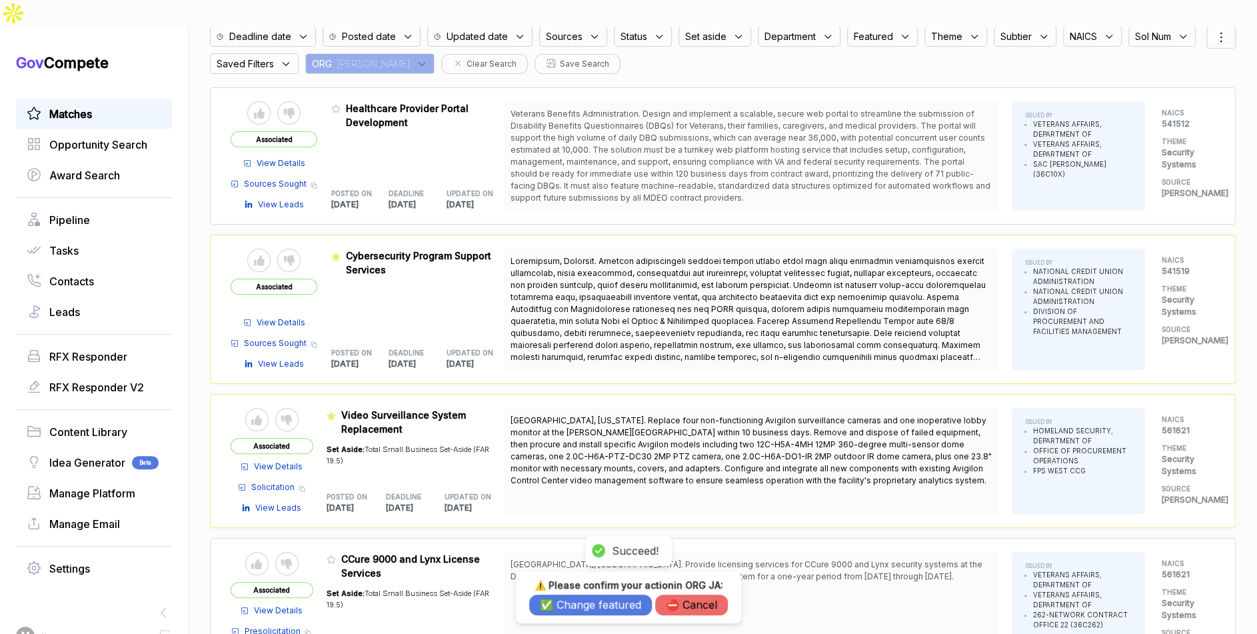
drag, startPoint x: 590, startPoint y: 606, endPoint x: 589, endPoint y: 598, distance: 7.4
click at [589, 604] on button "✅ Change featured" at bounding box center [590, 604] width 123 height 21
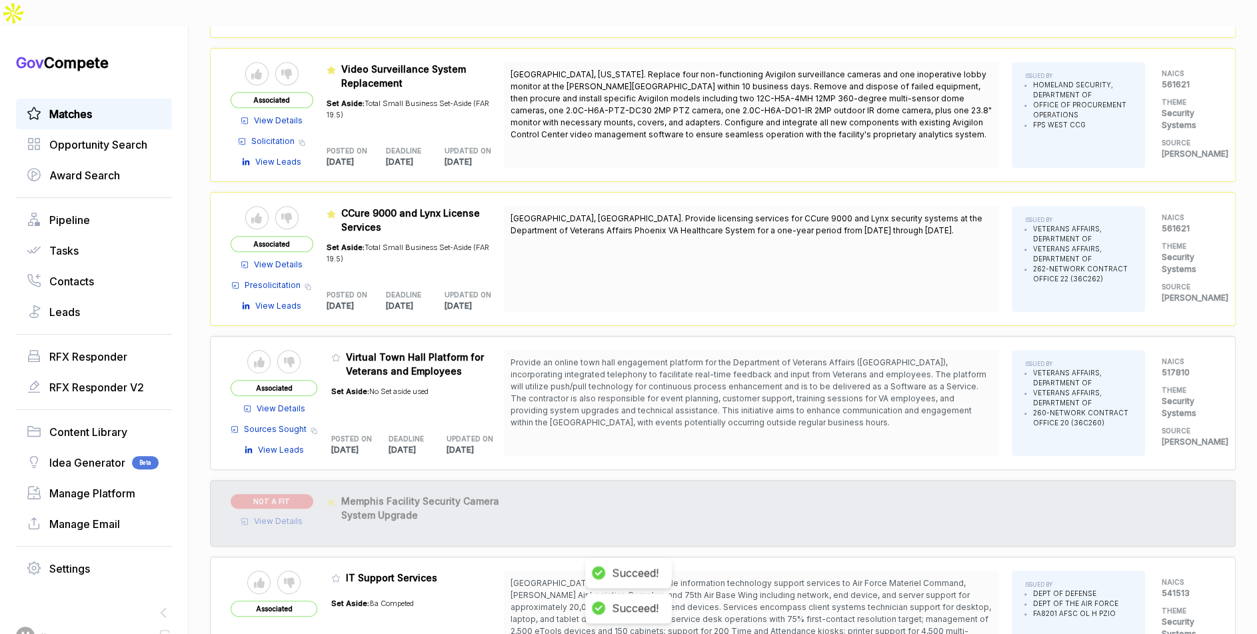
scroll to position [433, 0]
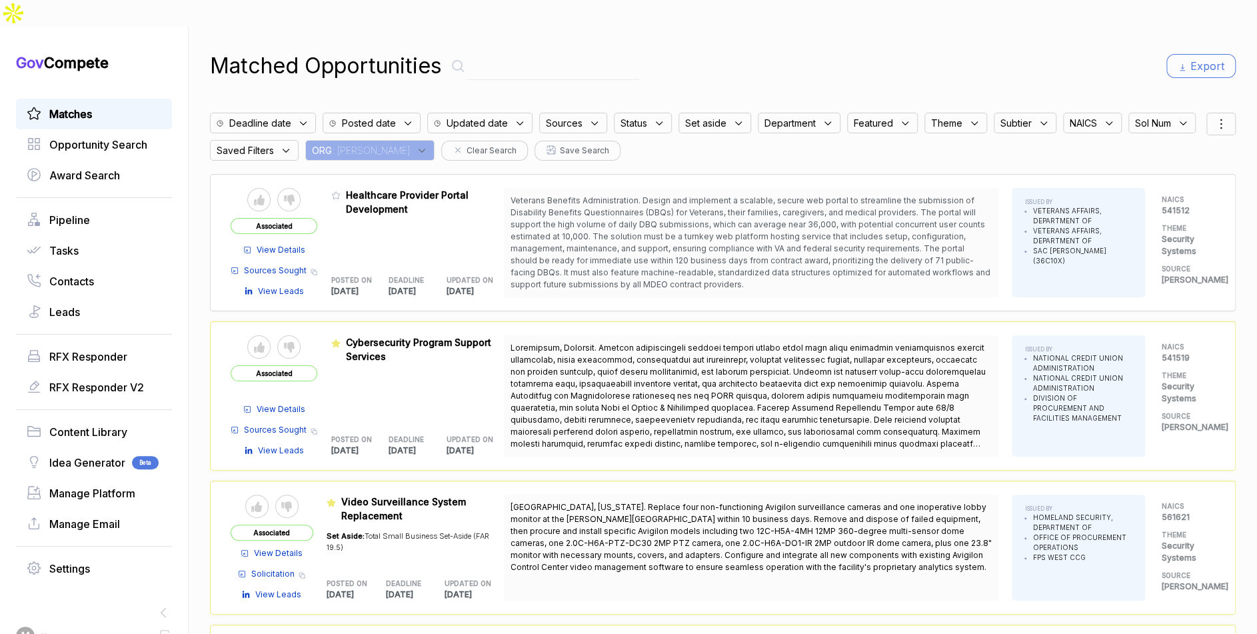
drag, startPoint x: 429, startPoint y: 115, endPoint x: 434, endPoint y: 130, distance: 15.4
click at [429, 140] on div "ORG : JA" at bounding box center [369, 150] width 129 height 21
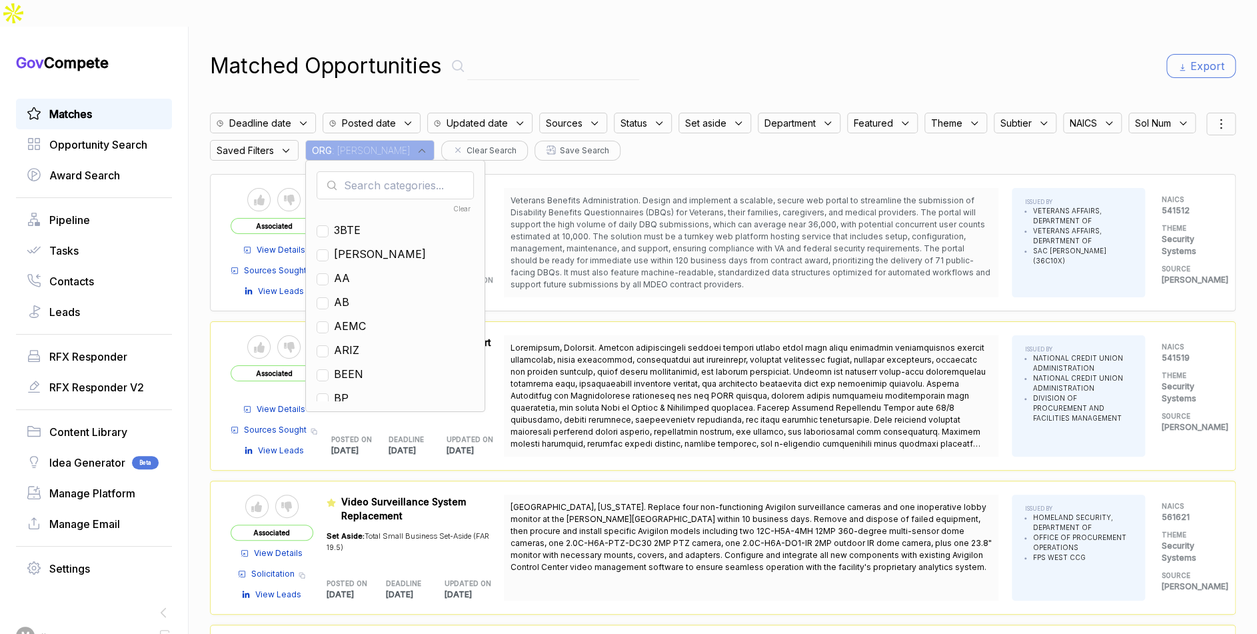
drag, startPoint x: 435, startPoint y: 145, endPoint x: 438, endPoint y: 159, distance: 13.7
click at [435, 171] on input "text" at bounding box center [395, 185] width 157 height 28
drag, startPoint x: 426, startPoint y: 273, endPoint x: 470, endPoint y: 222, distance: 68.0
click at [349, 294] on span "EN" at bounding box center [341, 302] width 15 height 16
checkbox input "true"
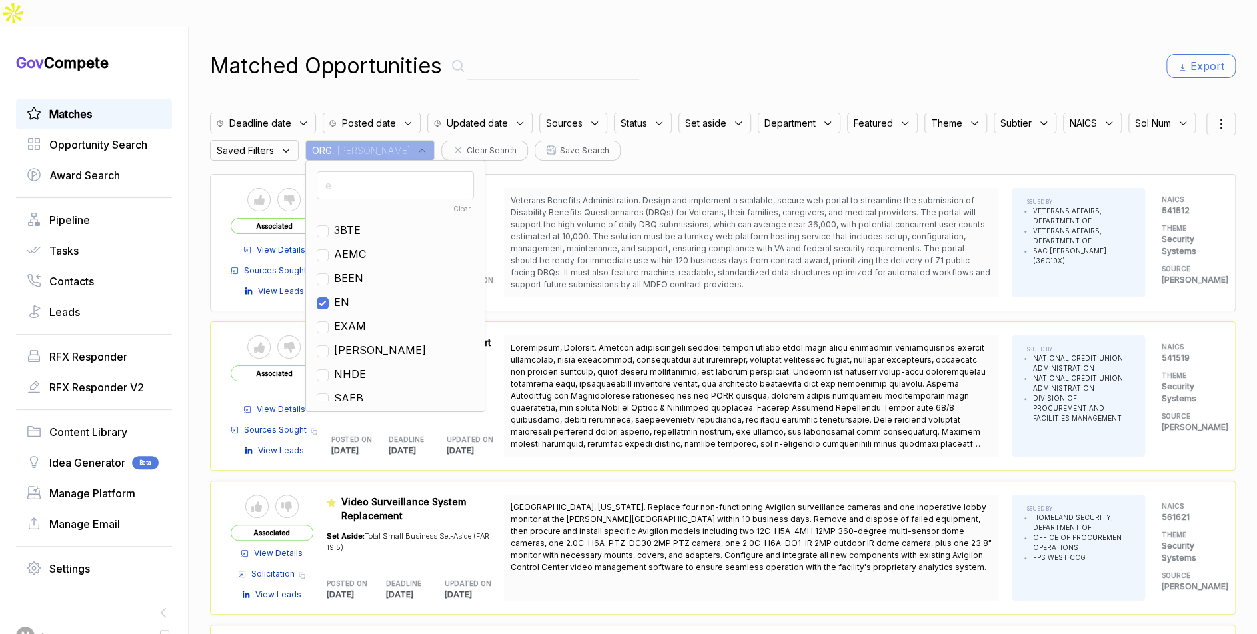
click at [681, 50] on div "Matched Opportunities Export" at bounding box center [723, 66] width 1026 height 32
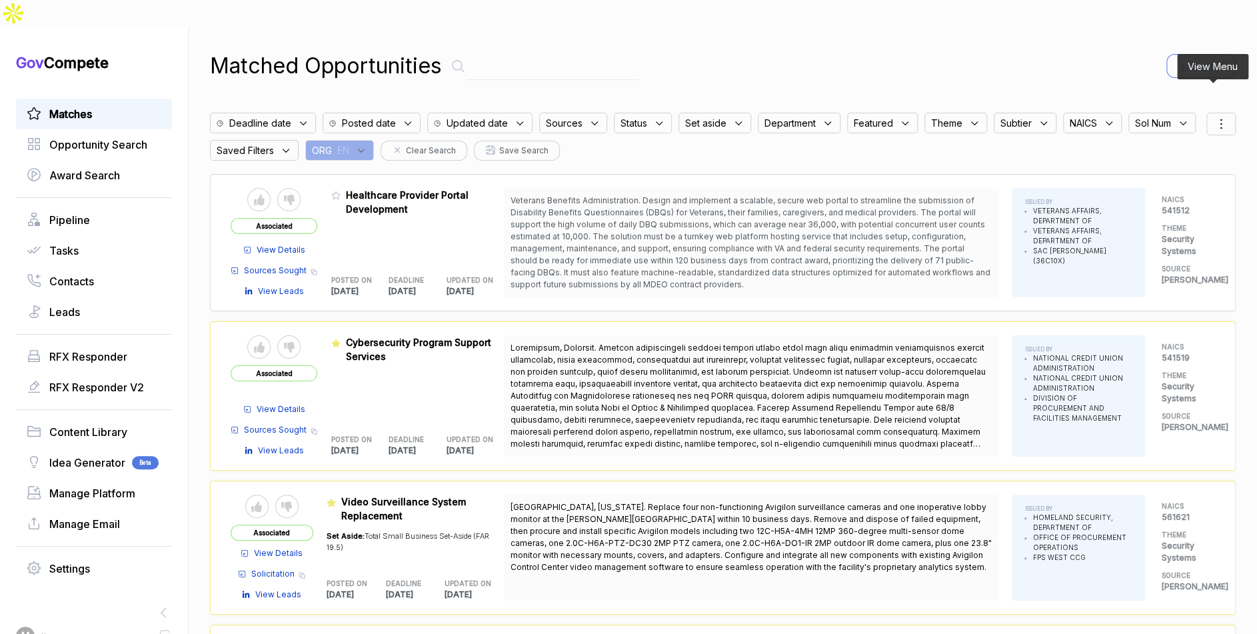
click at [1215, 116] on icon at bounding box center [1221, 124] width 16 height 16
click at [1156, 190] on div at bounding box center [1158, 194] width 20 height 8
checkbox input "true"
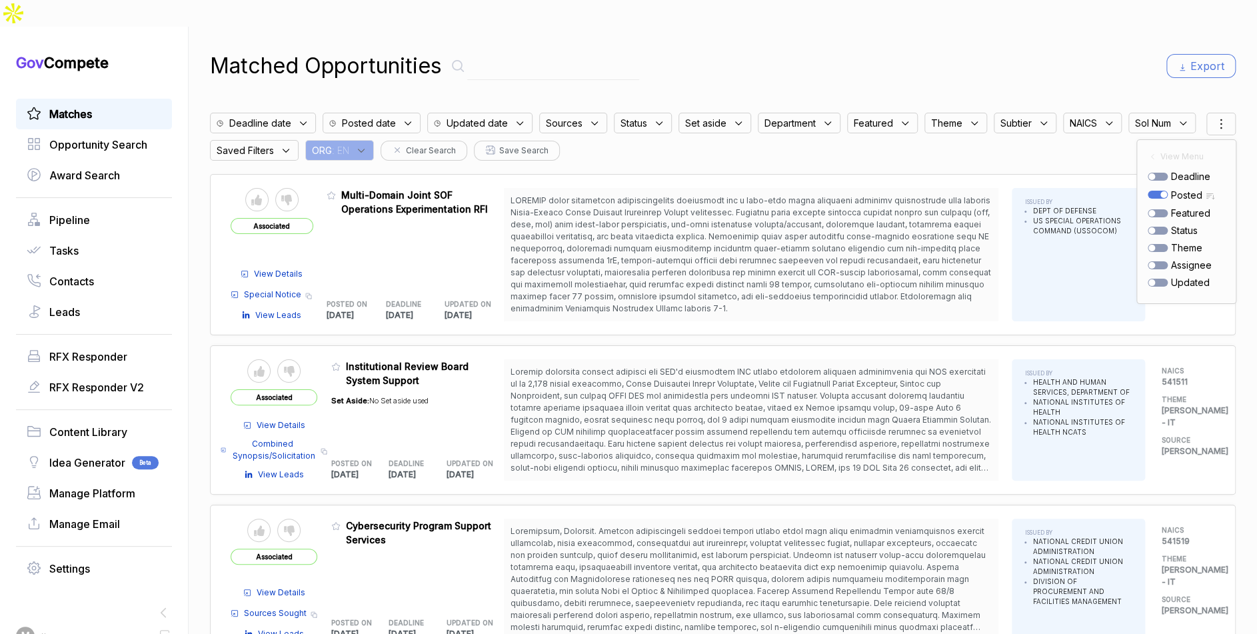
drag, startPoint x: 448, startPoint y: 124, endPoint x: 450, endPoint y: 132, distance: 8.2
click at [367, 145] on icon at bounding box center [361, 151] width 12 height 12
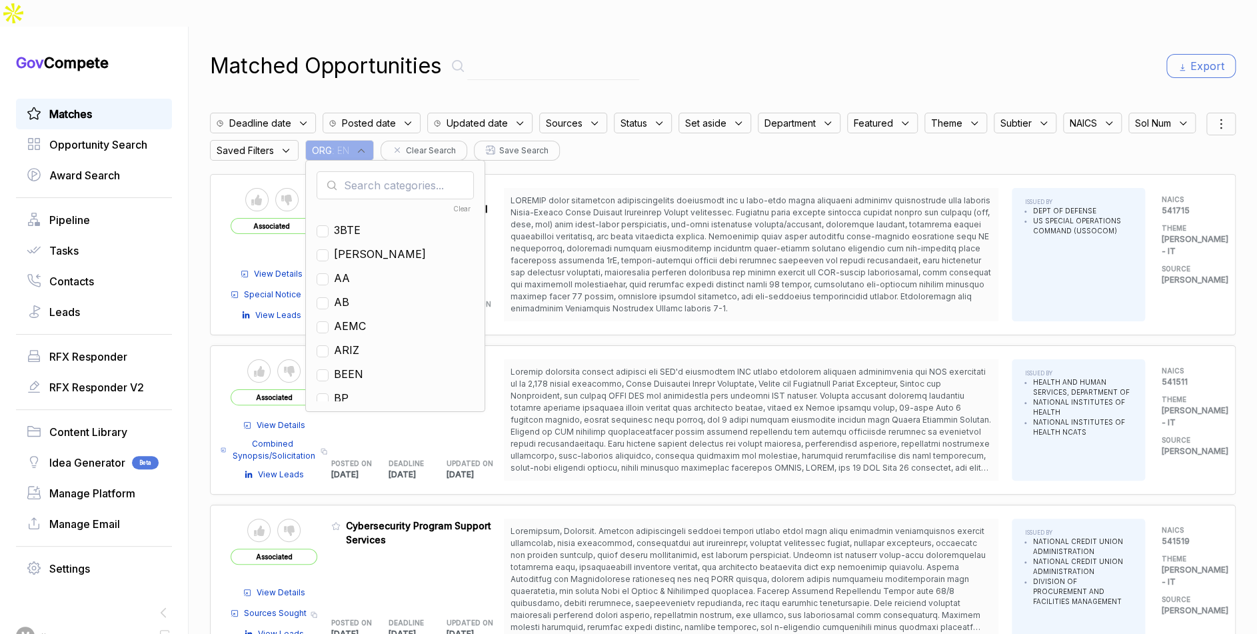
click at [451, 171] on input "text" at bounding box center [395, 185] width 157 height 28
type input "ps"
click at [349, 222] on span "PS" at bounding box center [341, 230] width 15 height 16
checkbox input "true"
drag, startPoint x: 832, startPoint y: 41, endPoint x: 1137, endPoint y: 147, distance: 322.7
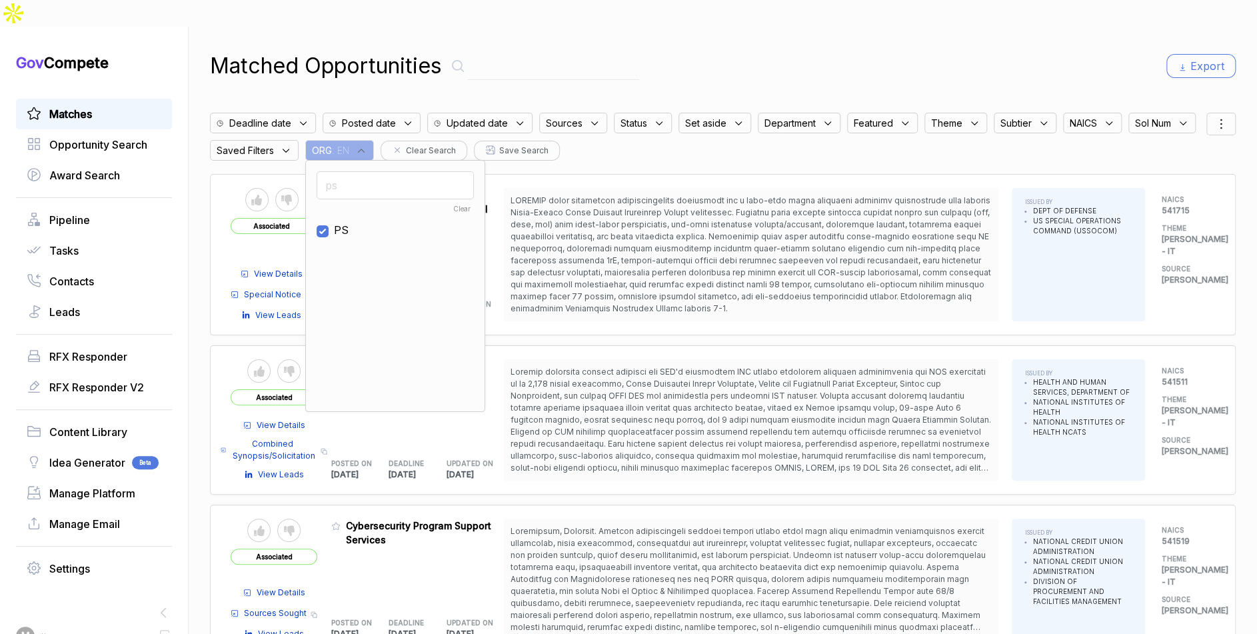
click at [836, 50] on div "Matched Opportunities Export" at bounding box center [723, 66] width 1026 height 32
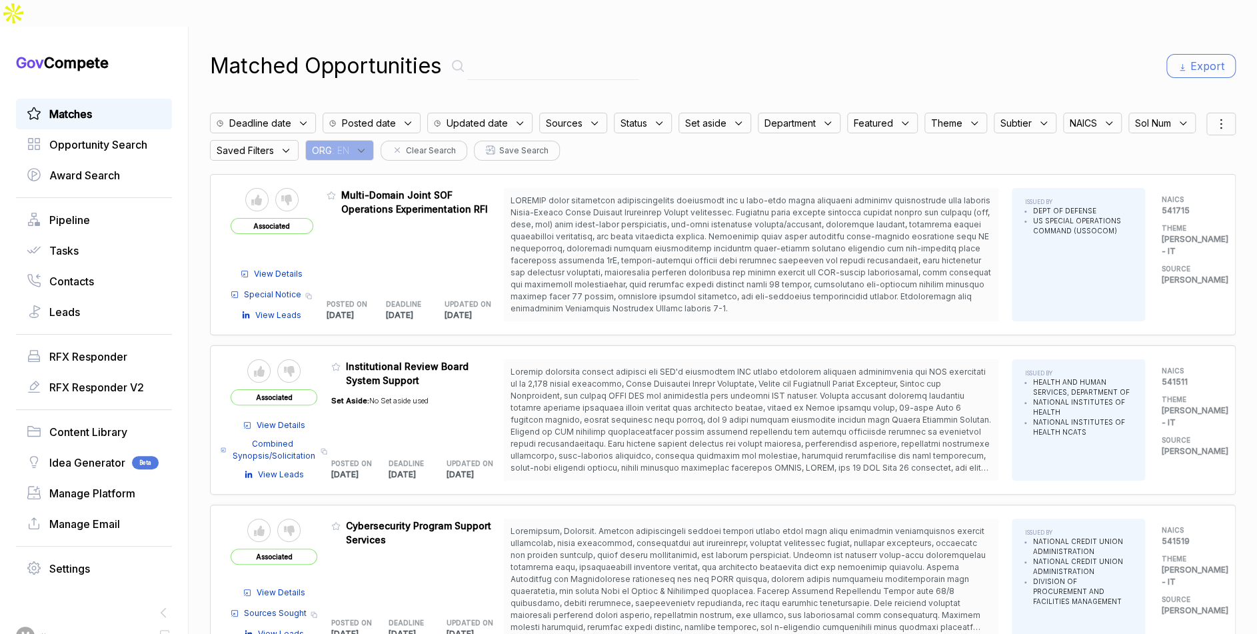
click at [1209, 113] on div at bounding box center [1220, 124] width 29 height 23
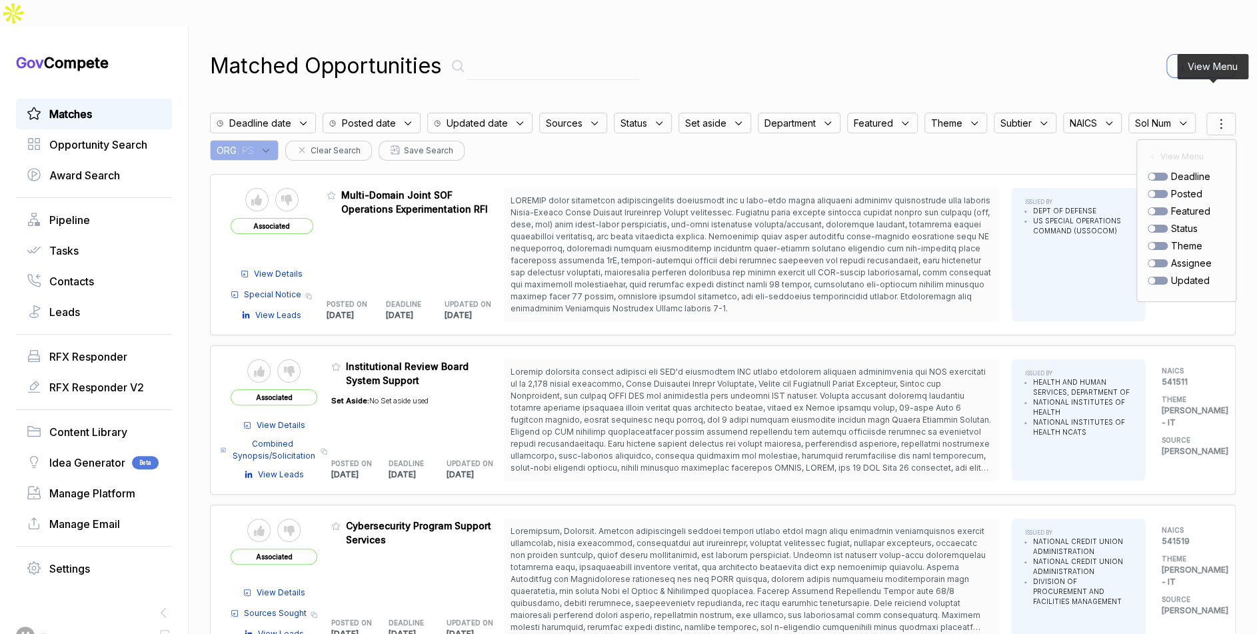
click at [1148, 187] on div "posted" at bounding box center [1186, 194] width 77 height 14
click at [1148, 190] on div at bounding box center [1158, 194] width 20 height 8
checkbox input "true"
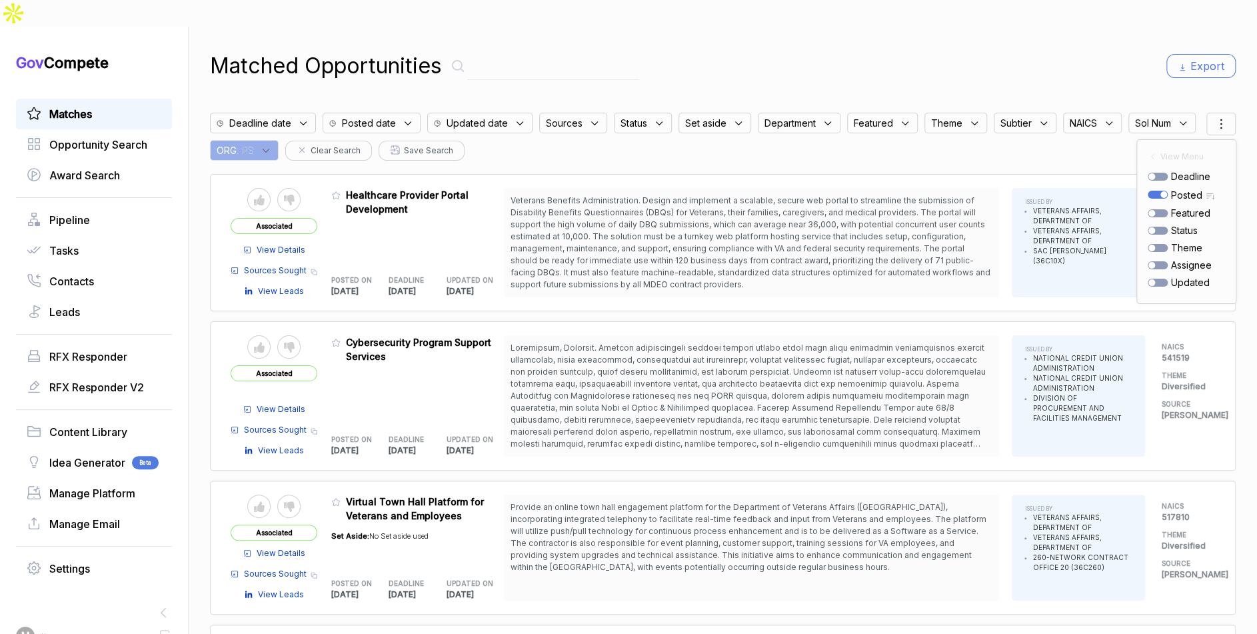
click at [871, 61] on div "Matched Opportunities Export Deadline date Posted date Updated date Sources Sta…" at bounding box center [723, 344] width 1026 height 634
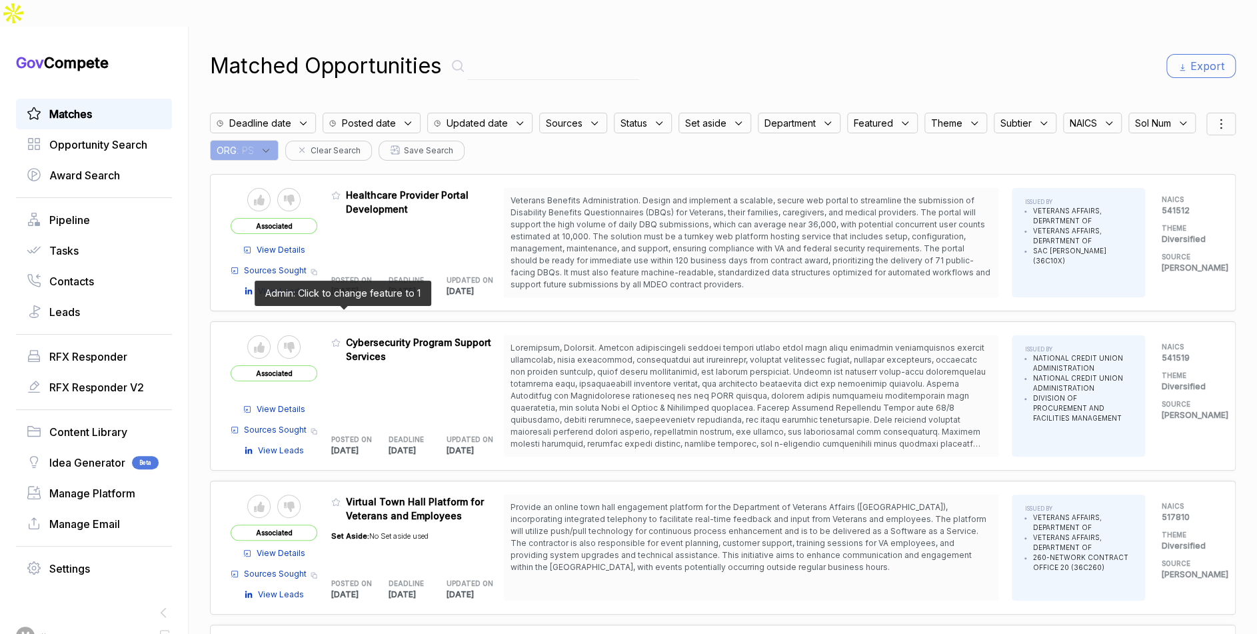
click at [341, 338] on icon at bounding box center [335, 342] width 9 height 9
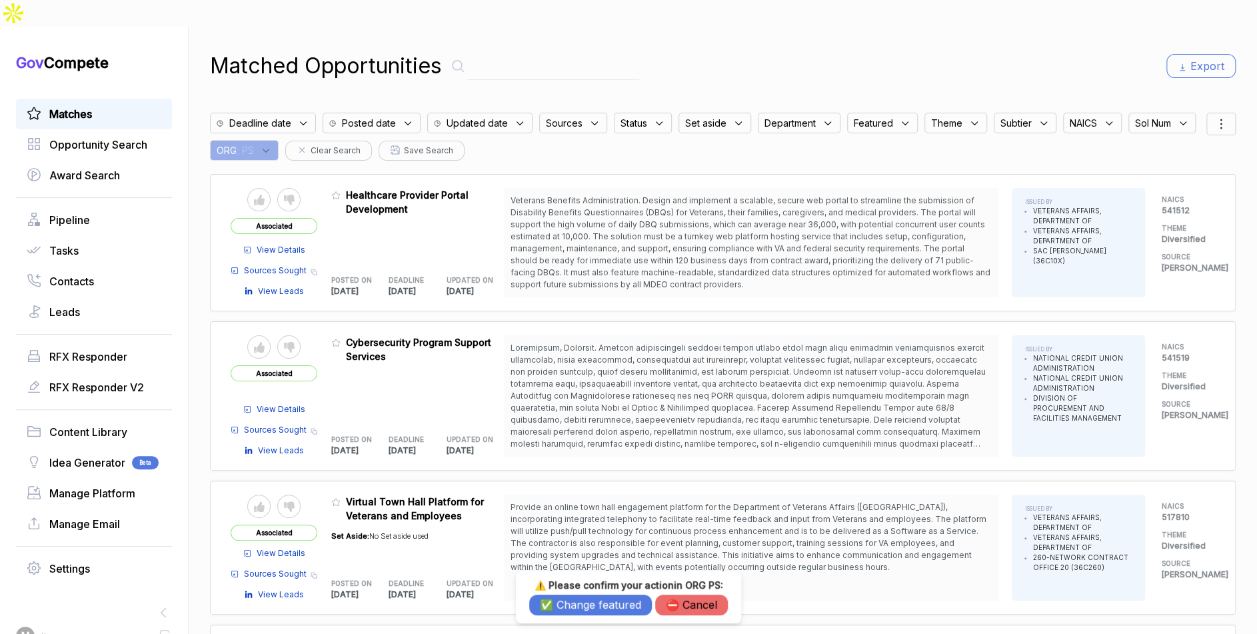
drag, startPoint x: 584, startPoint y: 606, endPoint x: 584, endPoint y: 597, distance: 8.7
click at [584, 605] on button "✅ Change featured" at bounding box center [590, 604] width 123 height 21
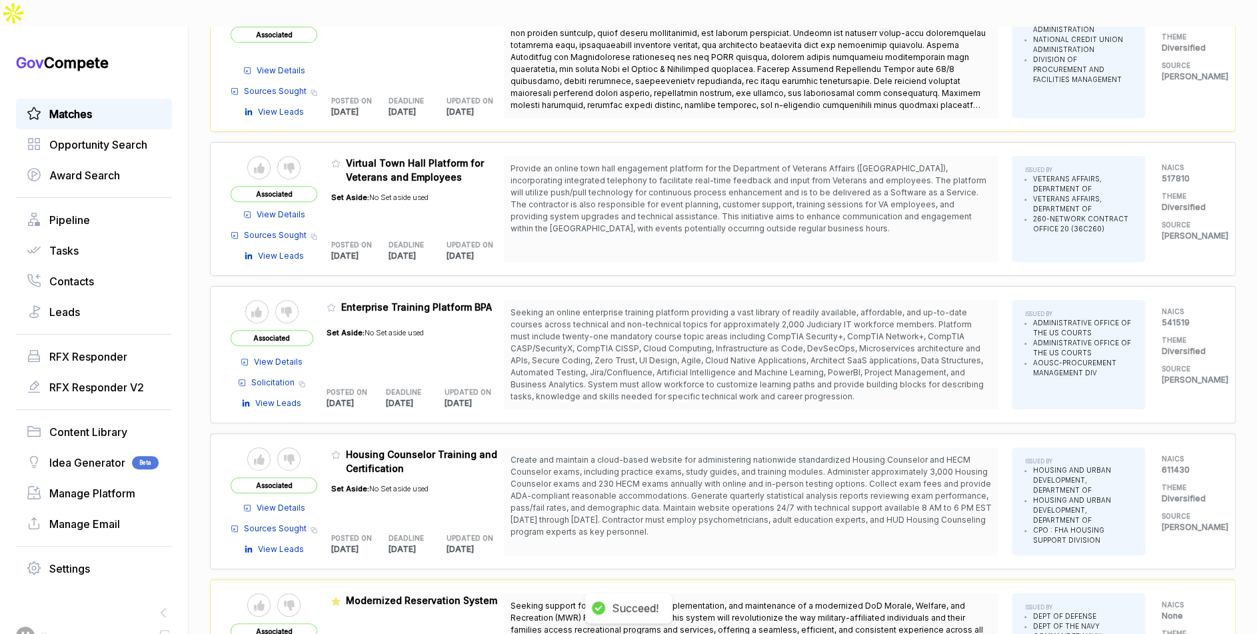
scroll to position [566, 0]
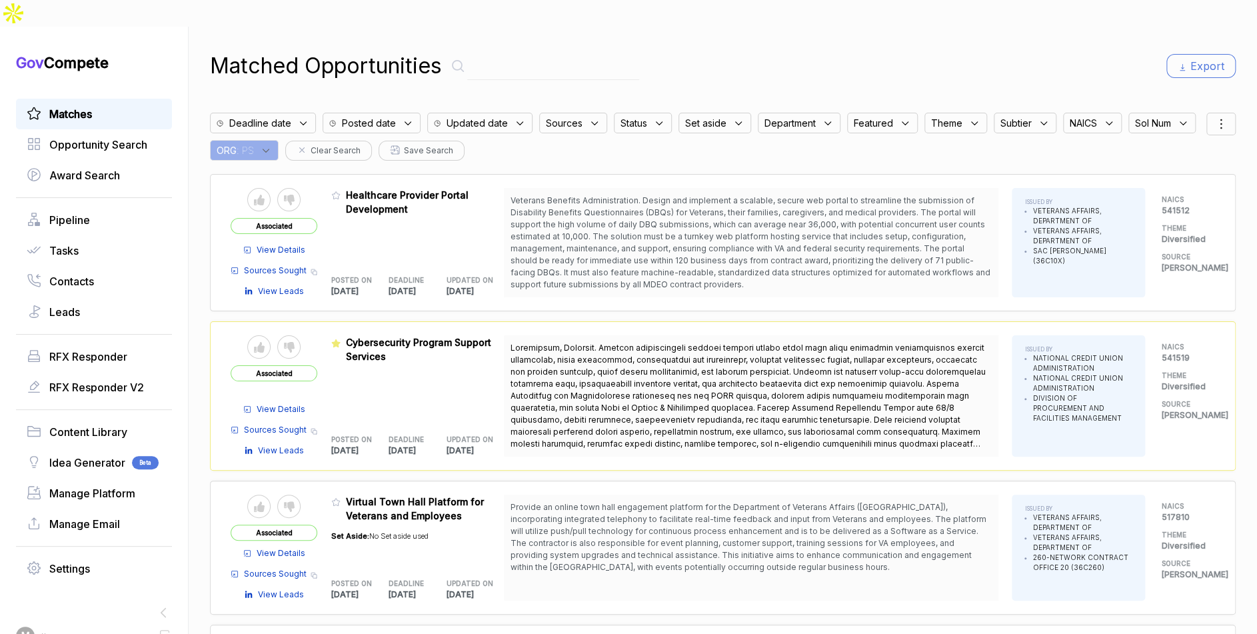
click at [272, 145] on icon at bounding box center [266, 151] width 12 height 12
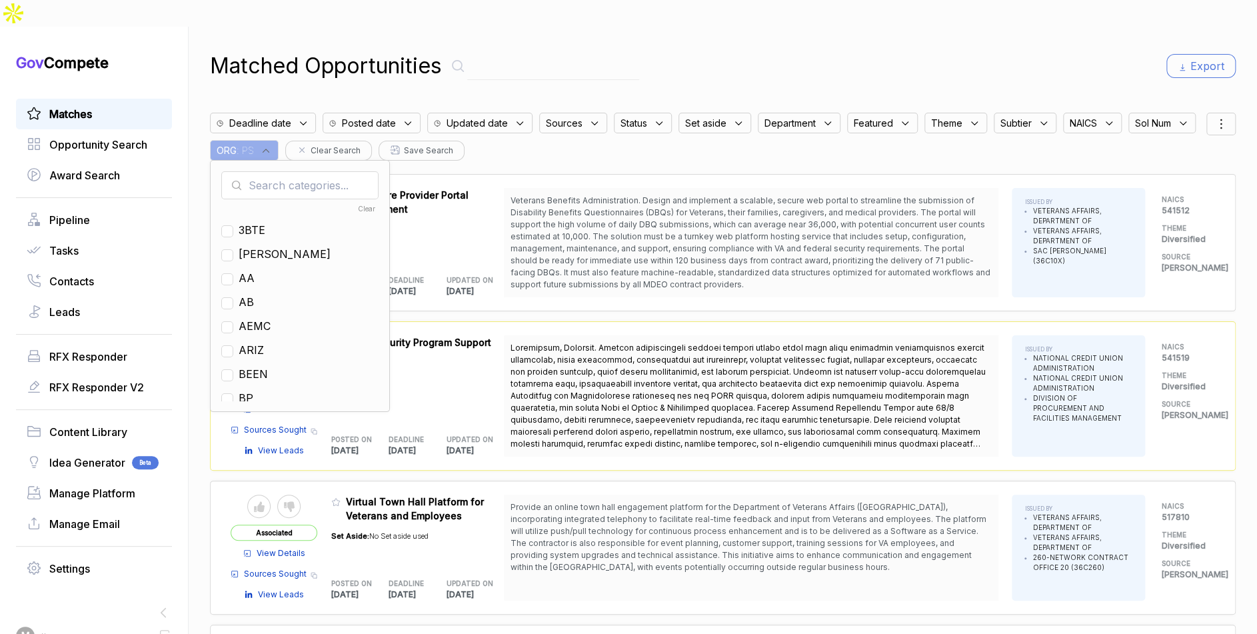
click at [353, 171] on input "text" at bounding box center [299, 185] width 157 height 28
click at [254, 294] on span "EN" at bounding box center [246, 302] width 15 height 16
checkbox input "true"
drag, startPoint x: 712, startPoint y: 43, endPoint x: 972, endPoint y: 63, distance: 260.0
click at [716, 50] on div "Matched Opportunities Export" at bounding box center [723, 66] width 1026 height 32
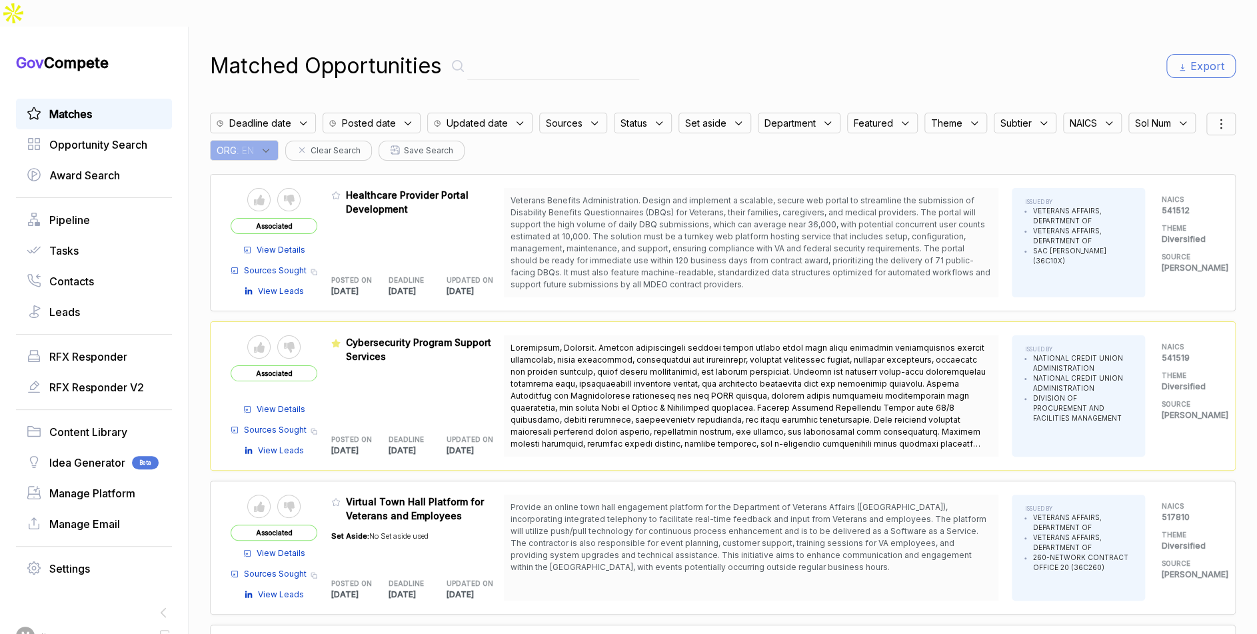
drag, startPoint x: 1206, startPoint y: 99, endPoint x: 1200, endPoint y: 111, distance: 12.8
click at [1213, 116] on icon at bounding box center [1221, 124] width 16 height 16
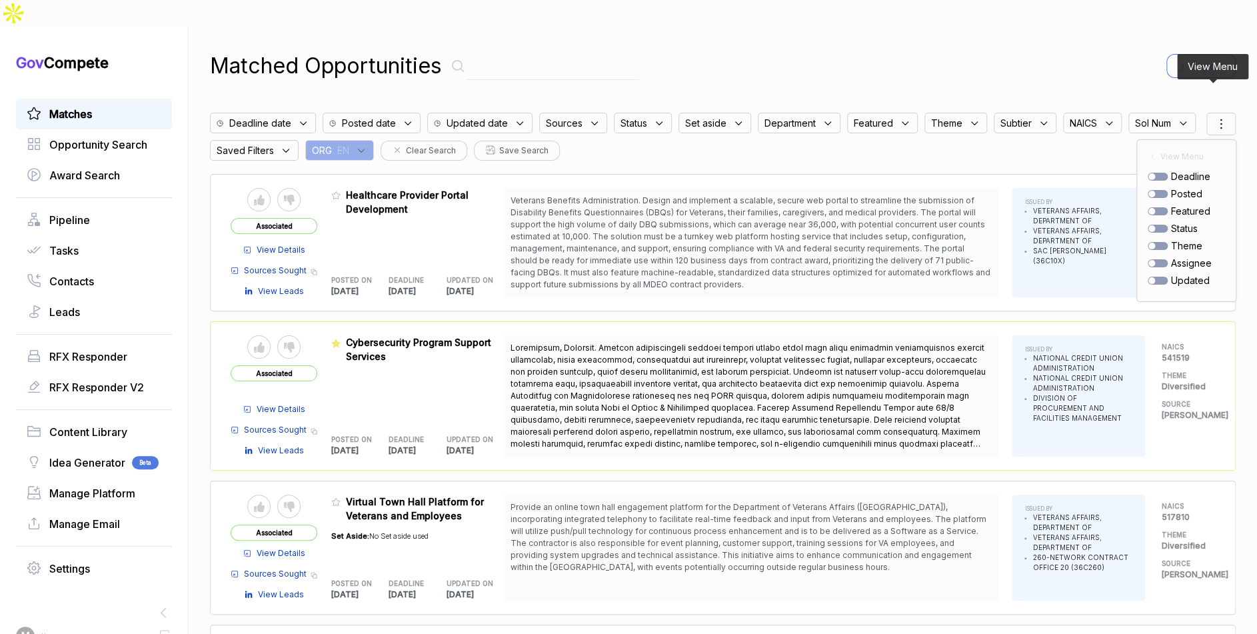
click at [1148, 190] on div at bounding box center [1158, 194] width 20 height 8
checkbox input "true"
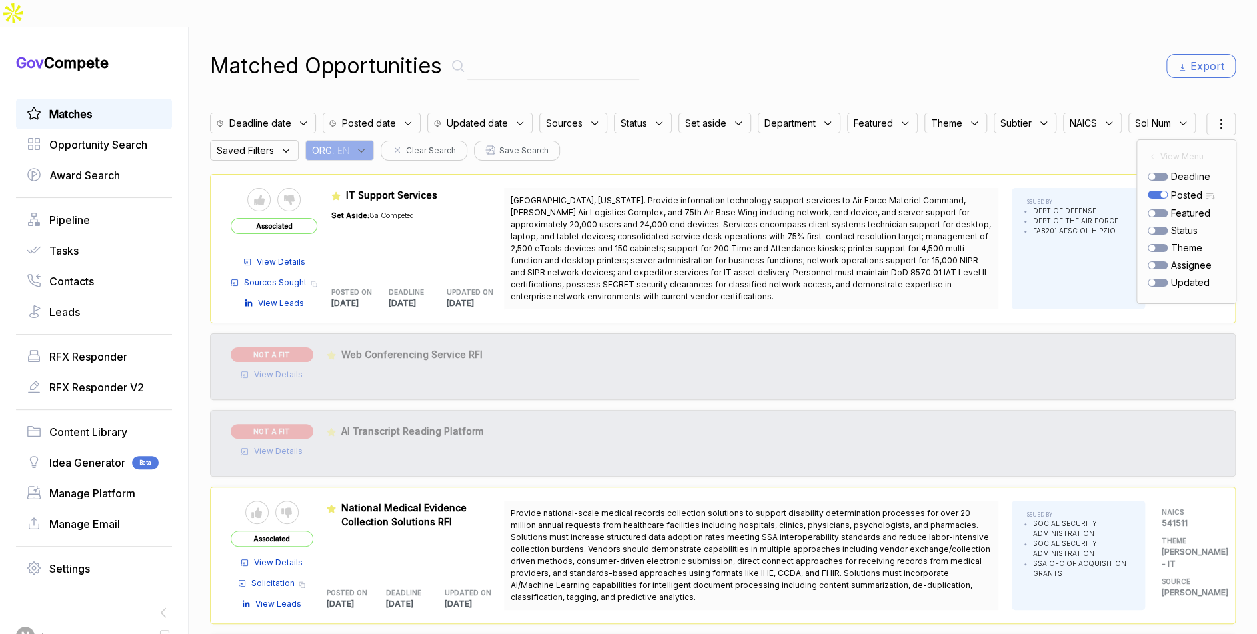
click at [1012, 50] on div "Matched Opportunities Export" at bounding box center [723, 66] width 1026 height 32
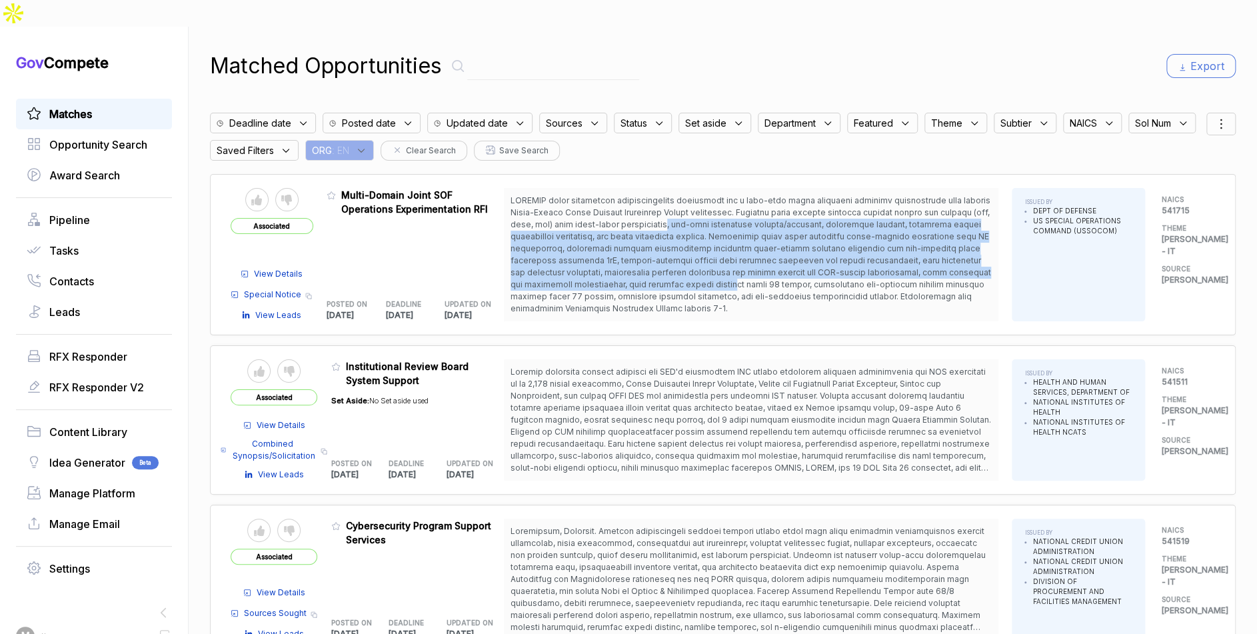
drag, startPoint x: 718, startPoint y: 202, endPoint x: 726, endPoint y: 263, distance: 61.3
click at [727, 263] on span at bounding box center [750, 255] width 481 height 120
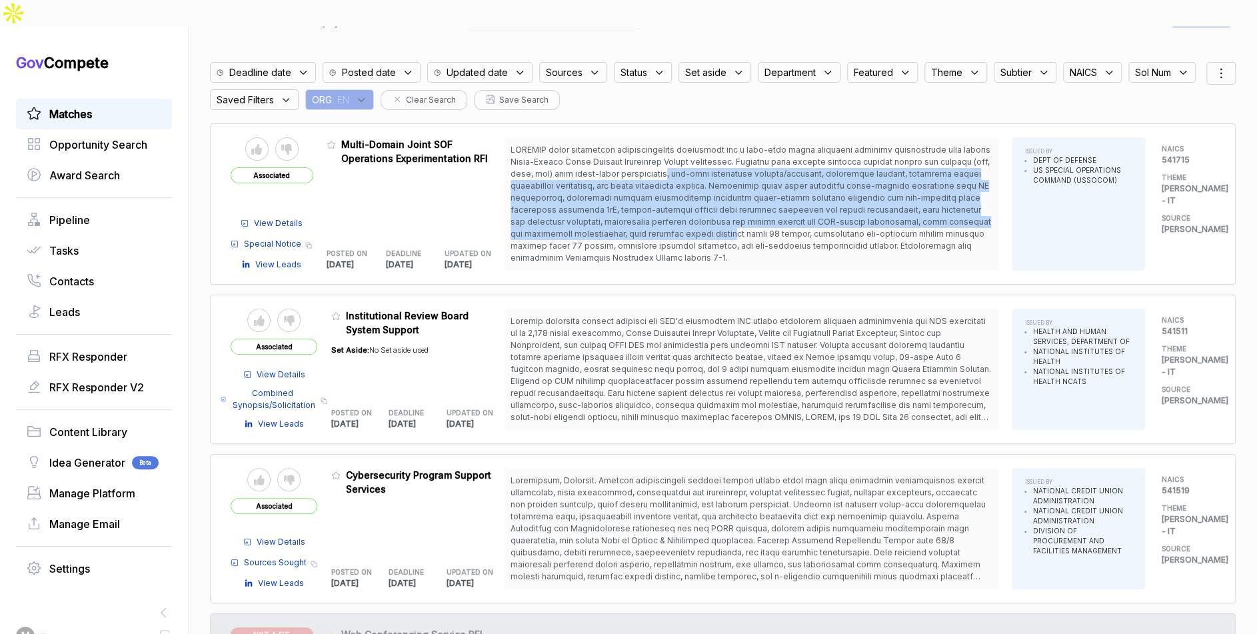
scroll to position [65, 0]
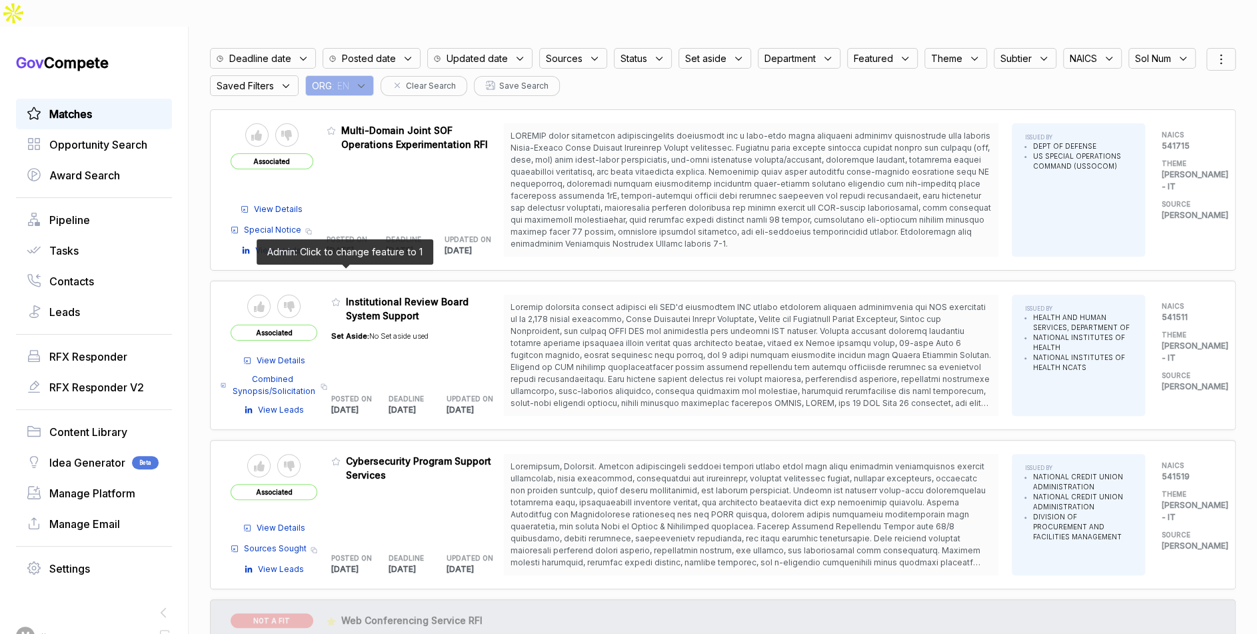
click at [341, 297] on icon at bounding box center [335, 301] width 9 height 9
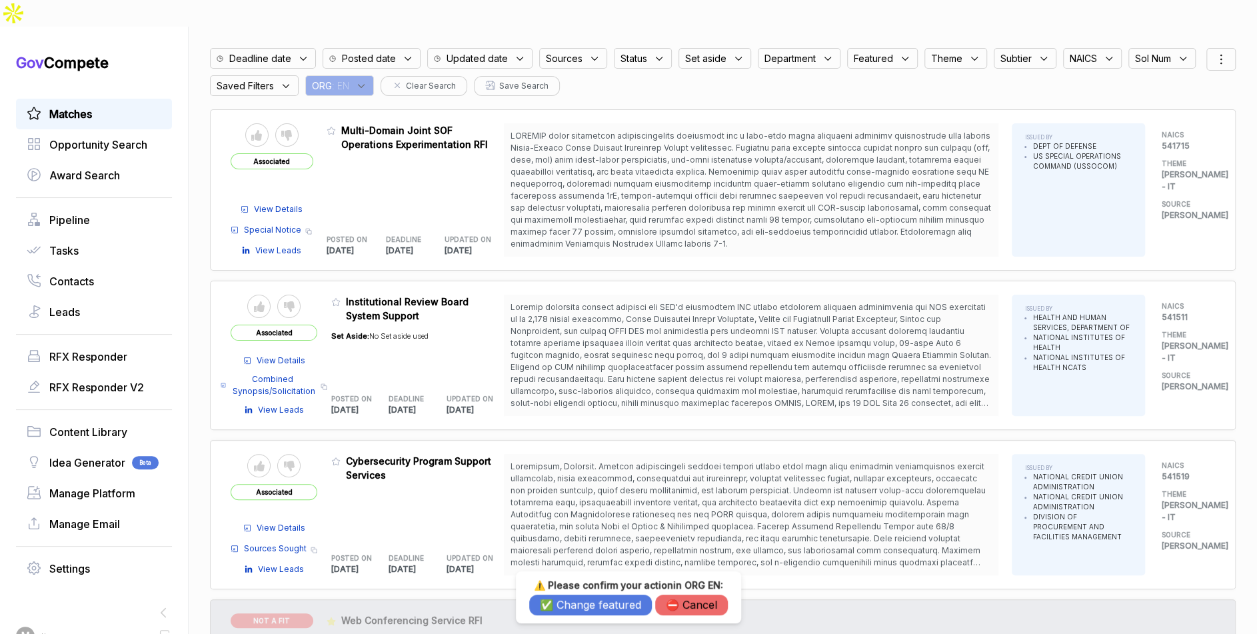
click at [566, 599] on button "✅ Change featured" at bounding box center [590, 604] width 123 height 21
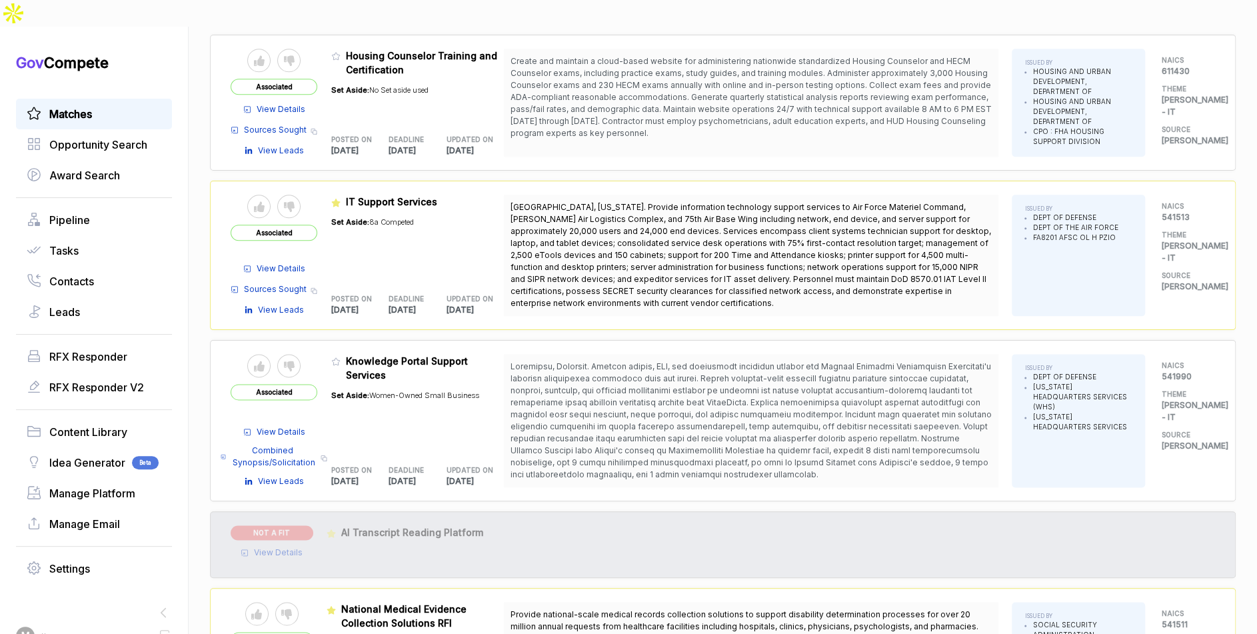
scroll to position [925, 0]
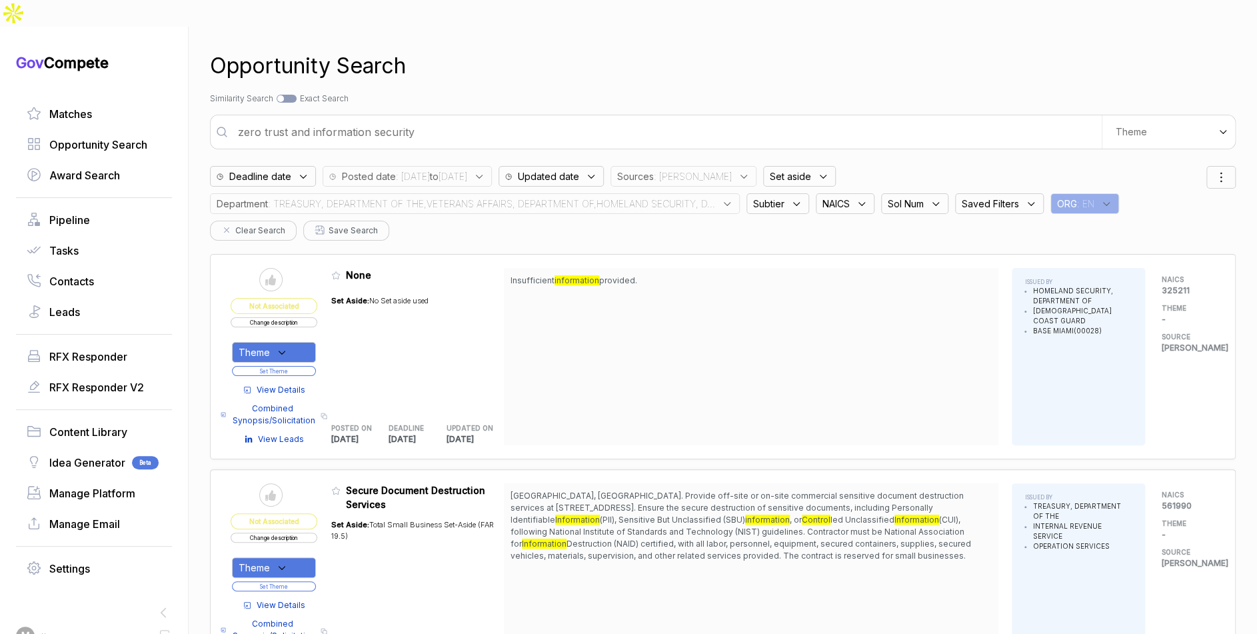
drag, startPoint x: 680, startPoint y: 179, endPoint x: 616, endPoint y: 205, distance: 68.4
click at [680, 197] on span ": TREASURY, DEPARTMENT OF THE,VETERANS AFFAIRS, DEPARTMENT OF,HOMELAND SECURITY…" at bounding box center [491, 204] width 447 height 14
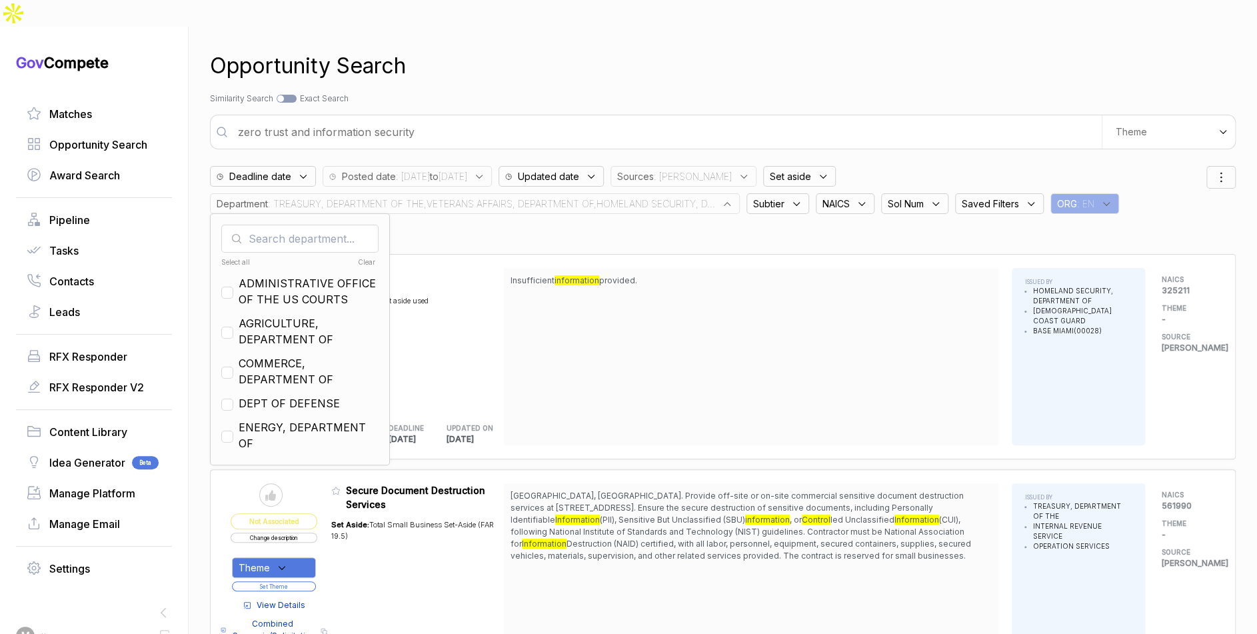
drag, startPoint x: 368, startPoint y: 236, endPoint x: 418, endPoint y: 182, distance: 74.0
click at [368, 257] on div "Clear" at bounding box center [337, 262] width 77 height 10
checkbox input "false"
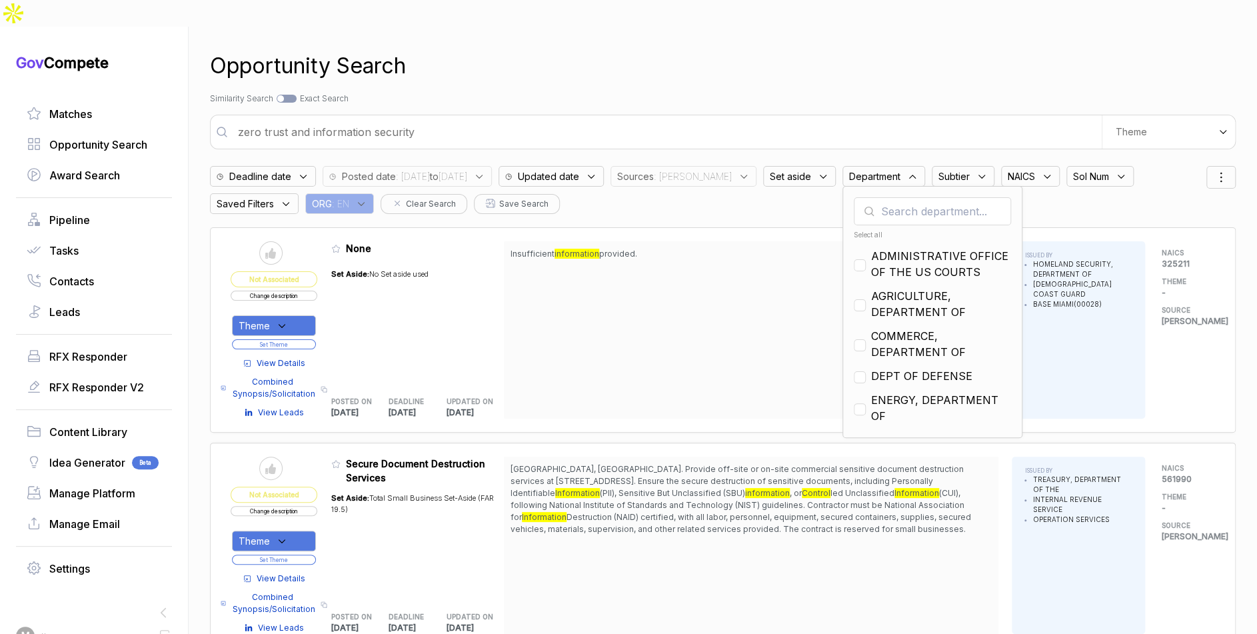
click at [518, 81] on div "Opportunity Search Search by Topic Relevance Similarity Search Search by Exact …" at bounding box center [723, 344] width 1026 height 634
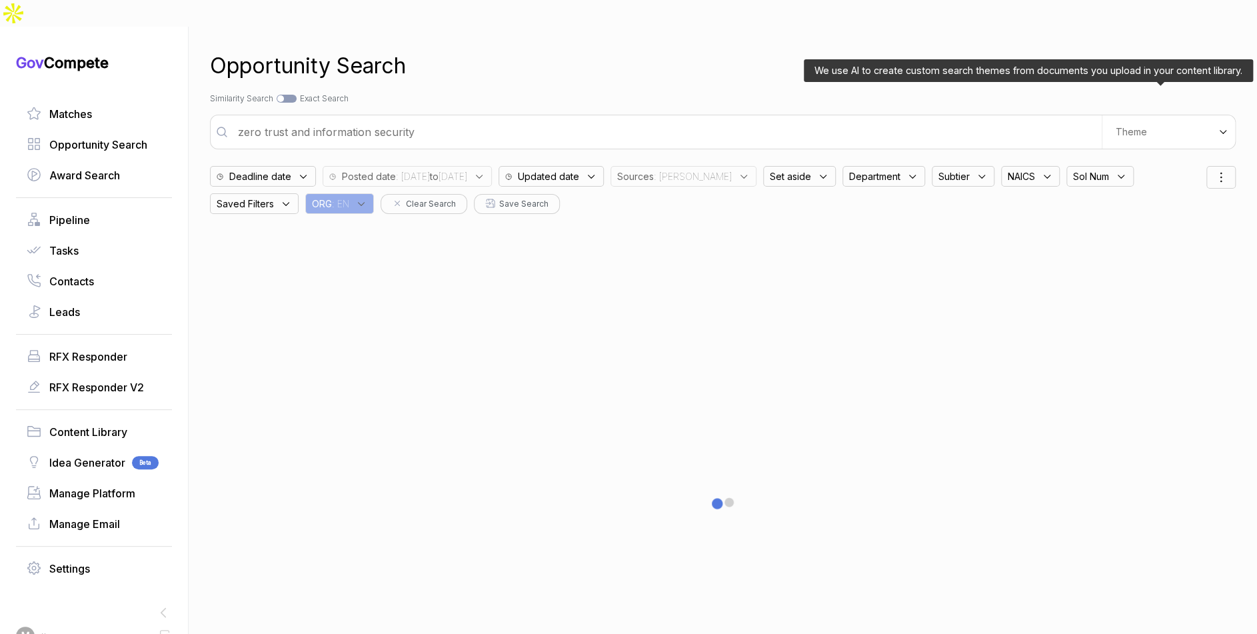
click at [1151, 115] on div "Theme" at bounding box center [1168, 131] width 133 height 33
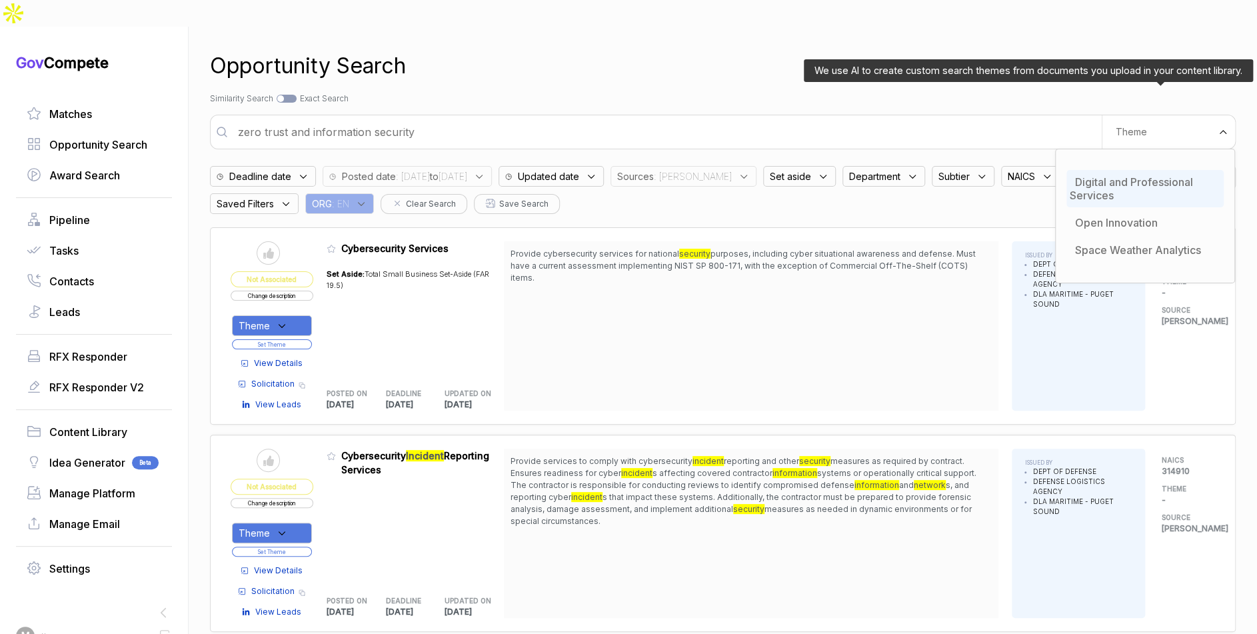
click at [1105, 175] on span "Digital and Professional Services" at bounding box center [1131, 188] width 123 height 27
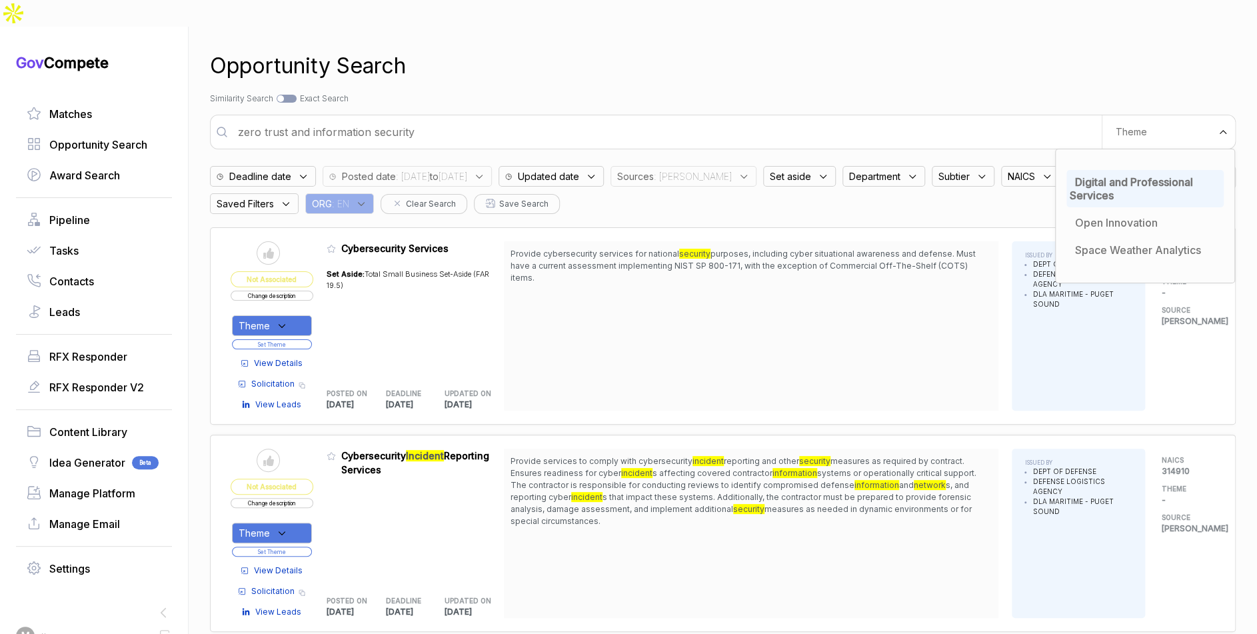
drag, startPoint x: 966, startPoint y: 67, endPoint x: 862, endPoint y: 85, distance: 104.8
click at [958, 93] on div "Search by Topic Relevance Similarity Search Search by Exact Keyword Match Exact…" at bounding box center [723, 99] width 1026 height 12
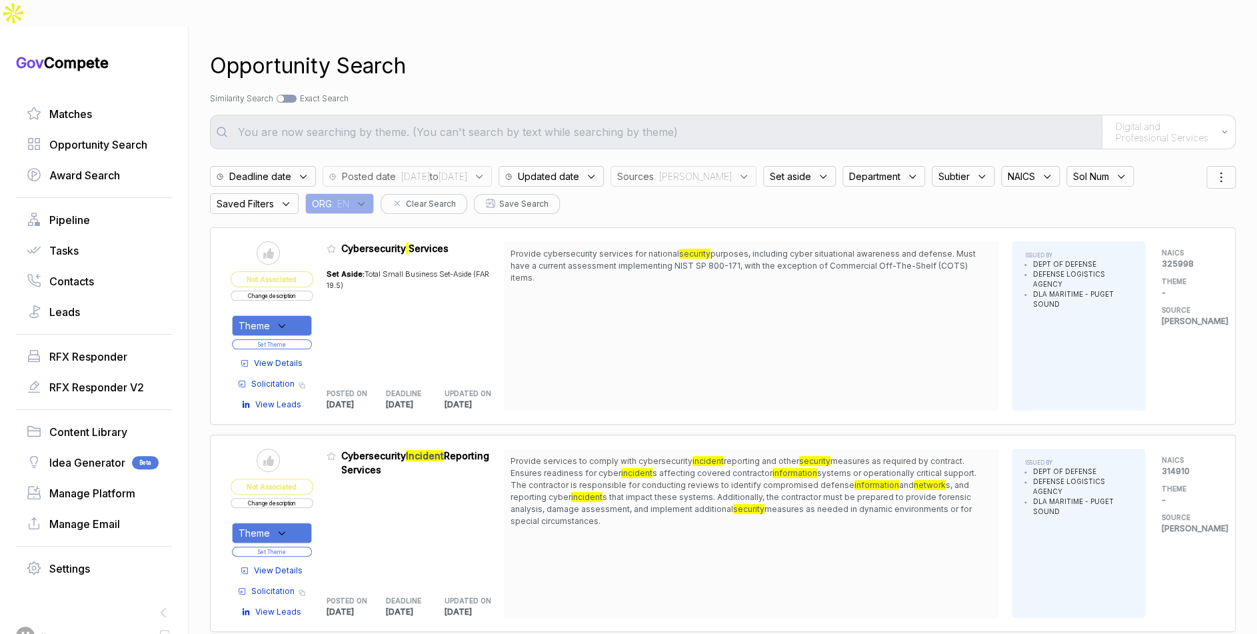
click at [699, 169] on span ": [PERSON_NAME]" at bounding box center [693, 176] width 78 height 14
drag, startPoint x: 702, startPoint y: 255, endPoint x: 700, endPoint y: 274, distance: 19.4
click at [701, 272] on span "[PERSON_NAME]" at bounding box center [685, 280] width 92 height 16
checkbox input "false"
drag, startPoint x: 700, startPoint y: 275, endPoint x: 710, endPoint y: 195, distance: 80.0
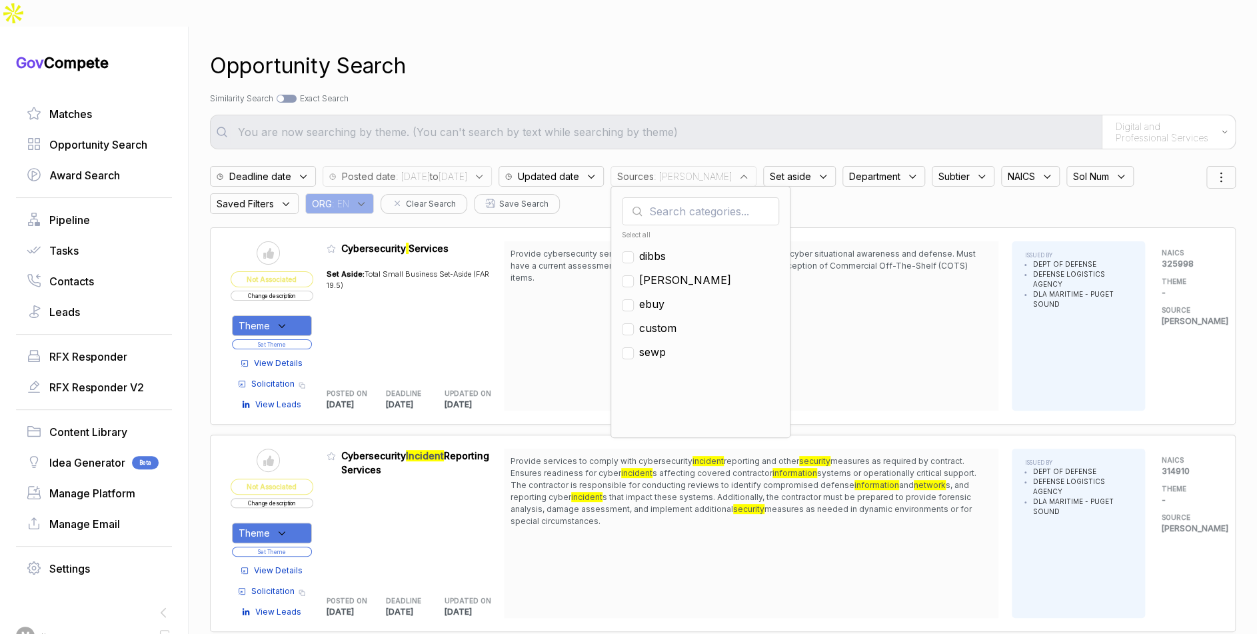
click at [664, 296] on span "ebuy" at bounding box center [651, 304] width 25 height 16
checkbox input "true"
click at [750, 93] on div "Search by Topic Relevance Similarity Search Search by Exact Keyword Match Exact…" at bounding box center [723, 99] width 1026 height 12
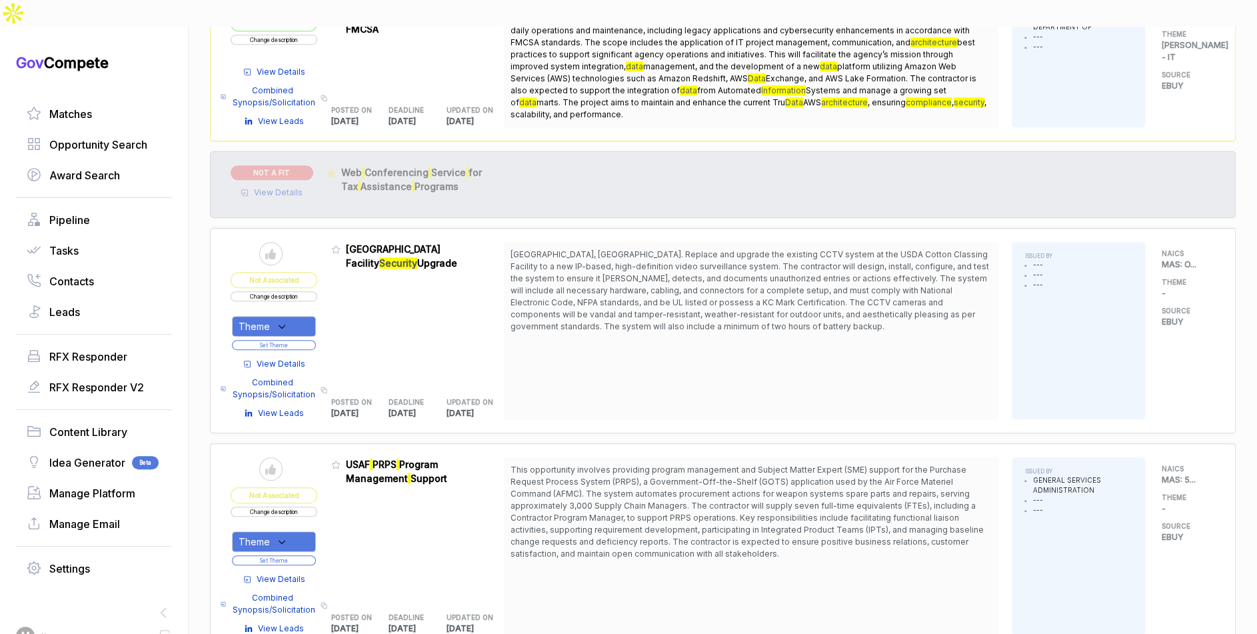
scroll to position [626, 0]
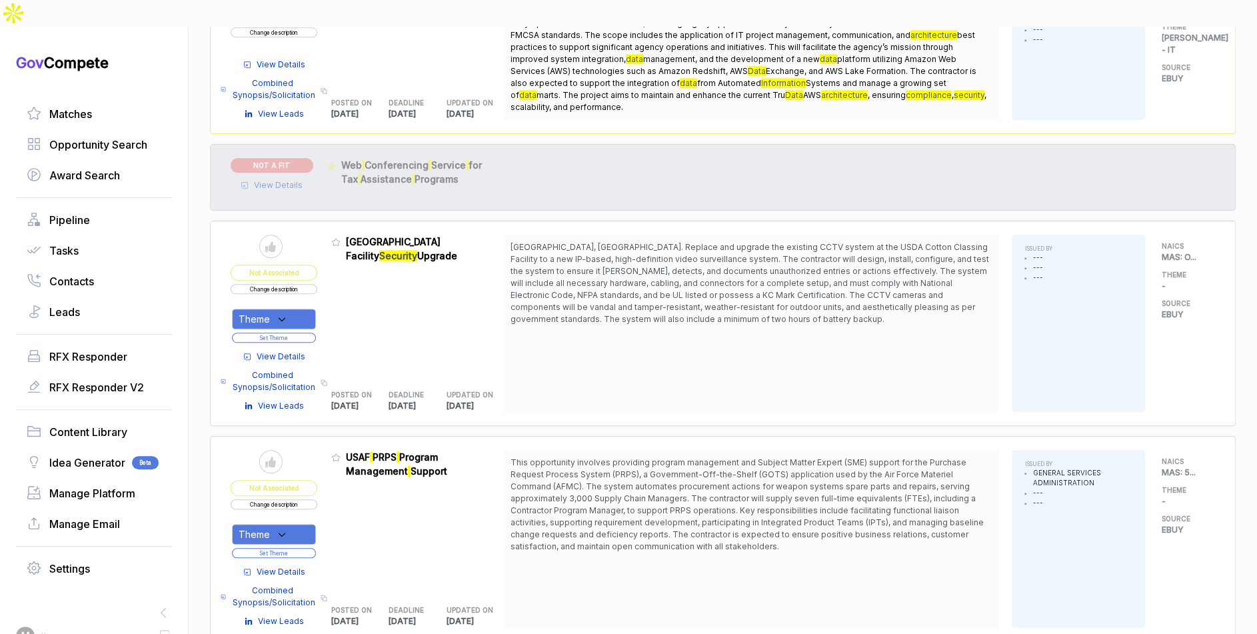
drag, startPoint x: 725, startPoint y: 456, endPoint x: 728, endPoint y: 476, distance: 20.3
click at [728, 476] on span "This opportunity involves providing program management and Subject Matter Exper…" at bounding box center [746, 504] width 473 height 94
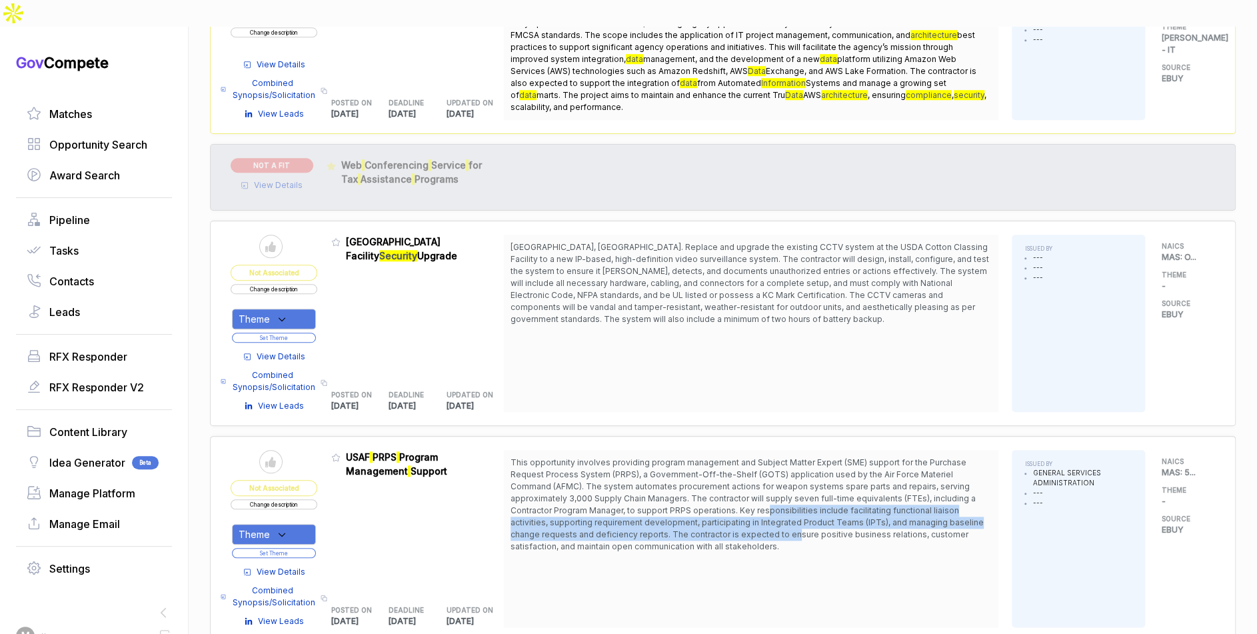
drag, startPoint x: 728, startPoint y: 476, endPoint x: 772, endPoint y: 488, distance: 45.4
click at [764, 504] on span "This opportunity involves providing program management and Subject Matter Exper…" at bounding box center [746, 504] width 473 height 94
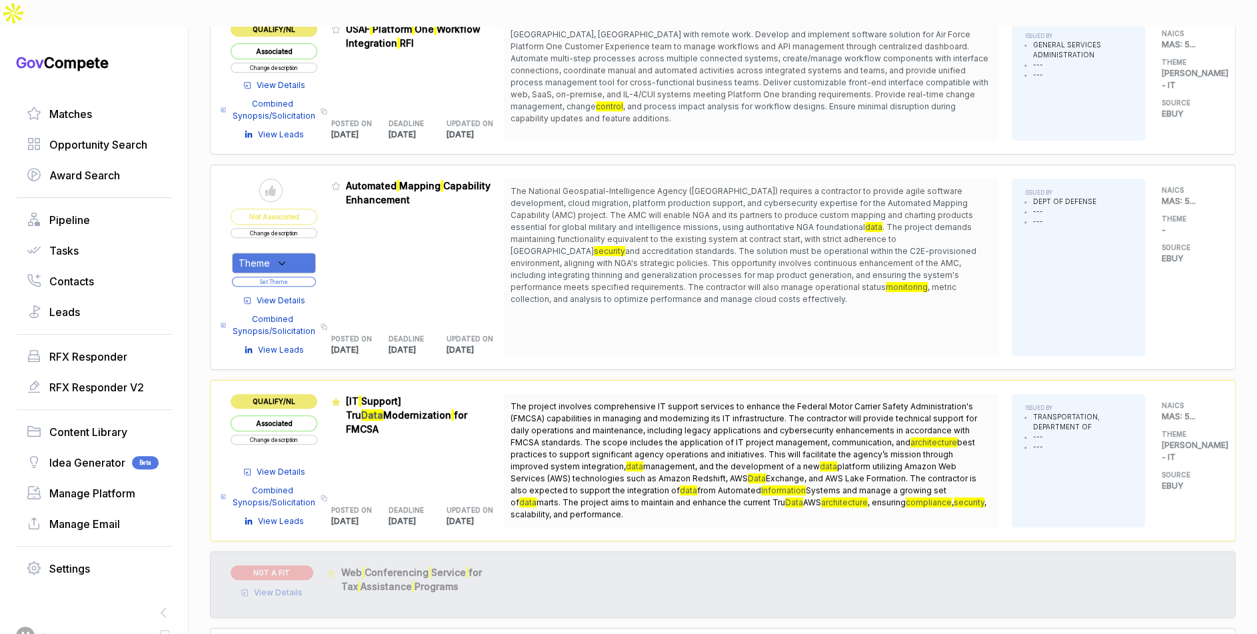
scroll to position [0, 0]
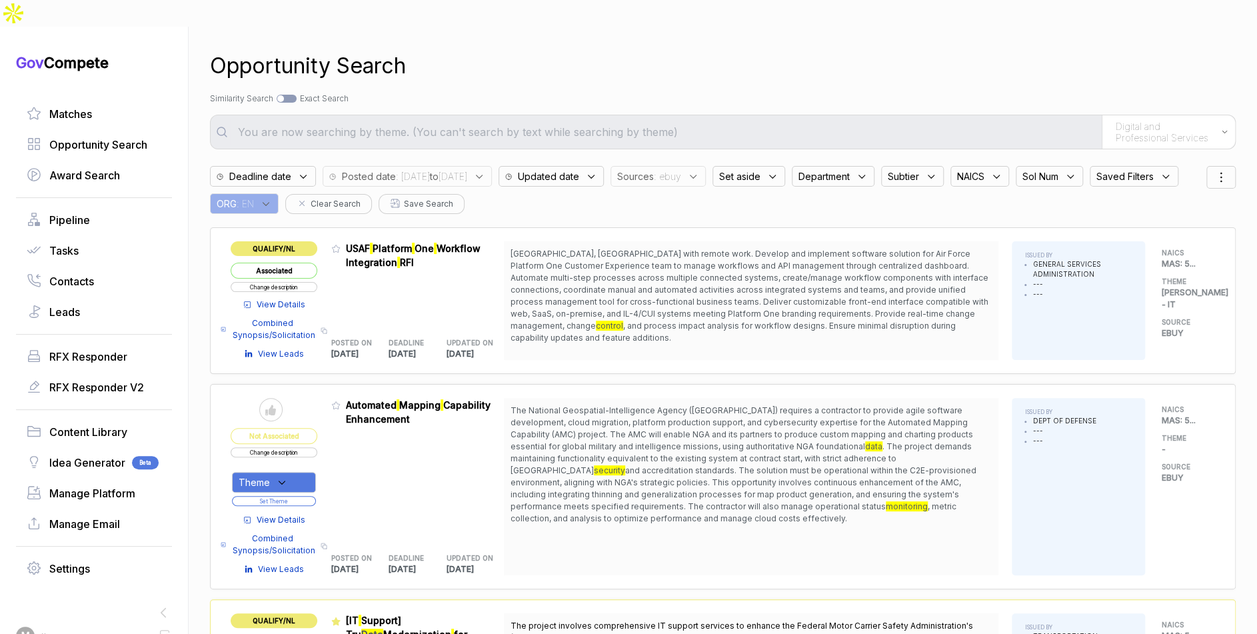
click at [681, 169] on span ": ebuy" at bounding box center [667, 176] width 27 height 14
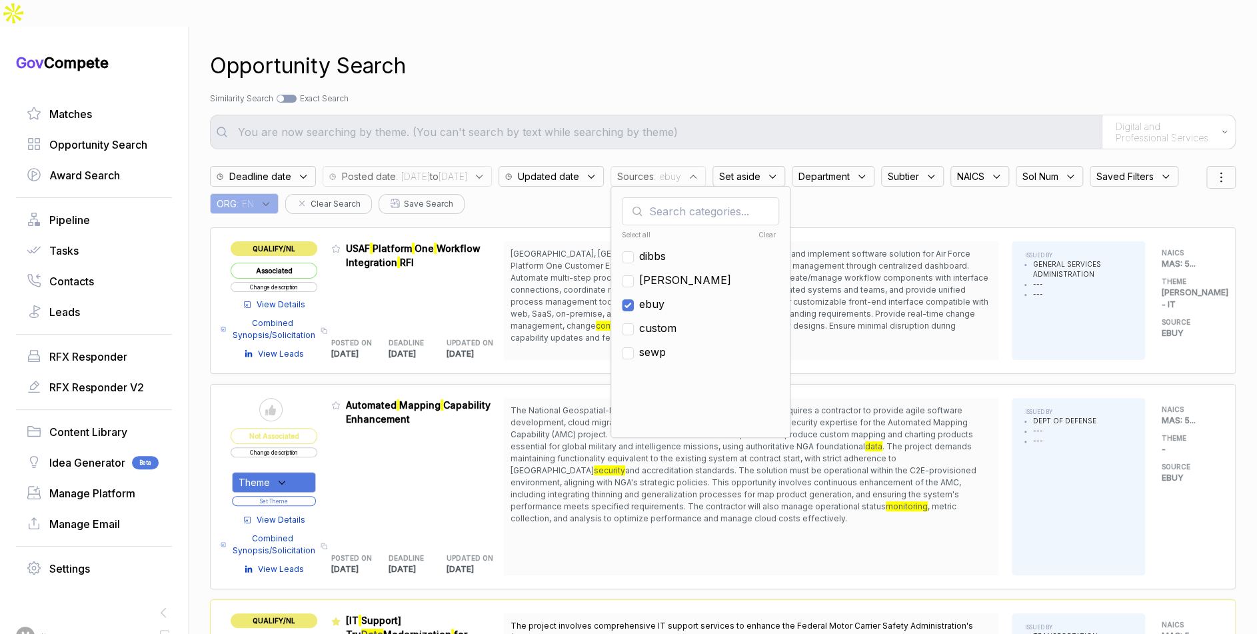
drag, startPoint x: 689, startPoint y: 282, endPoint x: 690, endPoint y: 263, distance: 18.7
click at [664, 296] on span "ebuy" at bounding box center [651, 304] width 25 height 16
checkbox input "false"
click at [690, 272] on span "[PERSON_NAME]" at bounding box center [685, 280] width 92 height 16
checkbox input "true"
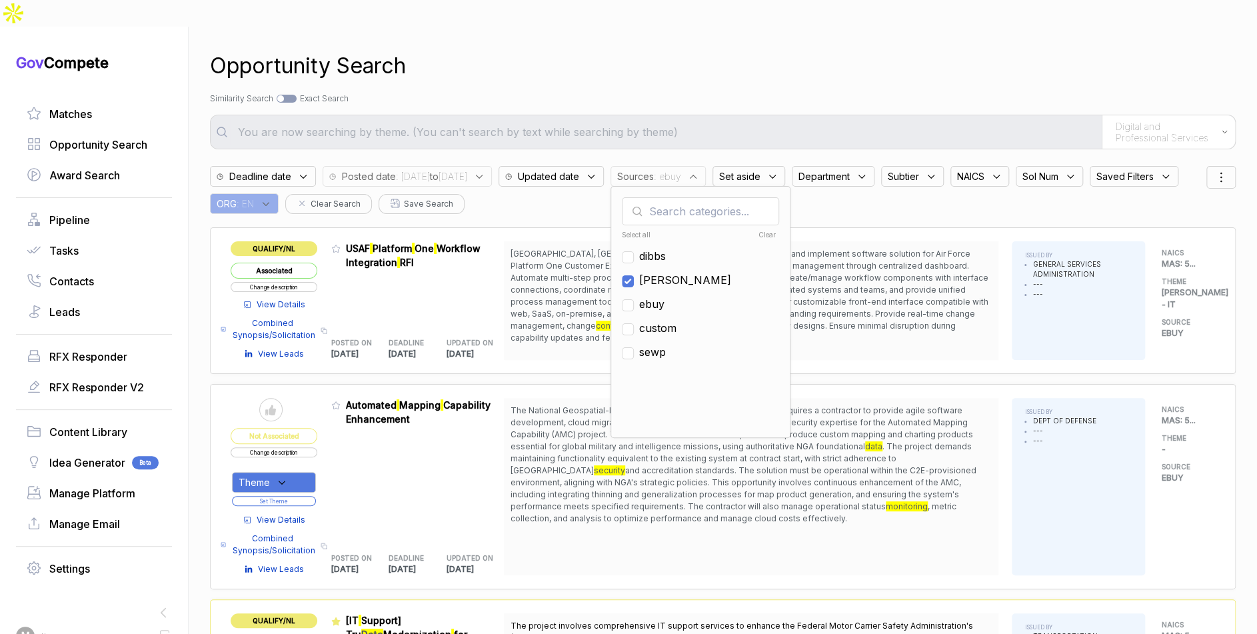
click at [710, 93] on div "Search by Topic Relevance Similarity Search Search by Exact Keyword Match Exact…" at bounding box center [723, 99] width 1026 height 12
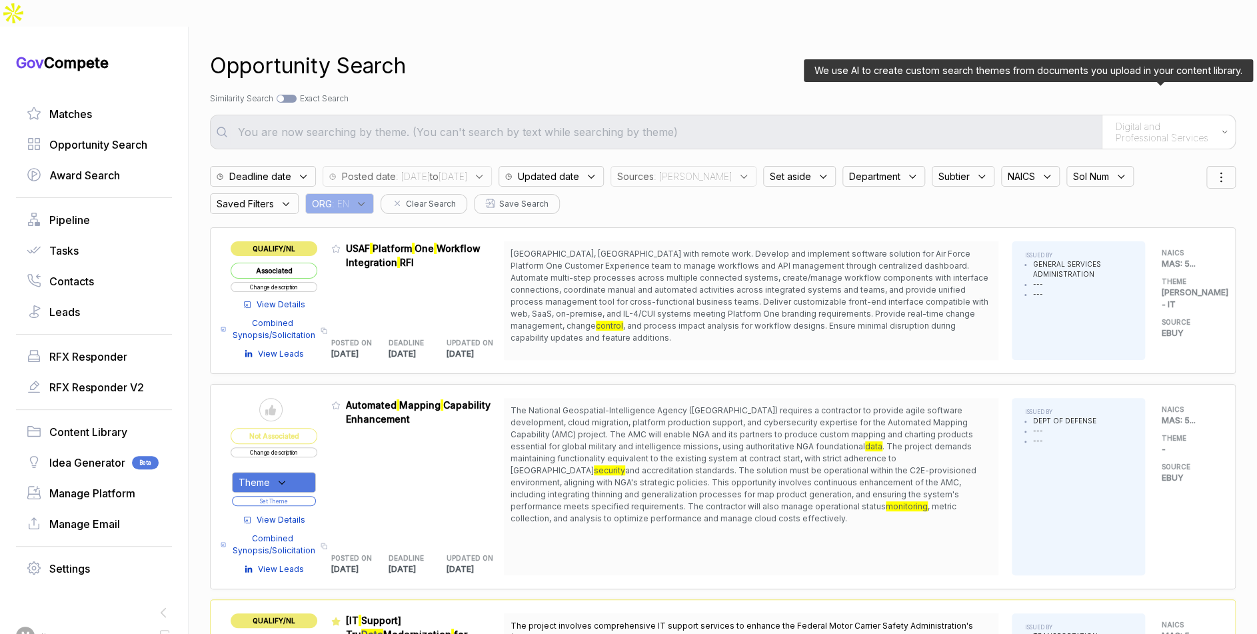
click at [1171, 121] on span "Digital and Professional Services" at bounding box center [1165, 132] width 99 height 23
click at [1116, 175] on span "Digital and Professional Services" at bounding box center [1131, 188] width 123 height 27
click at [1009, 63] on div "Opportunity Search Search by Topic Relevance Similarity Search Search by Exact …" at bounding box center [723, 344] width 1026 height 634
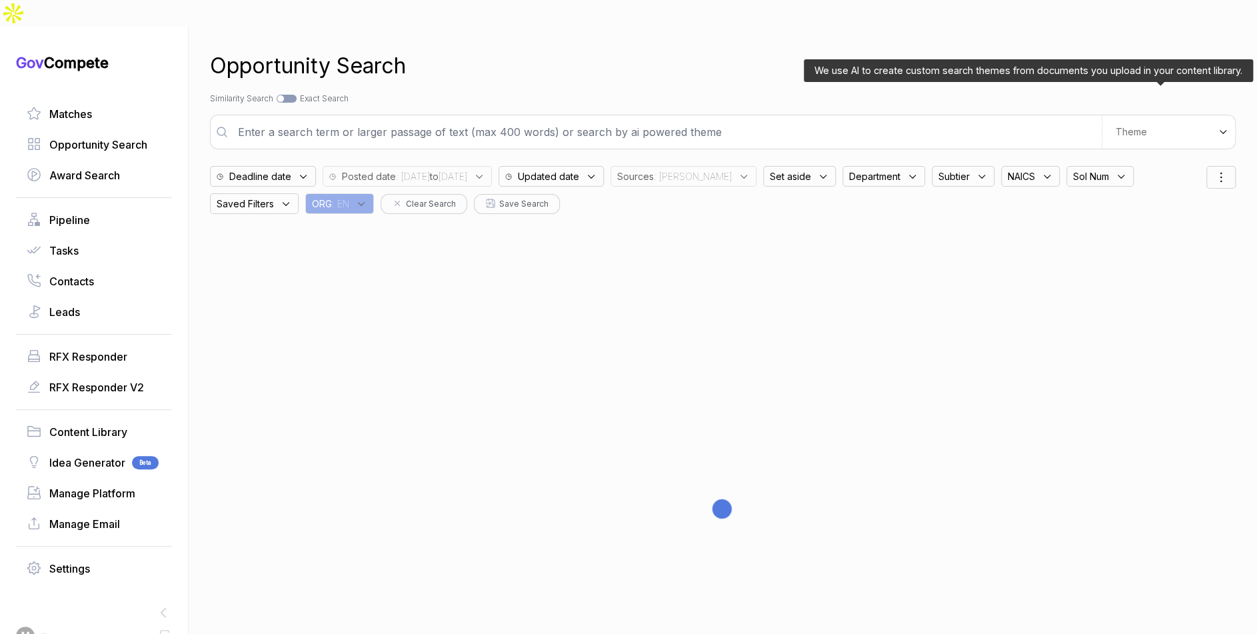
click at [1126, 126] on span "Theme" at bounding box center [1131, 132] width 31 height 12
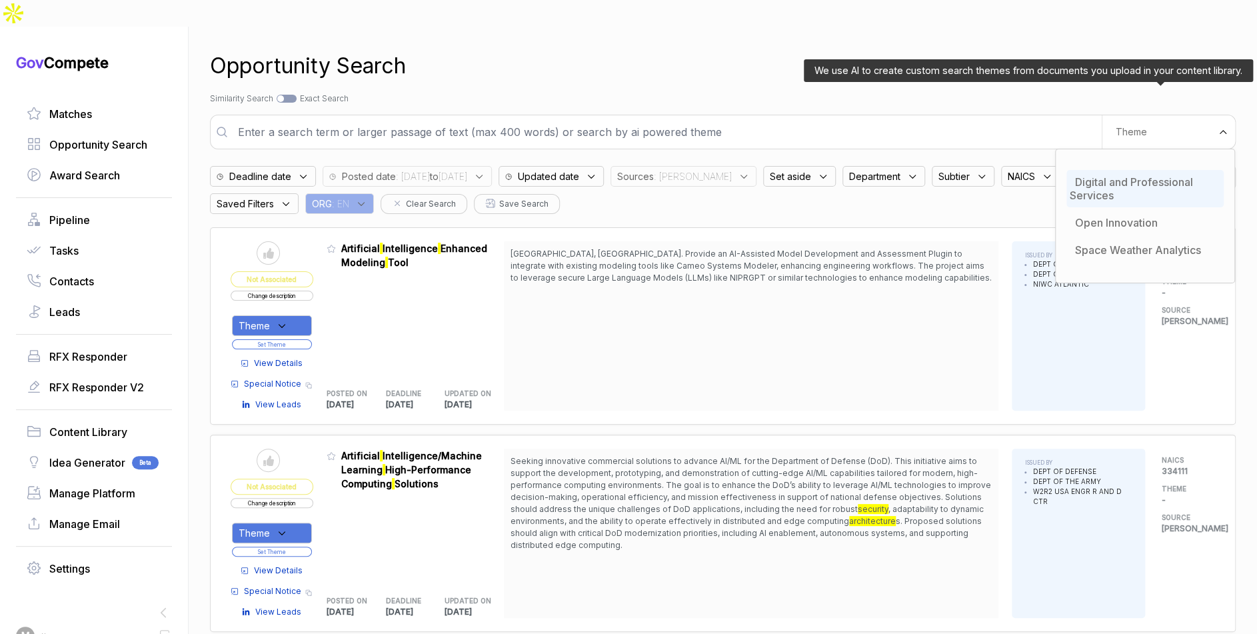
click at [1118, 170] on div "Digital and Professional Services" at bounding box center [1144, 188] width 157 height 37
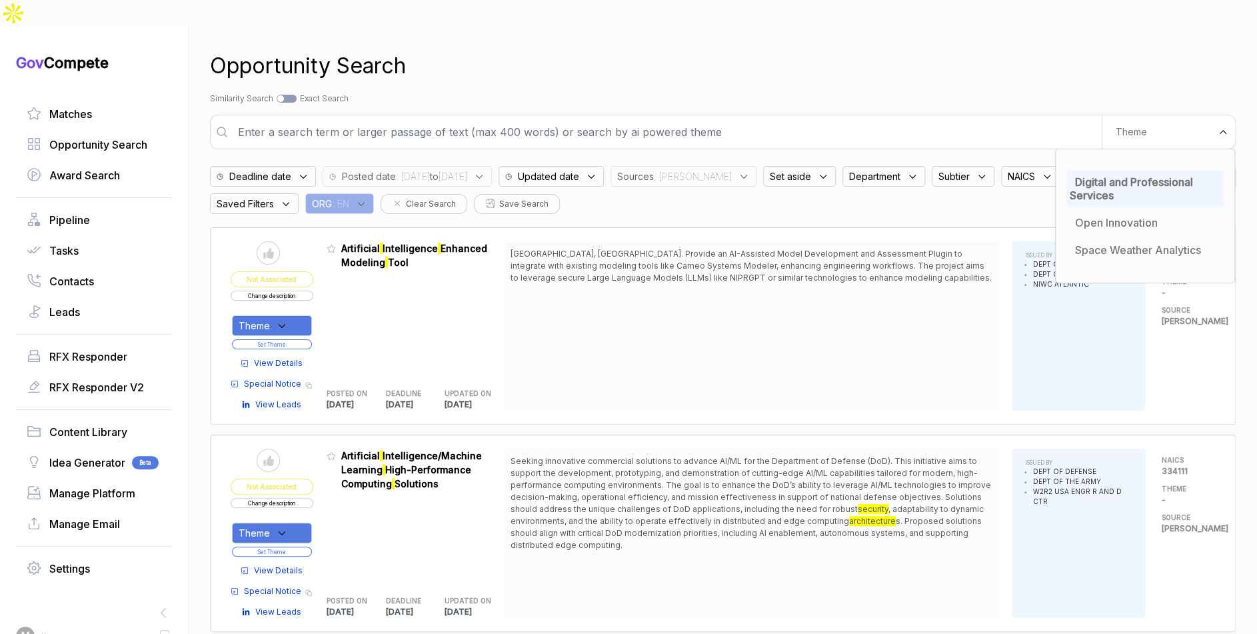
click at [936, 83] on div "Opportunity Search Search by Topic Relevance Similarity Search Search by Exact …" at bounding box center [723, 344] width 1026 height 634
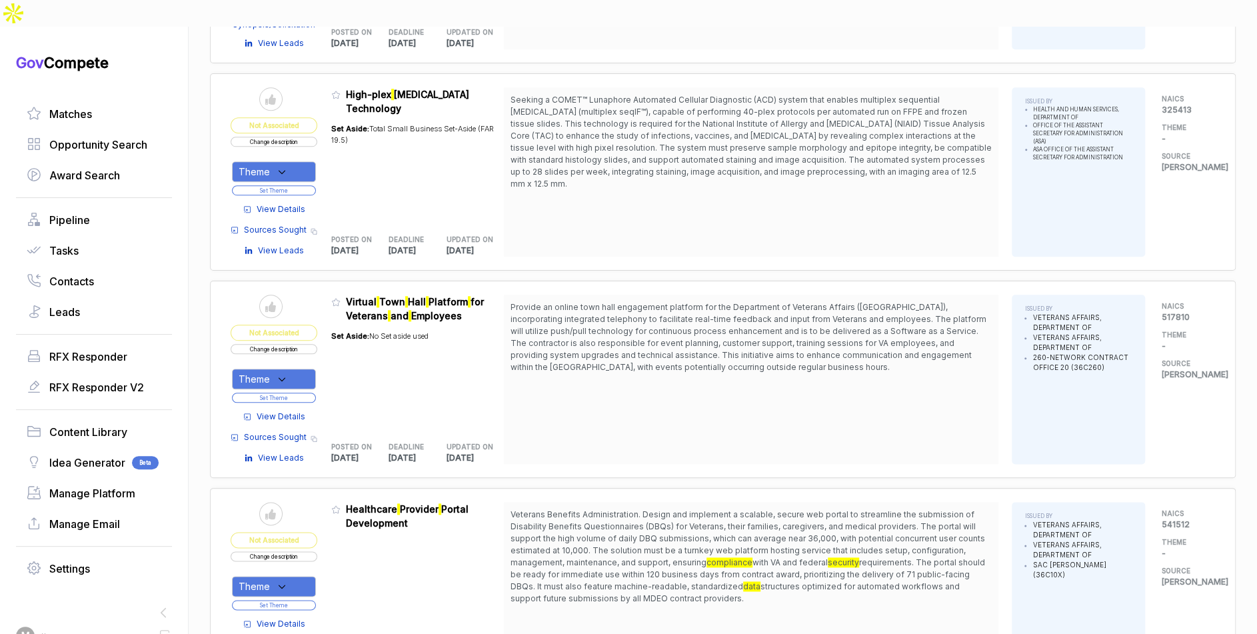
scroll to position [825, 0]
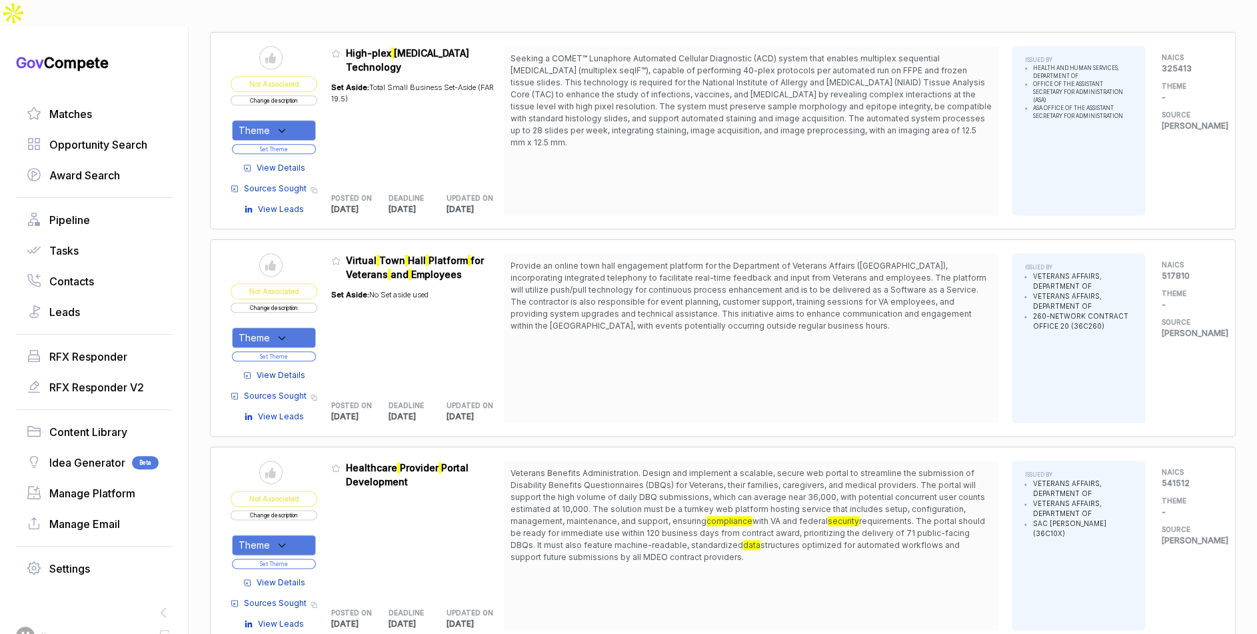
drag, startPoint x: 297, startPoint y: 301, endPoint x: 297, endPoint y: 313, distance: 12.0
click at [297, 327] on div "Theme" at bounding box center [274, 337] width 84 height 21
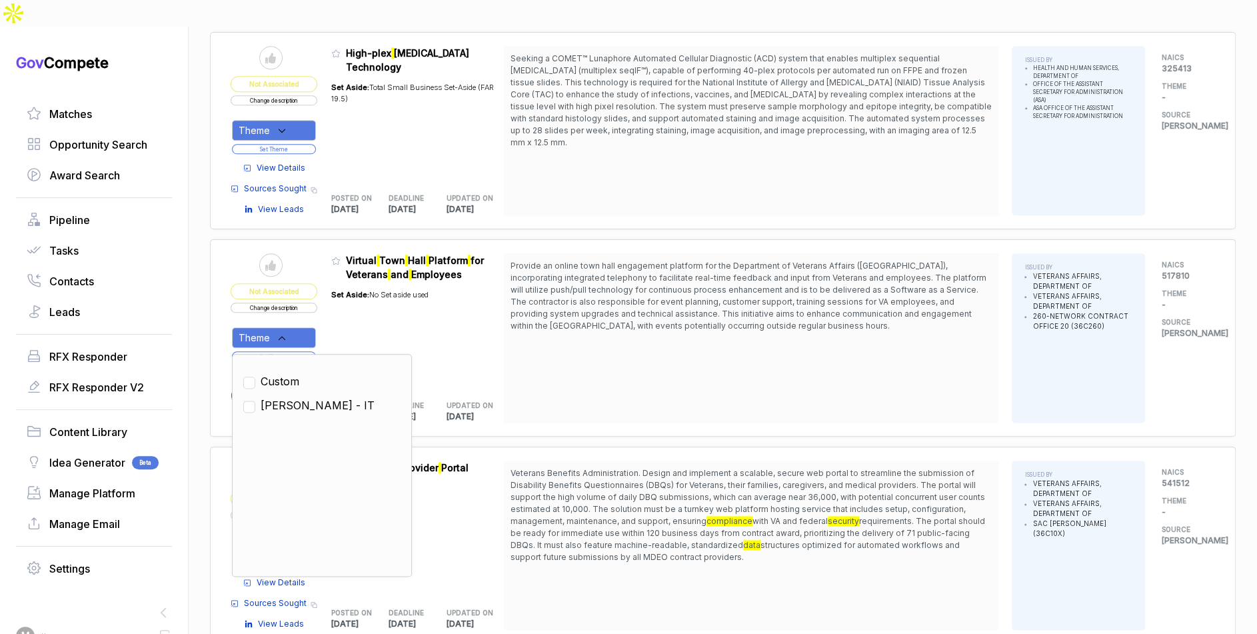
drag, startPoint x: 294, startPoint y: 371, endPoint x: 328, endPoint y: 334, distance: 50.0
click at [295, 397] on span "[PERSON_NAME] - IT" at bounding box center [318, 405] width 114 height 16
checkbox input "true"
drag, startPoint x: 346, startPoint y: 310, endPoint x: 327, endPoint y: 321, distance: 21.8
click at [346, 311] on div "Set Aside: No Set aside used" at bounding box center [379, 333] width 97 height 105
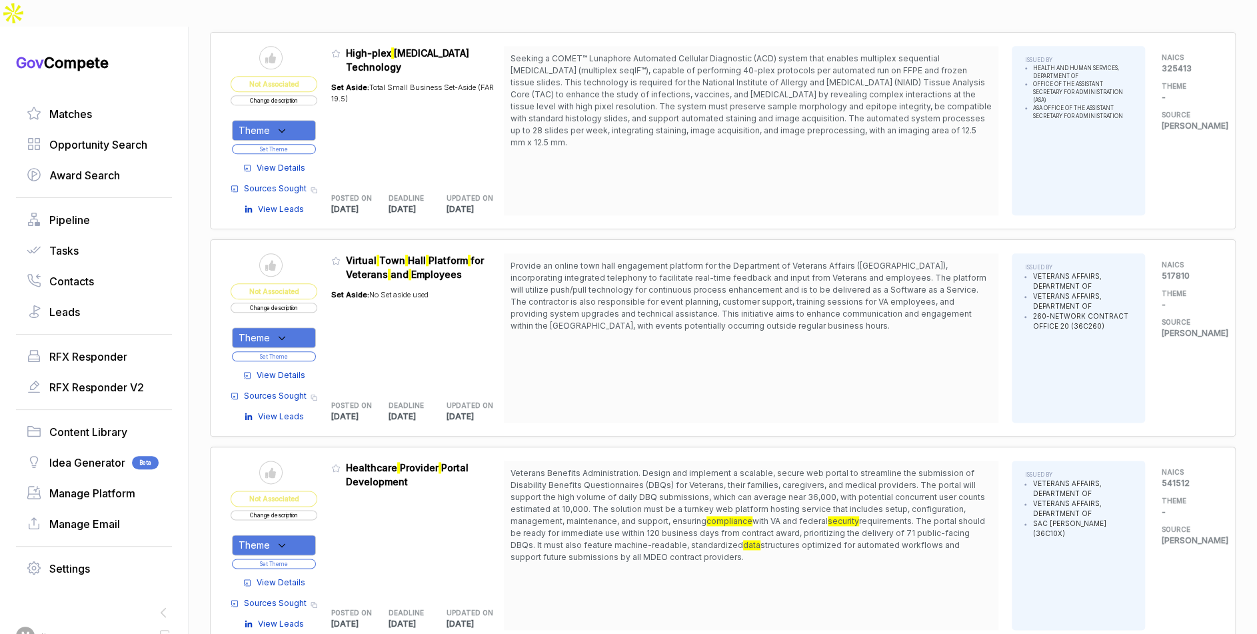
click at [305, 351] on button "Set Theme" at bounding box center [274, 356] width 84 height 10
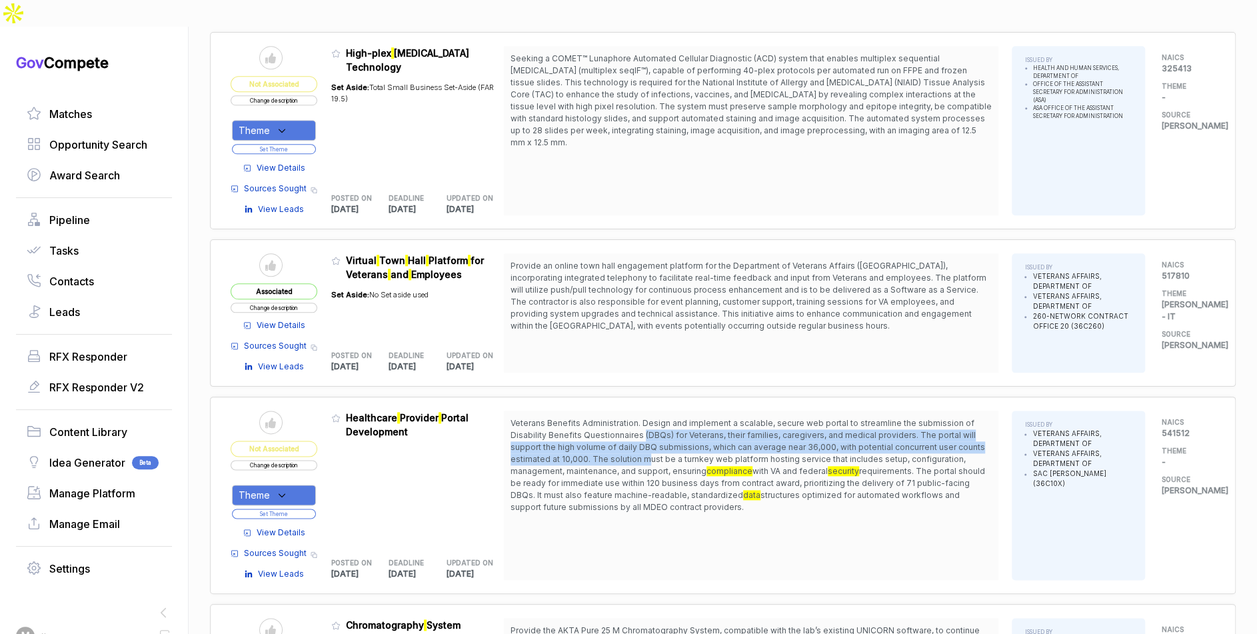
drag, startPoint x: 648, startPoint y: 402, endPoint x: 650, endPoint y: 431, distance: 29.4
click at [650, 431] on span "Veterans Benefits Administration. Design and implement a scalable, secure web p…" at bounding box center [747, 447] width 474 height 58
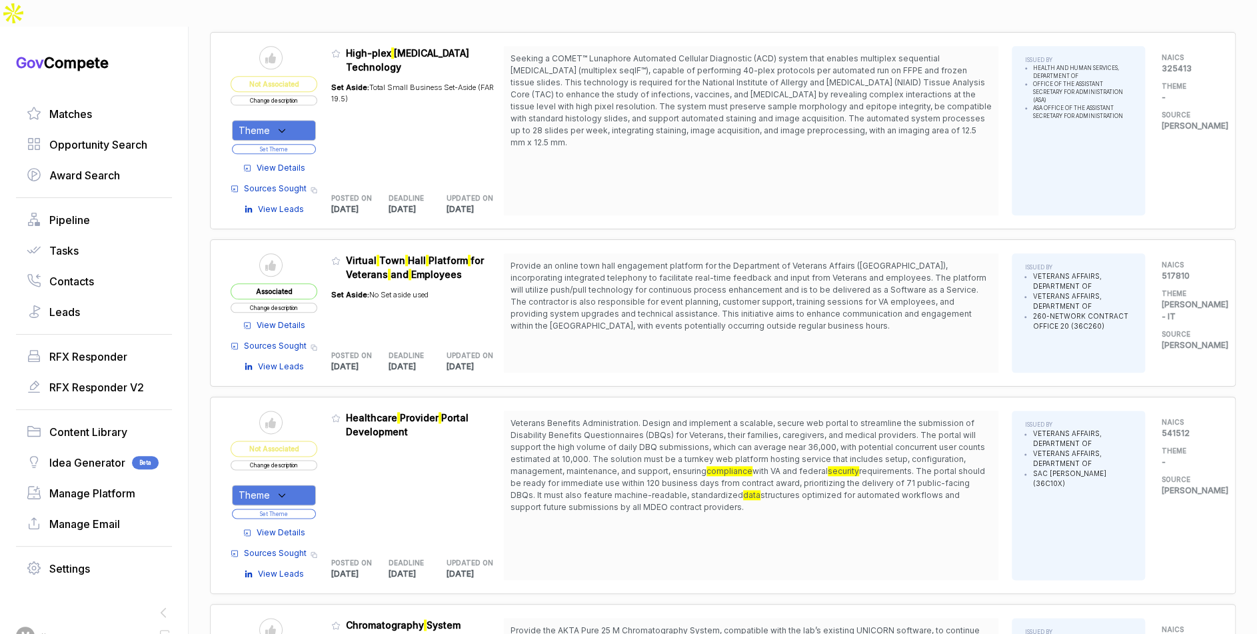
click at [300, 526] on span "View Details" at bounding box center [281, 532] width 49 height 12
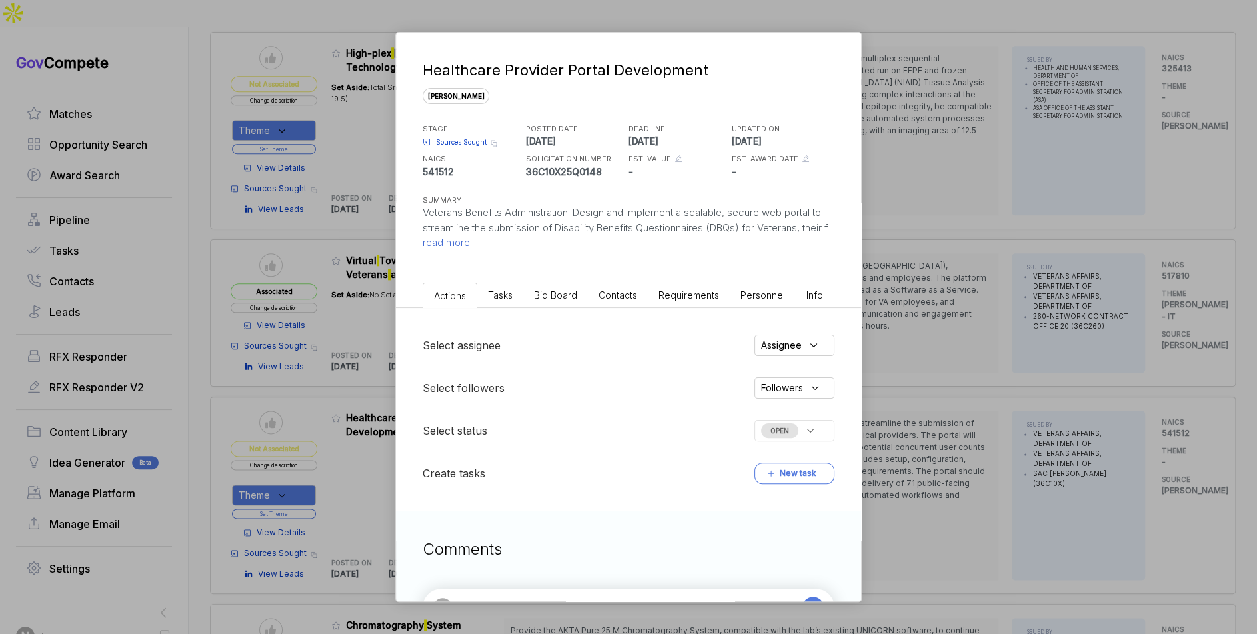
drag, startPoint x: 562, startPoint y: 289, endPoint x: 563, endPoint y: 306, distance: 17.4
click at [562, 289] on span "Bid Board" at bounding box center [555, 294] width 43 height 11
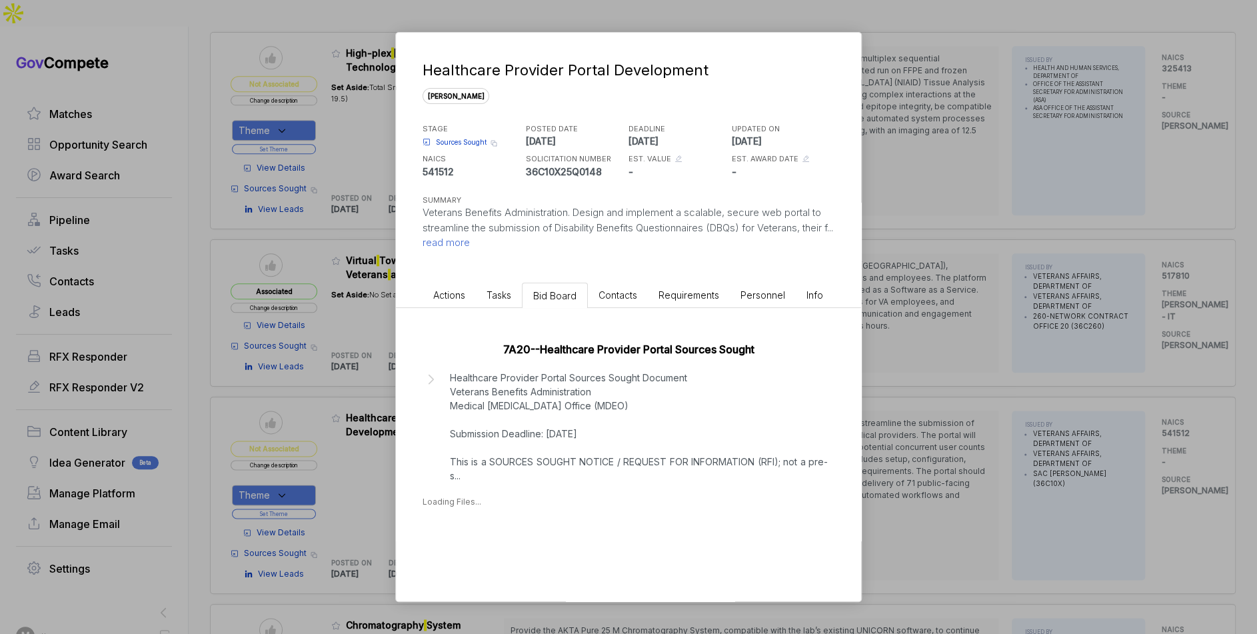
drag, startPoint x: 548, startPoint y: 414, endPoint x: 626, endPoint y: 452, distance: 86.1
click at [549, 414] on p "Healthcare Provider Portal Sources Sought Document Veterans Benefits Administra…" at bounding box center [639, 427] width 378 height 112
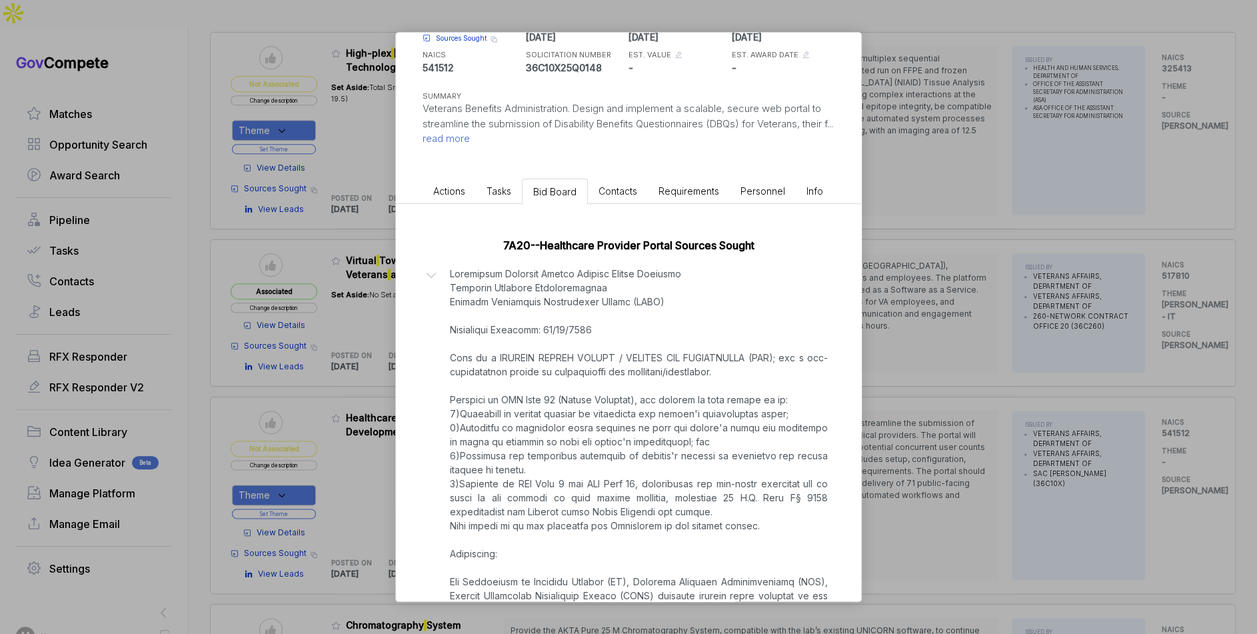
scroll to position [477, 0]
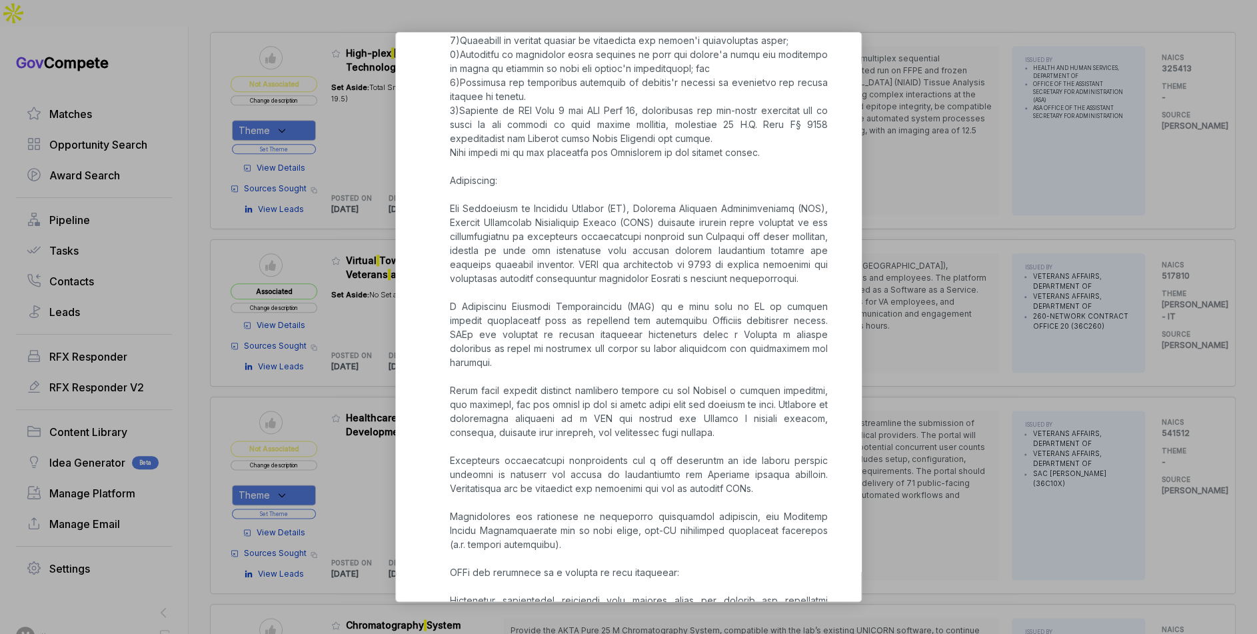
drag, startPoint x: 957, startPoint y: 379, endPoint x: 724, endPoint y: 408, distance: 234.3
click at [951, 378] on div "Healthcare Provider Portal Development [PERSON_NAME] STAGE Sources Sought Copy …" at bounding box center [628, 317] width 1257 height 634
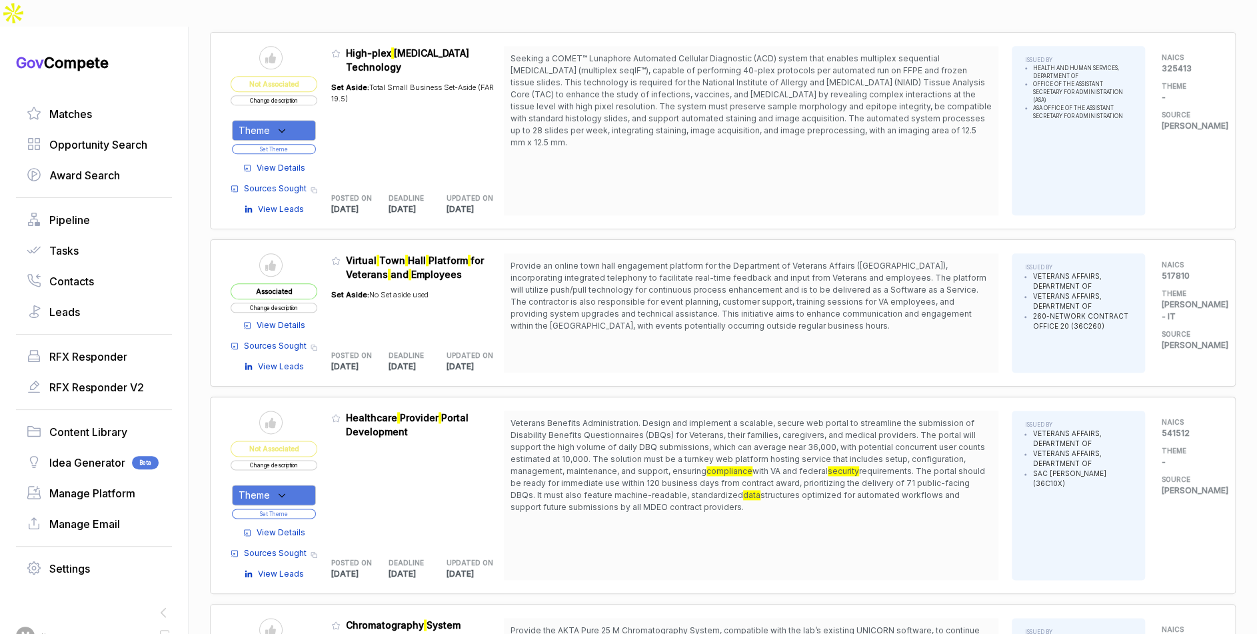
drag, startPoint x: 305, startPoint y: 455, endPoint x: 301, endPoint y: 470, distance: 15.8
click at [305, 484] on div "Theme" at bounding box center [274, 494] width 84 height 21
drag, startPoint x: 293, startPoint y: 525, endPoint x: 335, endPoint y: 482, distance: 59.8
click at [295, 554] on span "[PERSON_NAME] - IT" at bounding box center [318, 562] width 114 height 16
checkbox input "true"
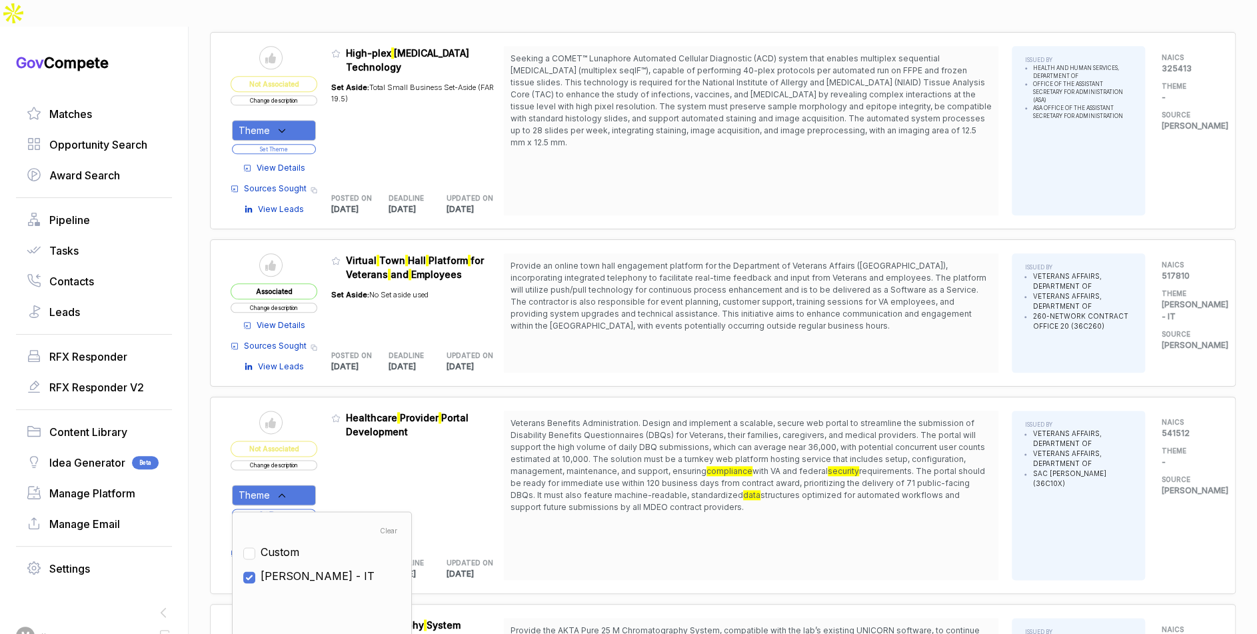
drag, startPoint x: 350, startPoint y: 467, endPoint x: 329, endPoint y: 475, distance: 22.8
click at [348, 468] on div "Admin: Click to change feature to 1 36C10X25Q0148 Healthcare Provider Portal De…" at bounding box center [417, 494] width 173 height 169
click at [307, 508] on button "Set Theme" at bounding box center [274, 513] width 84 height 10
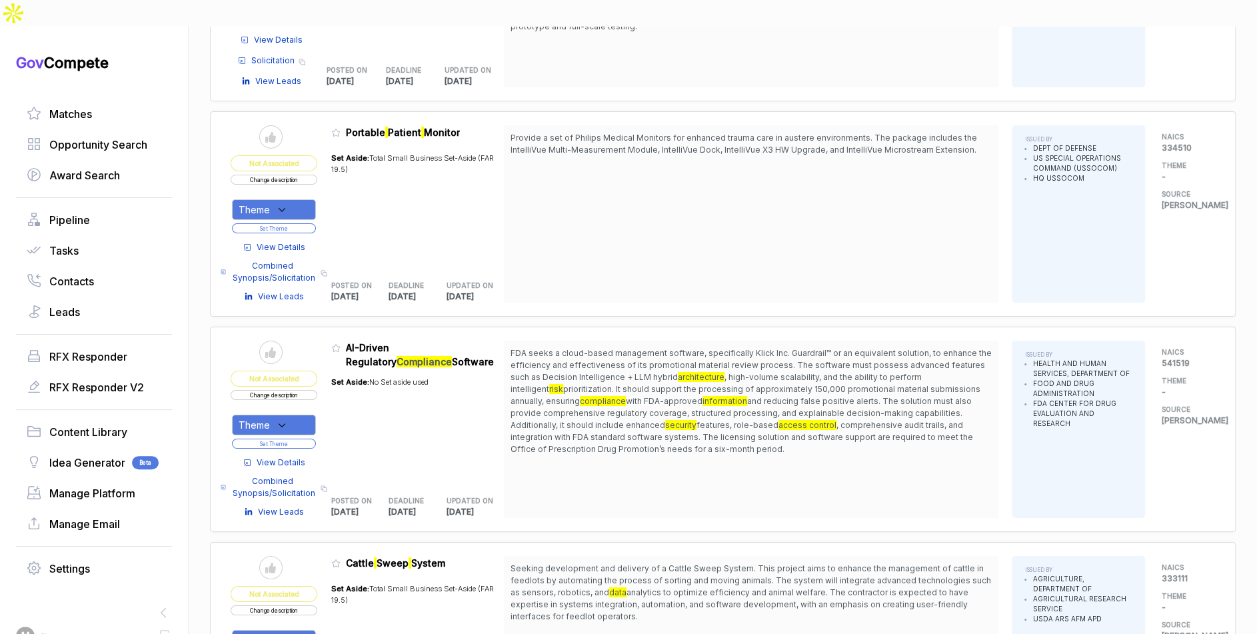
scroll to position [2847, 0]
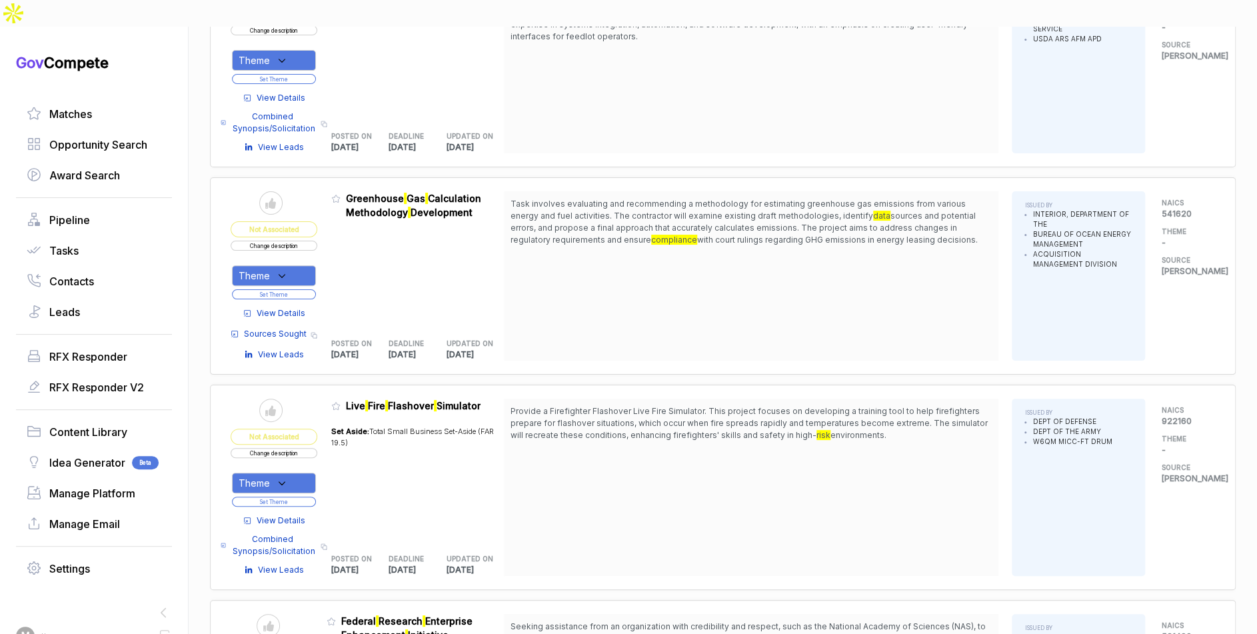
scroll to position [3399, 0]
click at [298, 307] on span "View Details" at bounding box center [281, 313] width 49 height 12
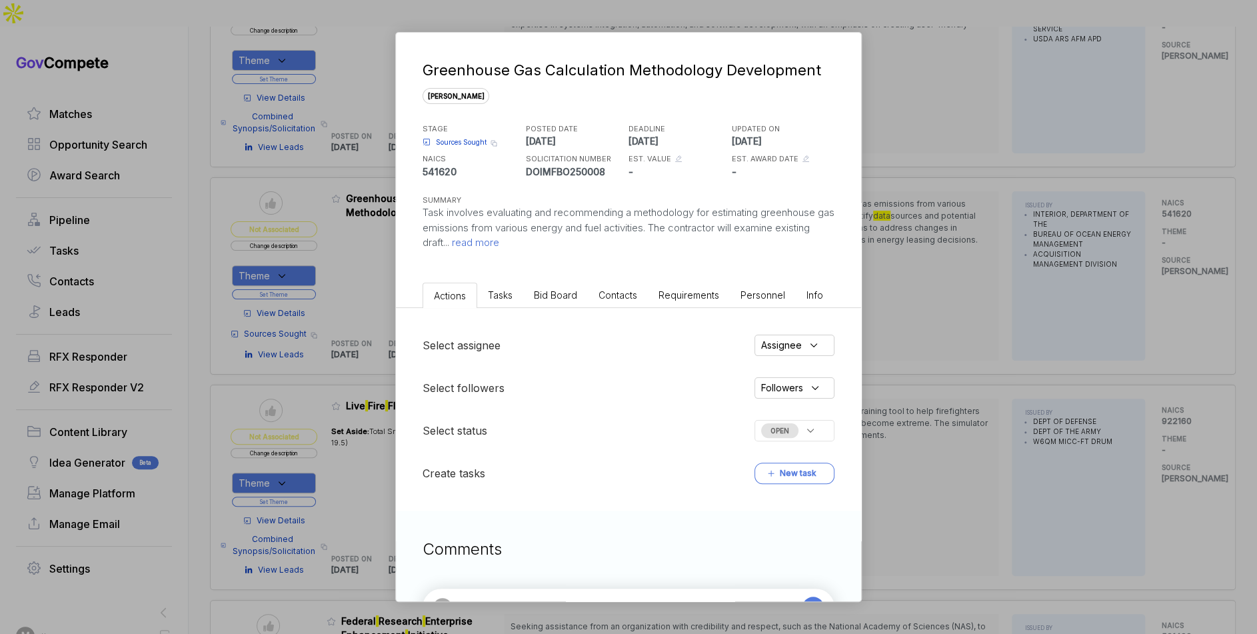
click at [552, 301] on li "Bid Board" at bounding box center [555, 295] width 65 height 25
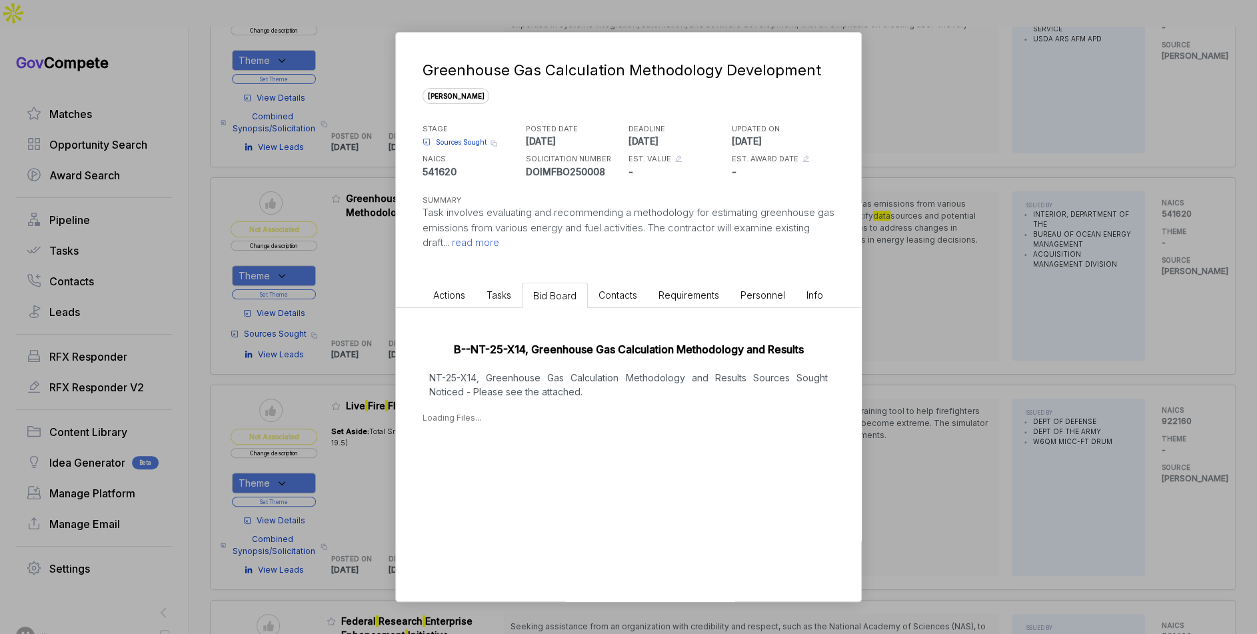
click at [558, 389] on p "NT-25-X14, Greenhouse Gas Calculation Methodology and Results Sources Sought No…" at bounding box center [628, 385] width 412 height 28
click at [473, 459] on div "[DATE]" at bounding box center [458, 459] width 30 height 14
click at [496, 480] on span "- A14_-_RFI_DOIFBO250008_1.pdf" at bounding box center [505, 479] width 112 height 8
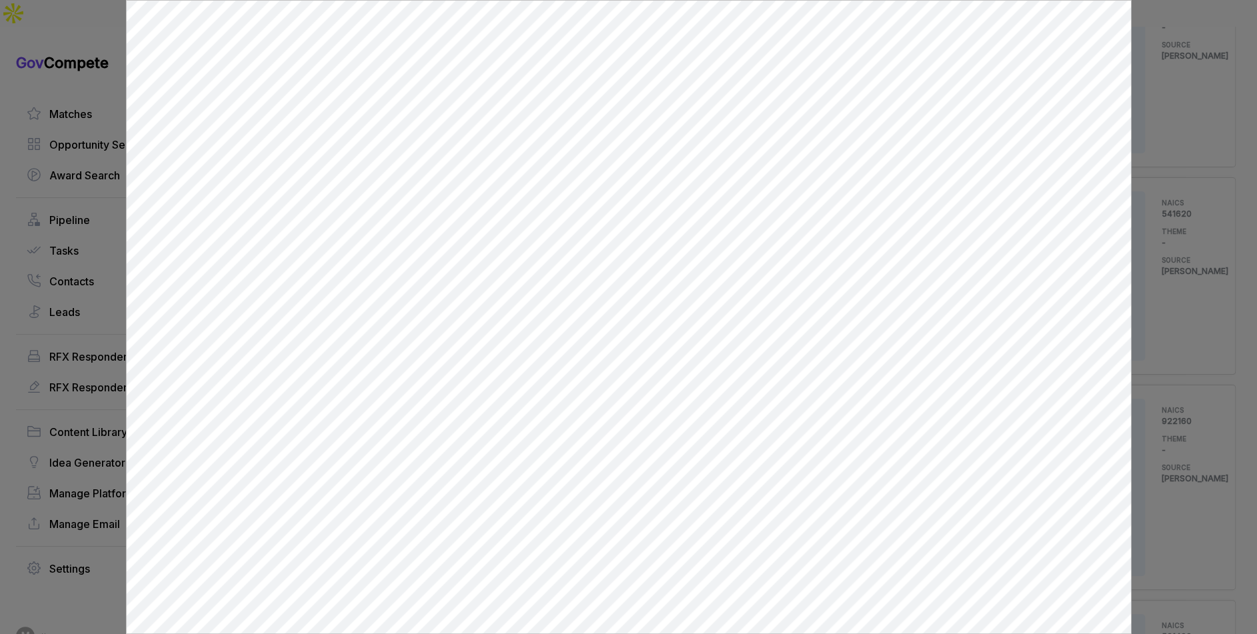
scroll to position [0, 0]
click at [1150, 316] on div at bounding box center [628, 317] width 1257 height 634
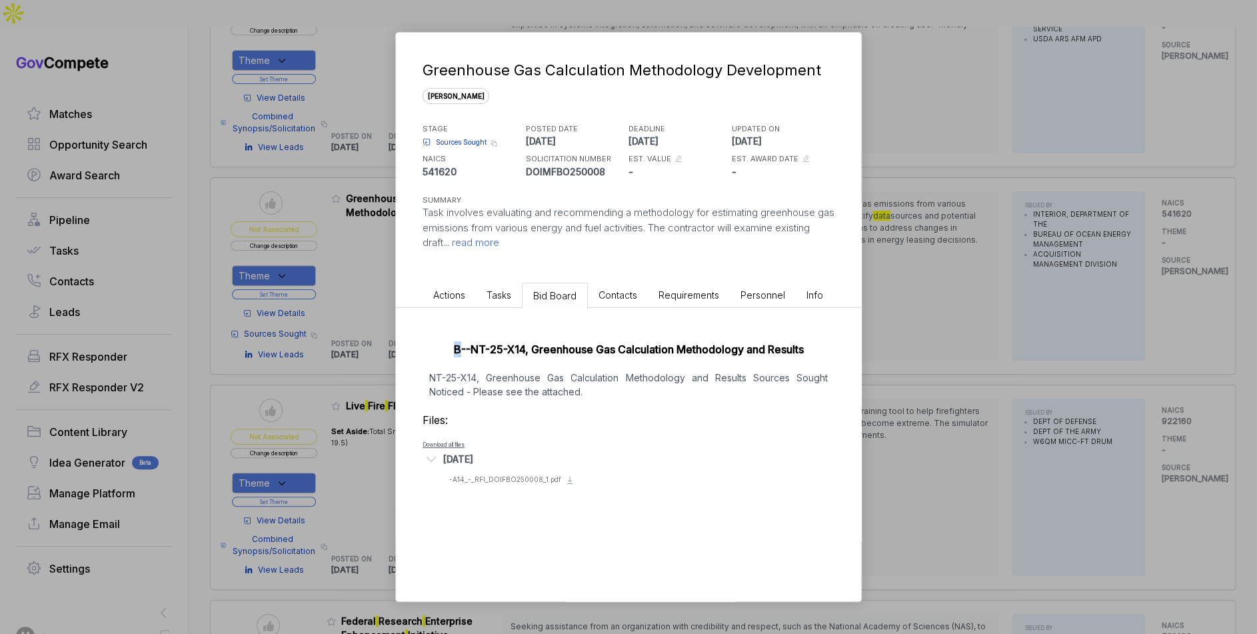
drag, startPoint x: 1150, startPoint y: 316, endPoint x: 1114, endPoint y: 322, distance: 37.1
click at [1150, 316] on div "Greenhouse Gas Calculation Methodology Development [PERSON_NAME] STAGE Sources …" at bounding box center [628, 317] width 1257 height 634
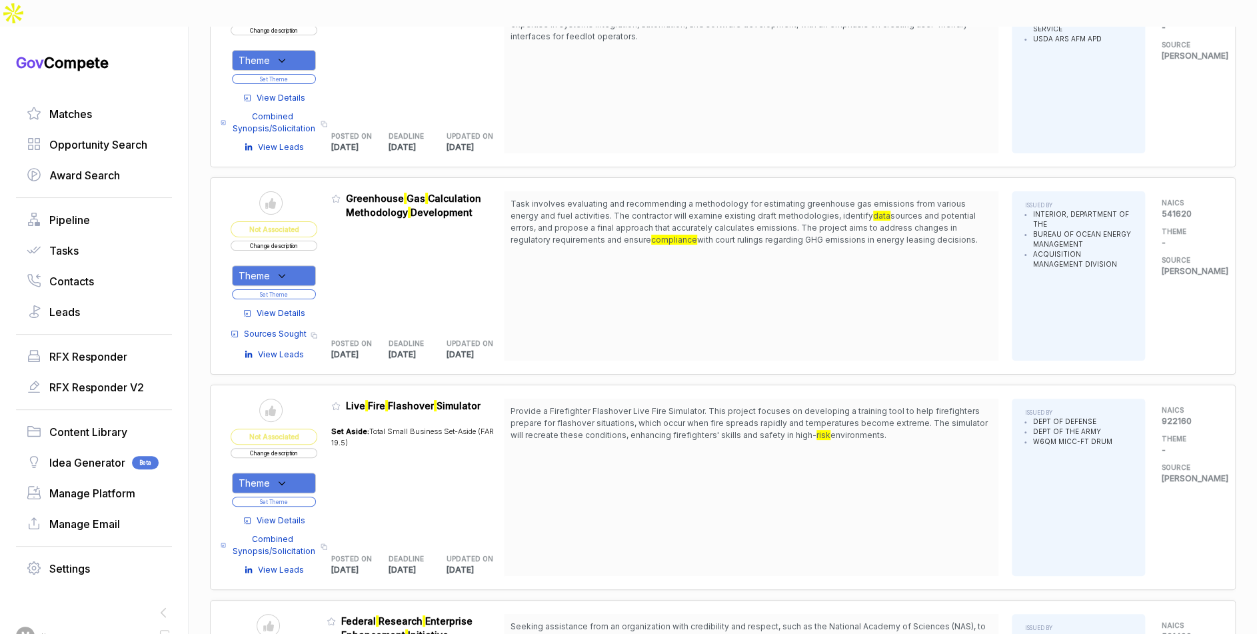
click at [301, 257] on div "Theme Set Theme" at bounding box center [274, 278] width 87 height 43
click at [299, 265] on div "Theme" at bounding box center [274, 275] width 84 height 21
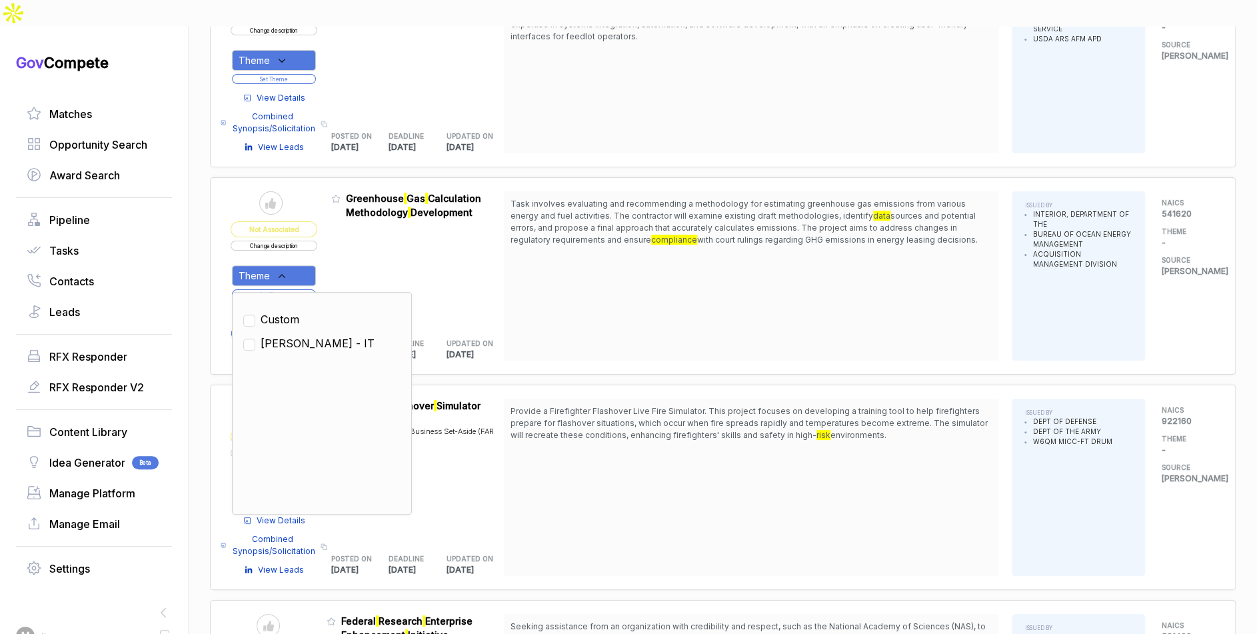
drag, startPoint x: 296, startPoint y: 296, endPoint x: 340, endPoint y: 241, distance: 70.1
click at [300, 303] on ul "Custom [PERSON_NAME] - IT" at bounding box center [321, 403] width 157 height 200
drag, startPoint x: 346, startPoint y: 237, endPoint x: 323, endPoint y: 251, distance: 27.0
click at [345, 238] on div "Admin: Click to change feature to 1 DOIMFBO250008 Greenhouse Gas Calculation Me…" at bounding box center [417, 275] width 173 height 169
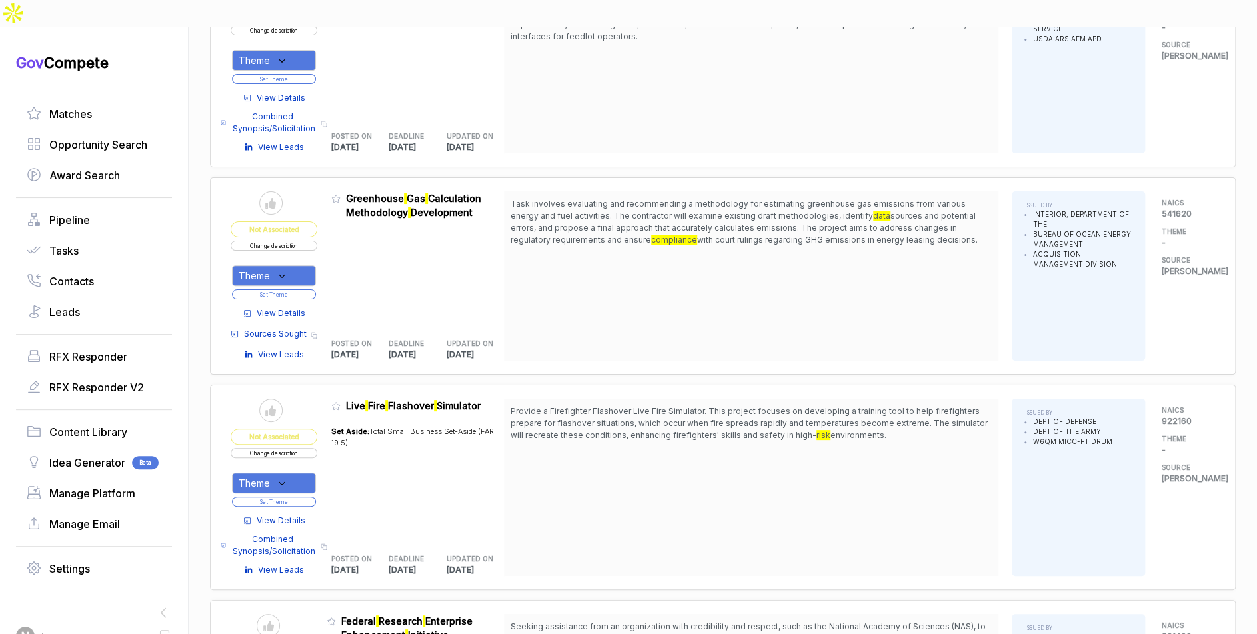
click at [313, 289] on button "Set Theme" at bounding box center [274, 294] width 84 height 10
click at [305, 265] on div "Theme" at bounding box center [274, 275] width 84 height 21
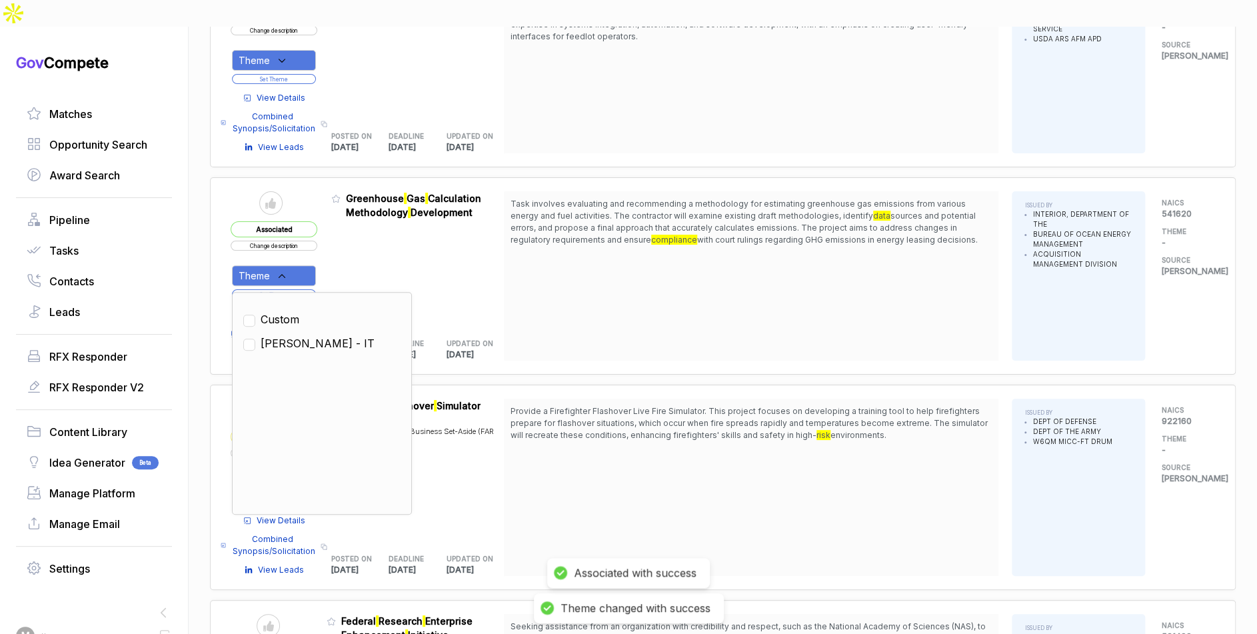
click at [293, 303] on ul "Custom [PERSON_NAME] - IT" at bounding box center [321, 403] width 157 height 200
click at [293, 335] on span "[PERSON_NAME] - IT" at bounding box center [318, 343] width 114 height 16
checkbox input "true"
drag, startPoint x: 352, startPoint y: 235, endPoint x: 336, endPoint y: 246, distance: 19.2
click at [352, 237] on div "Admin: Click to change feature to 1 DOIMFBO250008 Greenhouse Gas Calculation Me…" at bounding box center [417, 275] width 173 height 169
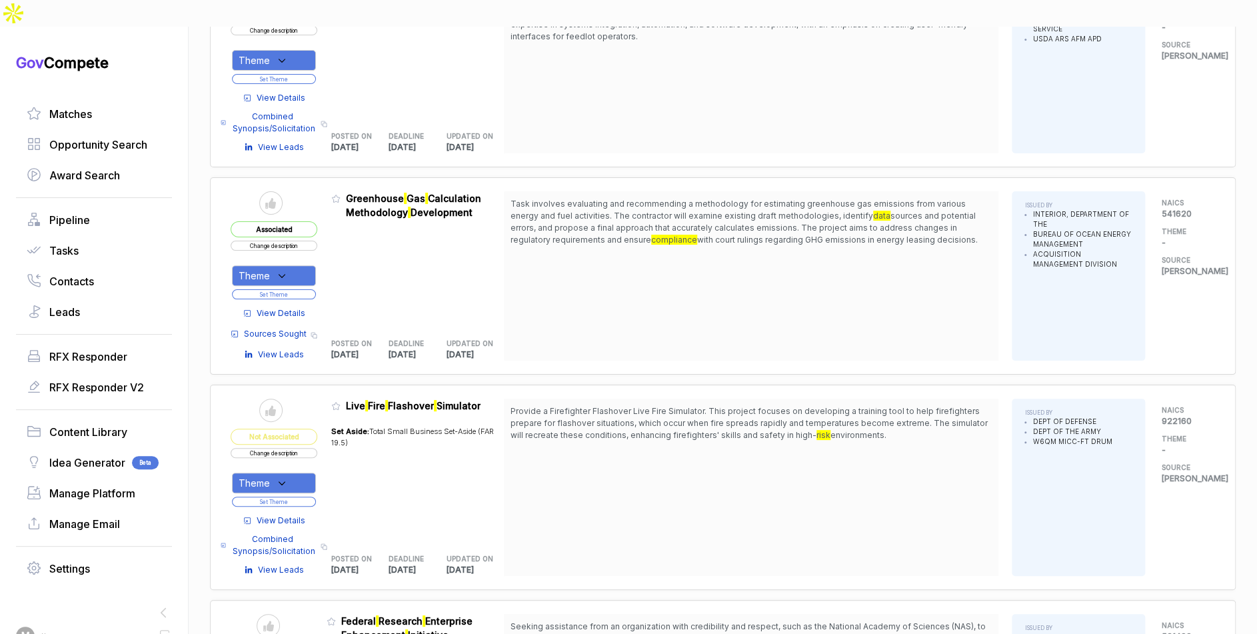
click at [311, 289] on button "Set Theme" at bounding box center [274, 294] width 84 height 10
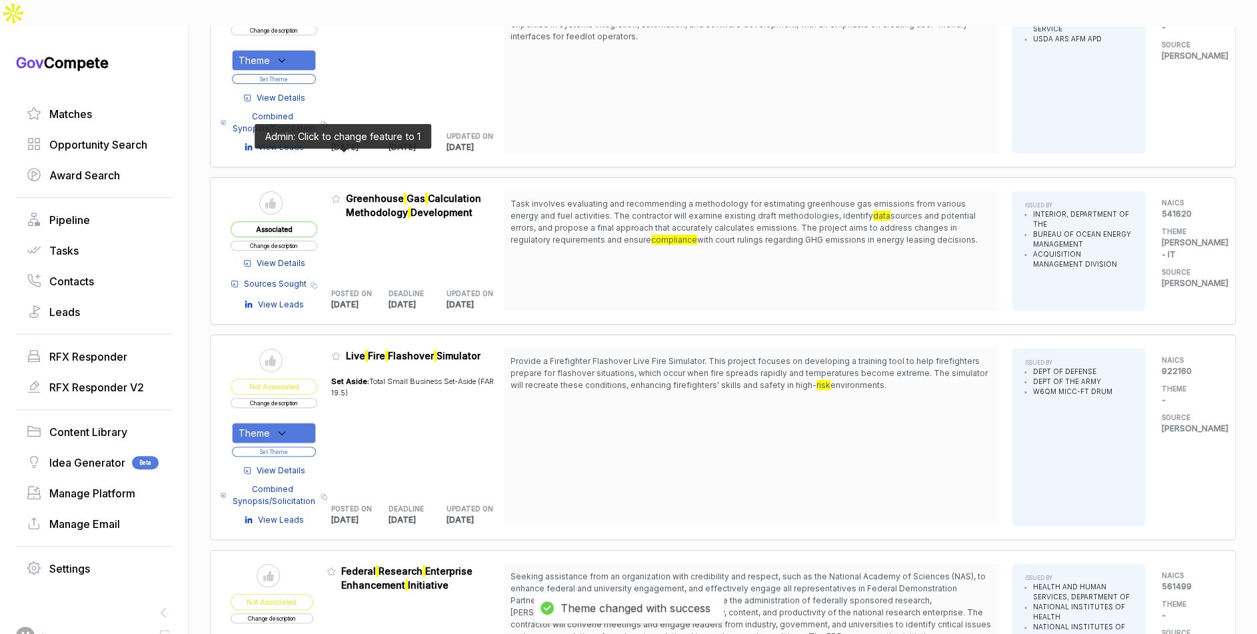
click at [345, 196] on span at bounding box center [338, 202] width 15 height 13
drag, startPoint x: 345, startPoint y: 159, endPoint x: 347, endPoint y: 171, distance: 12.8
click at [341, 194] on icon at bounding box center [335, 198] width 9 height 9
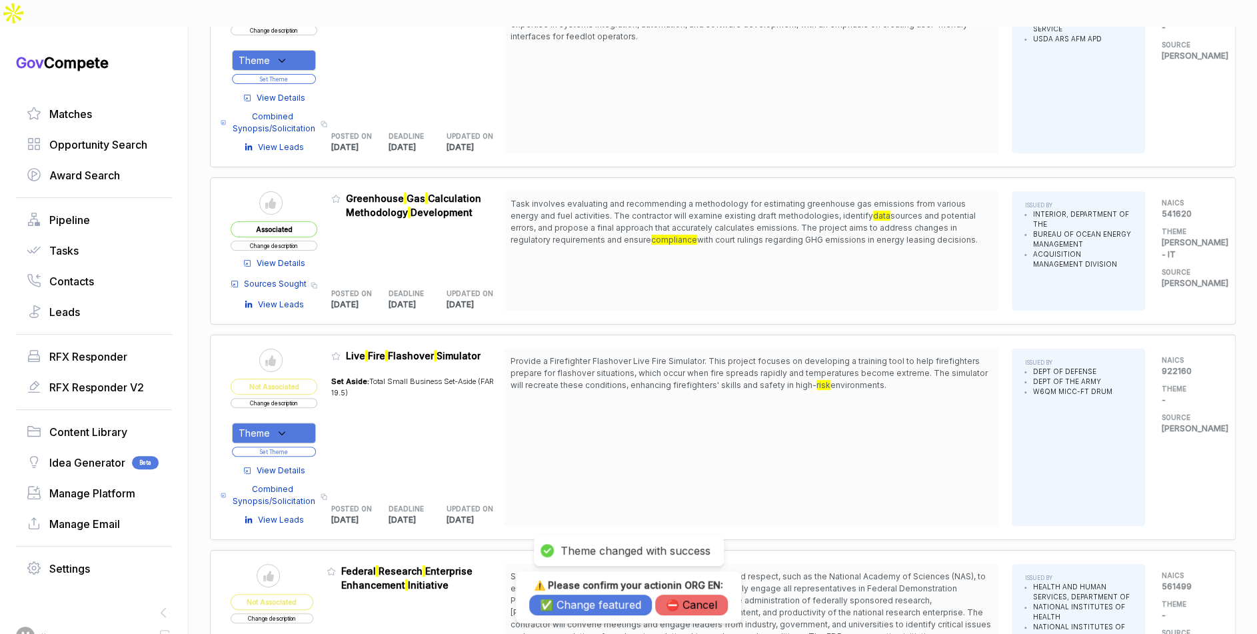
click at [566, 604] on button "✅ Change featured" at bounding box center [590, 604] width 123 height 21
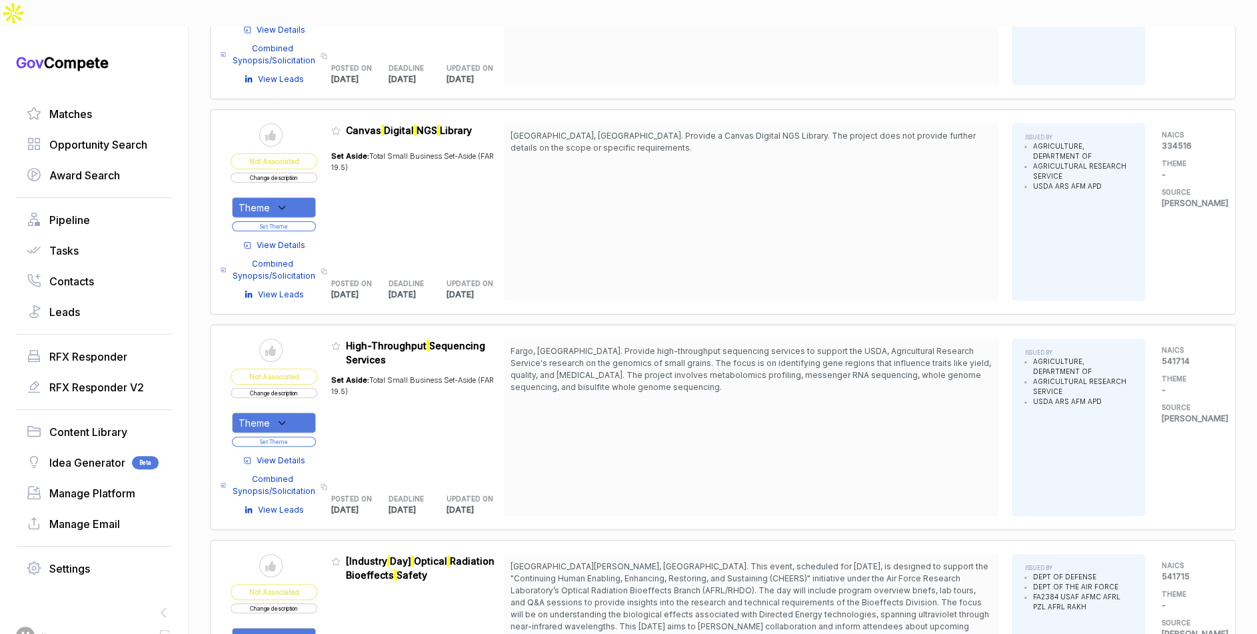
scroll to position [4982, 0]
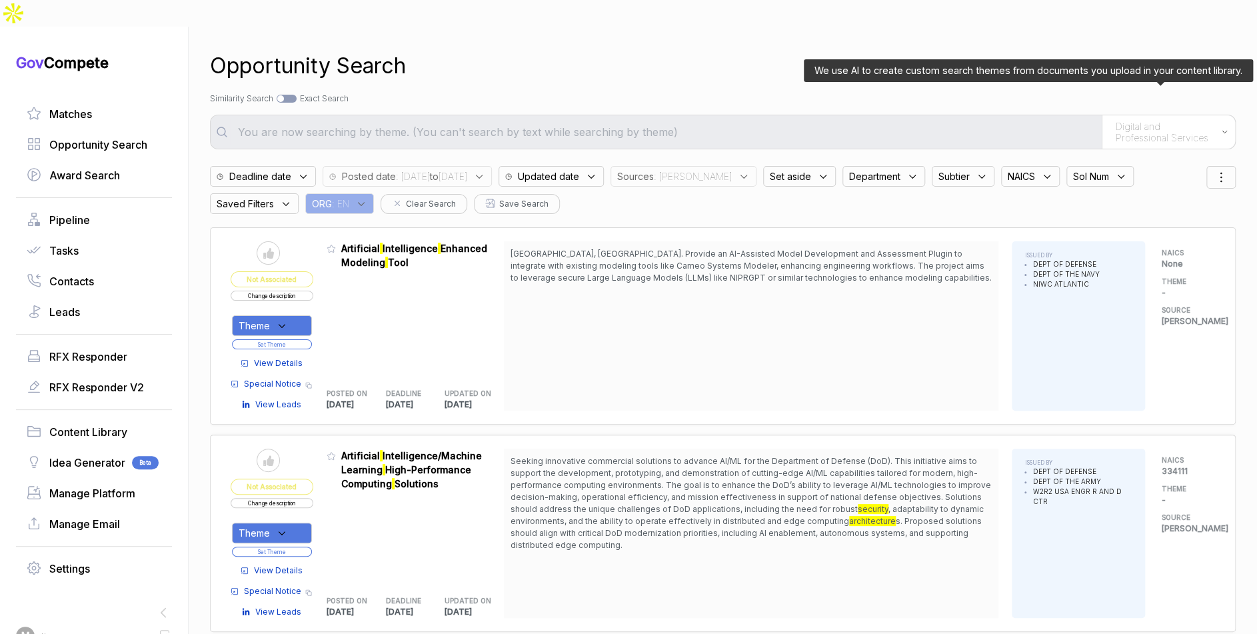
click at [1145, 117] on div "Digital and Professional Services" at bounding box center [1168, 131] width 133 height 33
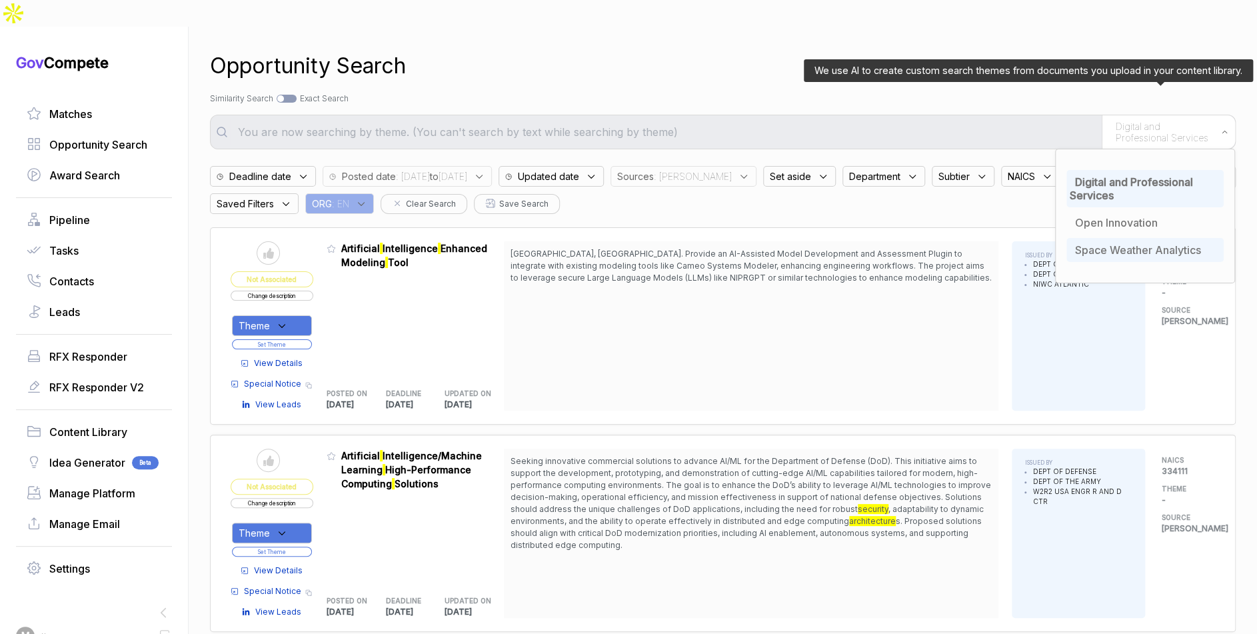
click at [1135, 243] on span "Space Weather Analytics" at bounding box center [1138, 249] width 126 height 13
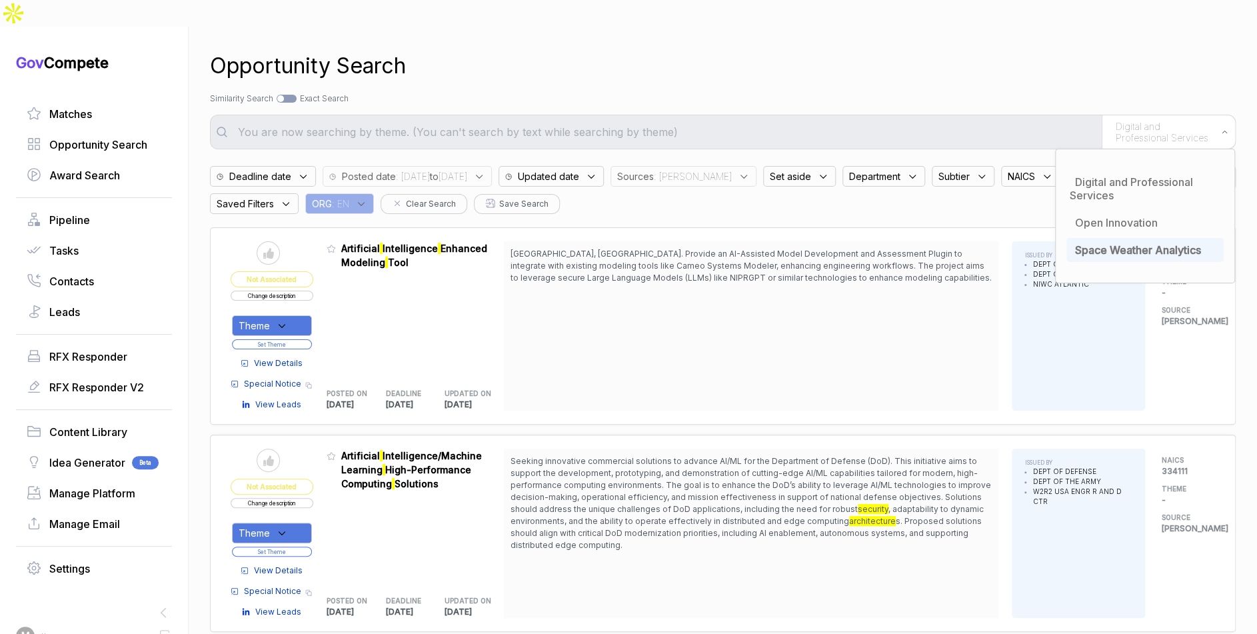
click at [1064, 59] on div "Opportunity Search Search by Topic Relevance Similarity Search Search by Exact …" at bounding box center [723, 344] width 1026 height 634
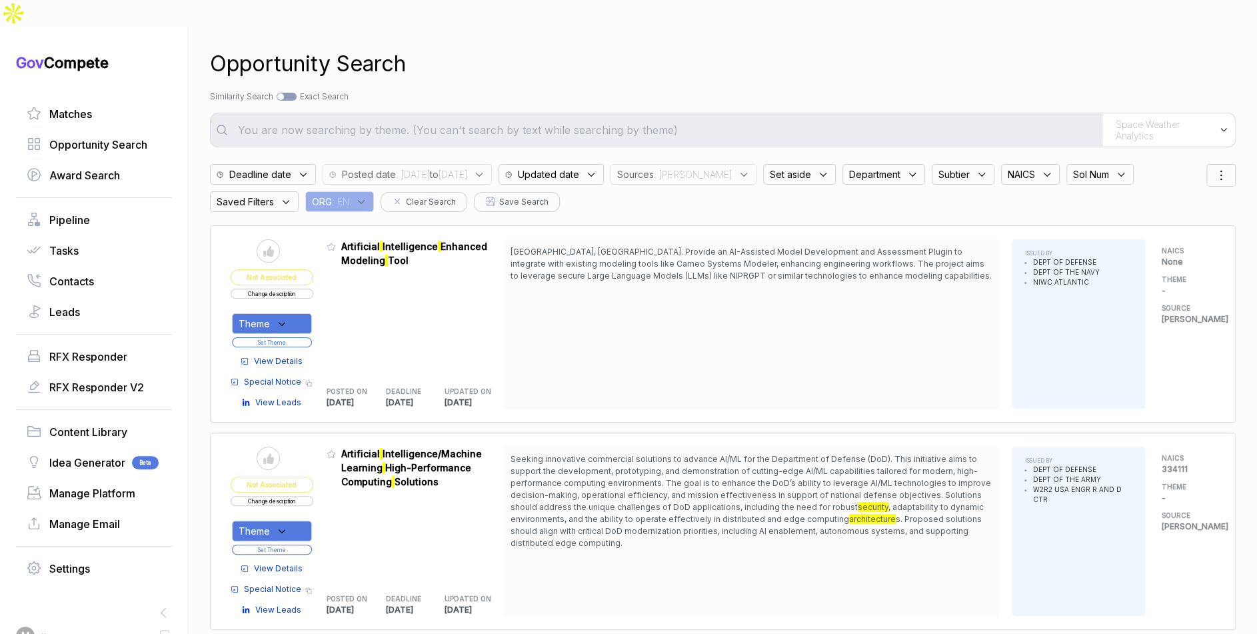
click at [274, 355] on span "View Details" at bounding box center [278, 361] width 49 height 12
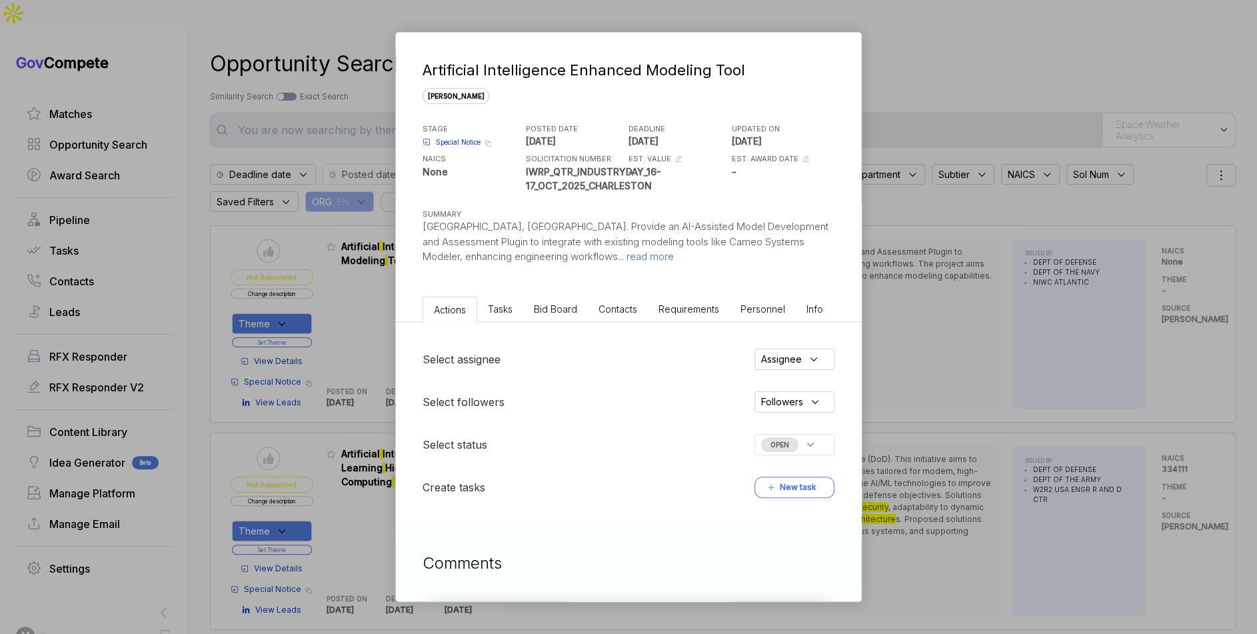
drag, startPoint x: 964, startPoint y: 307, endPoint x: 955, endPoint y: 328, distance: 22.7
click at [964, 311] on div "Artificial Intelligence Enhanced Modeling Tool [PERSON_NAME] STAGE Special Noti…" at bounding box center [628, 317] width 1257 height 634
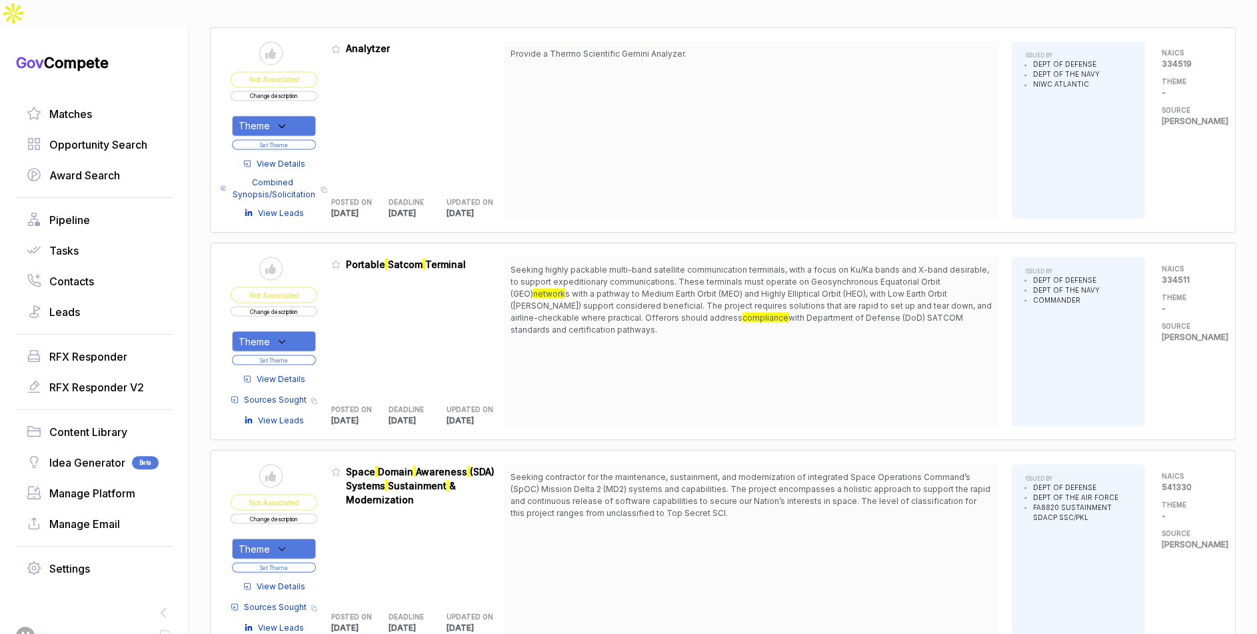
scroll to position [1591, 0]
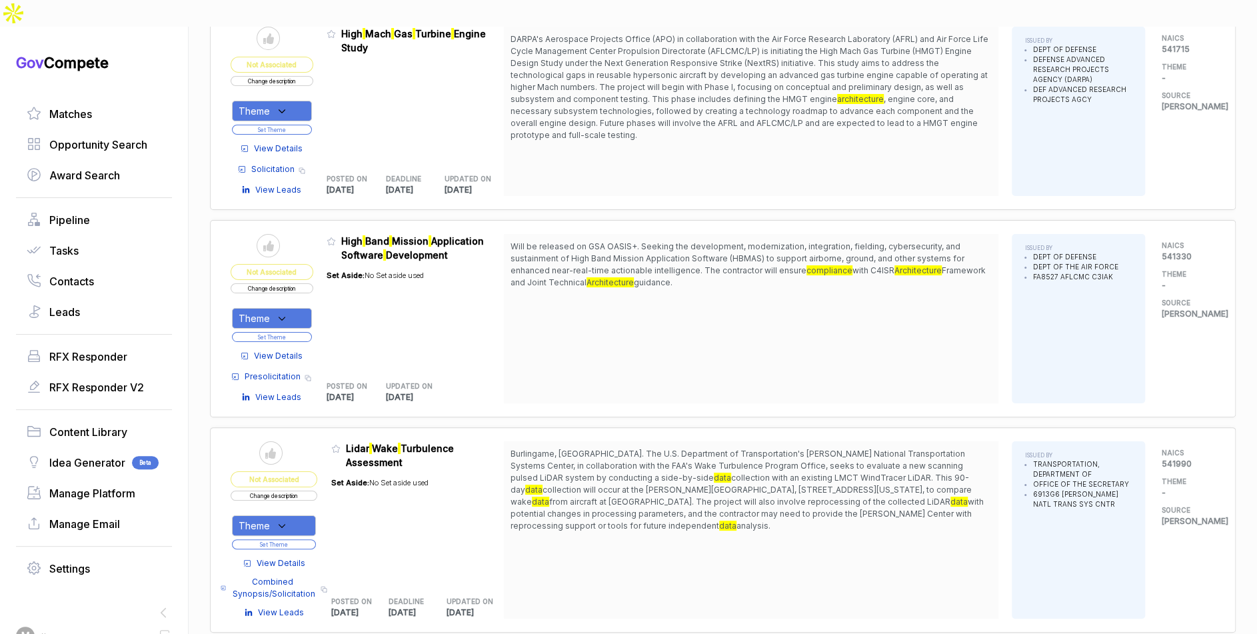
scroll to position [3062, 0]
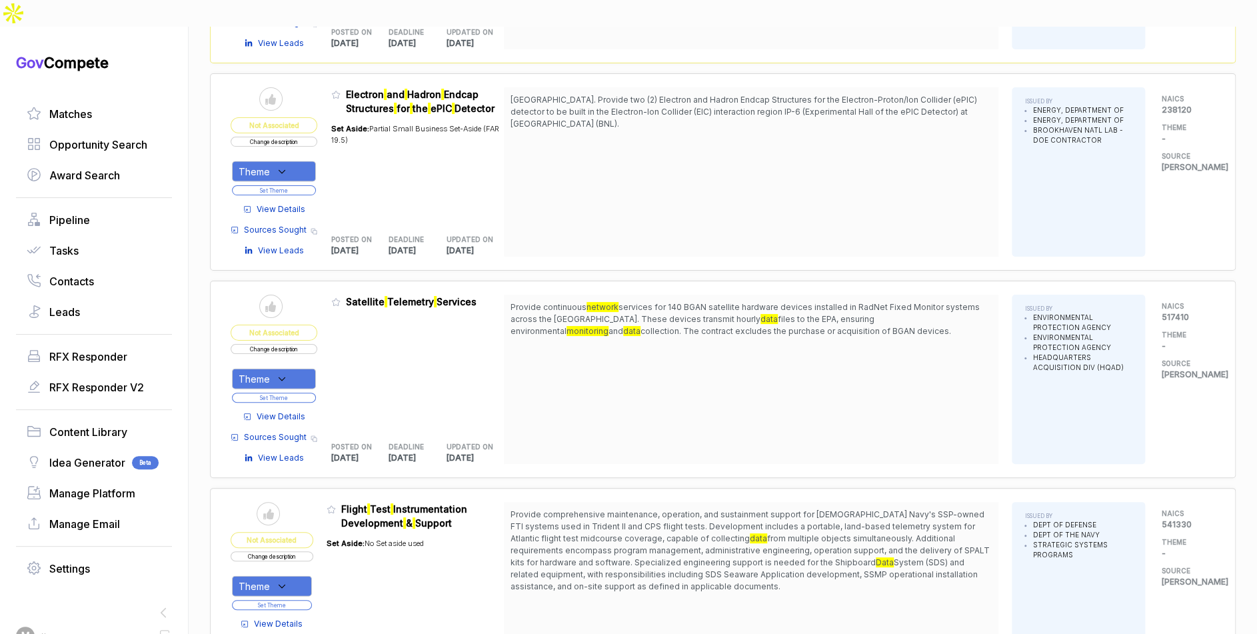
scroll to position [4951, 0]
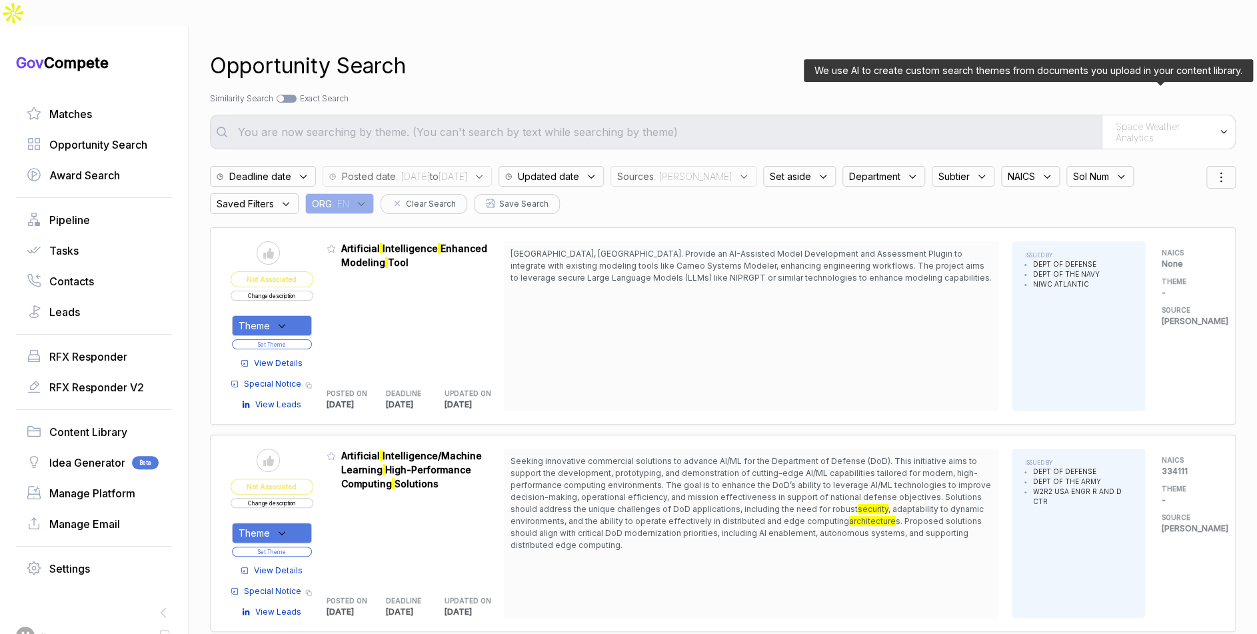
click at [1118, 121] on span "Space Weather Analytics" at bounding box center [1164, 132] width 97 height 23
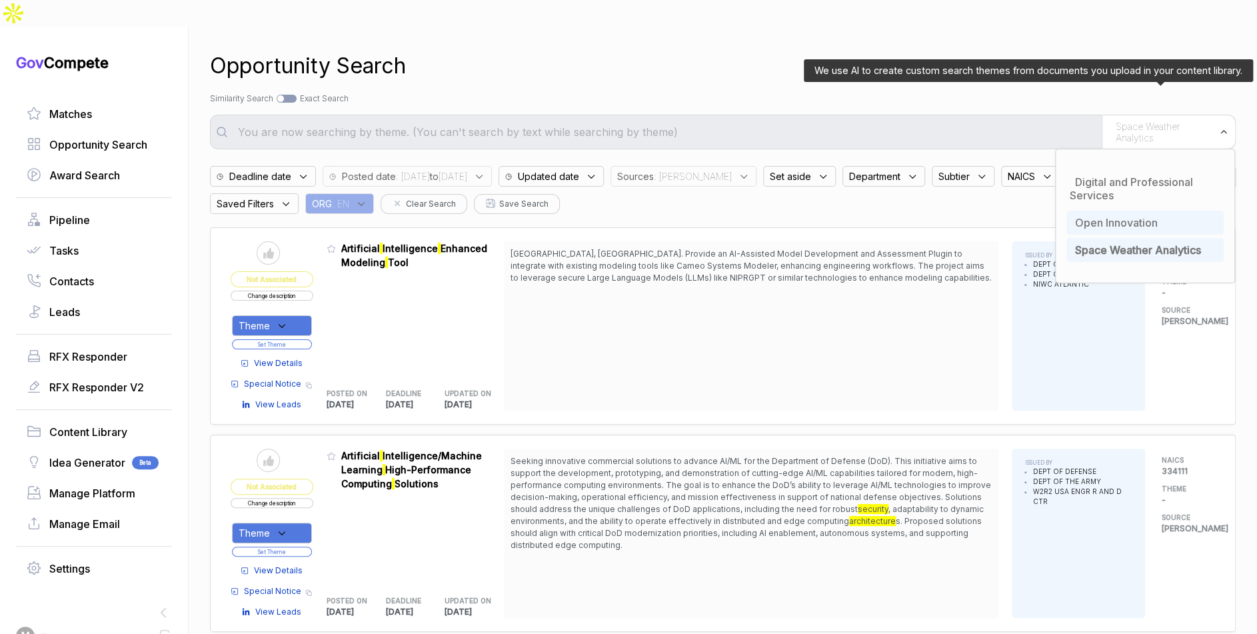
click at [1111, 216] on span "Open Innovation" at bounding box center [1116, 222] width 83 height 13
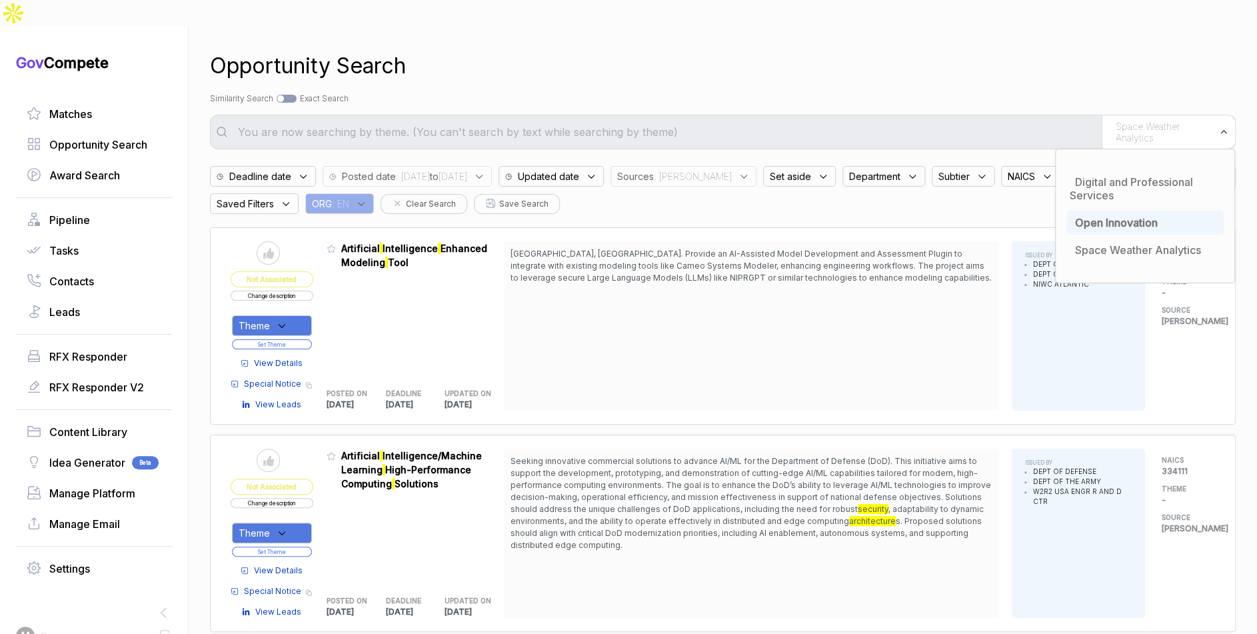
drag, startPoint x: 937, startPoint y: 51, endPoint x: 906, endPoint y: 59, distance: 32.2
click at [937, 51] on div "Opportunity Search" at bounding box center [723, 66] width 1026 height 32
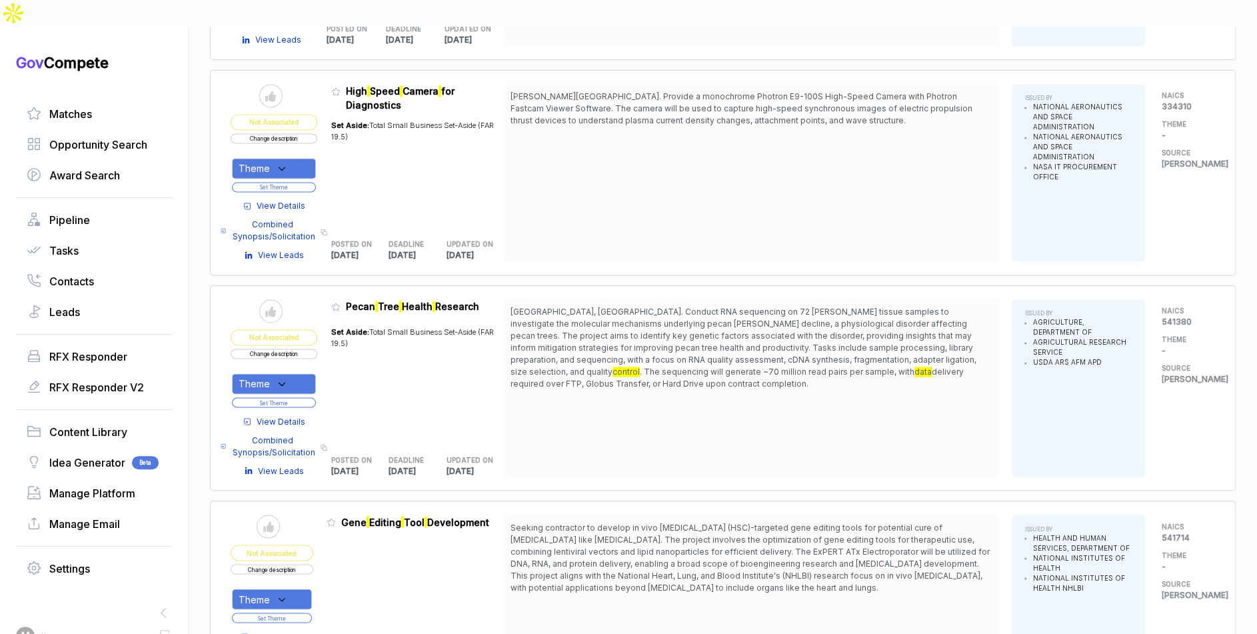
scroll to position [1324, 0]
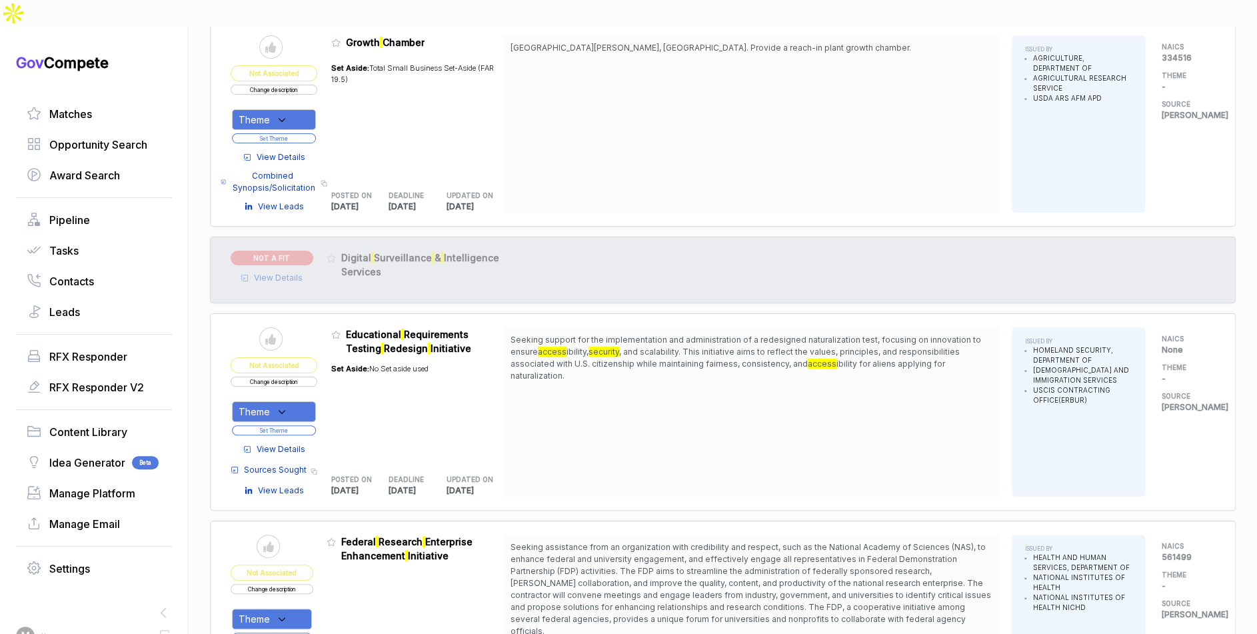
scroll to position [3149, 0]
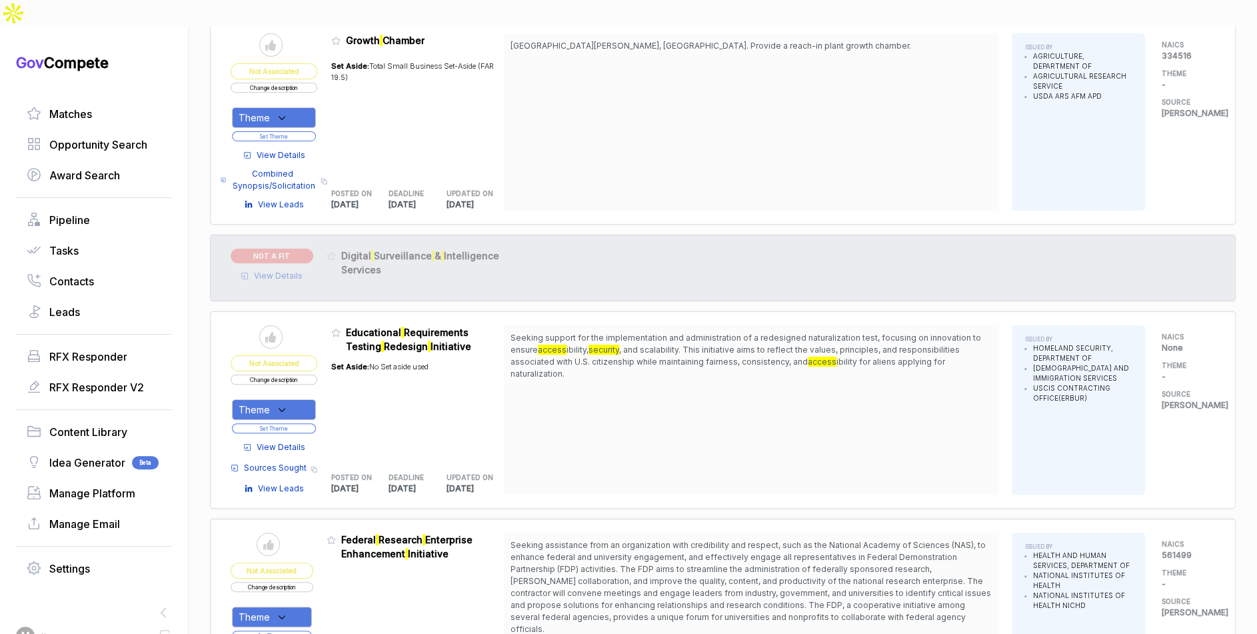
click at [291, 441] on span "View Details" at bounding box center [281, 447] width 49 height 12
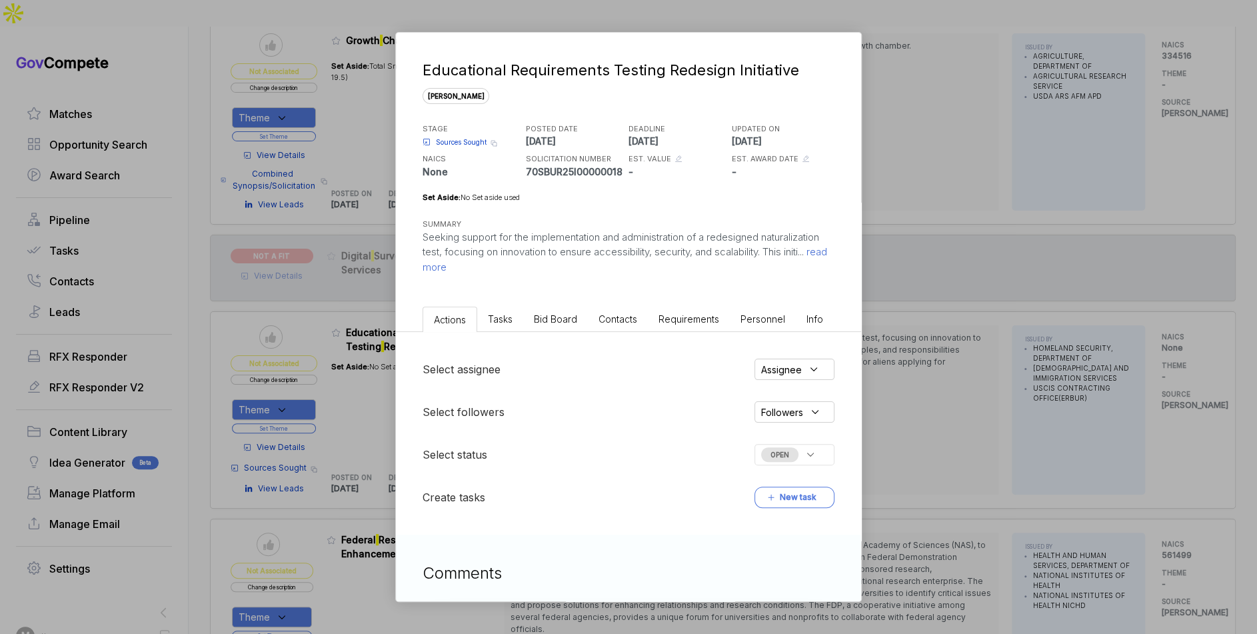
click at [560, 318] on span "Bid Board" at bounding box center [555, 318] width 43 height 11
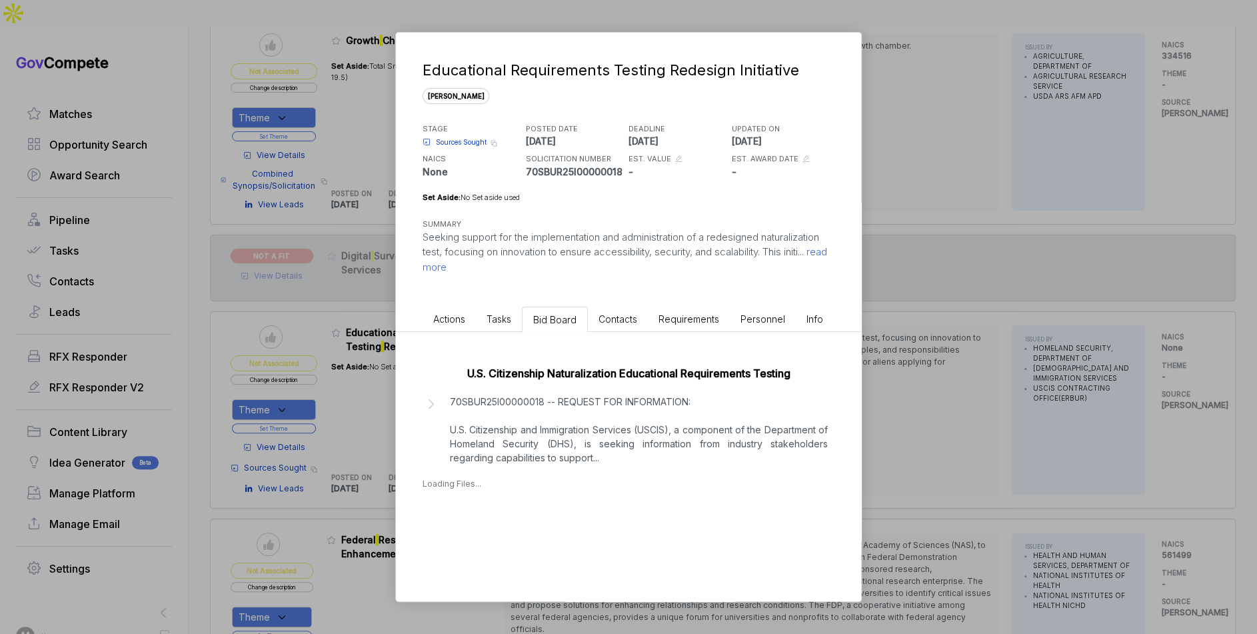
click at [554, 420] on p "70SBUR25I00000018 -- REQUEST FOR INFORMATION: U.S. Citizenship and Immigration …" at bounding box center [639, 429] width 378 height 70
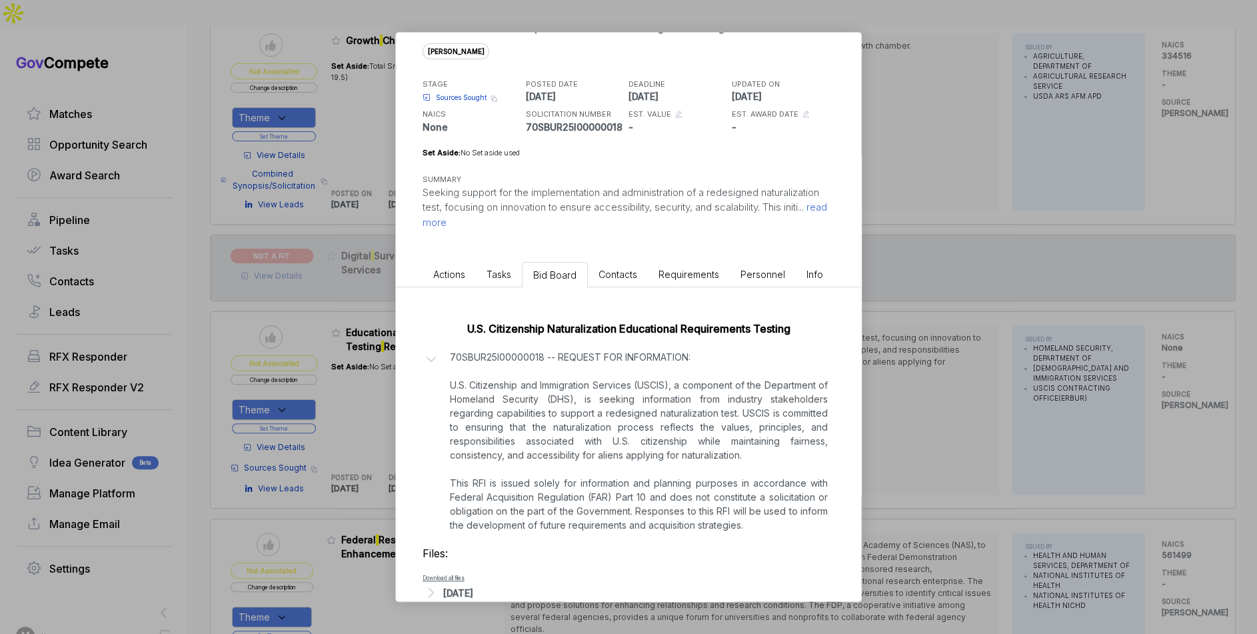
scroll to position [69, 0]
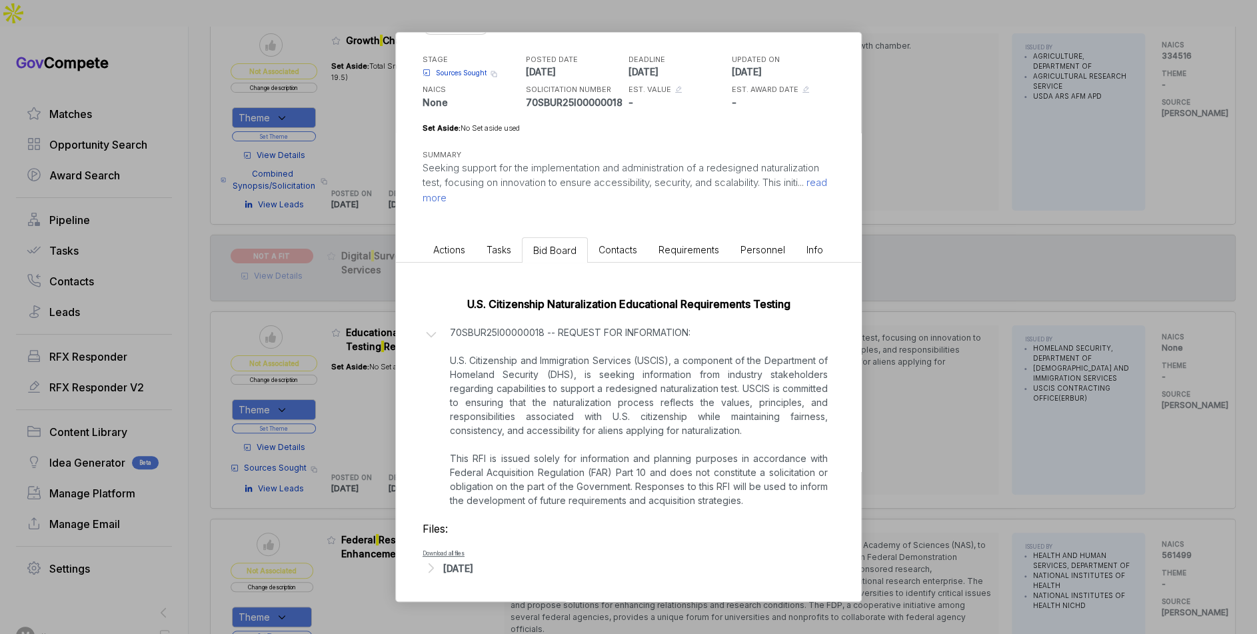
click at [473, 567] on div "[DATE]" at bounding box center [458, 568] width 30 height 14
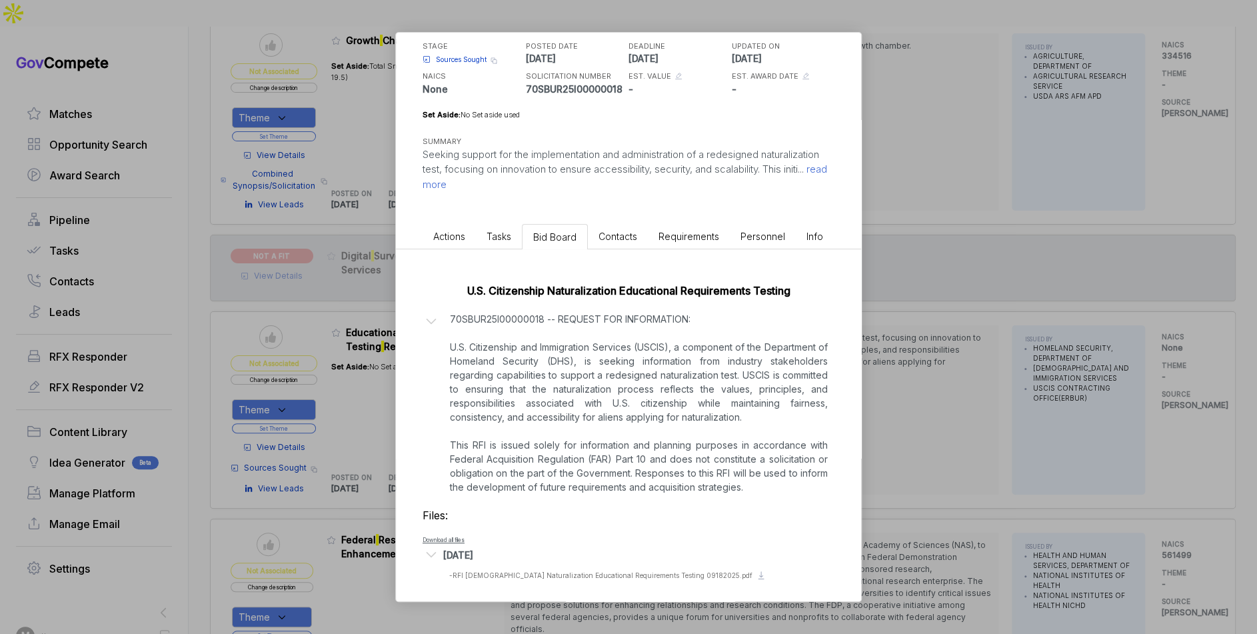
scroll to position [87, 0]
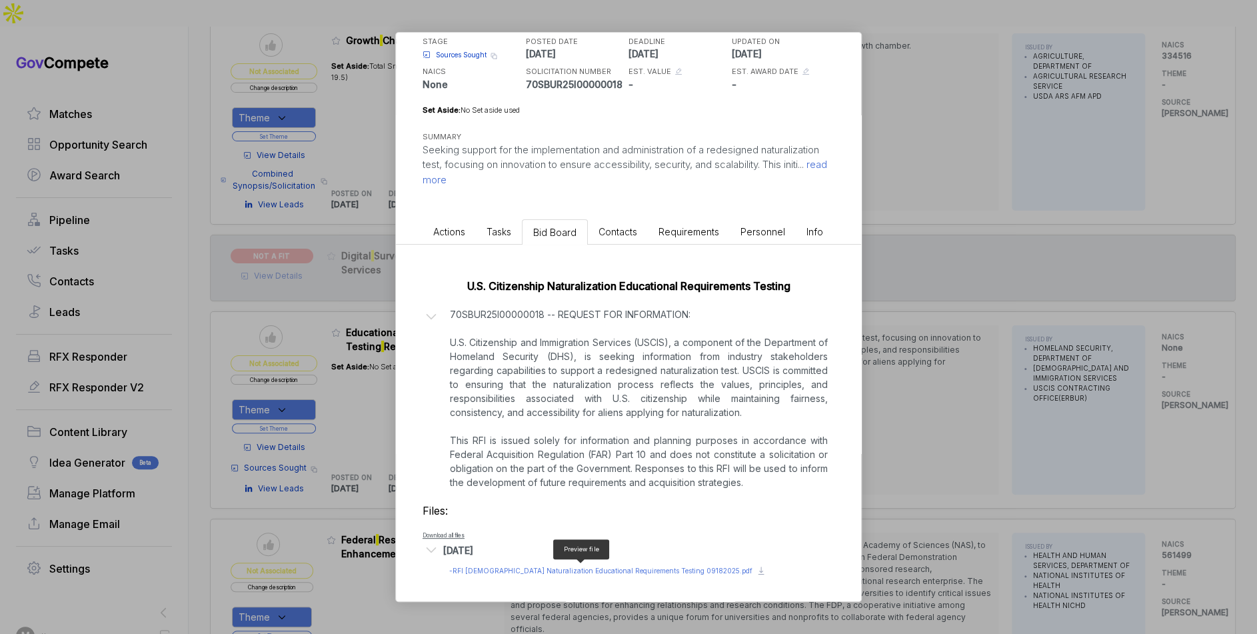
click at [494, 567] on span "- RFI [DEMOGRAPHIC_DATA] Naturalization Educational Requirements Testing 091820…" at bounding box center [600, 570] width 303 height 8
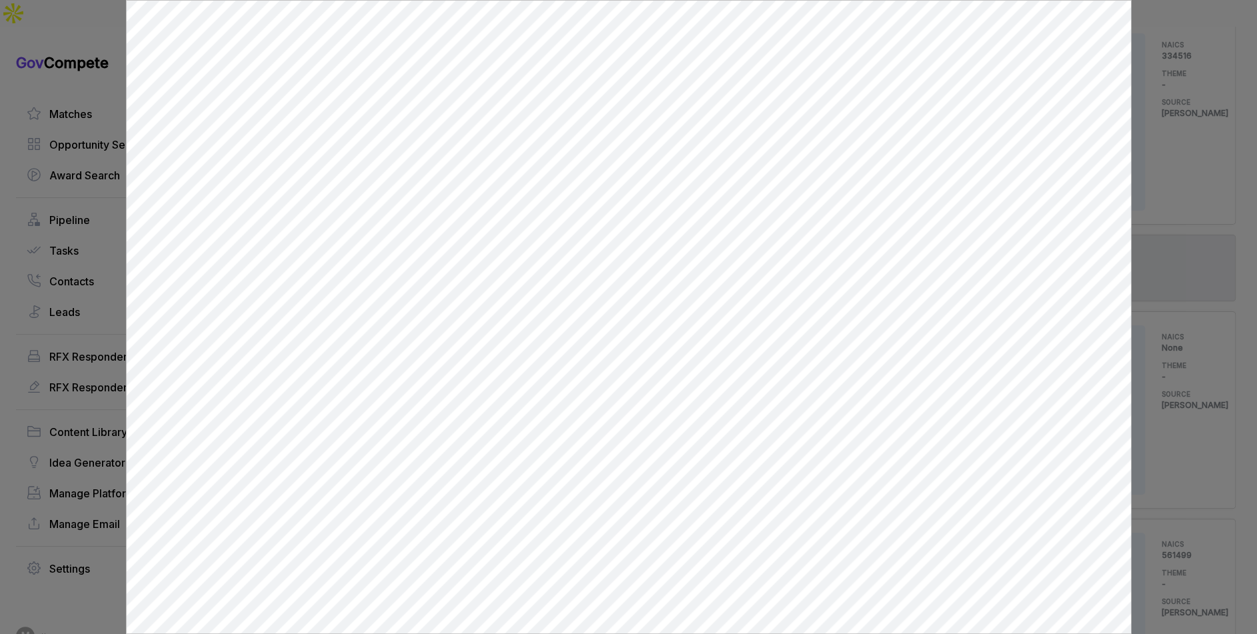
scroll to position [0, 0]
click at [1166, 301] on div at bounding box center [628, 317] width 1257 height 634
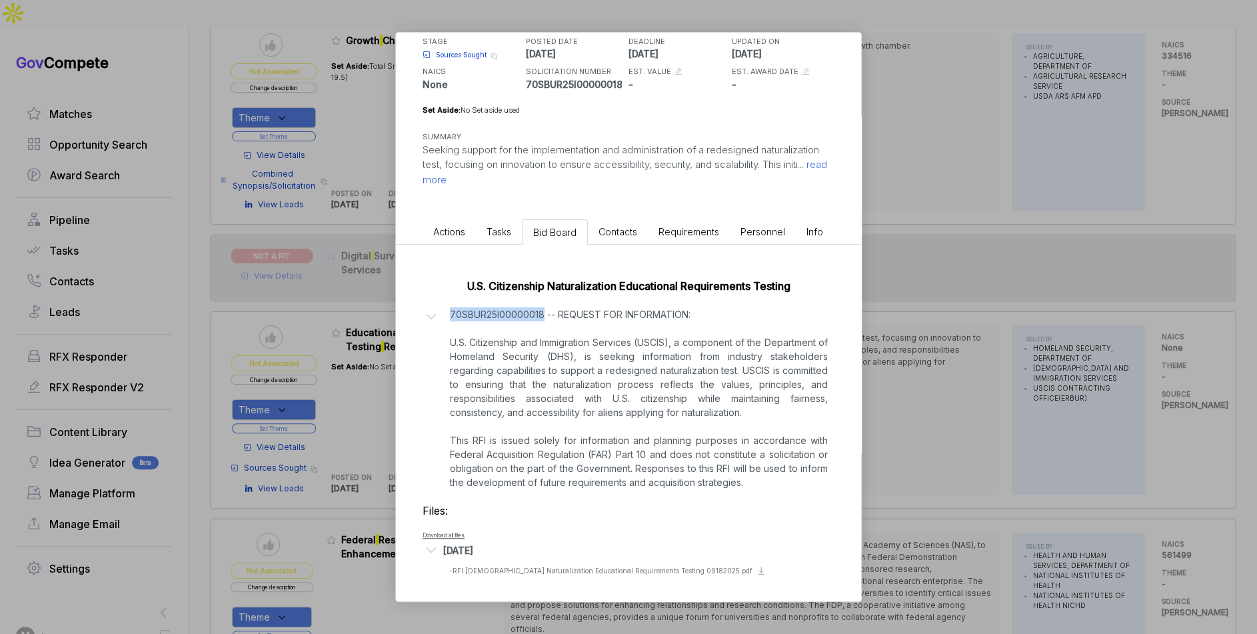
click at [1165, 301] on div "Educational Requirements Testing Redesign Initiative [PERSON_NAME] STAGE Source…" at bounding box center [628, 317] width 1257 height 634
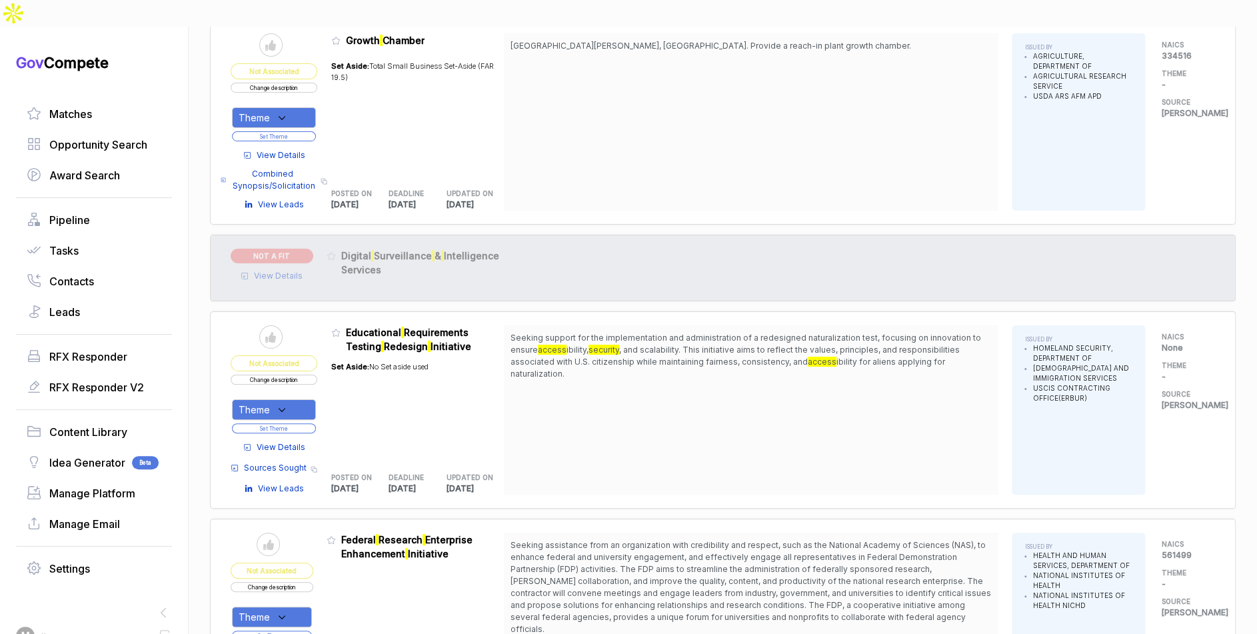
click at [282, 404] on icon at bounding box center [282, 410] width 12 height 12
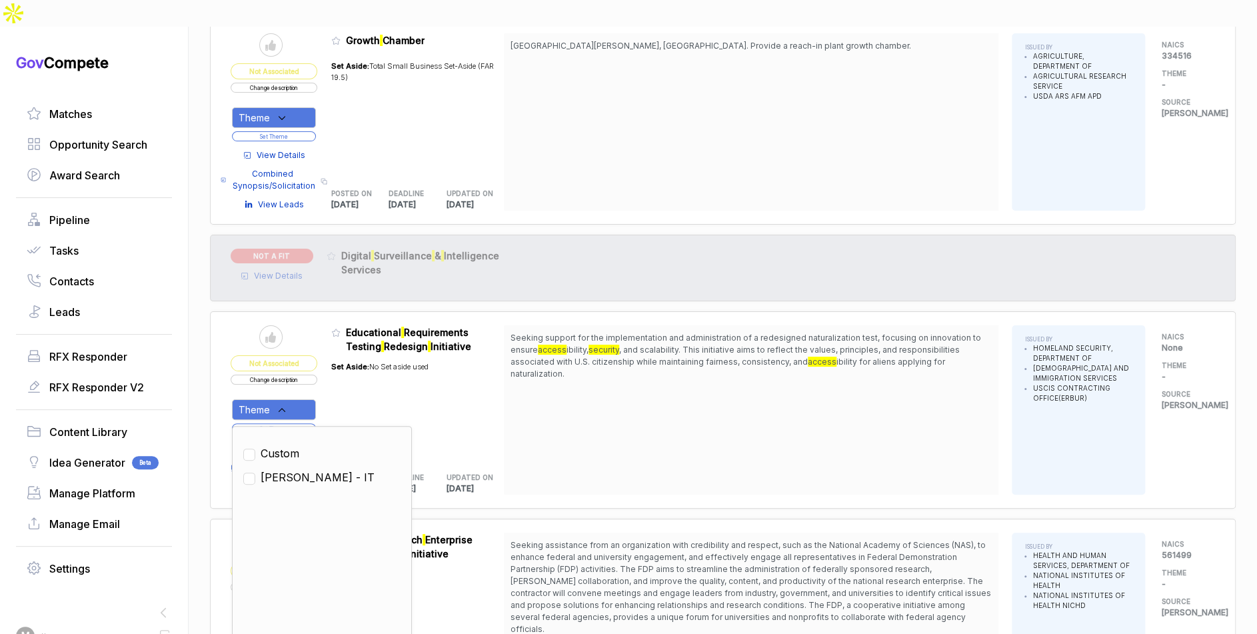
click at [298, 469] on span "[PERSON_NAME] - IT" at bounding box center [318, 477] width 114 height 16
checkbox input "true"
drag, startPoint x: 374, startPoint y: 377, endPoint x: 322, endPoint y: 386, distance: 52.8
click at [369, 378] on div "Set Aside: No Set aside used" at bounding box center [379, 405] width 97 height 105
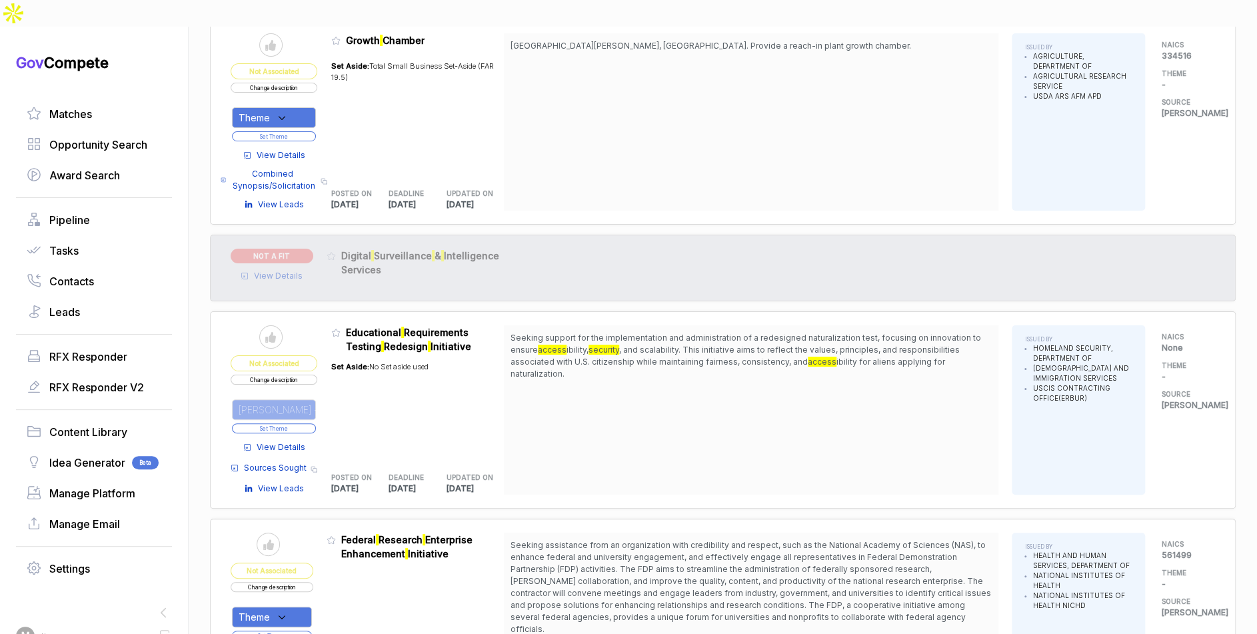
click at [312, 423] on button "Set Theme" at bounding box center [274, 428] width 84 height 10
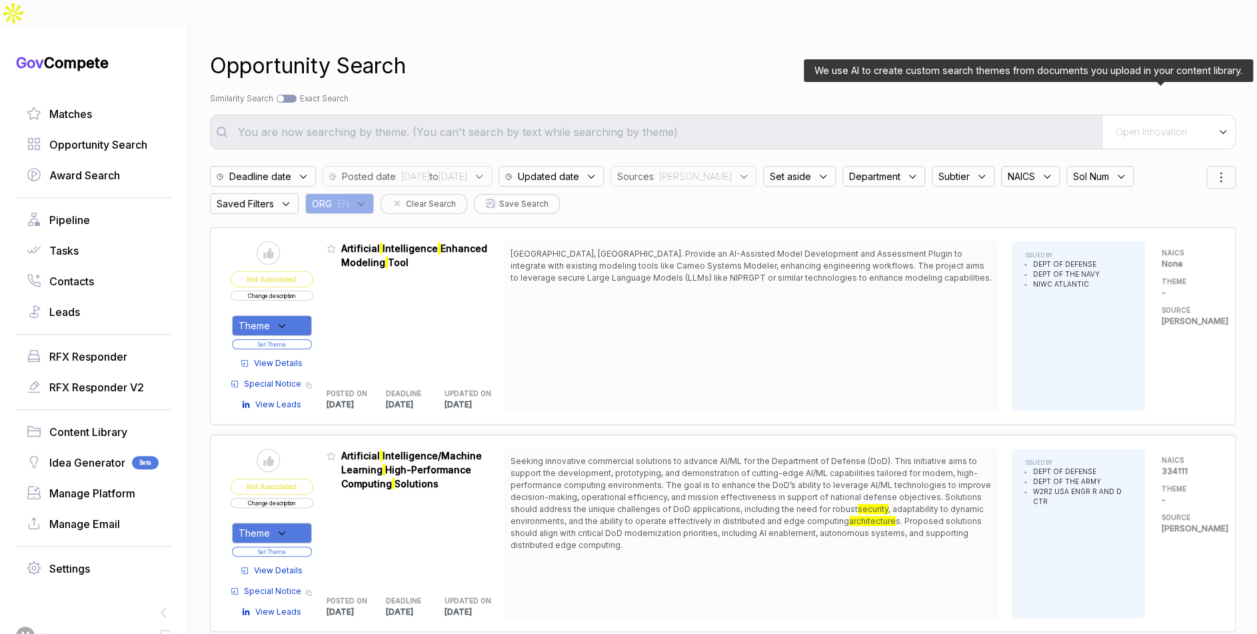
click at [1154, 126] on span "Open Innovation" at bounding box center [1151, 132] width 71 height 12
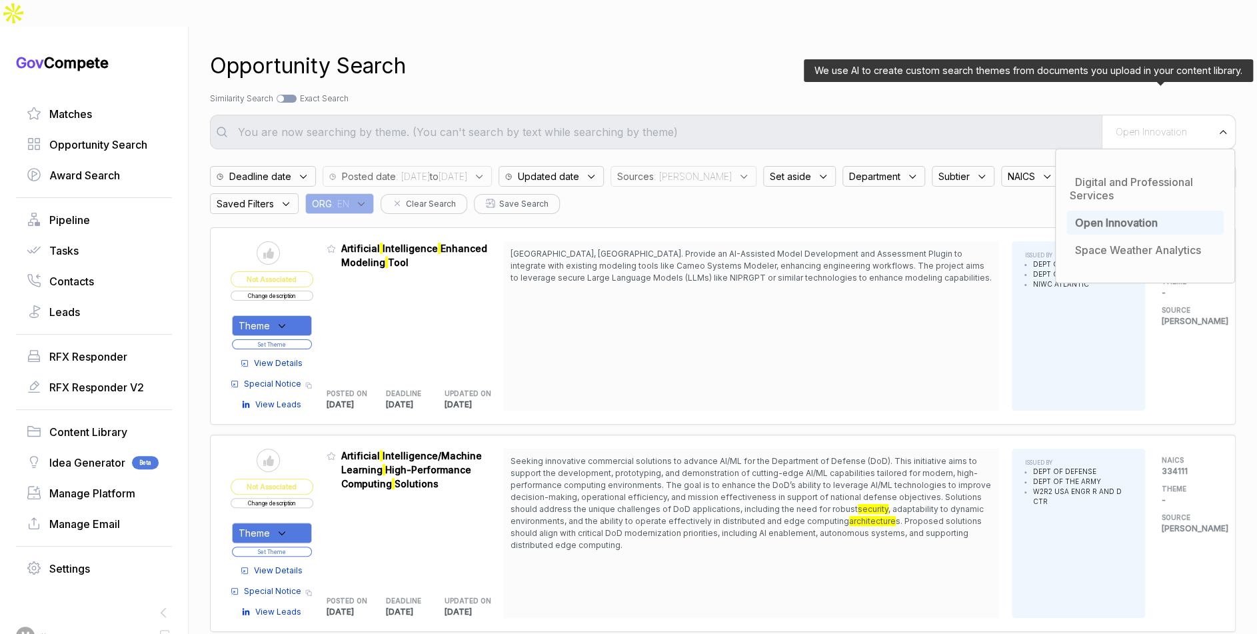
drag, startPoint x: 1120, startPoint y: 196, endPoint x: 1115, endPoint y: 189, distance: 8.1
click at [1117, 216] on span "Open Innovation" at bounding box center [1116, 222] width 83 height 13
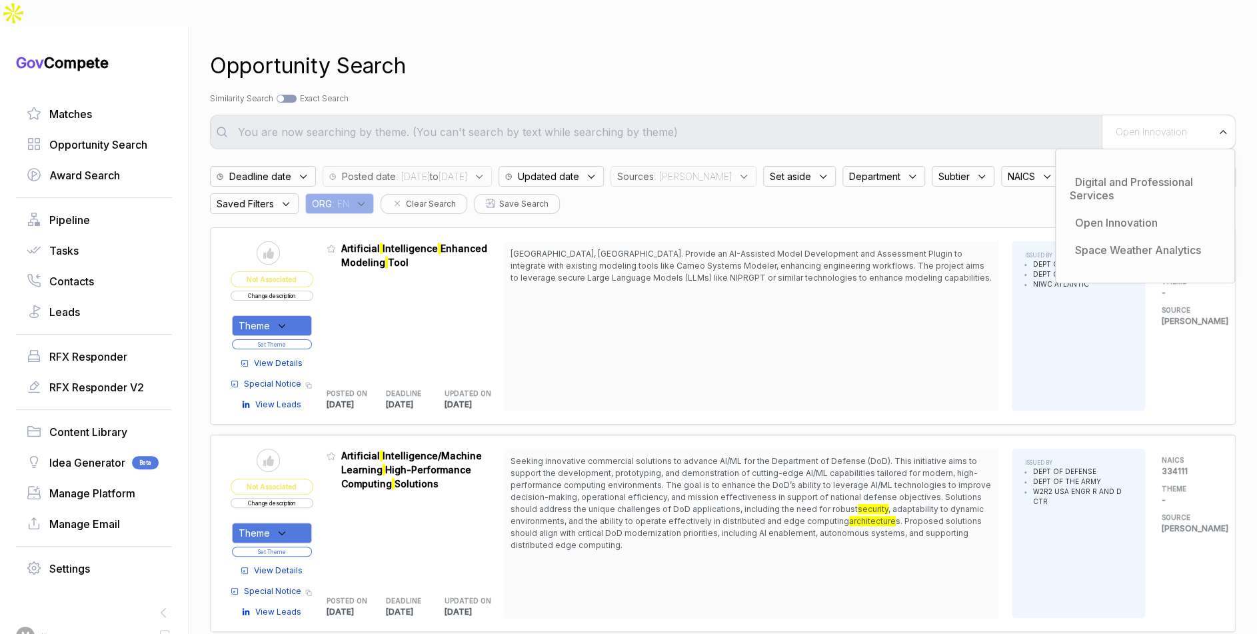
drag, startPoint x: 870, startPoint y: 59, endPoint x: 842, endPoint y: 103, distance: 51.8
click at [870, 61] on div "Opportunity Search Search by Topic Relevance Similarity Search Search by Exact …" at bounding box center [723, 344] width 1026 height 634
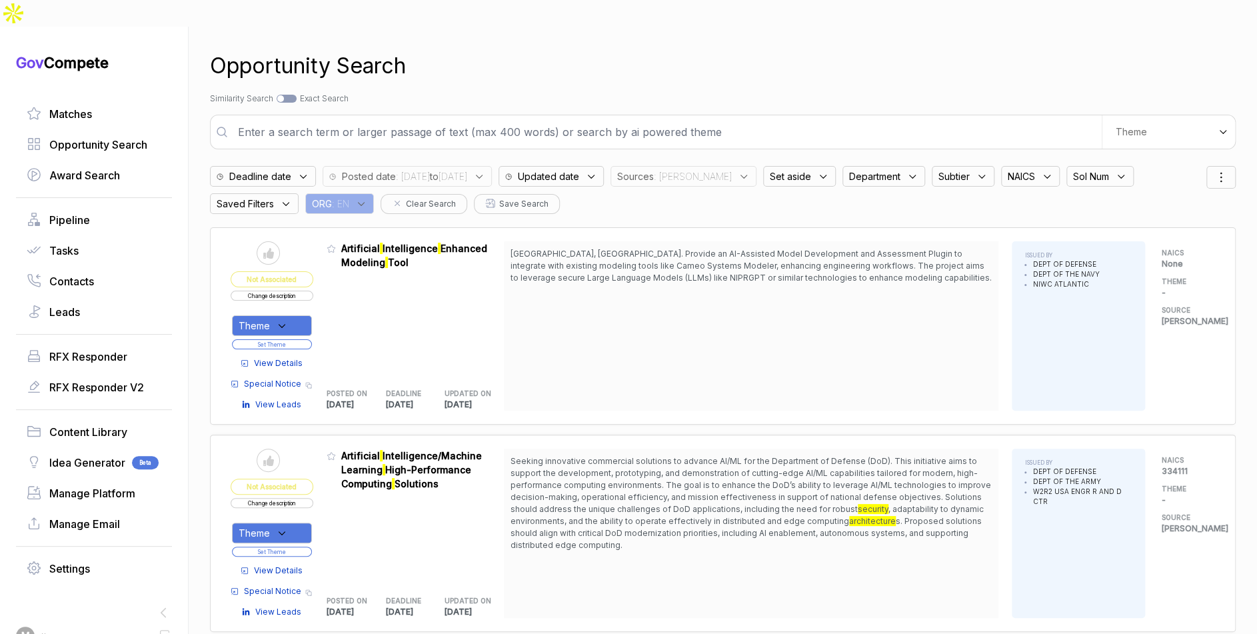
click at [838, 119] on input "text" at bounding box center [666, 132] width 872 height 27
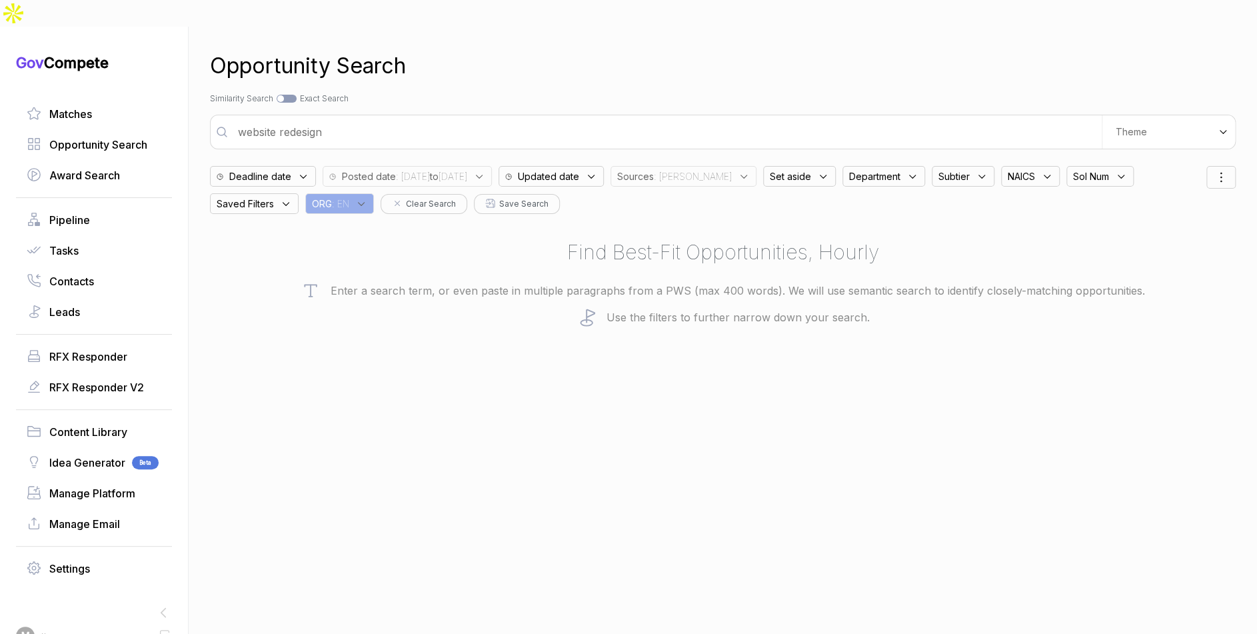
type input "website redesign"
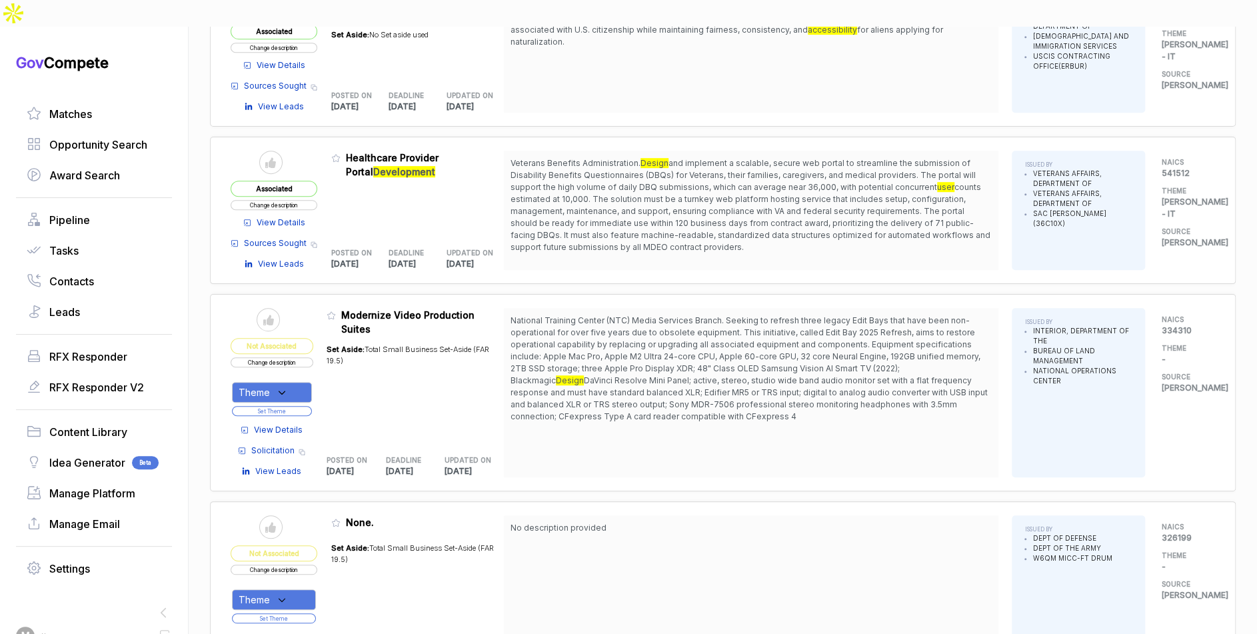
scroll to position [524, 0]
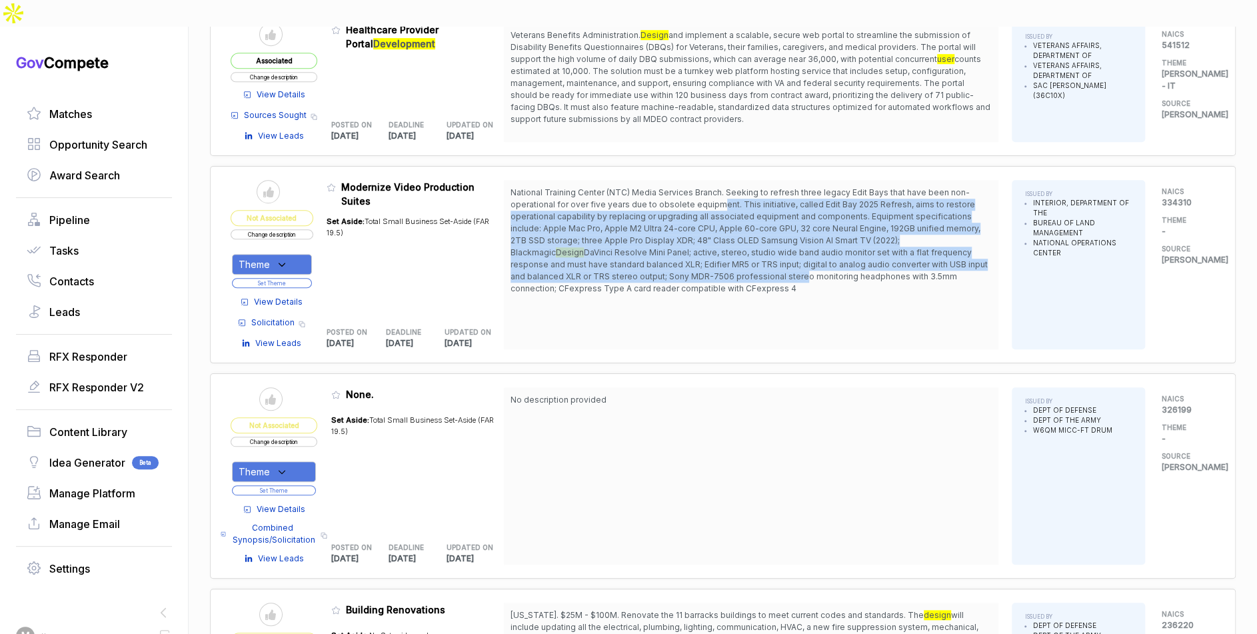
drag, startPoint x: 720, startPoint y: 175, endPoint x: 729, endPoint y: 249, distance: 74.5
click at [729, 249] on span "National Training Center (NTC) Media Services Branch. Seeking to refresh three …" at bounding box center [750, 241] width 481 height 108
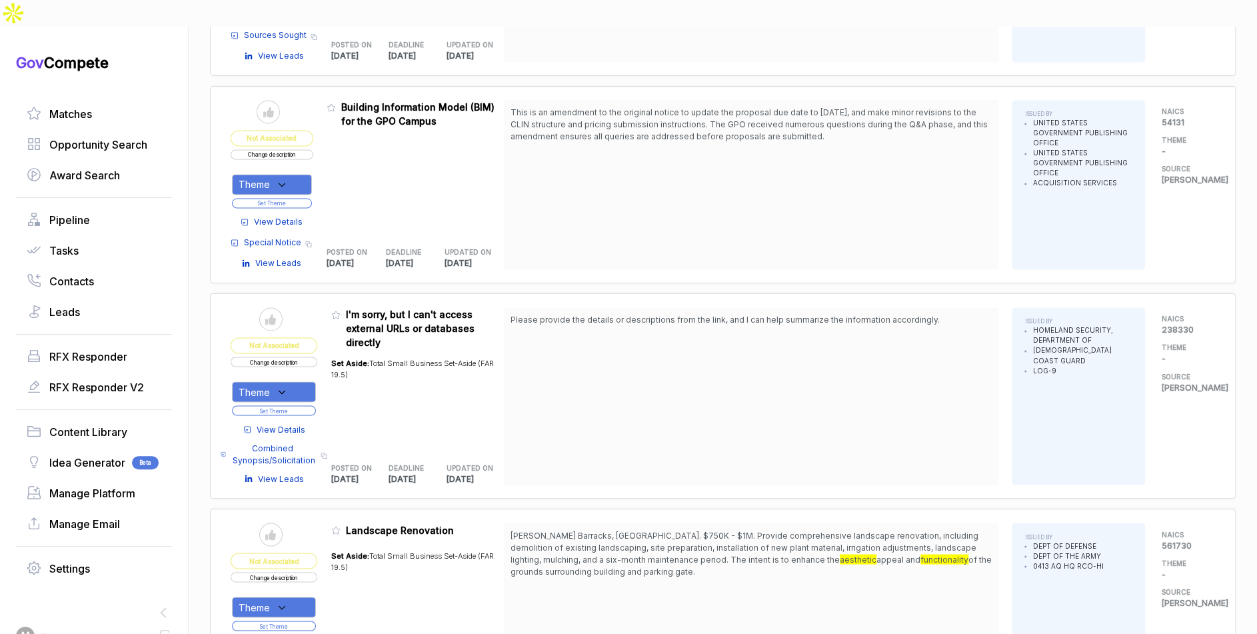
scroll to position [1250, 0]
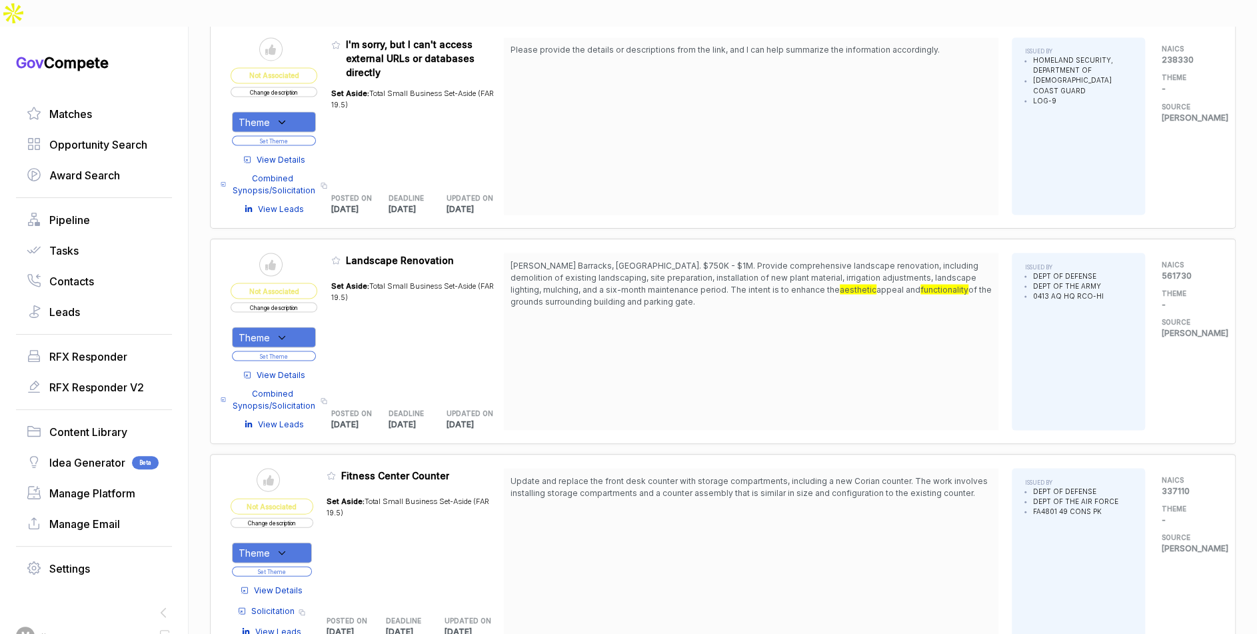
scroll to position [1511, 0]
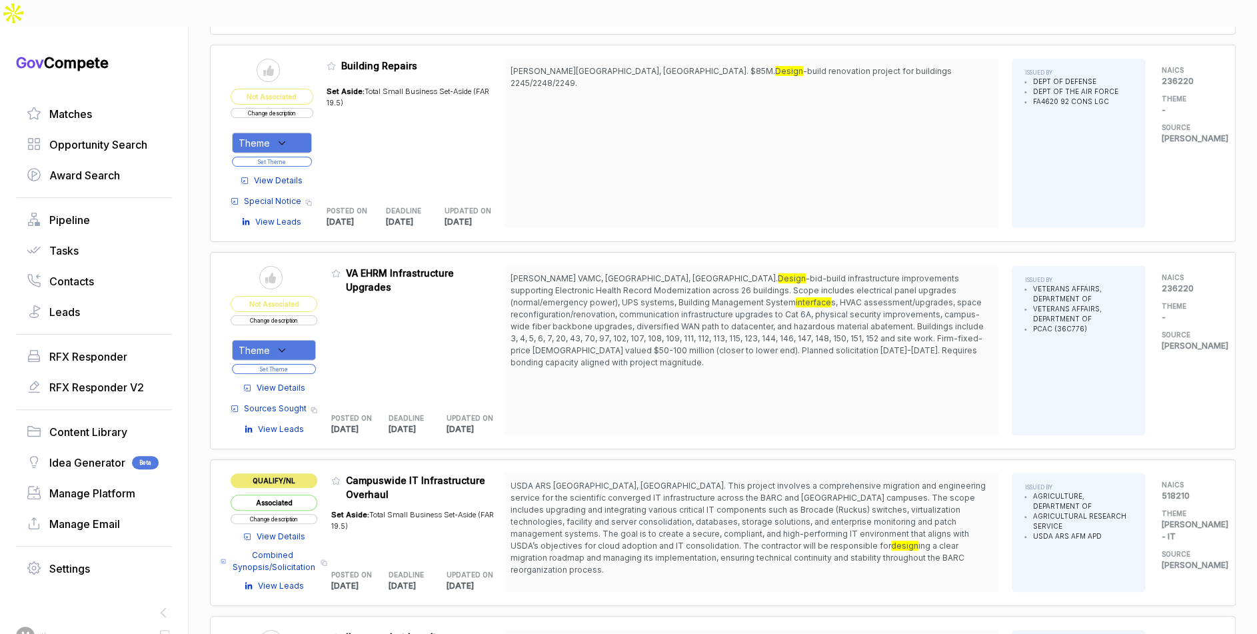
scroll to position [5089, 0]
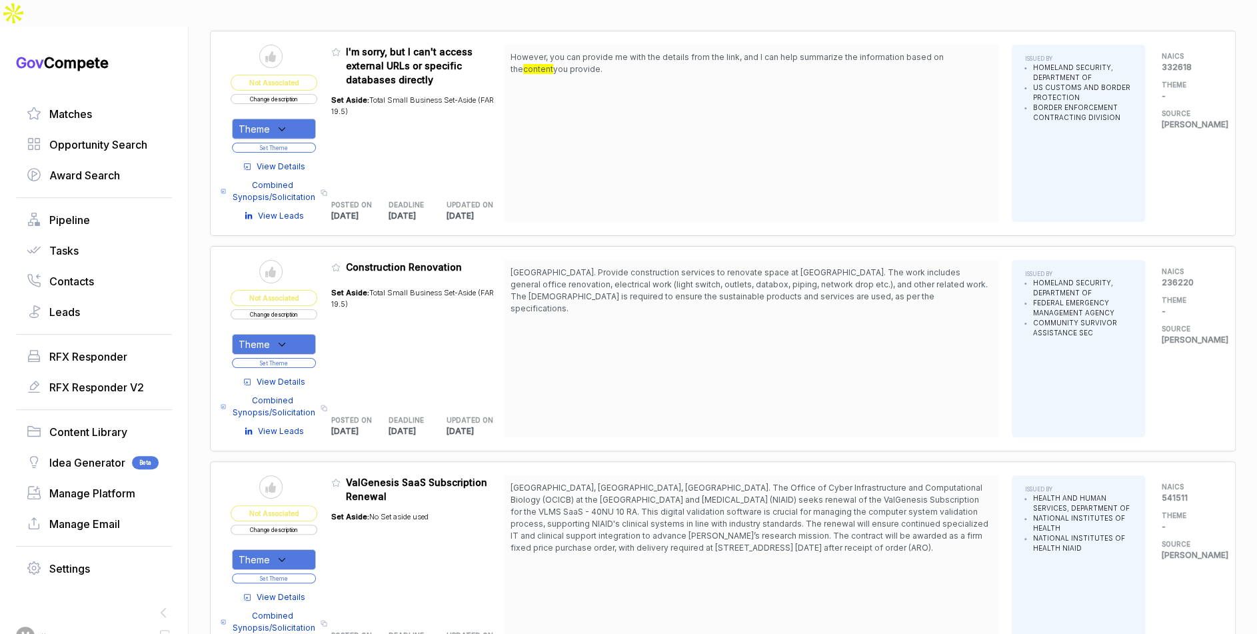
scroll to position [5677, 0]
